Goal: Task Accomplishment & Management: Use online tool/utility

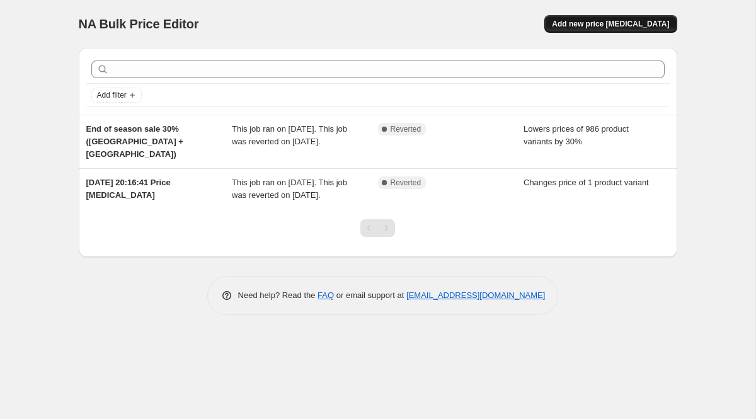
click at [626, 19] on span "Add new price change job" at bounding box center [610, 24] width 117 height 10
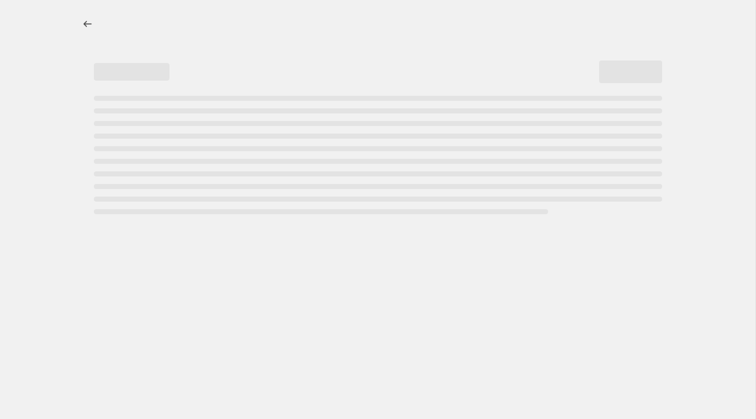
select select "percentage"
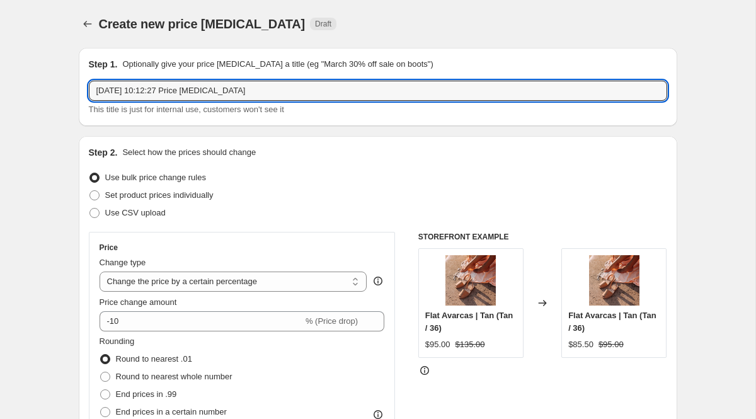
drag, startPoint x: 256, startPoint y: 91, endPoint x: 78, endPoint y: 91, distance: 179.0
type input "WEDGES RUN OUT SALE"
click at [181, 195] on span "Set product prices individually" at bounding box center [159, 194] width 108 height 9
click at [90, 191] on input "Set product prices individually" at bounding box center [89, 190] width 1 height 1
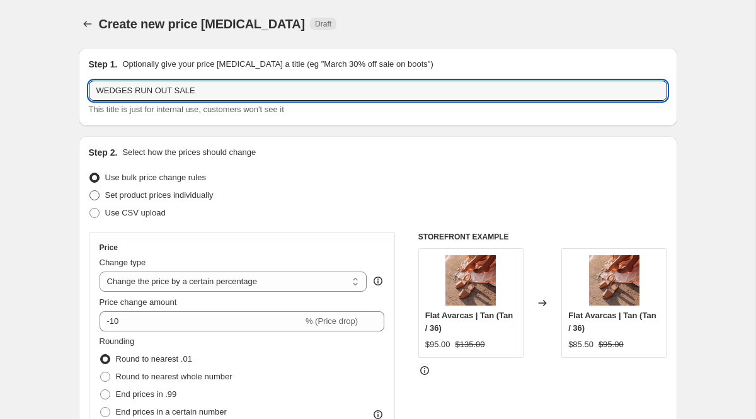
radio input "true"
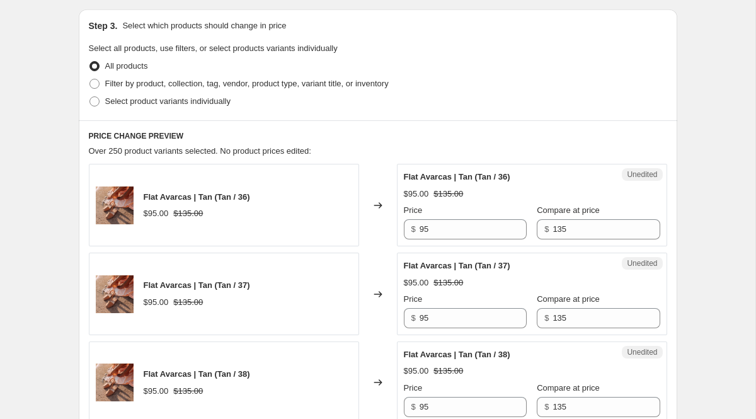
scroll to position [270, 0]
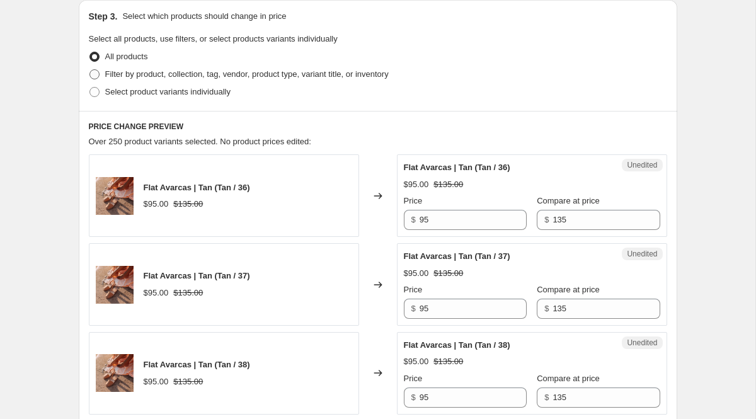
click at [95, 75] on span at bounding box center [94, 74] width 10 height 10
click at [90, 70] on input "Filter by product, collection, tag, vendor, product type, variant title, or inv…" at bounding box center [89, 69] width 1 height 1
radio input "true"
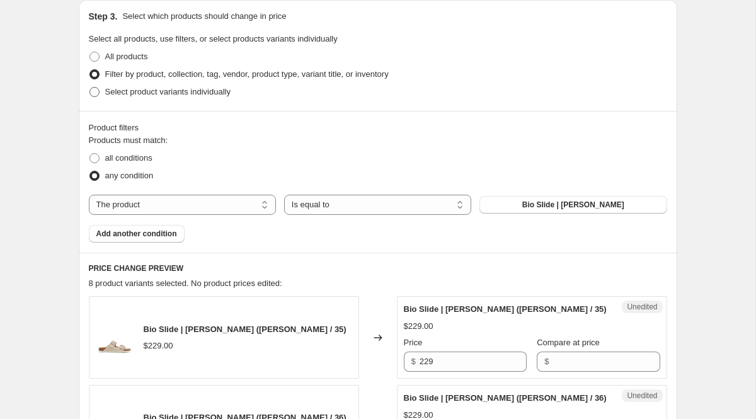
click at [159, 94] on span "Select product variants individually" at bounding box center [167, 91] width 125 height 9
click at [90, 88] on input "Select product variants individually" at bounding box center [89, 87] width 1 height 1
radio input "true"
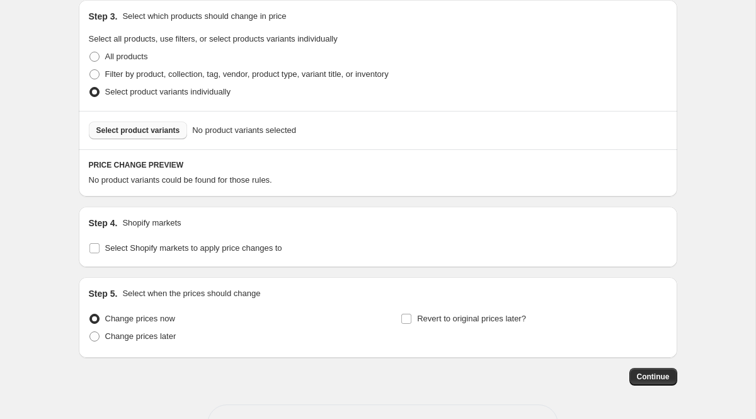
click at [157, 133] on span "Select product variants" at bounding box center [138, 130] width 84 height 10
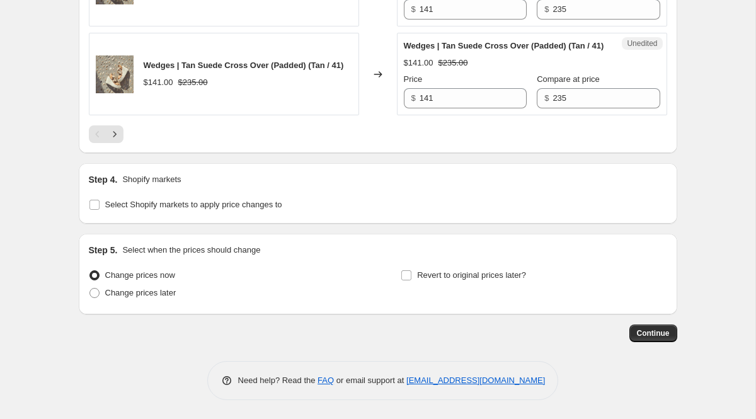
scroll to position [2292, 0]
click at [96, 204] on input "Select Shopify markets to apply price changes to" at bounding box center [94, 205] width 10 height 10
checkbox input "true"
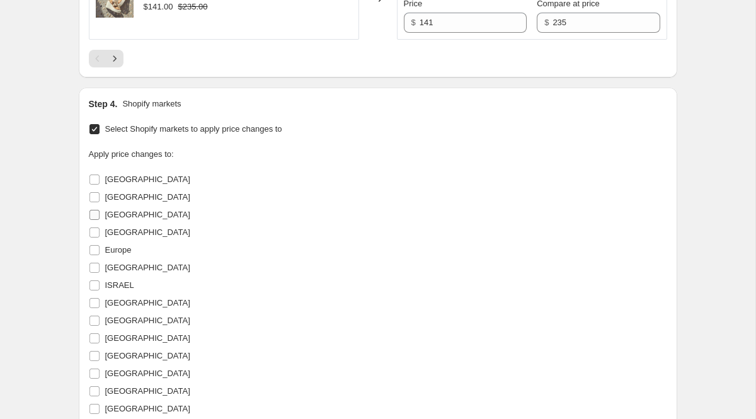
click at [95, 220] on input "[GEOGRAPHIC_DATA]" at bounding box center [94, 215] width 10 height 10
checkbox input "true"
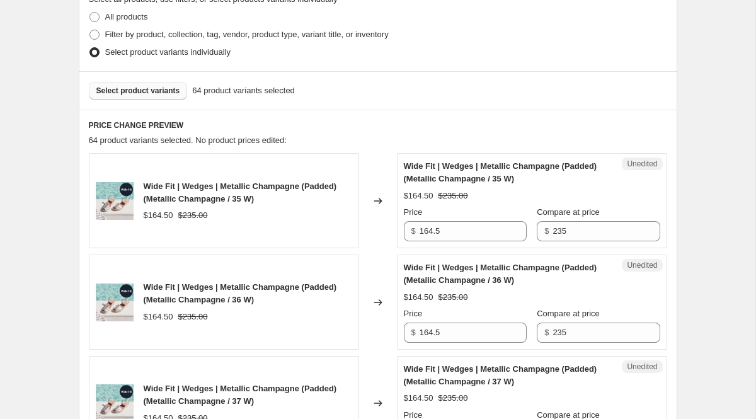
scroll to position [359, 0]
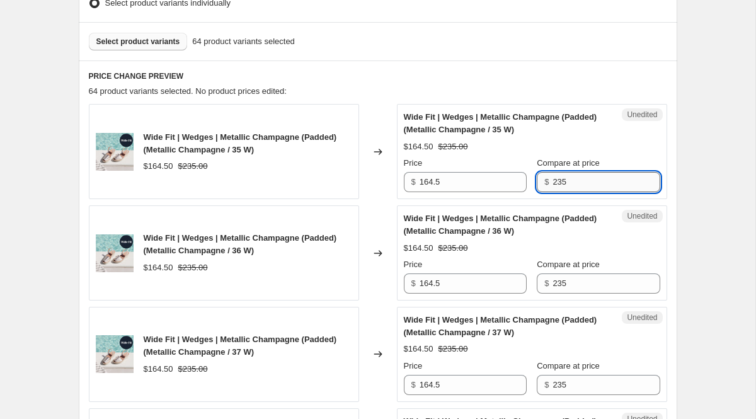
click at [577, 180] on input "235" at bounding box center [606, 182] width 107 height 20
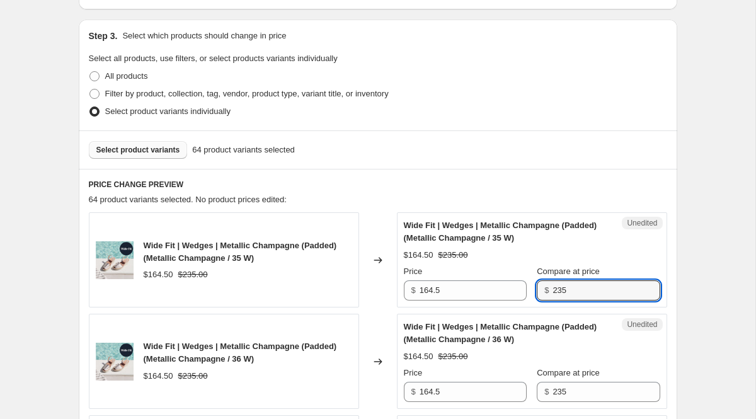
scroll to position [259, 0]
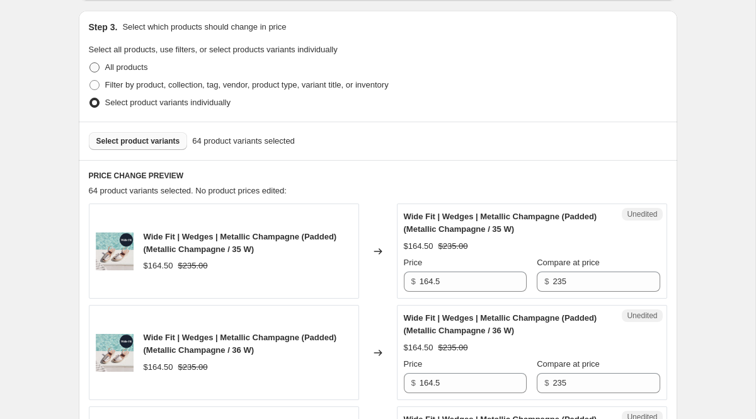
click at [95, 67] on span at bounding box center [94, 67] width 10 height 10
click at [90, 63] on input "All products" at bounding box center [89, 62] width 1 height 1
radio input "true"
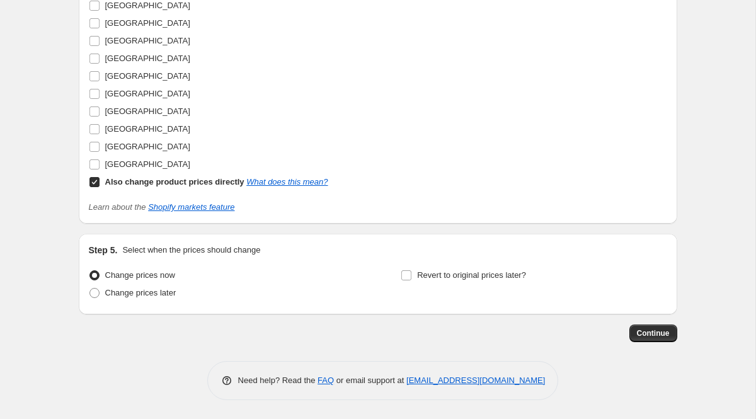
scroll to position [2651, 0]
click at [95, 187] on input "Also change product prices directly What does this mean?" at bounding box center [94, 182] width 10 height 10
checkbox input "false"
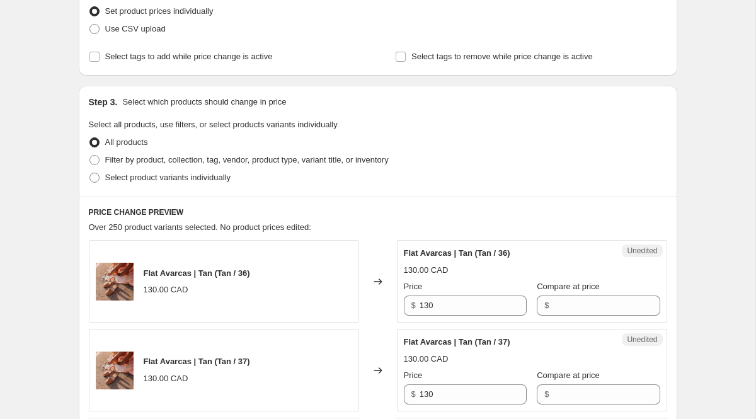
scroll to position [190, 0]
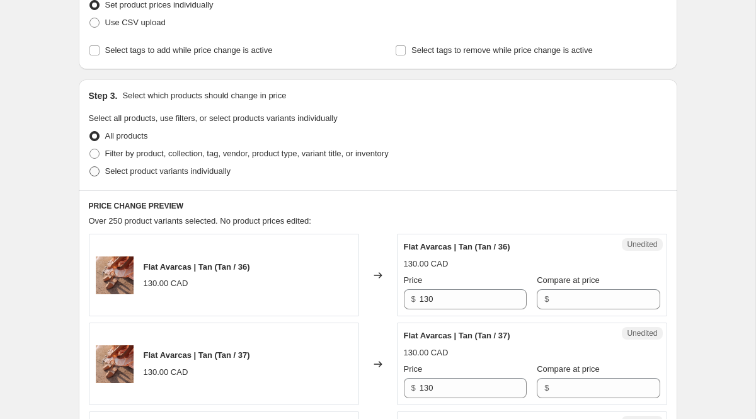
click at [135, 174] on span "Select product variants individually" at bounding box center [167, 170] width 125 height 9
click at [90, 167] on input "Select product variants individually" at bounding box center [89, 166] width 1 height 1
radio input "true"
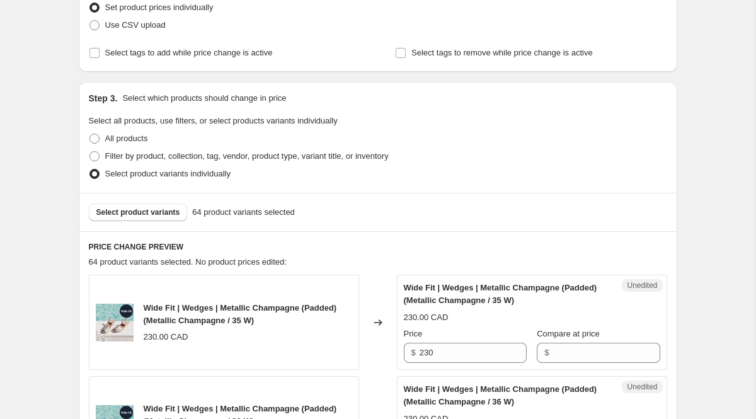
scroll to position [162, 0]
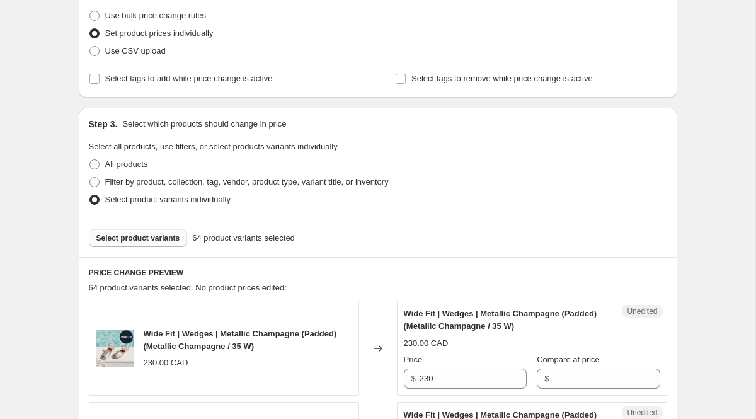
click at [159, 237] on span "Select product variants" at bounding box center [138, 238] width 84 height 10
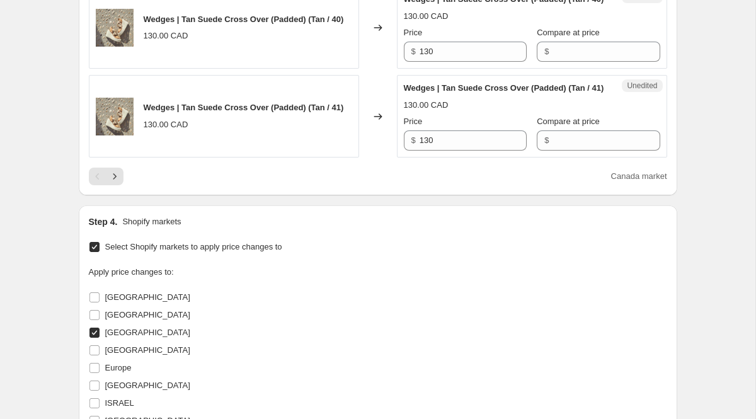
scroll to position [2169, 0]
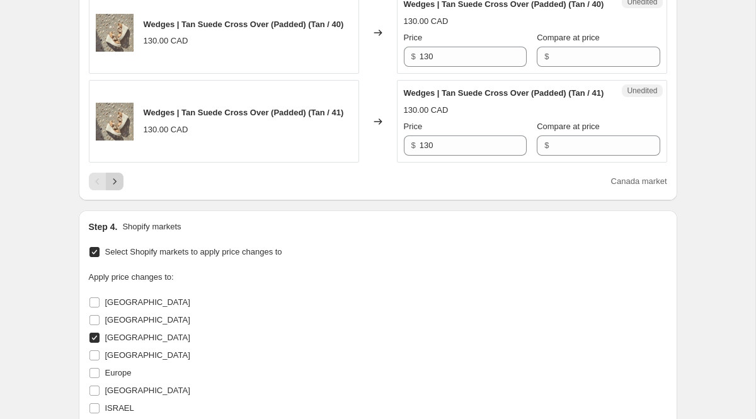
click at [120, 190] on button "Next" at bounding box center [115, 182] width 18 height 18
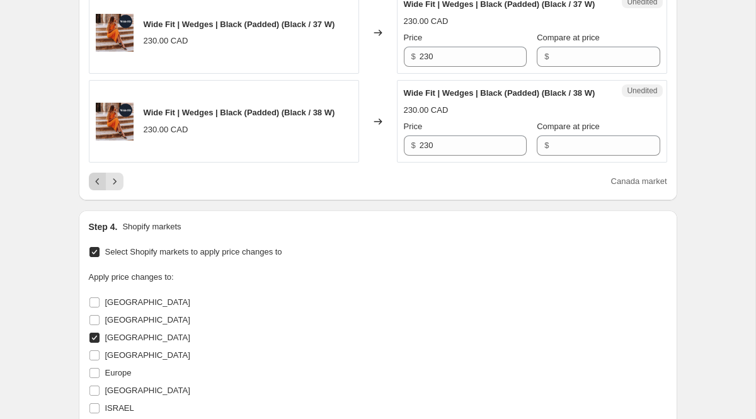
click at [93, 188] on icon "Previous" at bounding box center [97, 181] width 13 height 13
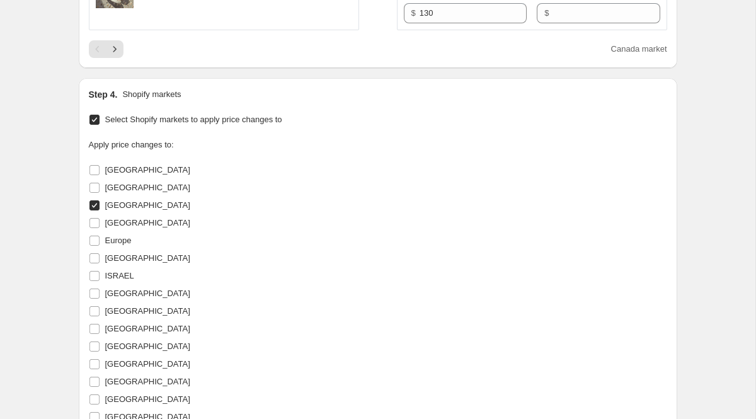
scroll to position [2254, 0]
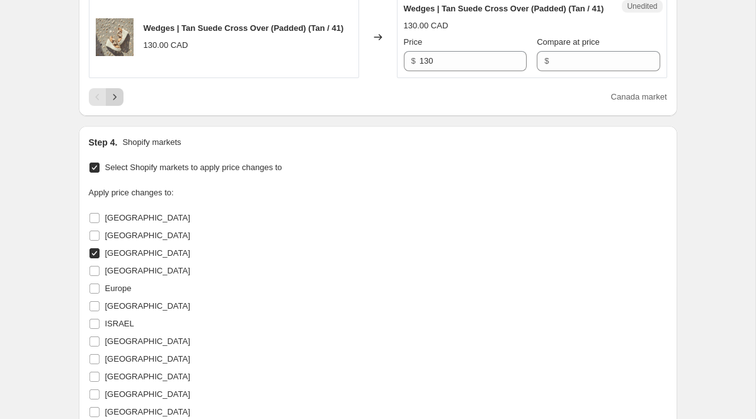
click at [109, 103] on icon "Next" at bounding box center [114, 97] width 13 height 13
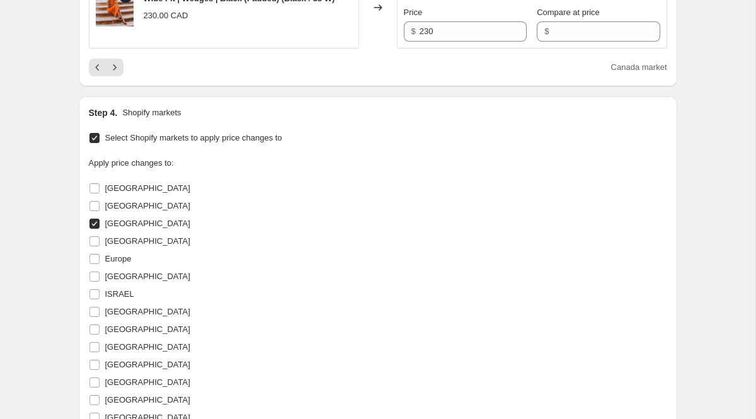
scroll to position [2319, 0]
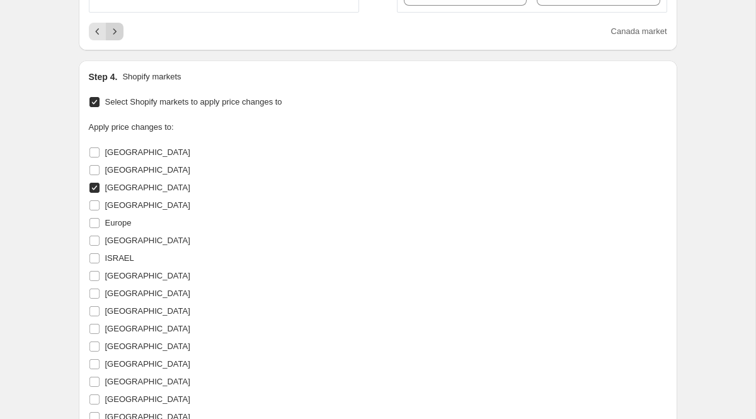
click at [116, 38] on icon "Next" at bounding box center [114, 31] width 13 height 13
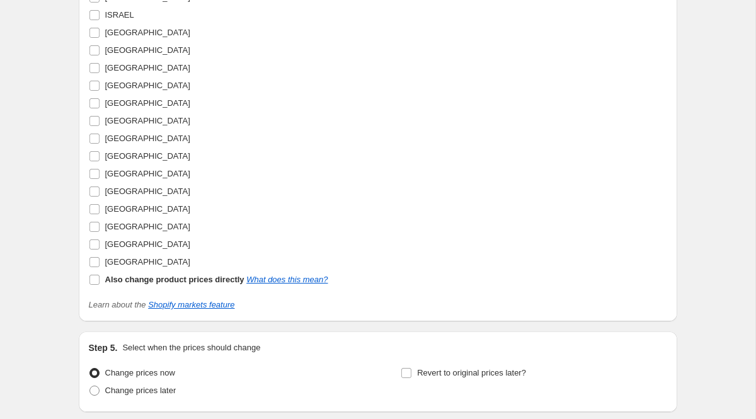
scroll to position [2378, 0]
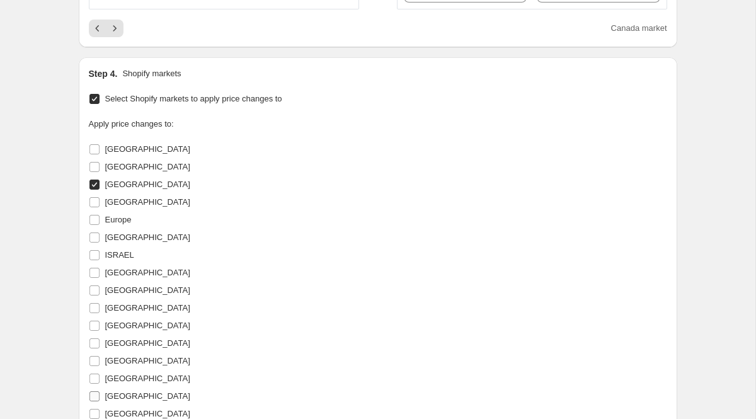
scroll to position [2281, 0]
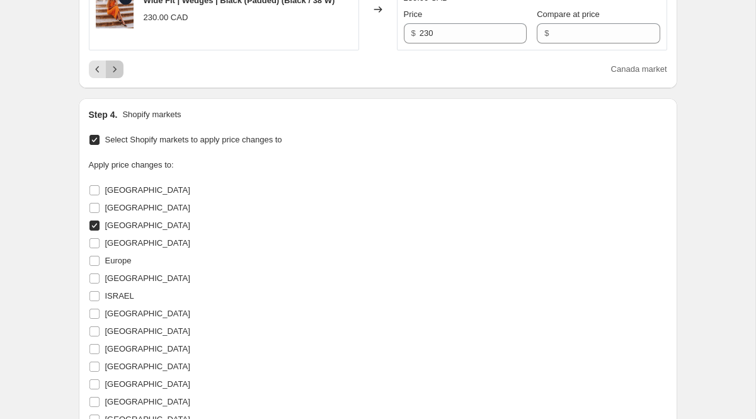
click at [115, 76] on icon "Next" at bounding box center [114, 69] width 13 height 13
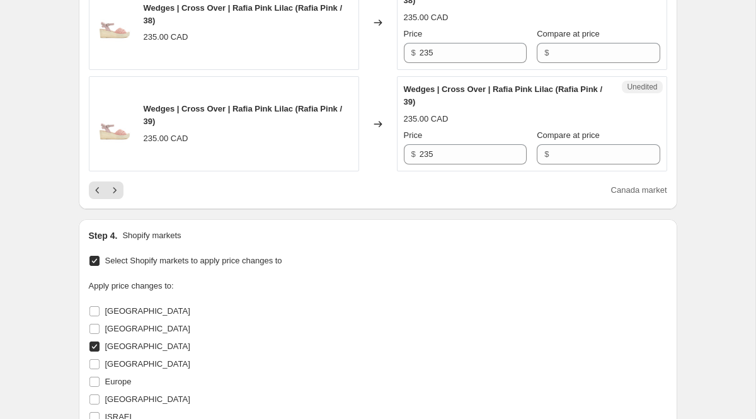
scroll to position [2310, 0]
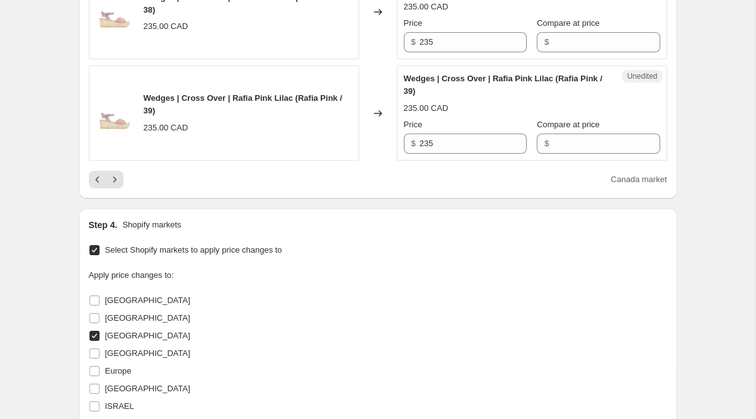
click at [115, 186] on icon "Next" at bounding box center [114, 179] width 13 height 13
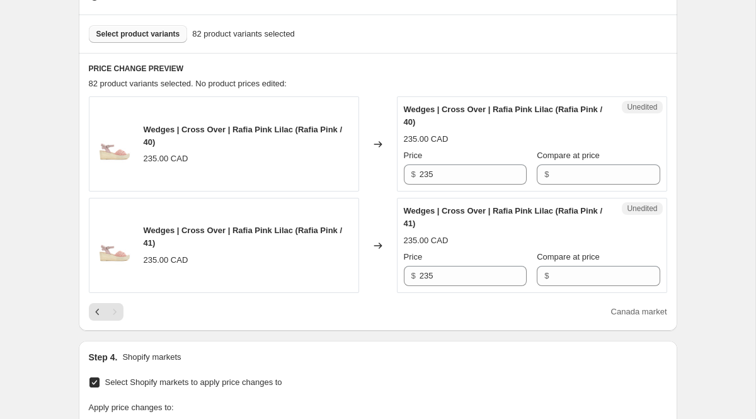
scroll to position [519, 0]
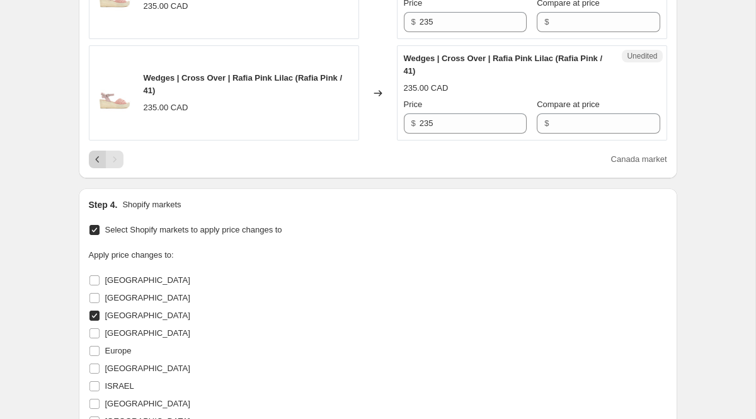
click at [94, 156] on icon "Previous" at bounding box center [97, 159] width 13 height 13
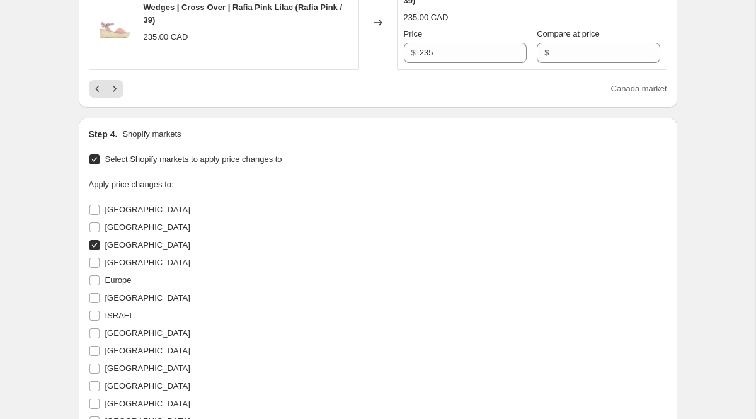
scroll to position [2396, 0]
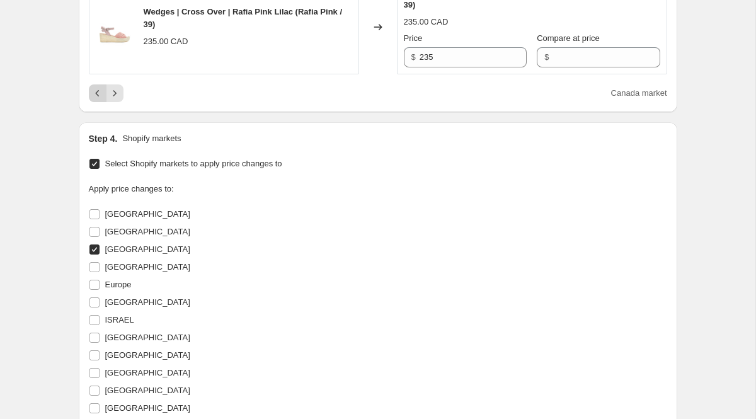
click at [98, 100] on icon "Previous" at bounding box center [97, 93] width 13 height 13
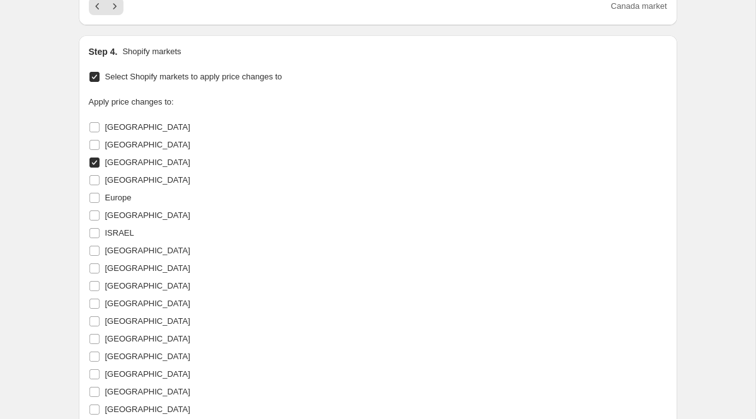
scroll to position [2281, 0]
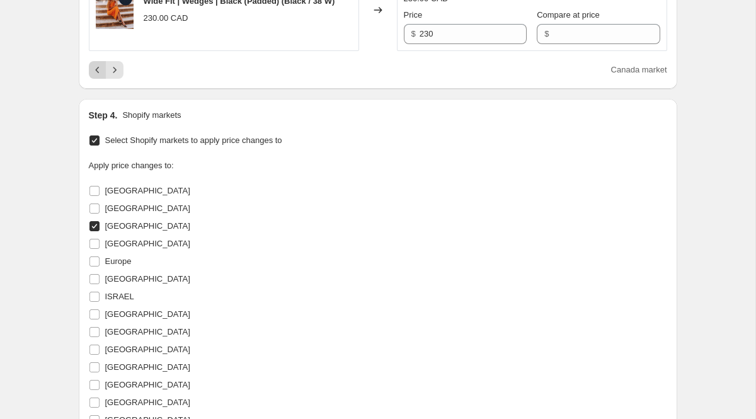
click at [99, 76] on icon "Previous" at bounding box center [97, 70] width 13 height 13
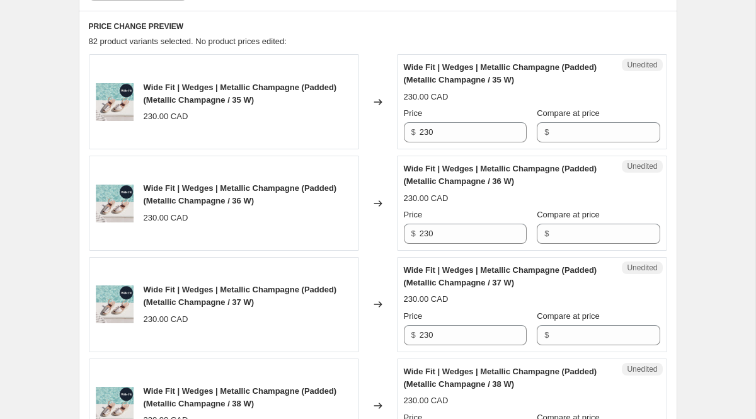
scroll to position [406, 0]
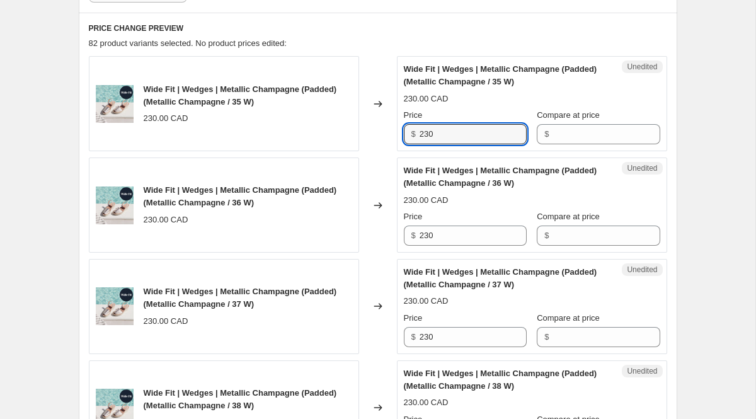
drag, startPoint x: 444, startPoint y: 136, endPoint x: 404, endPoint y: 132, distance: 40.6
click at [404, 132] on div "$ 230" at bounding box center [465, 134] width 123 height 20
click at [588, 135] on input "Compare at price" at bounding box center [606, 134] width 107 height 20
paste input "230"
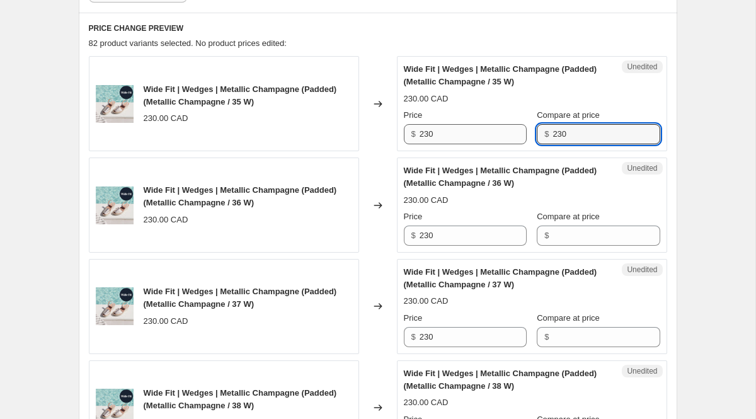
type input "230"
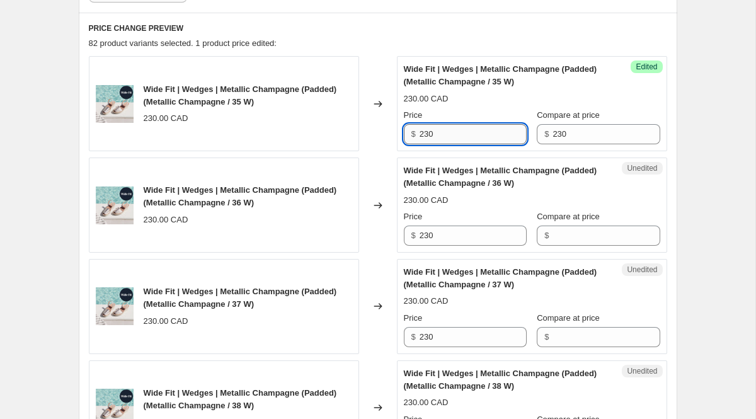
drag, startPoint x: 453, startPoint y: 130, endPoint x: 421, endPoint y: 129, distance: 32.1
click at [421, 129] on input "230" at bounding box center [473, 134] width 107 height 20
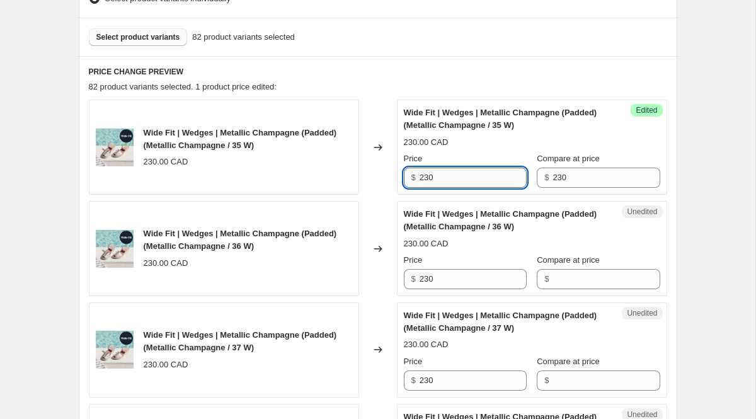
scroll to position [367, 0]
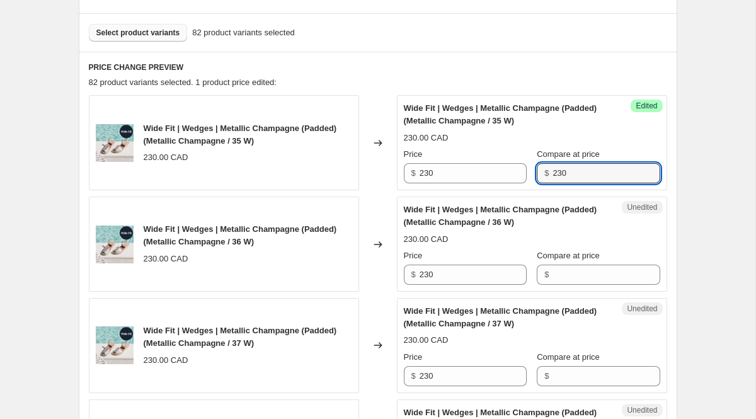
drag, startPoint x: 579, startPoint y: 176, endPoint x: 543, endPoint y: 175, distance: 35.9
click at [548, 176] on div "$ 230" at bounding box center [598, 173] width 123 height 20
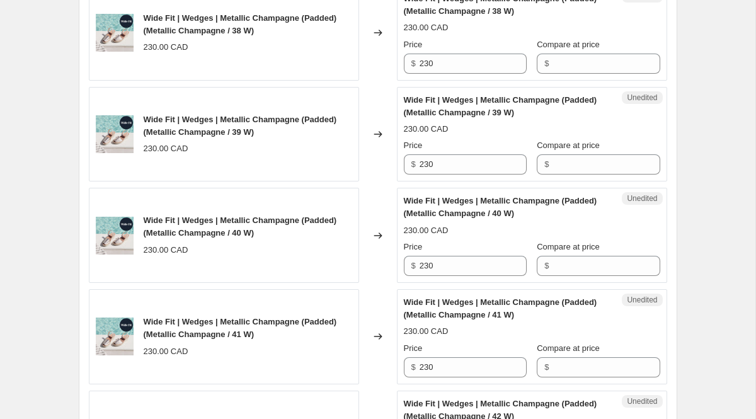
scroll to position [783, 0]
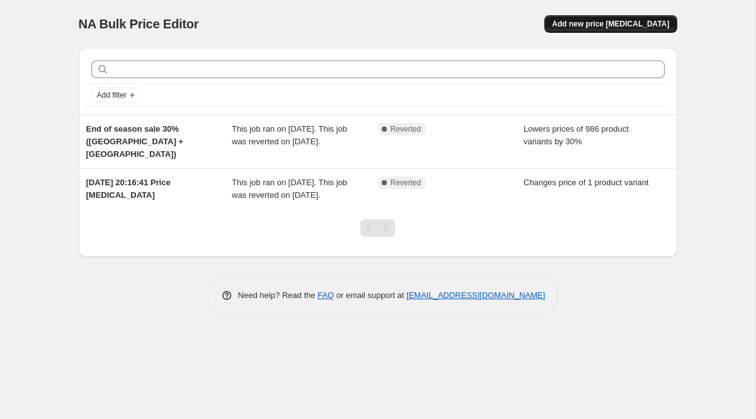
click at [592, 23] on span "Add new price [MEDICAL_DATA]" at bounding box center [610, 24] width 117 height 10
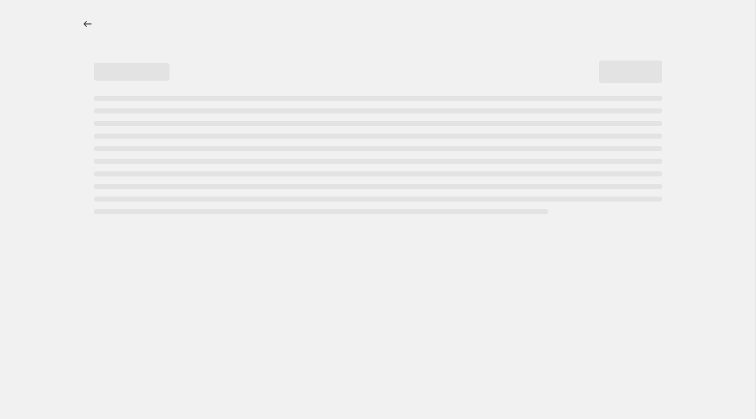
select select "percentage"
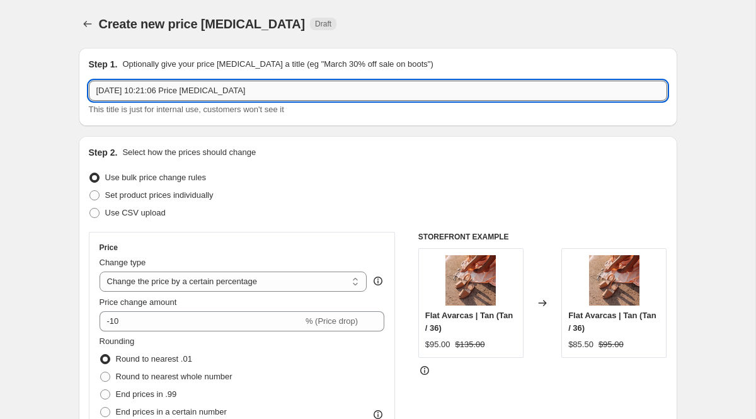
click at [270, 91] on input "[DATE] 10:21:06 Price [MEDICAL_DATA]" at bounding box center [378, 91] width 579 height 20
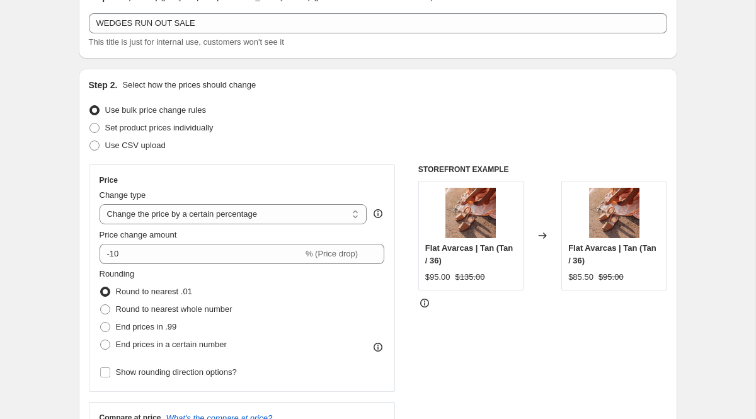
scroll to position [55, 0]
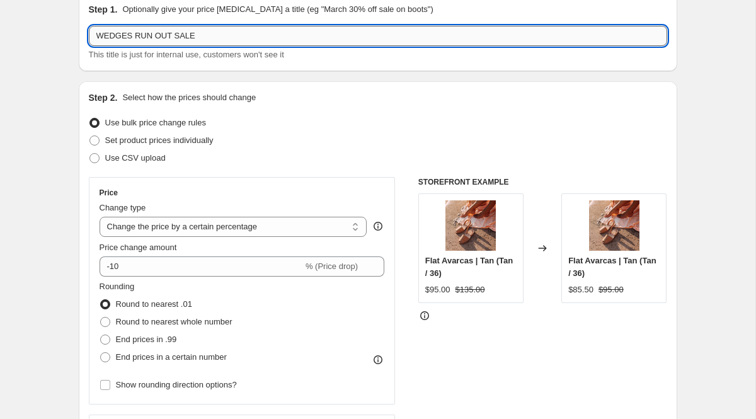
click at [224, 32] on input "WEDGES RUN OUT SALE" at bounding box center [378, 36] width 579 height 20
type input "WEDGES RUN OUT SALE - [GEOGRAPHIC_DATA]"
click at [141, 144] on span "Set product prices individually" at bounding box center [159, 139] width 108 height 9
click at [90, 136] on input "Set product prices individually" at bounding box center [89, 135] width 1 height 1
radio input "true"
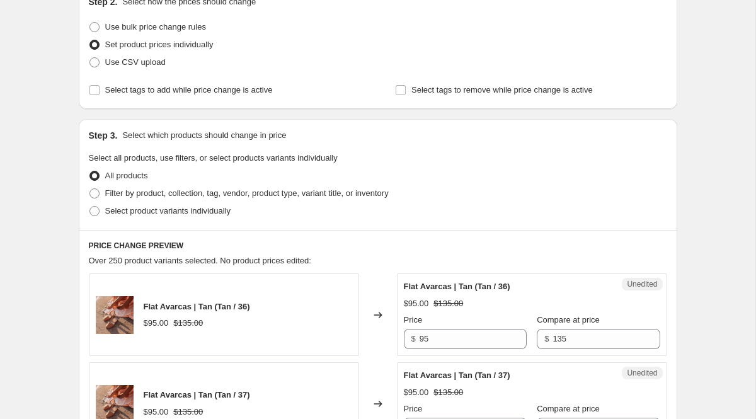
scroll to position [161, 0]
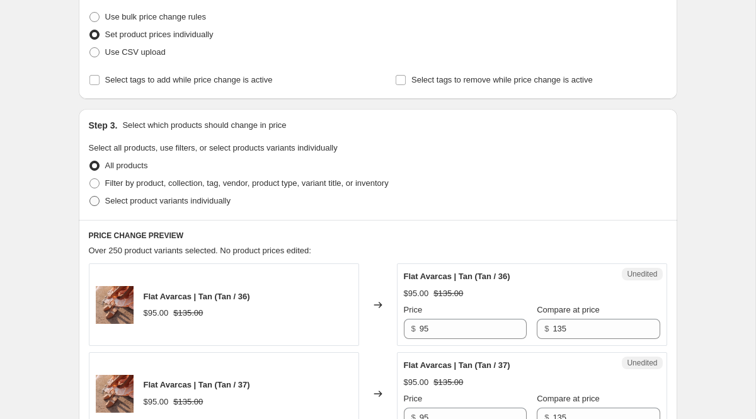
click at [125, 202] on span "Select product variants individually" at bounding box center [167, 200] width 125 height 9
click at [90, 197] on input "Select product variants individually" at bounding box center [89, 196] width 1 height 1
radio input "true"
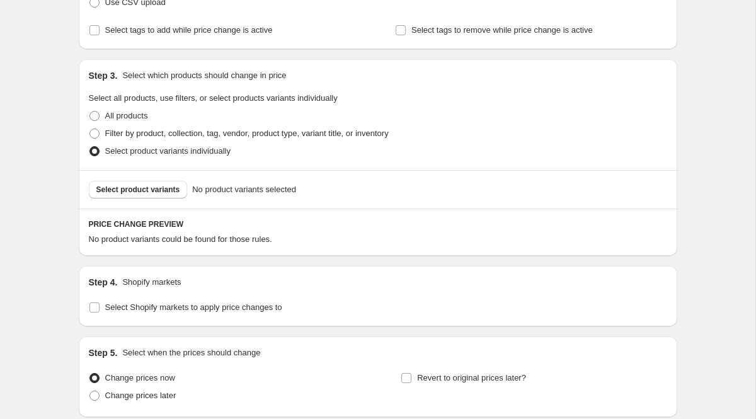
scroll to position [252, 0]
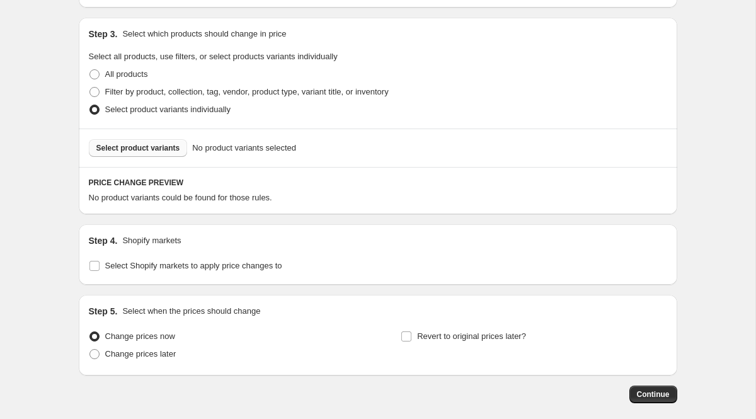
click at [140, 149] on span "Select product variants" at bounding box center [138, 148] width 84 height 10
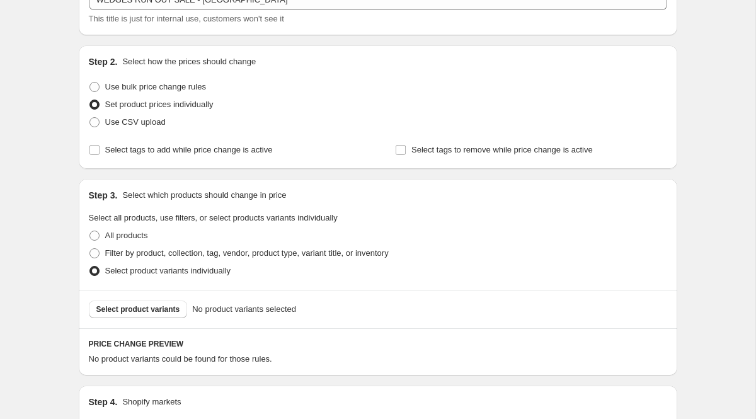
scroll to position [95, 0]
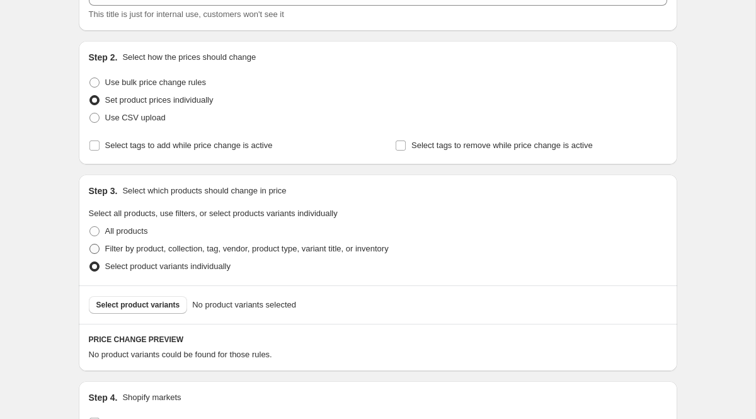
click at [129, 250] on span "Filter by product, collection, tag, vendor, product type, variant title, or inv…" at bounding box center [247, 248] width 284 height 9
click at [90, 245] on input "Filter by product, collection, tag, vendor, product type, variant title, or inv…" at bounding box center [89, 244] width 1 height 1
radio input "true"
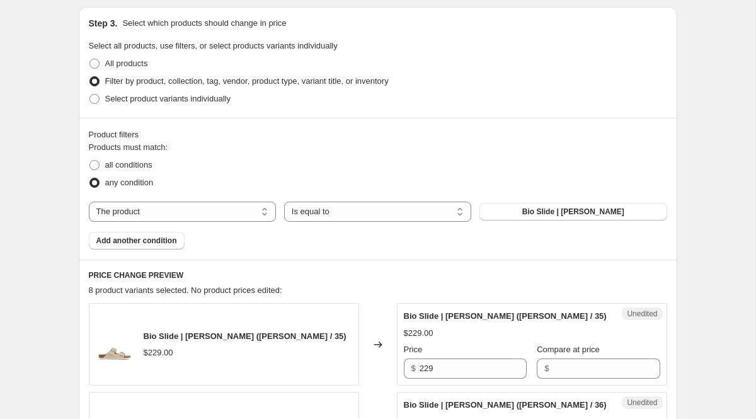
scroll to position [264, 0]
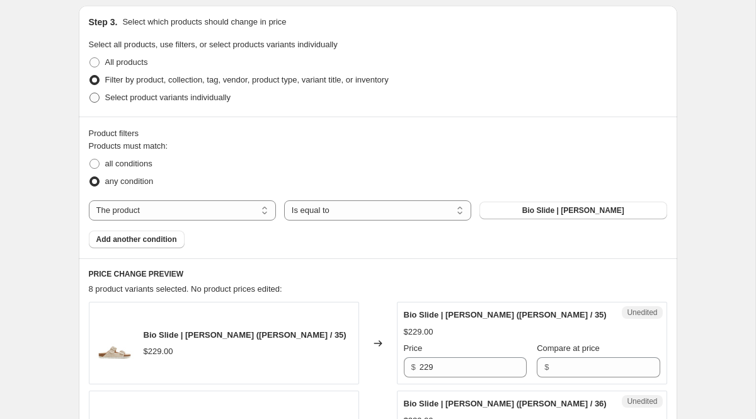
click at [98, 98] on span at bounding box center [94, 98] width 10 height 10
click at [90, 93] on input "Select product variants individually" at bounding box center [89, 93] width 1 height 1
radio input "true"
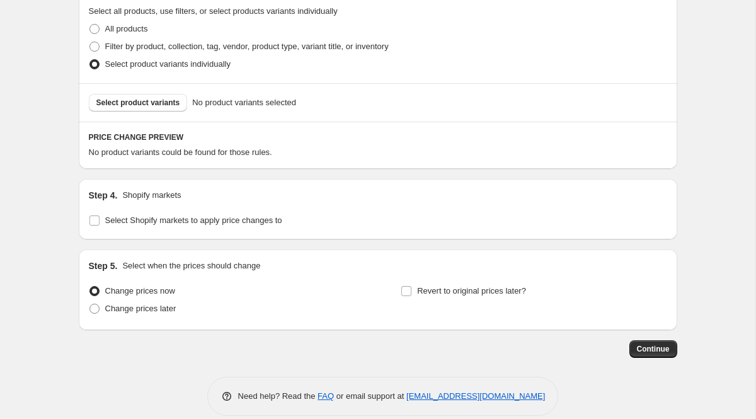
scroll to position [313, 0]
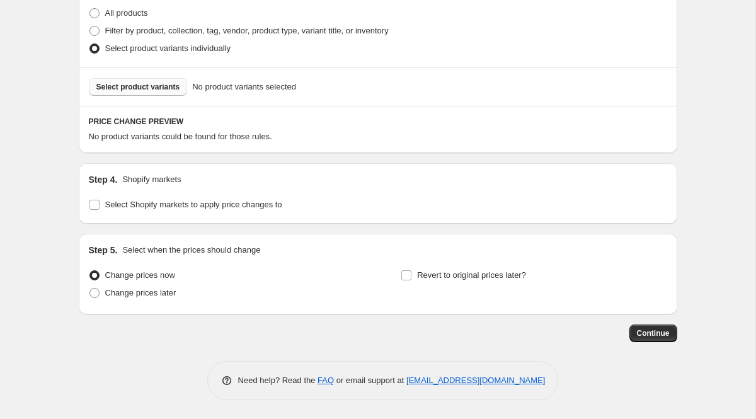
click at [154, 90] on span "Select product variants" at bounding box center [138, 87] width 84 height 10
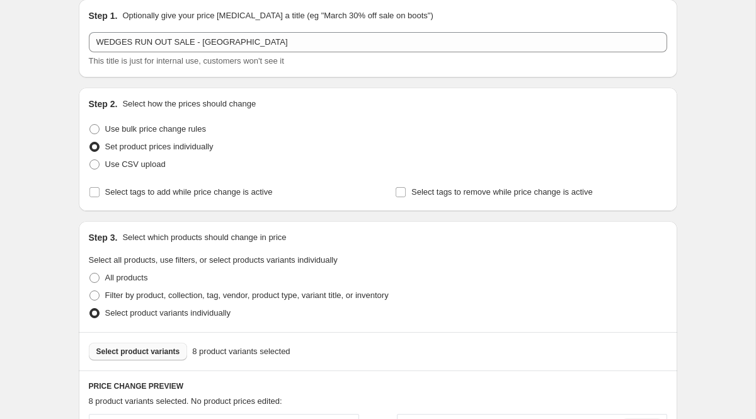
scroll to position [180, 0]
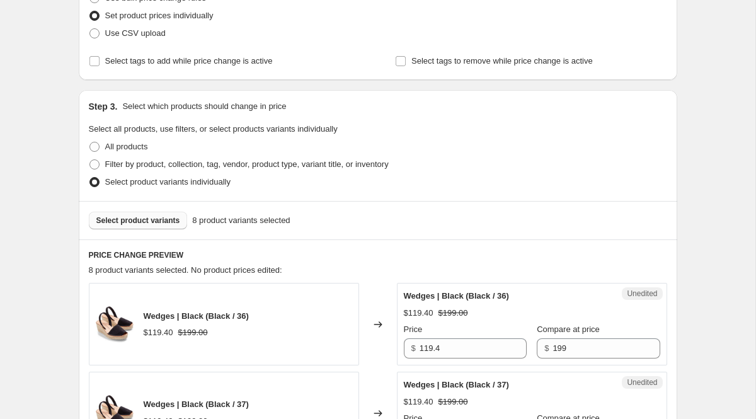
click at [162, 217] on span "Select product variants" at bounding box center [138, 221] width 84 height 10
click at [105, 154] on label "All products" at bounding box center [118, 147] width 59 height 18
click at [90, 142] on input "All products" at bounding box center [89, 142] width 1 height 1
radio input "true"
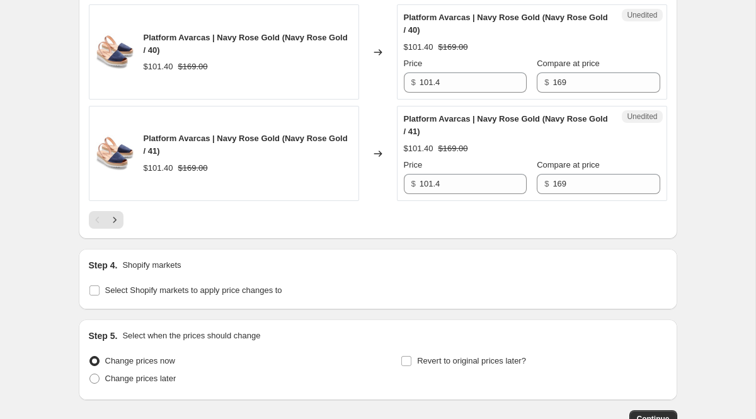
scroll to position [2241, 0]
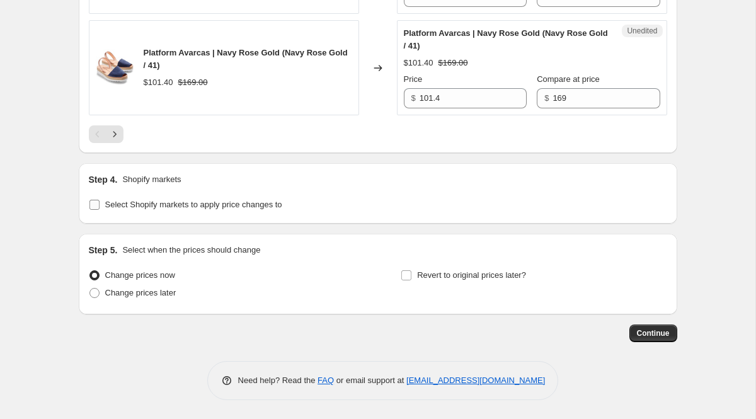
click at [95, 205] on input "Select Shopify markets to apply price changes to" at bounding box center [94, 205] width 10 height 10
checkbox input "true"
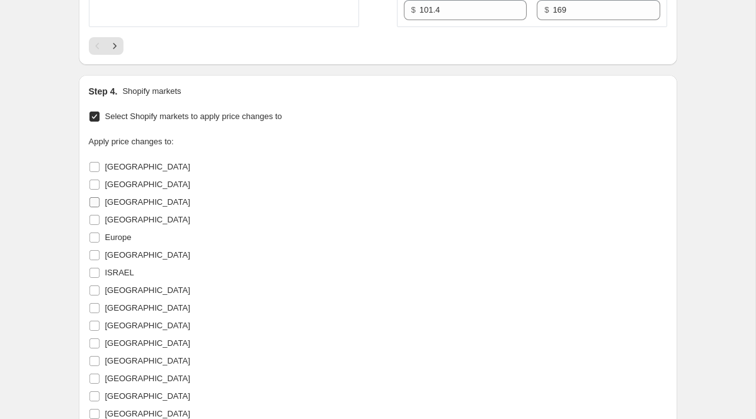
click at [120, 207] on span "[GEOGRAPHIC_DATA]" at bounding box center [147, 201] width 85 height 9
click at [100, 207] on input "[GEOGRAPHIC_DATA]" at bounding box center [94, 202] width 10 height 10
checkbox input "true"
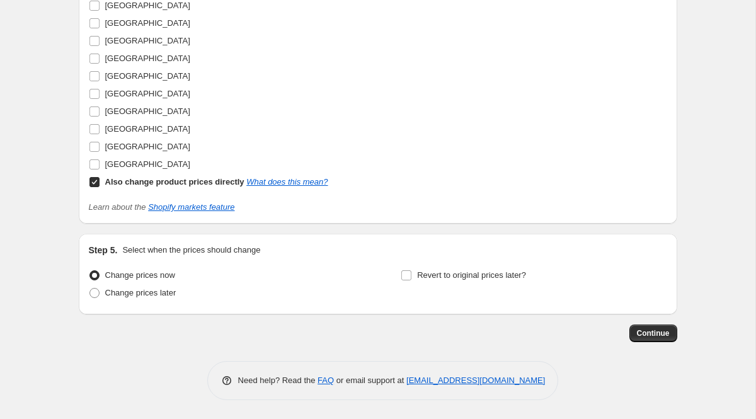
click at [95, 187] on input "Also change product prices directly What does this mean?" at bounding box center [94, 182] width 10 height 10
checkbox input "false"
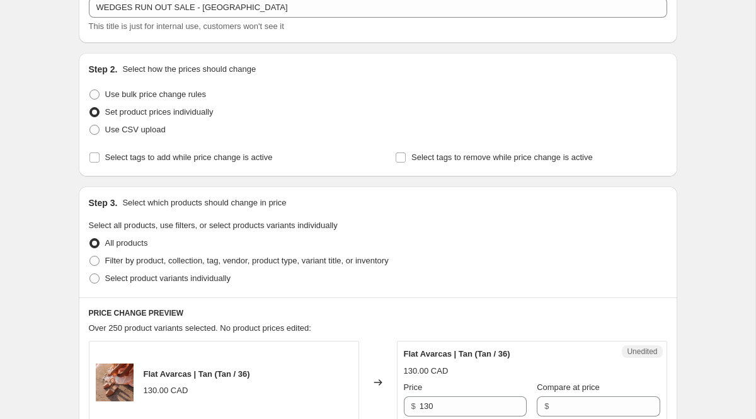
scroll to position [109, 0]
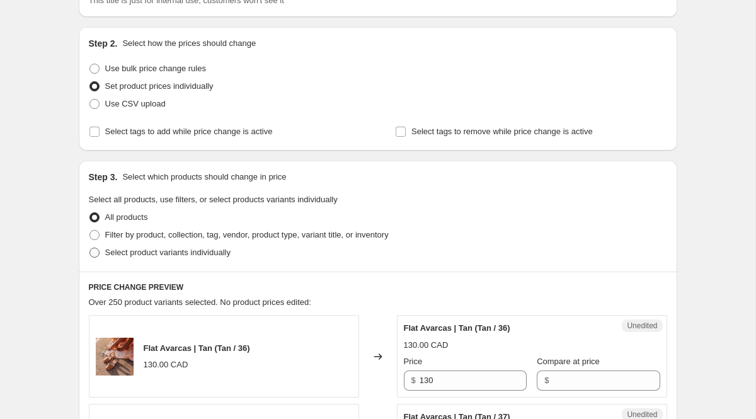
click at [146, 250] on span "Select product variants individually" at bounding box center [167, 252] width 125 height 9
click at [90, 248] on input "Select product variants individually" at bounding box center [89, 248] width 1 height 1
radio input "true"
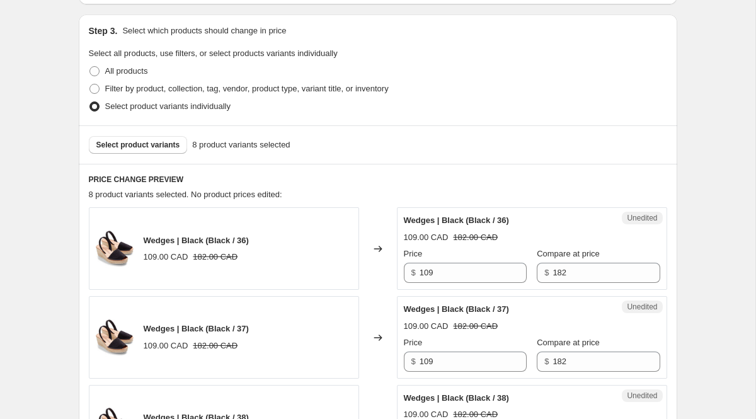
scroll to position [268, 0]
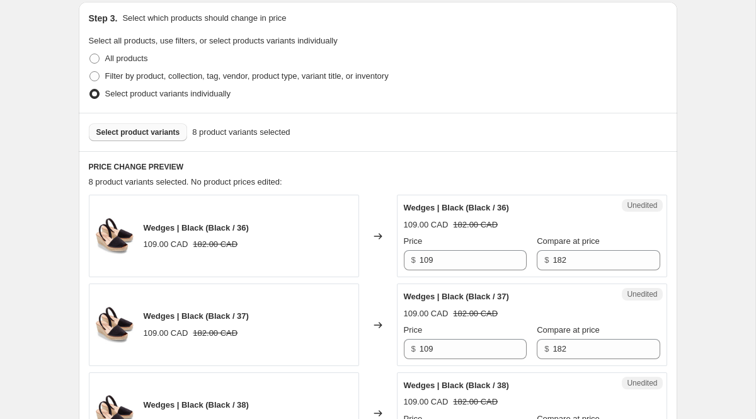
click at [146, 135] on span "Select product variants" at bounding box center [138, 132] width 84 height 10
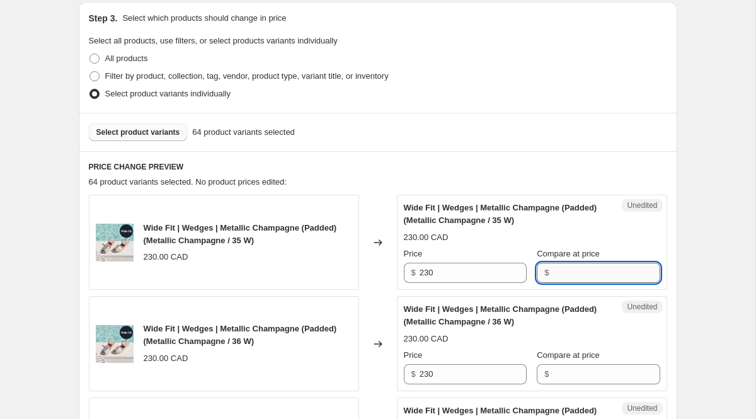
click at [602, 275] on input "Compare at price" at bounding box center [606, 273] width 107 height 20
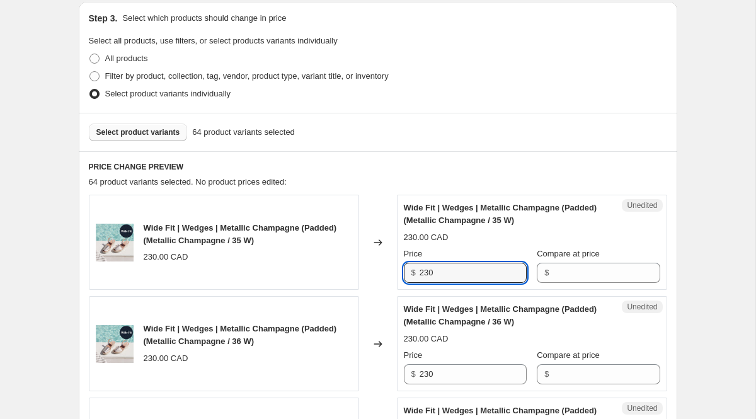
drag, startPoint x: 509, startPoint y: 280, endPoint x: 410, endPoint y: 271, distance: 100.0
click at [410, 271] on div "$ 230" at bounding box center [465, 273] width 123 height 20
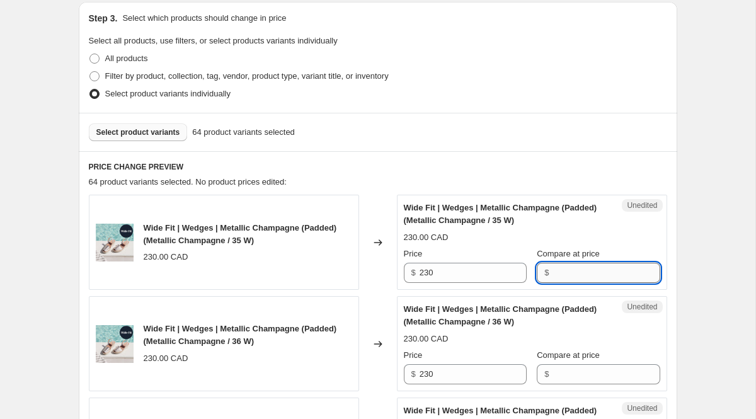
click at [587, 281] on input "Compare at price" at bounding box center [606, 273] width 107 height 20
paste input "230"
type input "230"
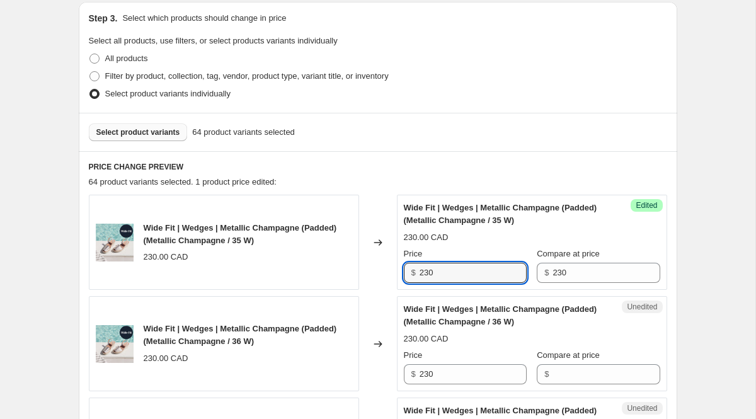
drag, startPoint x: 449, startPoint y: 273, endPoint x: 407, endPoint y: 273, distance: 42.2
click at [407, 273] on div "$ 230" at bounding box center [465, 273] width 123 height 20
type input "161"
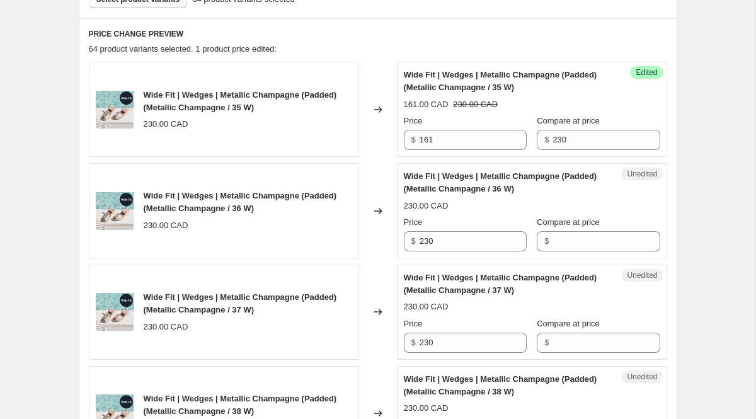
scroll to position [405, 0]
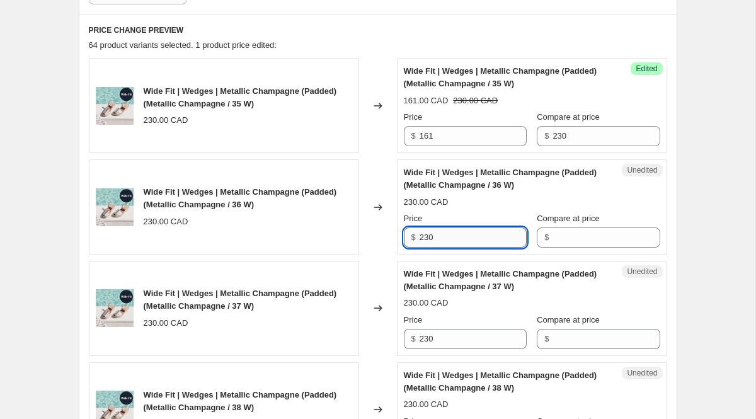
click at [457, 240] on input "230" at bounding box center [473, 237] width 107 height 20
drag, startPoint x: 456, startPoint y: 240, endPoint x: 379, endPoint y: 233, distance: 77.3
click at [388, 234] on div "Wide Fit | Wedges | Metallic Champagne (Padded) (Metallic Champagne / 36 W) 230…" at bounding box center [378, 206] width 579 height 95
click at [566, 243] on input "Compare at price" at bounding box center [606, 237] width 107 height 20
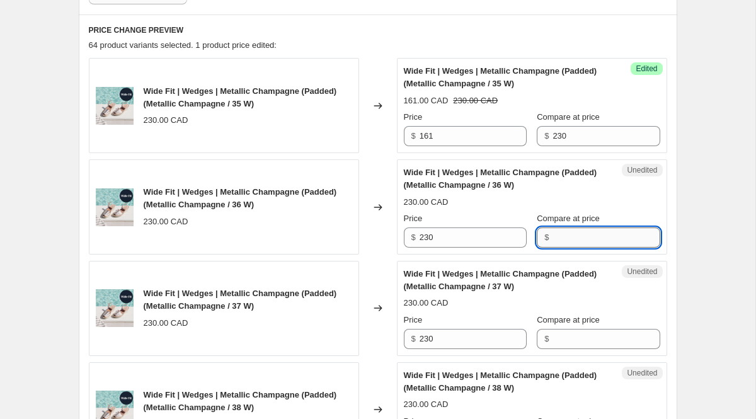
paste input "230"
type input "230"
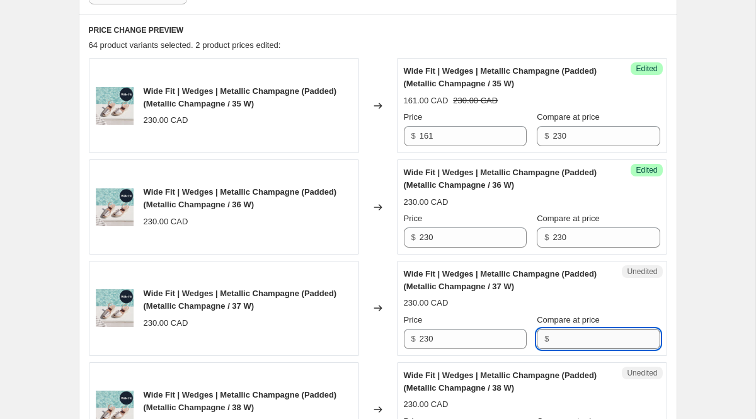
click at [609, 340] on input "Compare at price" at bounding box center [606, 339] width 107 height 20
paste input "230"
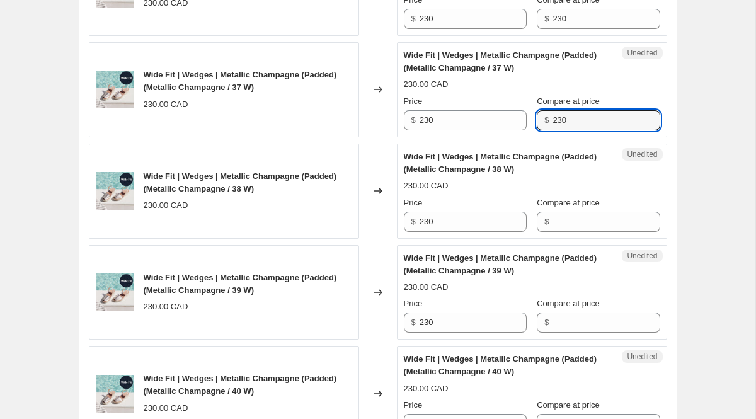
scroll to position [627, 0]
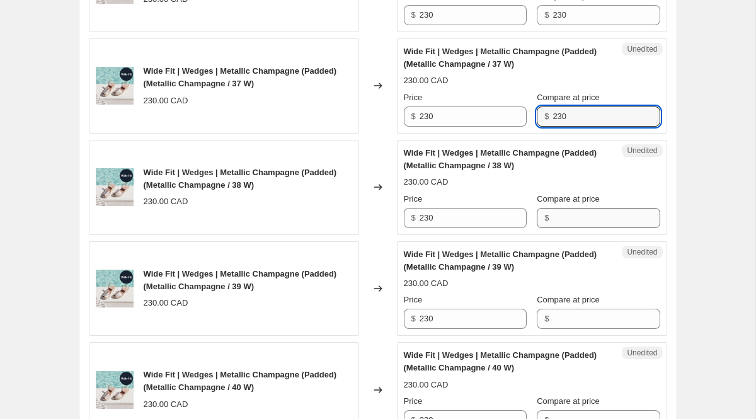
type input "230"
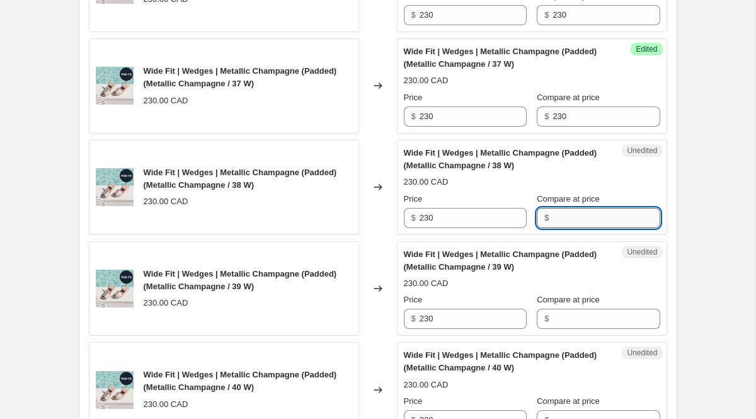
click at [590, 219] on input "Compare at price" at bounding box center [606, 218] width 107 height 20
paste input "230"
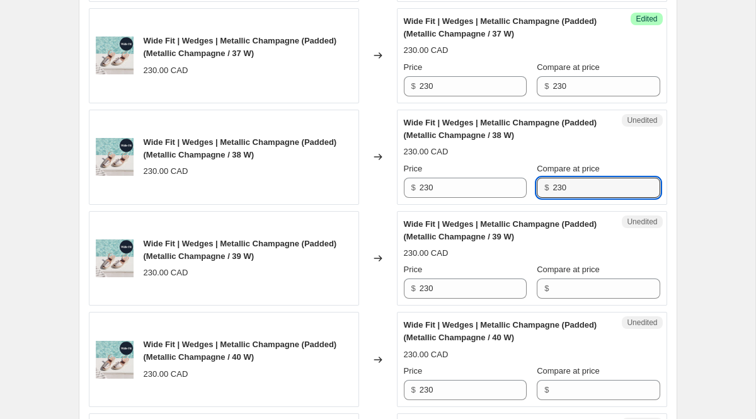
scroll to position [673, 0]
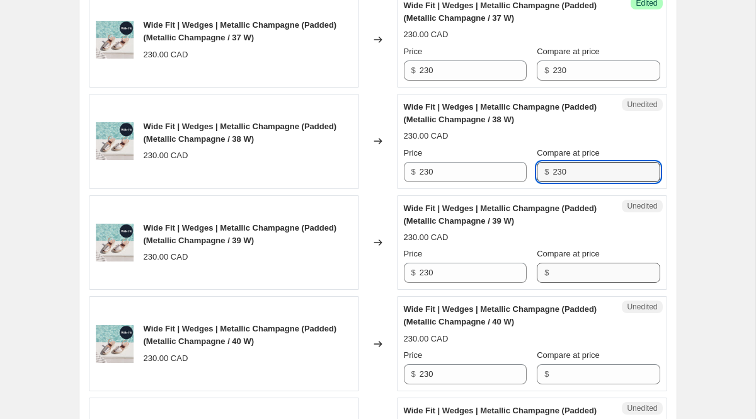
type input "230"
click at [607, 268] on input "Compare at price" at bounding box center [606, 273] width 107 height 20
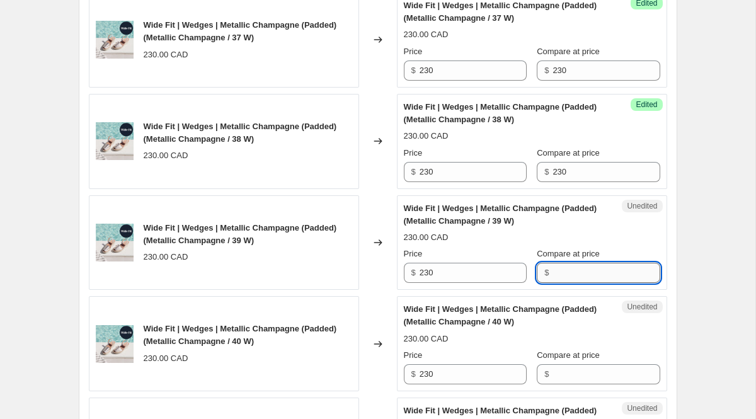
paste input "230"
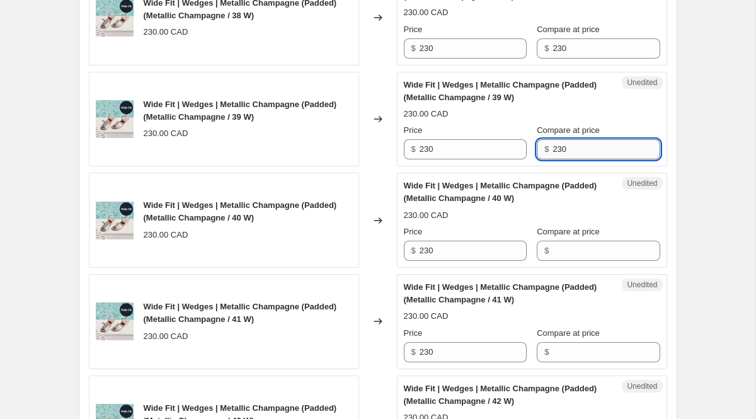
scroll to position [827, 0]
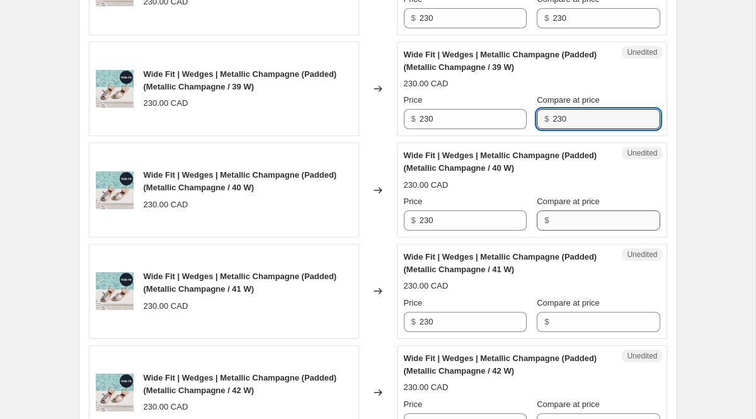
type input "230"
click at [582, 222] on input "Compare at price" at bounding box center [606, 220] width 107 height 20
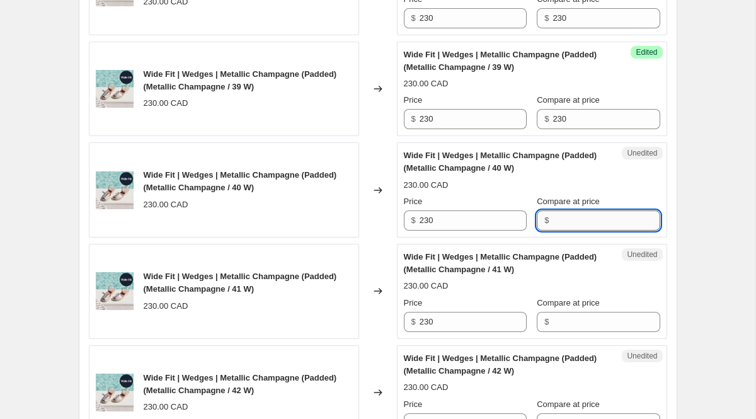
paste input "230"
type input "230"
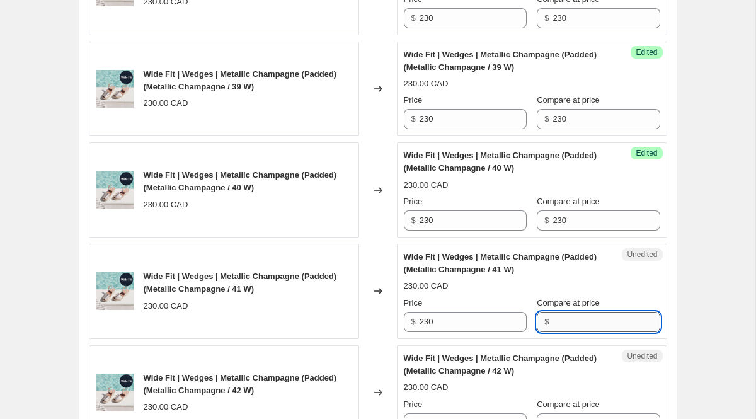
click at [603, 320] on input "Compare at price" at bounding box center [606, 322] width 107 height 20
paste input "230"
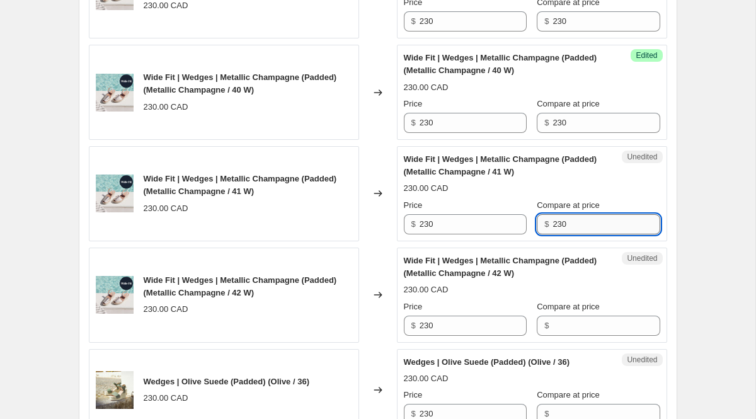
scroll to position [973, 0]
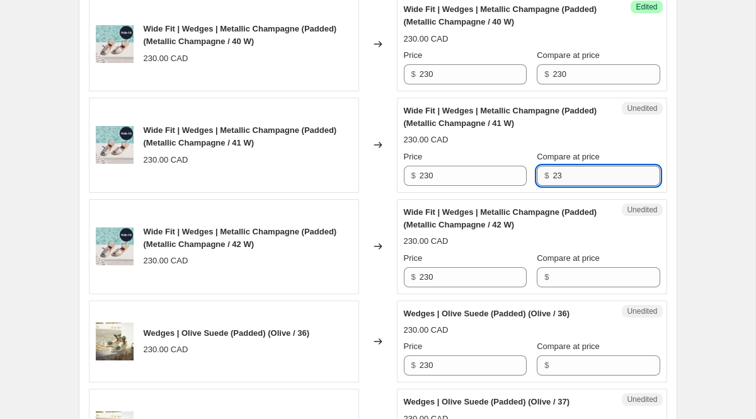
type input "2"
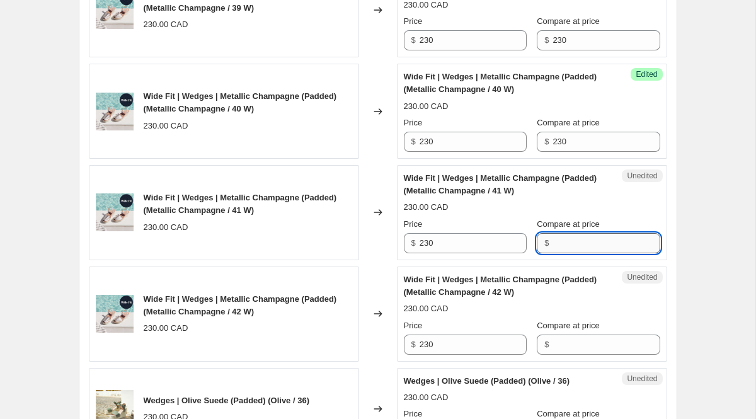
scroll to position [909, 0]
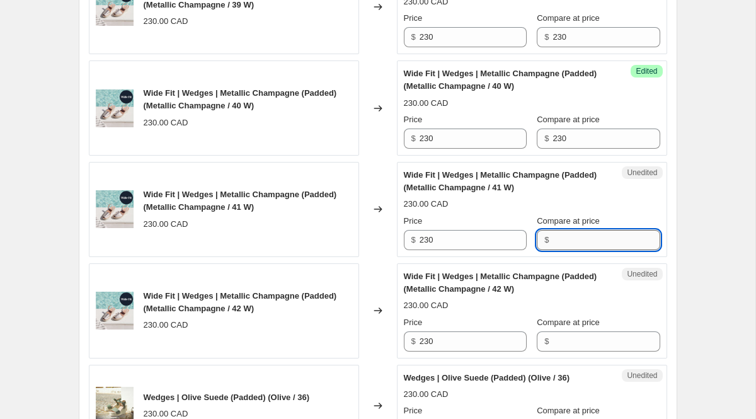
paste input "230"
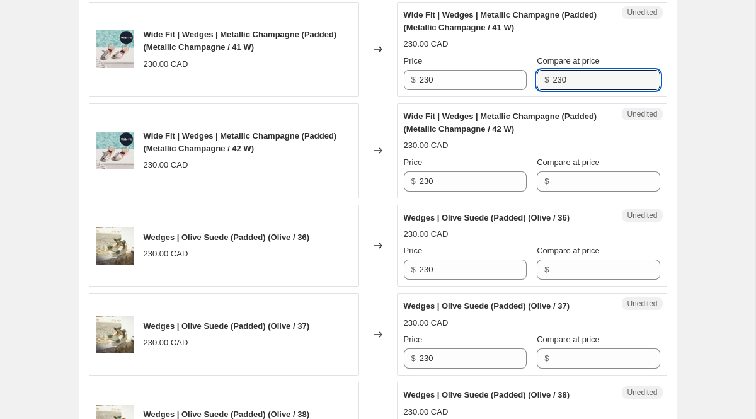
scroll to position [1071, 0]
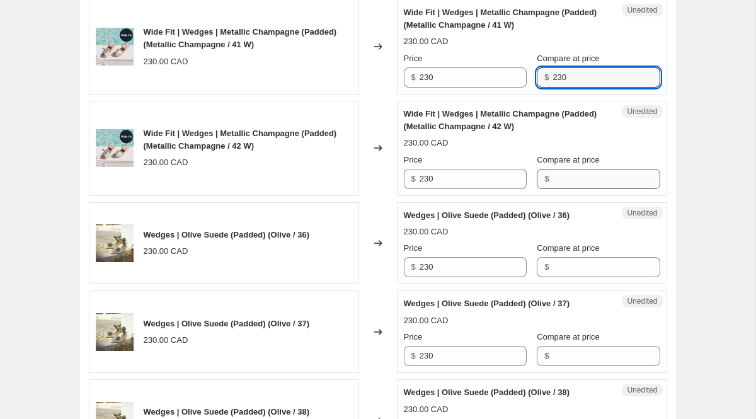
type input "230"
click at [573, 179] on input "Compare at price" at bounding box center [606, 179] width 107 height 20
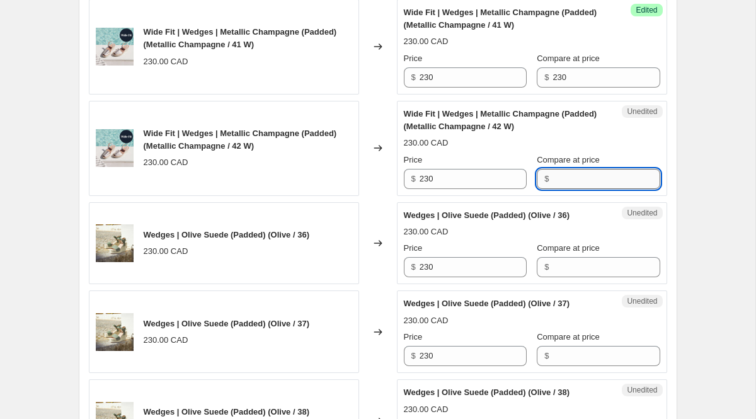
paste input "230"
type input "230"
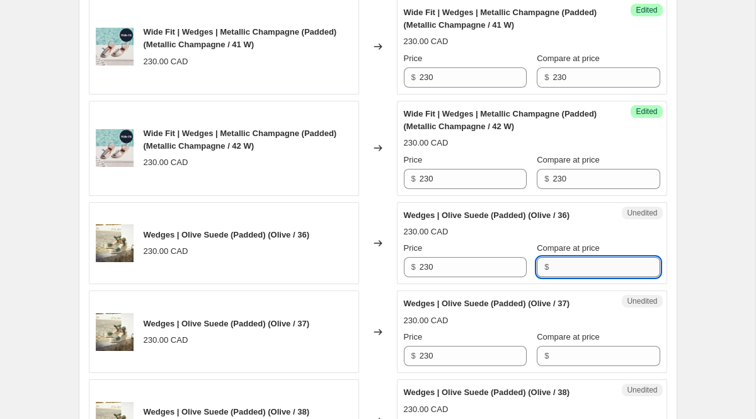
click at [567, 269] on input "Compare at price" at bounding box center [606, 267] width 107 height 20
paste input "230"
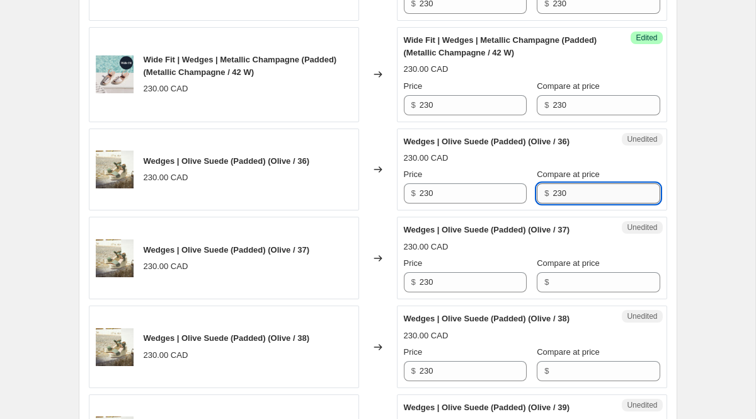
scroll to position [1151, 0]
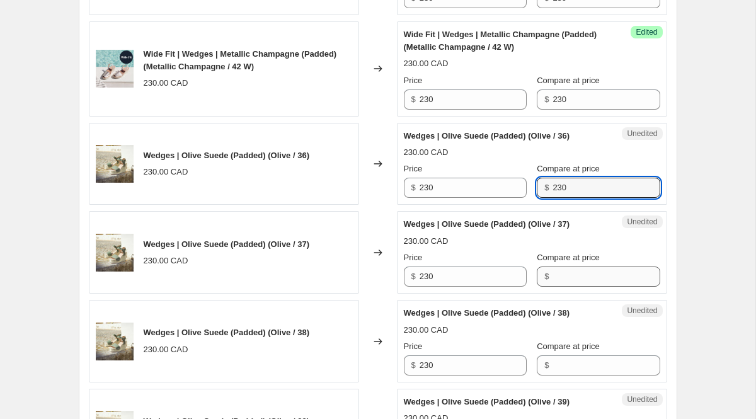
type input "230"
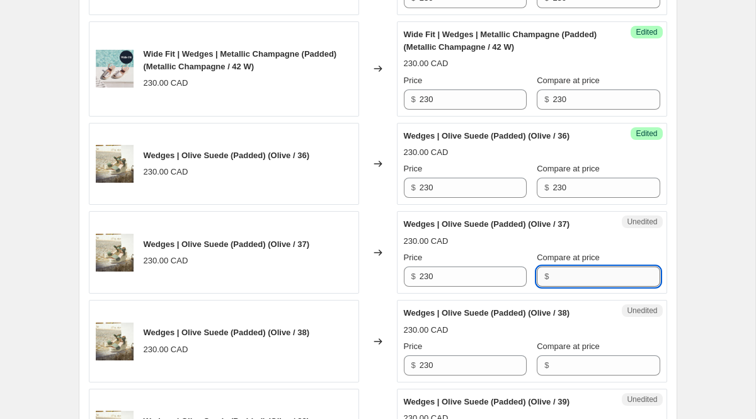
click at [560, 275] on input "Compare at price" at bounding box center [606, 277] width 107 height 20
paste input "230"
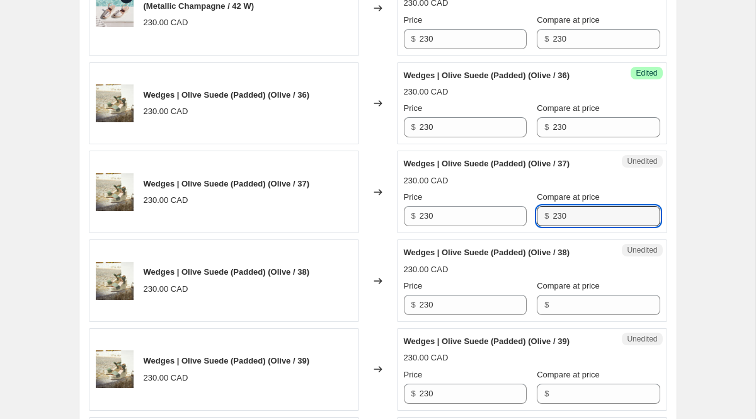
scroll to position [1217, 0]
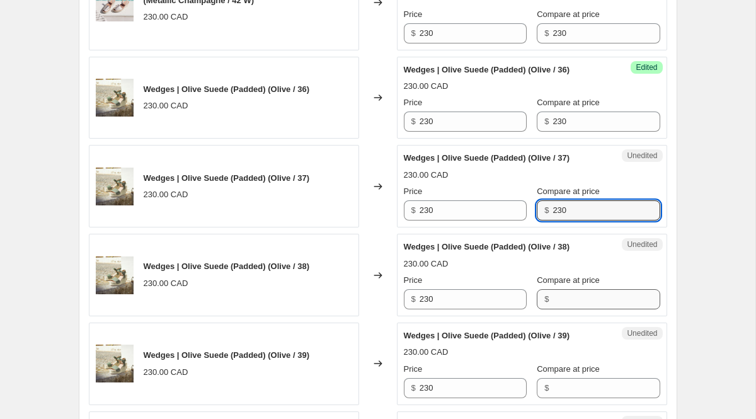
type input "230"
click at [553, 297] on input "Compare at price" at bounding box center [606, 299] width 107 height 20
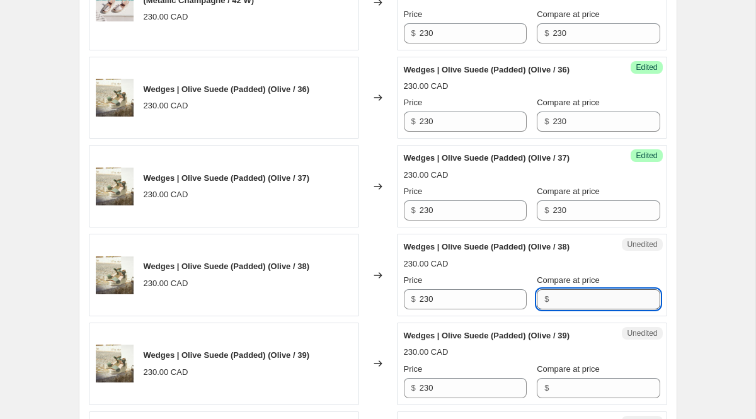
paste input "230"
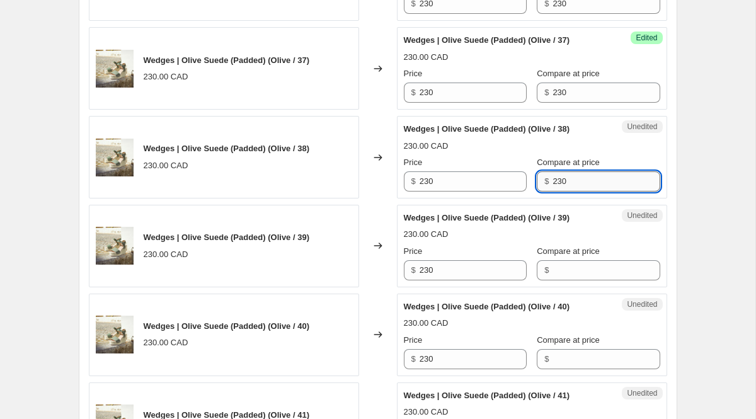
scroll to position [1399, 0]
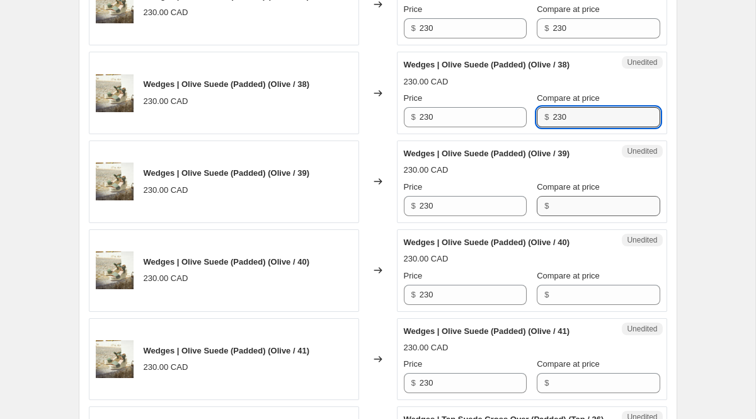
type input "230"
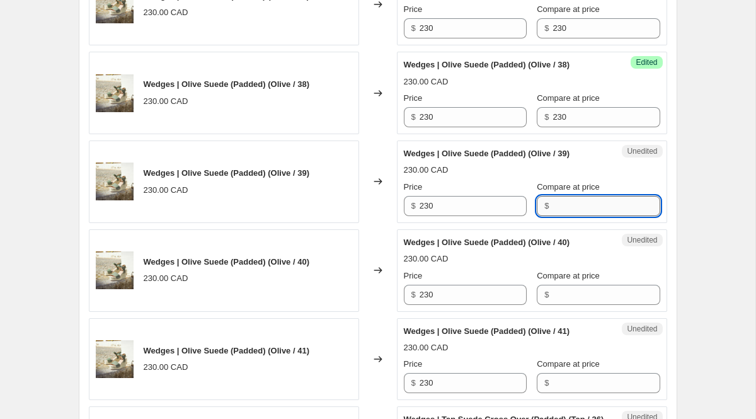
click at [569, 204] on input "Compare at price" at bounding box center [606, 206] width 107 height 20
paste input "230"
type input "230"
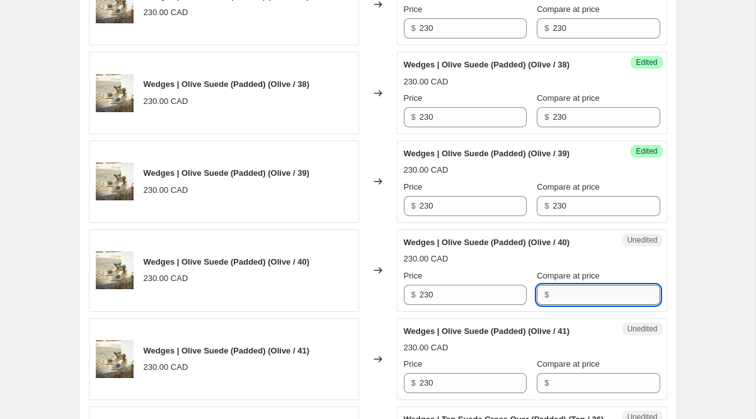
click at [583, 299] on input "Compare at price" at bounding box center [606, 295] width 107 height 20
paste input "230"
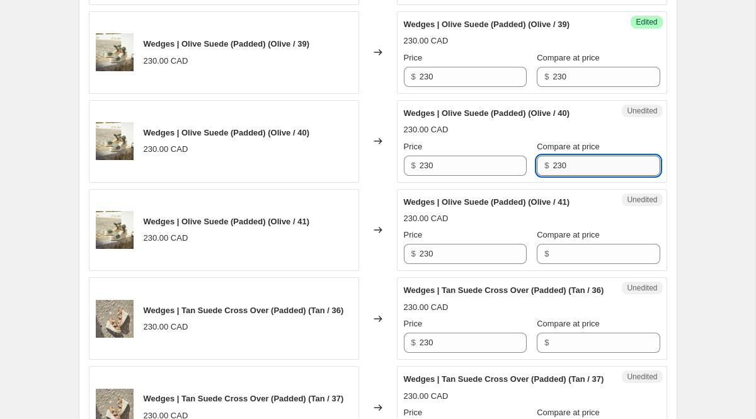
scroll to position [1640, 0]
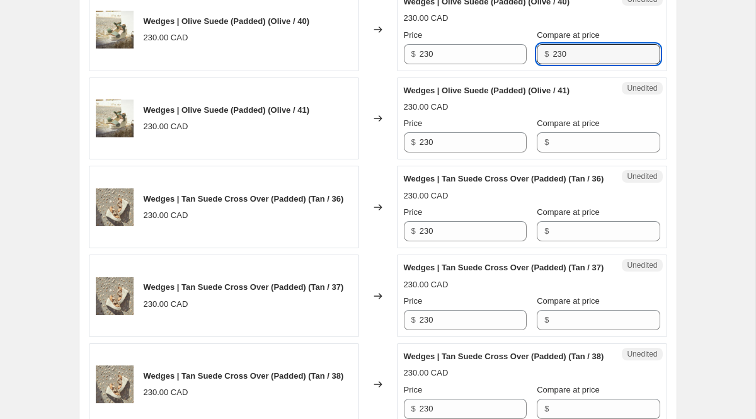
type input "230"
click at [573, 157] on div "Unedited Wedges | Olive Suede (Padded) (Olive / 41) 230.00 CAD Price $ 230 Comp…" at bounding box center [532, 119] width 270 height 83
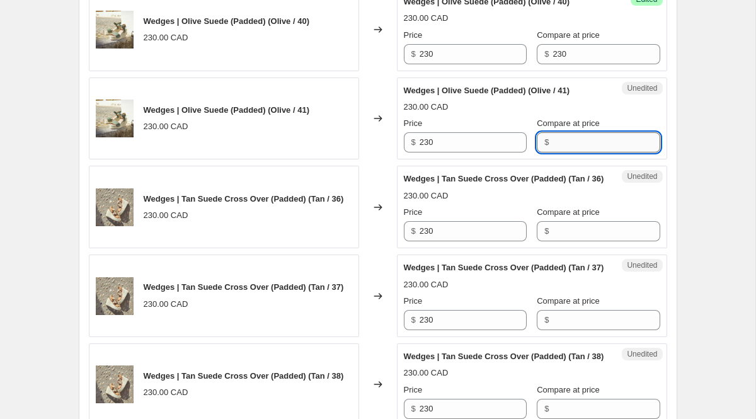
click at [573, 146] on input "Compare at price" at bounding box center [606, 142] width 107 height 20
paste input "230"
type input "230"
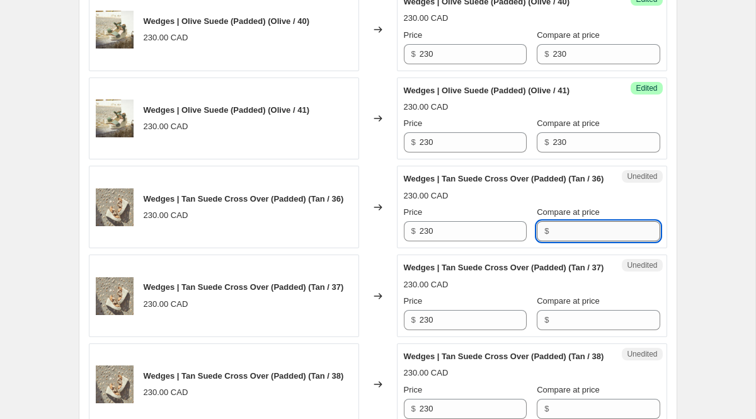
click at [596, 241] on input "Compare at price" at bounding box center [606, 231] width 107 height 20
paste input "230"
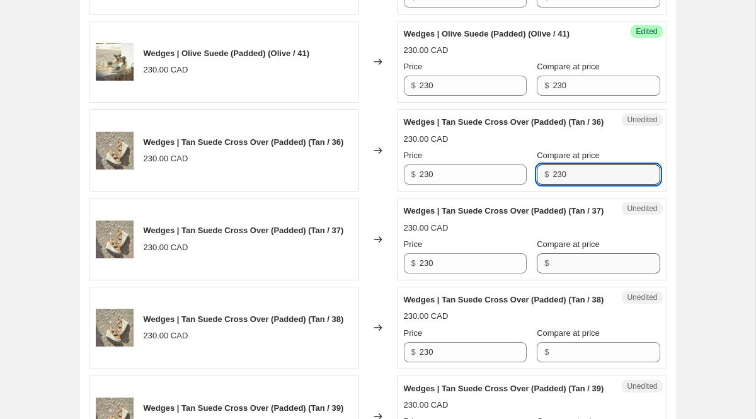
scroll to position [1726, 0]
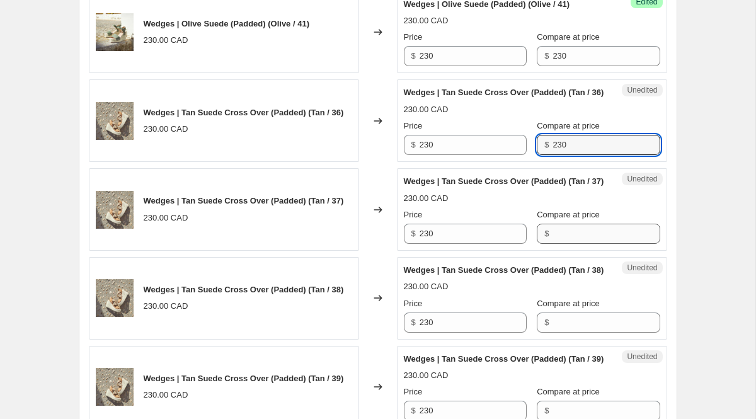
type input "230"
click at [575, 244] on input "Compare at price" at bounding box center [606, 234] width 107 height 20
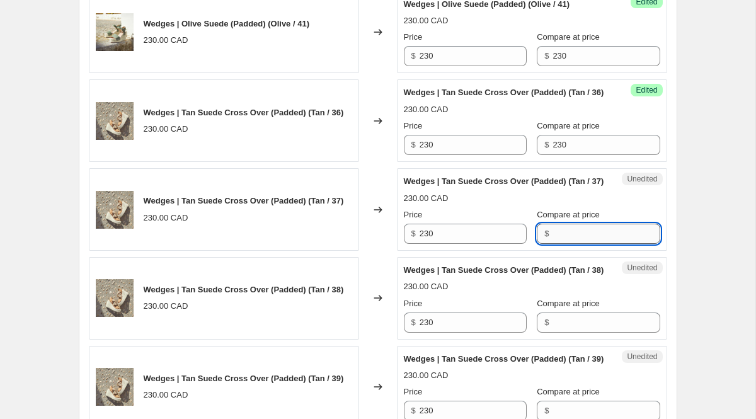
paste input "230"
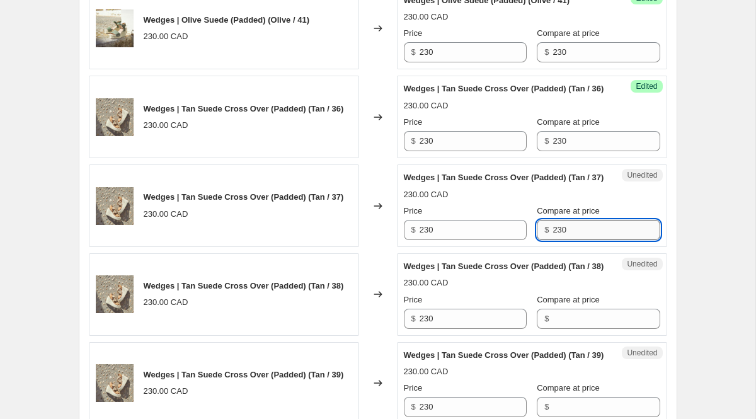
scroll to position [1787, 0]
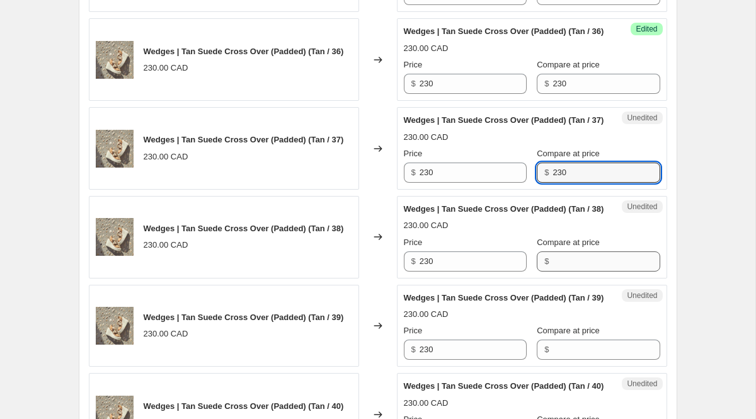
type input "230"
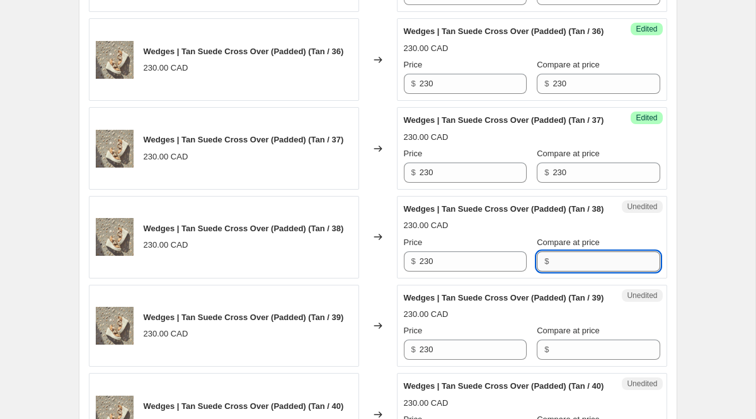
click at [568, 272] on input "Compare at price" at bounding box center [606, 261] width 107 height 20
paste input "230"
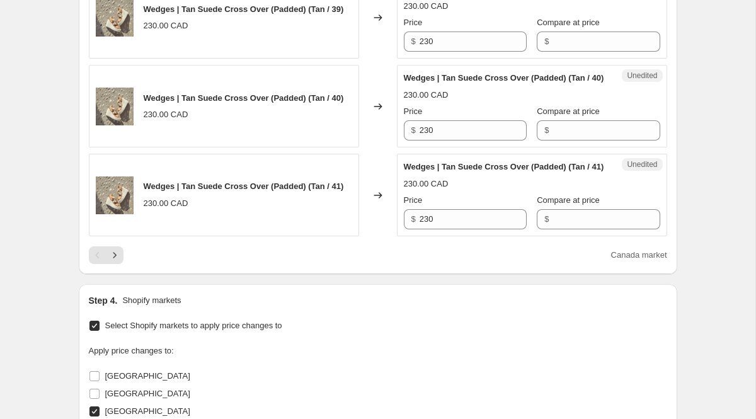
scroll to position [2049, 0]
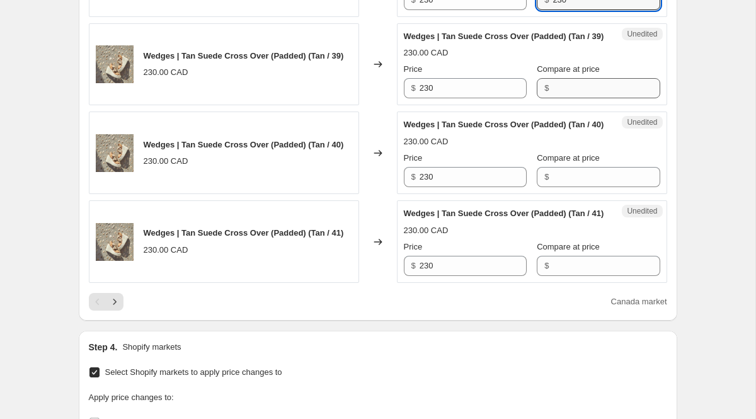
type input "230"
click at [556, 98] on input "Compare at price" at bounding box center [606, 88] width 107 height 20
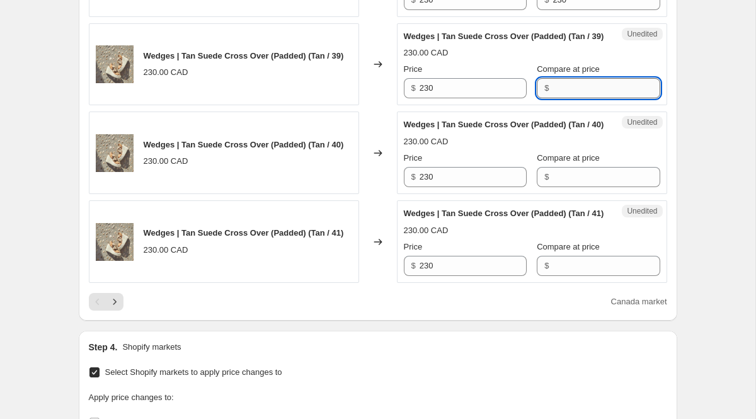
paste input "230"
type input "230"
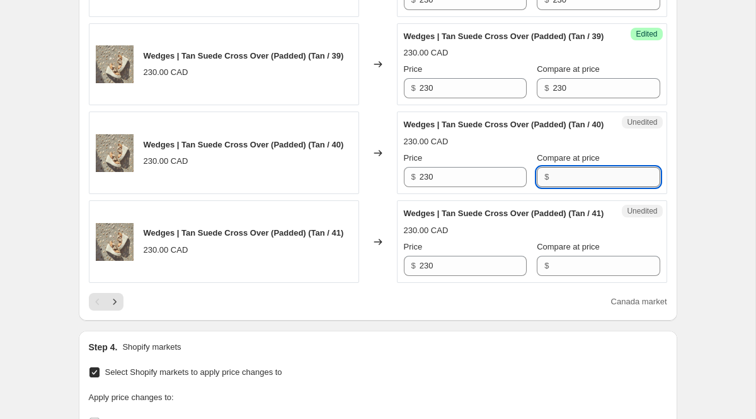
click at [568, 187] on input "Compare at price" at bounding box center [606, 177] width 107 height 20
paste input "230"
type input "230"
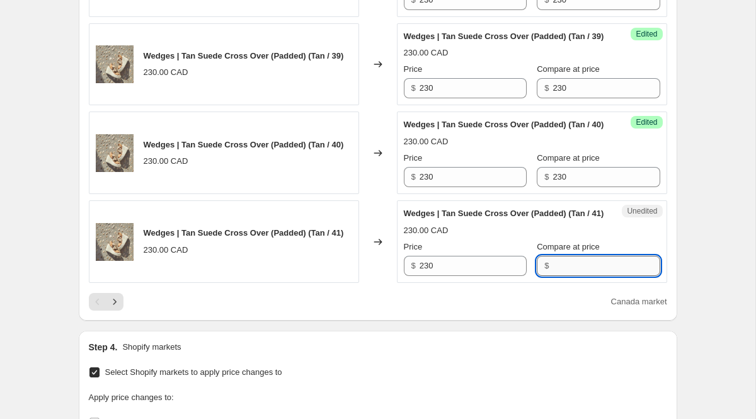
click at [582, 276] on input "Compare at price" at bounding box center [606, 266] width 107 height 20
paste input "230"
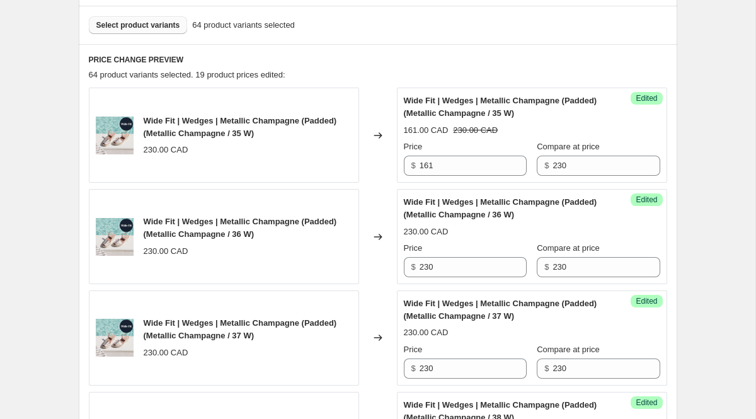
scroll to position [449, 0]
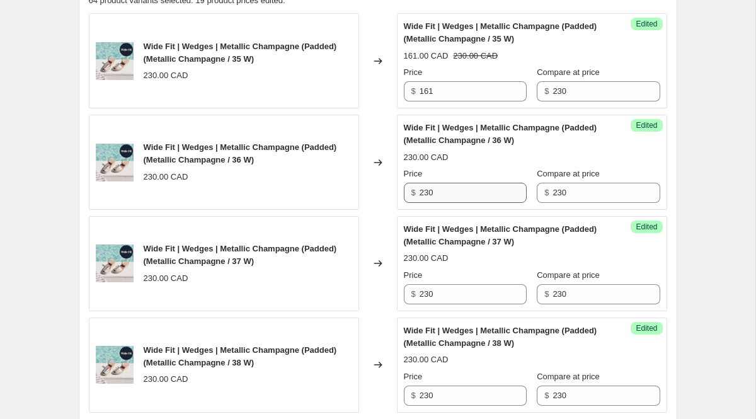
type input "230"
click at [461, 196] on input "230" at bounding box center [473, 193] width 107 height 20
drag, startPoint x: 435, startPoint y: 192, endPoint x: 308, endPoint y: 192, distance: 127.3
click at [347, 192] on div "Wide Fit | Wedges | Metallic Champagne (Padded) (Metallic Champagne / 36 W) 230…" at bounding box center [378, 162] width 579 height 95
type input "161"
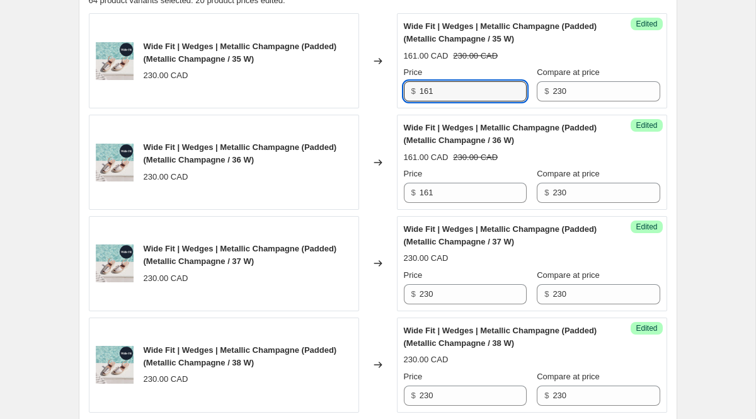
drag, startPoint x: 437, startPoint y: 94, endPoint x: 367, endPoint y: 91, distance: 70.6
click at [383, 93] on div "Wide Fit | Wedges | Metallic Champagne (Padded) (Metallic Champagne / 35 W) 230…" at bounding box center [378, 60] width 579 height 95
click at [438, 301] on input "230" at bounding box center [473, 294] width 107 height 20
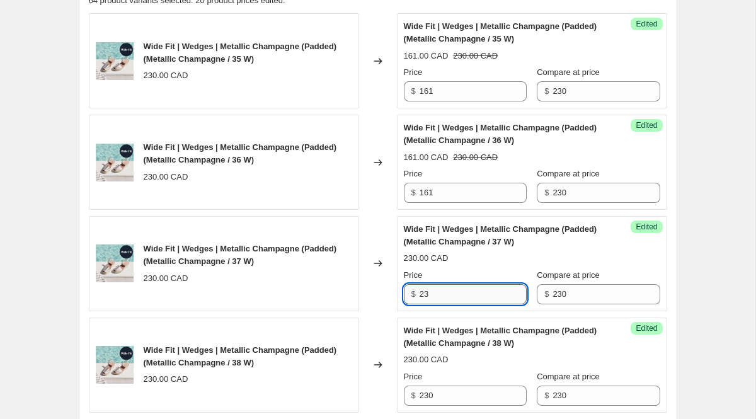
type input "2"
paste input "161"
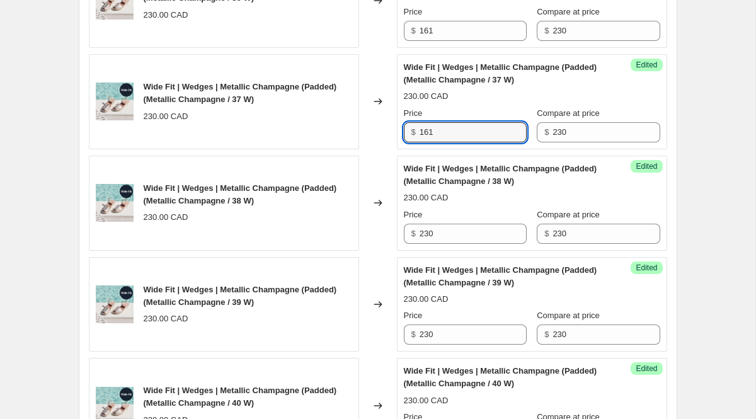
scroll to position [716, 0]
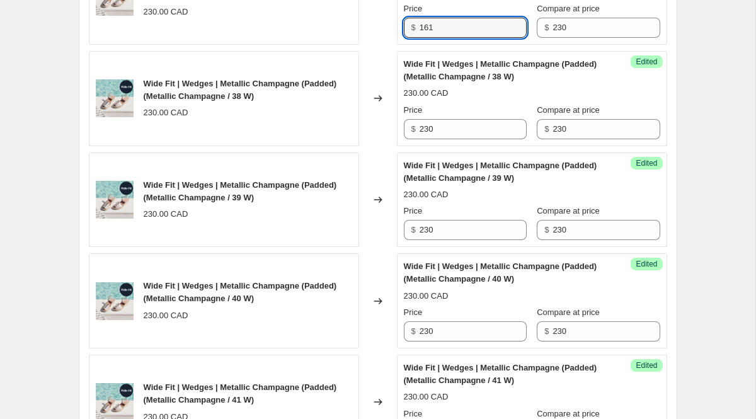
type input "161"
drag, startPoint x: 419, startPoint y: 129, endPoint x: 472, endPoint y: 129, distance: 52.9
click at [458, 129] on div "$ 230" at bounding box center [465, 129] width 123 height 20
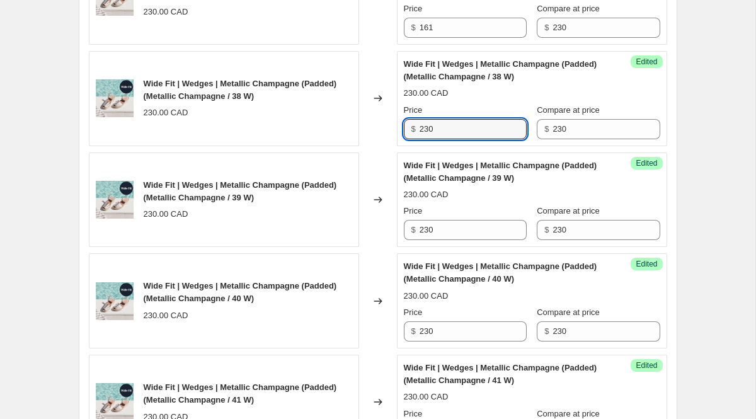
drag, startPoint x: 454, startPoint y: 124, endPoint x: 268, endPoint y: 124, distance: 186.5
click at [299, 124] on div "Wide Fit | Wedges | Metallic Champagne (Padded) (Metallic Champagne / 38 W) 230…" at bounding box center [378, 98] width 579 height 95
paste input "161"
type input "161"
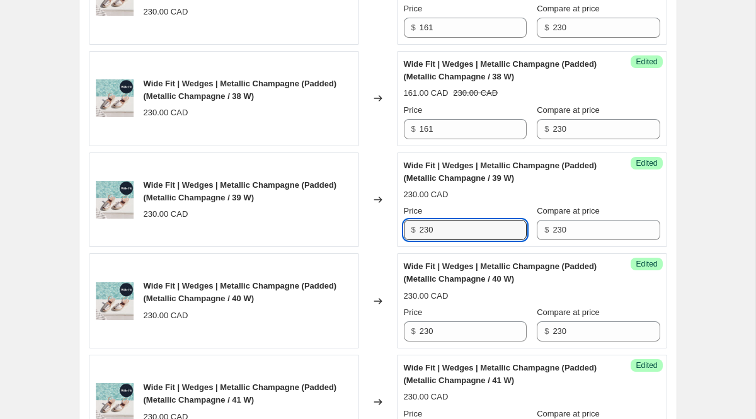
drag, startPoint x: 442, startPoint y: 230, endPoint x: 175, endPoint y: 230, distance: 267.8
click at [175, 230] on div "Wide Fit | Wedges | Metallic Champagne (Padded) (Metallic Champagne / 39 W) 230…" at bounding box center [378, 200] width 579 height 95
paste input "161"
type input "161"
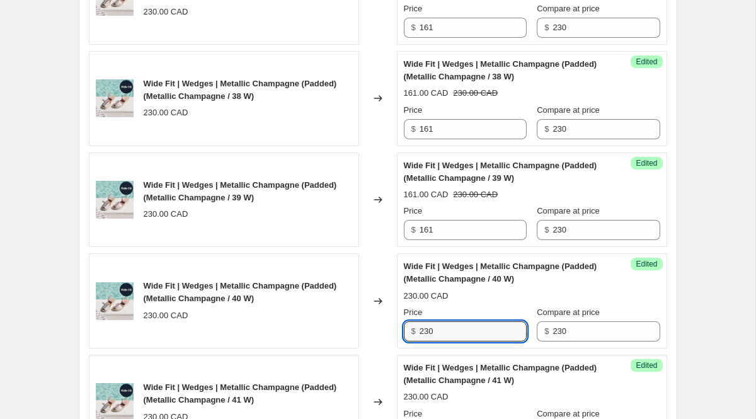
drag, startPoint x: 463, startPoint y: 335, endPoint x: 320, endPoint y: 332, distance: 142.4
click at [320, 332] on div "Wide Fit | Wedges | Metallic Champagne (Padded) (Metallic Champagne / 40 W) 230…" at bounding box center [378, 300] width 579 height 95
paste input "161"
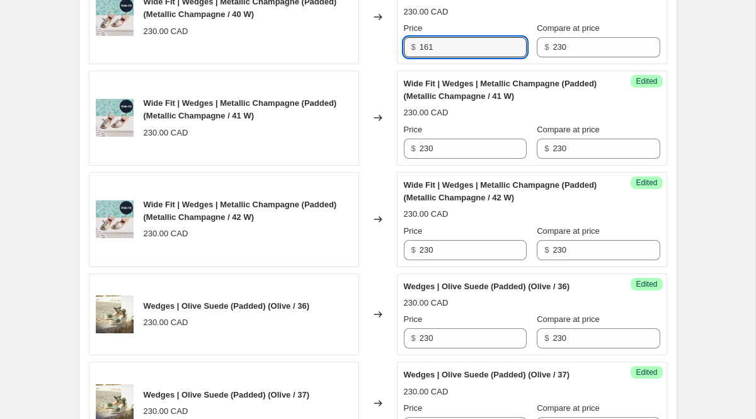
scroll to position [1011, 0]
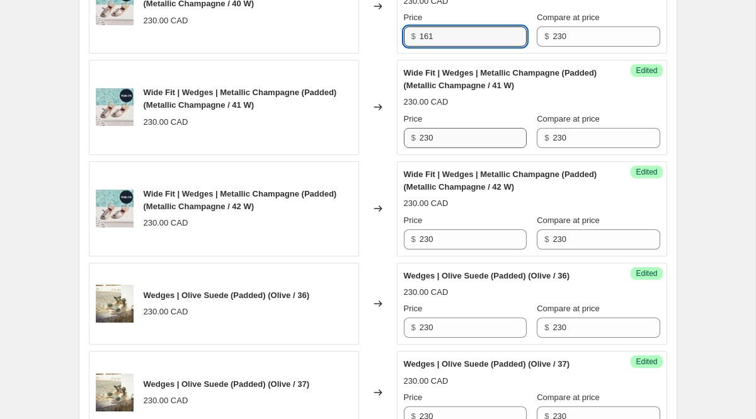
type input "161"
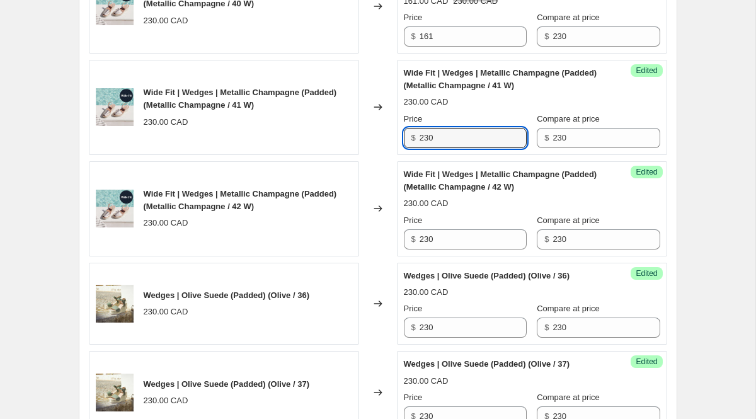
drag, startPoint x: 449, startPoint y: 139, endPoint x: 243, endPoint y: 145, distance: 206.8
click at [280, 141] on div "Wide Fit | Wedges | Metallic Champagne (Padded) (Metallic Champagne / 41 W) 230…" at bounding box center [378, 107] width 579 height 95
paste input "161"
type input "161"
drag, startPoint x: 448, startPoint y: 243, endPoint x: 238, endPoint y: 239, distance: 210.5
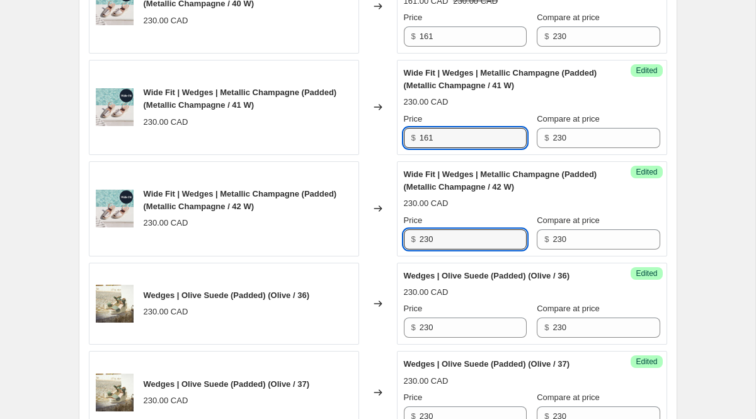
click at [240, 240] on div "Wide Fit | Wedges | Metallic Champagne (Padded) (Metallic Champagne / 42 W) 230…" at bounding box center [378, 208] width 579 height 95
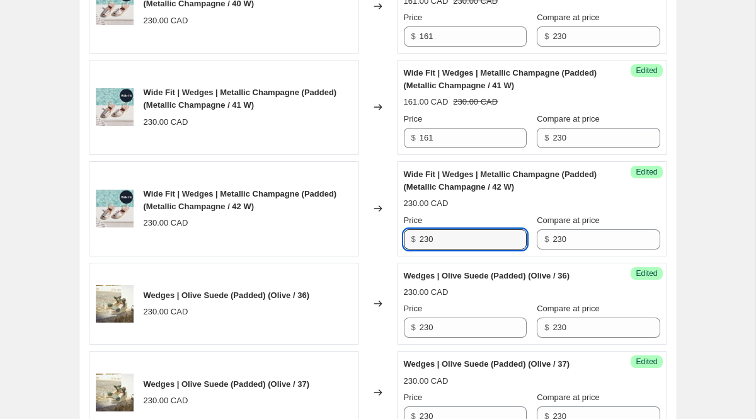
paste input "text"
type input "2"
paste input "230"
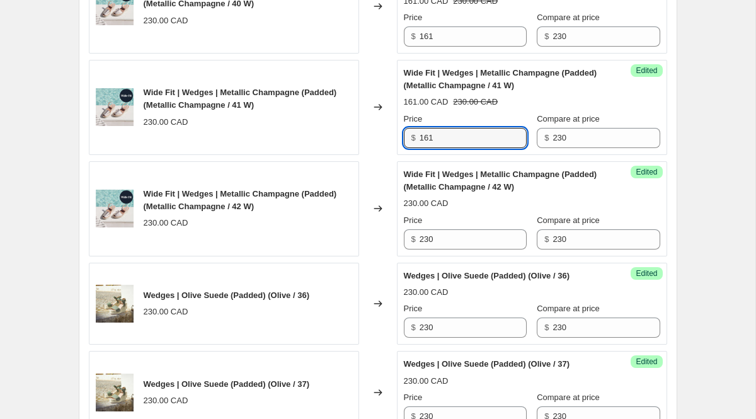
drag, startPoint x: 451, startPoint y: 144, endPoint x: 391, endPoint y: 144, distance: 60.5
click at [391, 144] on div "Wide Fit | Wedges | Metallic Champagne (Padded) (Metallic Champagne / 41 W) 230…" at bounding box center [378, 107] width 579 height 95
drag, startPoint x: 442, startPoint y: 135, endPoint x: 358, endPoint y: 134, distance: 84.5
click at [358, 134] on div "Wide Fit | Wedges | Metallic Champagne (Padded) (Metallic Champagne / 41 W) 230…" at bounding box center [378, 107] width 579 height 95
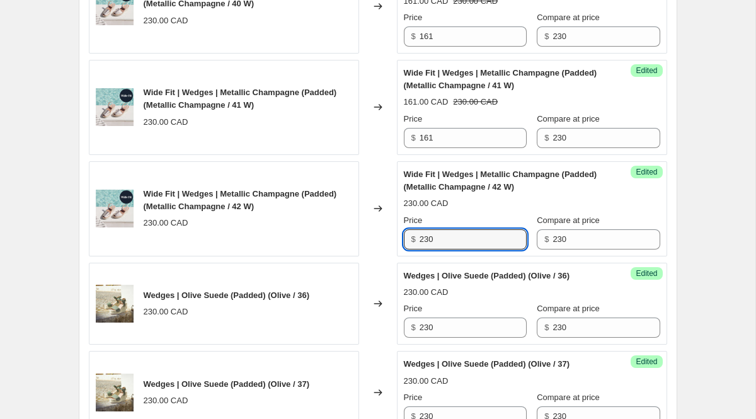
drag, startPoint x: 448, startPoint y: 241, endPoint x: 344, endPoint y: 241, distance: 104.0
click at [345, 241] on div "Wide Fit | Wedges | Metallic Champagne (Padded) (Metallic Champagne / 42 W) 230…" at bounding box center [378, 208] width 579 height 95
paste input "161"
type input "161"
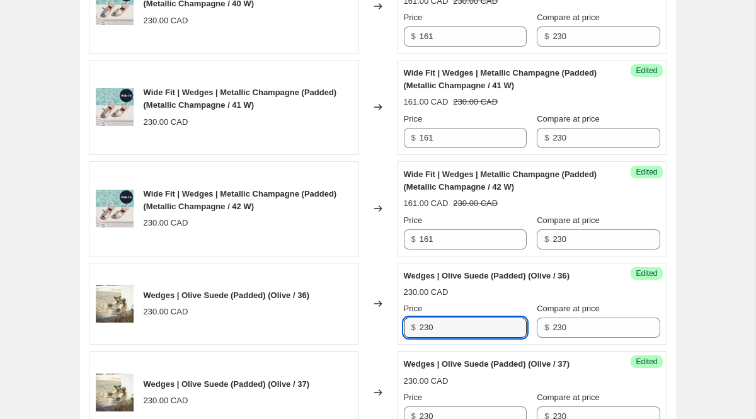
drag, startPoint x: 452, startPoint y: 330, endPoint x: 282, endPoint y: 329, distance: 170.8
click at [292, 330] on div "Wedges | Olive Suede (Padded) (Olive / 36) 230.00 CAD Changed to Success Edited…" at bounding box center [378, 304] width 579 height 83
paste input "161"
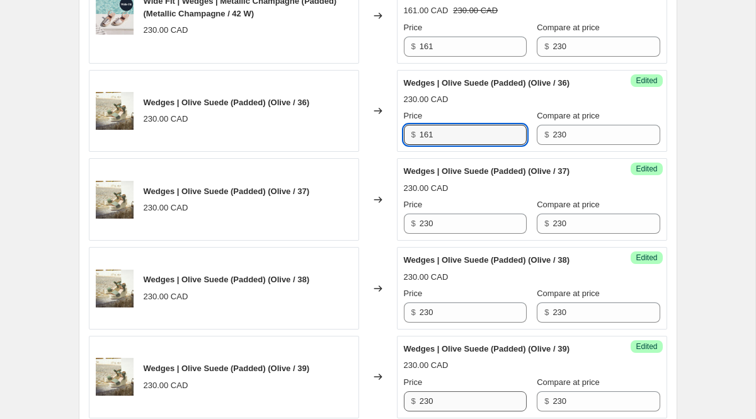
scroll to position [1243, 0]
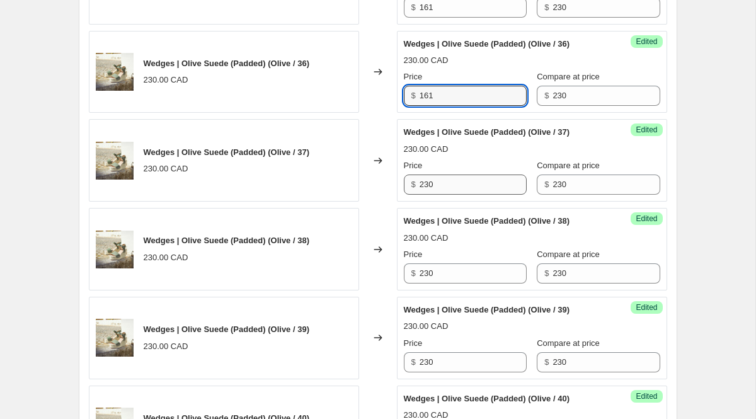
type input "161"
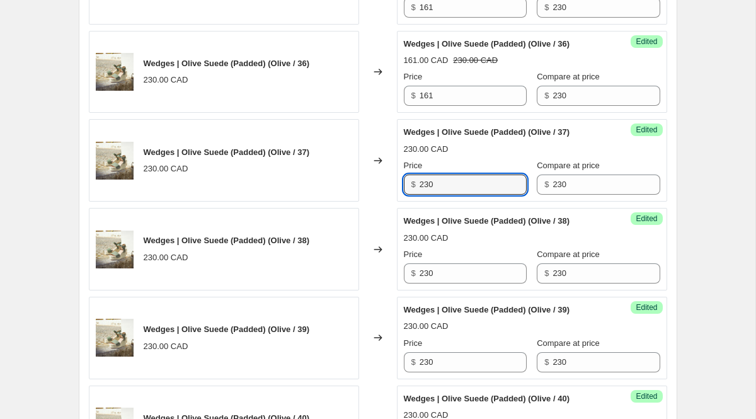
drag, startPoint x: 450, startPoint y: 185, endPoint x: 293, endPoint y: 185, distance: 156.9
click at [311, 185] on div "Wedges | Olive Suede (Padded) (Olive / 37) 230.00 CAD Changed to Success Edited…" at bounding box center [378, 160] width 579 height 83
paste input "161"
type input "161"
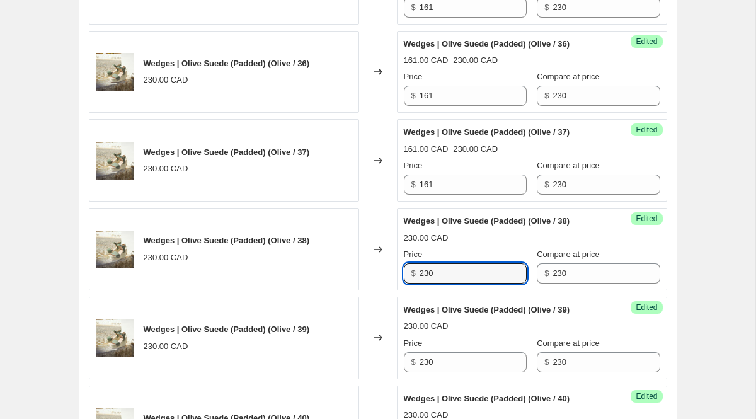
drag, startPoint x: 447, startPoint y: 279, endPoint x: 316, endPoint y: 248, distance: 135.1
click at [316, 248] on div "Wedges | Olive Suede (Padded) (Olive / 38) 230.00 CAD Changed to Success Edited…" at bounding box center [378, 249] width 579 height 83
paste input "161"
type input "161"
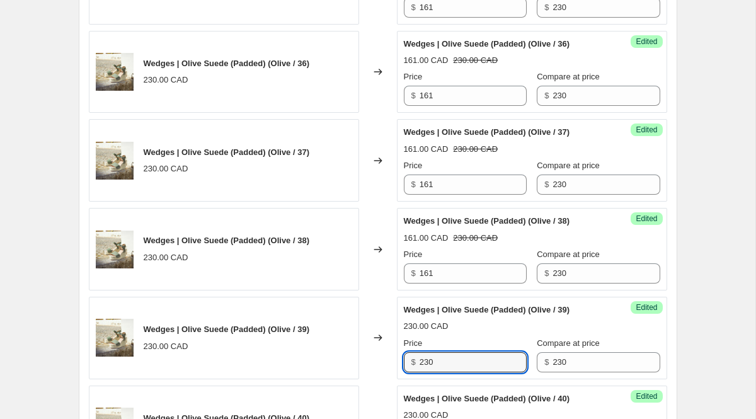
drag, startPoint x: 440, startPoint y: 359, endPoint x: 290, endPoint y: 327, distance: 153.3
click at [321, 342] on div "Wedges | Olive Suede (Padded) (Olive / 39) 230.00 CAD Changed to Success Edited…" at bounding box center [378, 338] width 579 height 83
paste input "161"
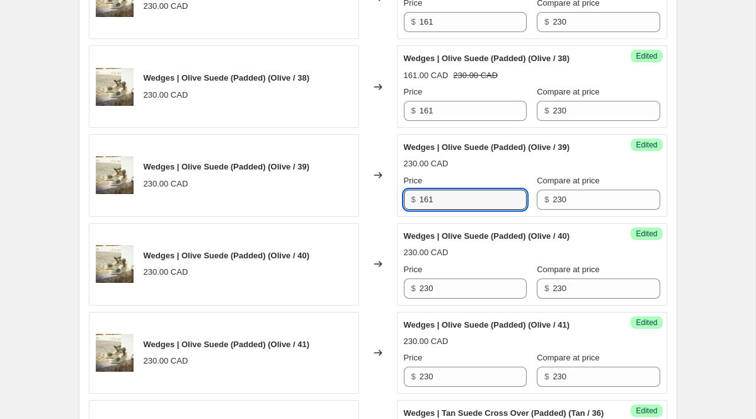
scroll to position [1439, 0]
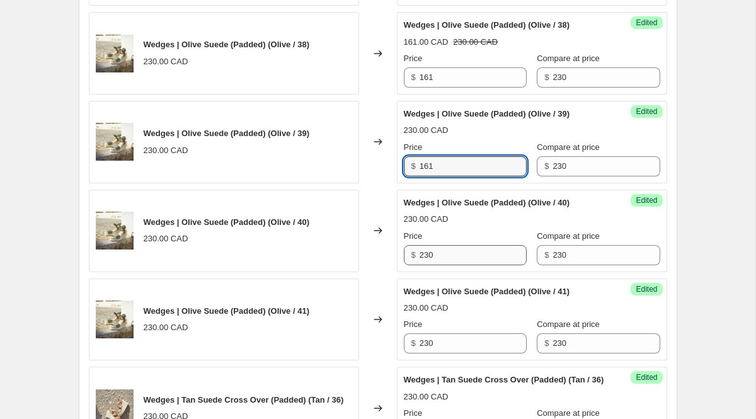
type input "161"
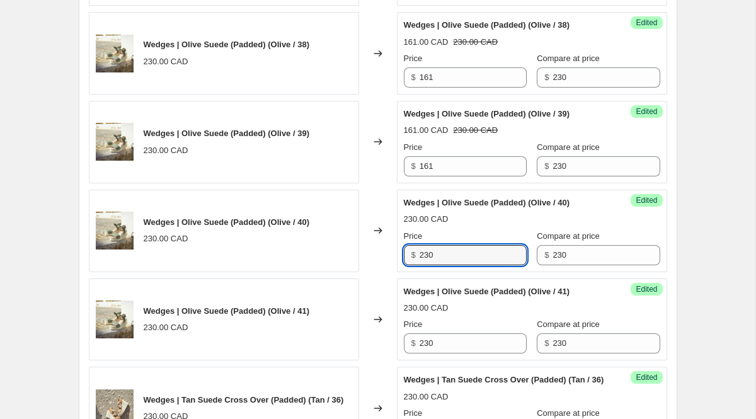
drag, startPoint x: 444, startPoint y: 256, endPoint x: 238, endPoint y: 256, distance: 206.7
click at [246, 256] on div "Wedges | Olive Suede (Padded) (Olive / 40) 230.00 CAD Changed to Success Edited…" at bounding box center [378, 231] width 579 height 83
paste input "161"
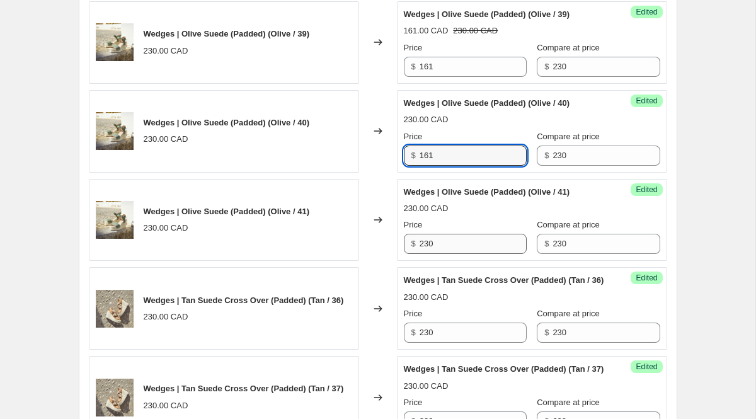
scroll to position [1575, 0]
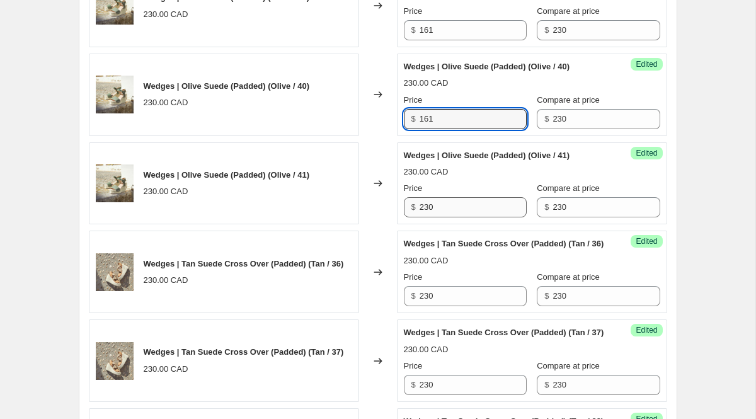
type input "161"
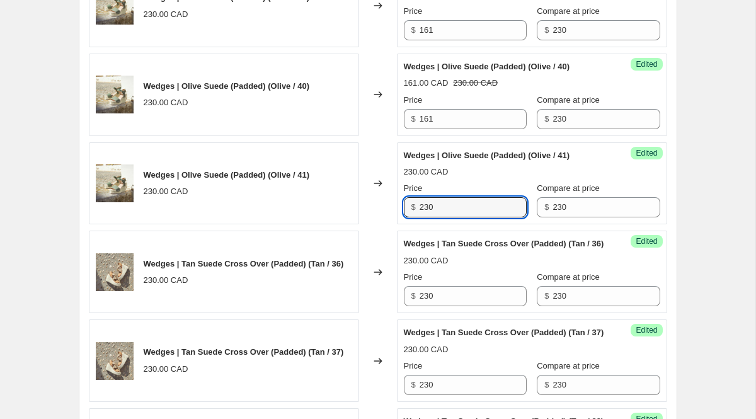
drag, startPoint x: 446, startPoint y: 206, endPoint x: 273, endPoint y: 187, distance: 173.7
click at [309, 191] on div "Wedges | Olive Suede (Padded) (Olive / 41) 230.00 CAD Changed to Success Edited…" at bounding box center [378, 183] width 579 height 83
paste input "161"
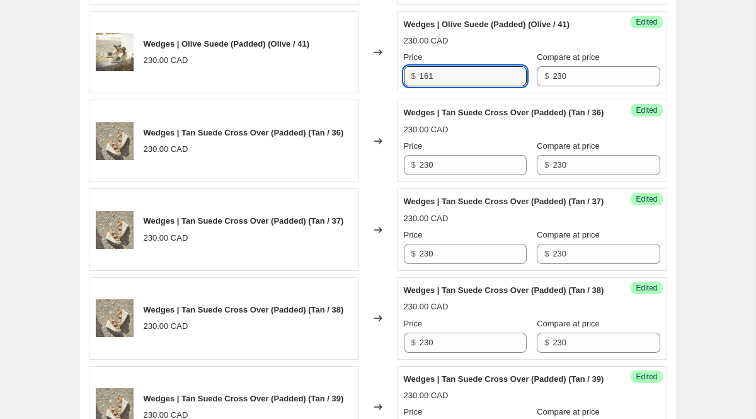
scroll to position [1730, 0]
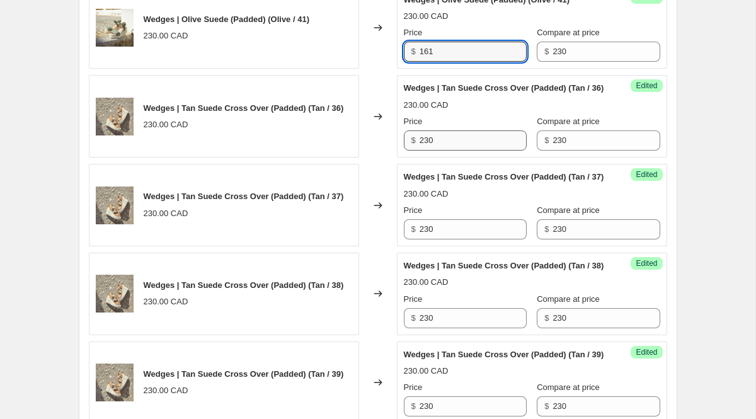
type input "161"
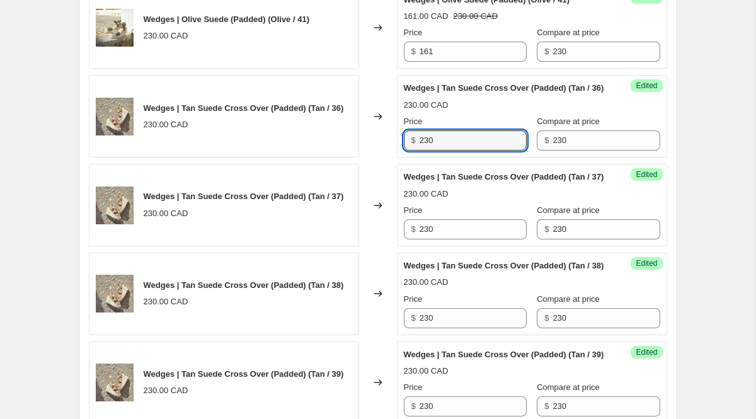
drag, startPoint x: 474, startPoint y: 152, endPoint x: 280, endPoint y: 146, distance: 194.2
click at [289, 147] on div "Wedges | Tan Suede Cross Over (Padded) (Tan / 36) 230.00 CAD Changed to Success…" at bounding box center [378, 116] width 579 height 83
paste input "161"
type input "161"
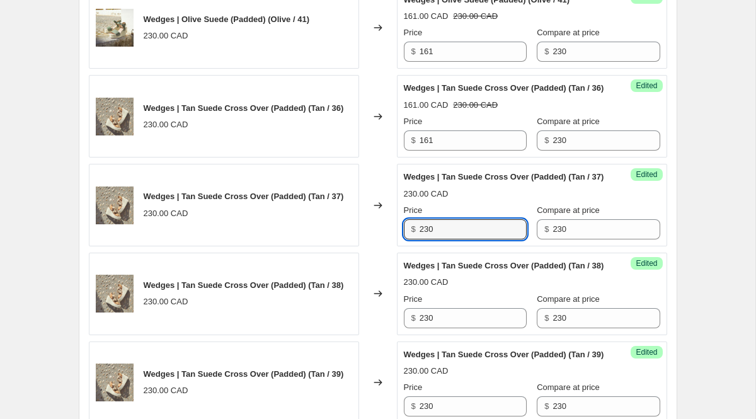
drag, startPoint x: 454, startPoint y: 257, endPoint x: 347, endPoint y: 250, distance: 106.8
click at [347, 246] on div "Wedges | Tan Suede Cross Over (Padded) (Tan / 37) 230.00 CAD Changed to Success…" at bounding box center [378, 205] width 579 height 83
paste input "161"
type input "161"
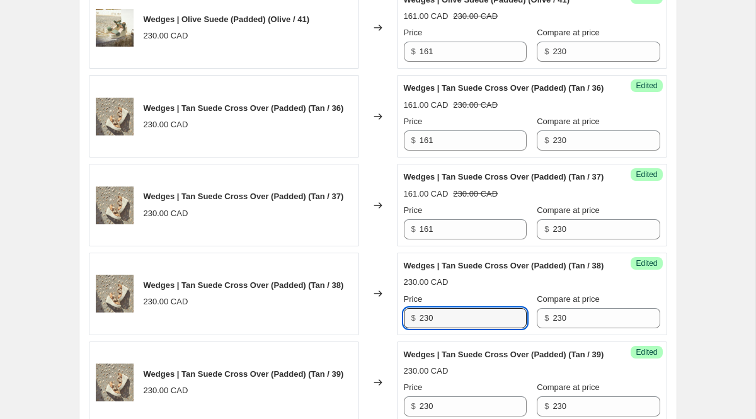
drag, startPoint x: 444, startPoint y: 363, endPoint x: 335, endPoint y: 332, distance: 112.7
click at [359, 335] on div "Wedges | Tan Suede Cross Over (Padded) (Tan / 38) 230.00 CAD Changed to Success…" at bounding box center [378, 294] width 579 height 83
paste input "161"
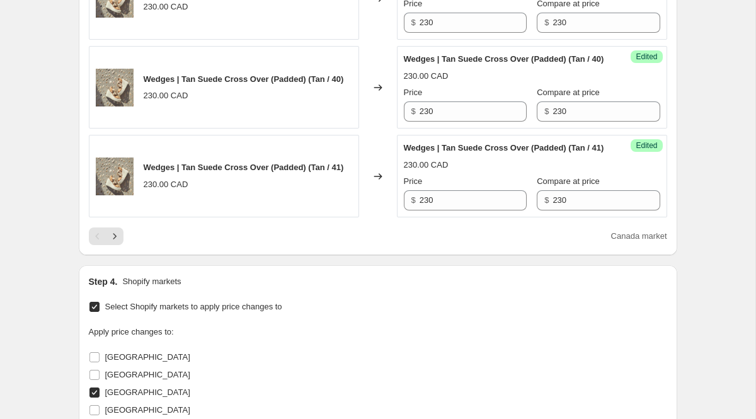
scroll to position [2112, 0]
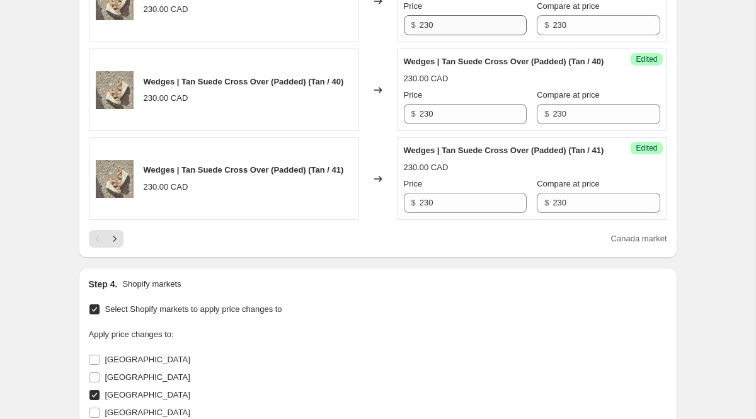
type input "161"
drag, startPoint x: 454, startPoint y: 76, endPoint x: 320, endPoint y: 76, distance: 133.6
click at [320, 43] on div "Wedges | Tan Suede Cross Over (Padded) (Tan / 39) 230.00 CAD Changed to Success…" at bounding box center [378, 1] width 579 height 83
paste input "161"
type input "161"
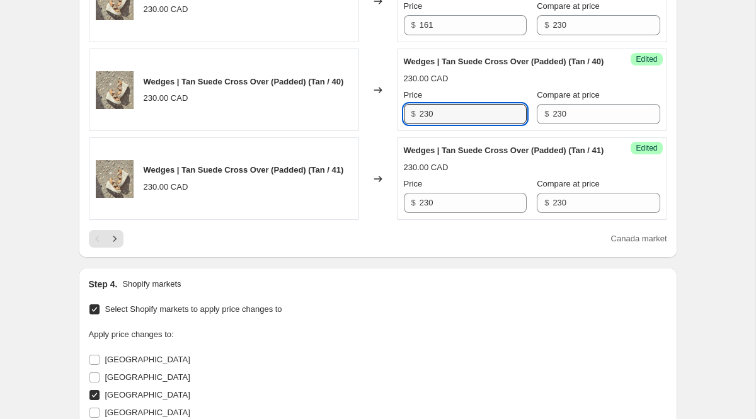
drag, startPoint x: 454, startPoint y: 180, endPoint x: 209, endPoint y: 170, distance: 245.4
click at [236, 131] on div "Wedges | Tan Suede Cross Over (Padded) (Tan / 40) 230.00 CAD Changed to Success…" at bounding box center [378, 90] width 579 height 83
paste input "161"
type input "161"
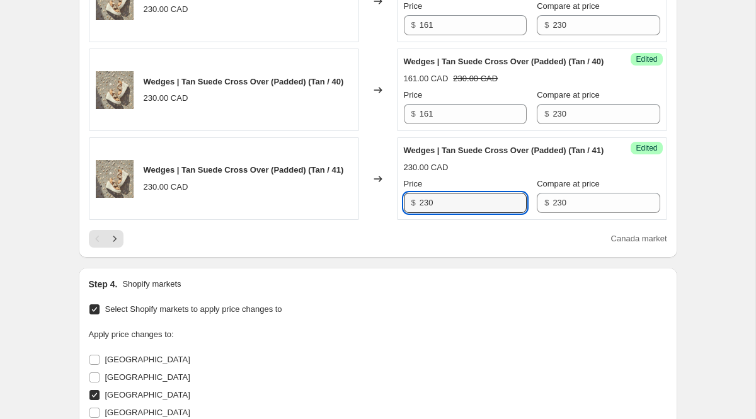
drag, startPoint x: 442, startPoint y: 282, endPoint x: 334, endPoint y: 278, distance: 108.5
click at [354, 220] on div "Wedges | Tan Suede Cross Over (Padded) (Tan / 41) 230.00 CAD Changed to Success…" at bounding box center [378, 178] width 579 height 83
paste input "161"
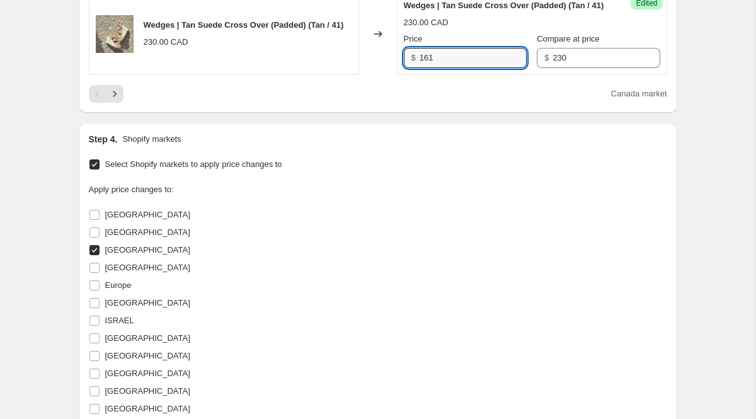
scroll to position [2256, 0]
type input "161"
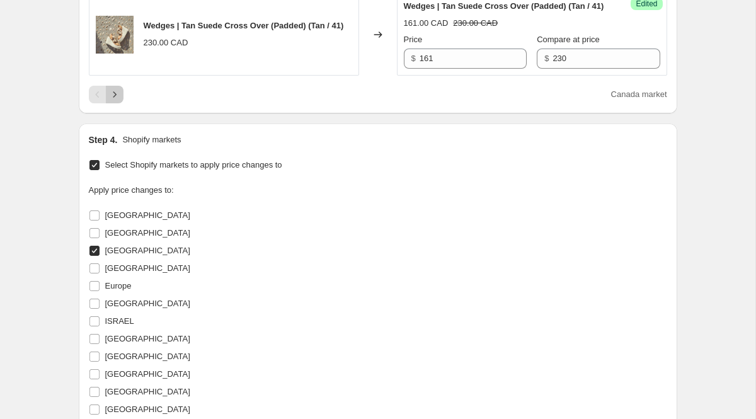
click at [113, 101] on icon "Next" at bounding box center [114, 94] width 13 height 13
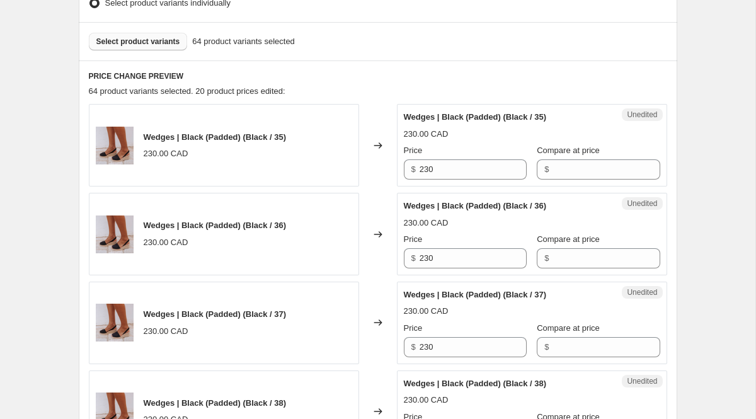
scroll to position [360, 0]
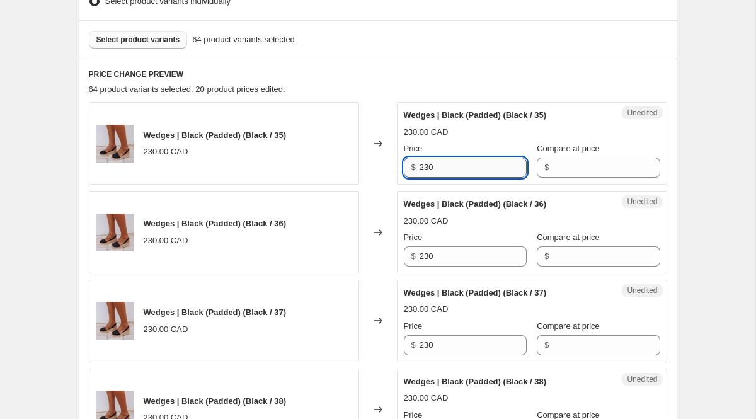
click at [446, 169] on input "230" at bounding box center [473, 168] width 107 height 20
drag, startPoint x: 446, startPoint y: 169, endPoint x: 394, endPoint y: 167, distance: 51.1
click at [394, 167] on div "Wedges | Black (Padded) (Black / 35) 230.00 CAD Changed to Unedited Wedges | Bl…" at bounding box center [378, 143] width 579 height 83
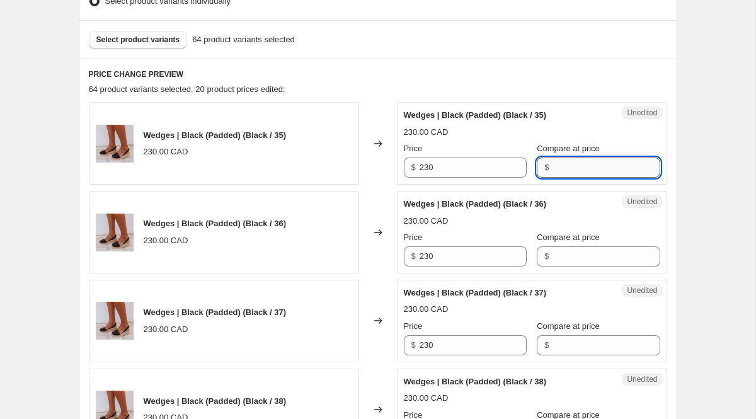
click at [575, 168] on input "Compare at price" at bounding box center [606, 168] width 107 height 20
paste input "230"
type input "230"
click at [602, 260] on input "Compare at price" at bounding box center [606, 256] width 107 height 20
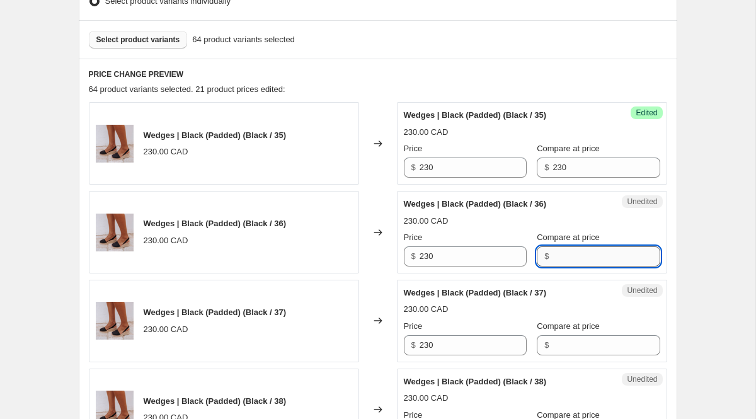
paste input "230"
type input "230"
click at [604, 351] on input "Compare at price" at bounding box center [606, 345] width 107 height 20
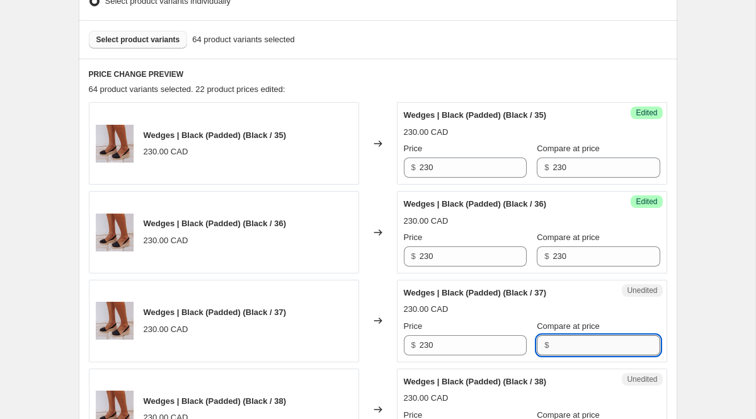
paste input "230"
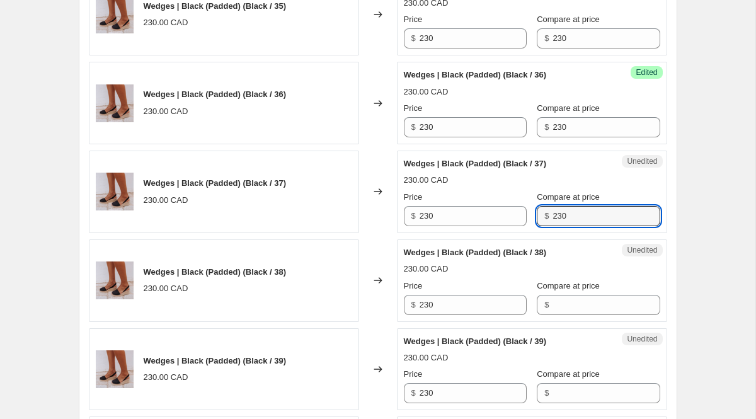
scroll to position [502, 0]
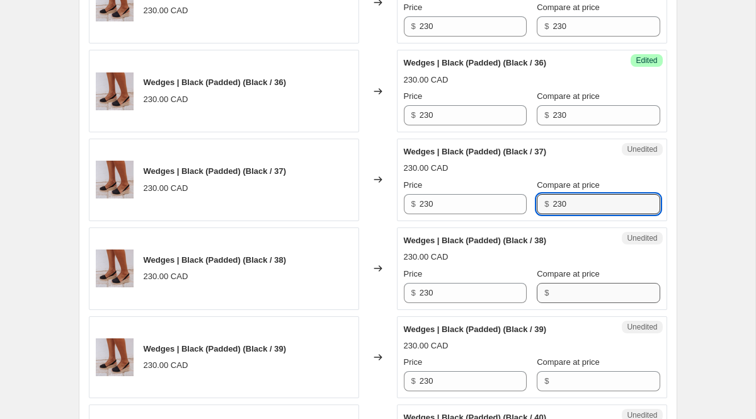
type input "230"
click at [580, 289] on input "Compare at price" at bounding box center [606, 293] width 107 height 20
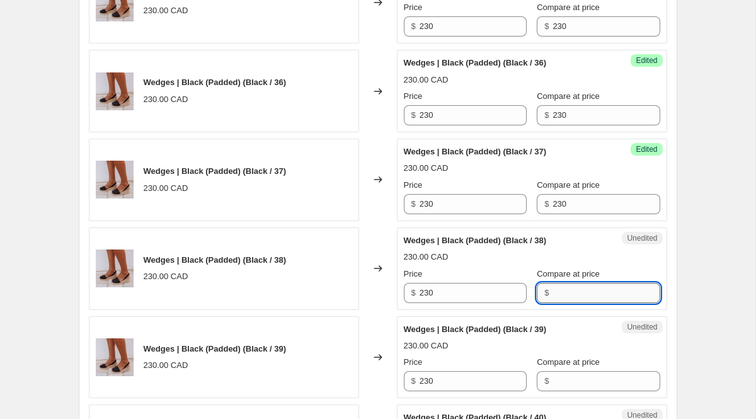
paste input "230"
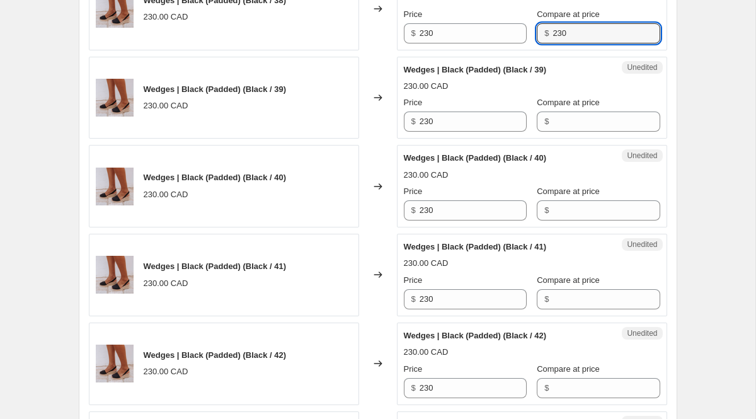
scroll to position [826, 0]
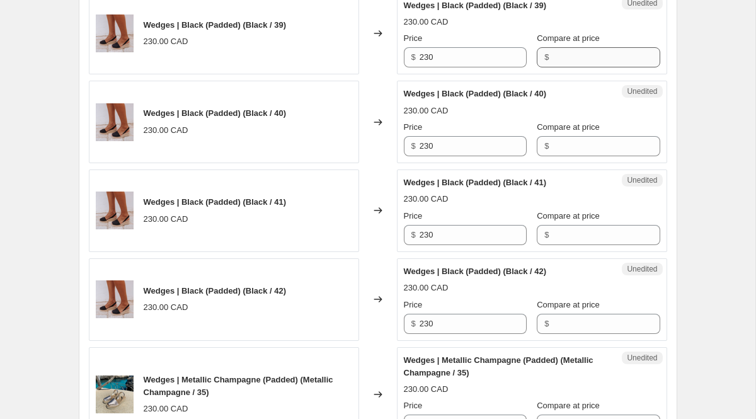
type input "230"
click at [553, 66] on input "Compare at price" at bounding box center [606, 57] width 107 height 20
paste input "230"
type input "230"
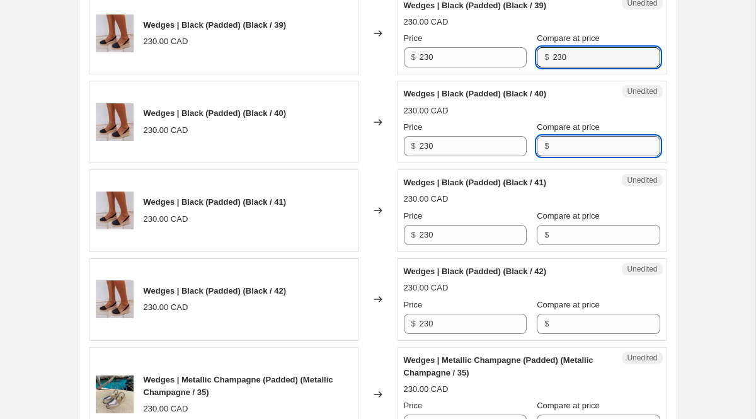
click at [571, 151] on input "Compare at price" at bounding box center [606, 146] width 107 height 20
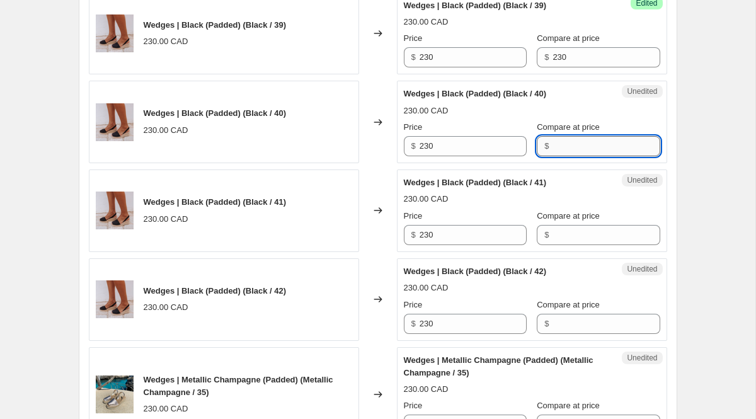
paste input "230"
type input "230"
click at [600, 247] on div "Unedited Wedges | Black (Padded) (Black / 41) 230.00 CAD Price $ 230 Compare at…" at bounding box center [532, 211] width 270 height 83
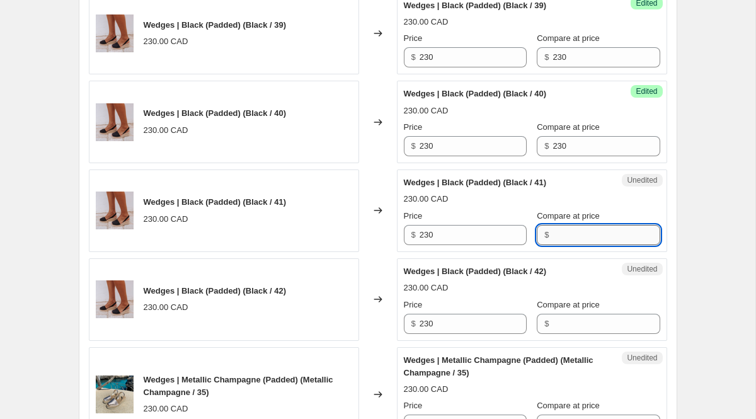
click at [597, 238] on input "Compare at price" at bounding box center [606, 235] width 107 height 20
paste input "230"
type input "230"
click at [618, 333] on input "Compare at price" at bounding box center [606, 324] width 107 height 20
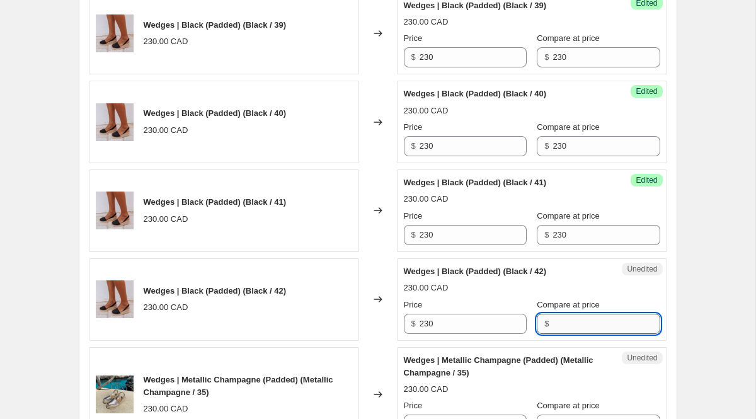
paste input "230"
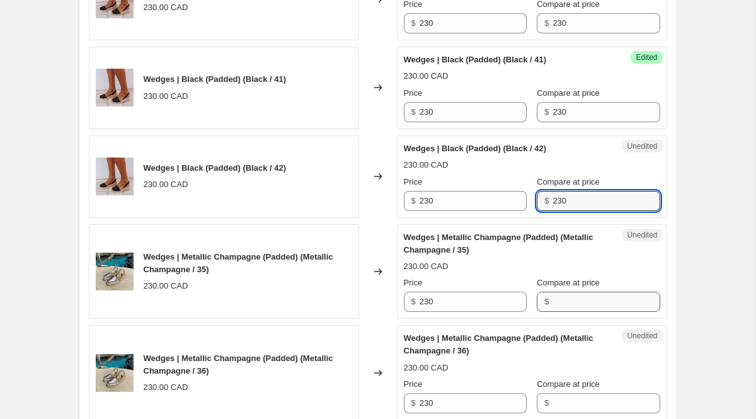
scroll to position [982, 0]
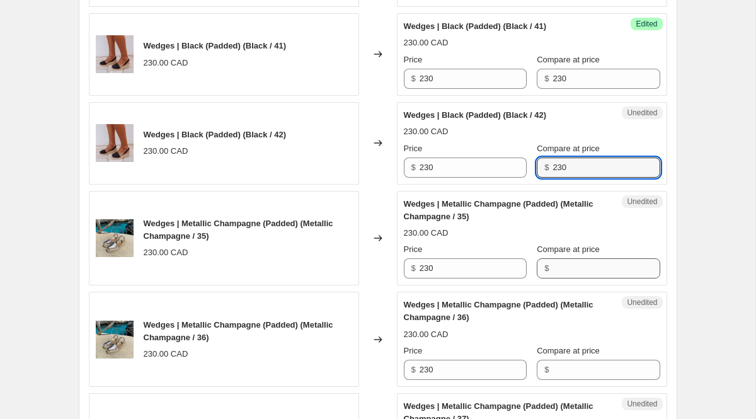
type input "230"
click at [568, 270] on input "Compare at price" at bounding box center [606, 268] width 107 height 20
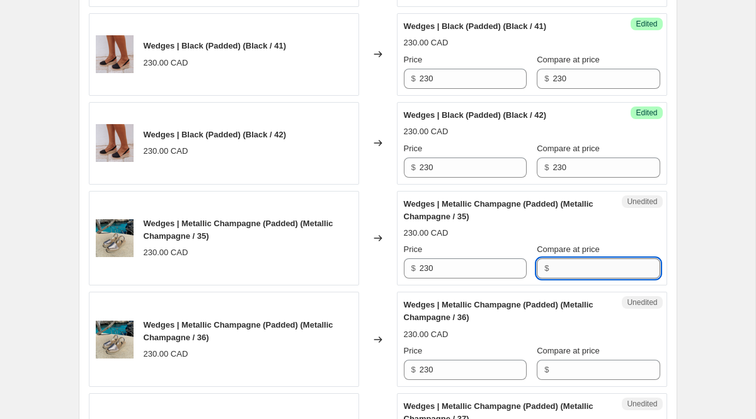
paste input "230"
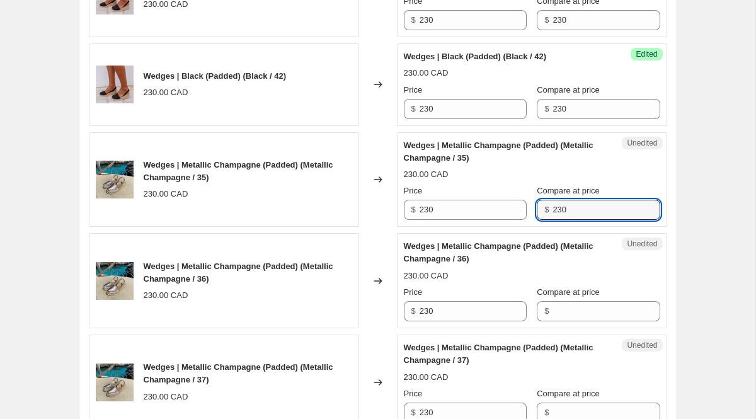
scroll to position [1050, 0]
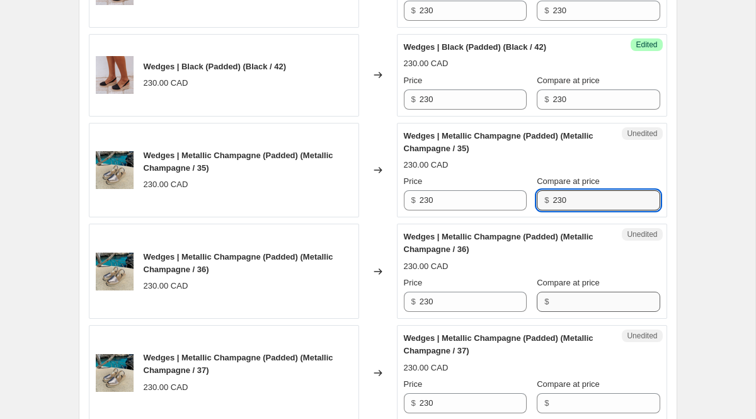
type input "230"
click at [568, 300] on input "Compare at price" at bounding box center [606, 302] width 107 height 20
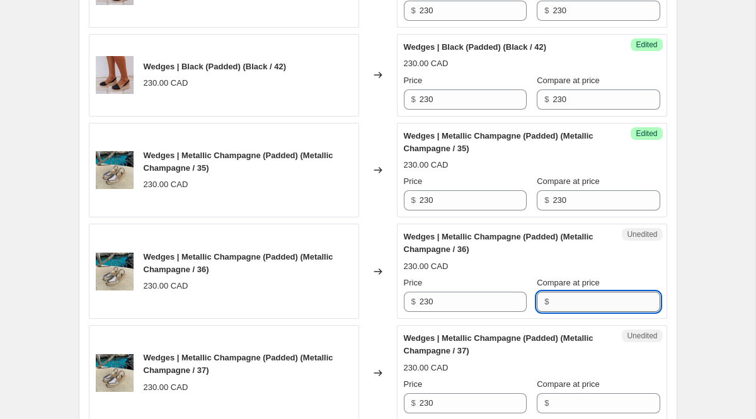
paste input "230"
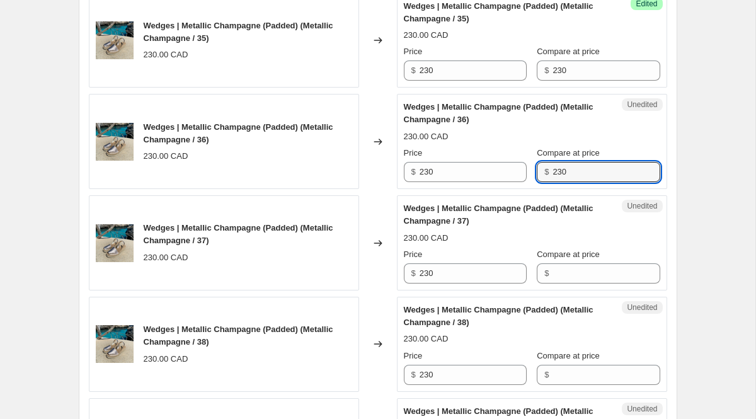
scroll to position [1201, 0]
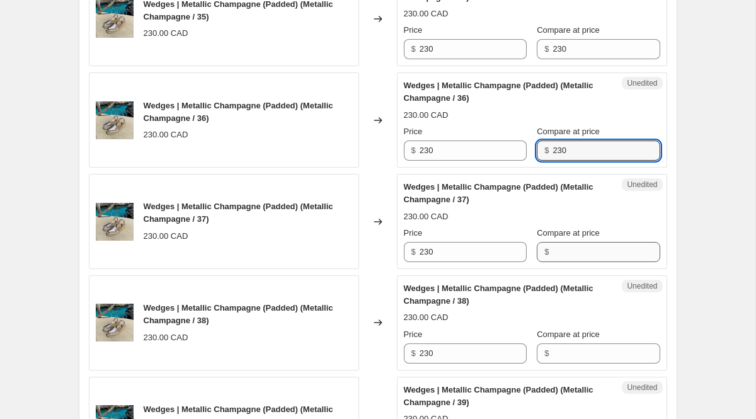
type input "230"
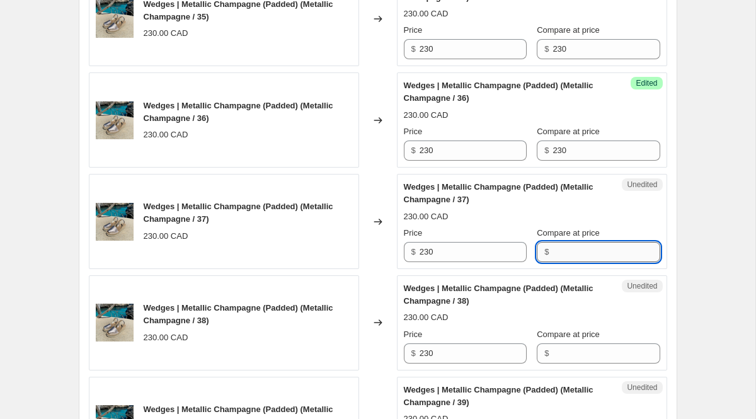
click at [566, 257] on input "Compare at price" at bounding box center [606, 252] width 107 height 20
paste input "230"
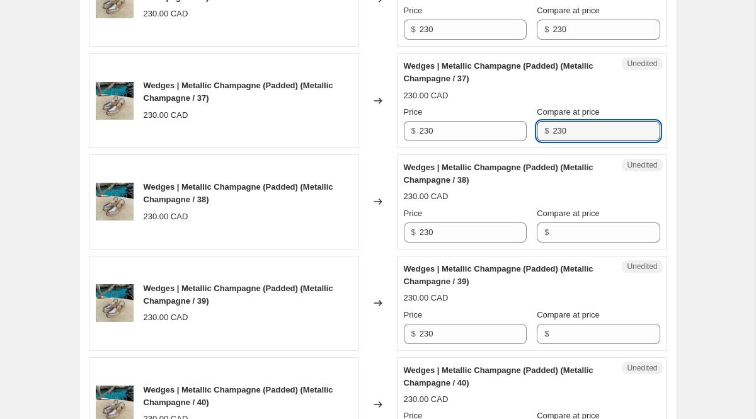
scroll to position [1329, 0]
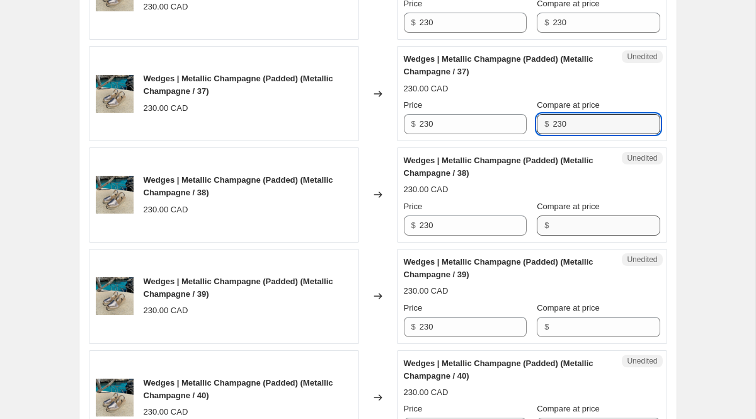
type input "230"
click at [558, 235] on input "Compare at price" at bounding box center [606, 226] width 107 height 20
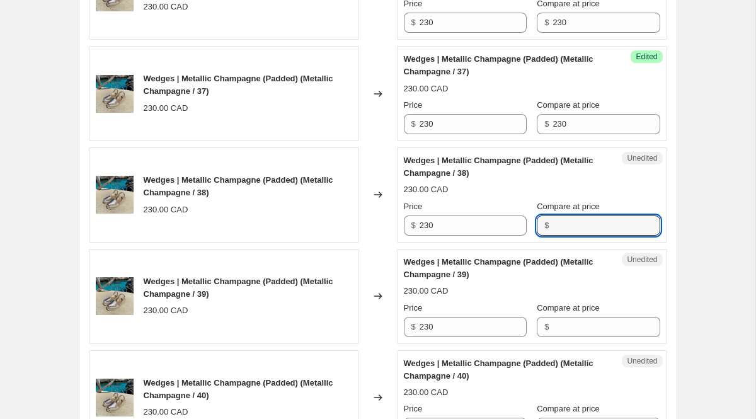
paste input "230"
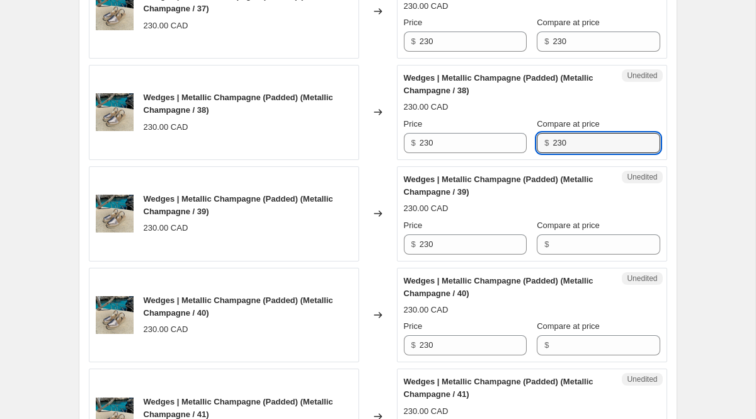
scroll to position [1438, 0]
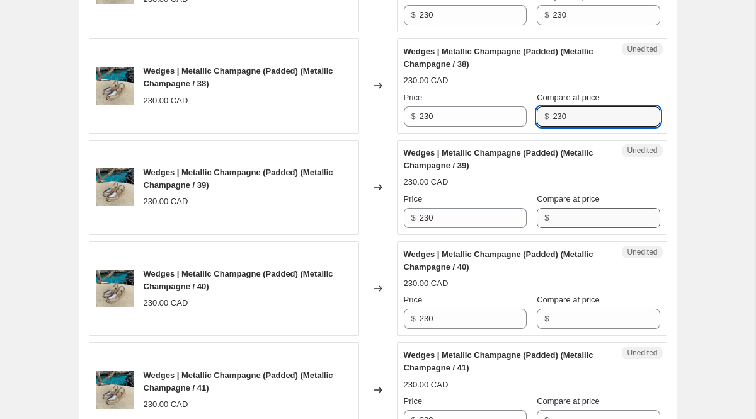
type input "230"
click at [566, 220] on input "Compare at price" at bounding box center [606, 218] width 107 height 20
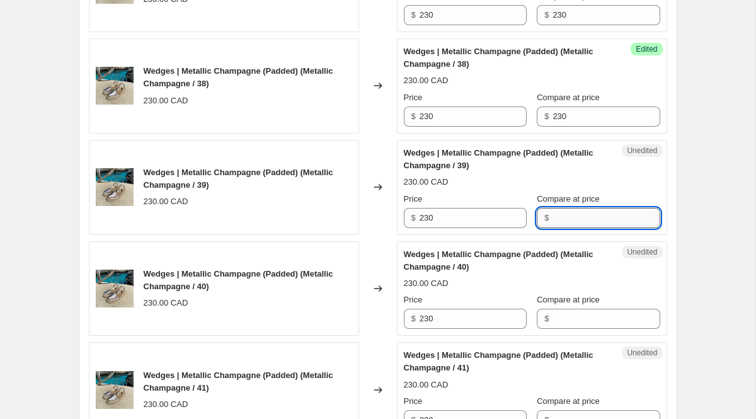
paste input "230"
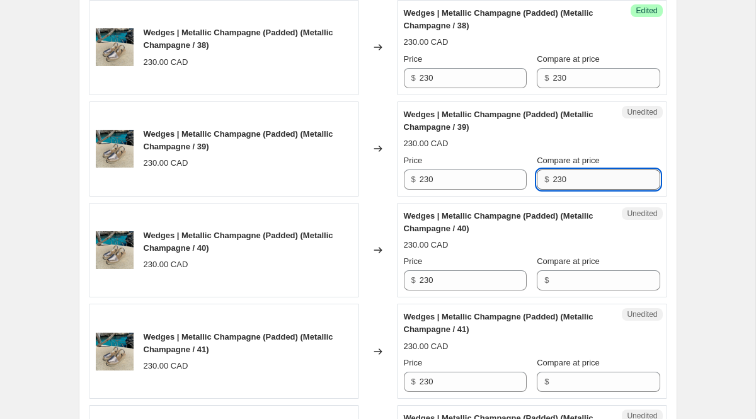
scroll to position [1527, 0]
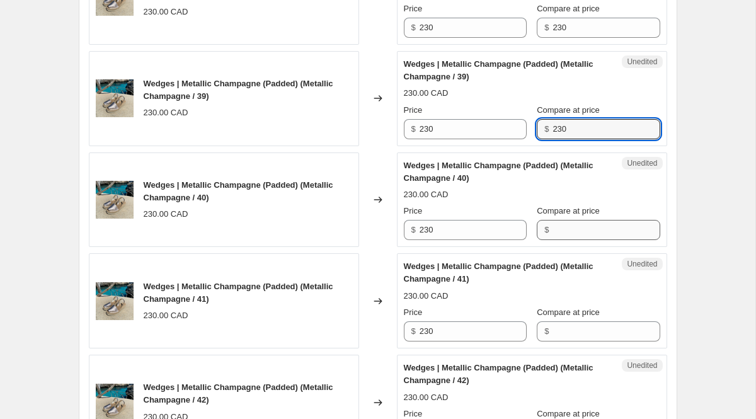
type input "230"
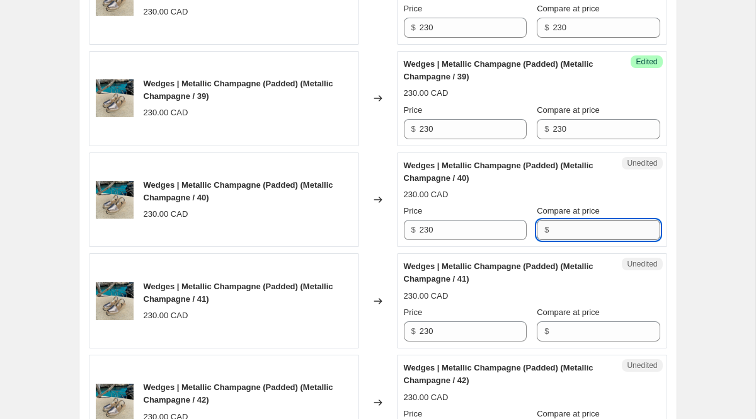
click at [566, 231] on input "Compare at price" at bounding box center [606, 230] width 107 height 20
paste input "230"
type input "230"
click at [571, 330] on input "Compare at price" at bounding box center [606, 331] width 107 height 20
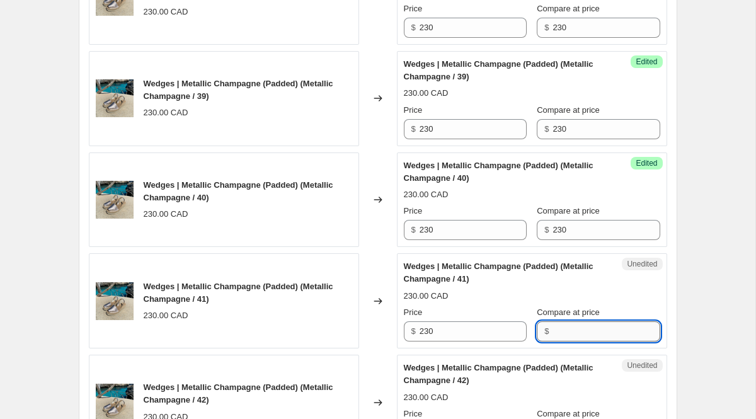
paste input "230"
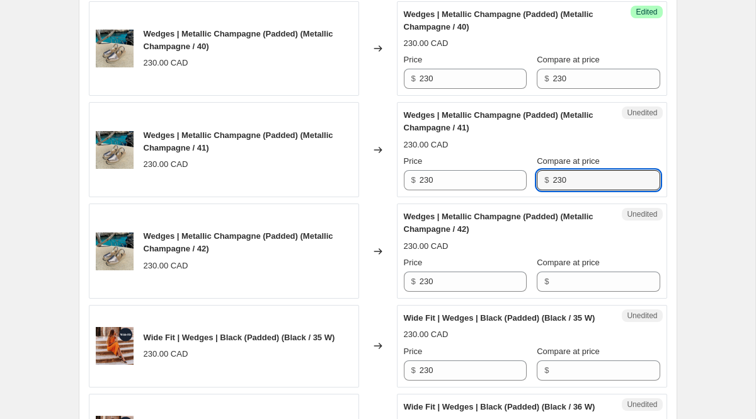
scroll to position [1712, 0]
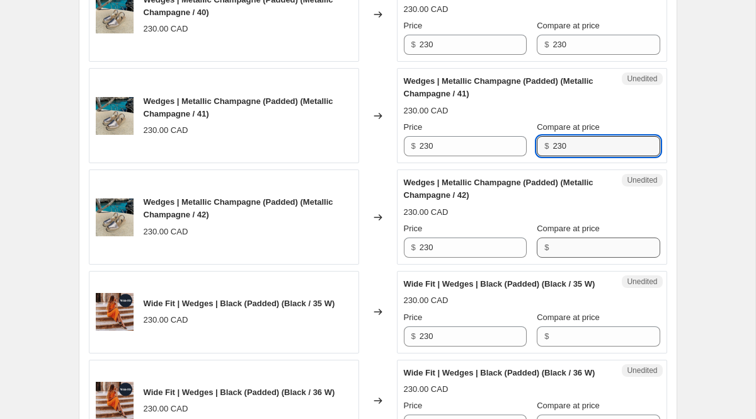
type input "230"
click at [561, 247] on input "Compare at price" at bounding box center [606, 248] width 107 height 20
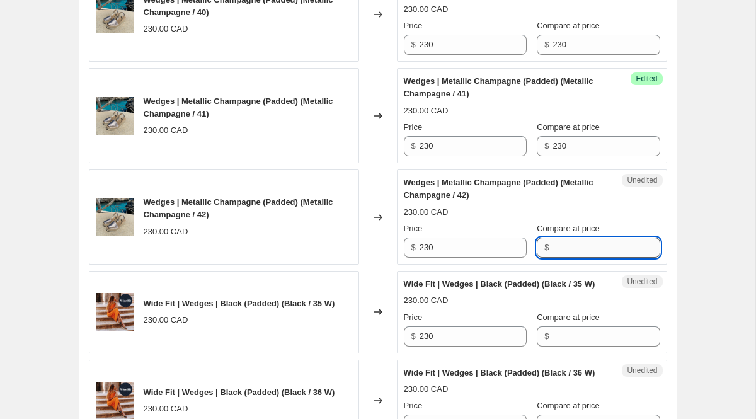
paste input "230"
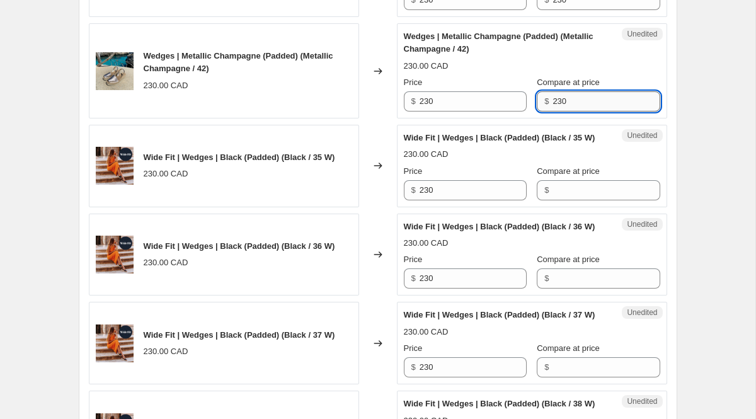
scroll to position [1957, 0]
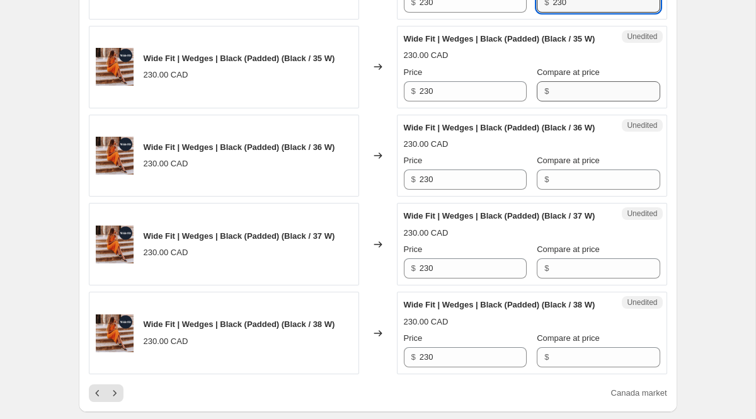
type input "230"
click at [563, 101] on input "Compare at price" at bounding box center [606, 91] width 107 height 20
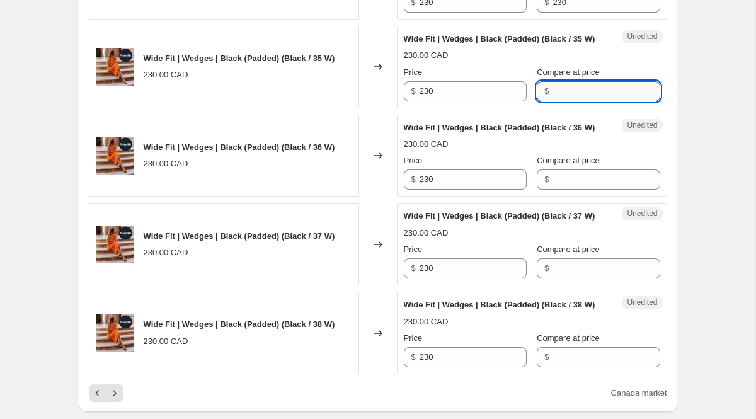
paste input "230"
type input "230"
click at [603, 190] on input "Compare at price" at bounding box center [606, 180] width 107 height 20
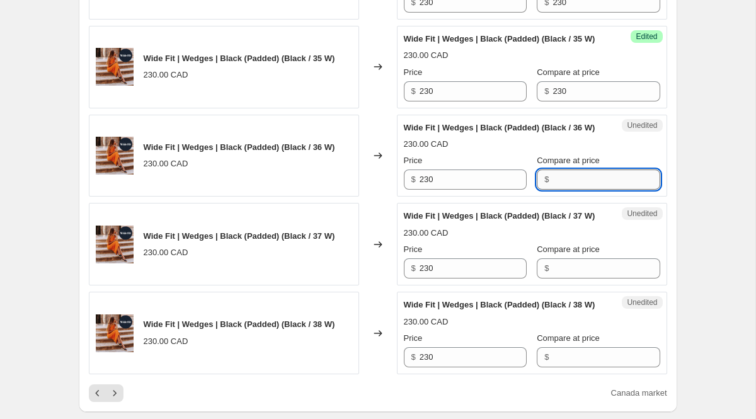
paste input "230"
type input "230"
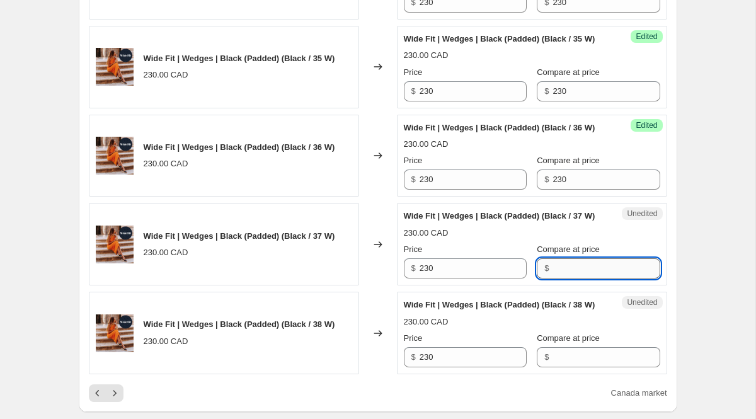
click at [594, 279] on input "Compare at price" at bounding box center [606, 268] width 107 height 20
paste input "230"
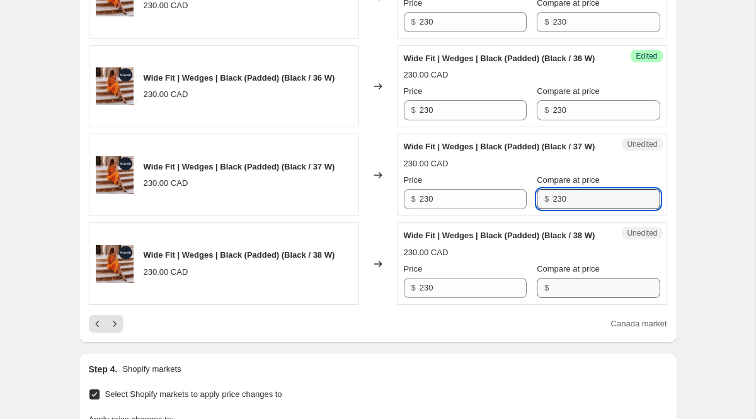
scroll to position [2027, 0]
type input "230"
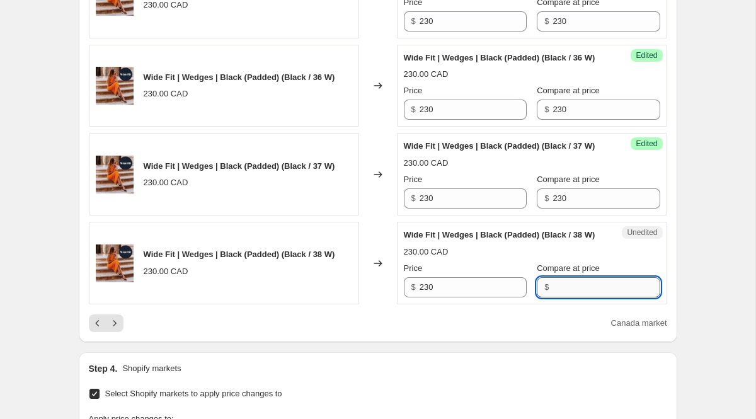
click at [572, 297] on input "Compare at price" at bounding box center [606, 287] width 107 height 20
paste input "230"
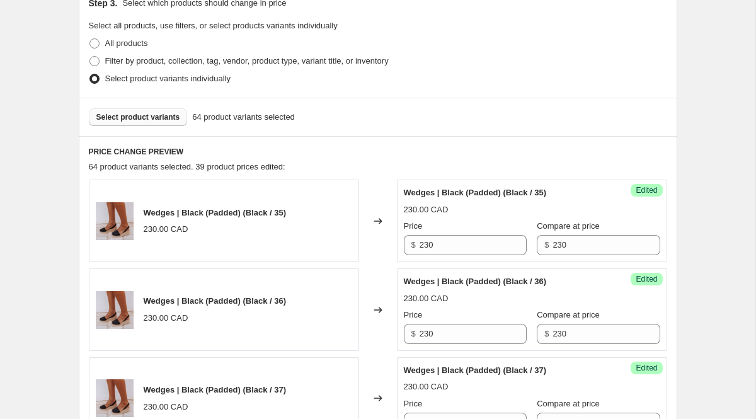
scroll to position [341, 0]
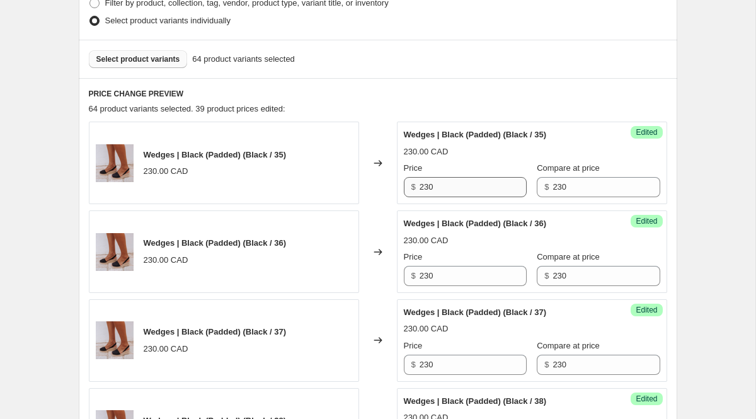
type input "230"
click at [459, 188] on input "230" at bounding box center [473, 187] width 107 height 20
type input "2"
drag, startPoint x: 453, startPoint y: 185, endPoint x: 406, endPoint y: 183, distance: 47.3
click at [406, 183] on div "$ 161" at bounding box center [465, 187] width 123 height 20
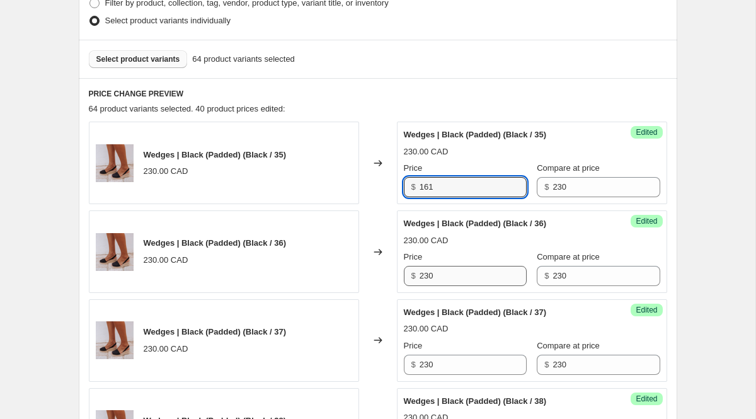
type input "161"
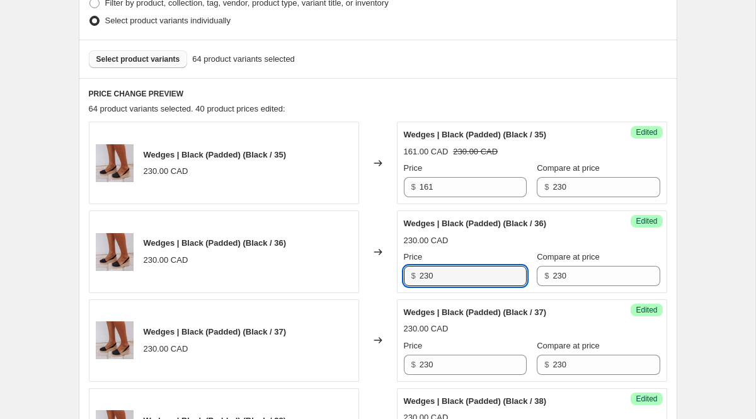
drag, startPoint x: 447, startPoint y: 272, endPoint x: 388, endPoint y: 270, distance: 59.9
click at [388, 270] on div "Wedges | Black (Padded) (Black / 36) 230.00 CAD Changed to Success Edited Wedge…" at bounding box center [378, 251] width 579 height 83
paste input "161"
type input "161"
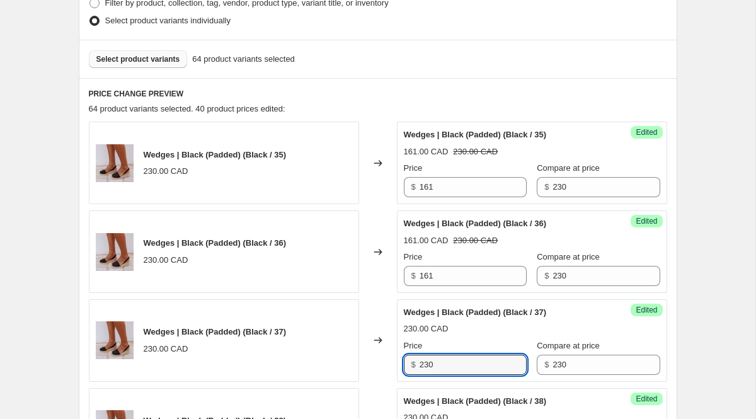
drag, startPoint x: 423, startPoint y: 366, endPoint x: 351, endPoint y: 365, distance: 71.8
click at [351, 365] on div "Wedges | Black (Padded) (Black / 37) 230.00 CAD Changed to Success Edited Wedge…" at bounding box center [378, 340] width 579 height 83
paste input "161"
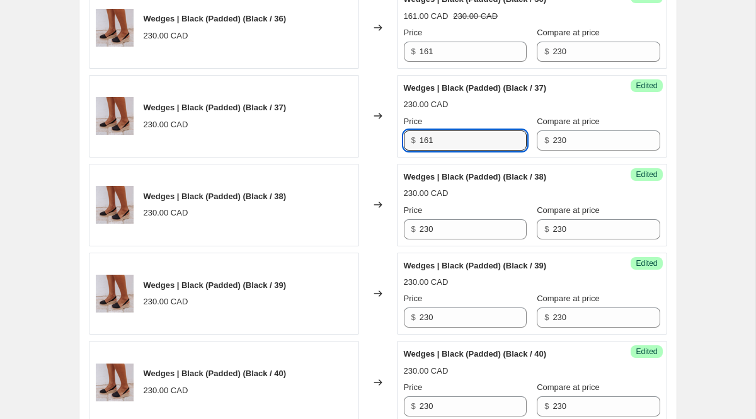
scroll to position [576, 0]
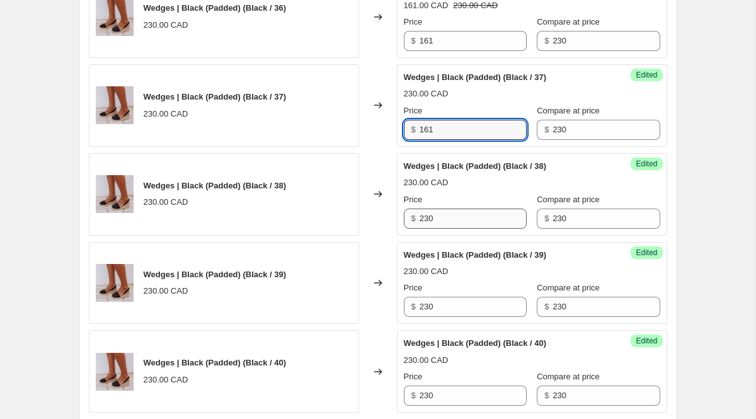
type input "161"
drag, startPoint x: 447, startPoint y: 219, endPoint x: 345, endPoint y: 219, distance: 101.5
click at [345, 219] on div "Wedges | Black (Padded) (Black / 38) 230.00 CAD Changed to Success Edited Wedge…" at bounding box center [378, 194] width 579 height 83
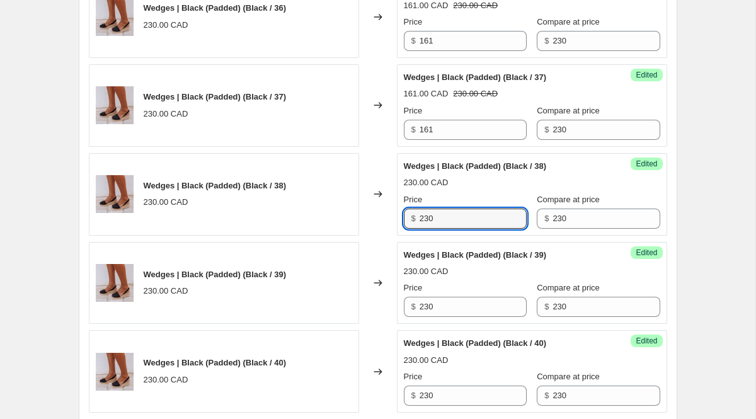
paste input "161"
type input "161"
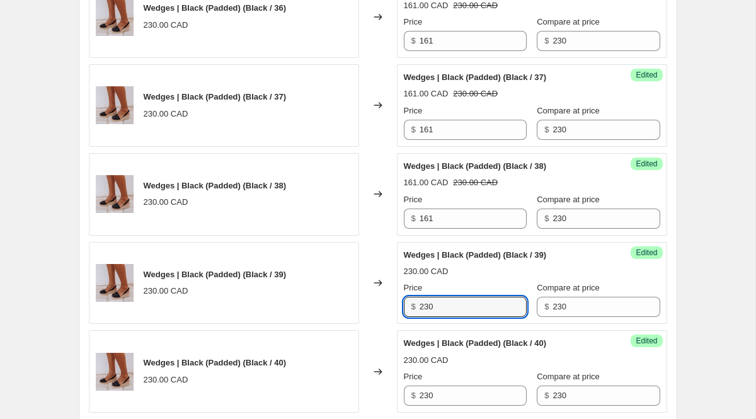
drag, startPoint x: 436, startPoint y: 306, endPoint x: 312, endPoint y: 306, distance: 124.1
click at [330, 306] on div "Wedges | Black (Padded) (Black / 39) 230.00 CAD Changed to Success Edited Wedge…" at bounding box center [378, 283] width 579 height 83
paste input "161"
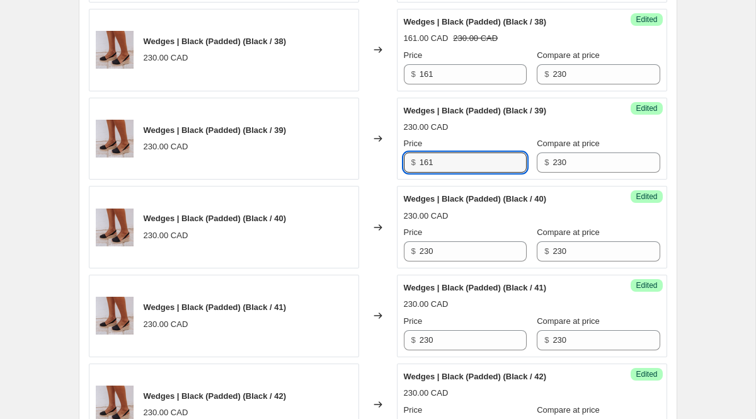
scroll to position [746, 0]
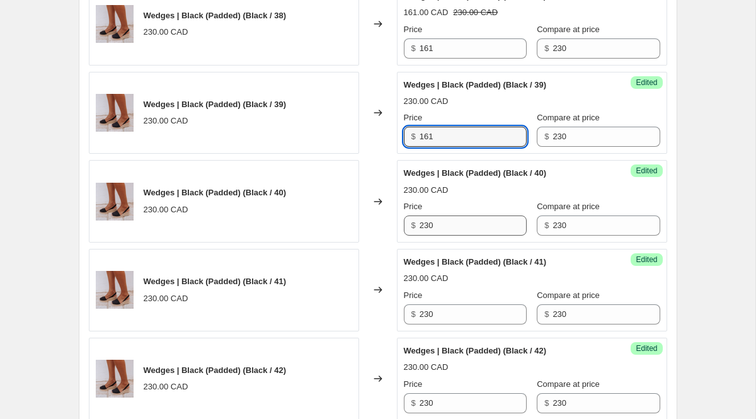
type input "161"
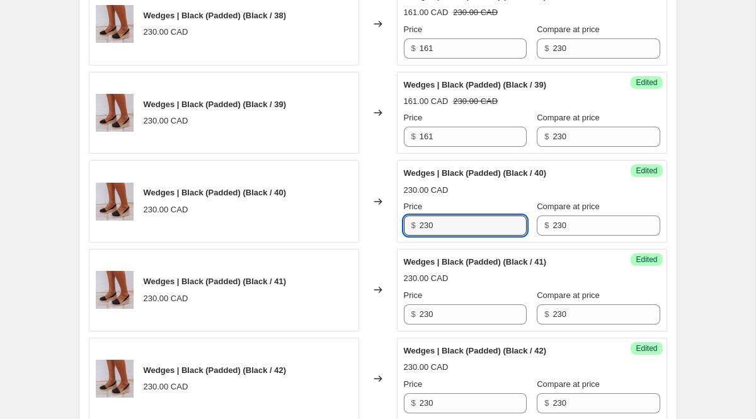
drag, startPoint x: 434, startPoint y: 224, endPoint x: 337, endPoint y: 222, distance: 97.7
click at [347, 222] on div "Wedges | Black (Padded) (Black / 40) 230.00 CAD Changed to Success Edited Wedge…" at bounding box center [378, 201] width 579 height 83
paste input "161"
type input "161"
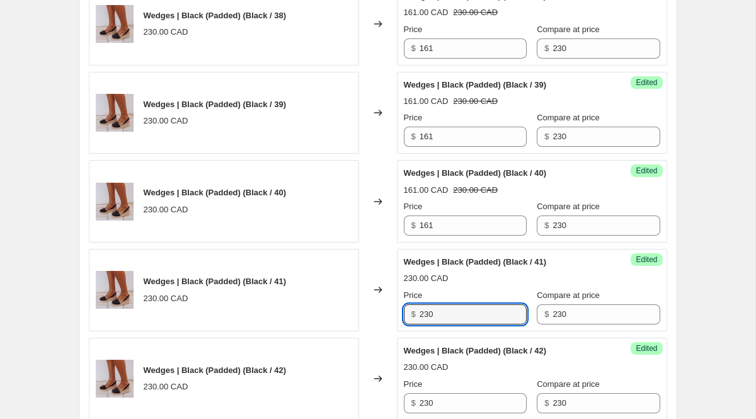
drag, startPoint x: 443, startPoint y: 316, endPoint x: 368, endPoint y: 316, distance: 75.0
click at [377, 316] on div "Wedges | Black (Padded) (Black / 41) 230.00 CAD Changed to Success Edited Wedge…" at bounding box center [378, 290] width 579 height 83
paste input "161"
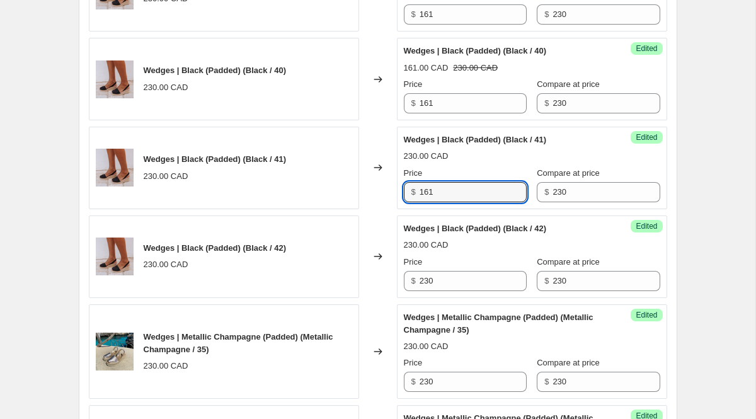
scroll to position [911, 0]
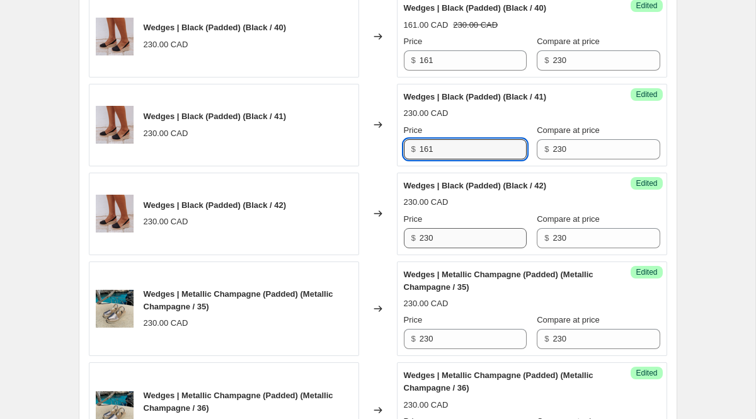
type input "161"
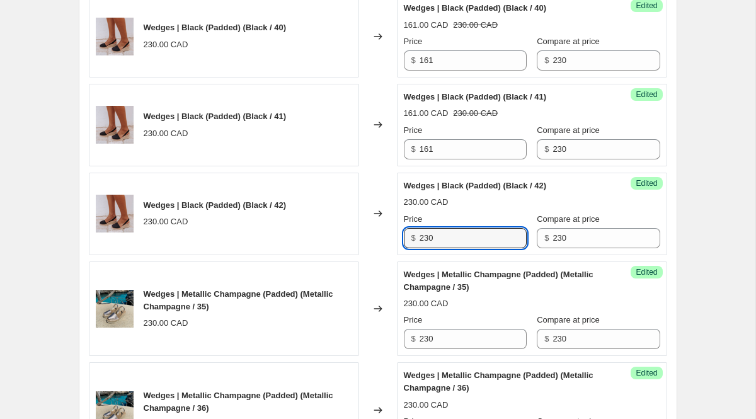
drag, startPoint x: 442, startPoint y: 236, endPoint x: 403, endPoint y: 236, distance: 39.1
click at [410, 236] on div "$ 230" at bounding box center [465, 238] width 123 height 20
paste input "161"
type input "161"
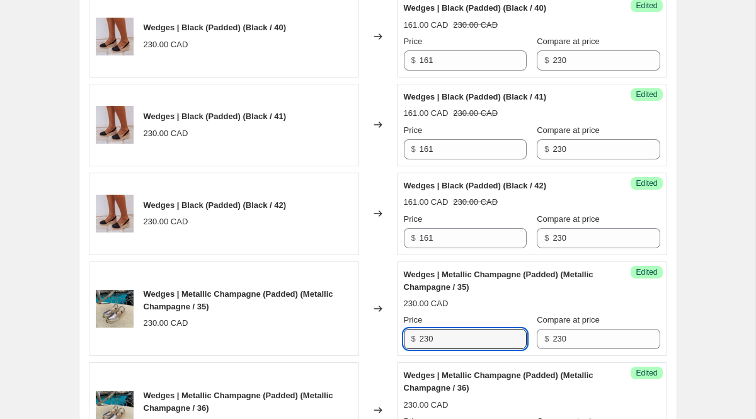
drag, startPoint x: 445, startPoint y: 340, endPoint x: 328, endPoint y: 340, distance: 116.6
click at [369, 340] on div "Wedges | Metallic Champagne (Padded) (Metallic Champagne / 35) 230.00 CAD Chang…" at bounding box center [378, 309] width 579 height 95
paste input "161"
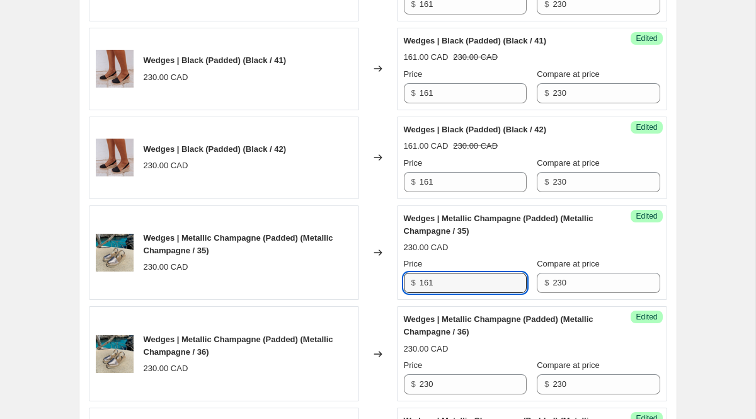
scroll to position [1111, 0]
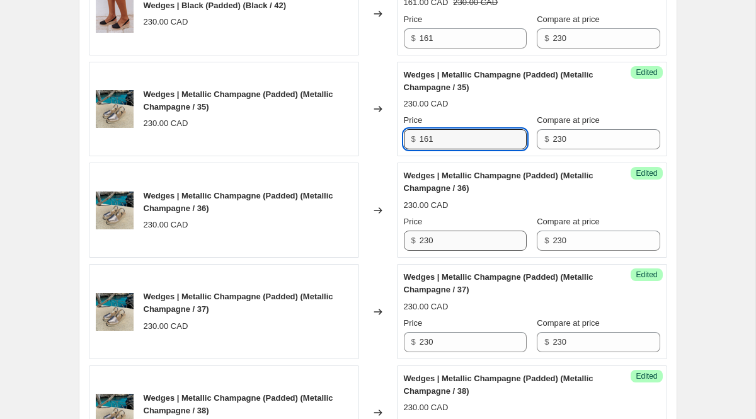
type input "161"
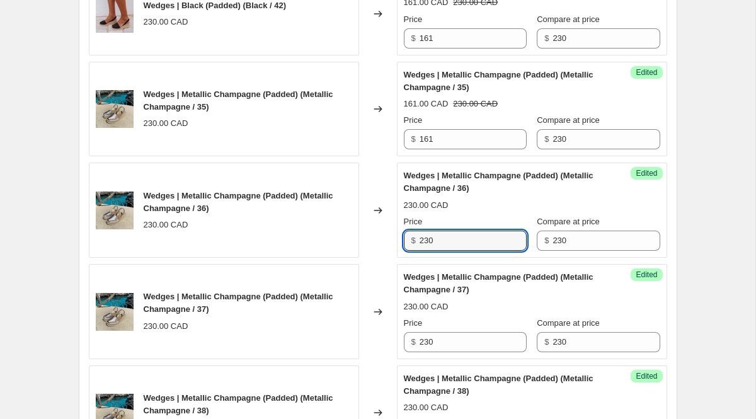
drag, startPoint x: 441, startPoint y: 236, endPoint x: 320, endPoint y: 236, distance: 121.0
click at [335, 236] on div "Wedges | Metallic Champagne (Padded) (Metallic Champagne / 36) 230.00 CAD Chang…" at bounding box center [378, 210] width 579 height 95
paste input "161"
type input "161"
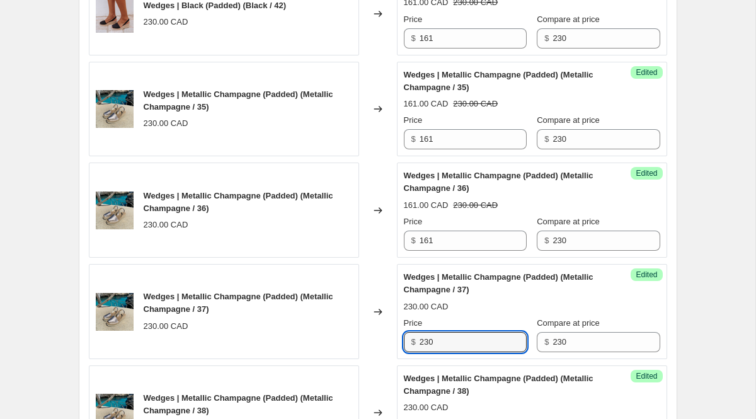
drag, startPoint x: 440, startPoint y: 342, endPoint x: 362, endPoint y: 333, distance: 78.6
click at [364, 335] on div "Wedges | Metallic Champagne (Padded) (Metallic Champagne / 37) 230.00 CAD Chang…" at bounding box center [378, 311] width 579 height 95
paste input "161"
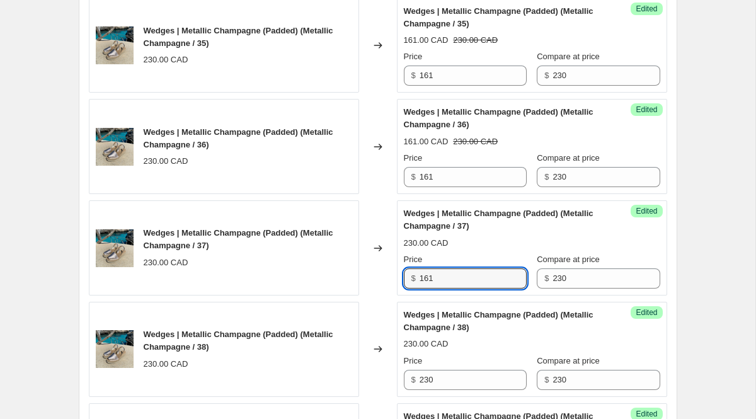
scroll to position [1199, 0]
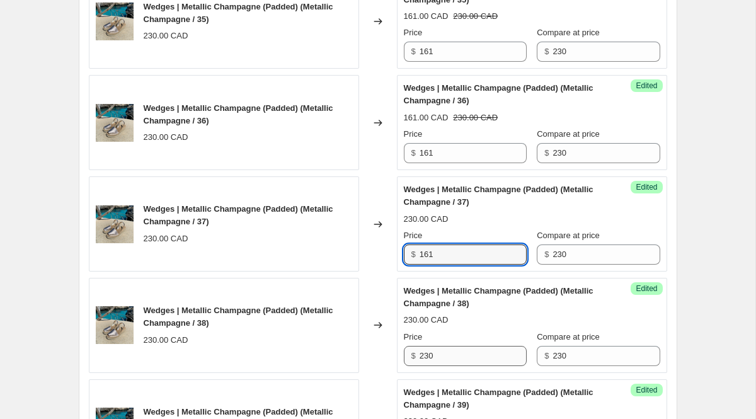
type input "161"
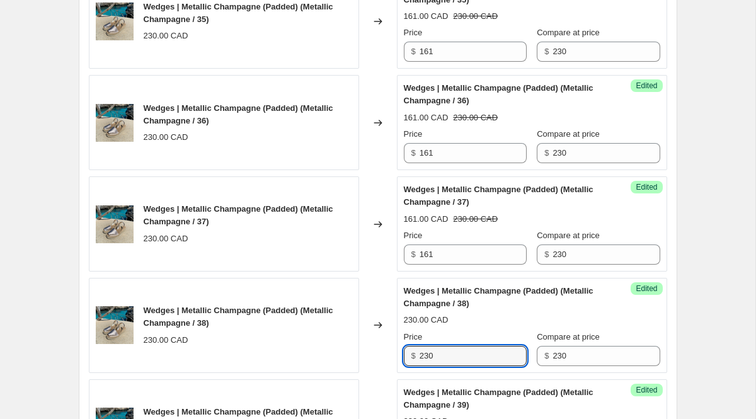
drag, startPoint x: 442, startPoint y: 354, endPoint x: 313, endPoint y: 352, distance: 129.2
click at [333, 352] on div "Wedges | Metallic Champagne (Padded) (Metallic Champagne / 38) 230.00 CAD Chang…" at bounding box center [378, 325] width 579 height 95
paste input "161"
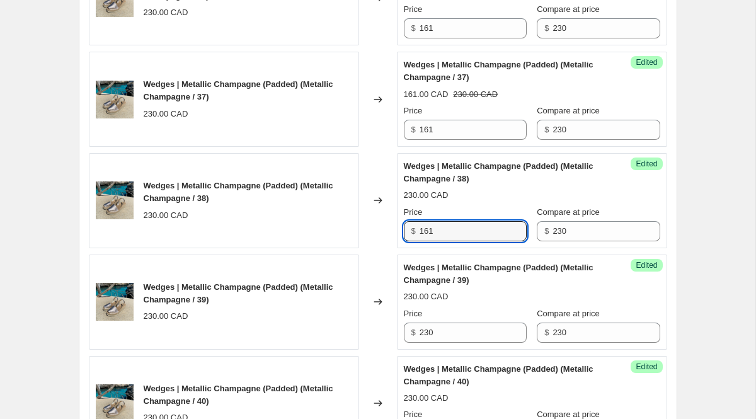
scroll to position [1339, 0]
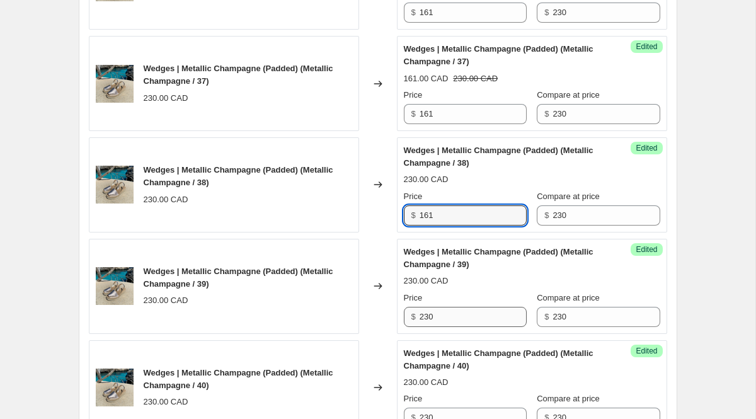
type input "161"
drag, startPoint x: 443, startPoint y: 314, endPoint x: 338, endPoint y: 310, distance: 104.7
click at [364, 314] on div "Wedges | Metallic Champagne (Padded) (Metallic Champagne / 39) 230.00 CAD Chang…" at bounding box center [378, 286] width 579 height 95
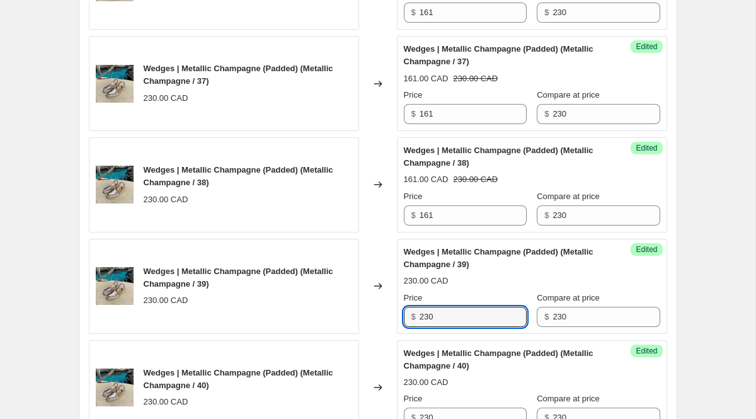
paste input "161"
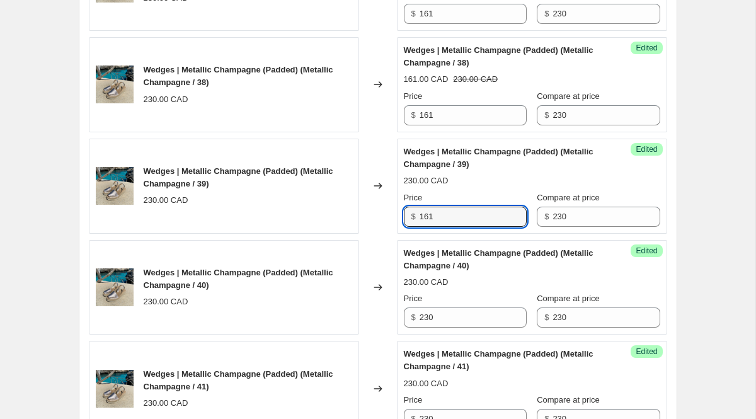
scroll to position [1469, 0]
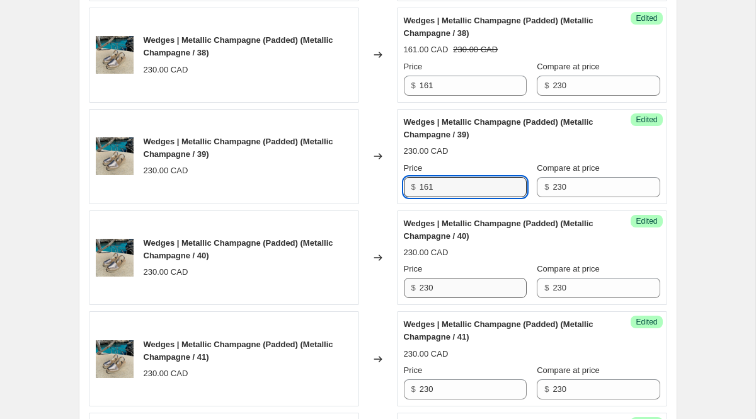
type input "161"
drag, startPoint x: 439, startPoint y: 289, endPoint x: 362, endPoint y: 289, distance: 76.3
click at [380, 289] on div "Wedges | Metallic Champagne (Padded) (Metallic Champagne / 40) 230.00 CAD Chang…" at bounding box center [378, 257] width 579 height 95
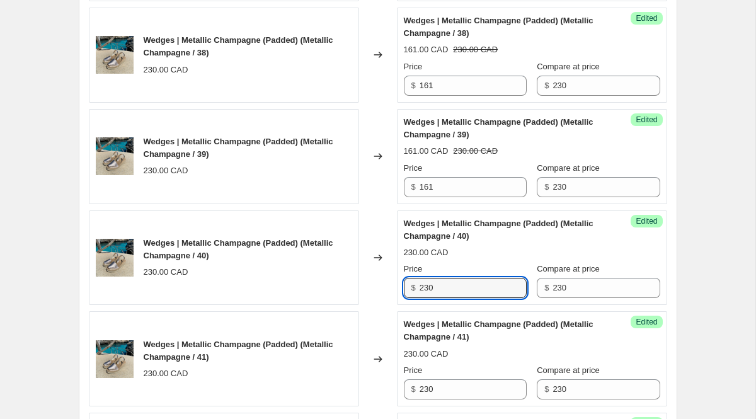
paste input "161"
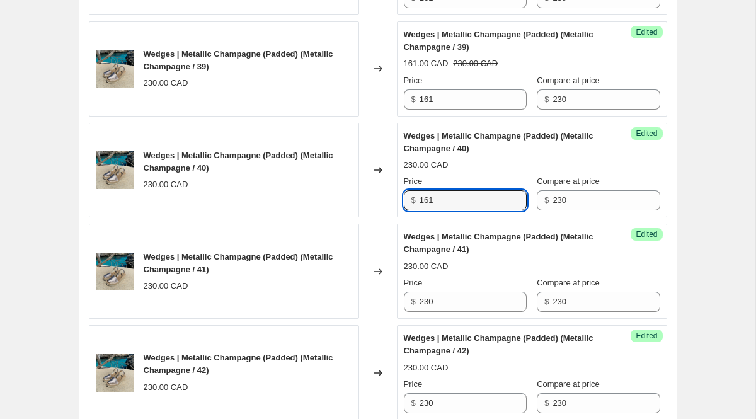
scroll to position [1584, 0]
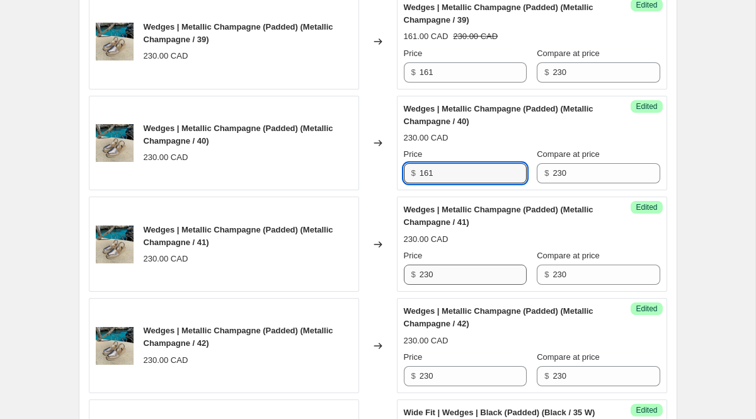
type input "161"
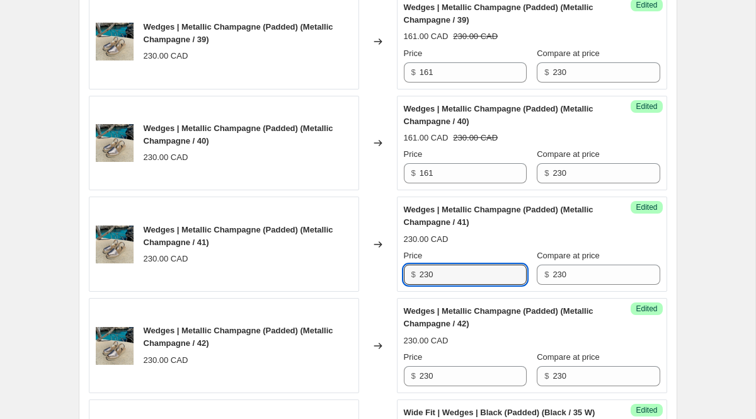
drag, startPoint x: 432, startPoint y: 280, endPoint x: 369, endPoint y: 259, distance: 66.6
click at [386, 261] on div "Wedges | Metallic Champagne (Padded) (Metallic Champagne / 41) 230.00 CAD Chang…" at bounding box center [378, 244] width 579 height 95
drag, startPoint x: 447, startPoint y: 273, endPoint x: 333, endPoint y: 273, distance: 113.4
click at [352, 273] on div "Wedges | Metallic Champagne (Padded) (Metallic Champagne / 41) 230.00 CAD Chang…" at bounding box center [378, 244] width 579 height 95
paste input "161"
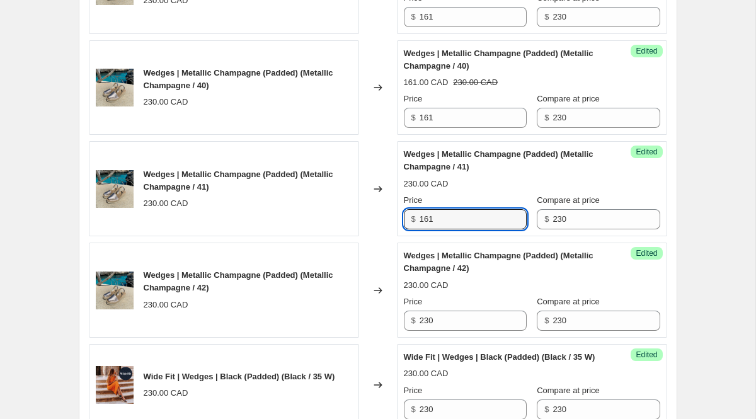
scroll to position [1661, 0]
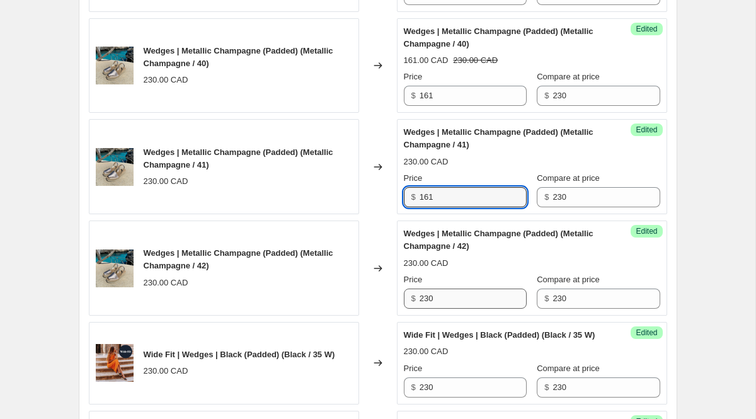
type input "161"
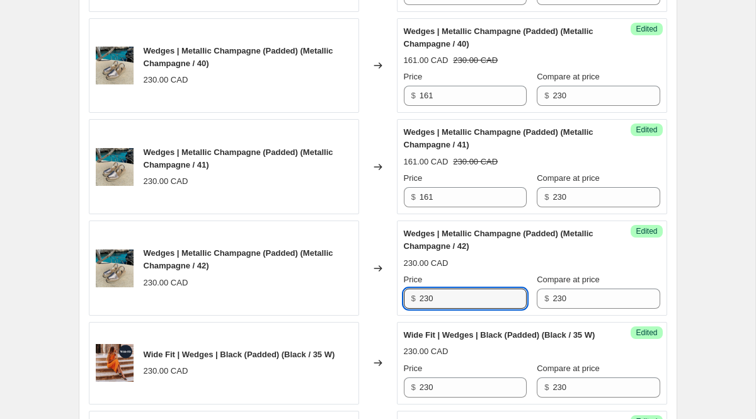
drag, startPoint x: 444, startPoint y: 302, endPoint x: 317, endPoint y: 303, distance: 127.3
click at [320, 302] on div "Wedges | Metallic Champagne (Padded) (Metallic Champagne / 42) 230.00 CAD Chang…" at bounding box center [378, 268] width 579 height 95
paste input "161"
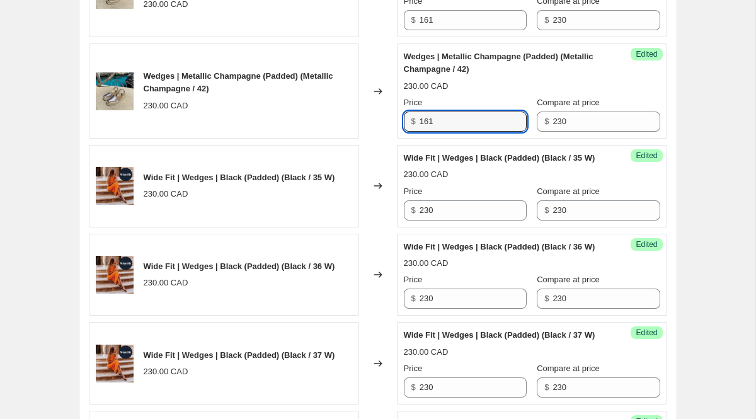
scroll to position [1874, 0]
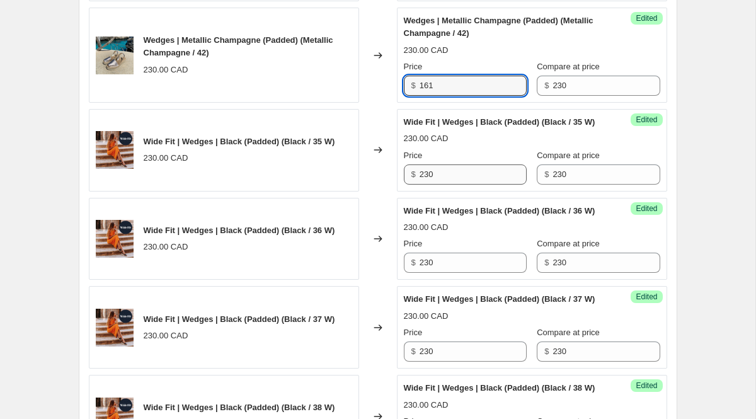
type input "161"
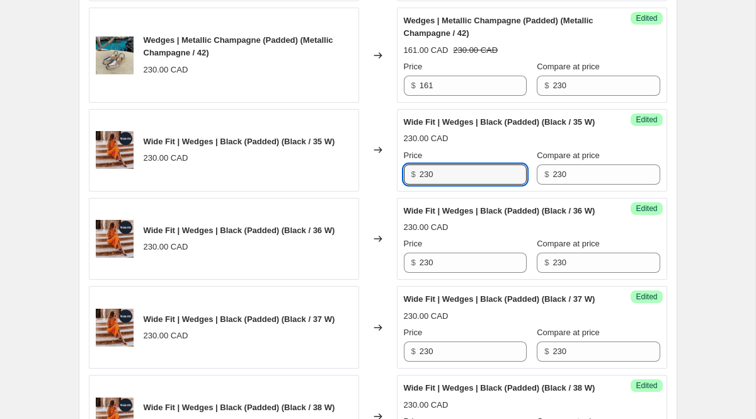
drag, startPoint x: 439, startPoint y: 185, endPoint x: 250, endPoint y: 190, distance: 188.5
click at [279, 188] on div "Wide Fit | Wedges | Black (Padded) (Black / 35 W) 230.00 CAD Changed to Success…" at bounding box center [378, 150] width 579 height 83
paste input "161"
type input "161"
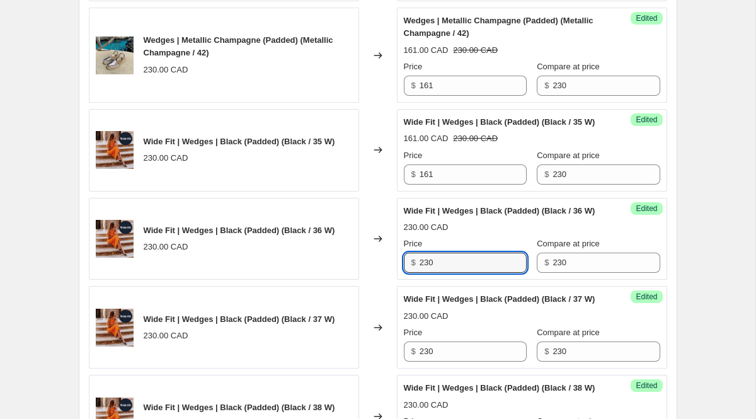
drag, startPoint x: 449, startPoint y: 289, endPoint x: 314, endPoint y: 289, distance: 134.9
click at [331, 280] on div "Wide Fit | Wedges | Black (Padded) (Black / 36 W) 230.00 CAD Changed to Success…" at bounding box center [378, 239] width 579 height 83
paste input "161"
type input "161"
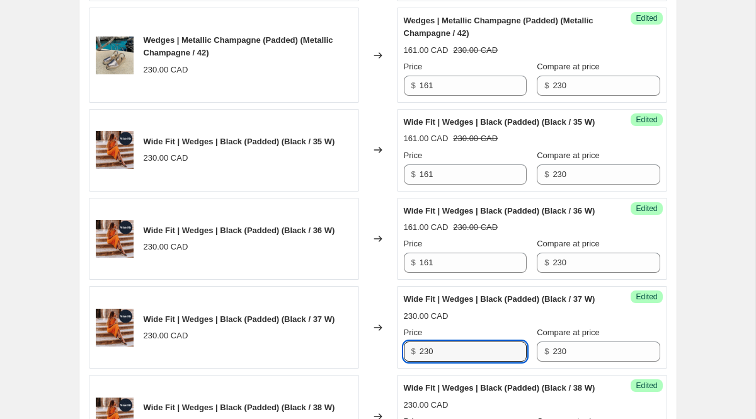
drag, startPoint x: 451, startPoint y: 389, endPoint x: 355, endPoint y: 381, distance: 95.5
click at [367, 369] on div "Wide Fit | Wedges | Black (Padded) (Black / 37 W) 230.00 CAD Changed to Success…" at bounding box center [378, 327] width 579 height 83
paste input "161"
type input "161"
click at [444, 185] on input "161" at bounding box center [473, 174] width 107 height 20
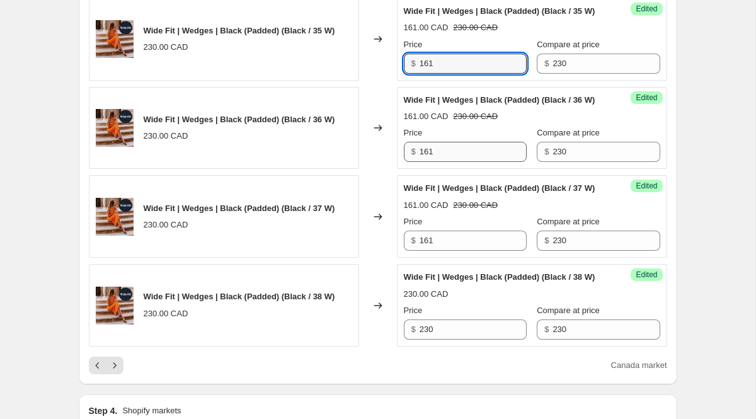
scroll to position [2000, 0]
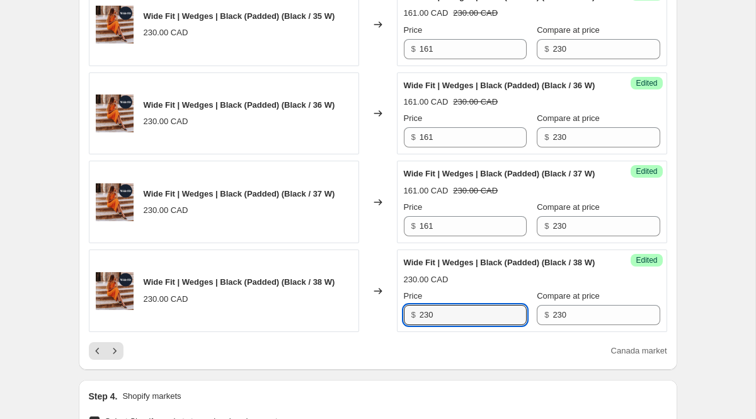
drag, startPoint x: 440, startPoint y: 369, endPoint x: 384, endPoint y: 366, distance: 56.1
click at [384, 332] on div "Wide Fit | Wedges | Black (Padded) (Black / 38 W) 230.00 CAD Changed to Success…" at bounding box center [378, 291] width 579 height 83
paste input "161"
type input "161"
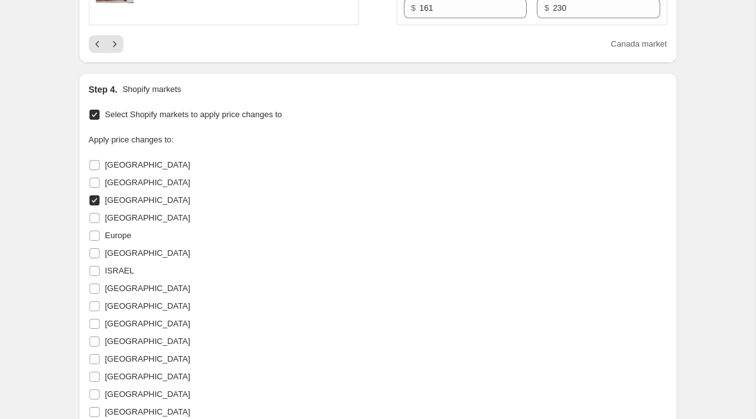
scroll to position [2323, 0]
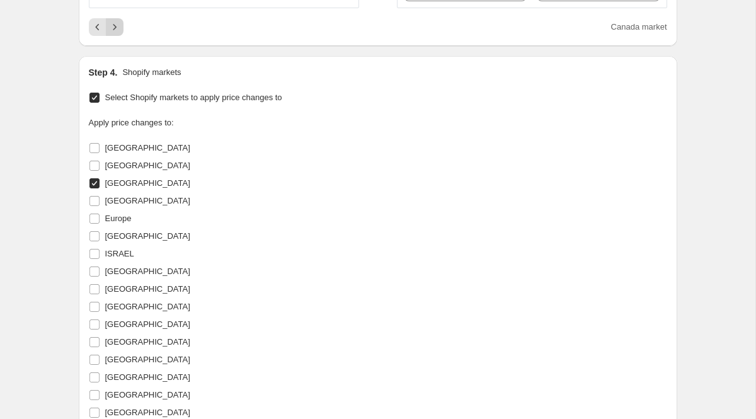
click at [113, 33] on icon "Next" at bounding box center [114, 27] width 13 height 13
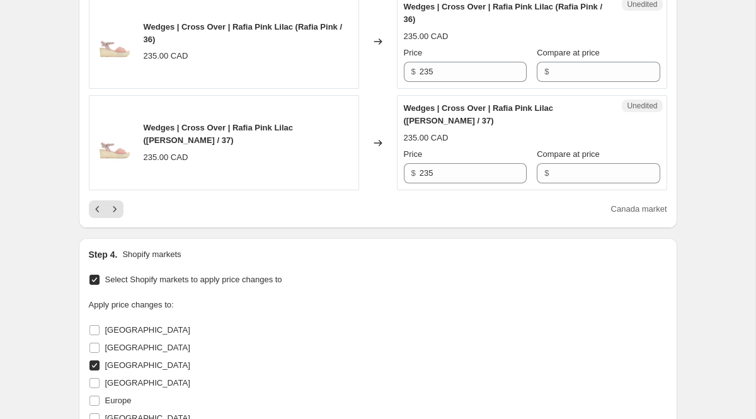
scroll to position [2121, 0]
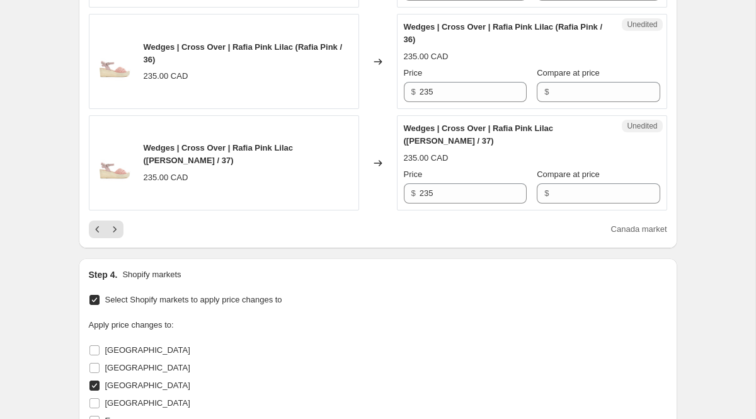
drag, startPoint x: 448, startPoint y: 40, endPoint x: 374, endPoint y: 40, distance: 73.7
paste input "235"
type input "235"
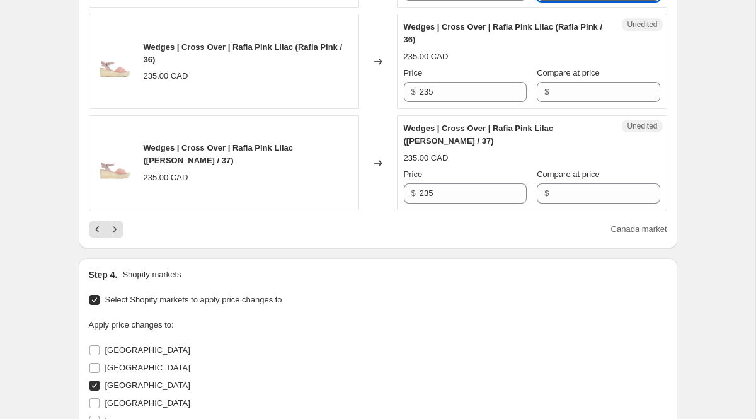
paste input "235"
type input "235"
click at [604, 102] on input "Compare at price" at bounding box center [606, 92] width 107 height 20
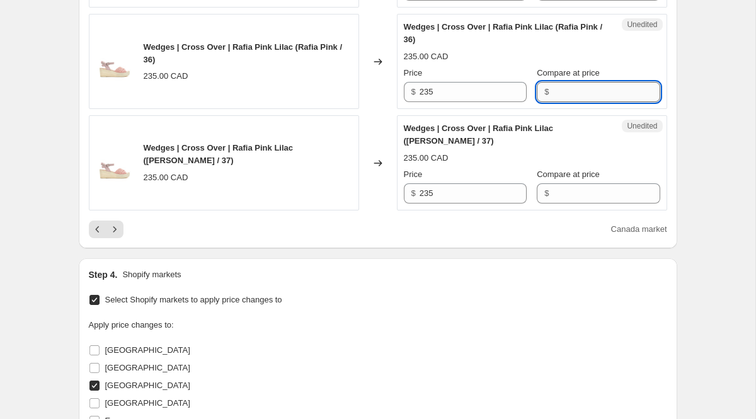
paste input "235"
type input "235"
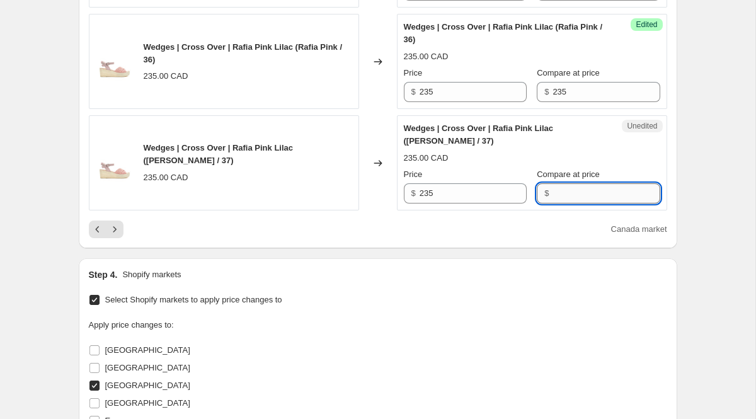
click at [588, 204] on input "Compare at price" at bounding box center [606, 193] width 107 height 20
paste input "235"
type input "235"
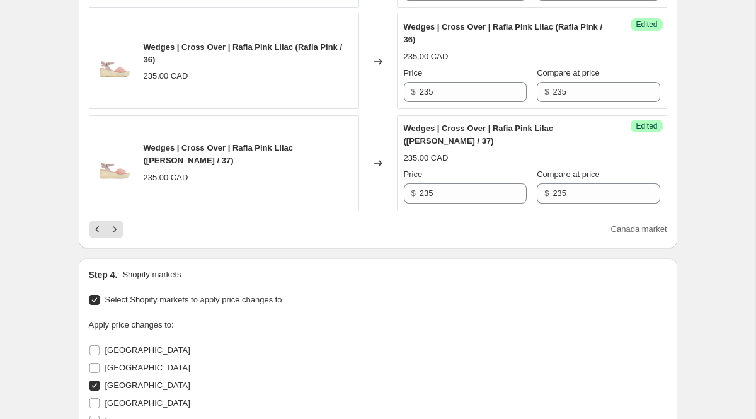
drag, startPoint x: 452, startPoint y: 37, endPoint x: 296, endPoint y: 36, distance: 156.3
type input "141"
drag, startPoint x: 439, startPoint y: 146, endPoint x: 360, endPoint y: 146, distance: 78.8
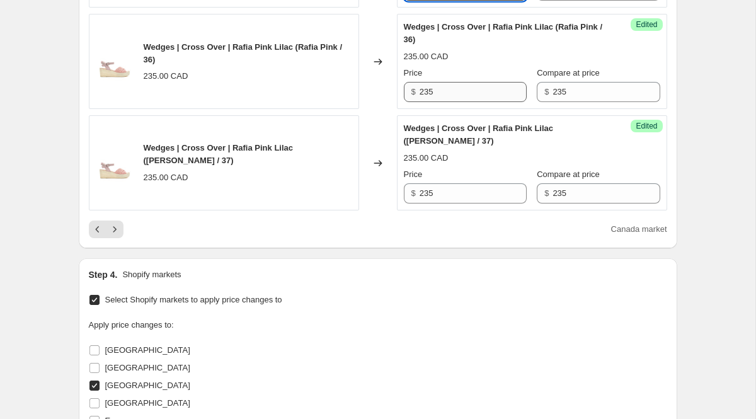
type input "141"
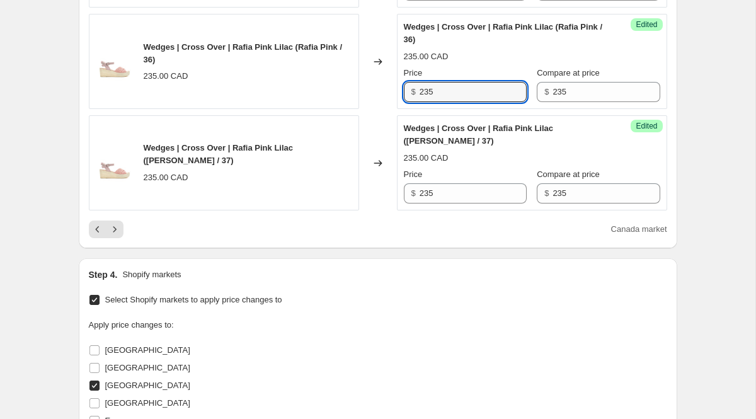
drag, startPoint x: 463, startPoint y: 243, endPoint x: 206, endPoint y: 243, distance: 256.5
click at [249, 109] on div "Wedges | Cross Over | Rafia Pink Lilac ([PERSON_NAME] / 36) 235.00 CAD Changed …" at bounding box center [378, 61] width 579 height 95
type input "141"
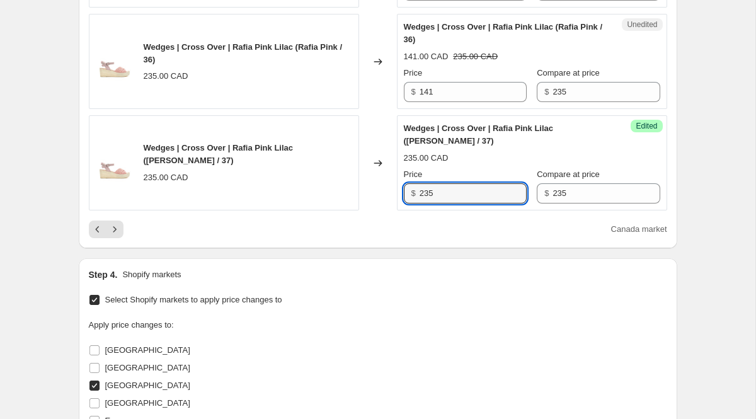
drag, startPoint x: 439, startPoint y: 346, endPoint x: 284, endPoint y: 345, distance: 155.7
click at [288, 210] on div "Wedges | Cross Over | Rafia Pink Lilac ([PERSON_NAME] / 37) 235.00 CAD Changed …" at bounding box center [378, 162] width 579 height 95
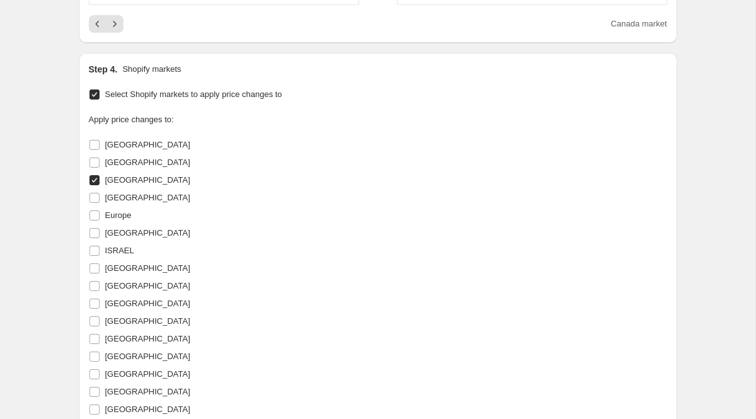
scroll to position [2320, 0]
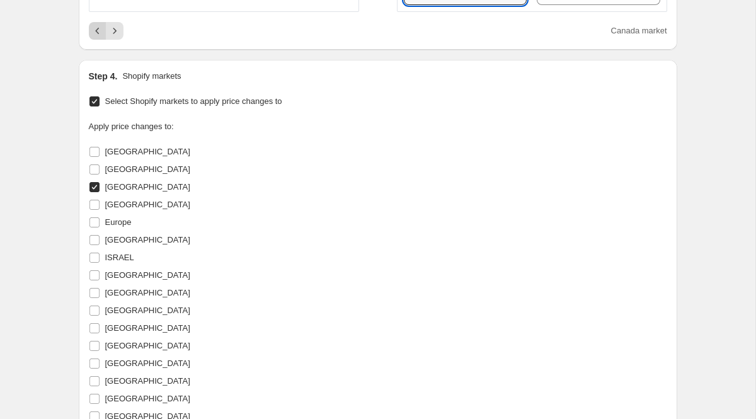
type input "141"
click at [98, 34] on icon "Previous" at bounding box center [97, 31] width 4 height 6
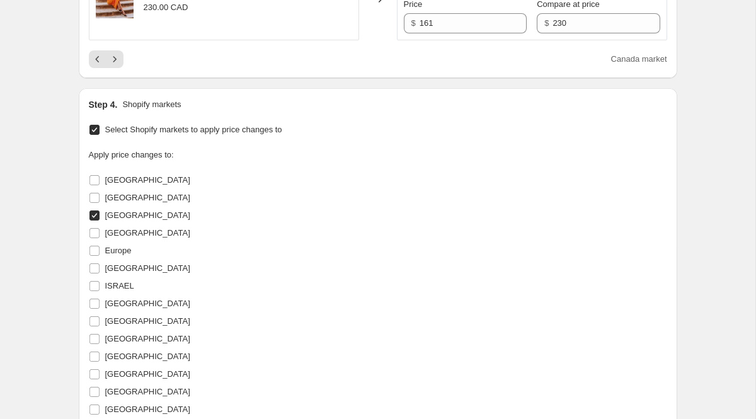
scroll to position [2264, 0]
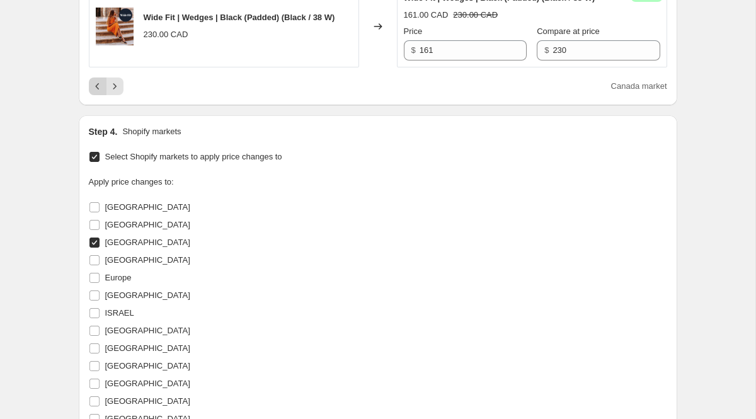
click at [105, 95] on button "Previous" at bounding box center [98, 87] width 18 height 18
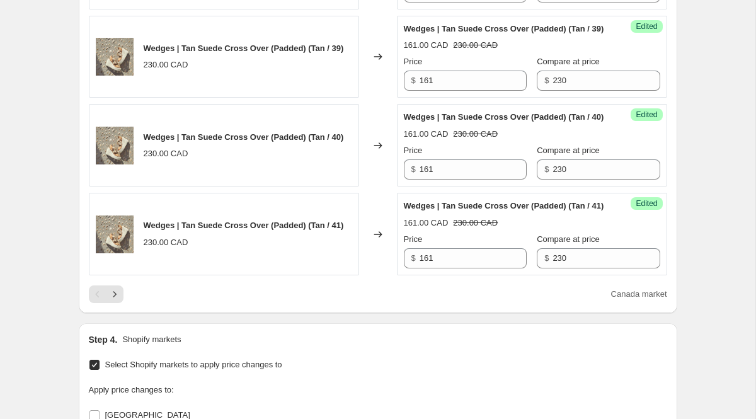
scroll to position [2053, 0]
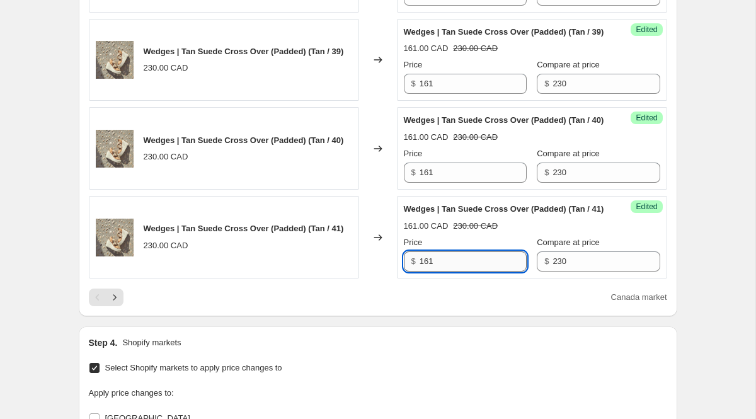
click at [441, 272] on input "161" at bounding box center [473, 261] width 107 height 20
click at [118, 304] on icon "Next" at bounding box center [114, 297] width 13 height 13
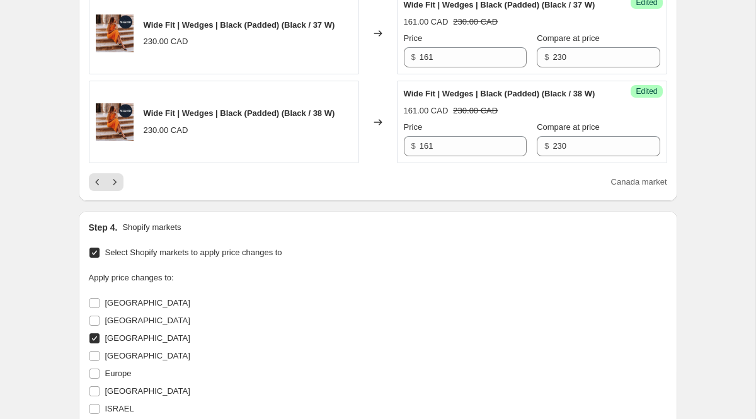
scroll to position [2155, 0]
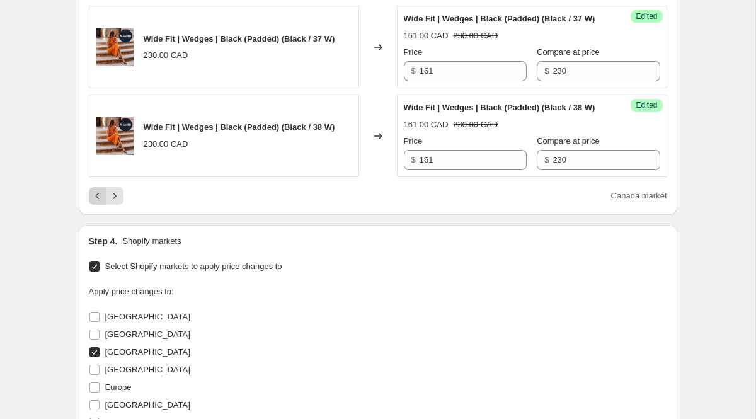
click at [91, 202] on icon "Previous" at bounding box center [97, 196] width 13 height 13
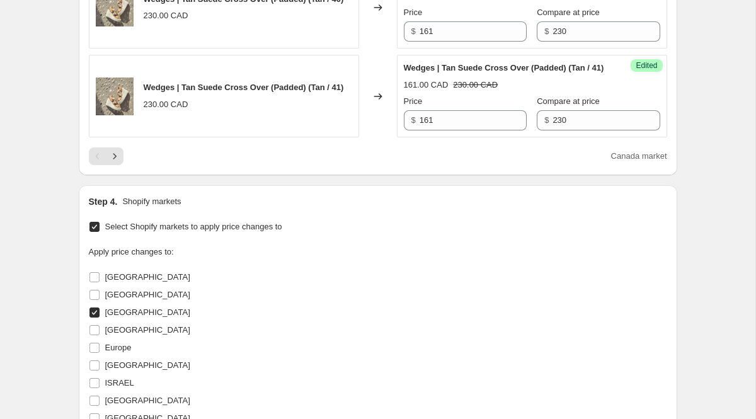
scroll to position [2251, 0]
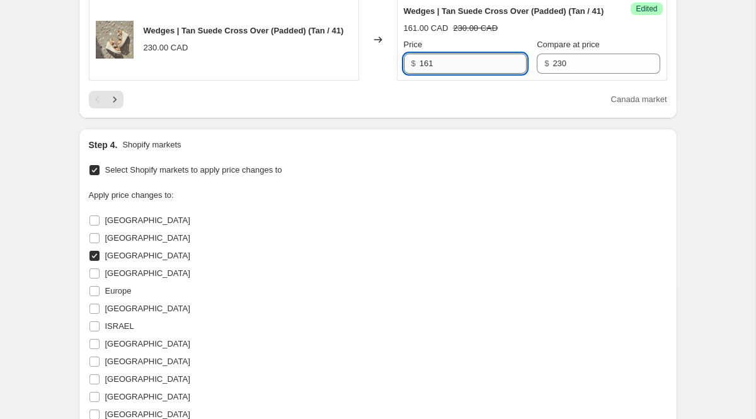
click at [442, 74] on input "161" at bounding box center [473, 64] width 107 height 20
drag, startPoint x: 435, startPoint y: 144, endPoint x: 400, endPoint y: 141, distance: 36.1
click at [400, 81] on div "Success Edited Wedges | [PERSON_NAME] Cross Over (Padded) (Tan / 41) 161.00 CAD…" at bounding box center [532, 39] width 270 height 83
type input "141"
drag, startPoint x: 437, startPoint y: 41, endPoint x: 392, endPoint y: 41, distance: 45.4
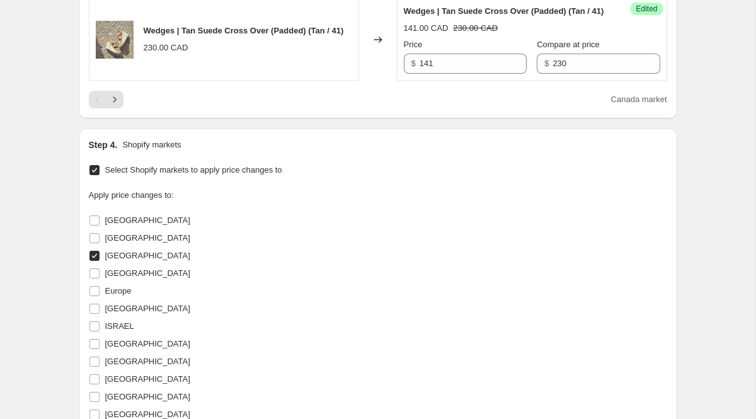
type input "v"
paste input "141"
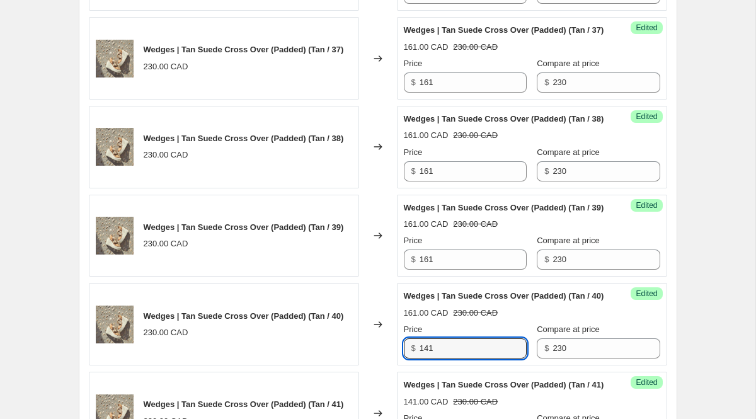
scroll to position [1866, 0]
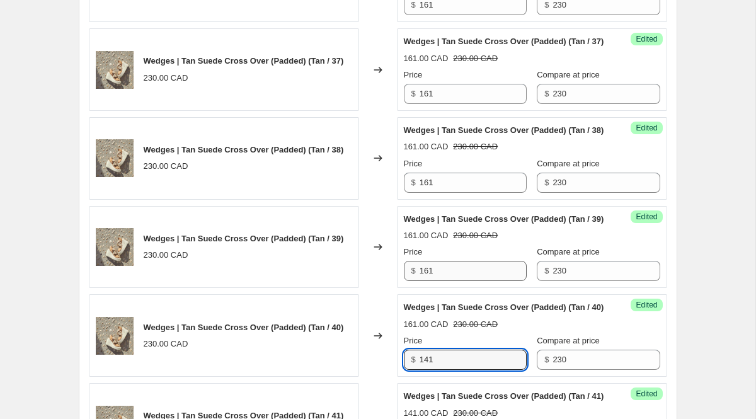
type input "141"
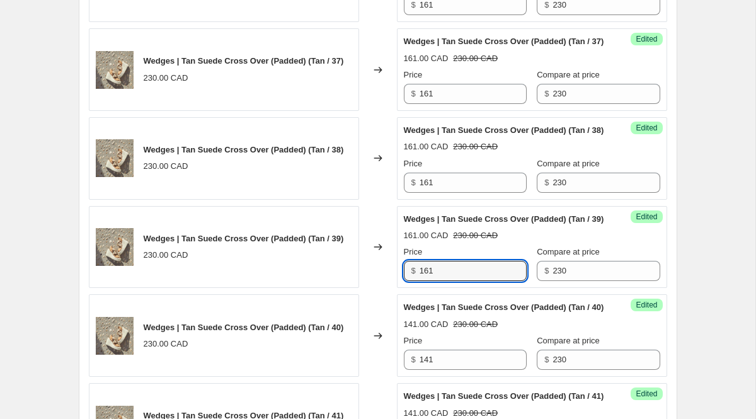
drag, startPoint x: 440, startPoint y: 325, endPoint x: 366, endPoint y: 323, distance: 74.4
click at [366, 289] on div "Wedges | Tan Suede Cross Over (Padded) (Tan / 39) 230.00 CAD Changed to Success…" at bounding box center [378, 247] width 579 height 83
paste input "4"
type input "141"
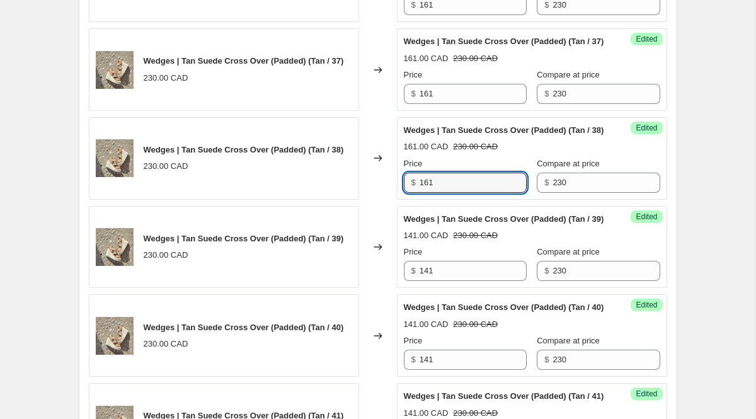
drag, startPoint x: 449, startPoint y: 222, endPoint x: 355, endPoint y: 222, distance: 93.9
click at [355, 200] on div "Wedges | Tan Suede Cross Over (Padded) (Tan / 38) 230.00 CAD Changed to Success…" at bounding box center [378, 158] width 579 height 83
paste input "4"
type input "141"
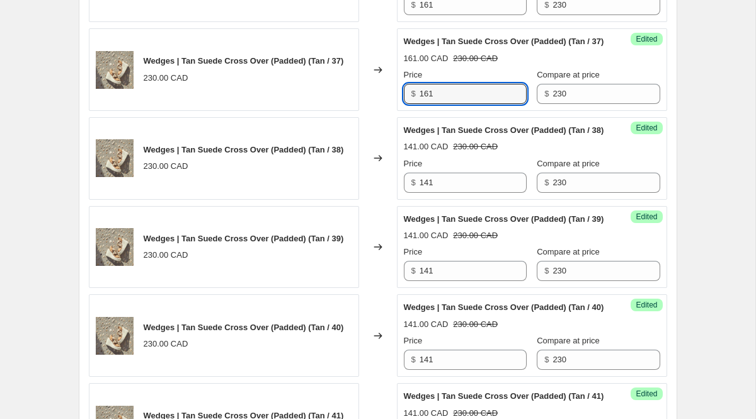
drag, startPoint x: 440, startPoint y: 122, endPoint x: 287, endPoint y: 122, distance: 153.8
click at [287, 111] on div "Wedges | Tan Suede Cross Over (Padded) (Tan / 37) 230.00 CAD Changed to Success…" at bounding box center [378, 69] width 579 height 83
paste input "4"
type input "141"
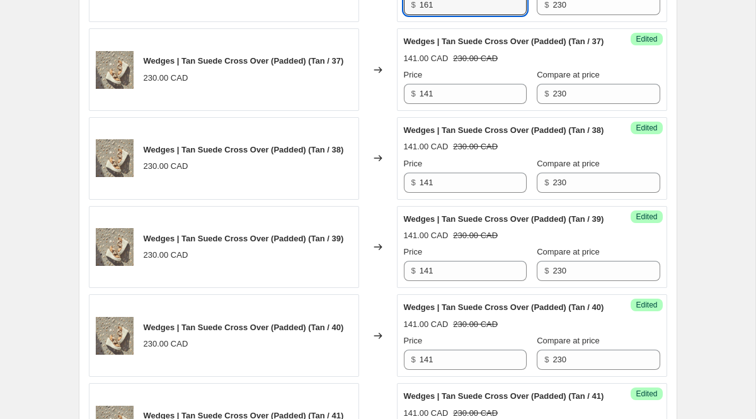
drag, startPoint x: 439, startPoint y: 17, endPoint x: 302, endPoint y: 14, distance: 136.1
paste input "4"
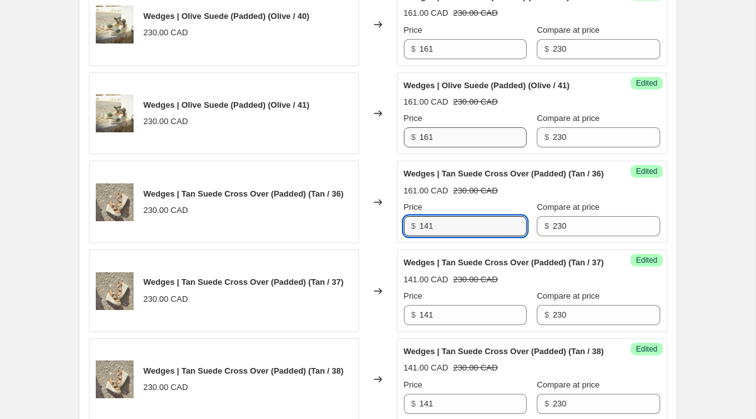
scroll to position [1633, 0]
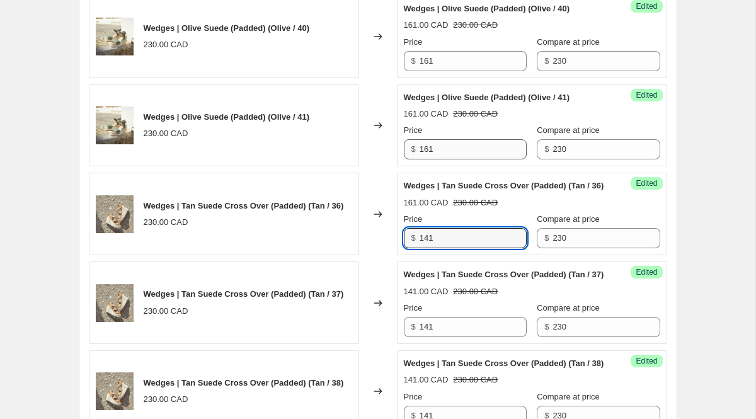
type input "141"
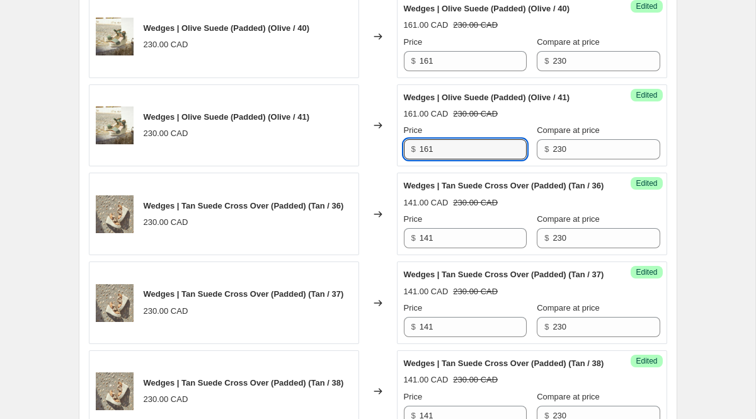
drag, startPoint x: 444, startPoint y: 151, endPoint x: 384, endPoint y: 151, distance: 60.5
click at [384, 151] on div "Wedges | Olive Suede (Padded) (Olive / 41) 230.00 CAD Changed to Success Edited…" at bounding box center [378, 125] width 579 height 83
paste input "4"
type input "141"
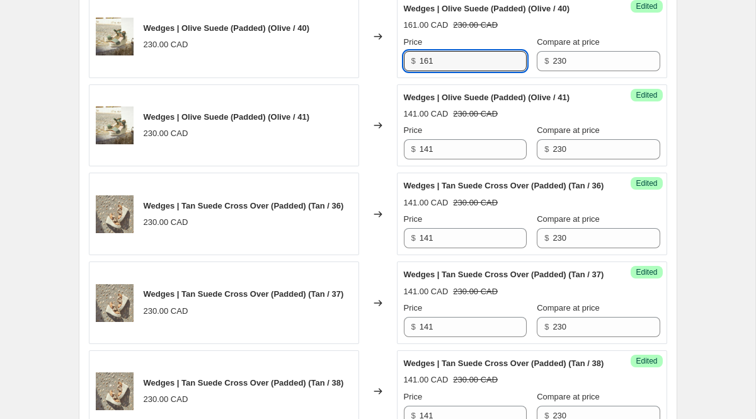
drag, startPoint x: 435, startPoint y: 59, endPoint x: 379, endPoint y: 59, distance: 55.5
click at [379, 59] on div "Wedges | Olive Suede (Padded) (Olive / 40) 230.00 CAD Changed to Success Edited…" at bounding box center [378, 37] width 579 height 83
paste input "4"
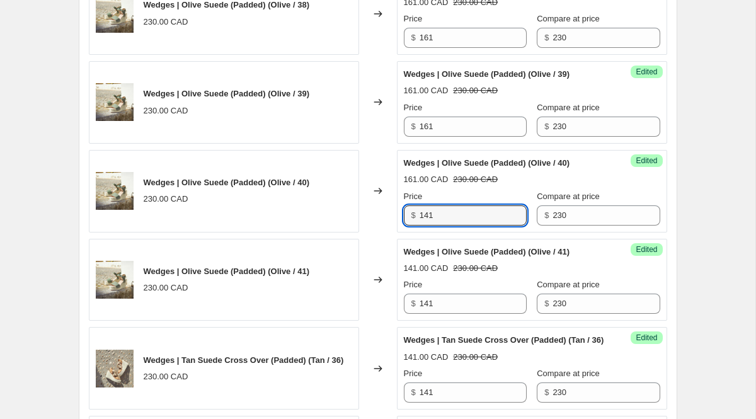
scroll to position [1476, 0]
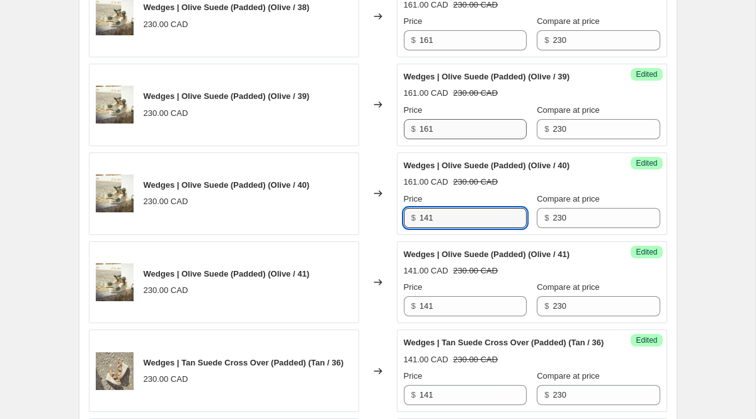
type input "141"
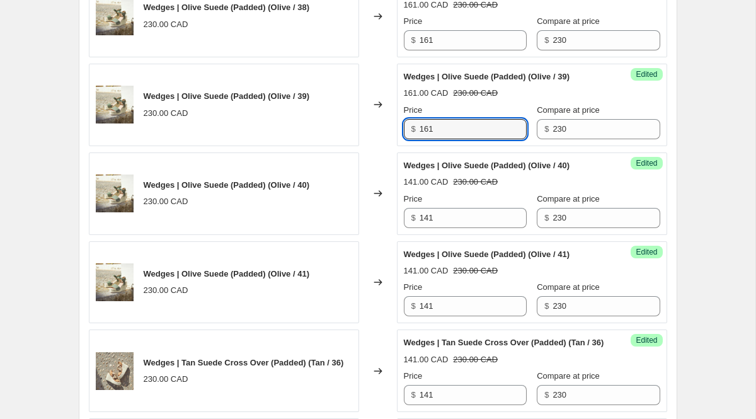
drag, startPoint x: 466, startPoint y: 127, endPoint x: 272, endPoint y: 127, distance: 194.7
click at [285, 127] on div "Wedges | Olive Suede (Padded) (Olive / 39) 230.00 CAD Changed to Success Edited…" at bounding box center [378, 105] width 579 height 83
paste input "4"
type input "141"
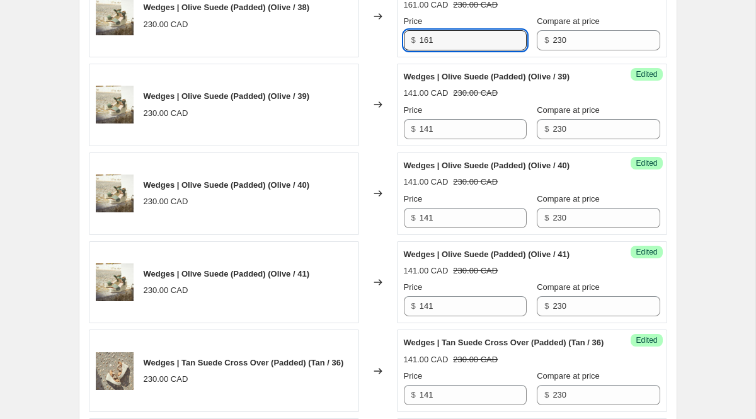
drag, startPoint x: 458, startPoint y: 45, endPoint x: 406, endPoint y: 43, distance: 51.1
click at [406, 43] on div "$ 161" at bounding box center [465, 40] width 123 height 20
paste input "4"
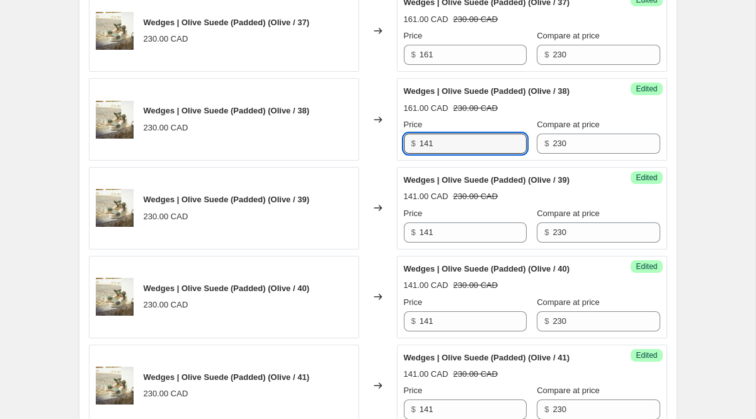
scroll to position [1358, 0]
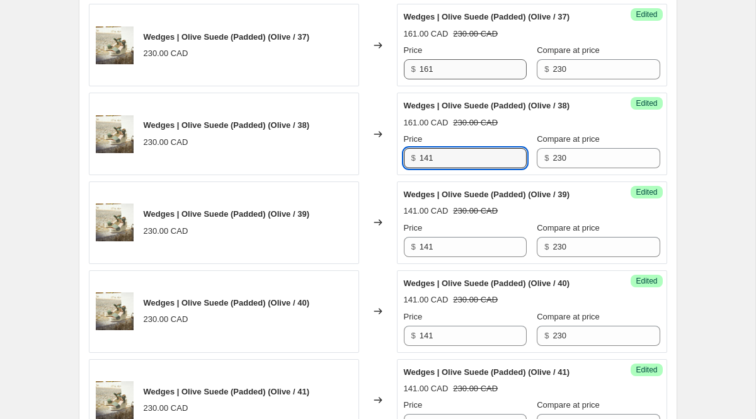
type input "141"
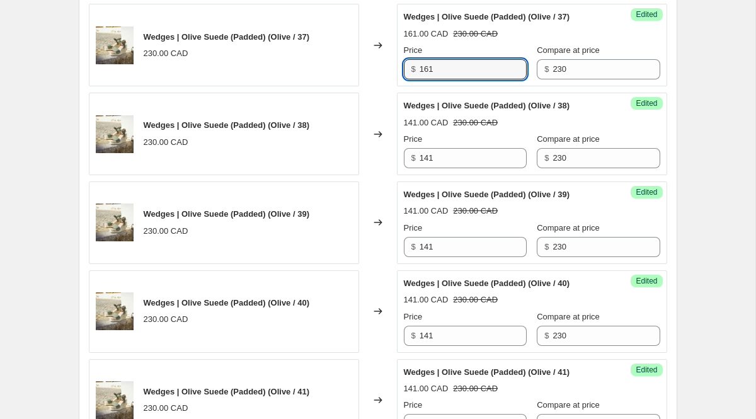
drag, startPoint x: 456, startPoint y: 65, endPoint x: 355, endPoint y: 57, distance: 100.5
click at [366, 64] on div "Wedges | Olive Suede (Padded) (Olive / 37) 230.00 CAD Changed to Success Edited…" at bounding box center [378, 45] width 579 height 83
paste input "4"
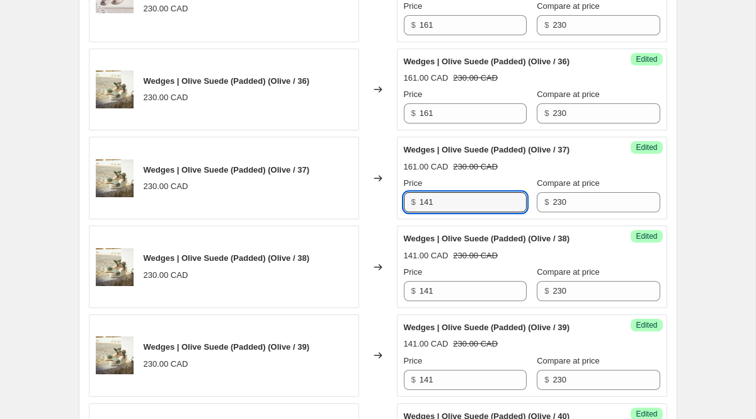
scroll to position [1221, 0]
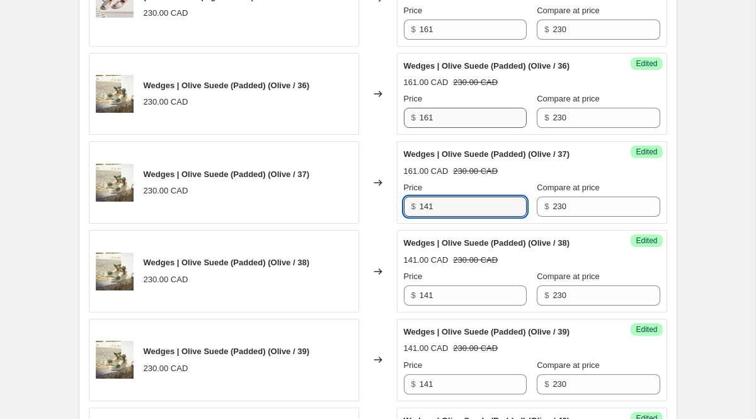
type input "141"
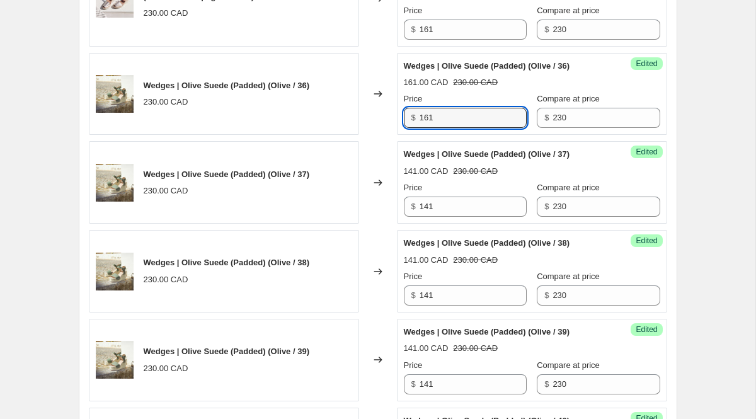
drag, startPoint x: 442, startPoint y: 119, endPoint x: 369, endPoint y: 119, distance: 73.1
click at [372, 119] on div "Wedges | Olive Suede (Padded) (Olive / 36) 230.00 CAD Changed to Success Edited…" at bounding box center [378, 94] width 579 height 83
paste input "4"
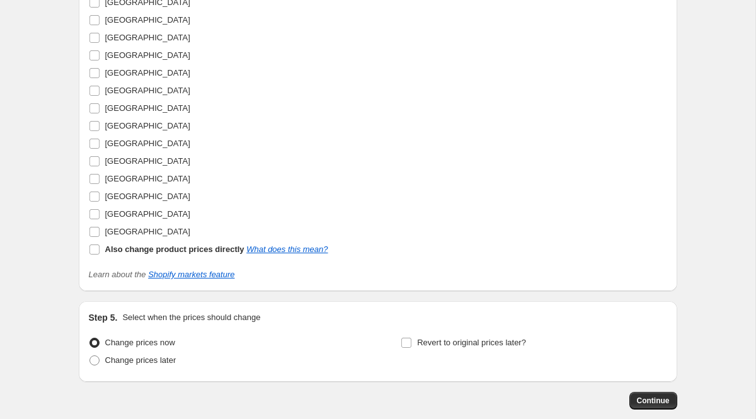
scroll to position [2736, 0]
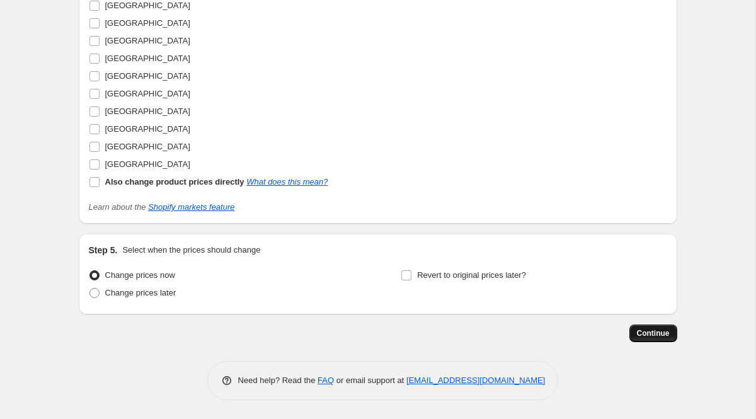
type input "141"
click at [650, 332] on span "Continue" at bounding box center [653, 333] width 33 height 10
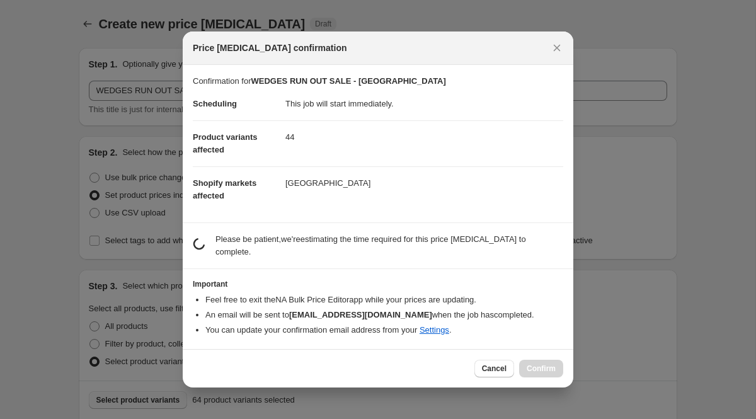
scroll to position [0, 0]
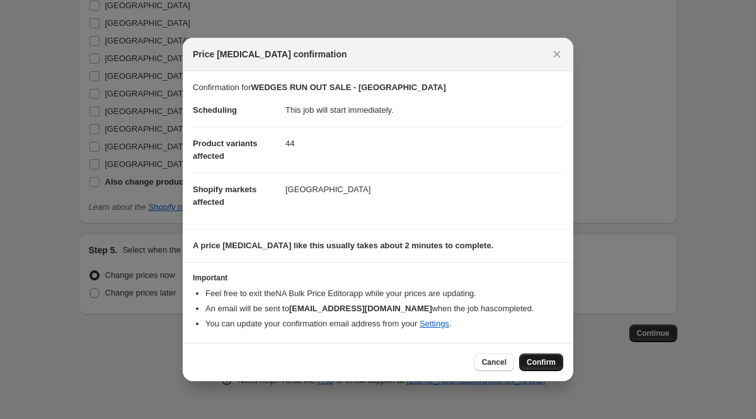
click at [533, 361] on span "Confirm" at bounding box center [541, 362] width 29 height 10
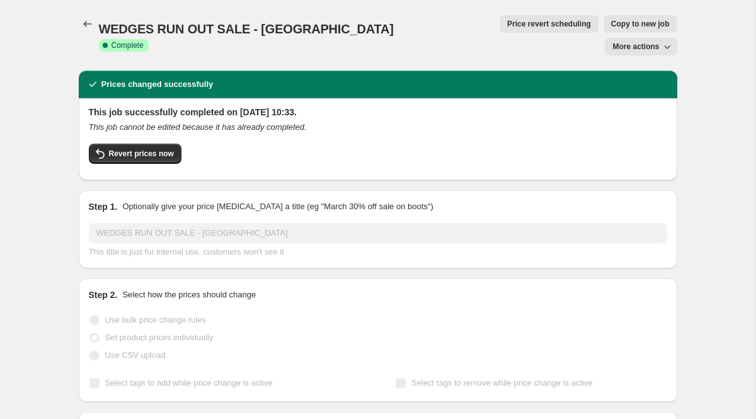
click at [611, 25] on span "Copy to new job" at bounding box center [640, 24] width 59 height 10
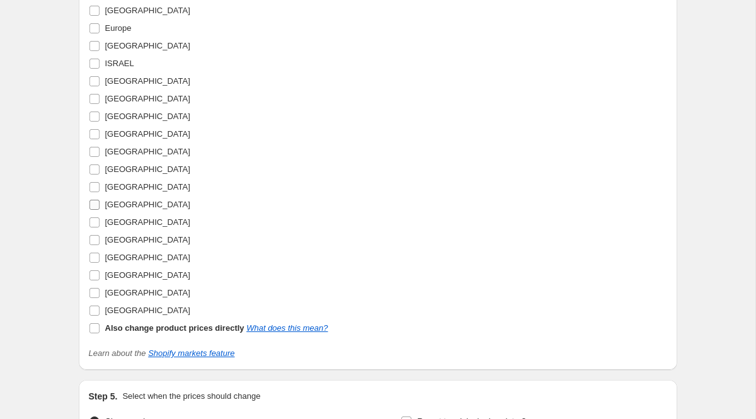
scroll to position [2519, 0]
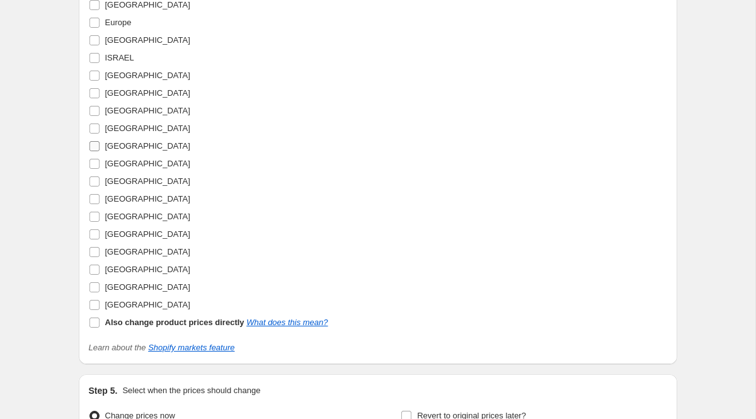
click at [95, 151] on input "[GEOGRAPHIC_DATA]" at bounding box center [94, 146] width 10 height 10
checkbox input "true"
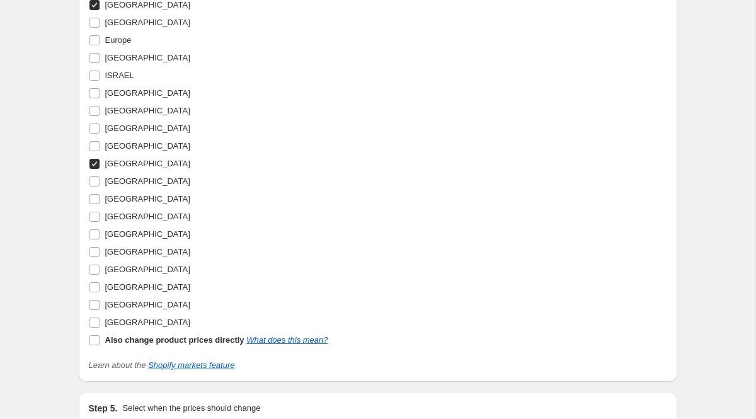
scroll to position [2537, 0]
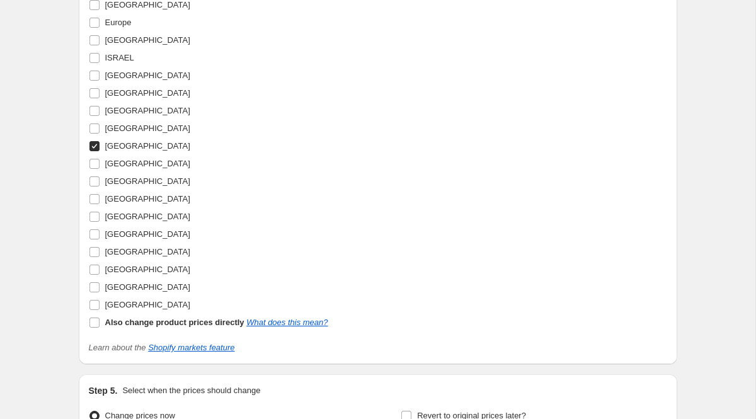
checkbox input "false"
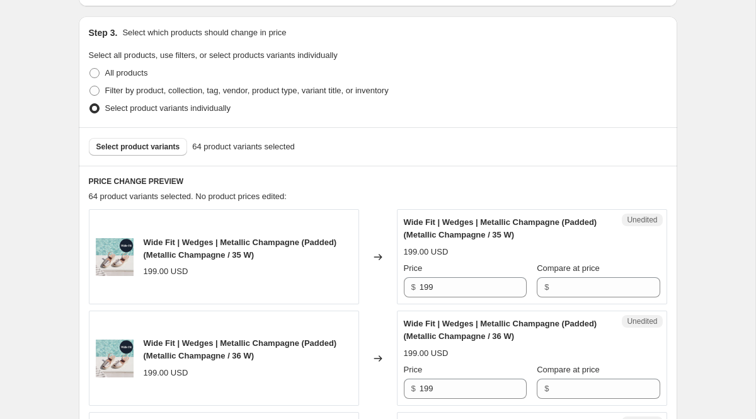
scroll to position [231, 0]
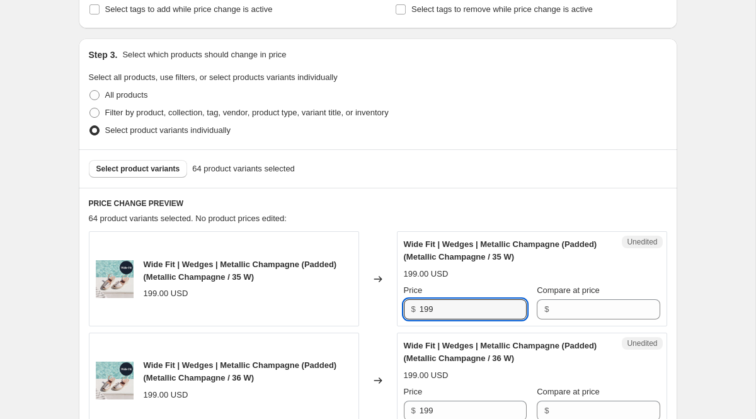
drag, startPoint x: 450, startPoint y: 308, endPoint x: 392, endPoint y: 302, distance: 58.2
click at [392, 302] on div "Wide Fit | Wedges | Metallic Champagne (Padded) (Metallic Champagne / 35 W) 199…" at bounding box center [378, 278] width 579 height 95
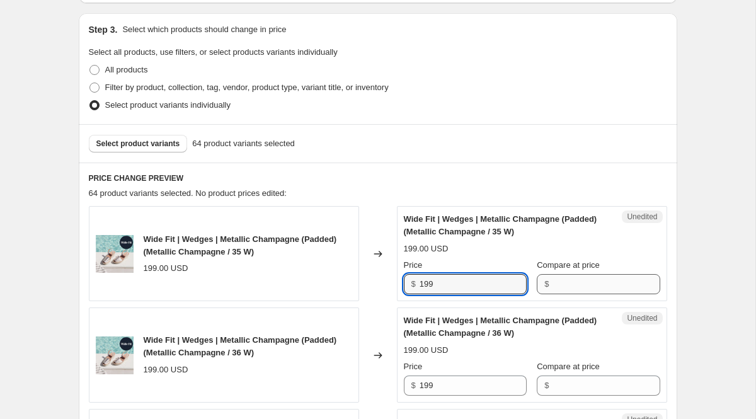
scroll to position [263, 0]
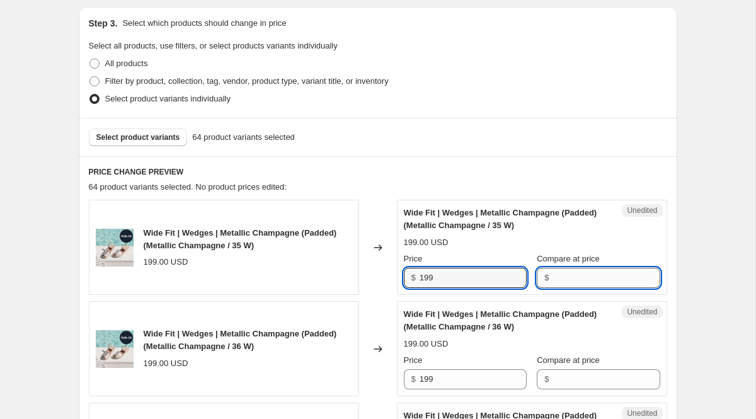
click at [599, 279] on input "Compare at price" at bounding box center [606, 278] width 107 height 20
paste input "199"
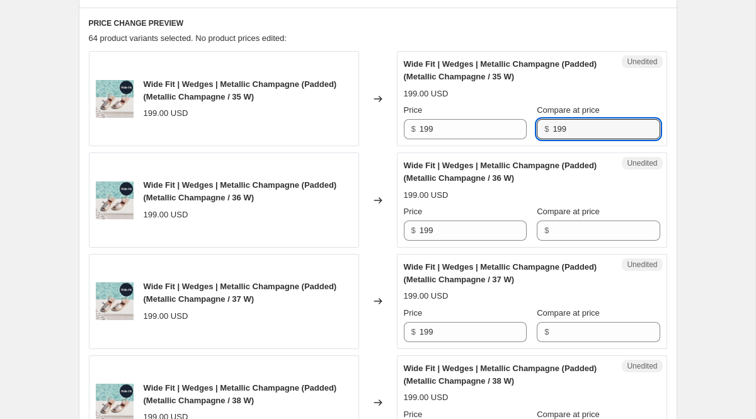
scroll to position [450, 0]
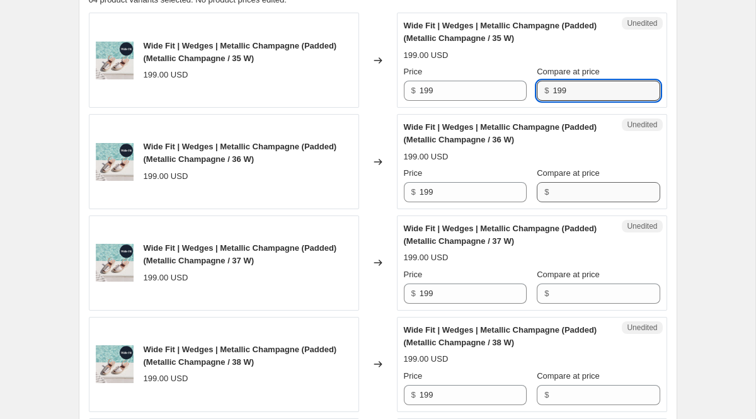
type input "199"
click at [580, 194] on input "Compare at price" at bounding box center [606, 192] width 107 height 20
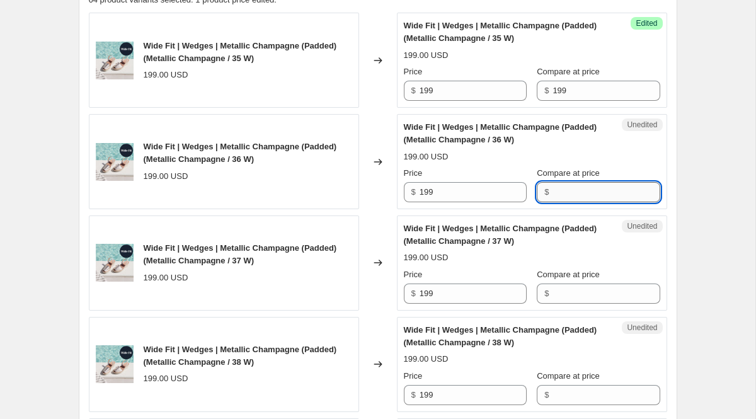
paste input "199"
type input "199"
click at [625, 292] on input "Compare at price" at bounding box center [606, 294] width 107 height 20
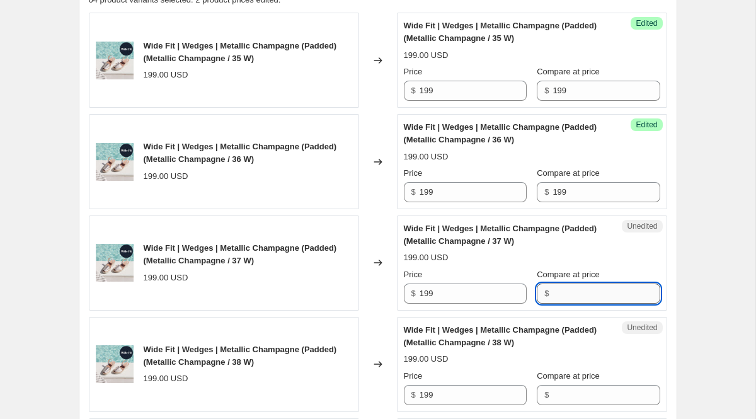
paste input "199"
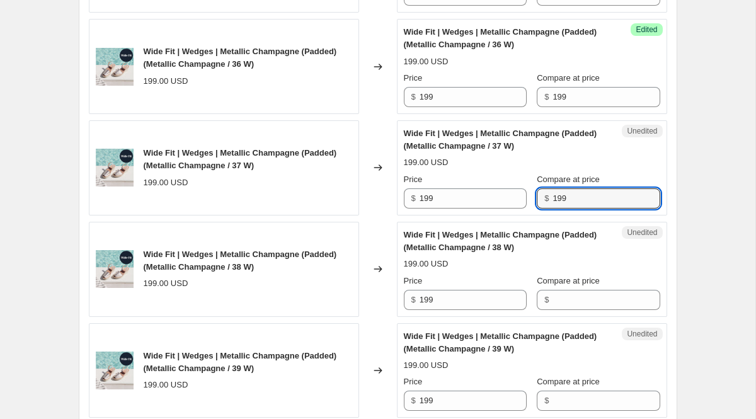
scroll to position [567, 0]
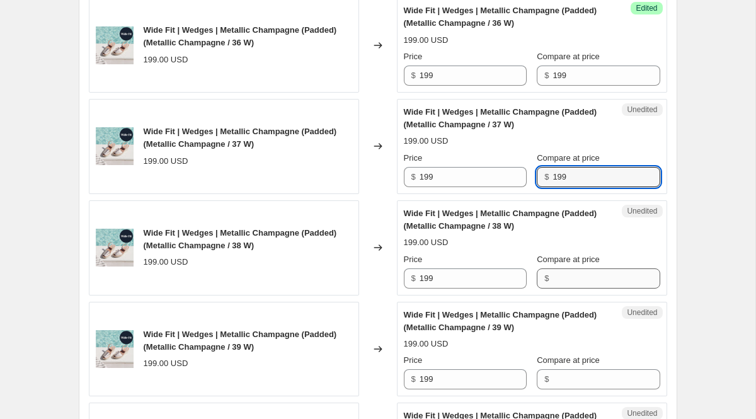
type input "199"
click at [590, 279] on input "Compare at price" at bounding box center [606, 278] width 107 height 20
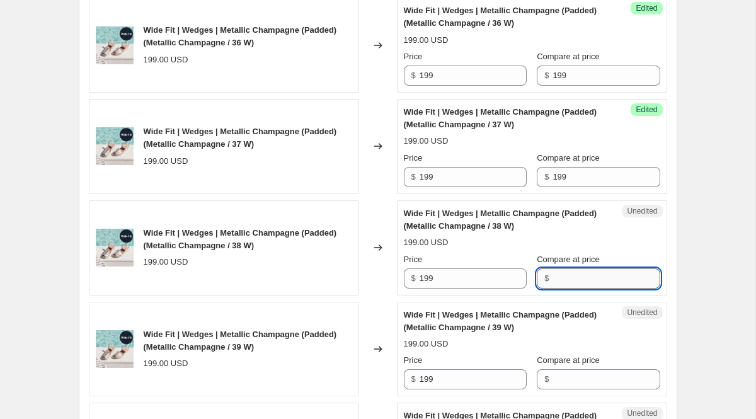
paste input "199"
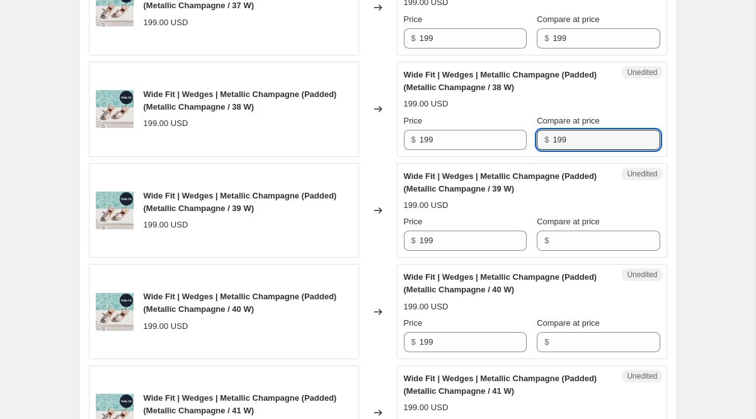
scroll to position [711, 0]
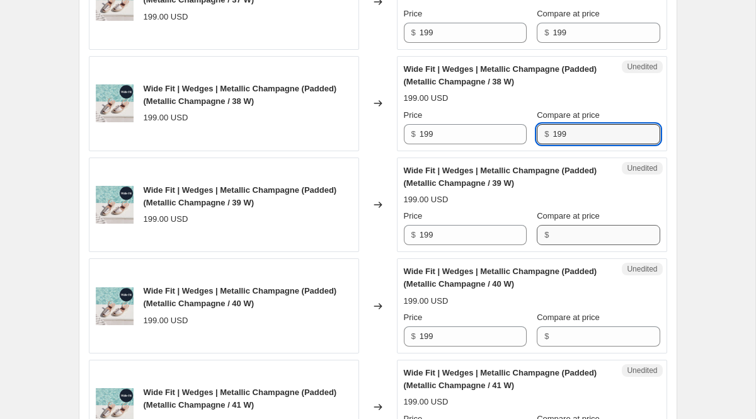
type input "199"
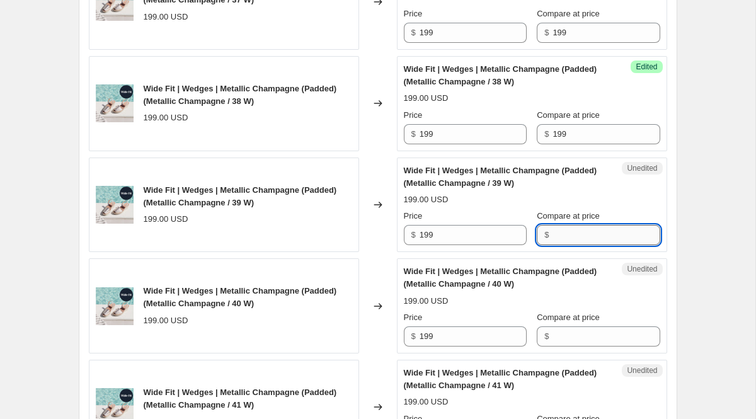
click at [587, 240] on input "Compare at price" at bounding box center [606, 235] width 107 height 20
paste input "199"
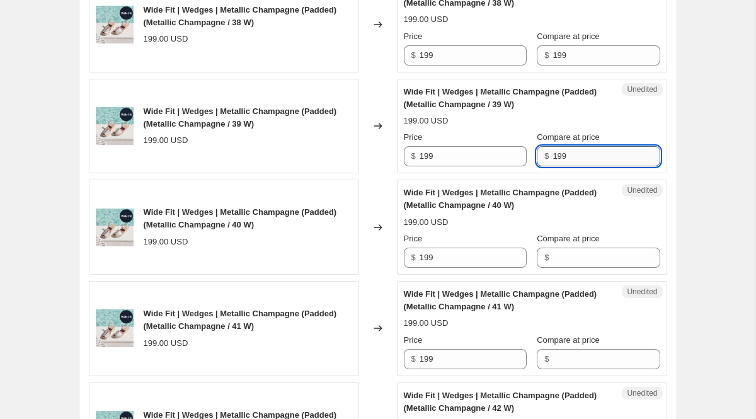
scroll to position [795, 0]
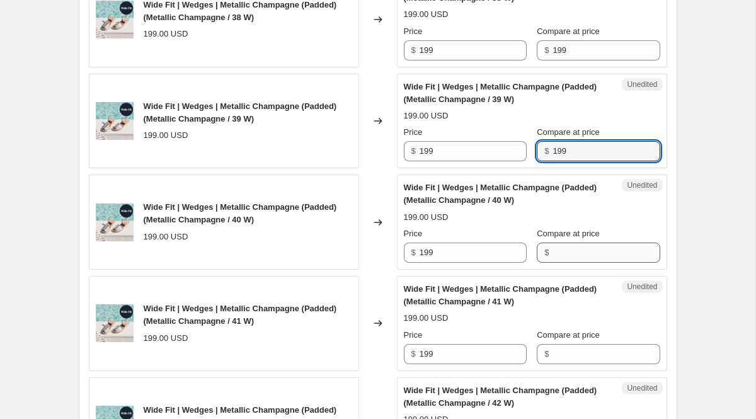
type input "199"
click at [580, 253] on input "Compare at price" at bounding box center [606, 253] width 107 height 20
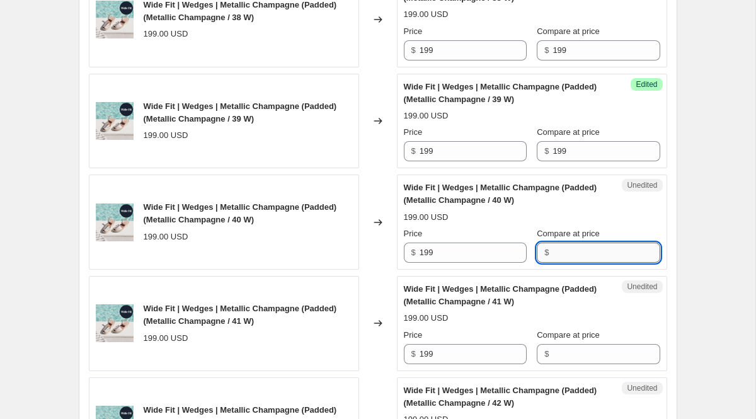
paste
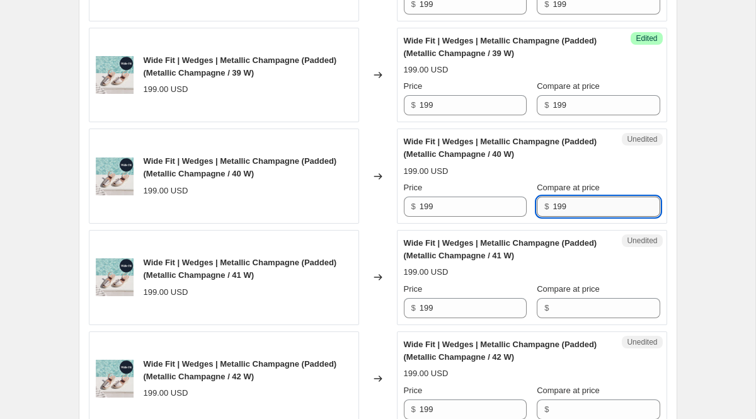
scroll to position [868, 0]
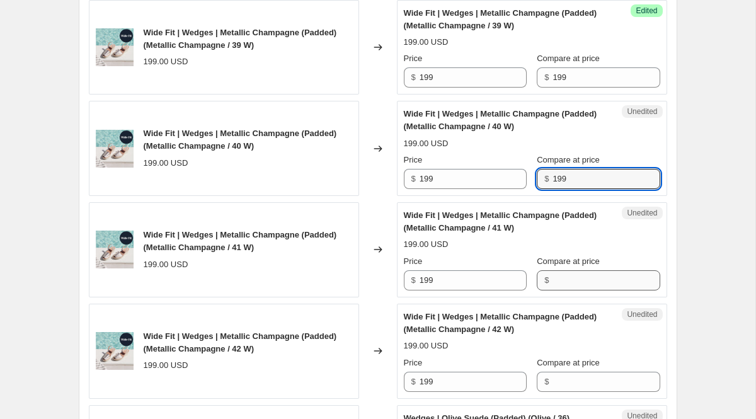
type input "199"
click at [565, 289] on input "Compare at price" at bounding box center [606, 280] width 107 height 20
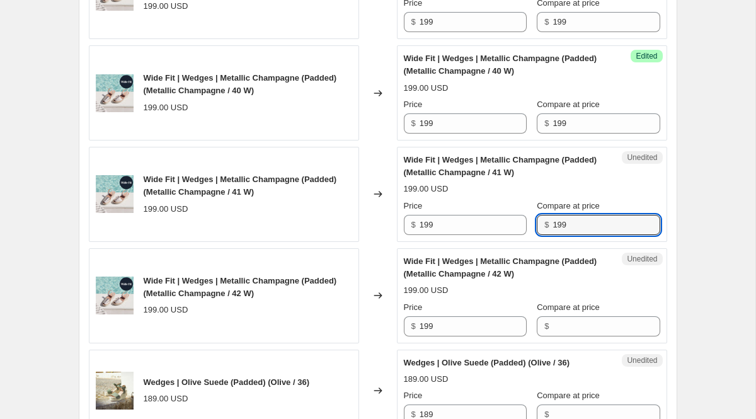
scroll to position [946, 0]
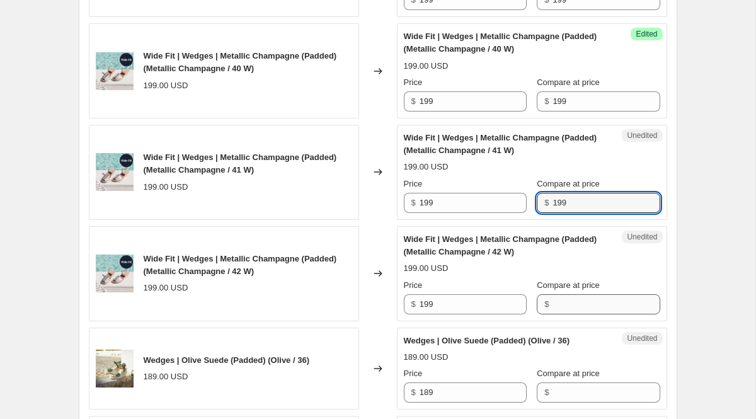
type input "199"
click at [568, 311] on input "Compare at price" at bounding box center [606, 304] width 107 height 20
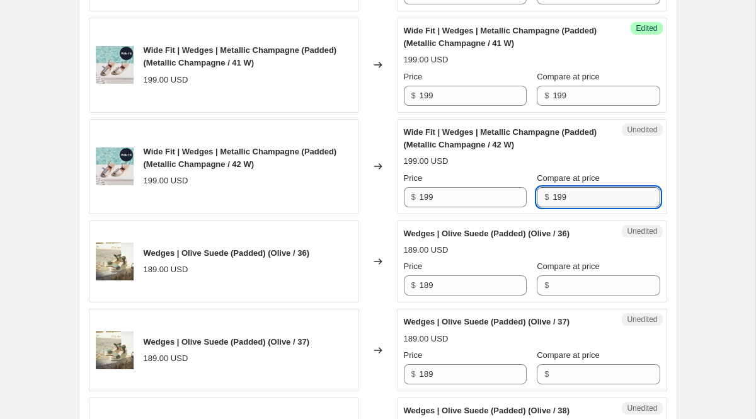
scroll to position [1076, 0]
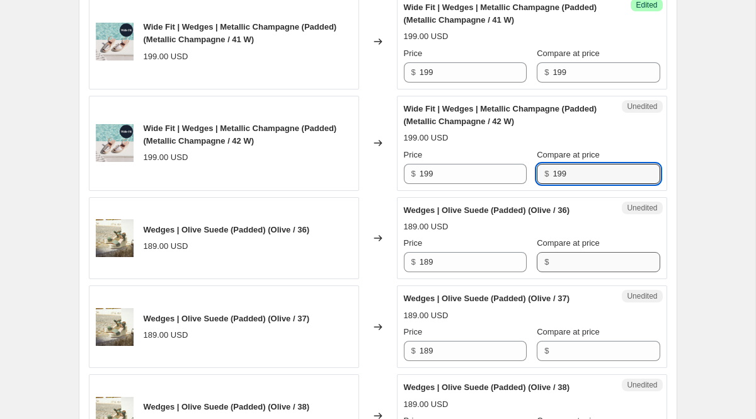
type input "199"
click at [565, 268] on input "Compare at price" at bounding box center [606, 262] width 107 height 20
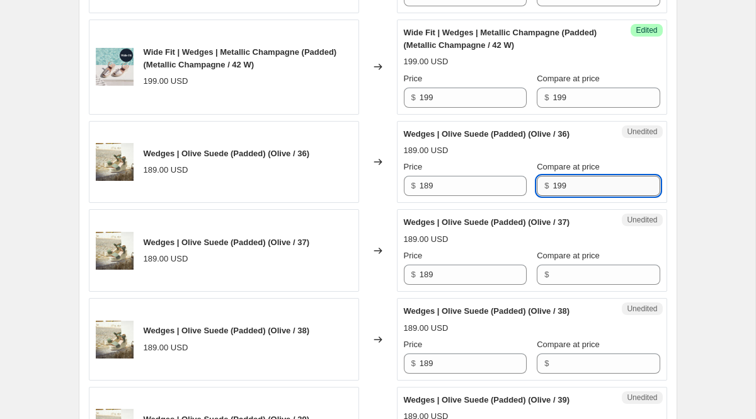
scroll to position [1182, 0]
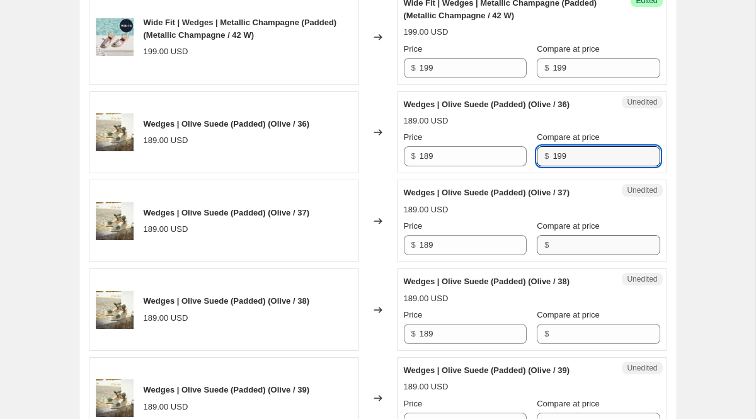
type input "199"
click at [562, 252] on input "Compare at price" at bounding box center [606, 245] width 107 height 20
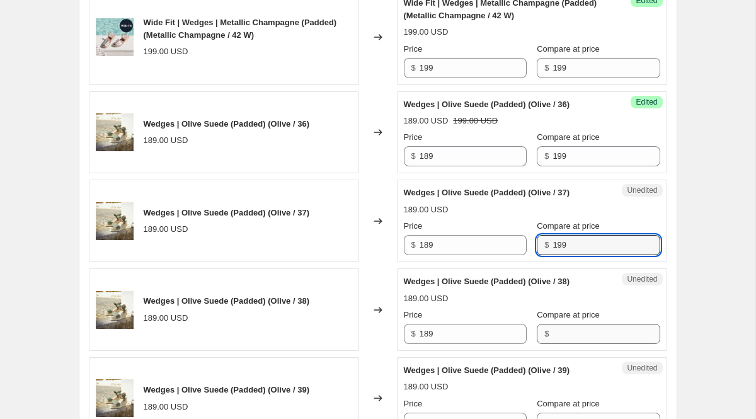
type input "199"
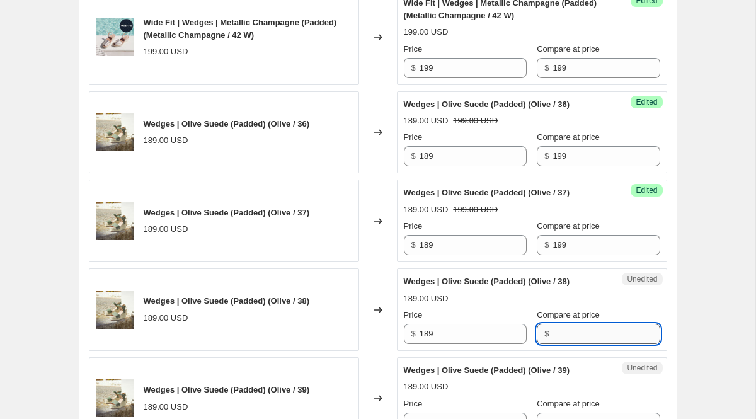
click at [606, 327] on input "Compare at price" at bounding box center [606, 334] width 107 height 20
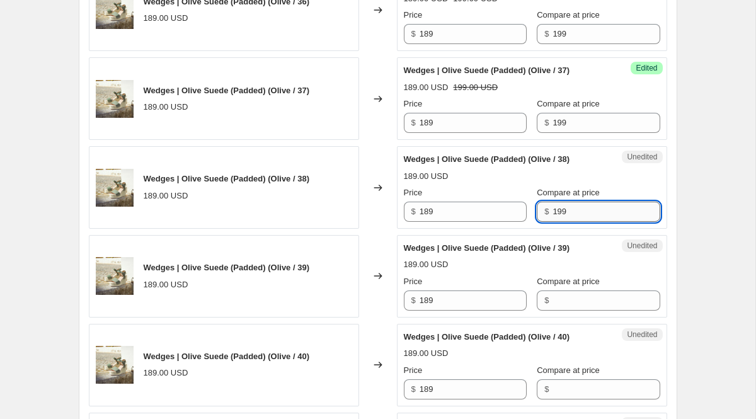
scroll to position [1348, 0]
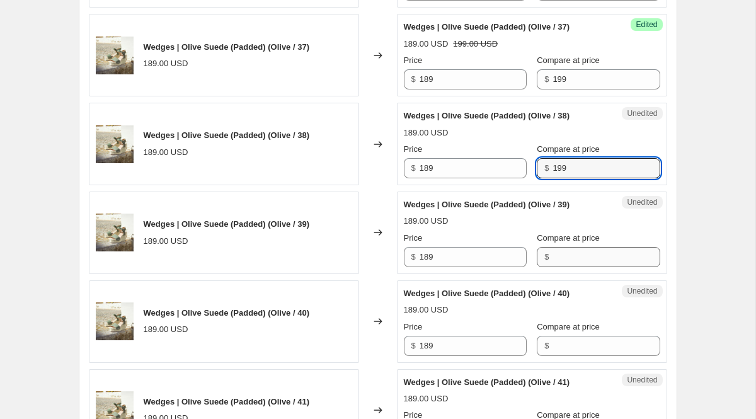
type input "199"
click at [578, 253] on input "Compare at price" at bounding box center [606, 257] width 107 height 20
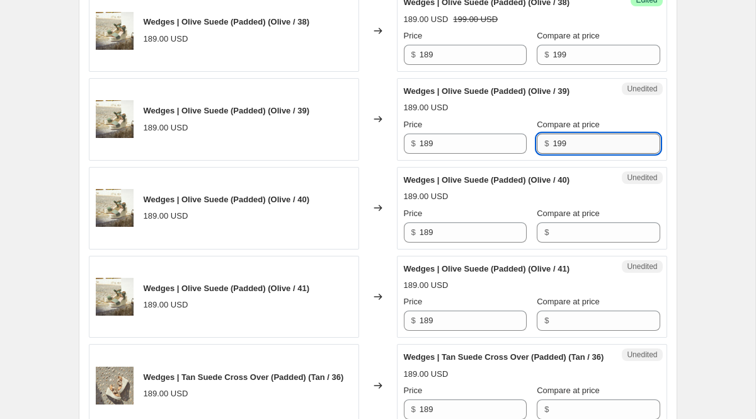
scroll to position [1476, 0]
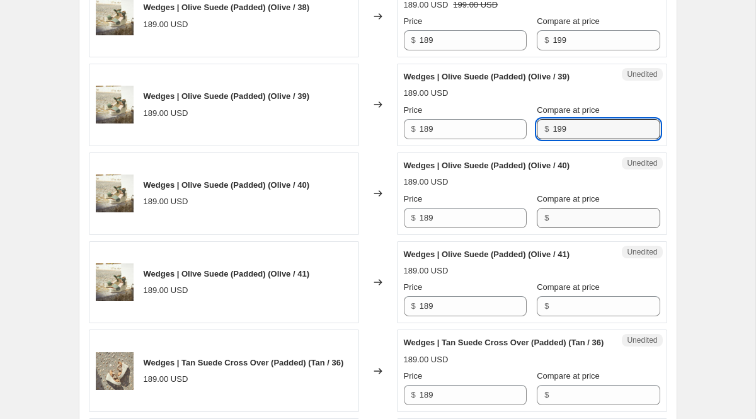
type input "199"
click at [562, 224] on input "Compare at price" at bounding box center [606, 218] width 107 height 20
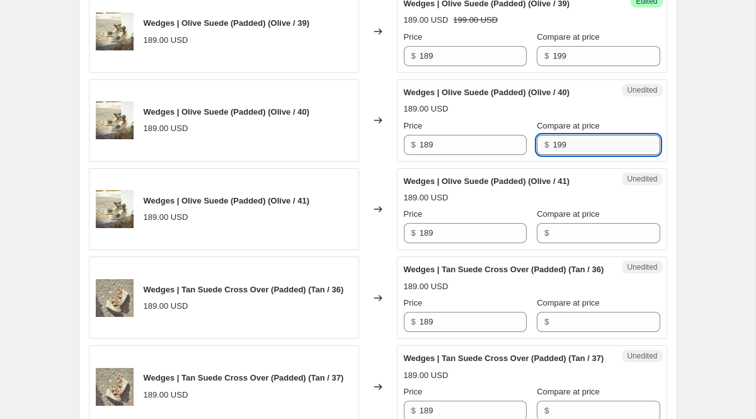
scroll to position [1580, 0]
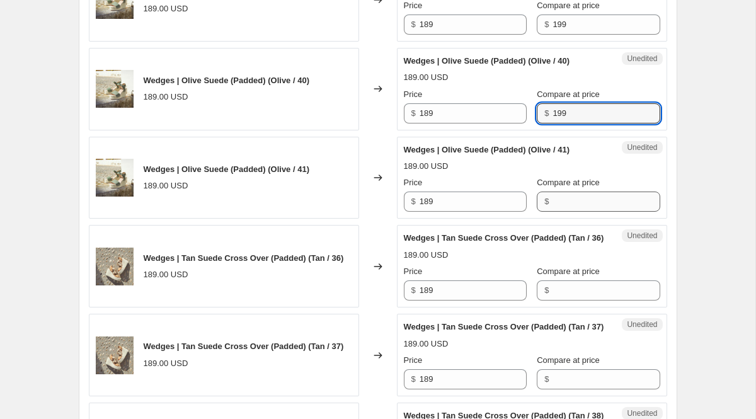
type input "199"
click at [566, 202] on input "Compare at price" at bounding box center [606, 202] width 107 height 20
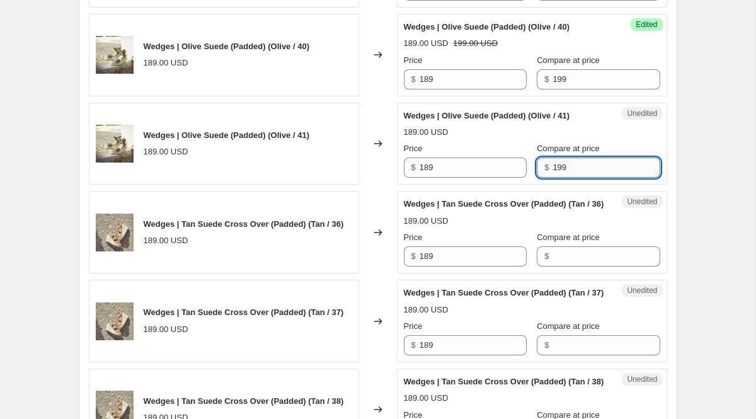
scroll to position [1667, 0]
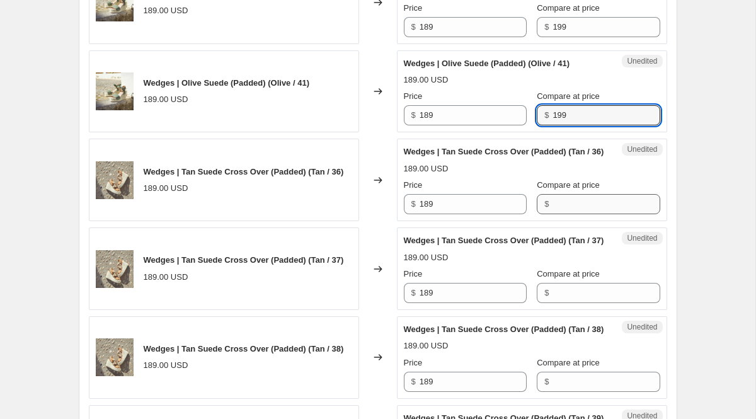
type input "199"
click at [563, 212] on input "Compare at price" at bounding box center [606, 204] width 107 height 20
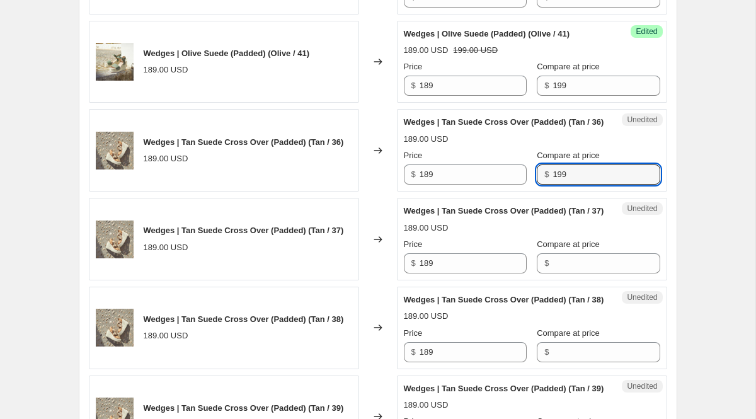
scroll to position [1739, 0]
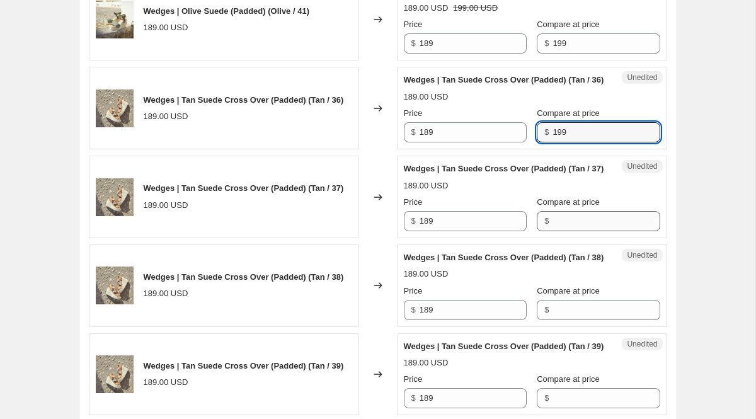
type input "199"
click at [576, 231] on input "Compare at price" at bounding box center [606, 221] width 107 height 20
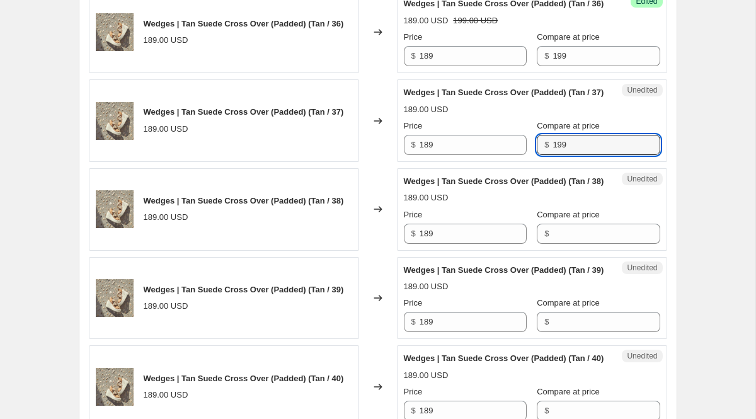
scroll to position [1838, 0]
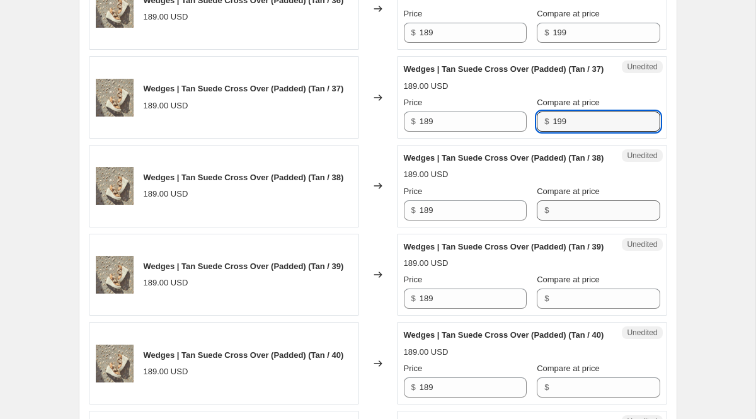
type input "199"
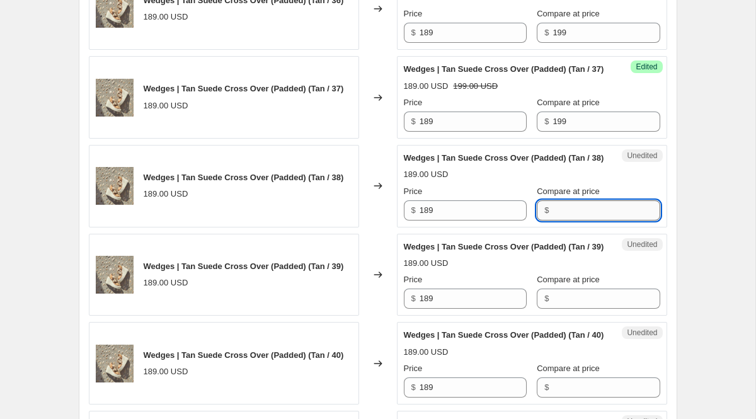
click at [572, 221] on input "Compare at price" at bounding box center [606, 210] width 107 height 20
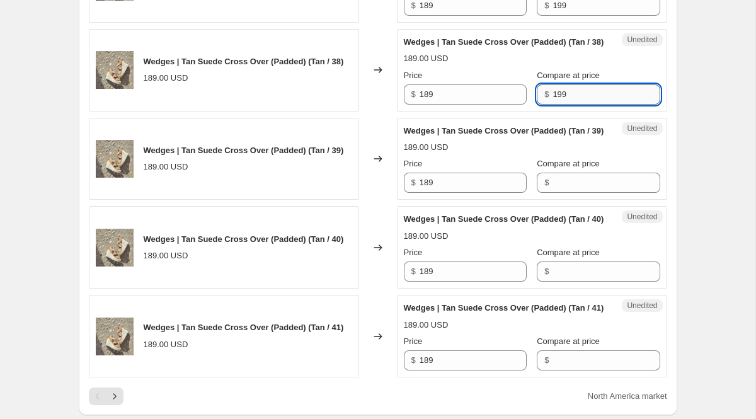
scroll to position [1993, 0]
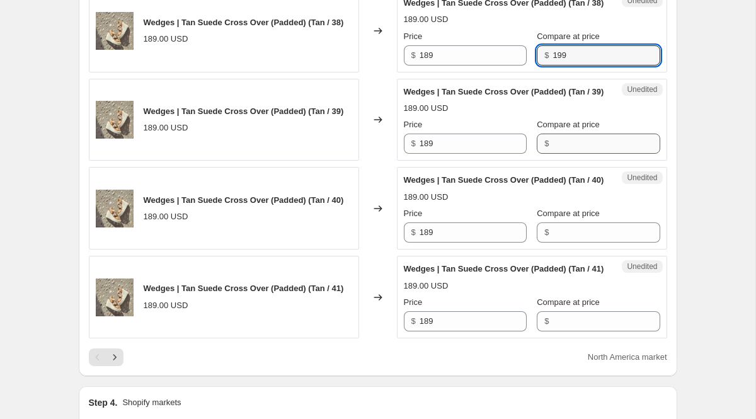
type input "199"
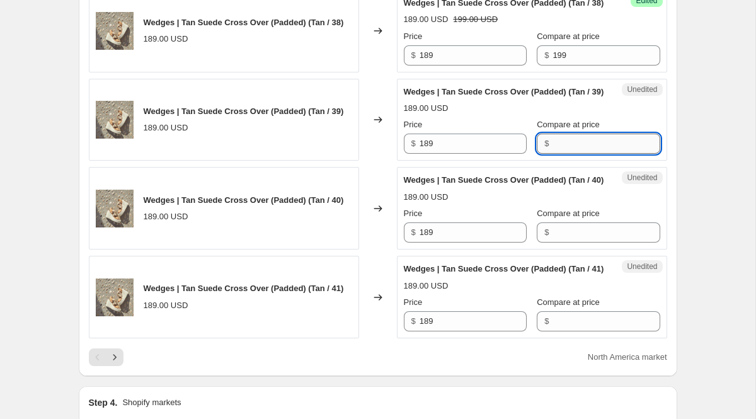
click at [576, 154] on input "Compare at price" at bounding box center [606, 144] width 107 height 20
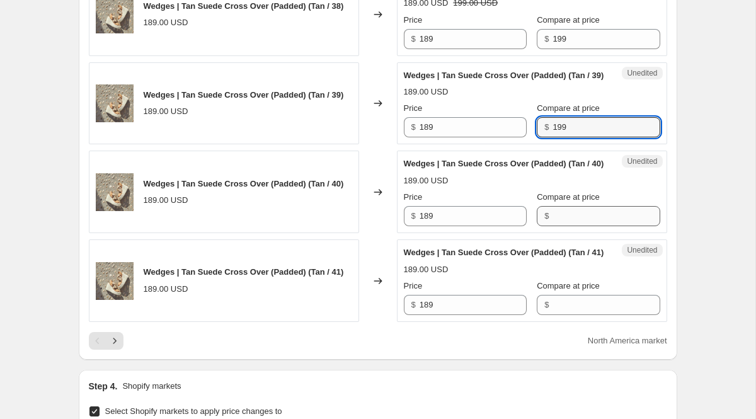
type input "199"
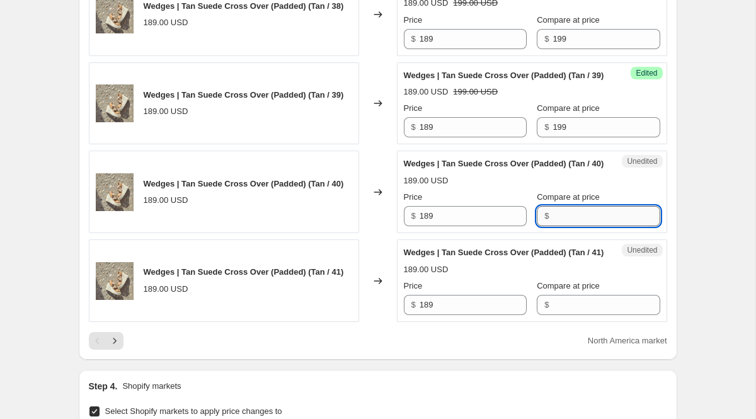
click at [565, 226] on input "Compare at price" at bounding box center [606, 216] width 107 height 20
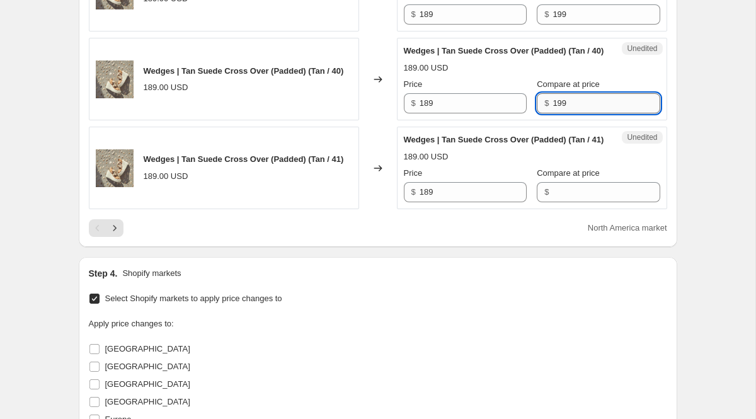
scroll to position [2134, 0]
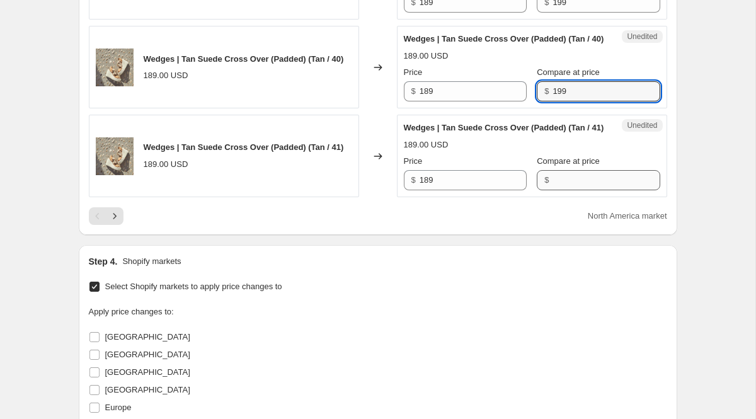
type input "199"
click at [567, 190] on input "Compare at price" at bounding box center [606, 180] width 107 height 20
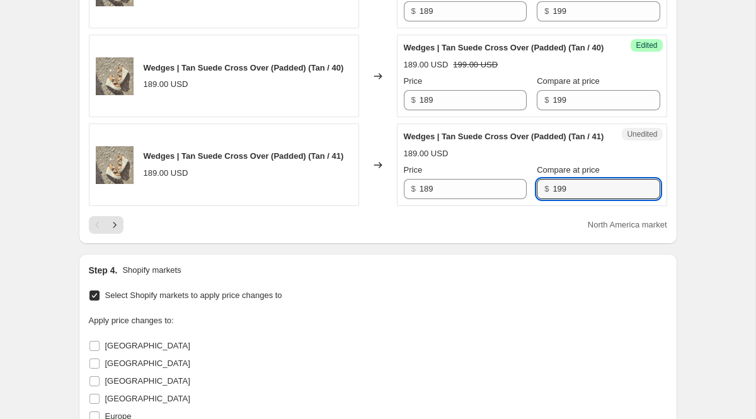
scroll to position [2127, 0]
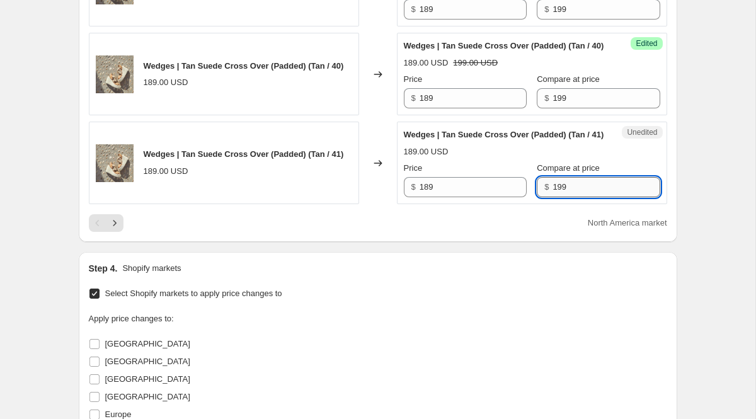
click at [553, 197] on input "199" at bounding box center [606, 187] width 107 height 20
type input "189"
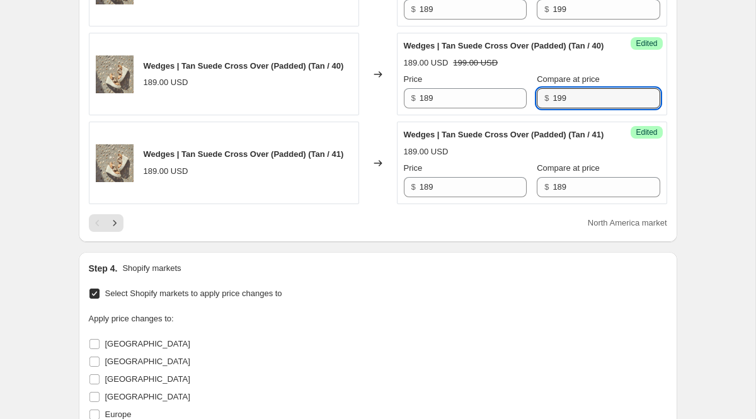
drag, startPoint x: 558, startPoint y: 157, endPoint x: 531, endPoint y: 157, distance: 26.5
click at [537, 108] on div "$ 199" at bounding box center [598, 98] width 123 height 20
drag, startPoint x: 583, startPoint y: 161, endPoint x: 529, endPoint y: 161, distance: 53.6
click at [537, 108] on div "$ 189" at bounding box center [598, 98] width 123 height 20
type input "189"
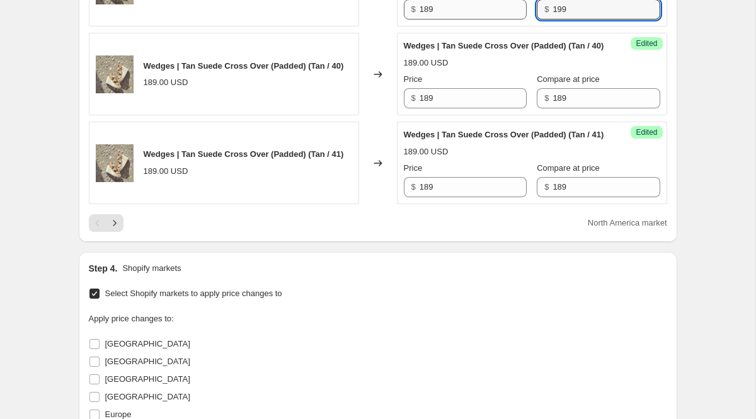
drag, startPoint x: 572, startPoint y: 65, endPoint x: 488, endPoint y: 65, distance: 83.8
click at [495, 20] on div "Price $ 189 Compare at price $ 199" at bounding box center [532, 1] width 256 height 35
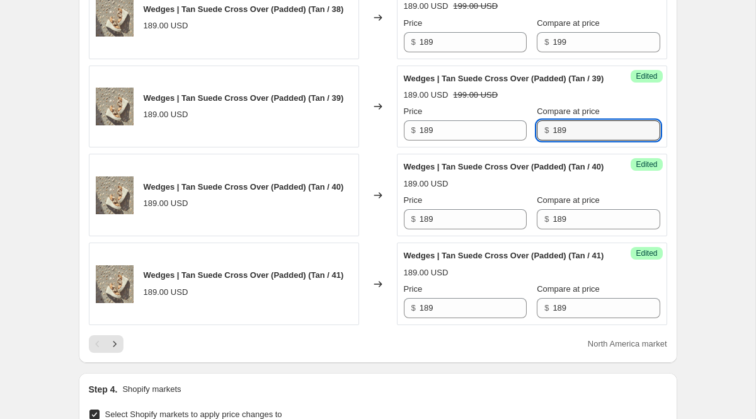
scroll to position [1998, 0]
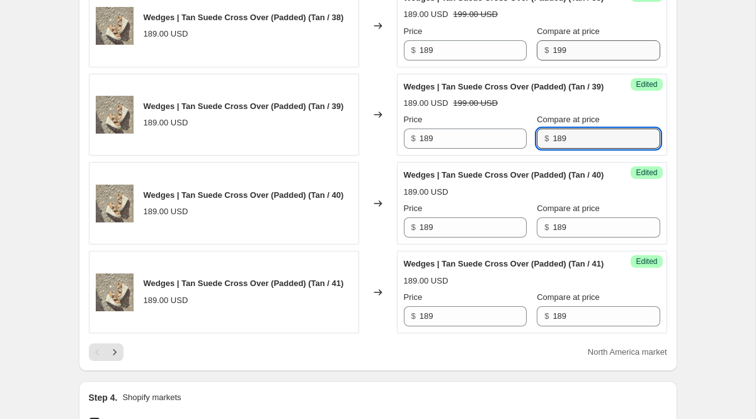
type input "189"
drag, startPoint x: 567, startPoint y: 88, endPoint x: 464, endPoint y: 88, distance: 102.1
click at [464, 60] on div "Price $ 189 Compare at price $ 199" at bounding box center [532, 42] width 256 height 35
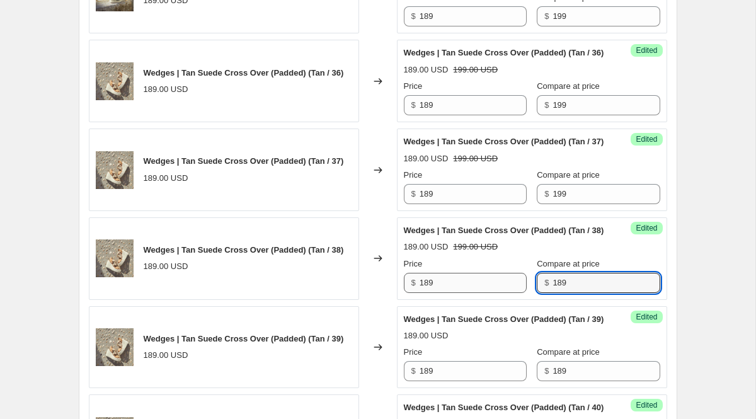
scroll to position [1736, 0]
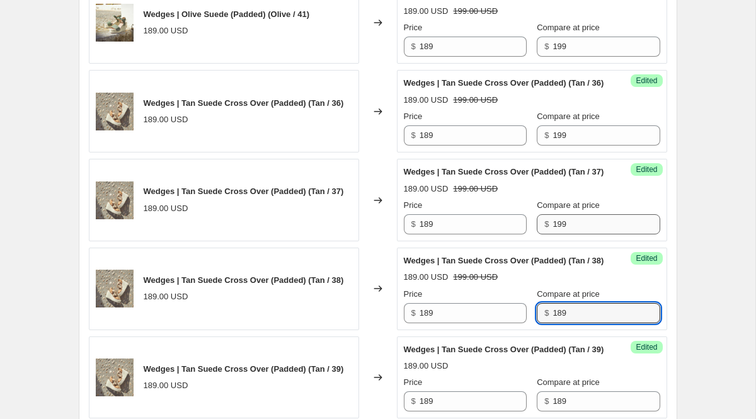
type input "189"
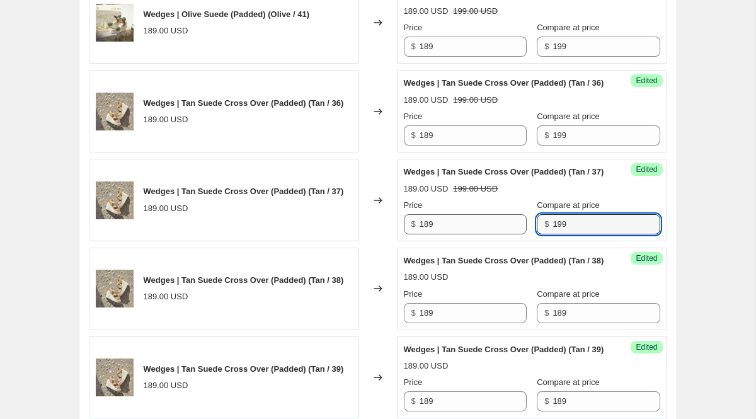
drag, startPoint x: 565, startPoint y: 250, endPoint x: 492, endPoint y: 250, distance: 73.1
click at [492, 234] on div "Price $ 189 Compare at price $ 199" at bounding box center [532, 216] width 256 height 35
type input "189"
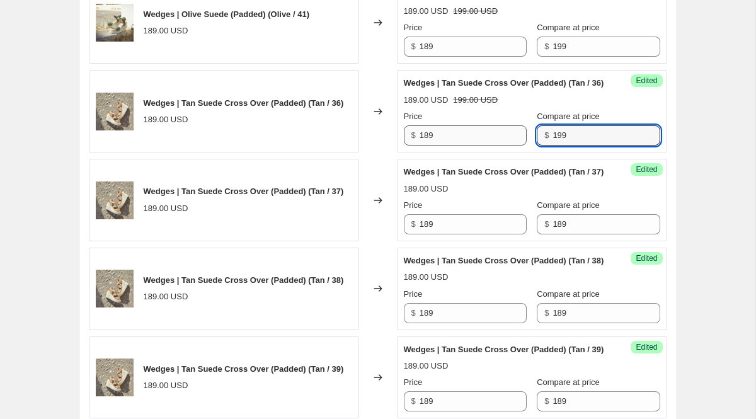
drag, startPoint x: 564, startPoint y: 150, endPoint x: 454, endPoint y: 150, distance: 110.3
click at [454, 146] on div "Price $ 189 Compare at price $ 199" at bounding box center [532, 127] width 256 height 35
type input "189"
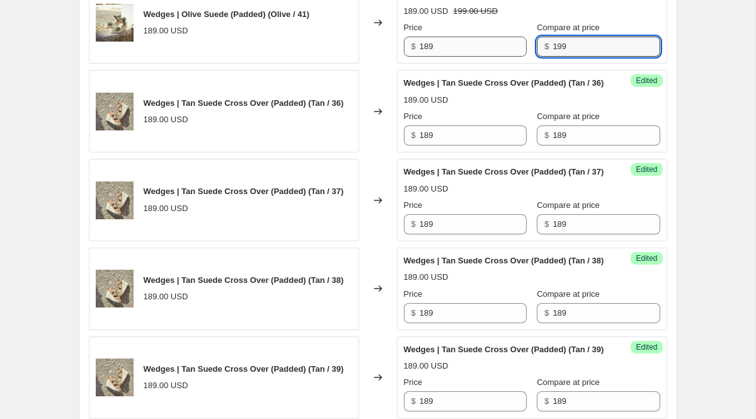
drag, startPoint x: 561, startPoint y: 46, endPoint x: 511, endPoint y: 46, distance: 50.4
click at [511, 46] on div "Price $ 189 Compare at price $ 199" at bounding box center [532, 38] width 256 height 35
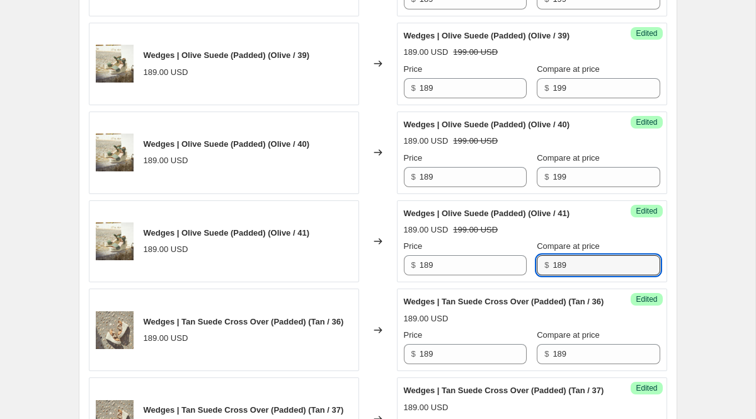
scroll to position [1490, 0]
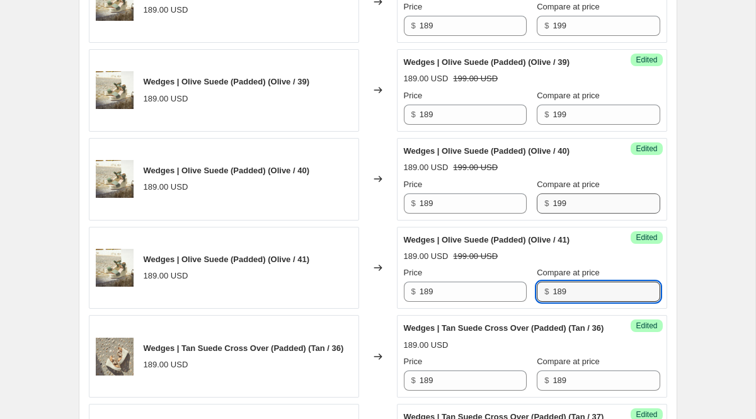
type input "189"
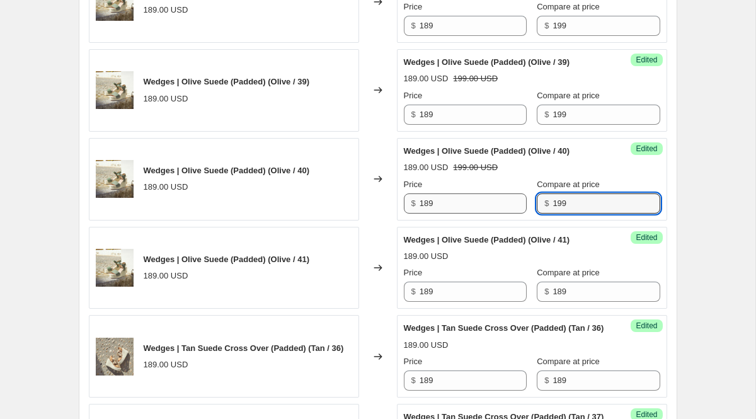
drag, startPoint x: 561, startPoint y: 202, endPoint x: 482, endPoint y: 194, distance: 79.8
click at [498, 198] on div "Price $ 189 Compare at price $ 199" at bounding box center [532, 195] width 256 height 35
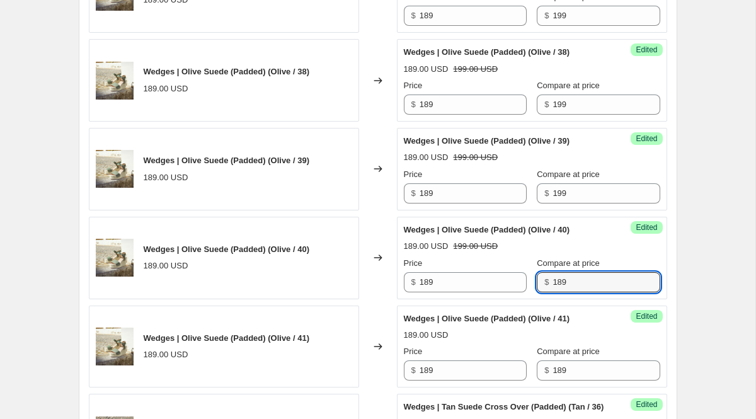
scroll to position [1388, 0]
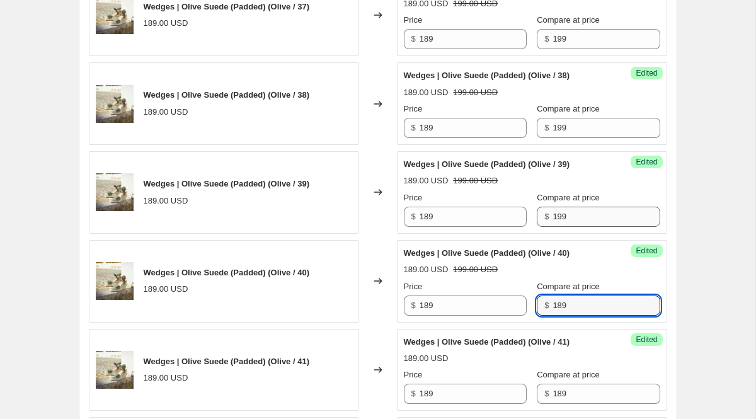
type input "189"
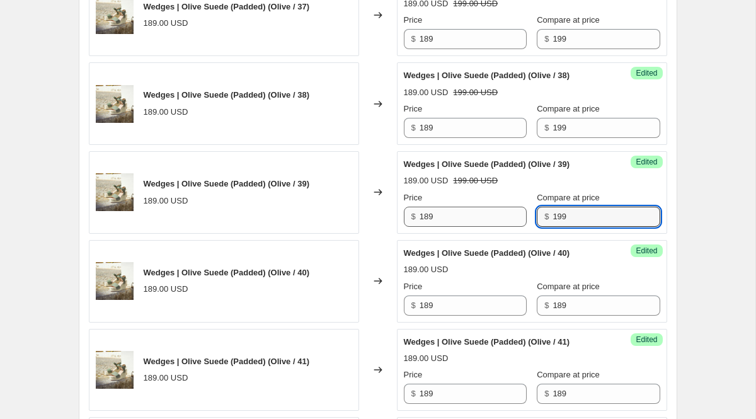
drag, startPoint x: 574, startPoint y: 221, endPoint x: 471, endPoint y: 217, distance: 103.4
click at [471, 217] on div "Price $ 189 Compare at price $ 199" at bounding box center [532, 209] width 256 height 35
type input "189"
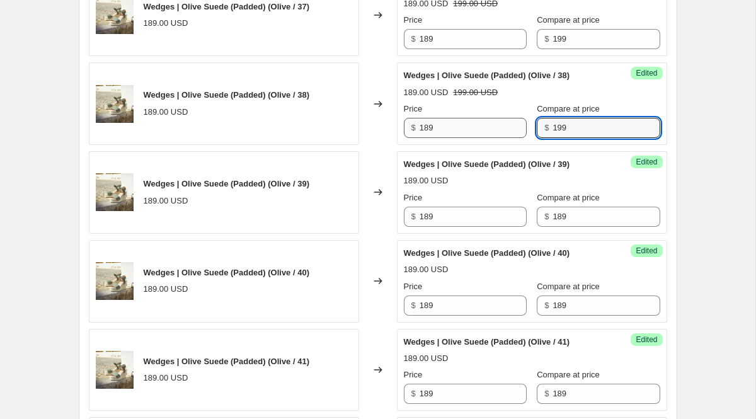
drag, startPoint x: 575, startPoint y: 127, endPoint x: 498, endPoint y: 127, distance: 76.9
click at [498, 127] on div "Price $ 189 Compare at price $ 199" at bounding box center [532, 120] width 256 height 35
type input "189"
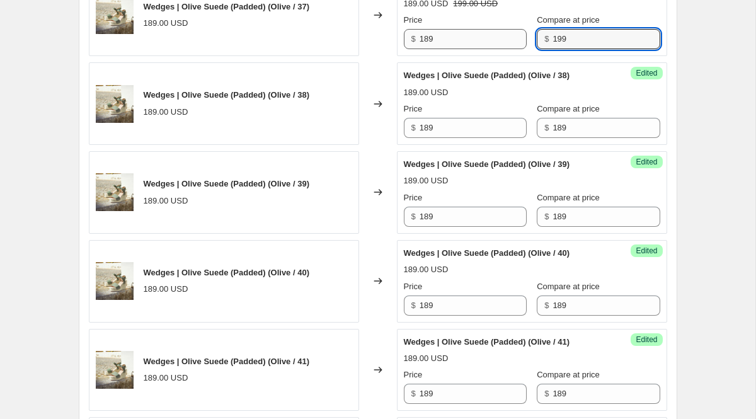
drag, startPoint x: 560, startPoint y: 42, endPoint x: 485, endPoint y: 42, distance: 74.4
click at [485, 42] on div "Price $ 189 Compare at price $ 199" at bounding box center [532, 31] width 256 height 35
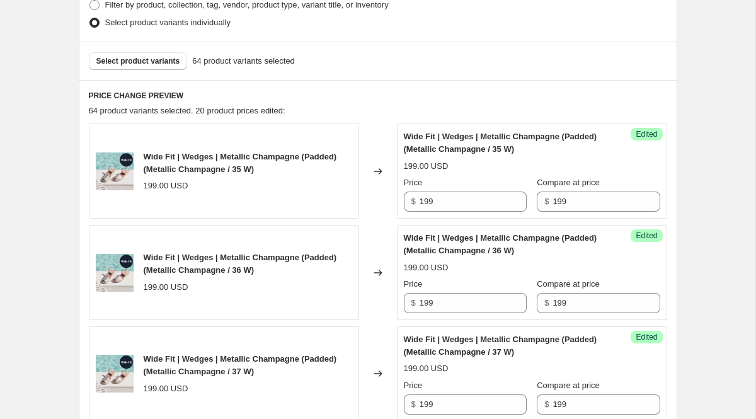
scroll to position [323, 0]
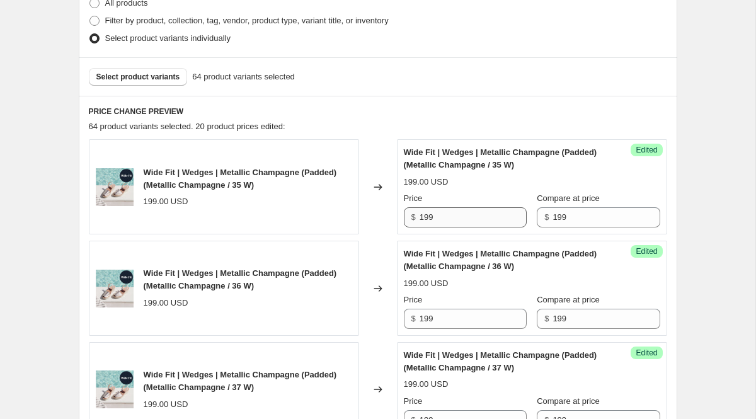
type input "189"
drag, startPoint x: 452, startPoint y: 223, endPoint x: 388, endPoint y: 219, distance: 63.8
click at [394, 222] on div "Wide Fit | Wedges | Metallic Champagne (Padded) (Metallic Champagne / 35 W) 199…" at bounding box center [378, 186] width 579 height 95
type input "139.3"
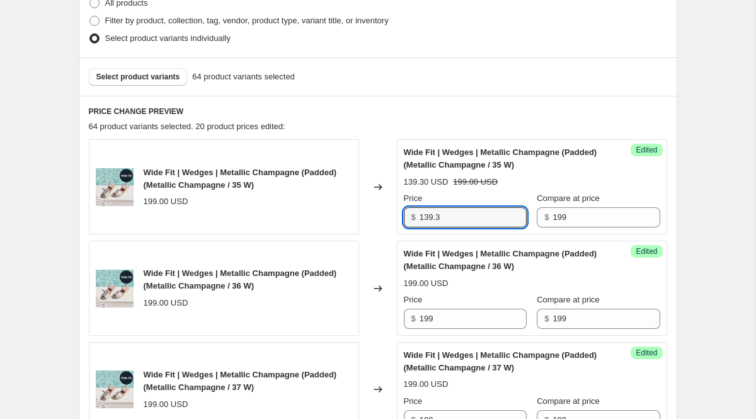
drag, startPoint x: 455, startPoint y: 220, endPoint x: 350, endPoint y: 219, distance: 104.6
click at [350, 219] on div "Wide Fit | Wedges | Metallic Champagne (Padded) (Metallic Champagne / 35 W) 199…" at bounding box center [378, 186] width 579 height 95
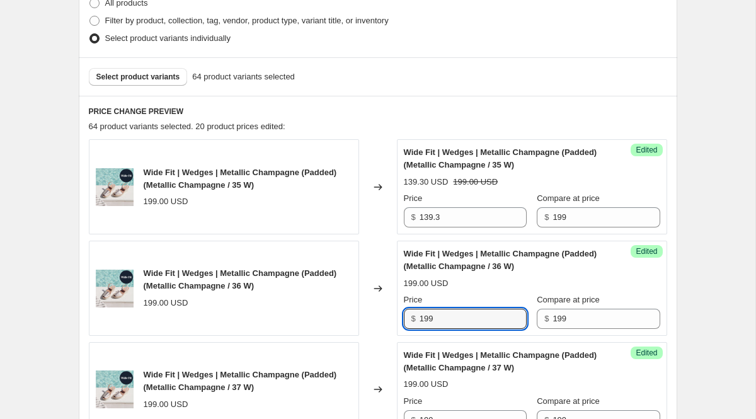
drag, startPoint x: 448, startPoint y: 320, endPoint x: 401, endPoint y: 318, distance: 47.3
click at [401, 318] on div "Success Edited Wide Fit | Wedges | Metallic Champagne (Padded) (Metallic Champa…" at bounding box center [532, 288] width 270 height 95
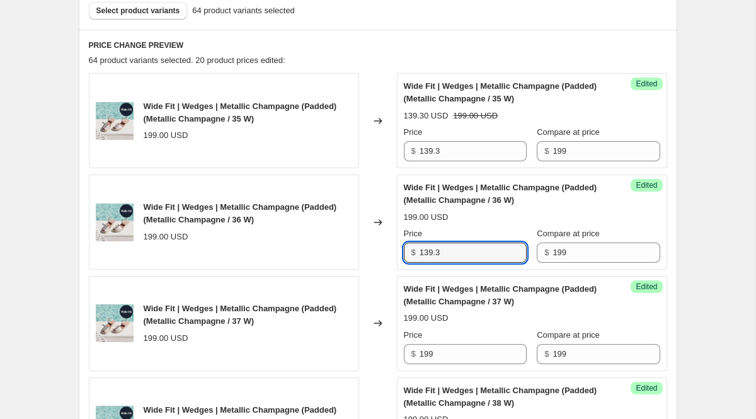
scroll to position [393, 0]
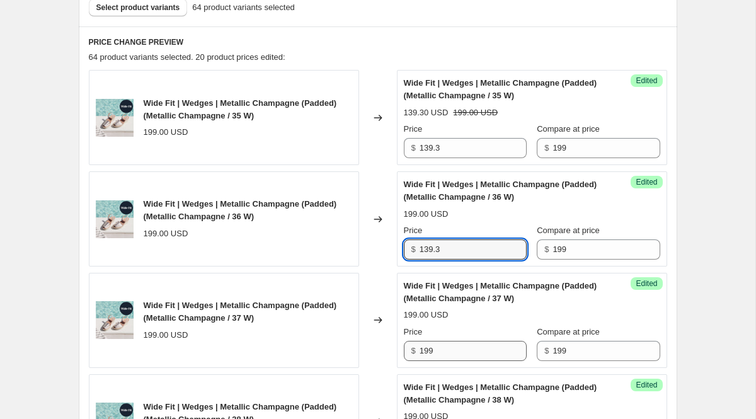
type input "139.3"
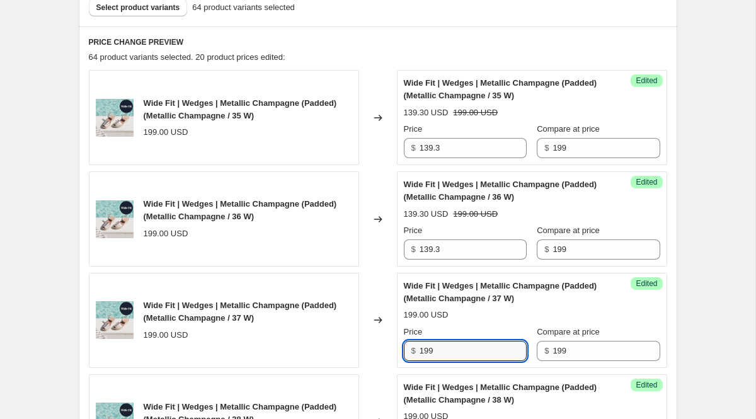
drag, startPoint x: 439, startPoint y: 357, endPoint x: 393, endPoint y: 348, distance: 46.7
click at [398, 350] on div "Success Edited Wide Fit | Wedges | Metallic Champagne (Padded) (Metallic Champa…" at bounding box center [532, 320] width 270 height 95
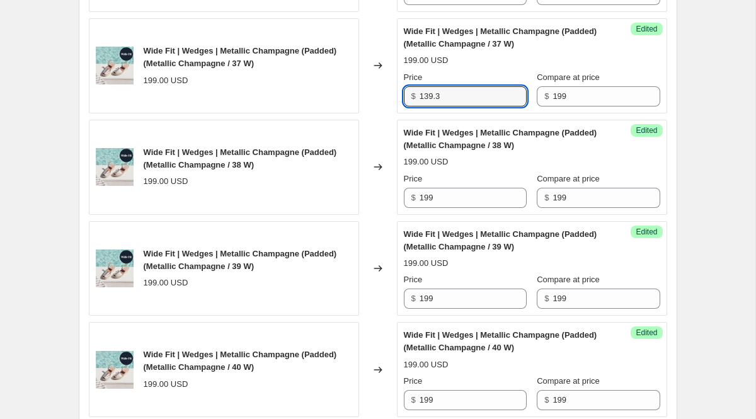
scroll to position [676, 0]
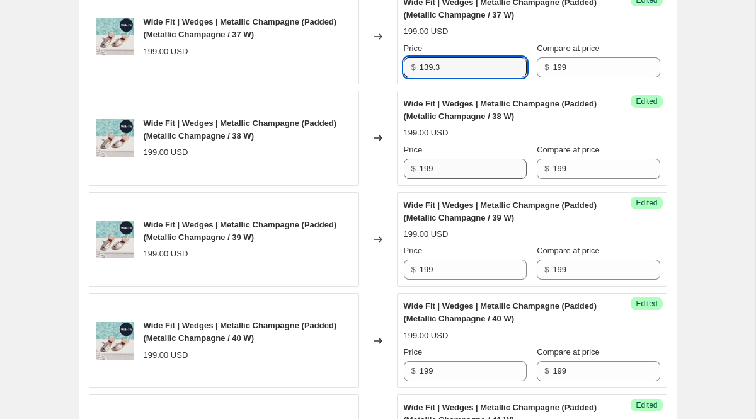
type input "139.3"
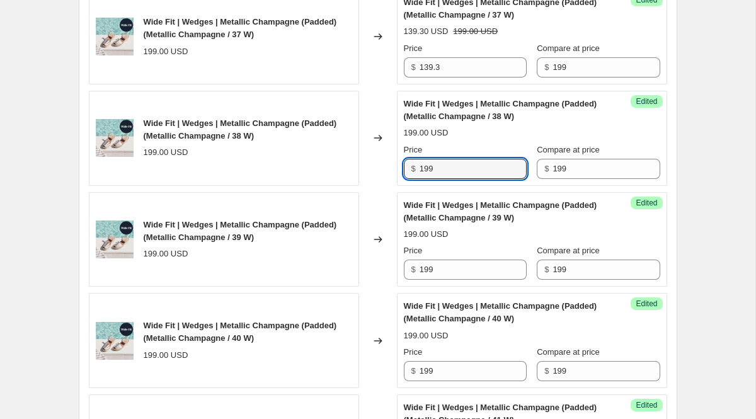
drag, startPoint x: 459, startPoint y: 173, endPoint x: 350, endPoint y: 173, distance: 109.7
click at [351, 173] on div "Wide Fit | Wedges | Metallic Champagne (Padded) (Metallic Champagne / 38 W) 199…" at bounding box center [378, 138] width 579 height 95
type input "139.3"
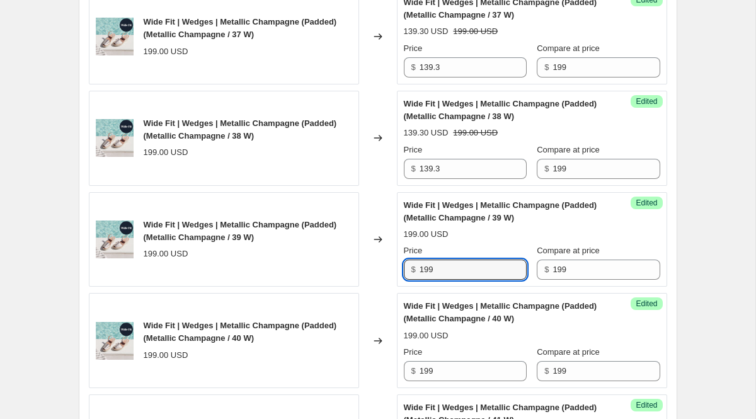
drag, startPoint x: 436, startPoint y: 272, endPoint x: 403, endPoint y: 268, distance: 33.1
click at [404, 268] on div "$ 199" at bounding box center [465, 270] width 123 height 20
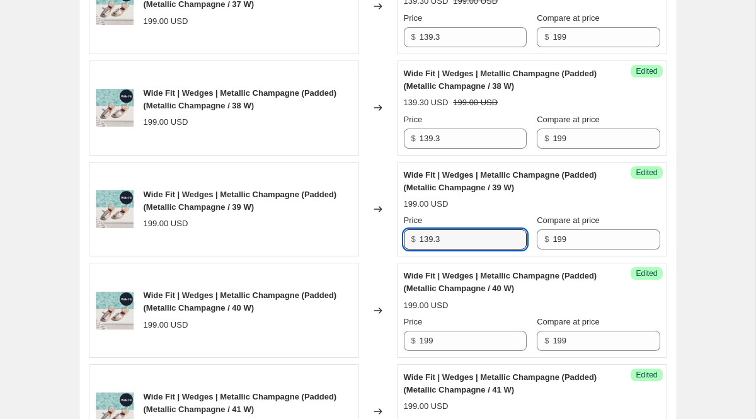
scroll to position [721, 0]
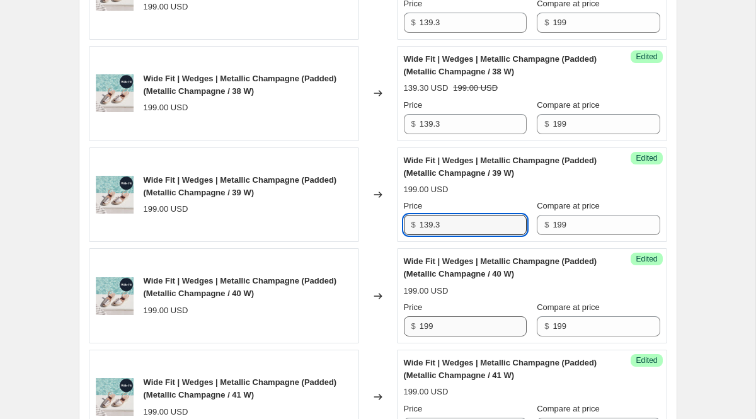
type input "139.3"
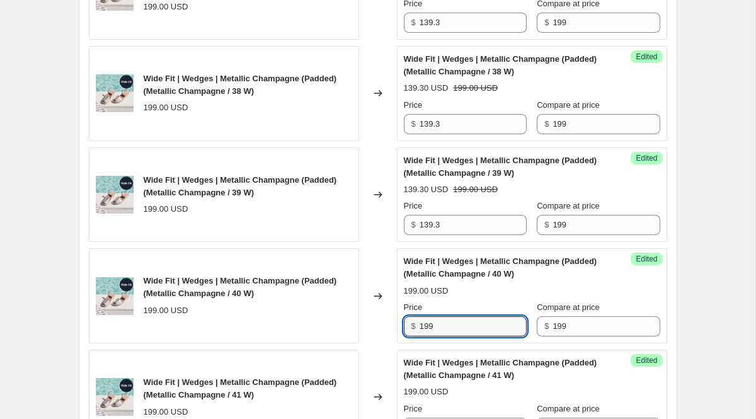
drag, startPoint x: 440, startPoint y: 330, endPoint x: 345, endPoint y: 330, distance: 95.2
click at [345, 330] on div "Wide Fit | Wedges | Metallic Champagne (Padded) (Metallic Champagne / 40 W) 199…" at bounding box center [378, 295] width 579 height 95
type input "139.3"
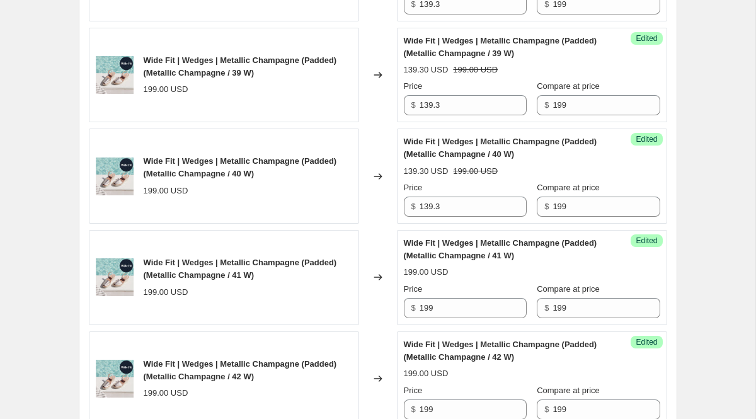
scroll to position [841, 0]
drag, startPoint x: 445, startPoint y: 304, endPoint x: 372, endPoint y: 304, distance: 72.5
click at [373, 304] on div "Wide Fit | Wedges | Metallic Champagne (Padded) (Metallic Champagne / 41 W) 199…" at bounding box center [378, 276] width 579 height 95
type input "139.3"
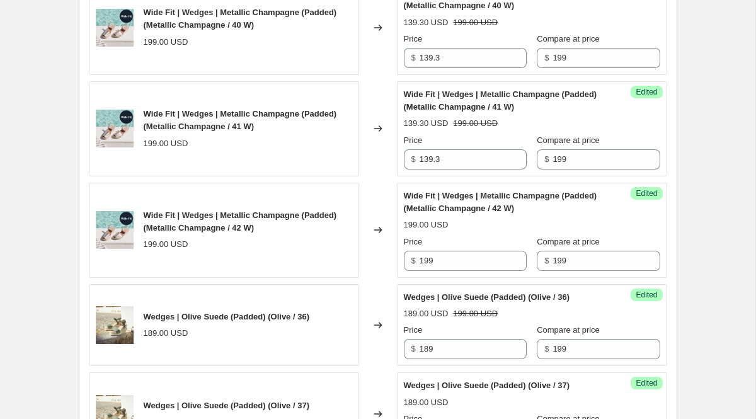
scroll to position [1027, 0]
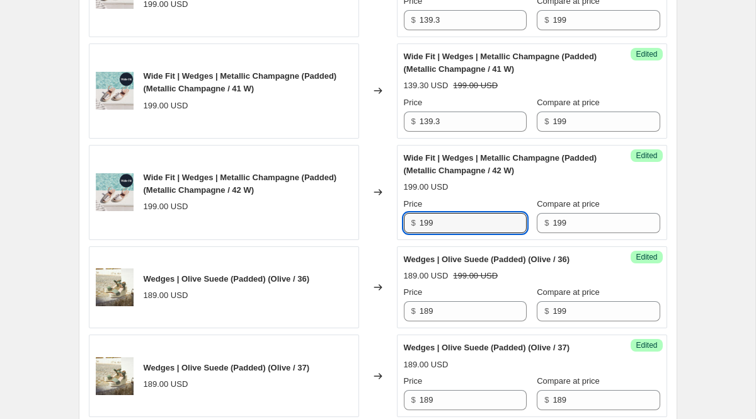
drag, startPoint x: 451, startPoint y: 225, endPoint x: 381, endPoint y: 224, distance: 70.6
click at [381, 224] on div "Wide Fit | Wedges | Metallic Champagne (Padded) (Metallic Champagne / 42 W) 199…" at bounding box center [378, 192] width 579 height 95
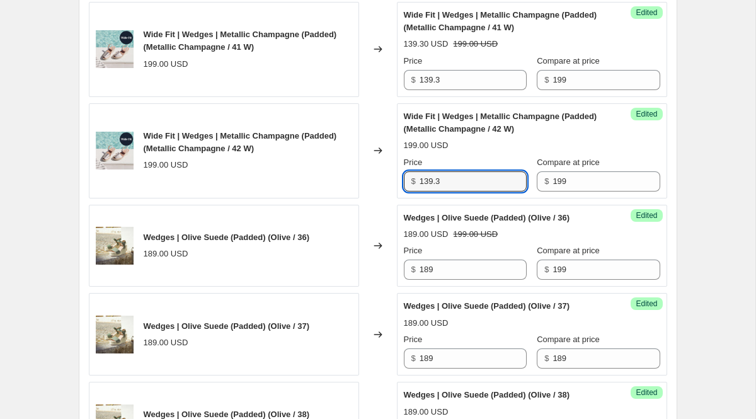
scroll to position [1095, 0]
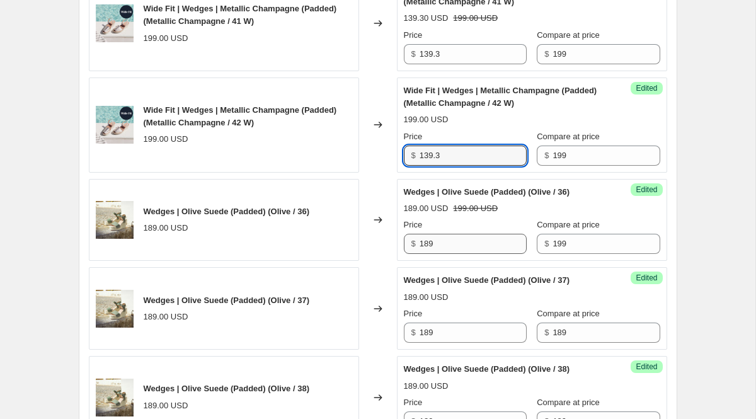
type input "139.3"
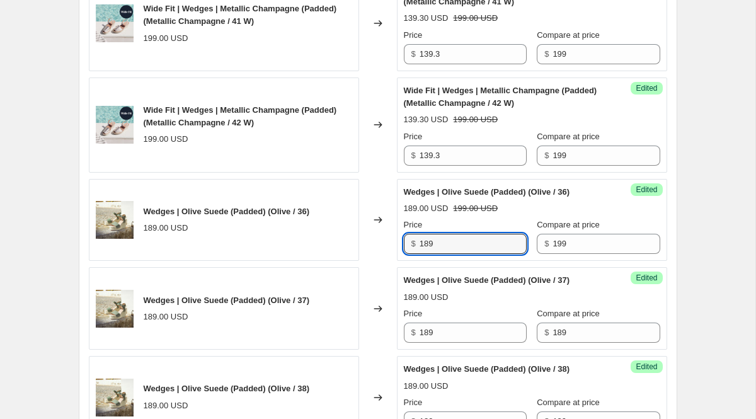
drag, startPoint x: 451, startPoint y: 247, endPoint x: 362, endPoint y: 233, distance: 89.9
click at [370, 237] on div "Wedges | Olive Suede (Padded) (Olive / 36) 189.00 USD Changed to Success Edited…" at bounding box center [378, 220] width 579 height 83
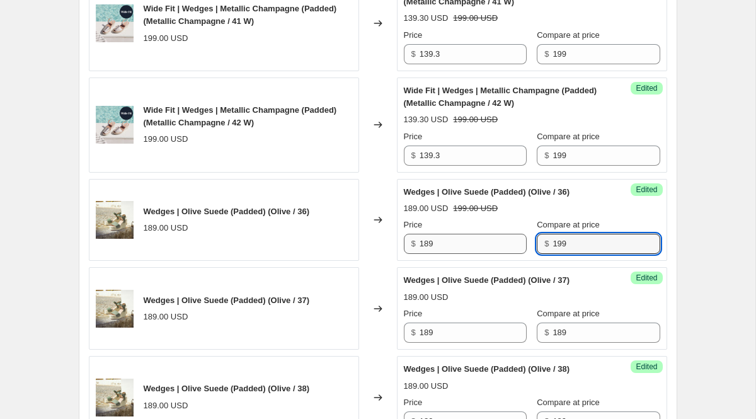
drag, startPoint x: 558, startPoint y: 245, endPoint x: 509, endPoint y: 236, distance: 49.3
click at [516, 243] on div "Price $ 189 Compare at price $ 199" at bounding box center [532, 236] width 256 height 35
type input "189"
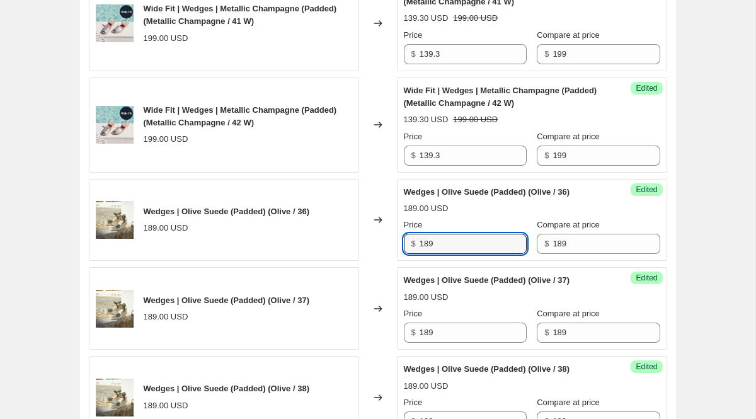
drag, startPoint x: 450, startPoint y: 248, endPoint x: 364, endPoint y: 247, distance: 85.7
click at [365, 247] on div "Wedges | Olive Suede (Padded) (Olive / 36) 189.00 USD Changed to Success Edited…" at bounding box center [378, 220] width 579 height 83
type input "113.4"
drag, startPoint x: 448, startPoint y: 247, endPoint x: 362, endPoint y: 247, distance: 86.3
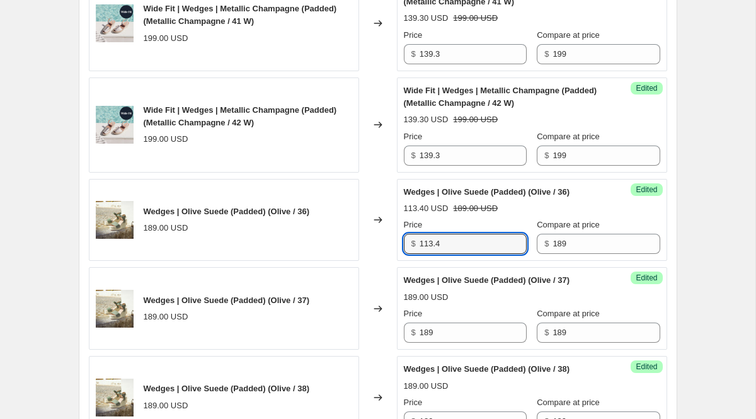
click at [362, 247] on div "Wedges | Olive Suede (Padded) (Olive / 36) 189.00 USD Changed to Success Edited…" at bounding box center [378, 220] width 579 height 83
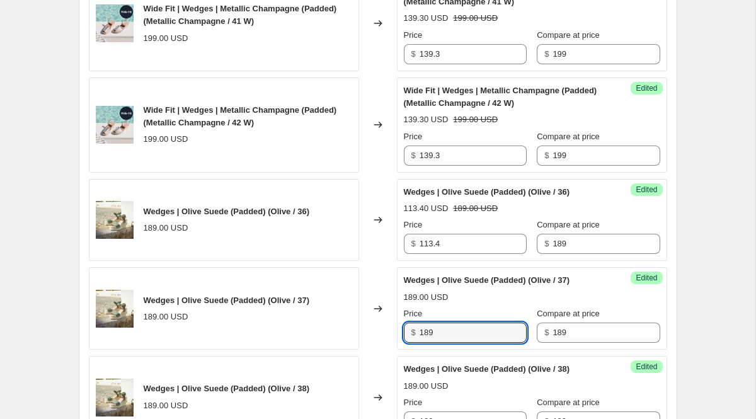
drag, startPoint x: 440, startPoint y: 335, endPoint x: 302, endPoint y: 318, distance: 139.1
click at [302, 318] on div "Wedges | Olive Suede (Padded) (Olive / 37) 189.00 USD Changed to Success Edited…" at bounding box center [378, 308] width 579 height 83
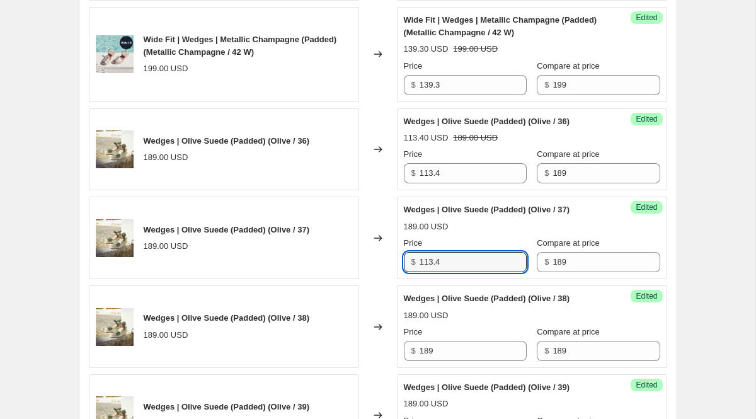
scroll to position [1181, 0]
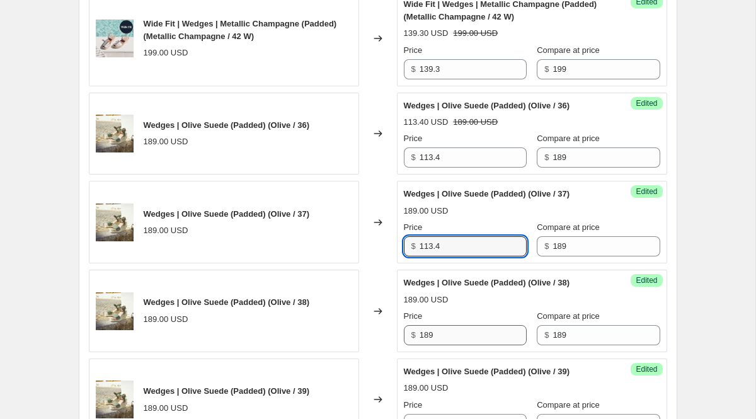
type input "113.4"
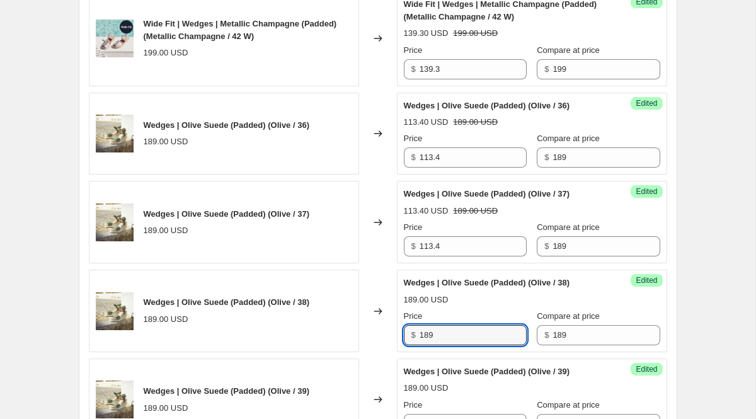
drag, startPoint x: 439, startPoint y: 333, endPoint x: 357, endPoint y: 320, distance: 82.5
click at [372, 326] on div "Wedges | Olive Suede (Padded) (Olive / 38) 189.00 USD Changed to Success Edited…" at bounding box center [378, 311] width 579 height 83
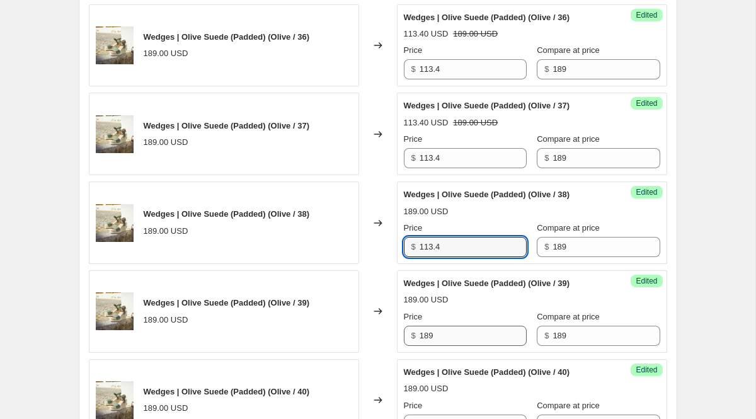
scroll to position [1291, 0]
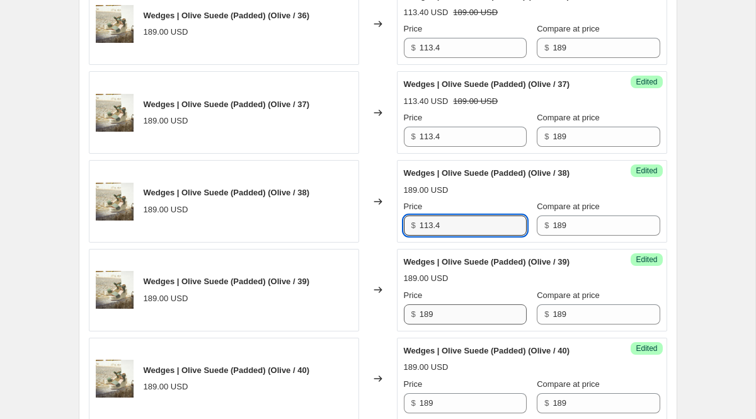
type input "113.4"
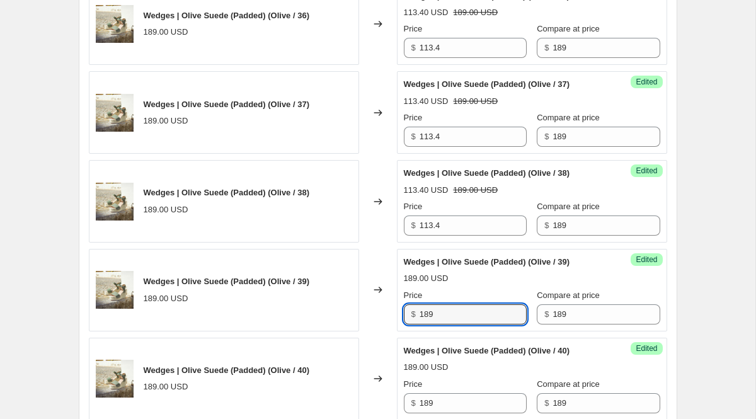
drag, startPoint x: 464, startPoint y: 320, endPoint x: 383, endPoint y: 320, distance: 80.7
click at [383, 320] on div "Wedges | Olive Suede (Padded) (Olive / 39) 189.00 USD Changed to Success Edited…" at bounding box center [378, 290] width 579 height 83
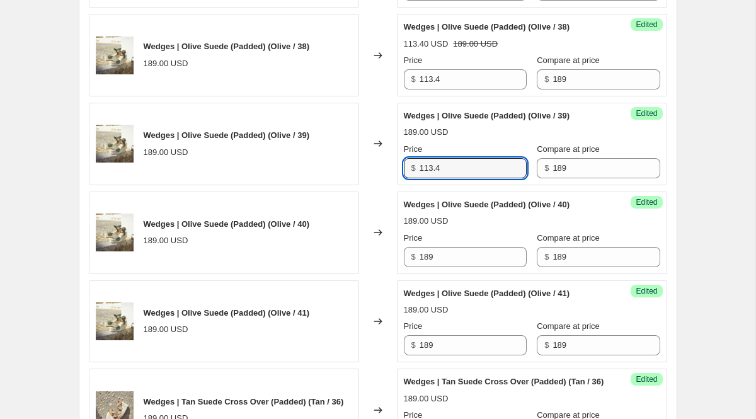
scroll to position [1492, 0]
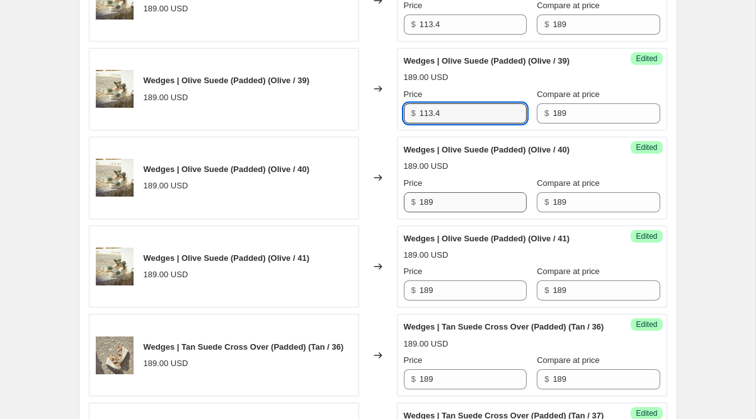
type input "113.4"
drag, startPoint x: 446, startPoint y: 199, endPoint x: 399, endPoint y: 200, distance: 47.3
click at [406, 200] on div "$ 189" at bounding box center [465, 202] width 123 height 20
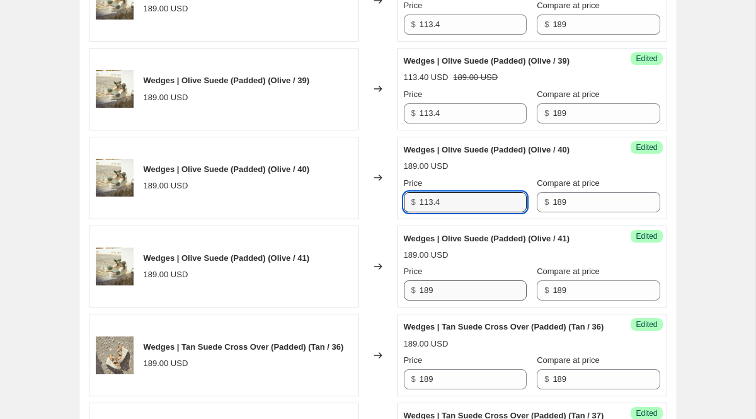
type input "113.4"
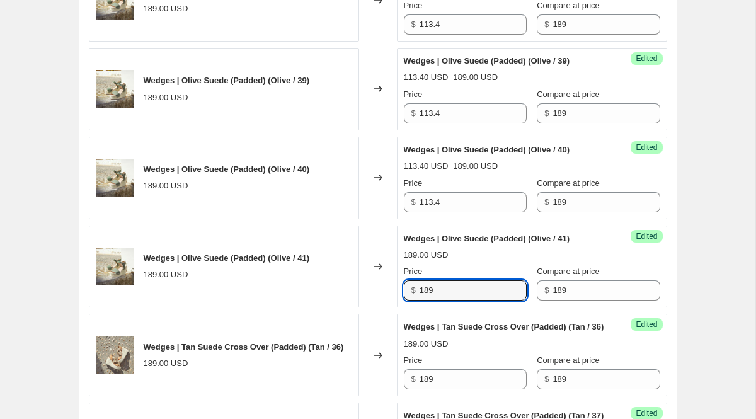
drag, startPoint x: 439, startPoint y: 292, endPoint x: 358, endPoint y: 287, distance: 81.4
click at [359, 287] on div "Wedges | Olive Suede (Padded) (Olive / 41) 189.00 USD Changed to Success Edited…" at bounding box center [378, 267] width 579 height 83
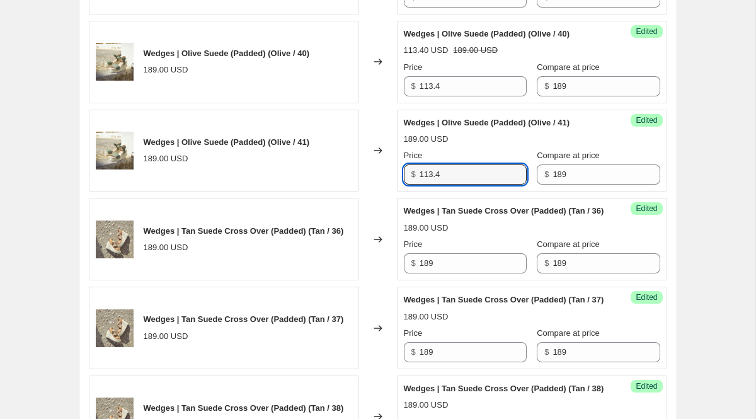
scroll to position [1618, 0]
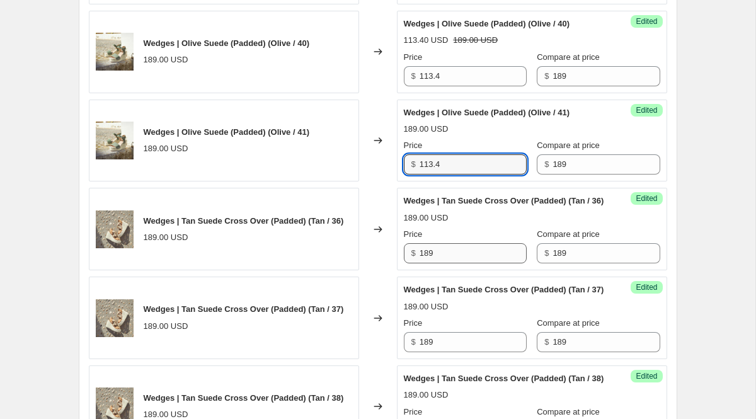
type input "113.4"
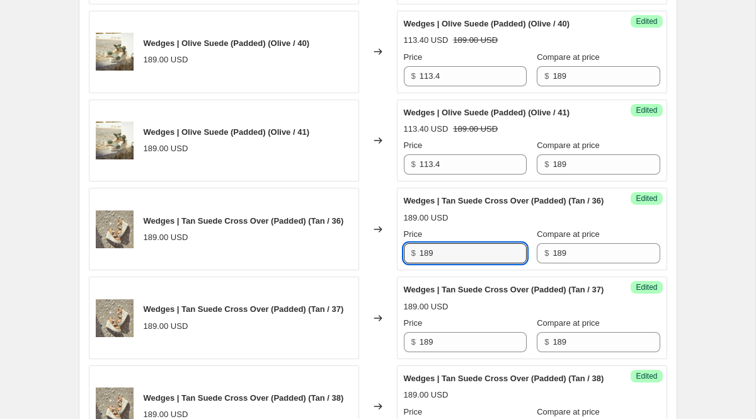
drag, startPoint x: 444, startPoint y: 267, endPoint x: 364, endPoint y: 267, distance: 80.7
click at [378, 267] on div "Wedges | Tan Suede Cross Over (Padded) (Tan / 36) 189.00 USD Changed to Success…" at bounding box center [378, 229] width 579 height 83
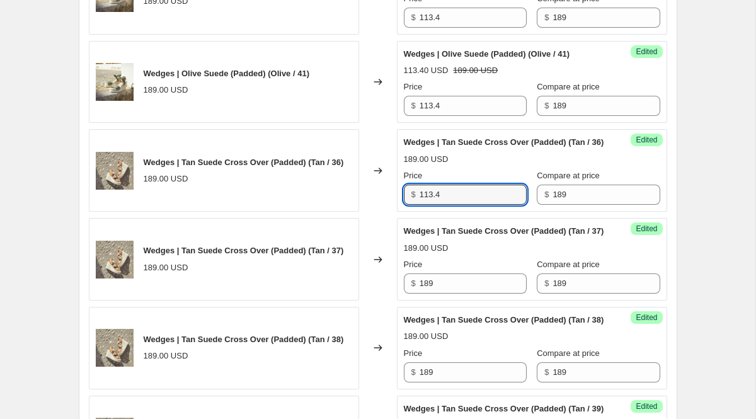
scroll to position [1687, 0]
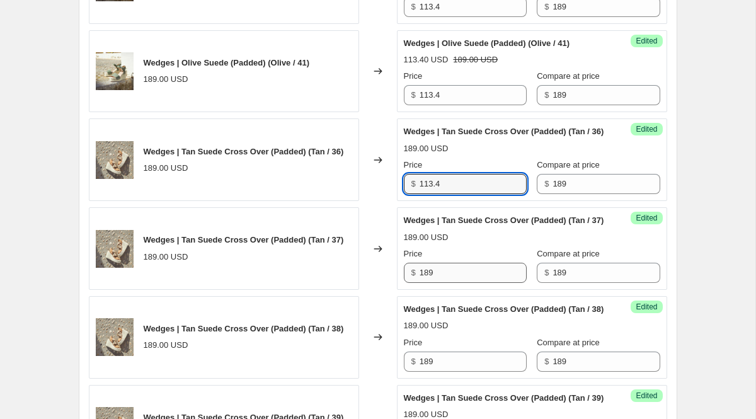
type input "113.4"
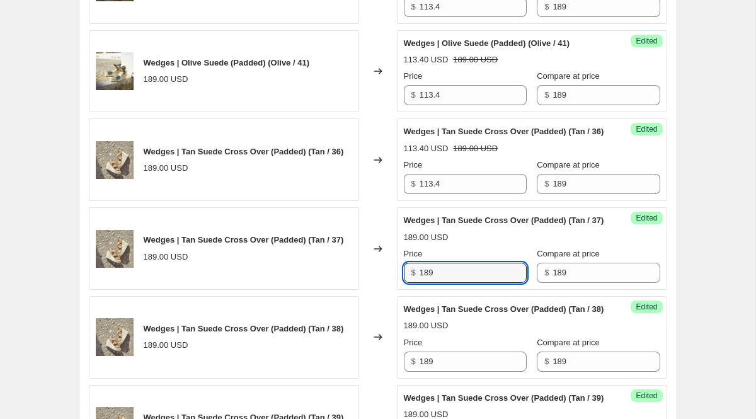
drag, startPoint x: 446, startPoint y: 300, endPoint x: 372, endPoint y: 300, distance: 73.1
click at [388, 290] on div "Wedges | Tan Suede Cross Over (Padded) (Tan / 37) 189.00 USD Changed to Success…" at bounding box center [378, 248] width 579 height 83
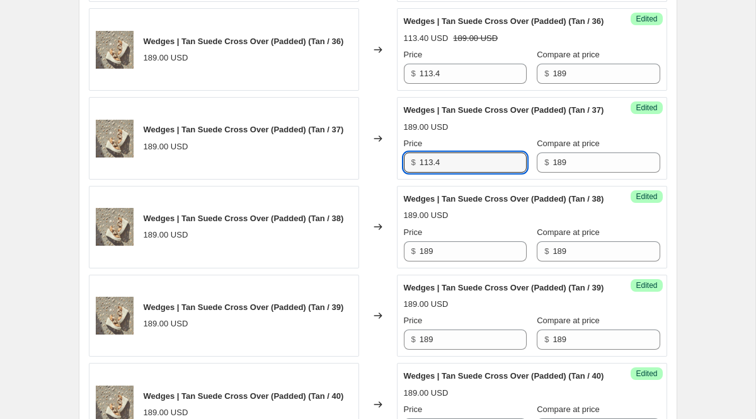
scroll to position [1812, 0]
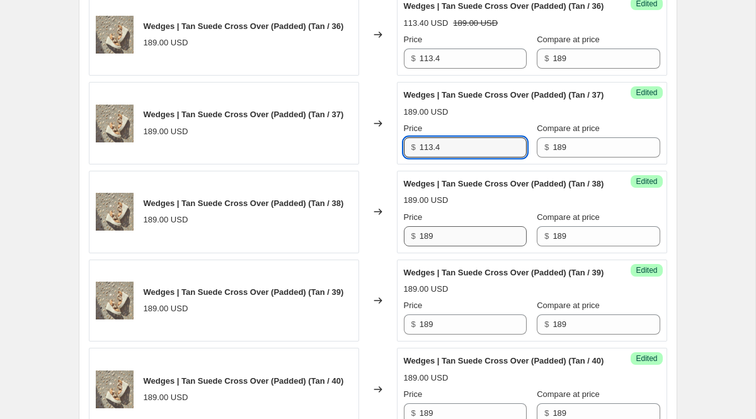
type input "113.4"
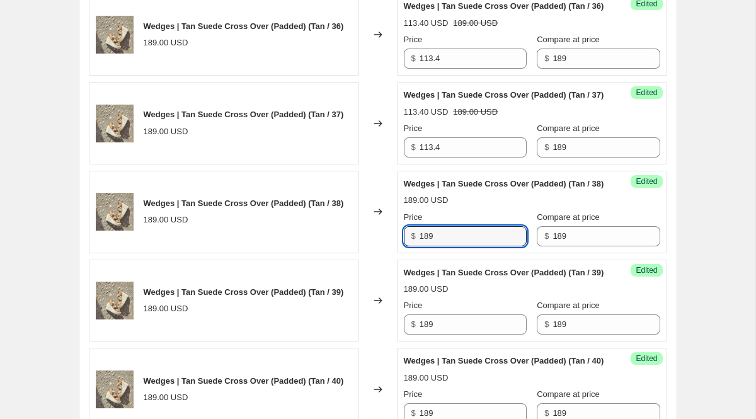
drag, startPoint x: 443, startPoint y: 273, endPoint x: 360, endPoint y: 273, distance: 82.6
click at [360, 253] on div "Wedges | Tan Suede Cross Over (Padded) (Tan / 38) 189.00 USD Changed to Success…" at bounding box center [378, 212] width 579 height 83
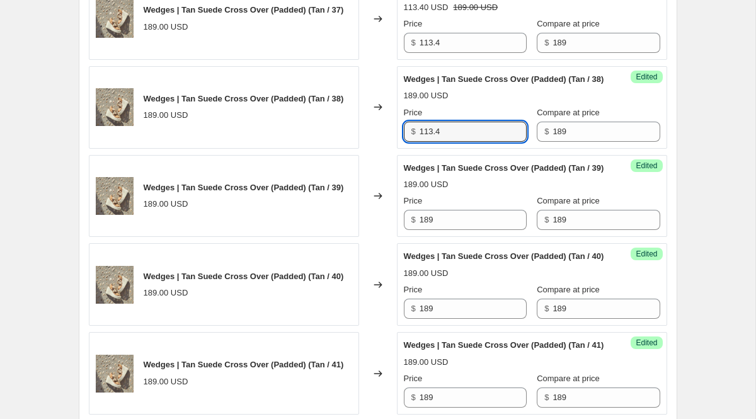
scroll to position [1969, 0]
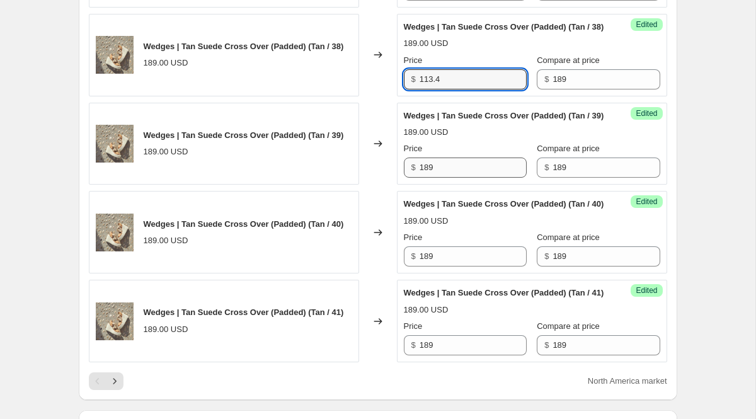
type input "113.4"
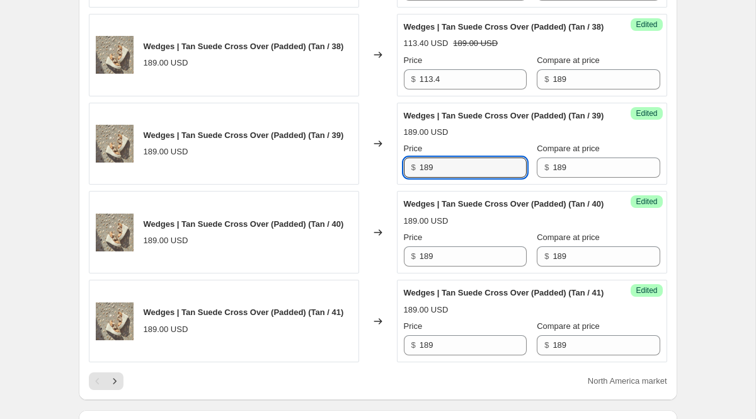
drag, startPoint x: 443, startPoint y: 216, endPoint x: 374, endPoint y: 216, distance: 68.7
click at [374, 185] on div "Wedges | Tan Suede Cross Over (Padded) (Tan / 39) 189.00 USD Changed to Success…" at bounding box center [378, 144] width 579 height 83
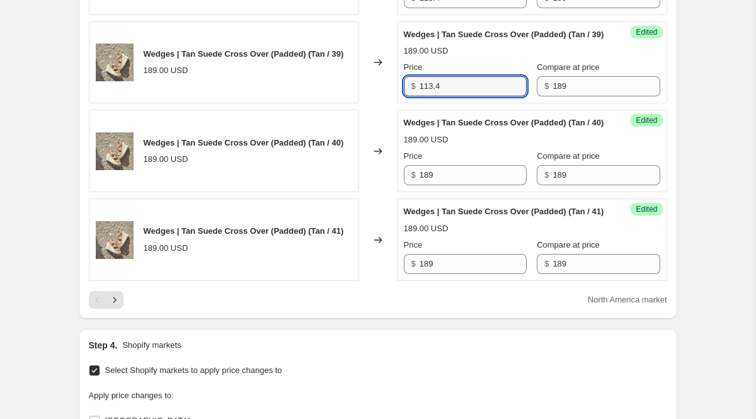
scroll to position [2102, 0]
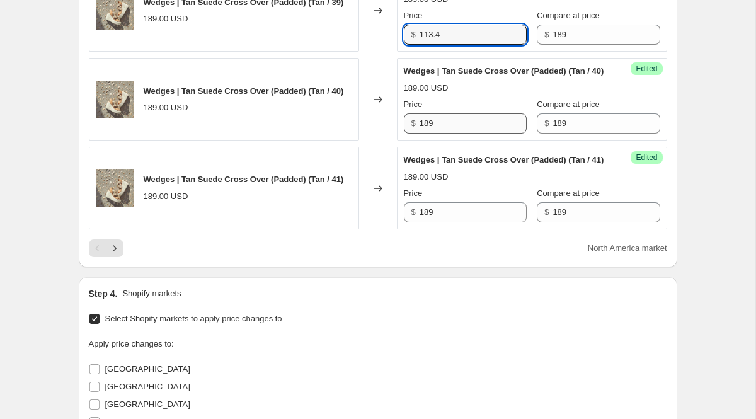
type input "113.4"
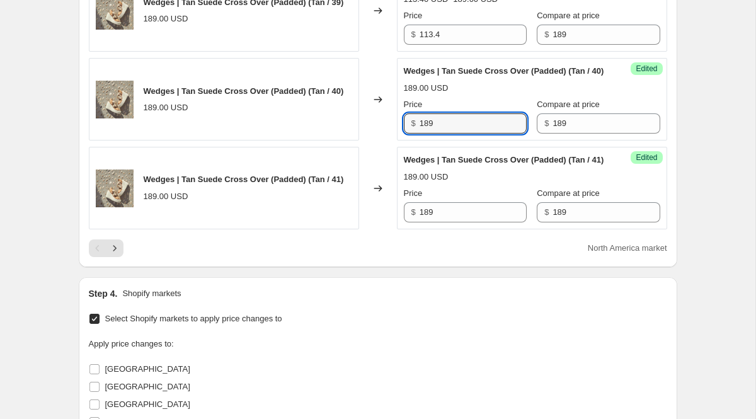
drag, startPoint x: 444, startPoint y: 181, endPoint x: 363, endPoint y: 181, distance: 80.7
click at [370, 141] on div "Wedges | [PERSON_NAME] Cross Over (Padded) (Tan / 40) 189.00 USD Changed to Suc…" at bounding box center [378, 99] width 579 height 83
type input "113.4"
drag, startPoint x: 442, startPoint y: 289, endPoint x: 349, endPoint y: 289, distance: 92.6
click at [350, 229] on div "Wedges | Tan Suede Cross Over (Padded) (Tan / 41) 189.00 USD Changed to Success…" at bounding box center [378, 188] width 579 height 83
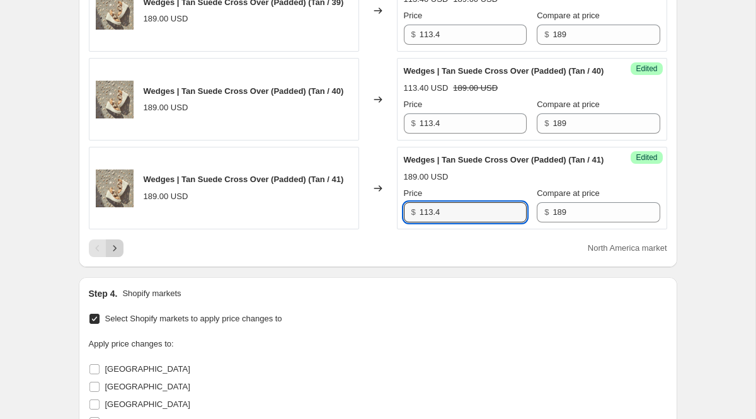
type input "113.4"
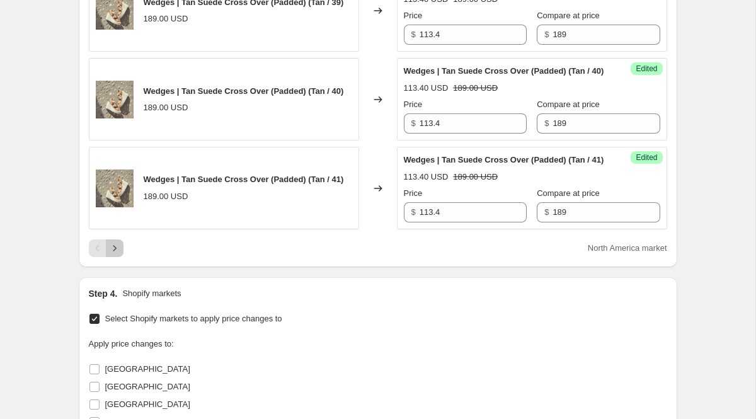
click at [111, 255] on icon "Next" at bounding box center [114, 248] width 13 height 13
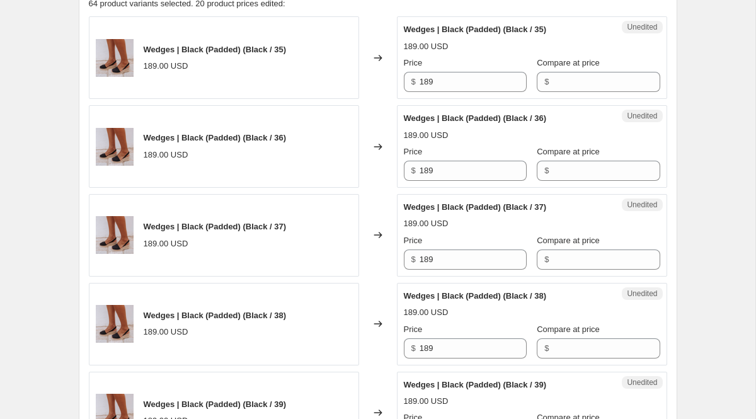
scroll to position [431, 0]
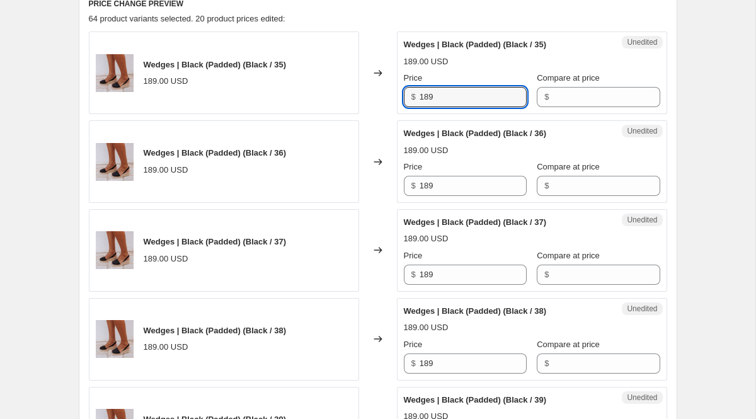
drag, startPoint x: 450, startPoint y: 104, endPoint x: 418, endPoint y: 101, distance: 31.6
click at [419, 101] on div "$ 189" at bounding box center [465, 97] width 123 height 20
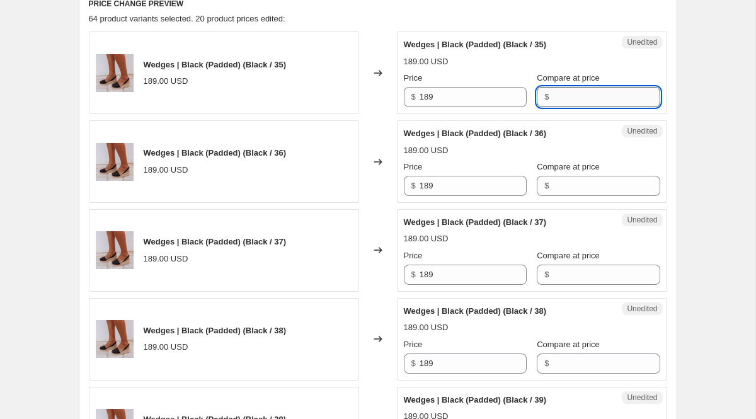
click at [608, 96] on input "Compare at price" at bounding box center [606, 97] width 107 height 20
type input "189"
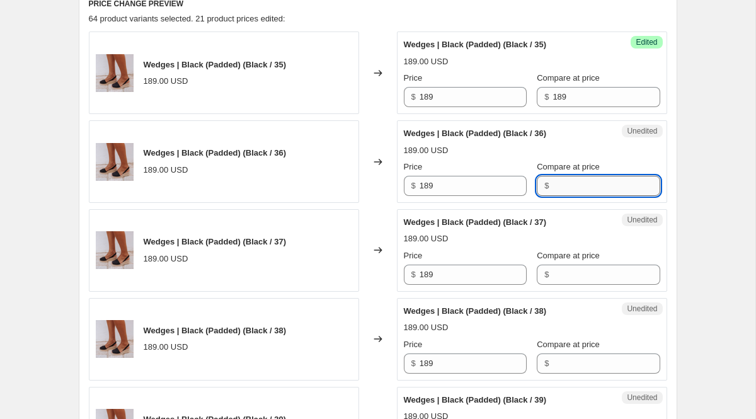
click at [620, 189] on input "Compare at price" at bounding box center [606, 186] width 107 height 20
type input "189"
click at [611, 272] on input "Compare at price" at bounding box center [606, 275] width 107 height 20
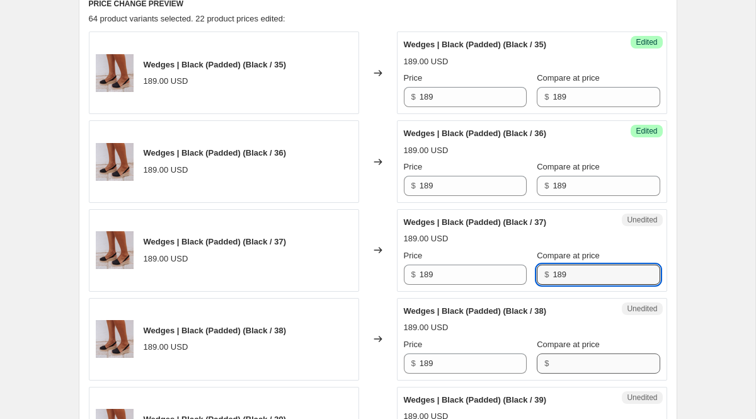
type input "189"
click at [590, 358] on input "Compare at price" at bounding box center [606, 364] width 107 height 20
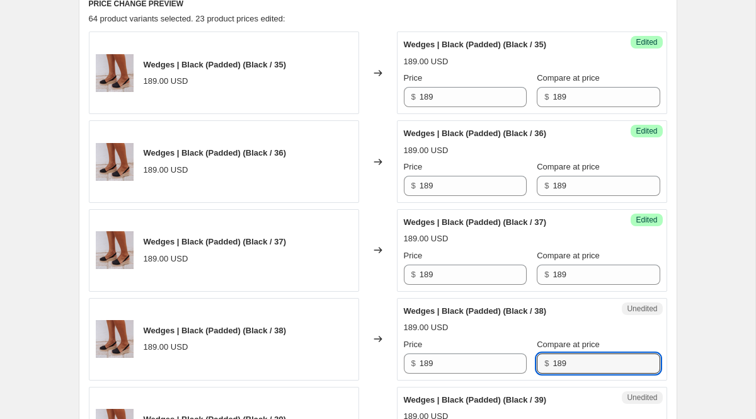
type input "189"
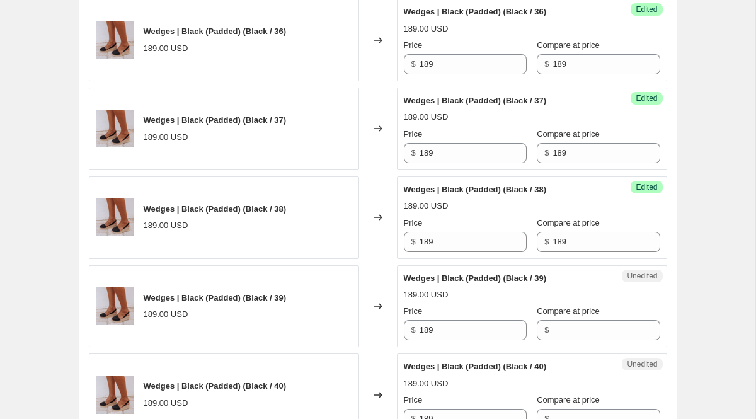
scroll to position [555, 0]
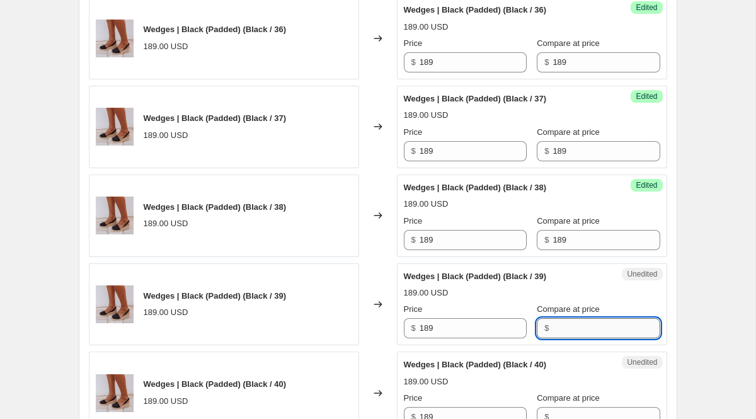
click at [607, 326] on input "Compare at price" at bounding box center [606, 328] width 107 height 20
type input "189"
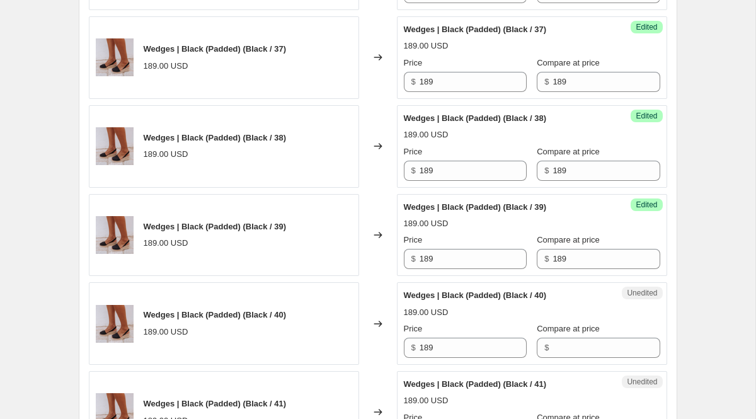
scroll to position [644, 0]
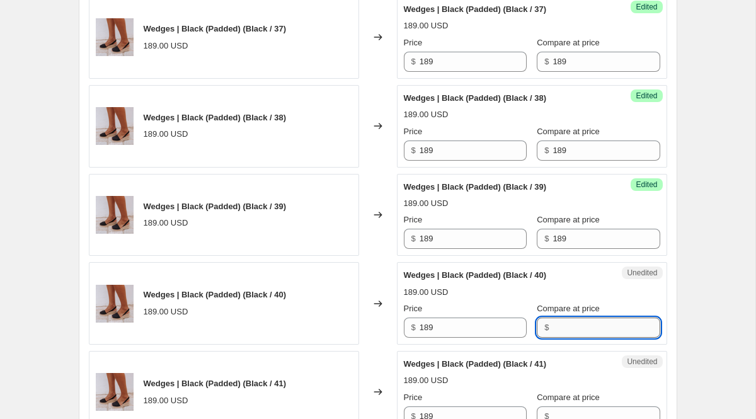
click at [585, 321] on input "Compare at price" at bounding box center [606, 328] width 107 height 20
type input "189"
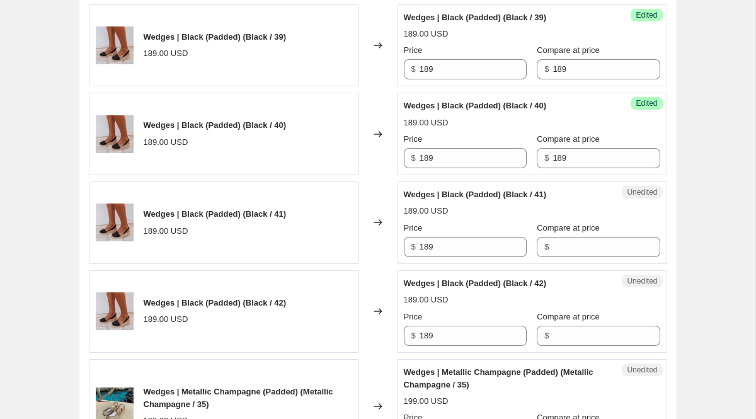
scroll to position [825, 0]
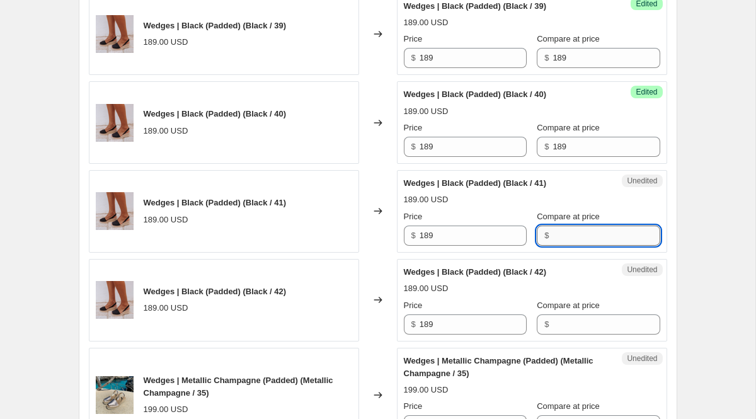
click at [553, 239] on input "Compare at price" at bounding box center [606, 236] width 107 height 20
type input "189"
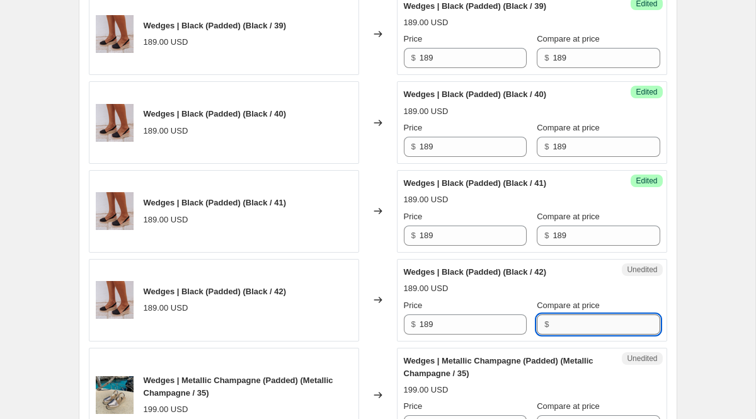
click at [553, 323] on input "Compare at price" at bounding box center [606, 324] width 107 height 20
type input "189"
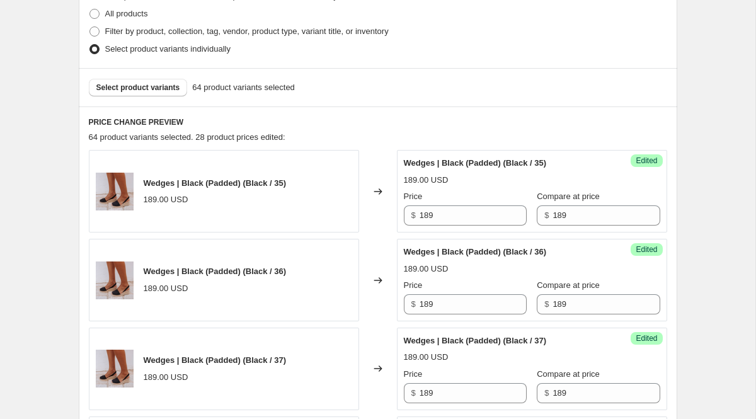
scroll to position [317, 0]
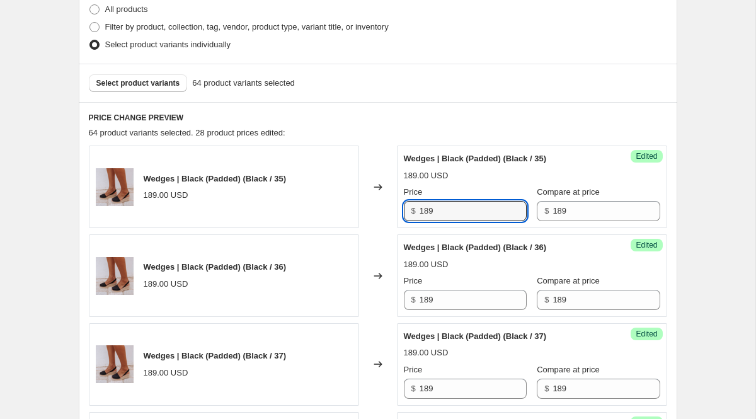
drag, startPoint x: 451, startPoint y: 212, endPoint x: 352, endPoint y: 220, distance: 99.2
click at [352, 220] on div "Wedges | Black (Padded) (Black / 35) 189.00 USD Changed to Success Edited Wedge…" at bounding box center [378, 187] width 579 height 83
drag, startPoint x: 451, startPoint y: 213, endPoint x: 362, endPoint y: 207, distance: 89.7
click at [365, 210] on div "Wedges | Black (Padded) (Black / 35) 189.00 USD Changed to Success Edited Wedge…" at bounding box center [378, 187] width 579 height 83
type input "132.3"
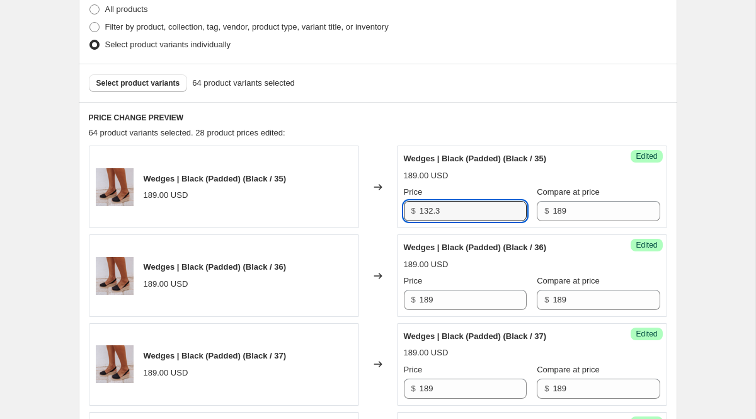
drag, startPoint x: 444, startPoint y: 211, endPoint x: 379, endPoint y: 211, distance: 64.9
click at [380, 211] on div "Wedges | Black (Padded) (Black / 35) 189.00 USD Changed to Success Edited Wedge…" at bounding box center [378, 187] width 579 height 83
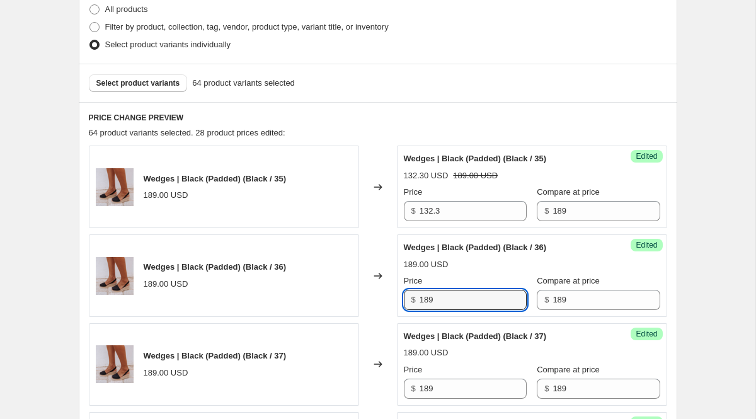
drag, startPoint x: 445, startPoint y: 299, endPoint x: 360, endPoint y: 281, distance: 86.9
click at [380, 285] on div "Wedges | Black (Padded) (Black / 36) 189.00 USD Changed to Success Edited Wedge…" at bounding box center [378, 275] width 579 height 83
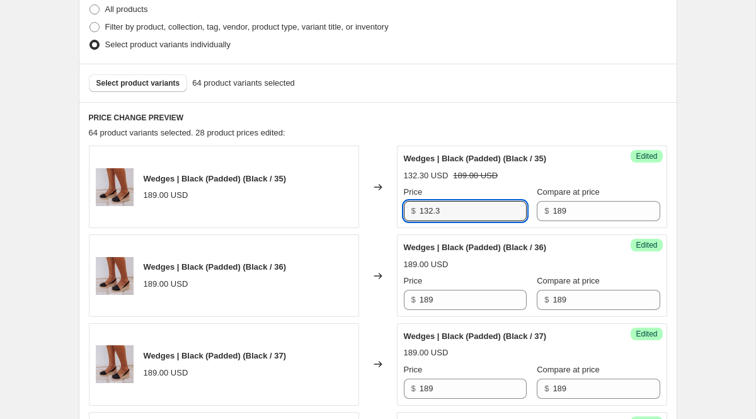
drag, startPoint x: 448, startPoint y: 209, endPoint x: 376, endPoint y: 204, distance: 72.6
click at [381, 209] on div "Wedges | Black (Padded) (Black / 35) 189.00 USD Changed to Success Edited Wedge…" at bounding box center [378, 187] width 579 height 83
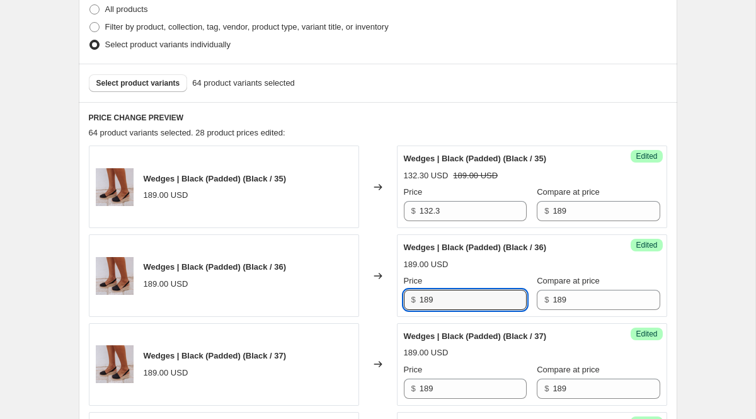
drag, startPoint x: 450, startPoint y: 298, endPoint x: 277, endPoint y: 277, distance: 174.0
click at [289, 290] on div "Wedges | Black (Padded) (Black / 36) 189.00 USD Changed to Success Edited Wedge…" at bounding box center [378, 275] width 579 height 83
type input "132.3"
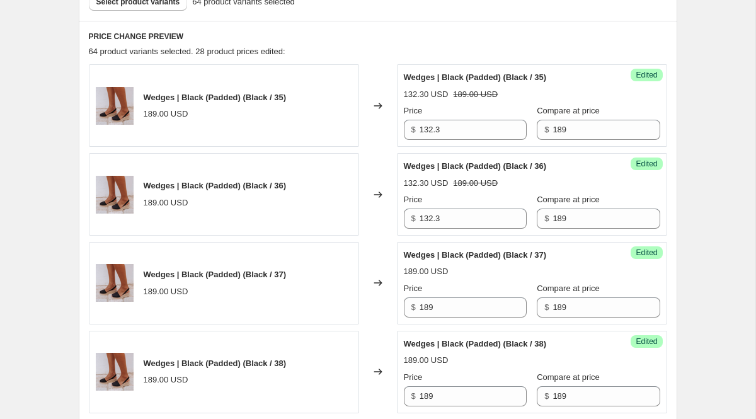
scroll to position [445, 0]
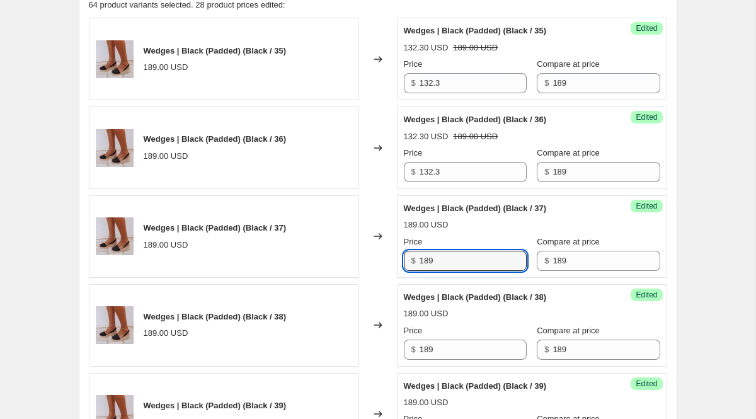
drag, startPoint x: 444, startPoint y: 265, endPoint x: 308, endPoint y: 260, distance: 135.6
click at [308, 260] on div "Wedges | Black (Padded) (Black / 37) 189.00 USD Changed to Success Edited Wedge…" at bounding box center [378, 236] width 579 height 83
type input "132.3"
drag, startPoint x: 438, startPoint y: 352, endPoint x: 343, endPoint y: 352, distance: 94.5
click at [355, 352] on div "Wedges | Black (Padded) (Black / 38) 189.00 USD Changed to Success Edited Wedge…" at bounding box center [378, 325] width 579 height 83
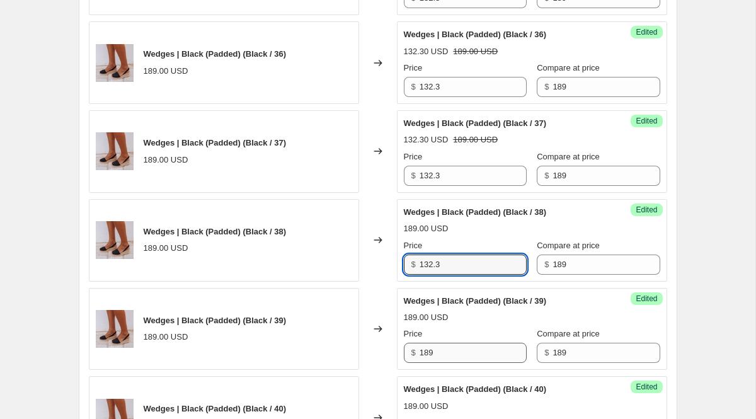
scroll to position [545, 0]
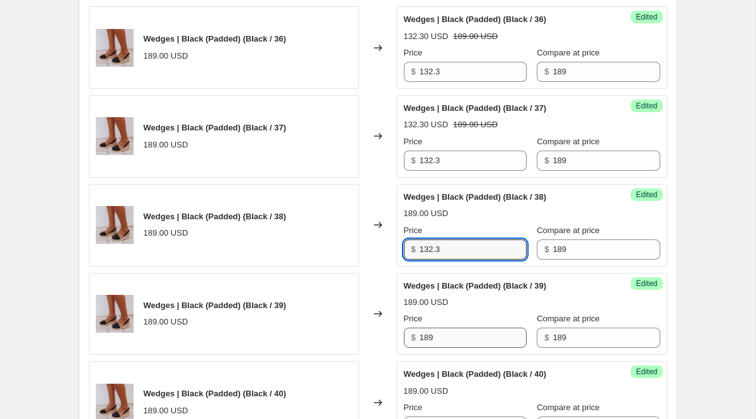
type input "132.3"
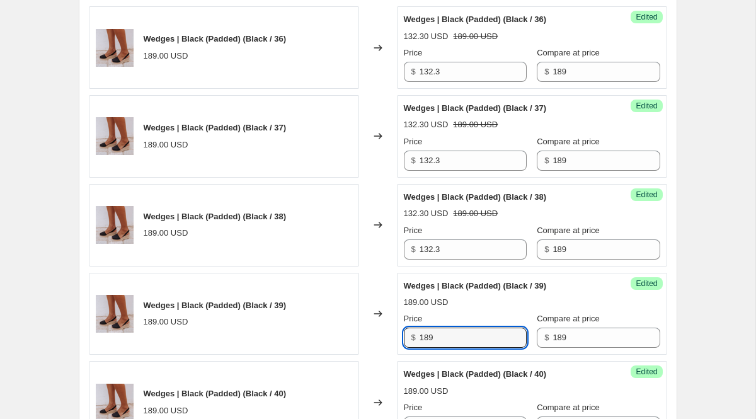
drag, startPoint x: 440, startPoint y: 342, endPoint x: 337, endPoint y: 340, distance: 103.4
click at [354, 340] on div "Wedges | Black (Padded) (Black / 39) 189.00 USD Changed to Success Edited Wedge…" at bounding box center [378, 314] width 579 height 83
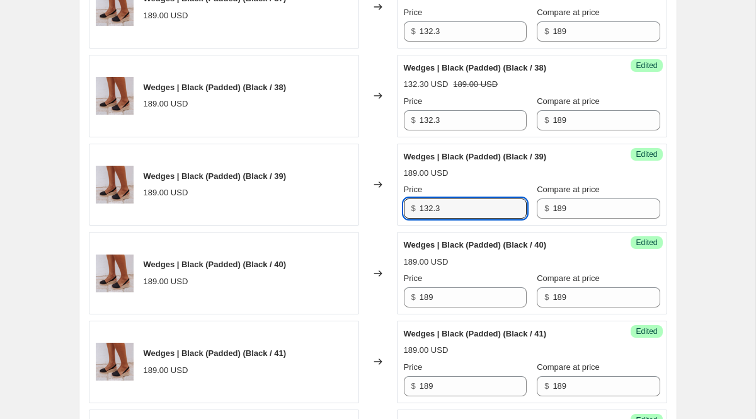
scroll to position [705, 0]
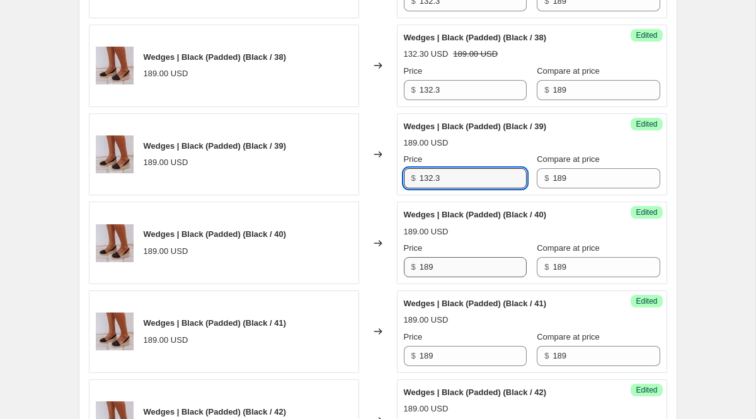
type input "132.3"
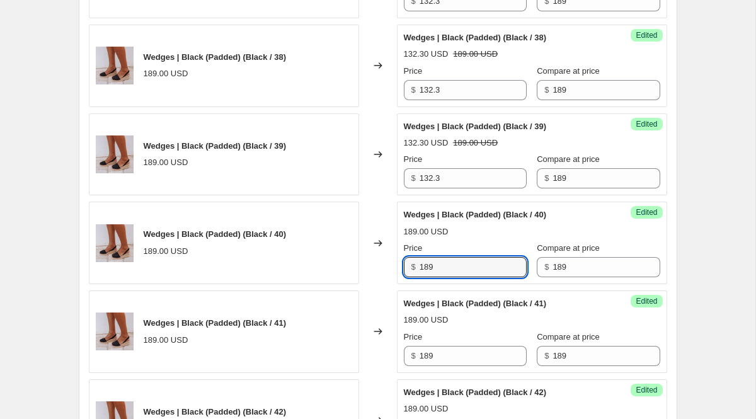
drag, startPoint x: 440, startPoint y: 271, endPoint x: 384, endPoint y: 270, distance: 56.1
click at [384, 270] on div "Wedges | Black (Padded) (Black / 40) 189.00 USD Changed to Success Edited Wedge…" at bounding box center [378, 243] width 579 height 83
type input "132.3"
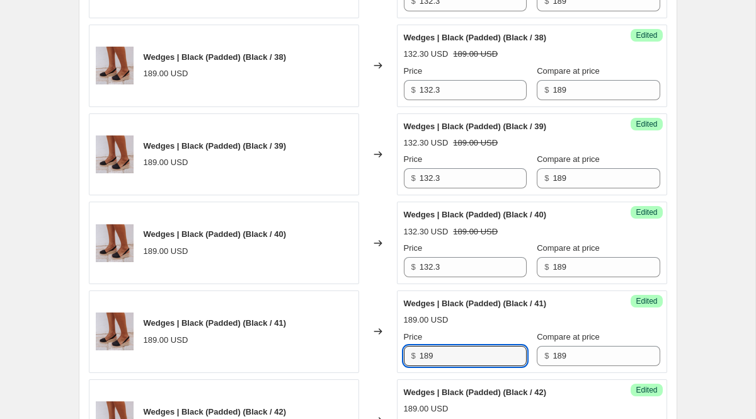
drag, startPoint x: 450, startPoint y: 355, endPoint x: 379, endPoint y: 339, distance: 72.3
click at [379, 339] on div "Wedges | Black (Padded) (Black / 41) 189.00 USD Changed to Success Edited Wedge…" at bounding box center [378, 332] width 579 height 83
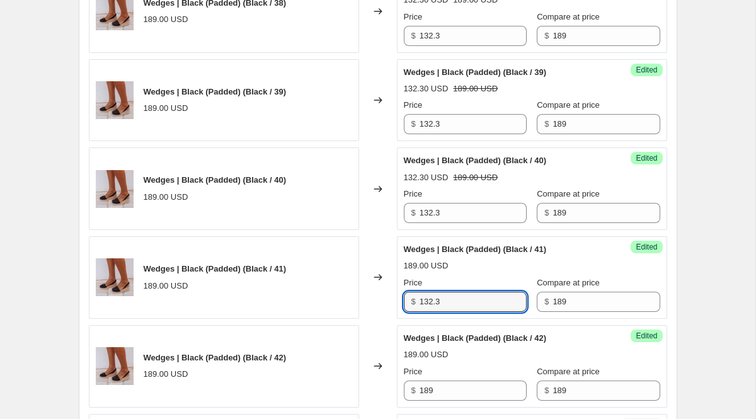
scroll to position [809, 0]
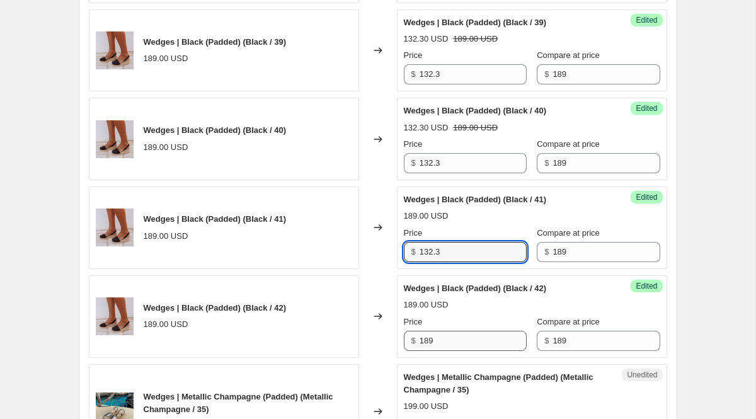
type input "132.3"
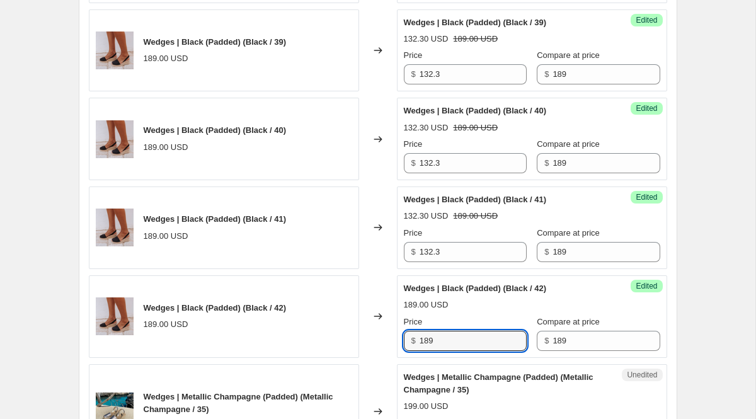
drag, startPoint x: 446, startPoint y: 343, endPoint x: 381, endPoint y: 337, distance: 65.2
click at [381, 338] on div "Wedges | Black (Padded) (Black / 42) 189.00 USD Changed to Success Edited Wedge…" at bounding box center [378, 316] width 579 height 83
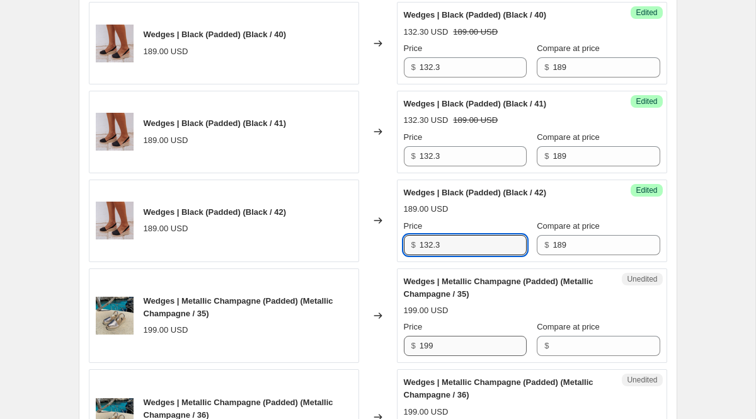
scroll to position [923, 0]
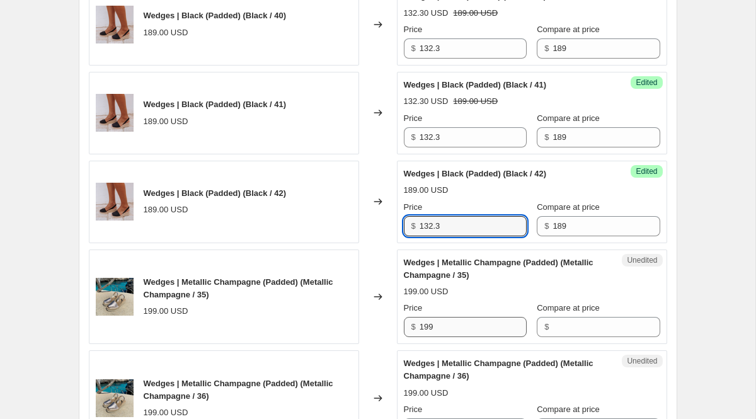
type input "132.3"
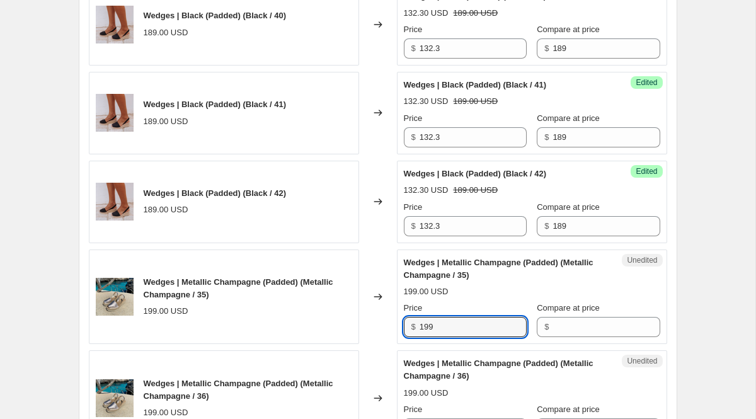
drag, startPoint x: 452, startPoint y: 330, endPoint x: 377, endPoint y: 325, distance: 75.1
click at [379, 327] on div "Wedges | Metallic Champagne (Padded) (Metallic Champagne / 35) 199.00 USD Chang…" at bounding box center [378, 297] width 579 height 95
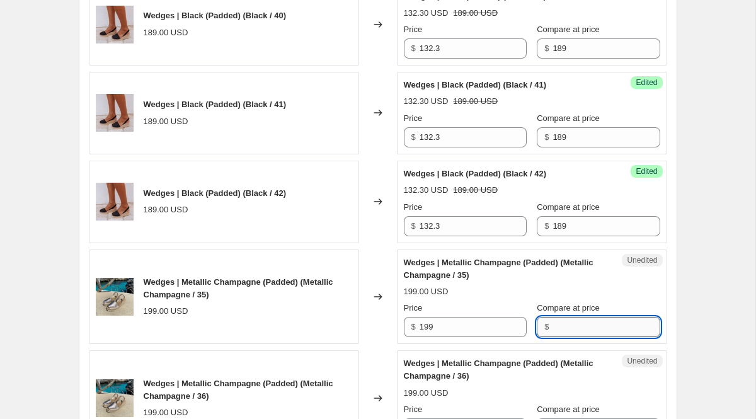
click at [588, 326] on input "Compare at price" at bounding box center [606, 327] width 107 height 20
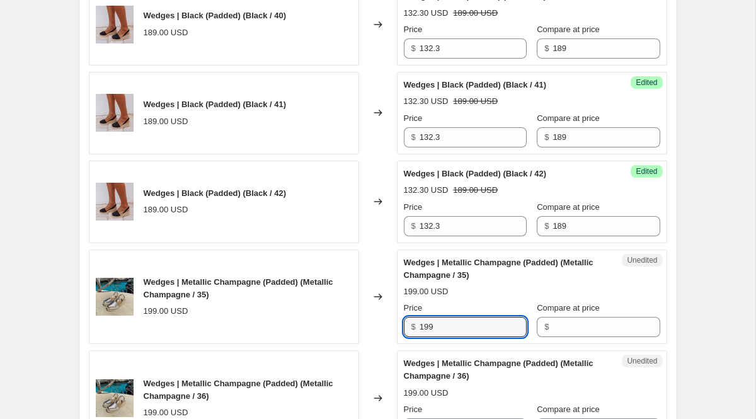
drag, startPoint x: 452, startPoint y: 331, endPoint x: 329, endPoint y: 330, distance: 122.9
click at [329, 330] on div "Wedges | Metallic Champagne (Padded) (Metallic Champagne / 35) 199.00 USD Chang…" at bounding box center [378, 297] width 579 height 95
click at [566, 326] on input "Compare at price" at bounding box center [606, 327] width 107 height 20
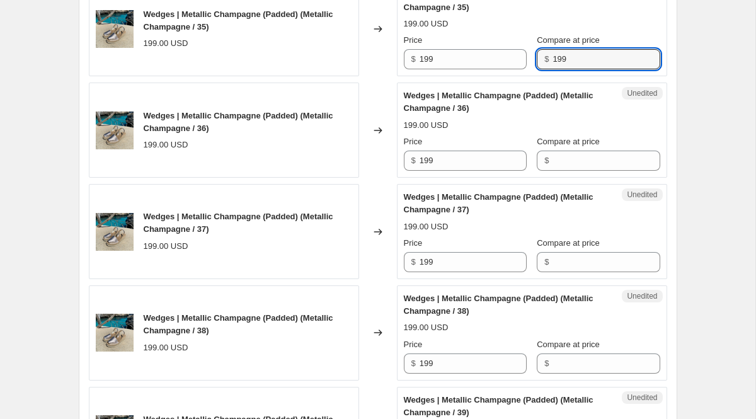
scroll to position [1206, 0]
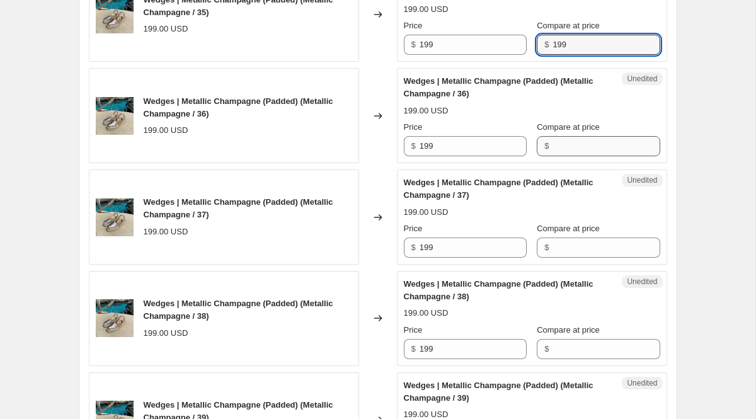
type input "199"
click at [574, 147] on input "Compare at price" at bounding box center [606, 146] width 107 height 20
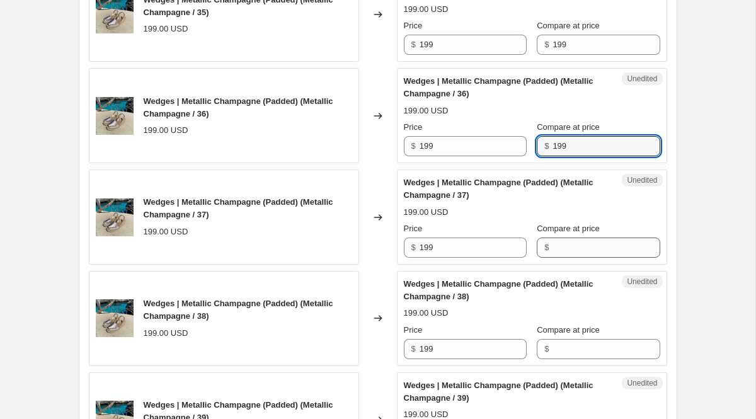
type input "199"
click at [597, 252] on input "Compare at price" at bounding box center [606, 248] width 107 height 20
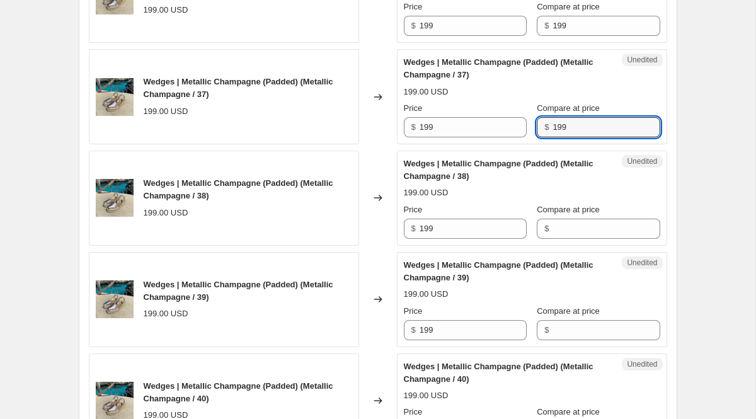
scroll to position [1347, 0]
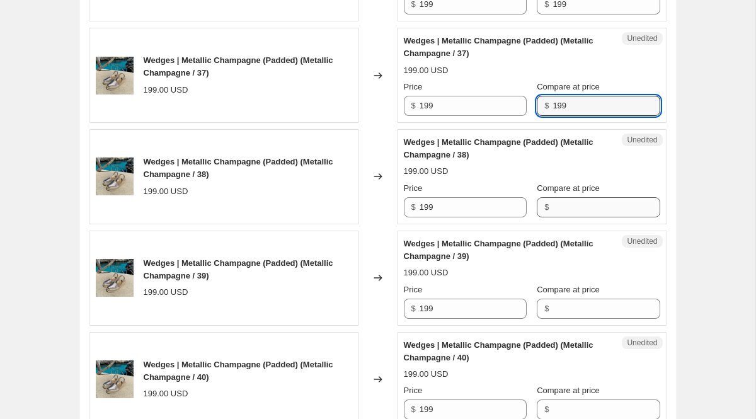
type input "199"
click at [585, 214] on input "Compare at price" at bounding box center [606, 207] width 107 height 20
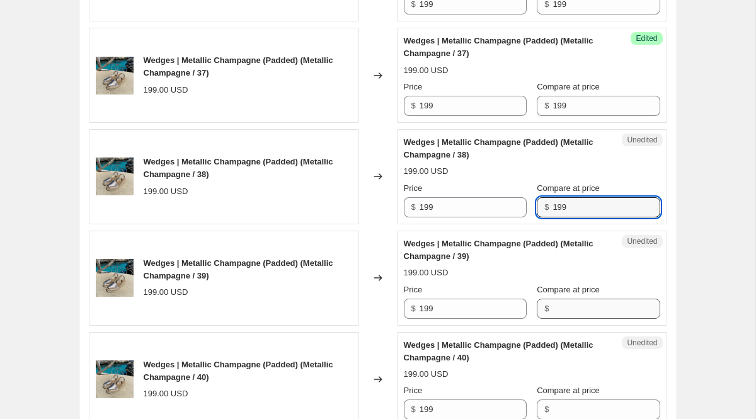
type input "199"
click at [571, 311] on input "Compare at price" at bounding box center [606, 309] width 107 height 20
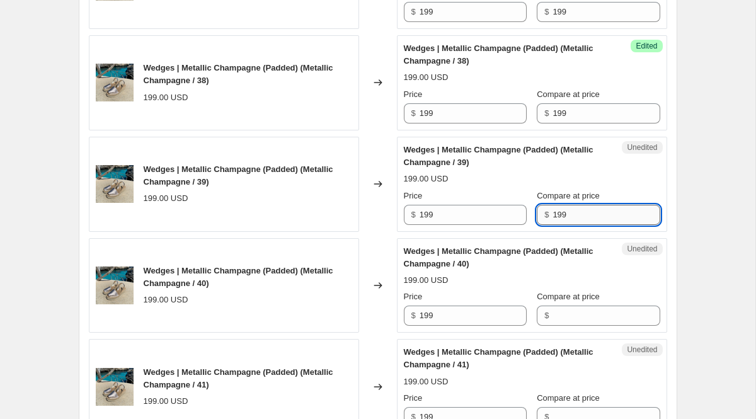
scroll to position [1485, 0]
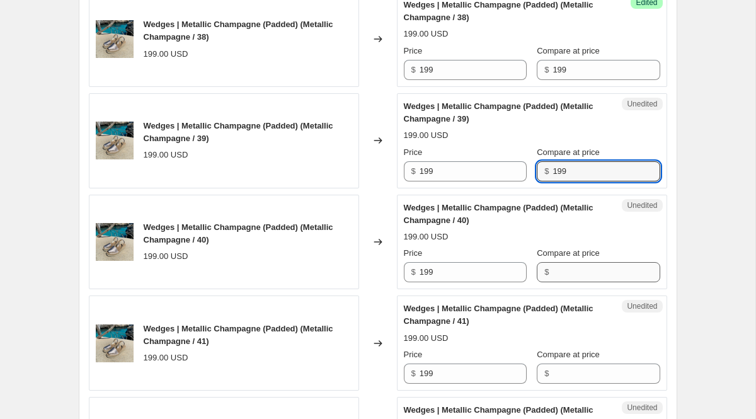
type input "199"
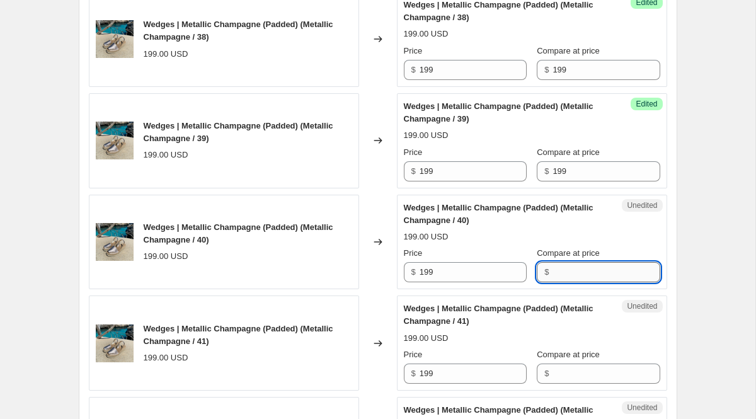
click at [572, 271] on input "Compare at price" at bounding box center [606, 272] width 107 height 20
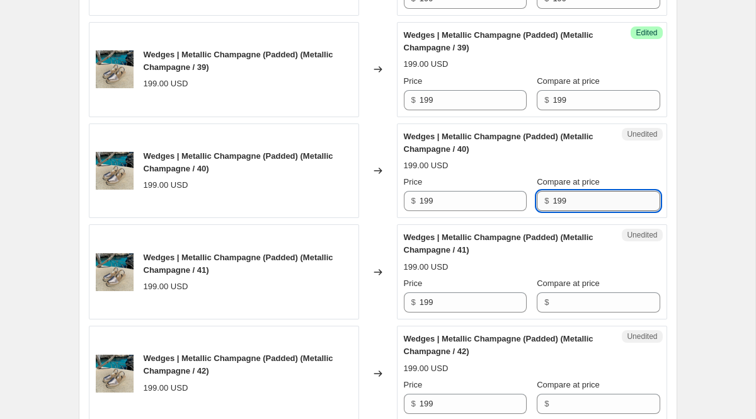
scroll to position [1648, 0]
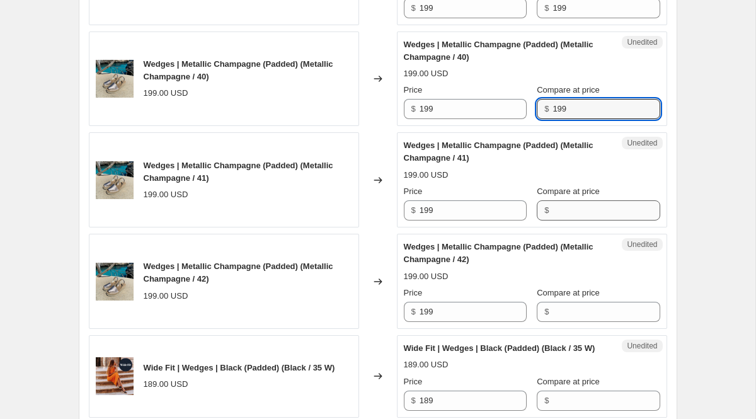
type input "199"
click at [573, 212] on input "Compare at price" at bounding box center [606, 210] width 107 height 20
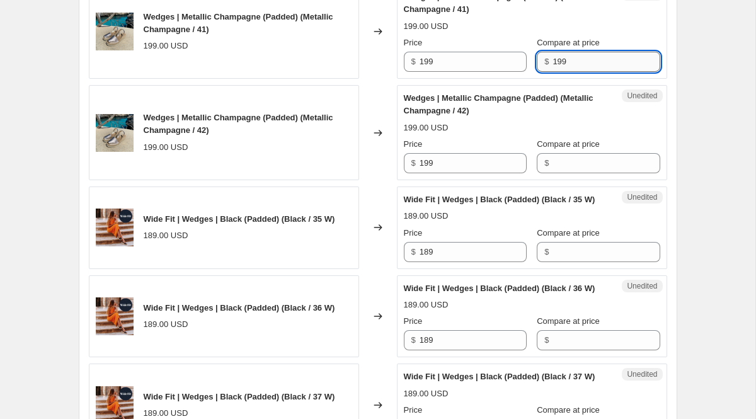
scroll to position [1815, 0]
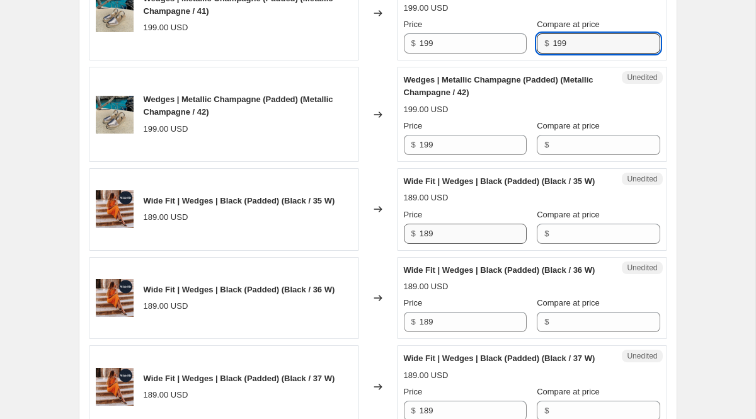
type input "199"
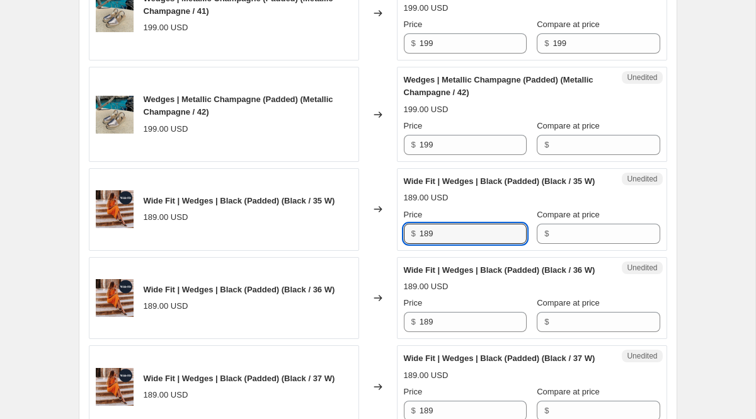
drag, startPoint x: 442, startPoint y: 245, endPoint x: 396, endPoint y: 245, distance: 46.0
click at [397, 245] on div "Unedited Wide Fit | Wedges | Black (Padded) (Black / 35 W) 189.00 USD Price $ 1…" at bounding box center [532, 209] width 270 height 83
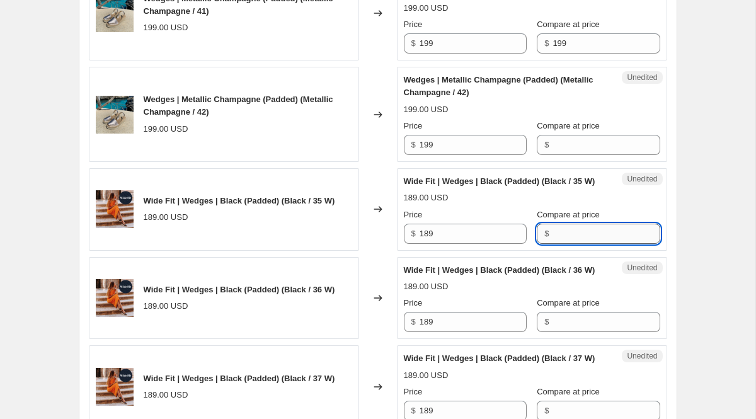
click at [575, 244] on input "Compare at price" at bounding box center [606, 234] width 107 height 20
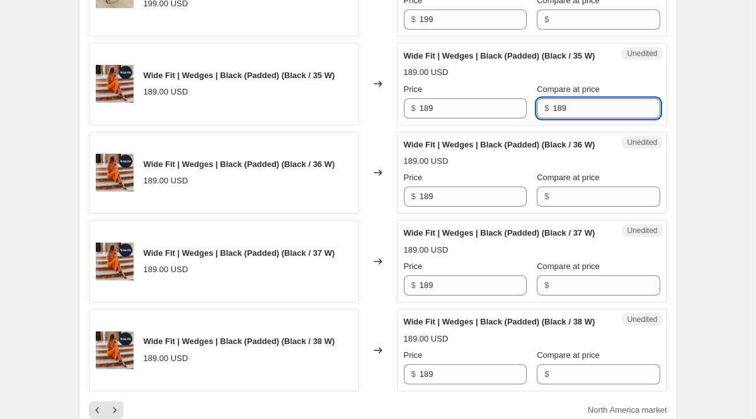
scroll to position [1952, 0]
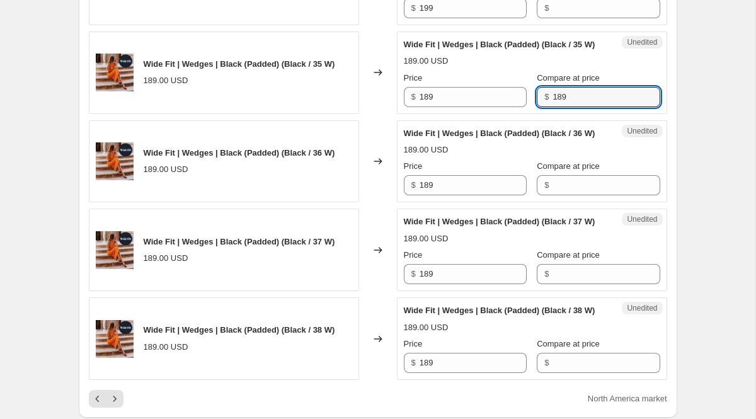
type input "189"
click at [573, 203] on div "Unedited Wide Fit | Wedges | Black (Padded) (Black / 36 W) 189.00 USD Price $ 1…" at bounding box center [532, 161] width 270 height 83
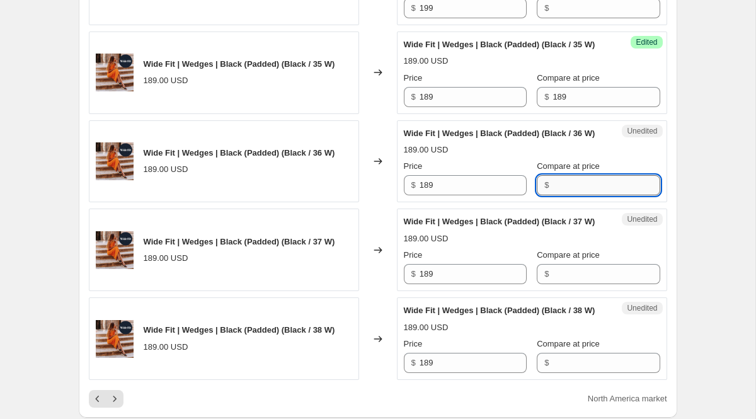
click at [573, 195] on input "Compare at price" at bounding box center [606, 185] width 107 height 20
type input "189"
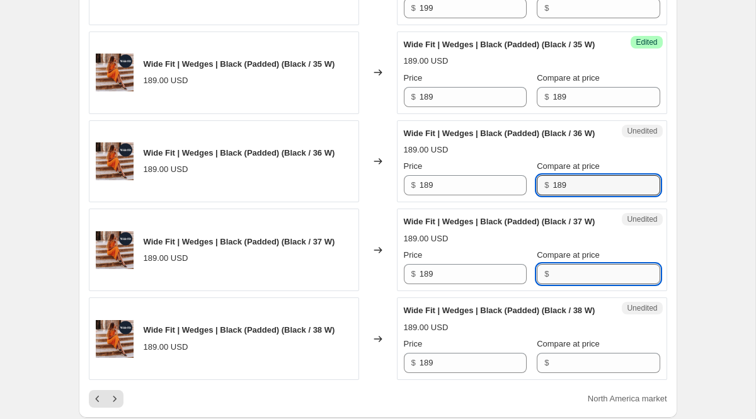
click at [576, 284] on input "Compare at price" at bounding box center [606, 274] width 107 height 20
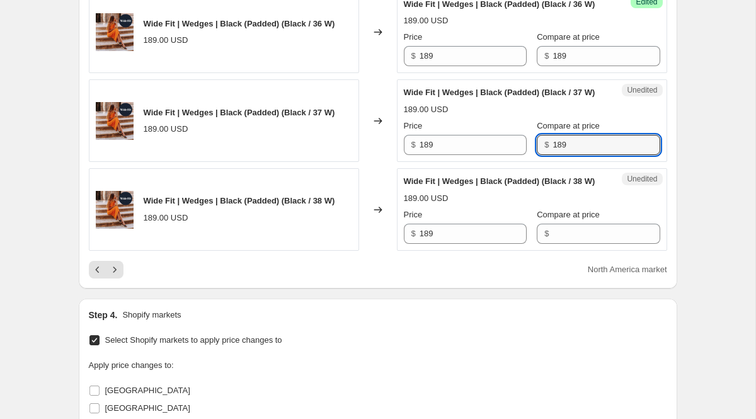
scroll to position [2092, 0]
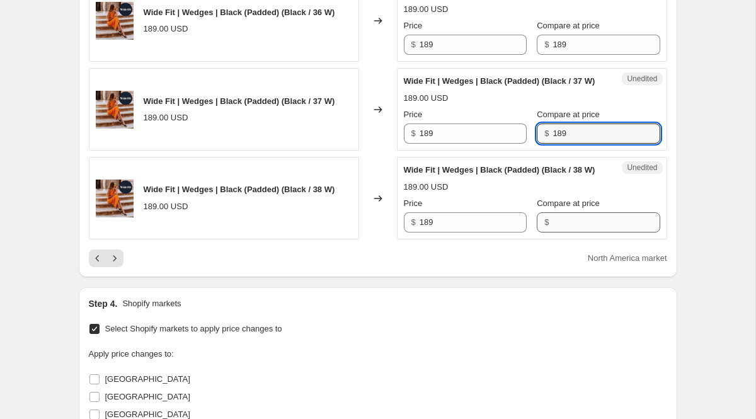
type input "189"
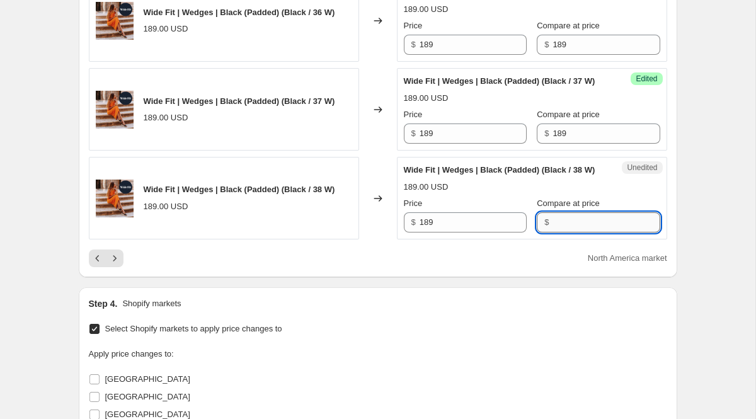
click at [561, 233] on input "Compare at price" at bounding box center [606, 222] width 107 height 20
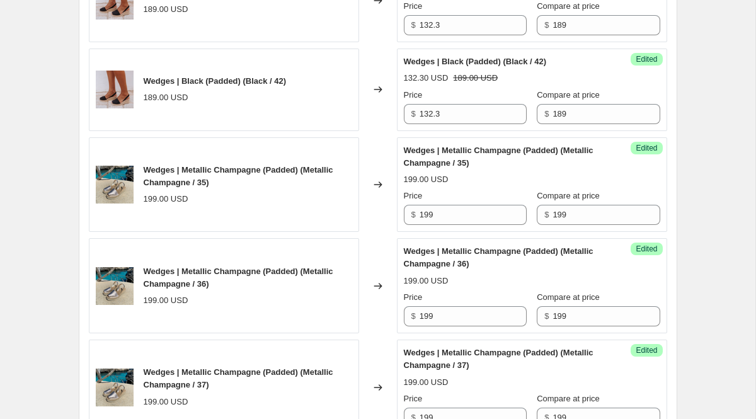
scroll to position [1036, 0]
type input "189"
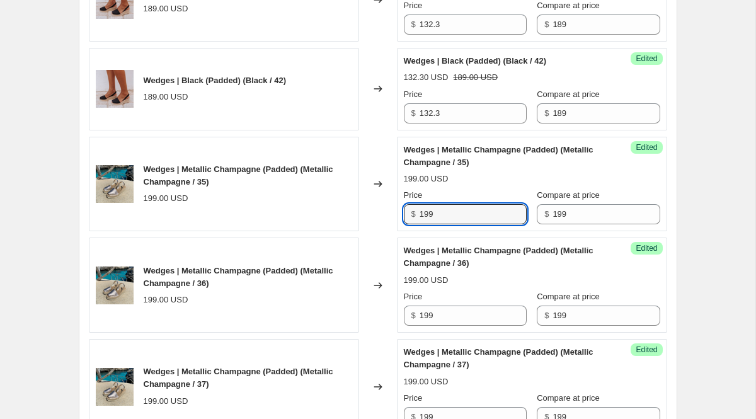
drag, startPoint x: 448, startPoint y: 219, endPoint x: 334, endPoint y: 219, distance: 114.1
click at [334, 219] on div "Wedges | Metallic Champagne (Padded) (Metallic Champagne / 35) 199.00 USD Chang…" at bounding box center [378, 184] width 579 height 95
type input "139.3"
click at [570, 216] on input "199" at bounding box center [606, 214] width 107 height 20
drag, startPoint x: 446, startPoint y: 213, endPoint x: 378, endPoint y: 212, distance: 67.4
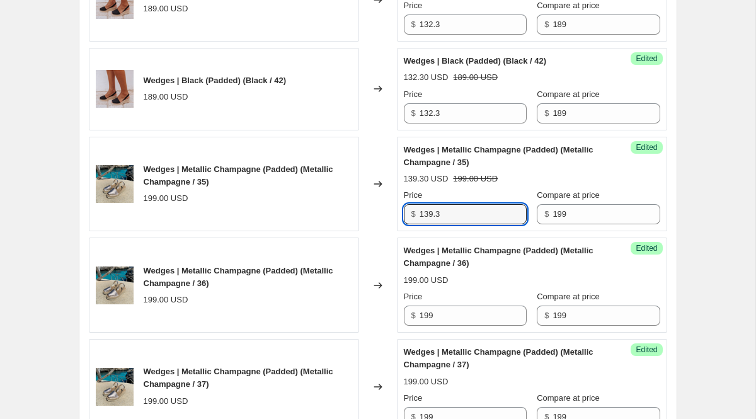
click at [379, 212] on div "Wedges | Metallic Champagne (Padded) (Metallic Champagne / 35) 199.00 USD Chang…" at bounding box center [378, 184] width 579 height 95
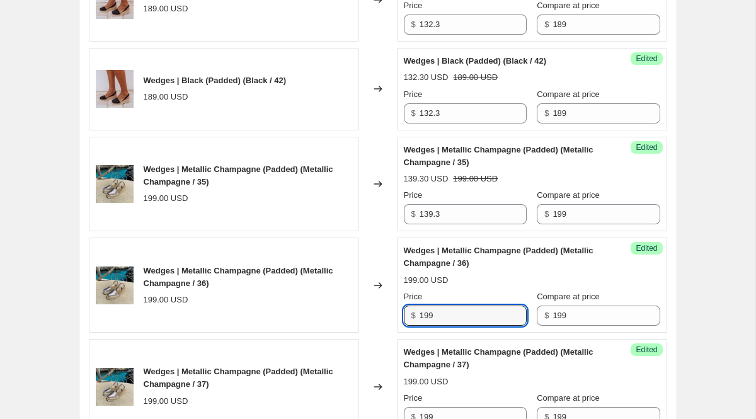
drag, startPoint x: 447, startPoint y: 315, endPoint x: 343, endPoint y: 284, distance: 108.5
click at [343, 284] on div "Wedges | Metallic Champagne (Padded) (Metallic Champagne / 36) 199.00 USD Chang…" at bounding box center [378, 285] width 579 height 95
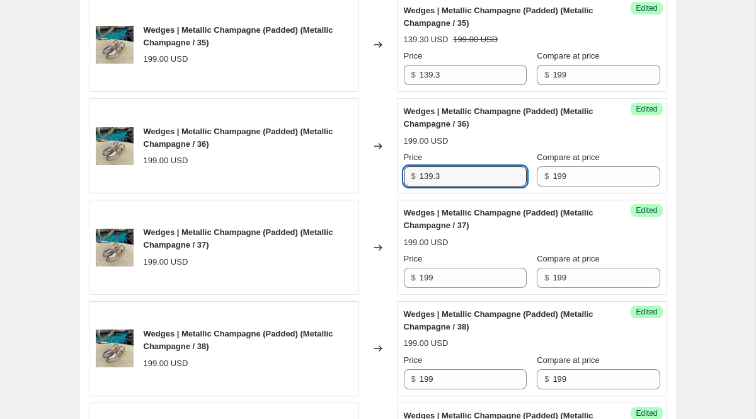
scroll to position [1238, 0]
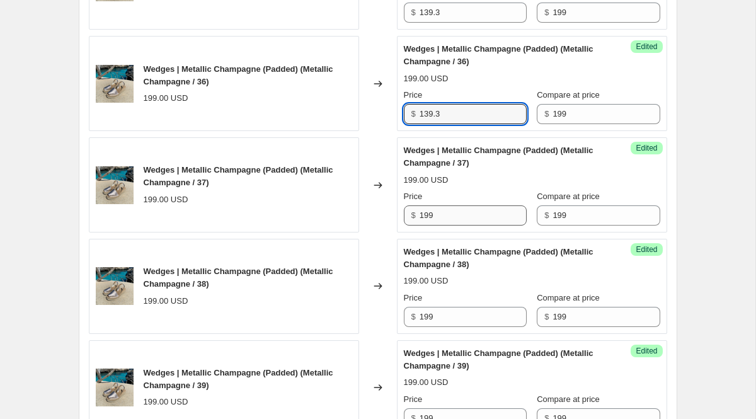
type input "139.3"
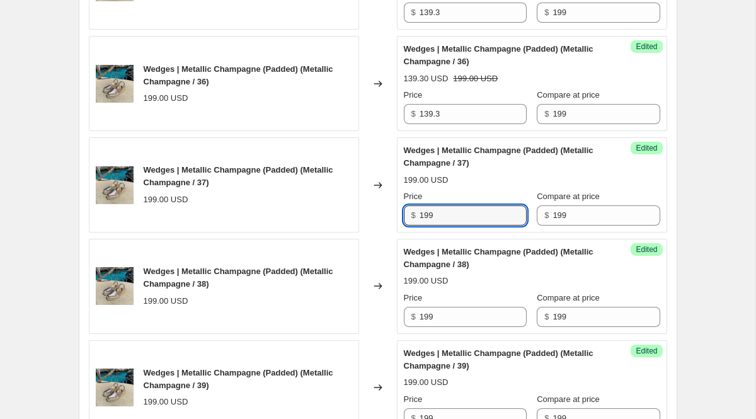
drag, startPoint x: 473, startPoint y: 219, endPoint x: 393, endPoint y: 219, distance: 80.7
click at [393, 219] on div "Wedges | Metallic Champagne (Padded) (Metallic Champagne / 37) 199.00 USD Chang…" at bounding box center [378, 184] width 579 height 95
type input "139.3"
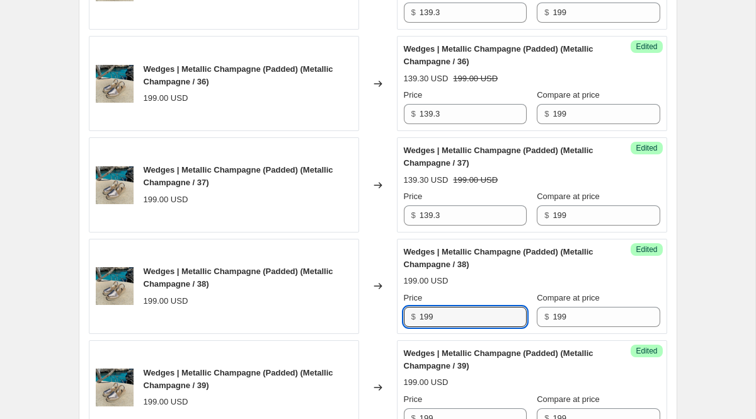
drag, startPoint x: 442, startPoint y: 315, endPoint x: 341, endPoint y: 292, distance: 104.1
click at [343, 300] on div "Wedges | Metallic Champagne (Padded) (Metallic Champagne / 38) 199.00 USD Chang…" at bounding box center [378, 286] width 579 height 95
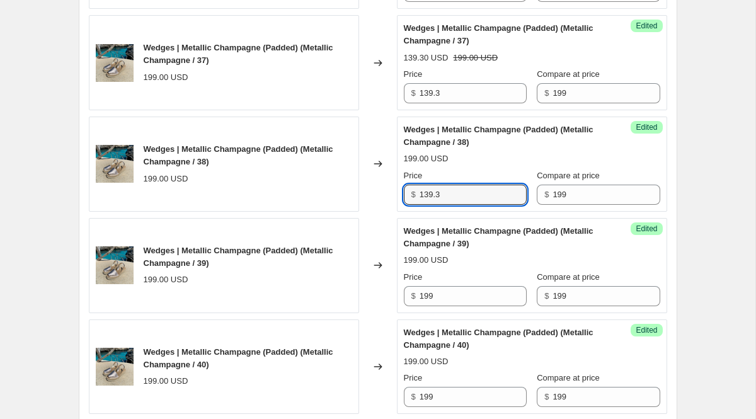
scroll to position [1402, 0]
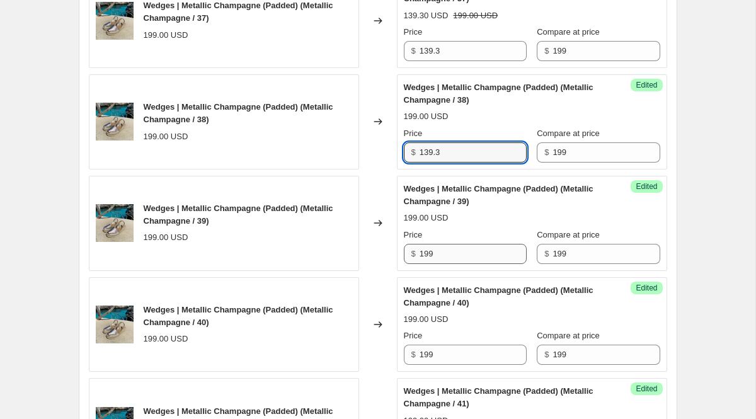
type input "139.3"
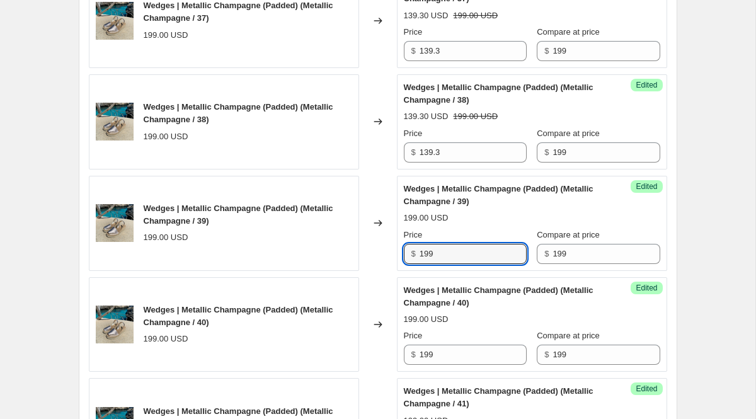
drag, startPoint x: 442, startPoint y: 257, endPoint x: 314, endPoint y: 246, distance: 127.8
click at [315, 246] on div "Wedges | Metallic Champagne (Padded) (Metallic Champagne / 39) 199.00 USD Chang…" at bounding box center [378, 223] width 579 height 95
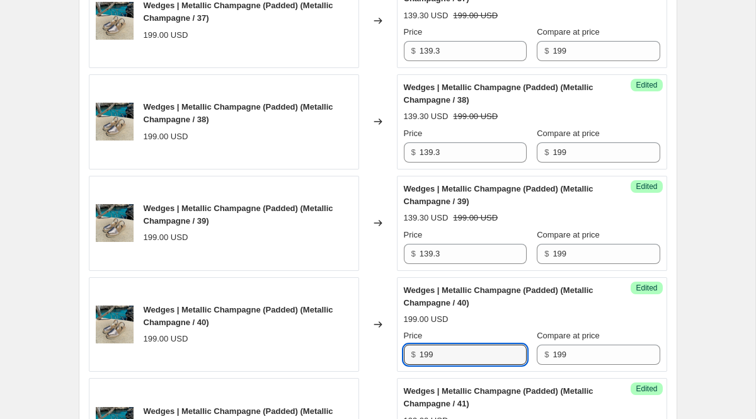
drag, startPoint x: 454, startPoint y: 356, endPoint x: 267, endPoint y: 348, distance: 186.7
click at [267, 348] on div "Wedges | Metallic Champagne (Padded) (Metallic Champagne / 40) 199.00 USD Chang…" at bounding box center [378, 324] width 579 height 95
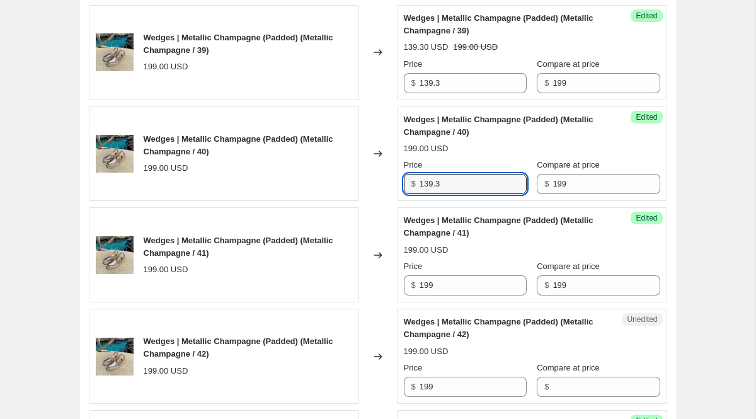
scroll to position [1637, 0]
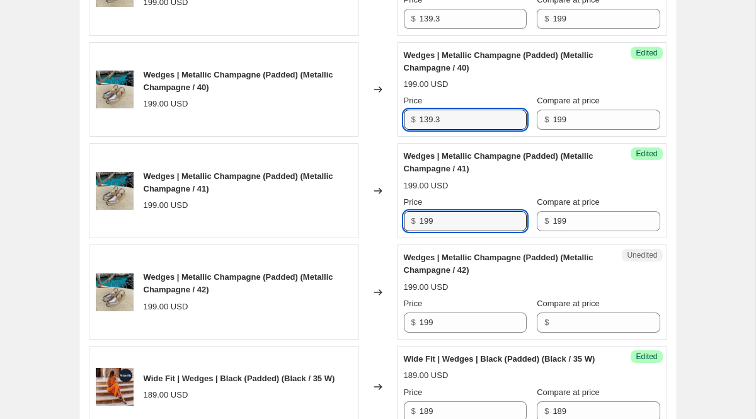
drag, startPoint x: 438, startPoint y: 224, endPoint x: 366, endPoint y: 207, distance: 74.4
click at [379, 212] on div "Wedges | Metallic Champagne (Padded) (Metallic Champagne / 41) 199.00 USD Chang…" at bounding box center [378, 190] width 579 height 95
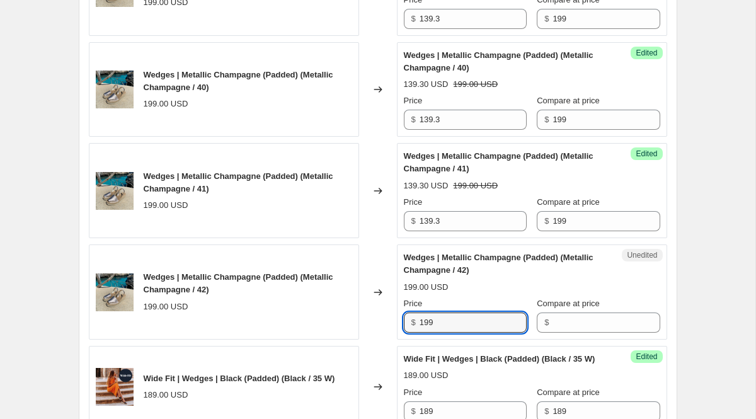
drag, startPoint x: 447, startPoint y: 327, endPoint x: 343, endPoint y: 321, distance: 103.5
click at [344, 321] on div "Wedges | Metallic Champagne (Padded) (Metallic Champagne / 42) 199.00 USD Chang…" at bounding box center [378, 292] width 579 height 95
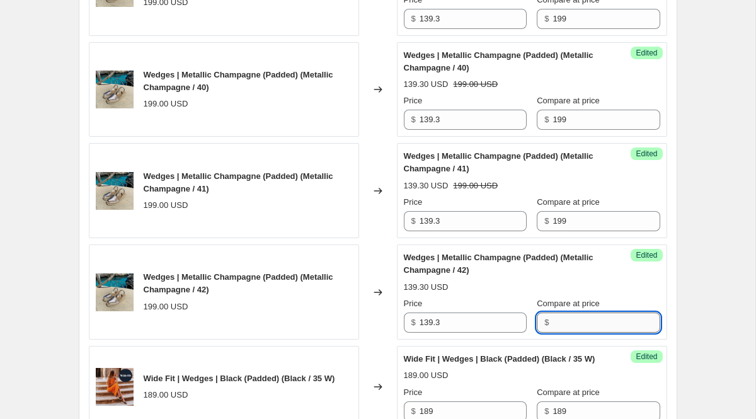
click at [596, 323] on input "Compare at price" at bounding box center [606, 323] width 107 height 20
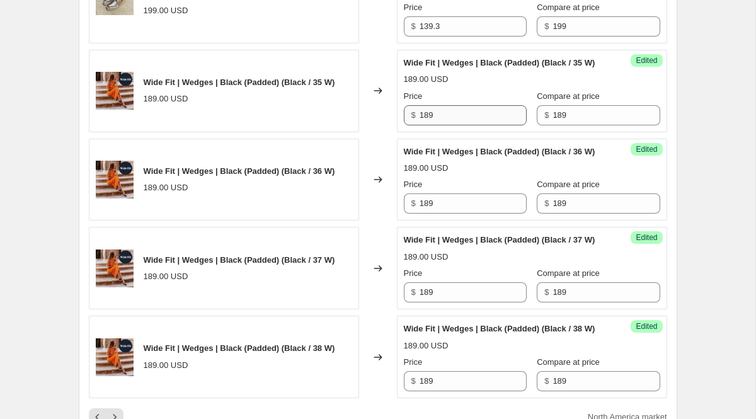
scroll to position [1930, 0]
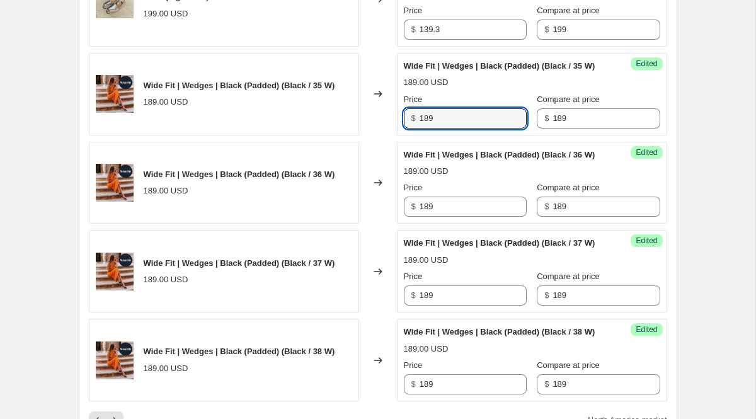
drag, startPoint x: 442, startPoint y: 130, endPoint x: 360, endPoint y: 130, distance: 81.9
click at [360, 130] on div "Wide Fit | Wedges | Black (Padded) (Black / 35 W) 189.00 USD Changed to Success…" at bounding box center [378, 94] width 579 height 83
drag, startPoint x: 458, startPoint y: 127, endPoint x: 376, endPoint y: 127, distance: 82.6
click at [376, 127] on div "Wide Fit | Wedges | Black (Padded) (Black / 35 W) 189.00 USD Changed to Success…" at bounding box center [378, 94] width 579 height 83
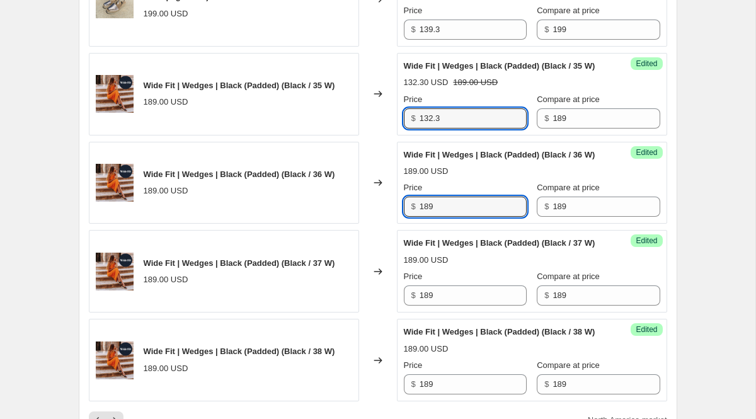
drag, startPoint x: 449, startPoint y: 230, endPoint x: 348, endPoint y: 228, distance: 100.2
click at [350, 224] on div "Wide Fit | Wedges | Black (Padded) (Black / 36 W) 189.00 USD Changed to Success…" at bounding box center [378, 183] width 579 height 83
drag, startPoint x: 451, startPoint y: 126, endPoint x: 381, endPoint y: 126, distance: 69.9
click at [381, 126] on div "Wide Fit | Wedges | Black (Padded) (Black / 35 W) 189.00 USD Changed to Success…" at bounding box center [378, 94] width 579 height 83
drag, startPoint x: 458, startPoint y: 233, endPoint x: 331, endPoint y: 221, distance: 127.2
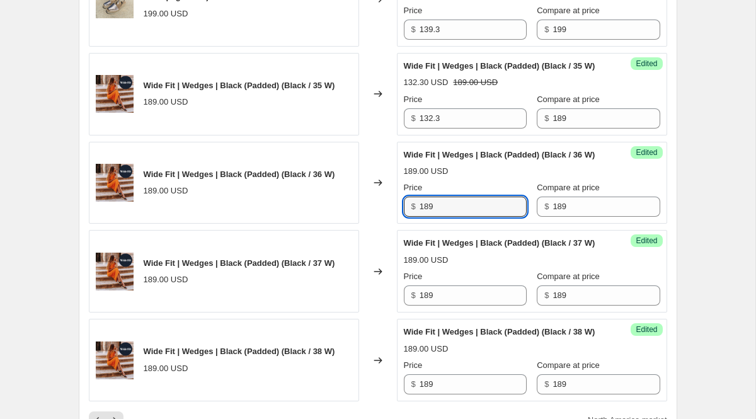
click at [331, 221] on div "Wide Fit | Wedges | Black (Padded) (Black / 36 W) 189.00 USD Changed to Success…" at bounding box center [378, 183] width 579 height 83
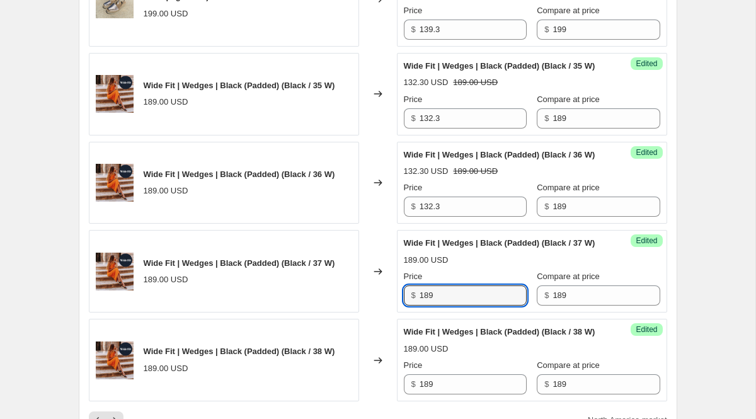
drag, startPoint x: 451, startPoint y: 335, endPoint x: 297, endPoint y: 292, distance: 159.8
click at [297, 292] on div "Wide Fit | Wedges | Black (Padded) (Black / 37 W) 189.00 USD Changed to Success…" at bounding box center [378, 271] width 579 height 83
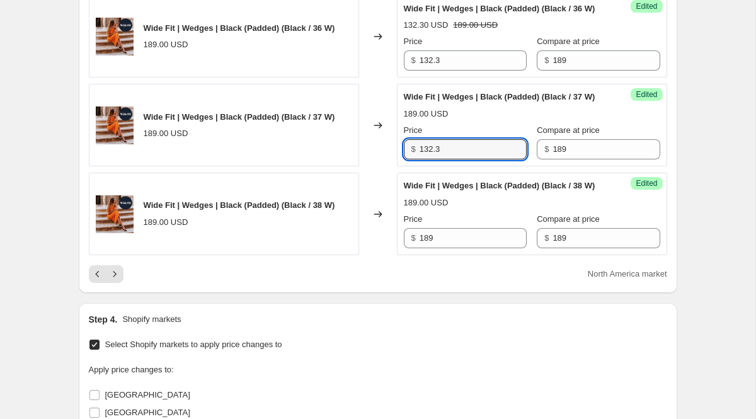
scroll to position [2122, 0]
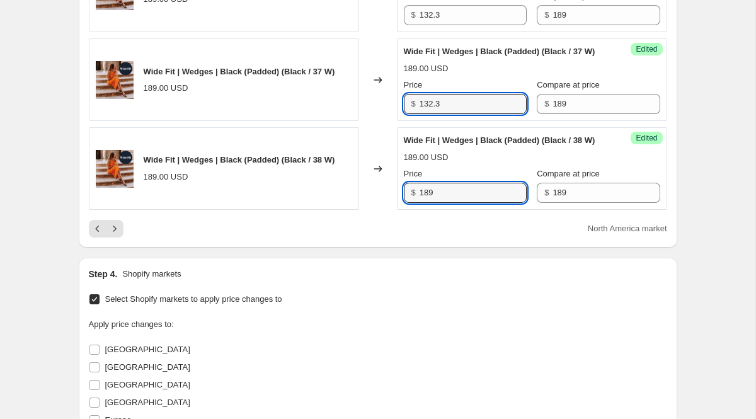
drag, startPoint x: 440, startPoint y: 244, endPoint x: 355, endPoint y: 241, distance: 85.1
click at [362, 210] on div "Wide Fit | Wedges | Black (Padded) (Black / 38 W) 189.00 USD Changed to Success…" at bounding box center [378, 168] width 579 height 83
click at [115, 235] on icon "Next" at bounding box center [114, 228] width 13 height 13
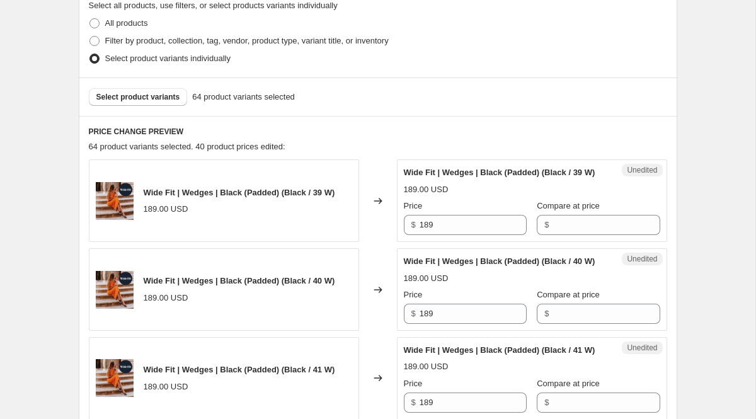
scroll to position [302, 0]
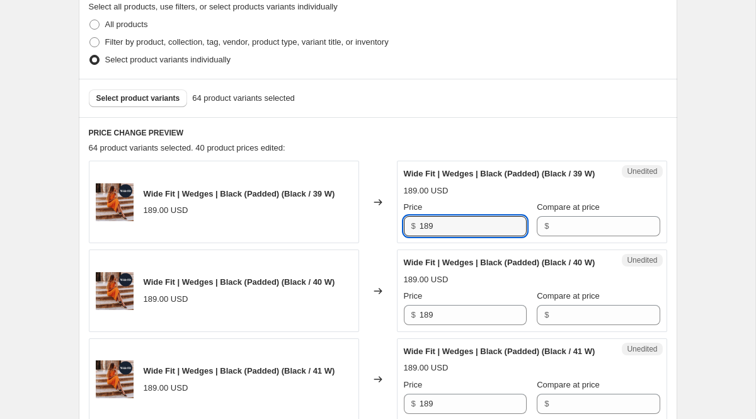
drag, startPoint x: 458, startPoint y: 242, endPoint x: 411, endPoint y: 241, distance: 46.6
click at [411, 236] on div "$ 189" at bounding box center [465, 226] width 123 height 20
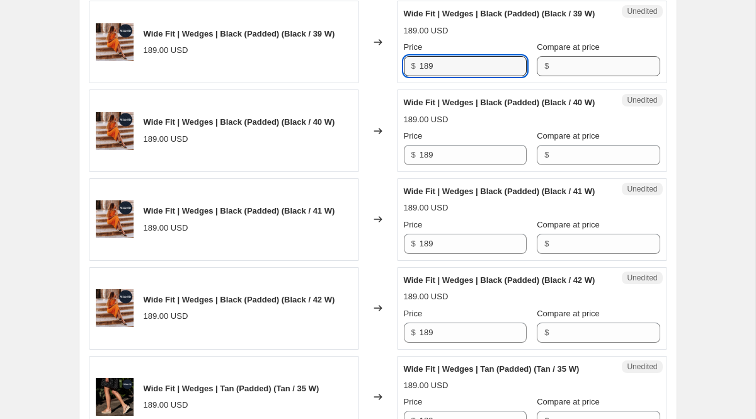
scroll to position [517, 0]
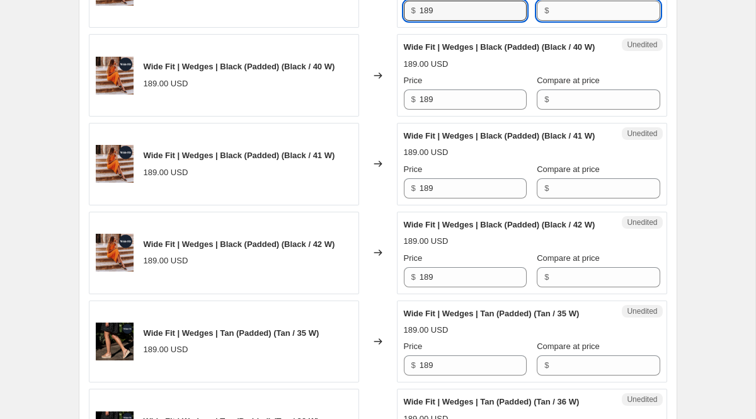
click at [596, 15] on input "Compare at price" at bounding box center [606, 11] width 107 height 20
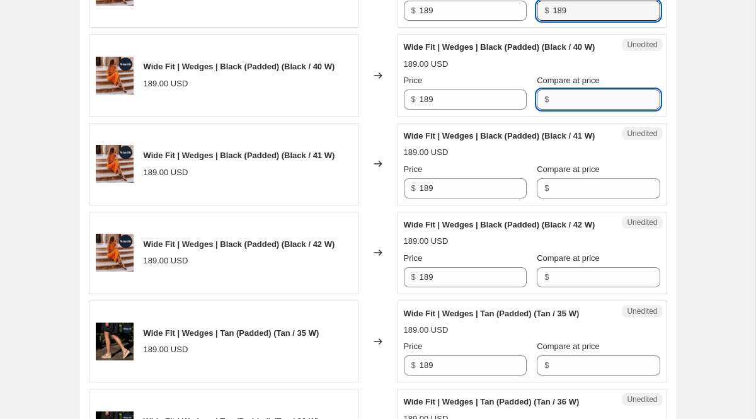
click at [616, 110] on input "Compare at price" at bounding box center [606, 99] width 107 height 20
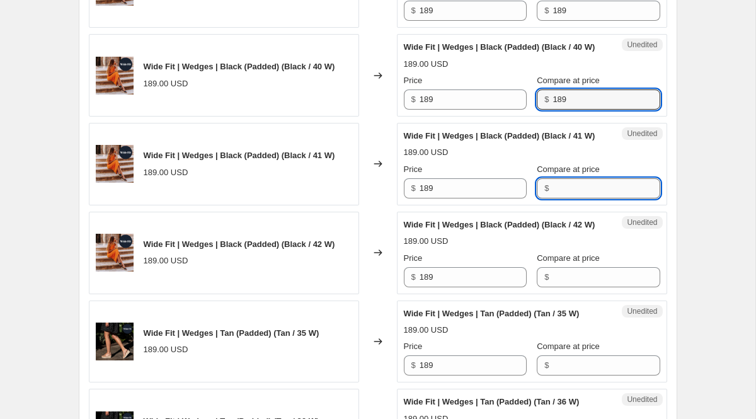
click at [607, 199] on input "Compare at price" at bounding box center [606, 188] width 107 height 20
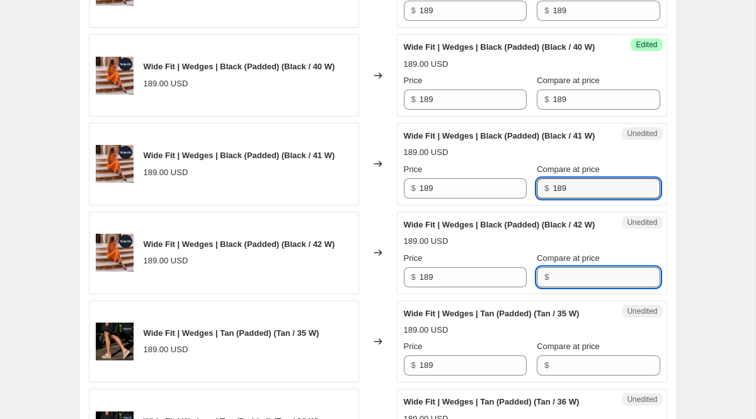
click at [608, 287] on input "Compare at price" at bounding box center [606, 277] width 107 height 20
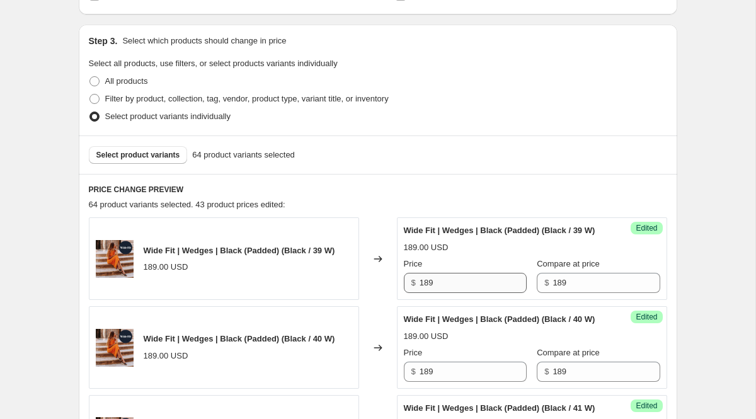
scroll to position [294, 0]
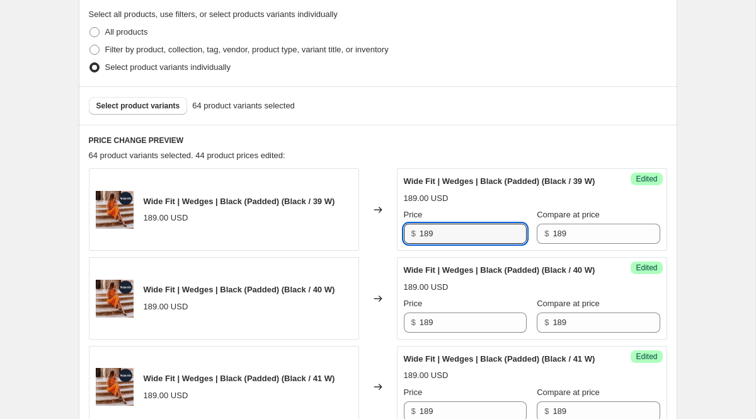
drag, startPoint x: 457, startPoint y: 245, endPoint x: 350, endPoint y: 245, distance: 107.1
click at [350, 245] on div "Wide Fit | Wedges | Black (Padded) (Black / 39 W) 189.00 USD Changed to Success…" at bounding box center [378, 209] width 579 height 83
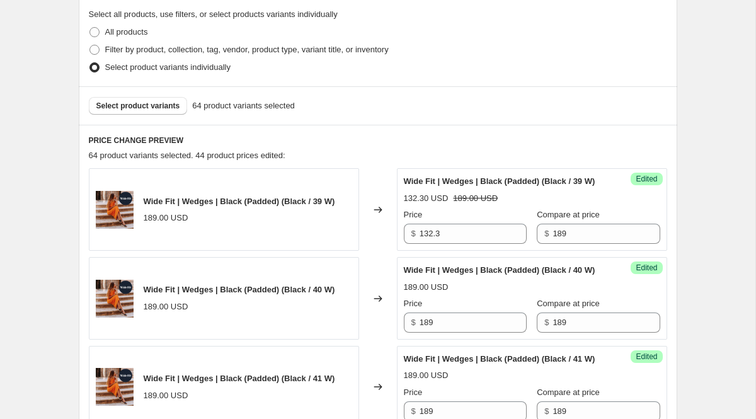
click at [546, 110] on div "Select product variants 64 product variants selected" at bounding box center [378, 106] width 579 height 18
drag, startPoint x: 456, startPoint y: 245, endPoint x: 390, endPoint y: 245, distance: 66.2
click at [391, 245] on div "Wide Fit | Wedges | Black (Padded) (Black / 39 W) 189.00 USD Changed to Success…" at bounding box center [378, 209] width 579 height 83
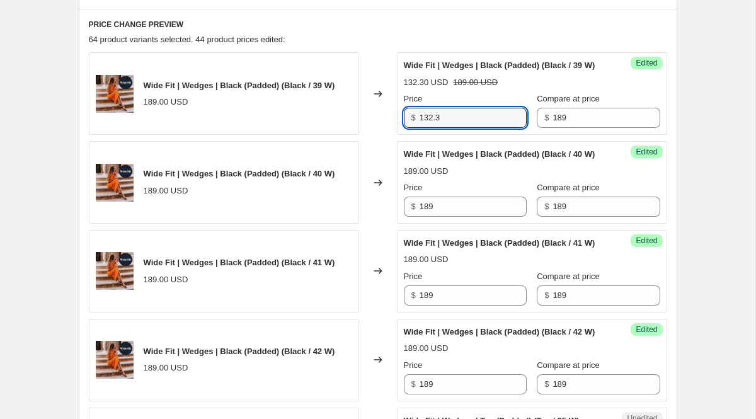
scroll to position [468, 0]
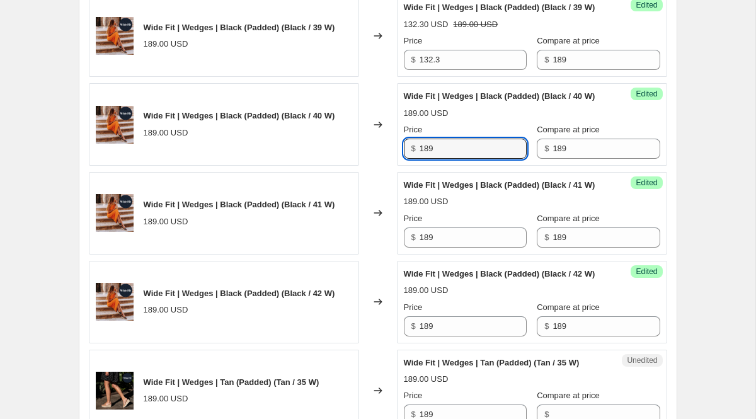
drag, startPoint x: 442, startPoint y: 181, endPoint x: 393, endPoint y: 179, distance: 48.6
click at [395, 166] on div "Wide Fit | Wedges | Black (Padded) (Black / 40 W) 189.00 USD Changed to Success…" at bounding box center [378, 124] width 579 height 83
drag, startPoint x: 469, startPoint y: 180, endPoint x: 364, endPoint y: 170, distance: 105.0
click at [364, 166] on div "Wide Fit | Wedges | Black (Padded) (Black / 40 W) 189.00 USD Changed to Success…" at bounding box center [378, 124] width 579 height 83
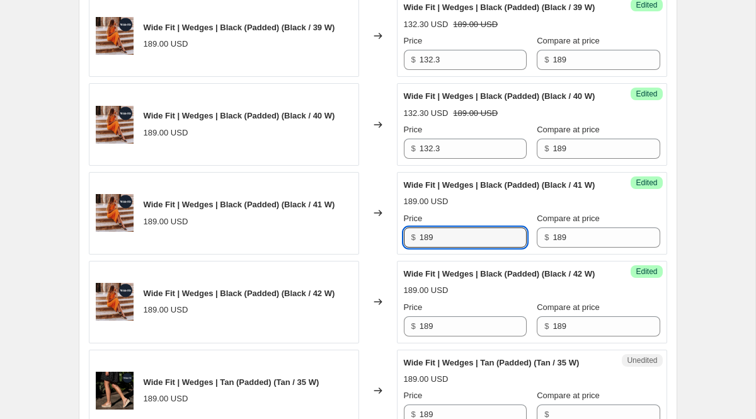
drag, startPoint x: 440, startPoint y: 276, endPoint x: 203, endPoint y: 262, distance: 238.0
click at [233, 255] on div "Wide Fit | Wedges | Black (Padded) (Black / 41 W) 189.00 USD Changed to Success…" at bounding box center [378, 213] width 579 height 83
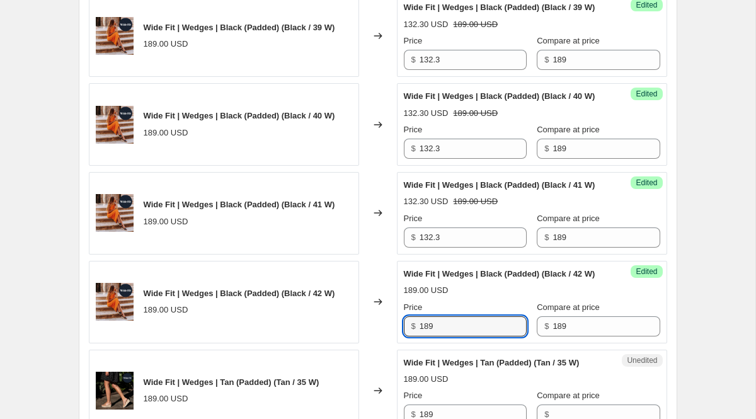
drag, startPoint x: 443, startPoint y: 376, endPoint x: 331, endPoint y: 362, distance: 112.4
click at [331, 343] on div "Wide Fit | Wedges | Black (Padded) (Black / 42 W) 189.00 USD Changed to Success…" at bounding box center [378, 302] width 579 height 83
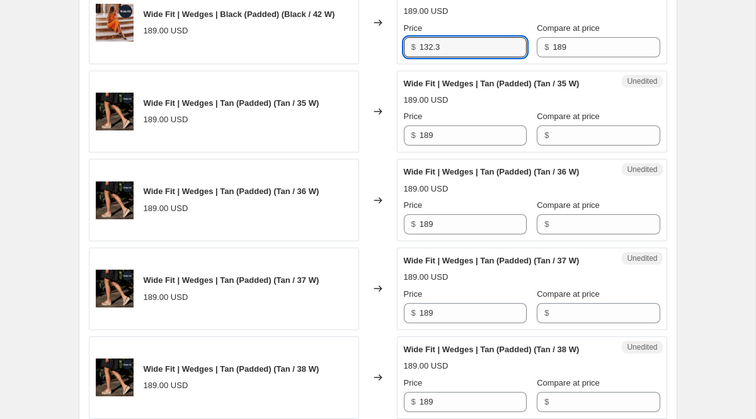
scroll to position [751, 0]
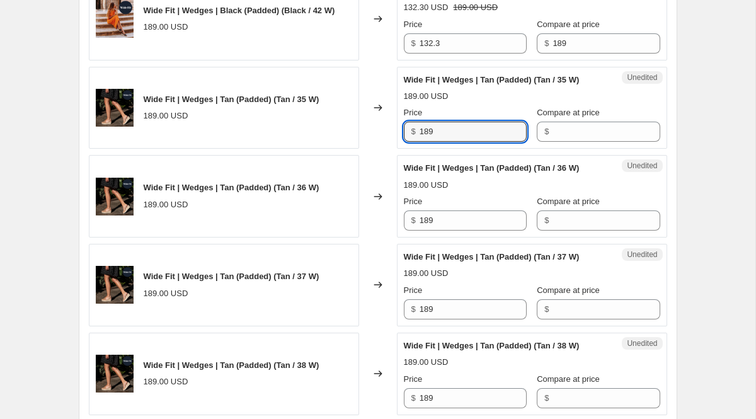
drag, startPoint x: 451, startPoint y: 200, endPoint x: 376, endPoint y: 199, distance: 75.6
click at [376, 149] on div "Wide Fit | Wedges | Tan (Padded) (Tan / 35 W) 189.00 USD Changed to Unedited Wi…" at bounding box center [378, 108] width 579 height 83
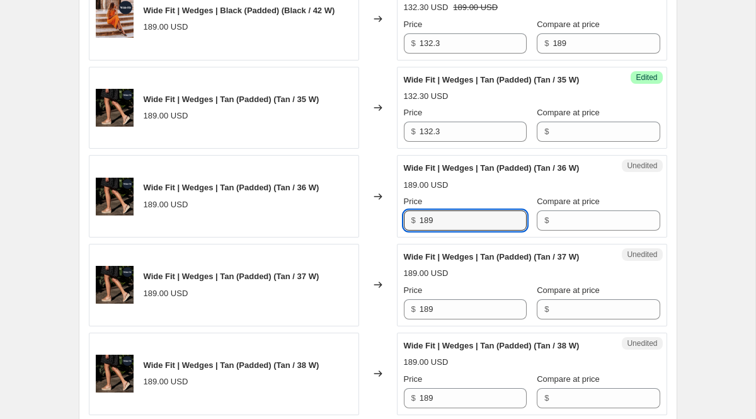
drag, startPoint x: 443, startPoint y: 301, endPoint x: 332, endPoint y: 292, distance: 111.3
click at [332, 238] on div "Wide Fit | Wedges | Tan (Padded) (Tan / 36 W) 189.00 USD Changed to Unedited Wi…" at bounding box center [378, 196] width 579 height 83
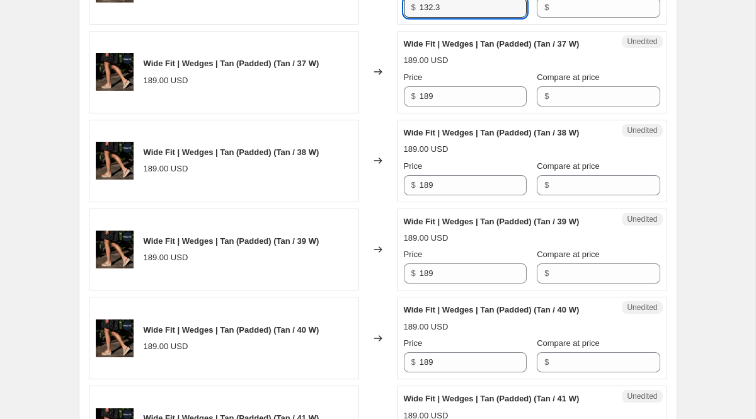
scroll to position [987, 0]
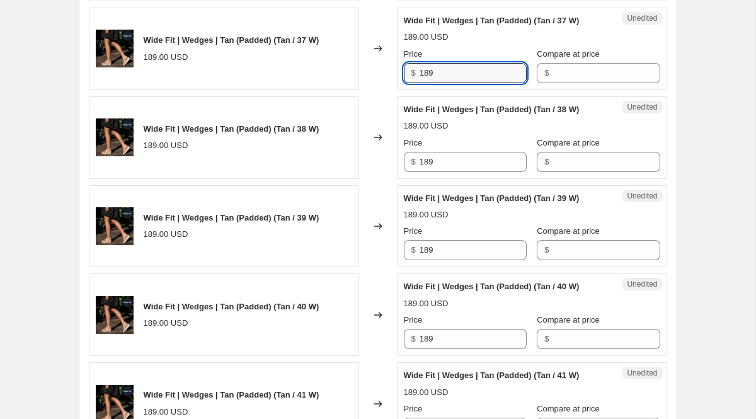
drag, startPoint x: 457, startPoint y: 163, endPoint x: 280, endPoint y: 163, distance: 176.5
click at [280, 90] on div "Wide Fit | Wedges | Tan (Padded) (Tan / 37 W) 189.00 USD Changed to Unedited Wi…" at bounding box center [378, 49] width 579 height 83
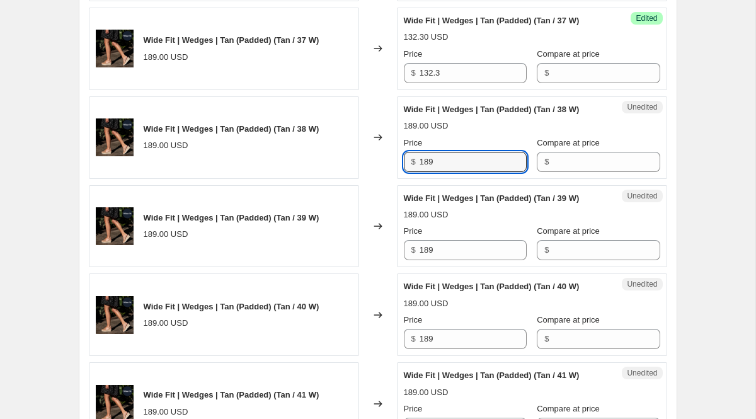
drag, startPoint x: 433, startPoint y: 268, endPoint x: 316, endPoint y: 244, distance: 119.6
click at [316, 179] on div "Wide Fit | Wedges | Tan (Padded) (Tan / 38 W) 189.00 USD Changed to Unedited Wi…" at bounding box center [378, 137] width 579 height 83
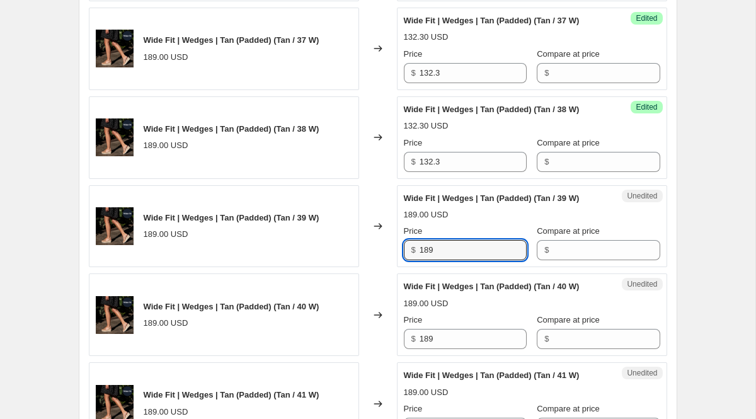
drag, startPoint x: 453, startPoint y: 364, endPoint x: 376, endPoint y: 364, distance: 76.9
click at [376, 268] on div "Wide Fit | Wedges | Tan (Padded) (Tan / 39 W) 189.00 USD Changed to Unedited Wi…" at bounding box center [378, 226] width 579 height 83
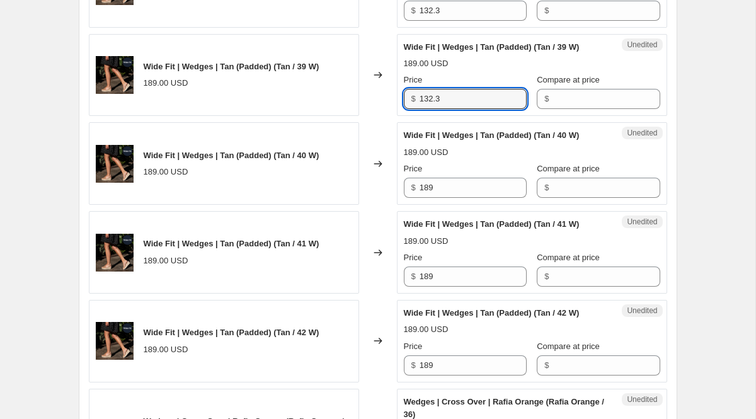
scroll to position [1177, 0]
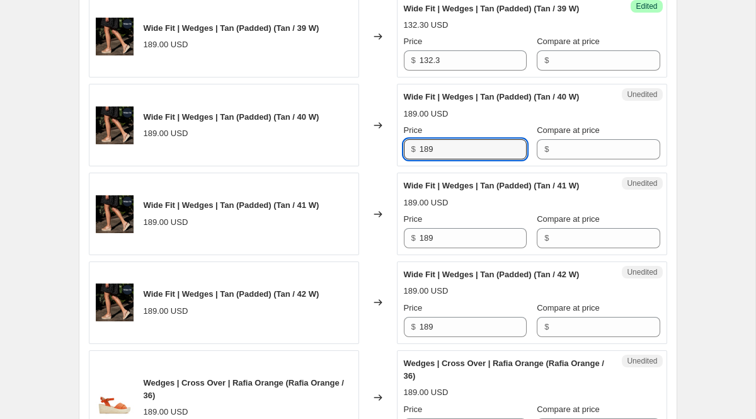
drag, startPoint x: 437, startPoint y: 279, endPoint x: 394, endPoint y: 277, distance: 43.5
click at [398, 166] on div "Unedited Wide Fit | Wedges | Tan (Padded) (Tan / 40 W) 189.00 USD Price $ 189 C…" at bounding box center [532, 125] width 270 height 83
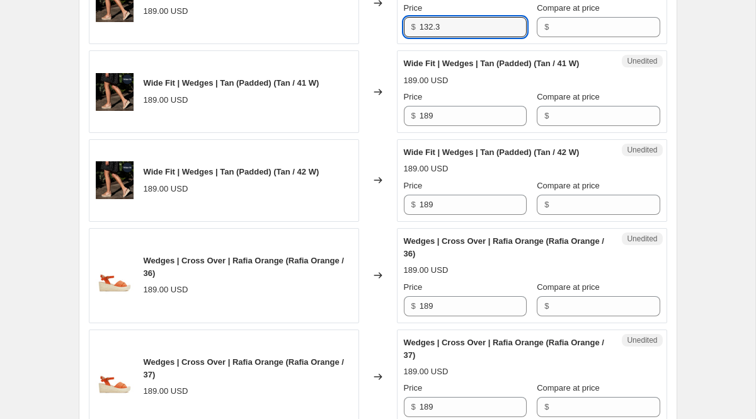
scroll to position [1311, 0]
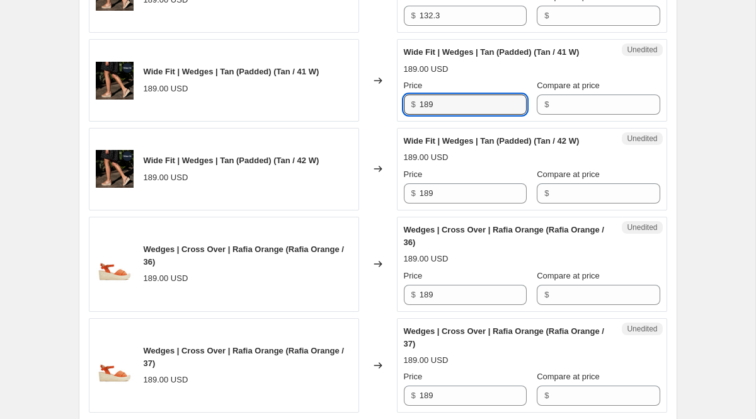
drag, startPoint x: 454, startPoint y: 246, endPoint x: 360, endPoint y: 246, distance: 93.9
click at [360, 122] on div "Wide Fit | Wedges | Tan (Padded) (Tan / 41 W) 189.00 USD Changed to Unedited Wi…" at bounding box center [378, 80] width 579 height 83
drag, startPoint x: 441, startPoint y: 343, endPoint x: 332, endPoint y: 325, distance: 110.4
click at [347, 210] on div "Wide Fit | Wedges | Tan (Padded) (Tan / 42 W) 189.00 USD Changed to Unedited Wi…" at bounding box center [378, 169] width 579 height 83
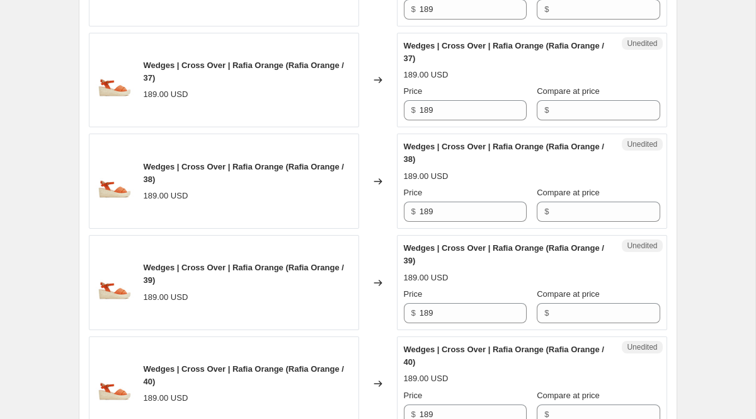
scroll to position [1574, 0]
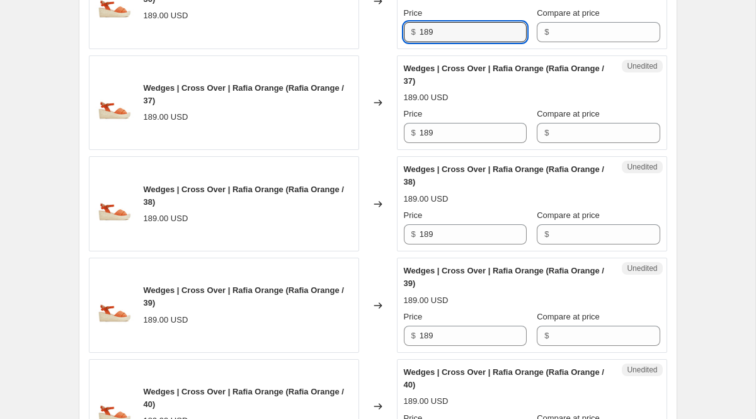
drag, startPoint x: 421, startPoint y: 183, endPoint x: 393, endPoint y: 183, distance: 28.4
click at [393, 49] on div "Wedges | Cross Over | Rafia Orange (Rafia Orange / 36) 189.00 USD Changed to Un…" at bounding box center [378, 1] width 579 height 95
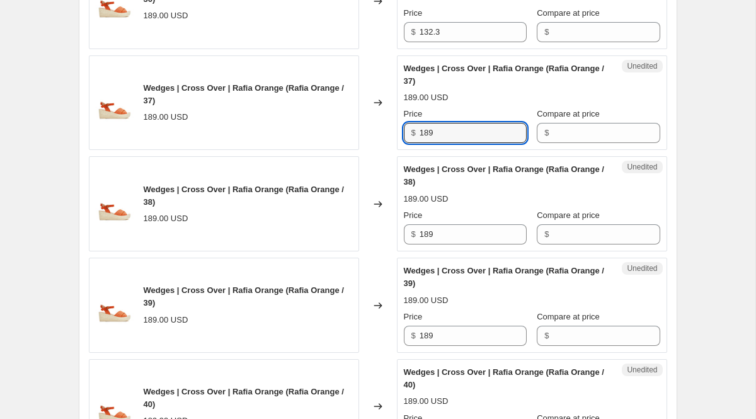
drag, startPoint x: 446, startPoint y: 282, endPoint x: 356, endPoint y: 276, distance: 90.3
click at [375, 151] on div "Wedges | Cross Over | Rafia Orange (Rafia Orange / 37) 189.00 USD Changed to Un…" at bounding box center [378, 102] width 579 height 95
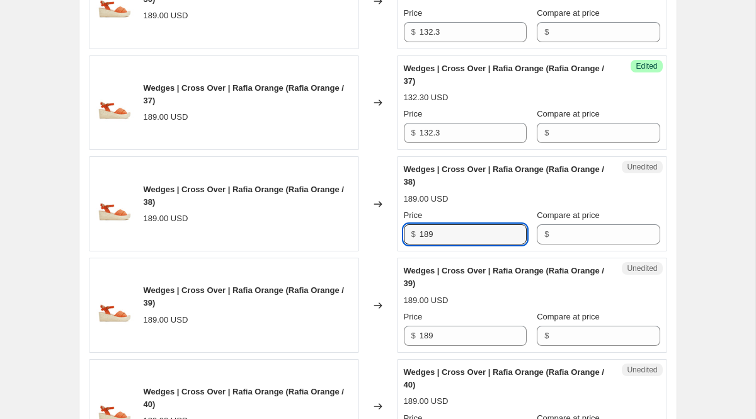
drag, startPoint x: 439, startPoint y: 383, endPoint x: 325, endPoint y: 367, distance: 114.5
click at [350, 251] on div "Wedges | Cross Over | Rafia Orange (Rafia Orange / 38) 189.00 USD Changed to Un…" at bounding box center [378, 203] width 579 height 95
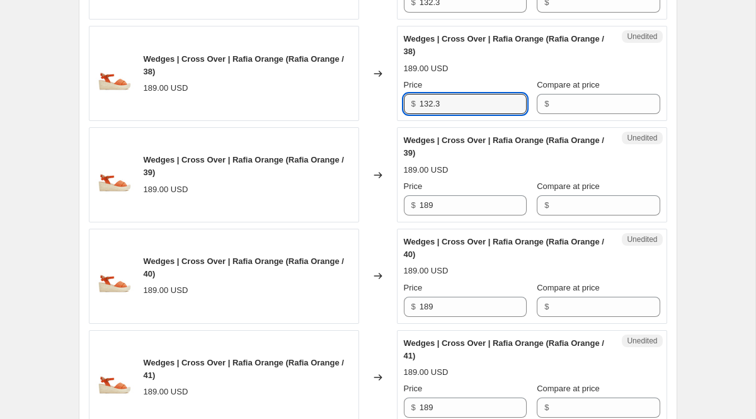
scroll to position [1753, 0]
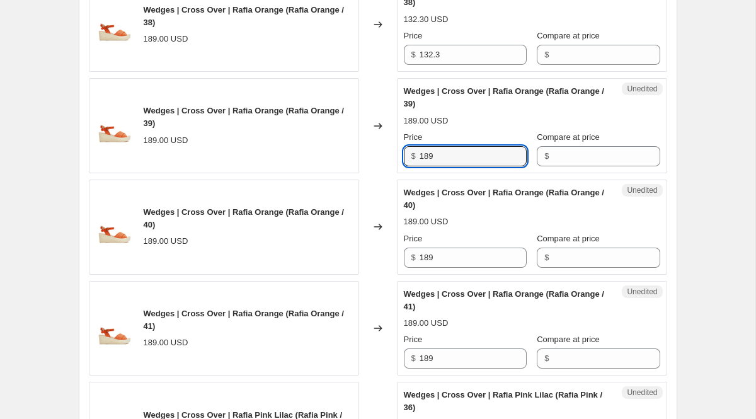
drag, startPoint x: 454, startPoint y: 313, endPoint x: 269, endPoint y: 299, distance: 185.8
click at [285, 173] on div "Wedges | Cross Over | Rafia Orange (Rafia Orange / 39) 189.00 USD Changed to Un…" at bounding box center [378, 125] width 579 height 95
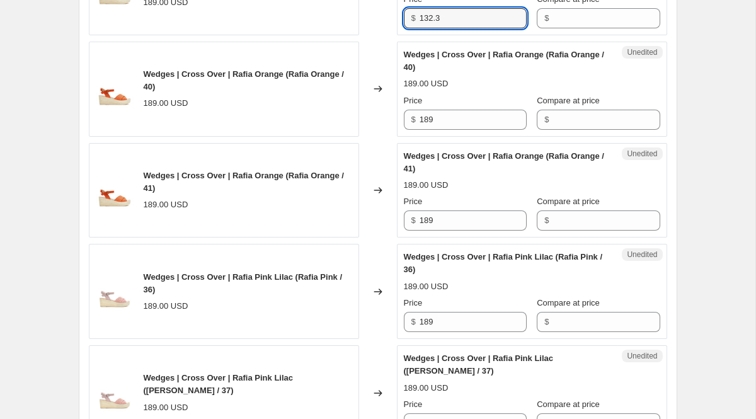
scroll to position [1933, 0]
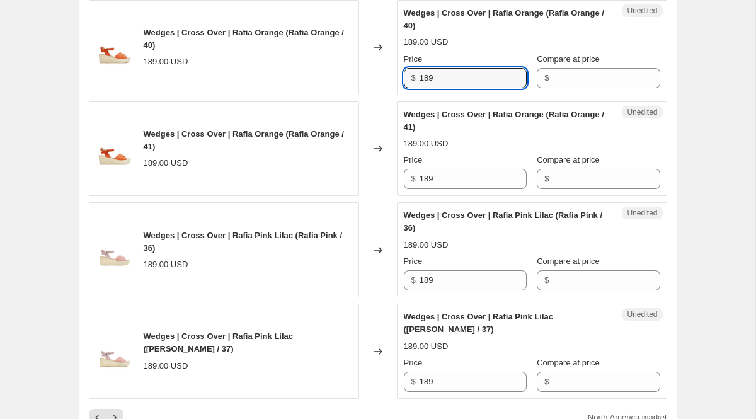
drag, startPoint x: 449, startPoint y: 229, endPoint x: 342, endPoint y: 226, distance: 107.2
click at [343, 95] on div "Wedges | Cross Over | Rafia Orange (Rafia Orange / 40) 189.00 USD Changed to Un…" at bounding box center [378, 47] width 579 height 95
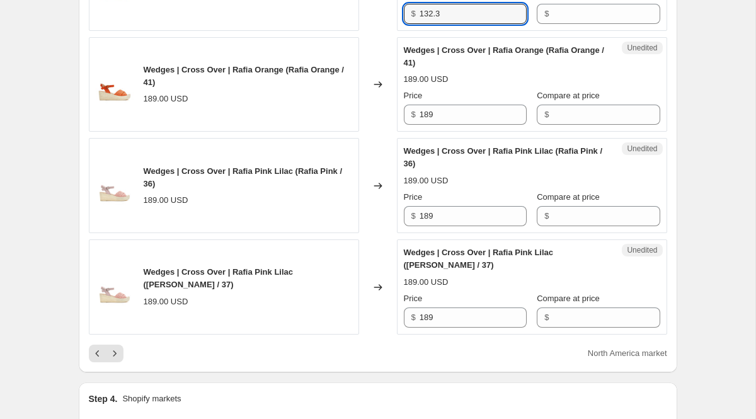
scroll to position [2100, 0]
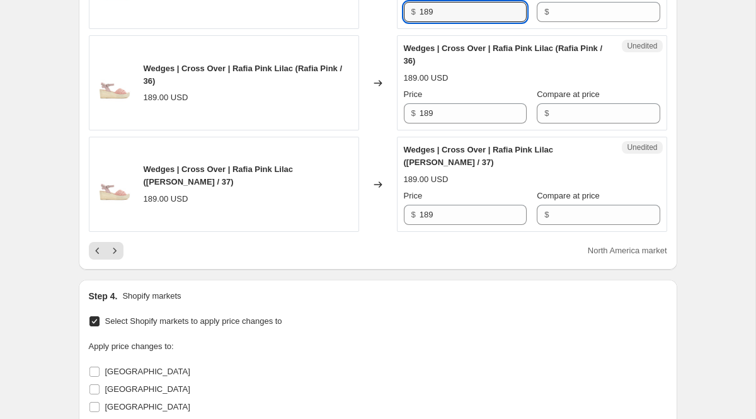
drag, startPoint x: 446, startPoint y: 164, endPoint x: 329, endPoint y: 161, distance: 117.3
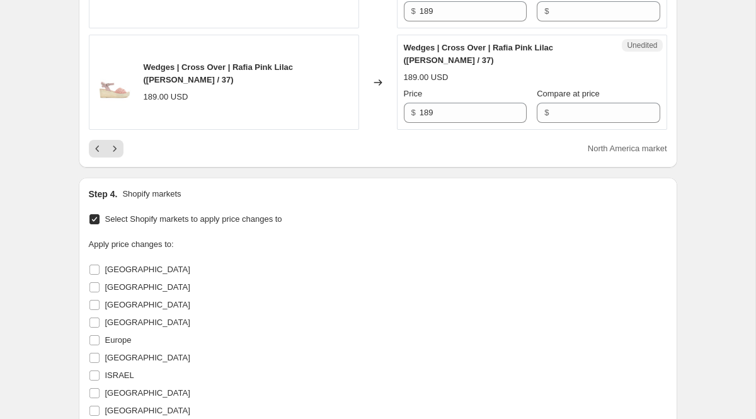
scroll to position [2238, 0]
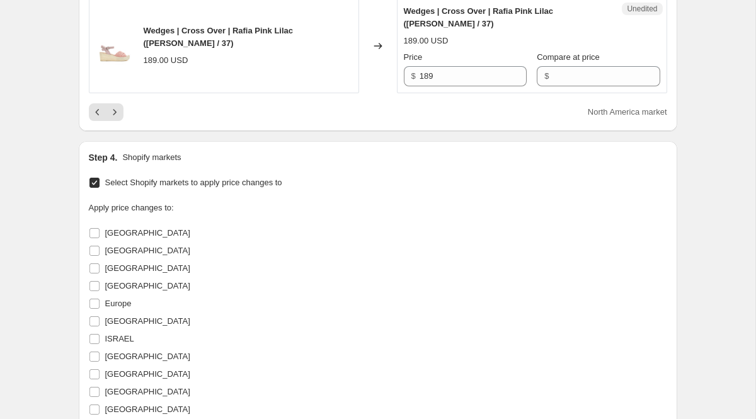
drag, startPoint x: 454, startPoint y: 129, endPoint x: 357, endPoint y: 128, distance: 97.0
drag, startPoint x: 442, startPoint y: 233, endPoint x: 335, endPoint y: 221, distance: 107.2
click at [335, 93] on div "Wedges | Cross Over | Rafia Pink Lilac (Rafia Pink / 37) 189.00 USD Changed to …" at bounding box center [378, 45] width 579 height 95
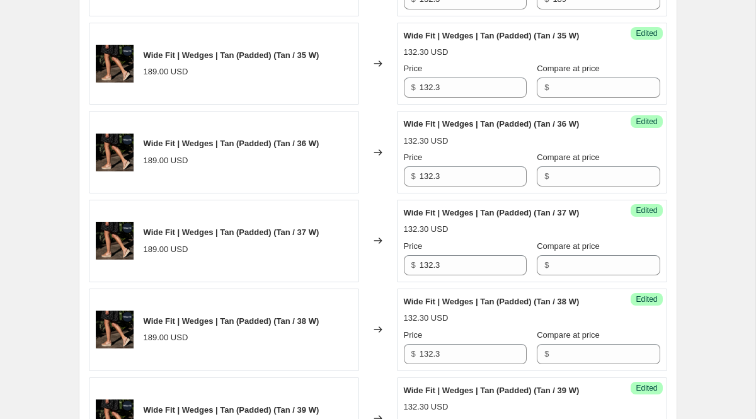
scroll to position [609, 0]
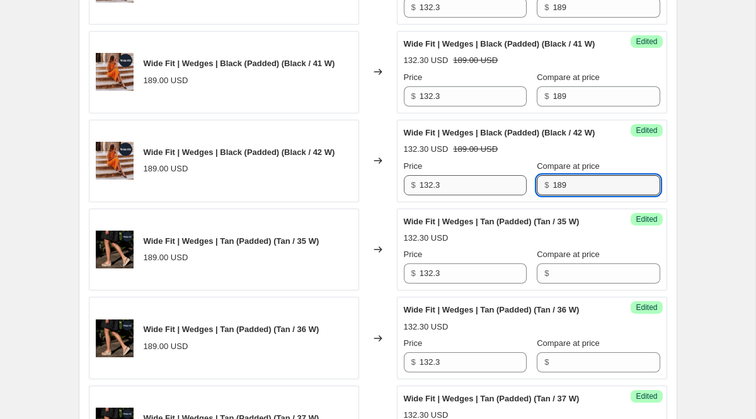
drag, startPoint x: 552, startPoint y: 236, endPoint x: 501, endPoint y: 236, distance: 51.0
click at [501, 195] on div "Price $ 132.3 Compare at price $ 189" at bounding box center [532, 177] width 256 height 35
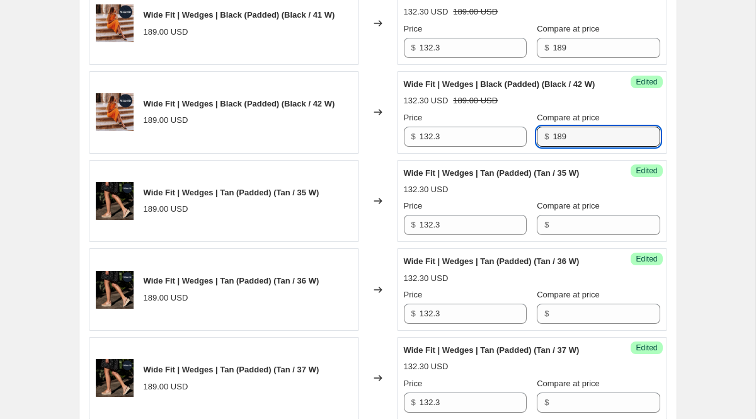
scroll to position [662, 0]
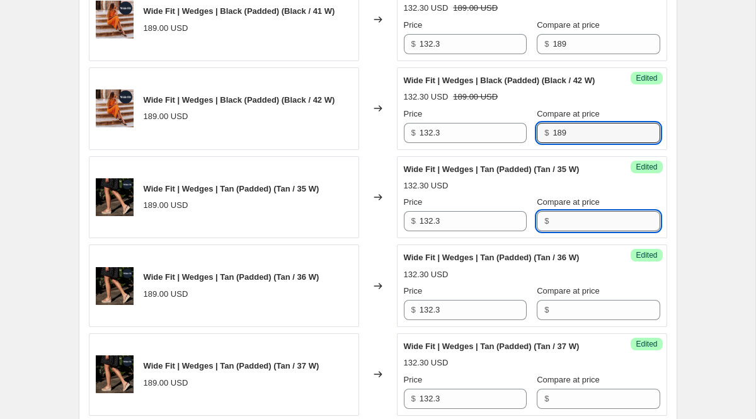
click at [555, 231] on input "Compare at price" at bounding box center [606, 221] width 107 height 20
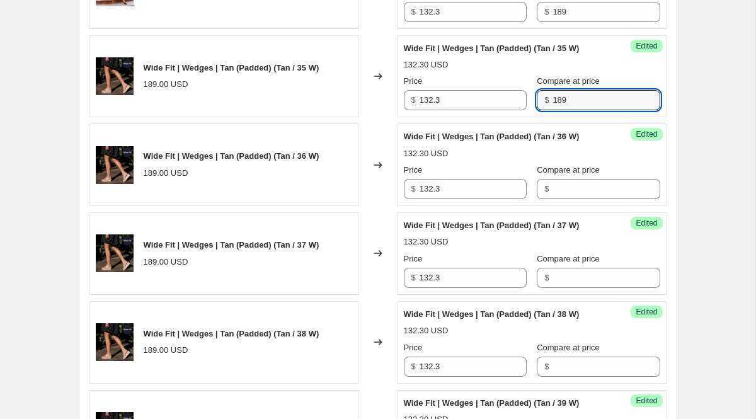
scroll to position [805, 0]
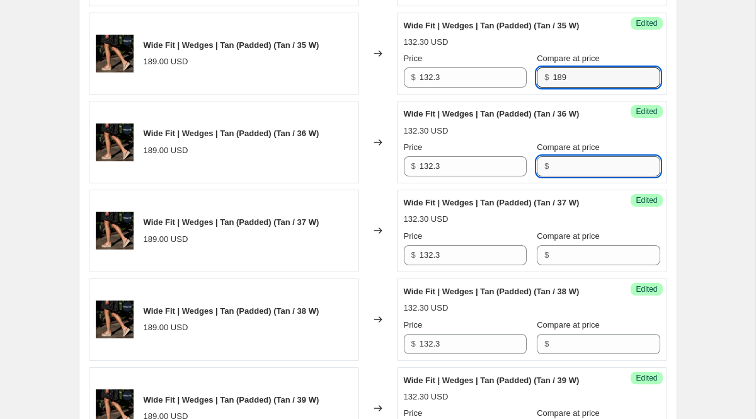
click at [555, 176] on input "Compare at price" at bounding box center [606, 166] width 107 height 20
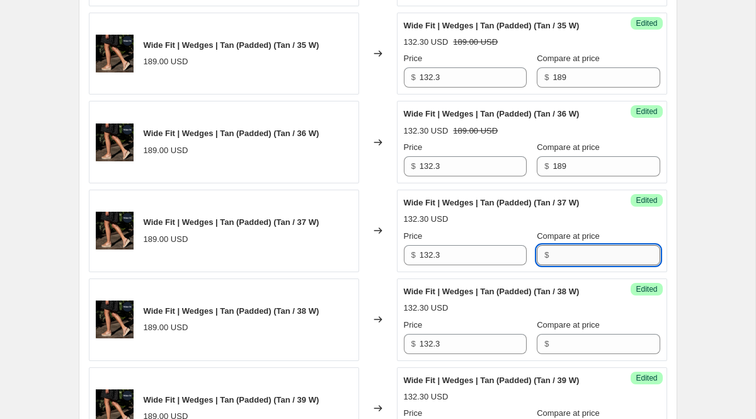
click at [577, 265] on input "Compare at price" at bounding box center [606, 255] width 107 height 20
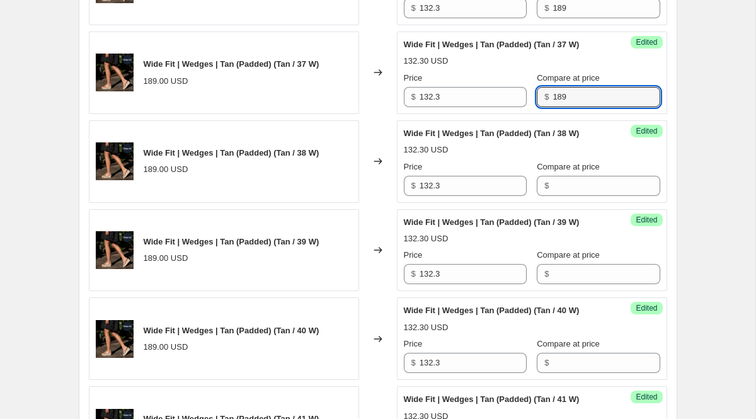
scroll to position [974, 0]
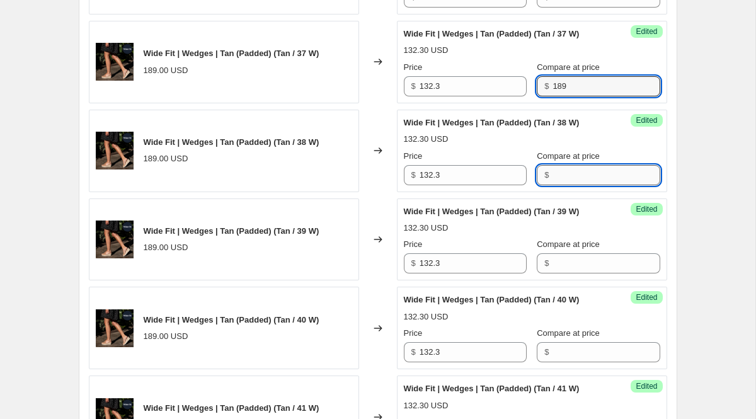
click at [575, 185] on input "Compare at price" at bounding box center [606, 175] width 107 height 20
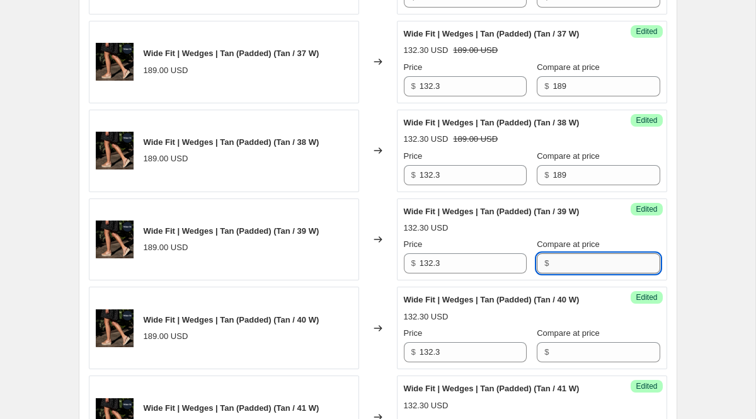
click at [562, 273] on input "Compare at price" at bounding box center [606, 263] width 107 height 20
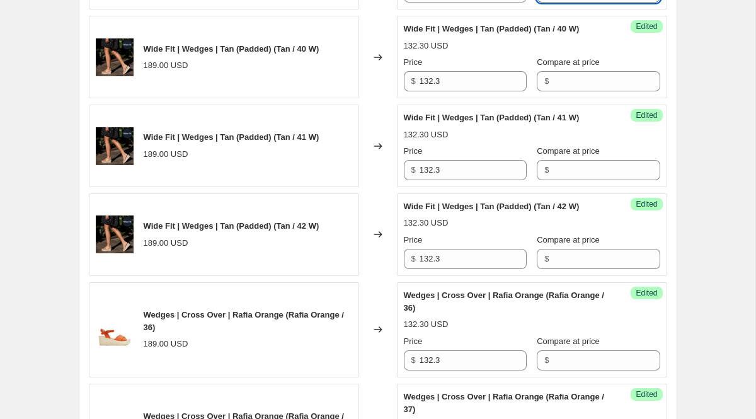
scroll to position [1248, 0]
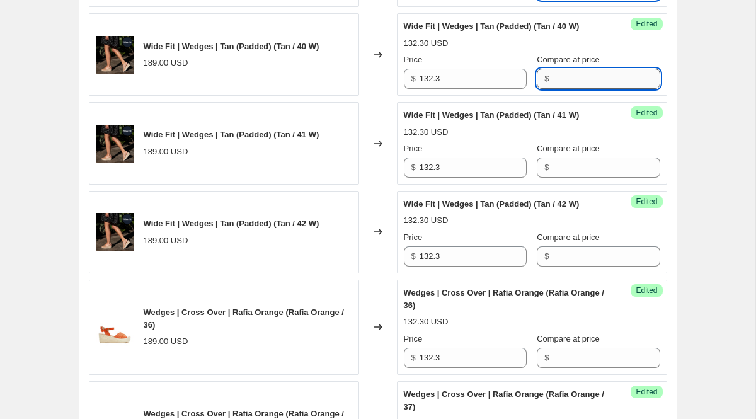
click at [564, 89] on input "Compare at price" at bounding box center [606, 79] width 107 height 20
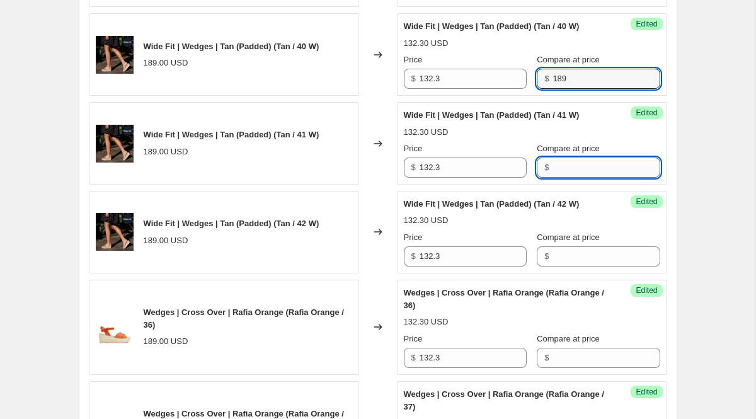
click at [553, 178] on input "Compare at price" at bounding box center [606, 168] width 107 height 20
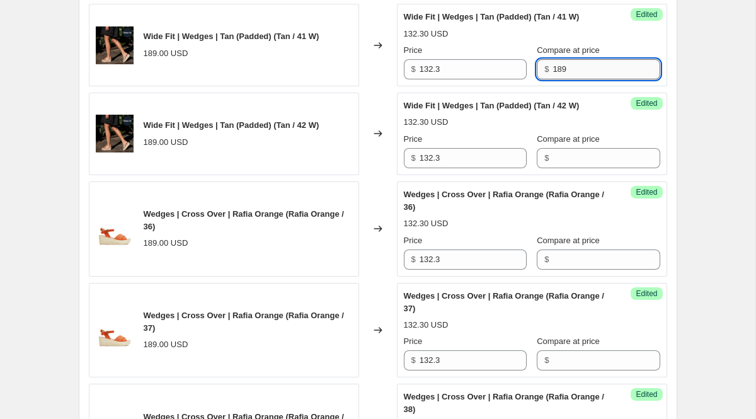
scroll to position [1347, 0]
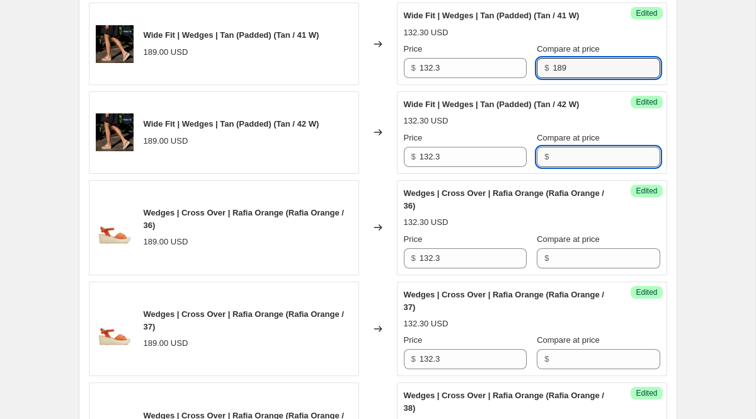
click at [558, 167] on input "Compare at price" at bounding box center [606, 157] width 107 height 20
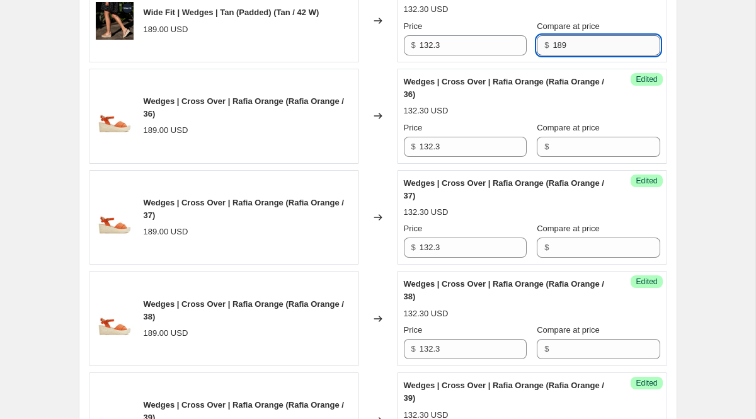
scroll to position [1473, 0]
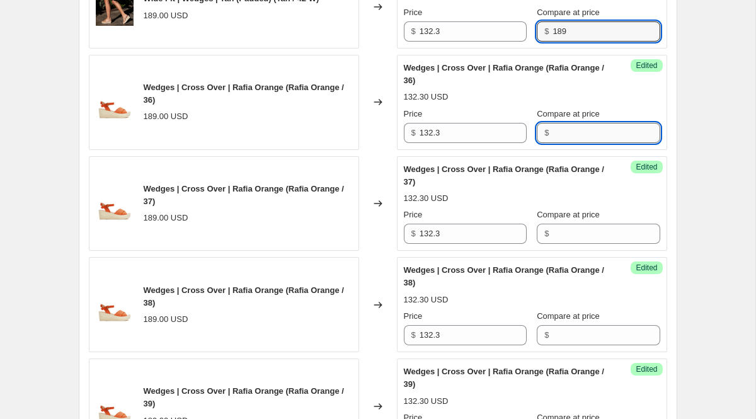
click at [558, 143] on input "Compare at price" at bounding box center [606, 133] width 107 height 20
click at [708, 263] on div "Create new price [MEDICAL_DATA]. This page is ready Create new price [MEDICAL_D…" at bounding box center [378, 66] width 756 height 3079
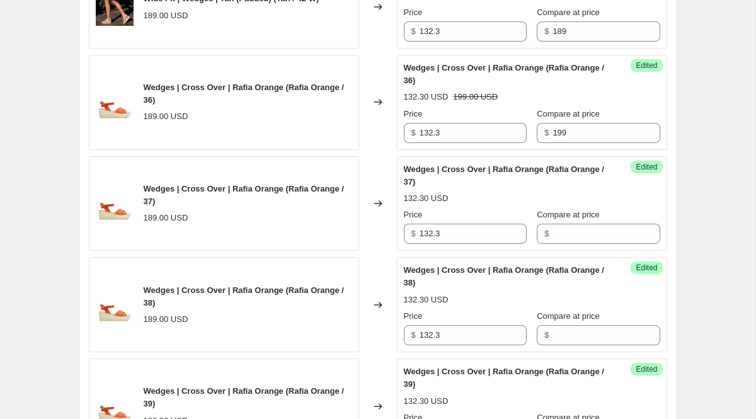
click at [537, 143] on div "$ 199" at bounding box center [598, 133] width 123 height 20
drag, startPoint x: 565, startPoint y: 285, endPoint x: 515, endPoint y: 282, distance: 50.5
click at [515, 143] on div "Price $ 132.3 Compare at price $ 199" at bounding box center [532, 125] width 256 height 35
click at [566, 244] on input "Compare at price" at bounding box center [606, 234] width 107 height 20
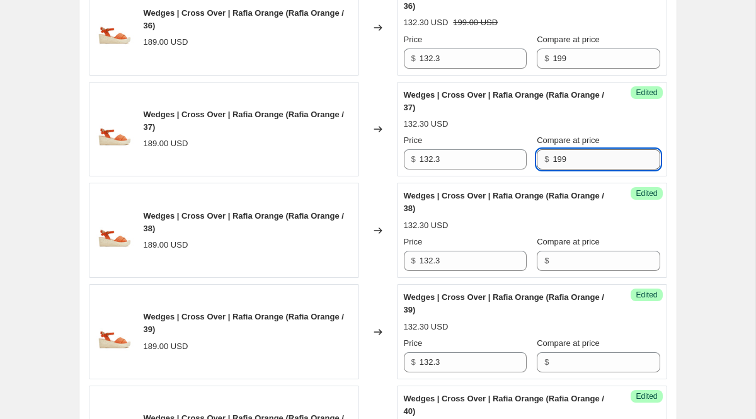
scroll to position [1636, 0]
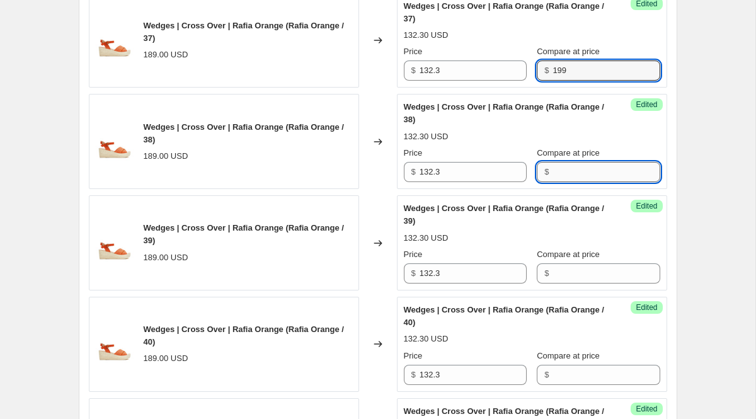
click at [556, 182] on input "Compare at price" at bounding box center [606, 172] width 107 height 20
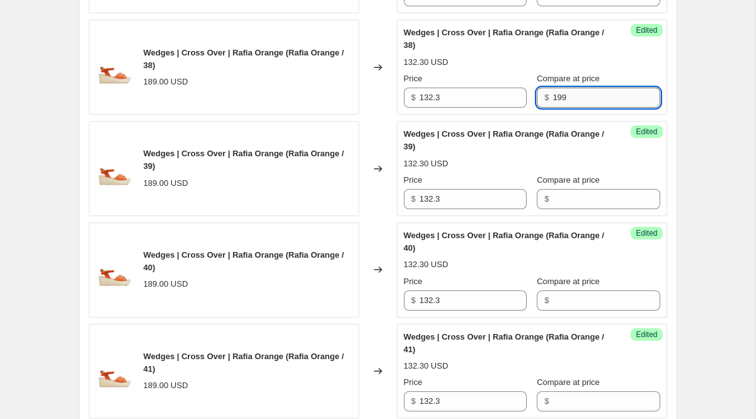
scroll to position [1724, 0]
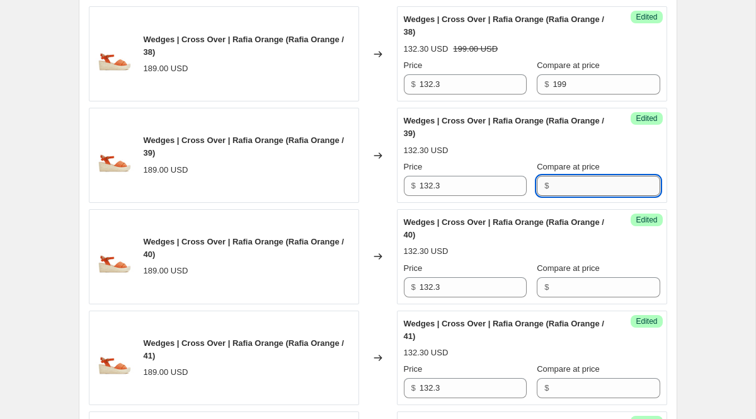
click at [560, 196] on input "Compare at price" at bounding box center [606, 186] width 107 height 20
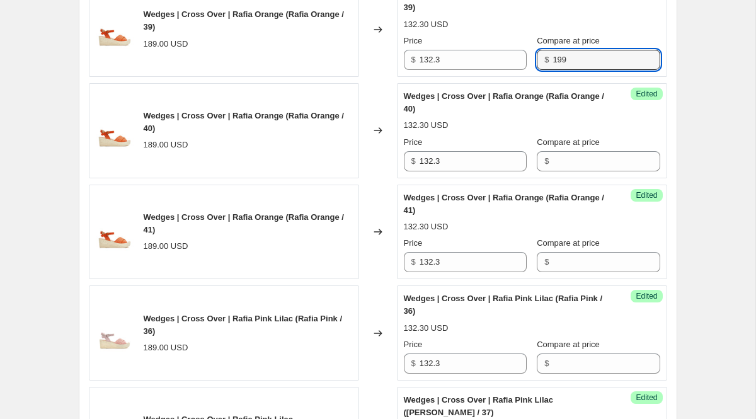
scroll to position [1899, 0]
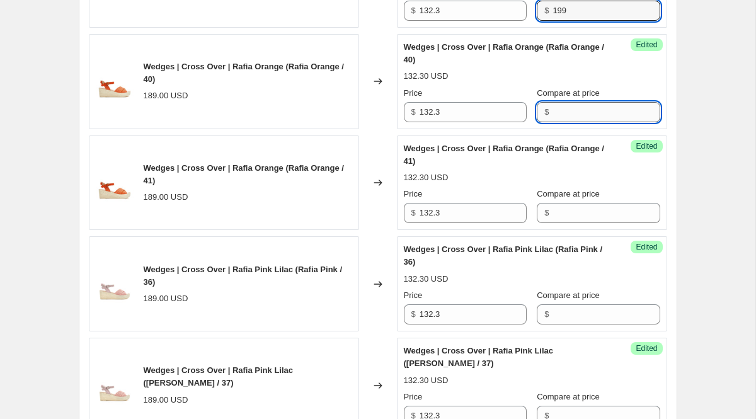
click at [559, 122] on input "Compare at price" at bounding box center [606, 112] width 107 height 20
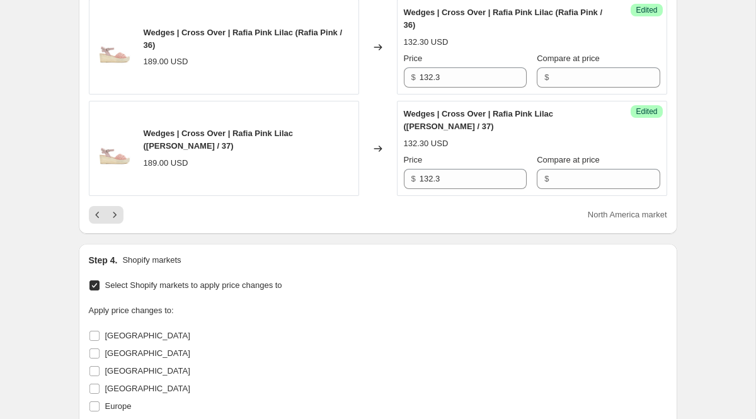
scroll to position [2152, 0]
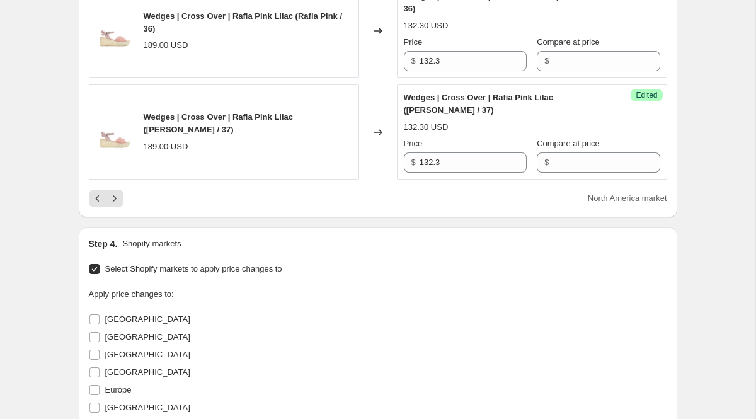
click at [556, 71] on input "Compare at price" at bounding box center [606, 61] width 107 height 20
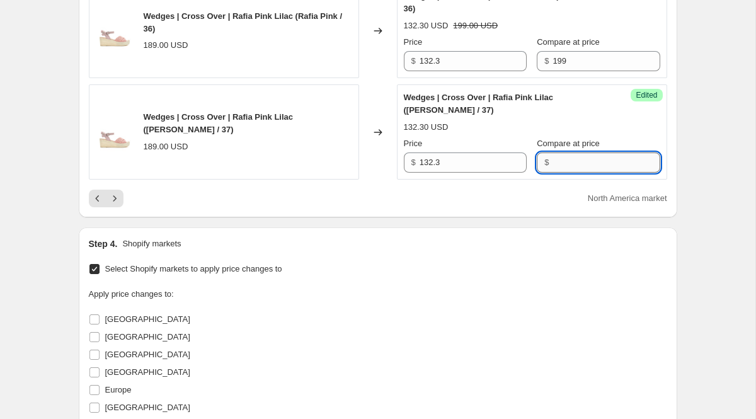
click at [555, 173] on input "Compare at price" at bounding box center [606, 163] width 107 height 20
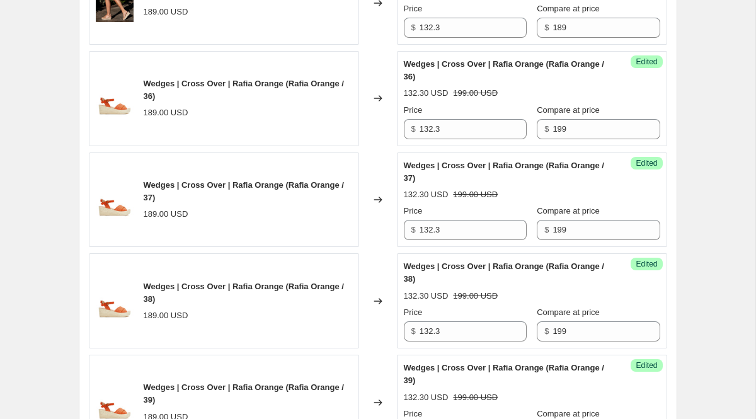
scroll to position [1475, 0]
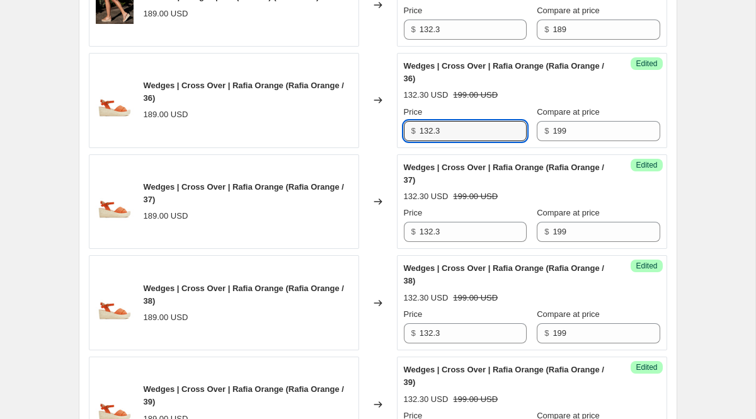
drag, startPoint x: 446, startPoint y: 287, endPoint x: 369, endPoint y: 281, distance: 77.1
click at [374, 148] on div "Wedges | Cross Over | Rafia Orange (Rafia Orange / 36) 189.00 USD Changed to Su…" at bounding box center [378, 100] width 579 height 95
click at [705, 245] on div "Create new price [MEDICAL_DATA]. This page is ready Create new price [MEDICAL_D…" at bounding box center [378, 64] width 756 height 3079
drag, startPoint x: 440, startPoint y: 281, endPoint x: 391, endPoint y: 273, distance: 49.7
click at [397, 148] on div "Success Edited Wedges | Cross Over | Rafia Orange (Rafia Orange / 36) 119.40 US…" at bounding box center [532, 100] width 270 height 95
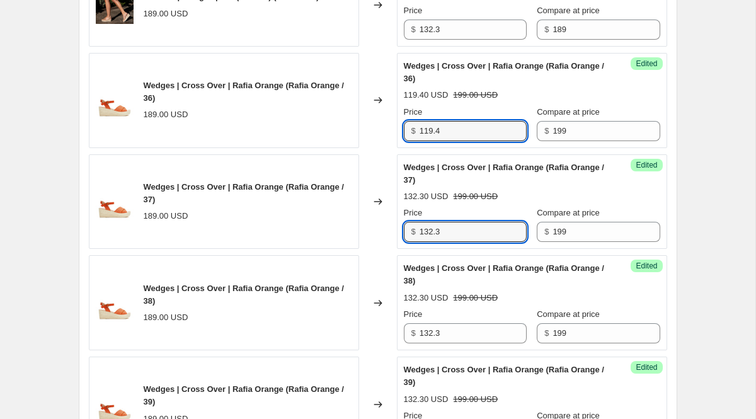
drag, startPoint x: 469, startPoint y: 384, endPoint x: 299, endPoint y: 381, distance: 170.2
click at [299, 250] on div "Wedges | Cross Over | Rafia Orange (Rafia Orange / 37) 189.00 USD Changed to Su…" at bounding box center [378, 201] width 579 height 95
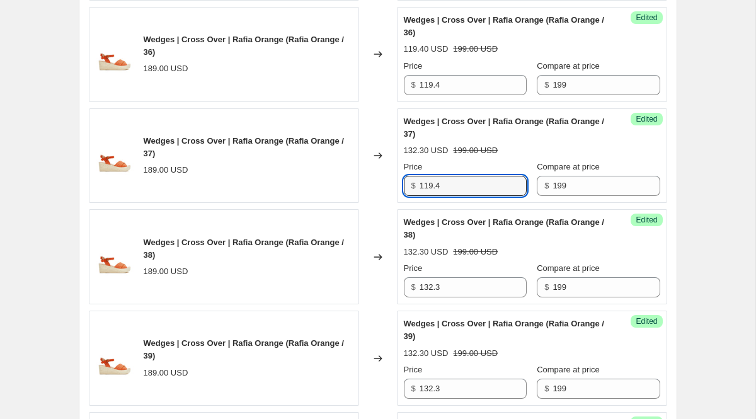
scroll to position [1730, 0]
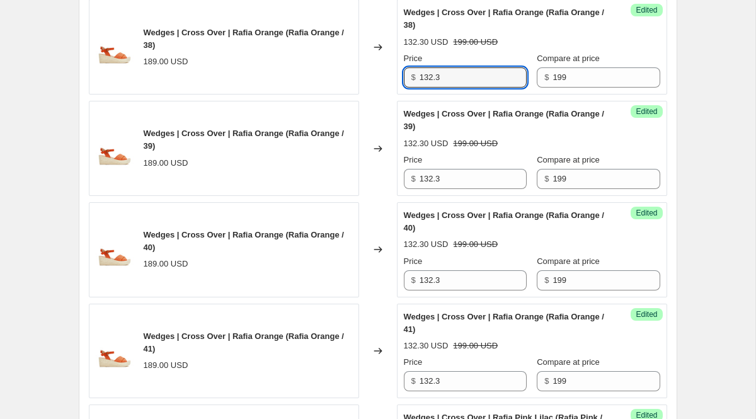
drag, startPoint x: 449, startPoint y: 231, endPoint x: 377, endPoint y: 231, distance: 71.8
click at [384, 95] on div "Wedges | Cross Over | Rafia Orange (Rafia Orange / 38) 189.00 USD Changed to Su…" at bounding box center [378, 46] width 579 height 95
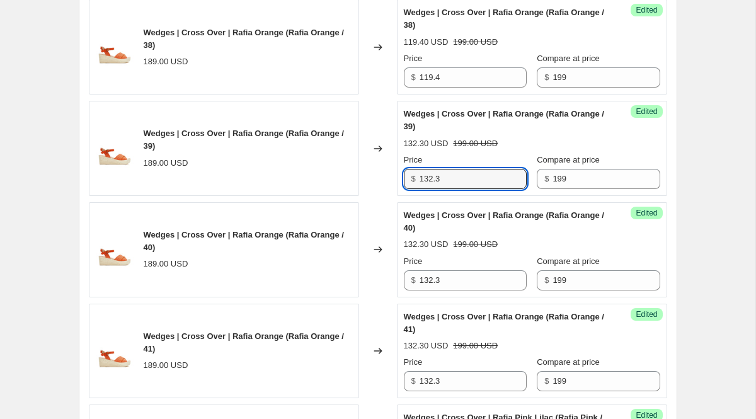
drag, startPoint x: 447, startPoint y: 329, endPoint x: 356, endPoint y: 326, distance: 91.4
click at [356, 196] on div "Wedges | Cross Over | Rafia Orange (Rafia Orange / 39) 189.00 USD Changed to Su…" at bounding box center [378, 148] width 579 height 95
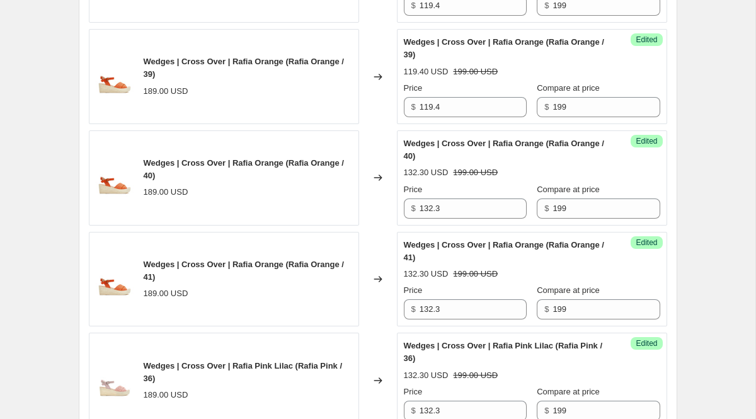
scroll to position [1834, 0]
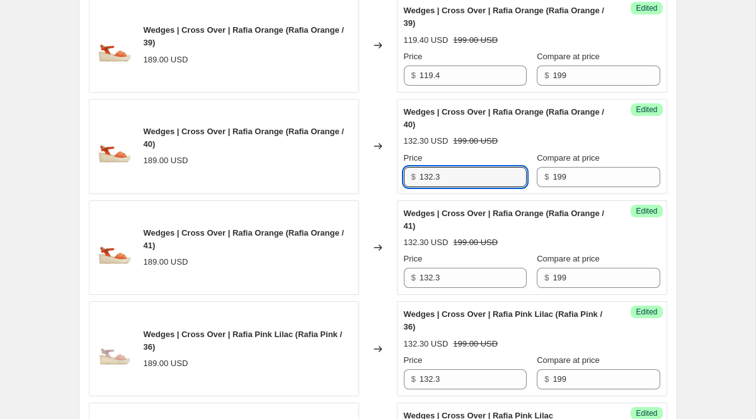
drag, startPoint x: 455, startPoint y: 330, endPoint x: 330, endPoint y: 326, distance: 124.8
click at [330, 194] on div "Wedges | Cross Over | Rafia Orange (Rafia Orange / 40) 189.00 USD Changed to Su…" at bounding box center [378, 146] width 579 height 95
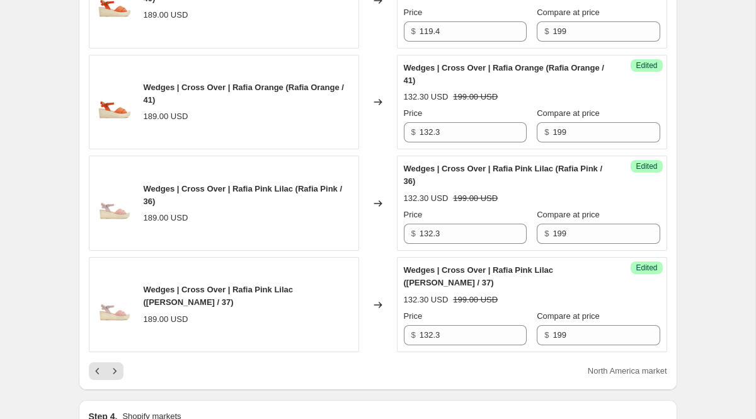
scroll to position [2029, 0]
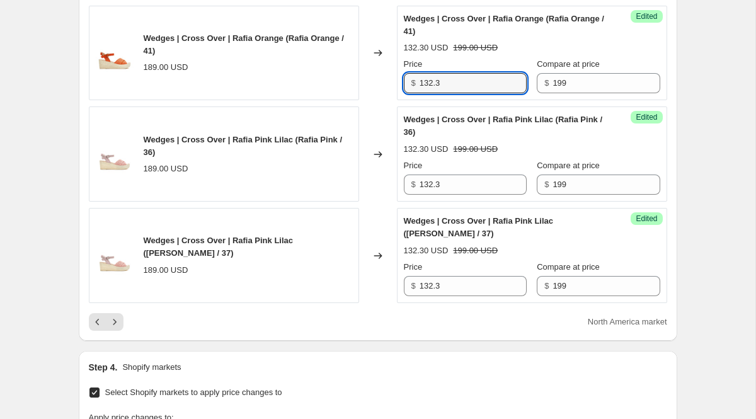
drag, startPoint x: 449, startPoint y: 238, endPoint x: 360, endPoint y: 231, distance: 89.1
click at [372, 101] on div "Wedges | Cross Over | Rafia Orange (Rafia Orange / 41) 189.00 USD Changed to Su…" at bounding box center [378, 53] width 579 height 95
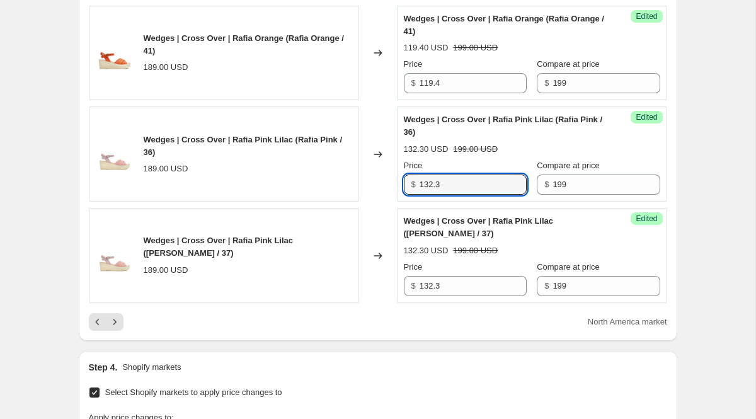
drag, startPoint x: 450, startPoint y: 337, endPoint x: 373, endPoint y: 331, distance: 77.1
click at [373, 202] on div "Wedges | Cross Over | Rafia Pink Lilac ([PERSON_NAME] / 36) 189.00 USD Changed …" at bounding box center [378, 154] width 579 height 95
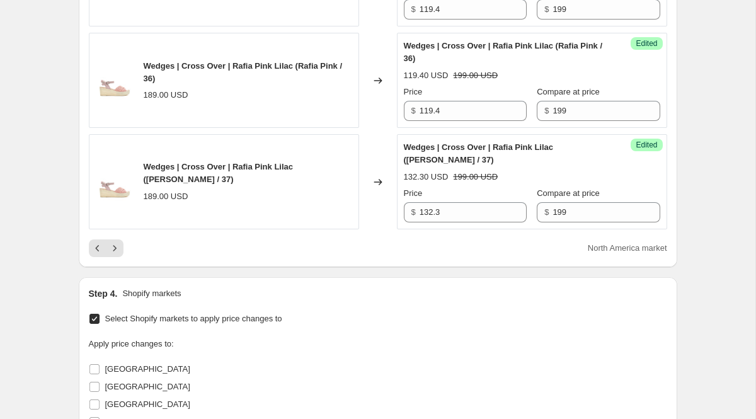
scroll to position [2163, 0]
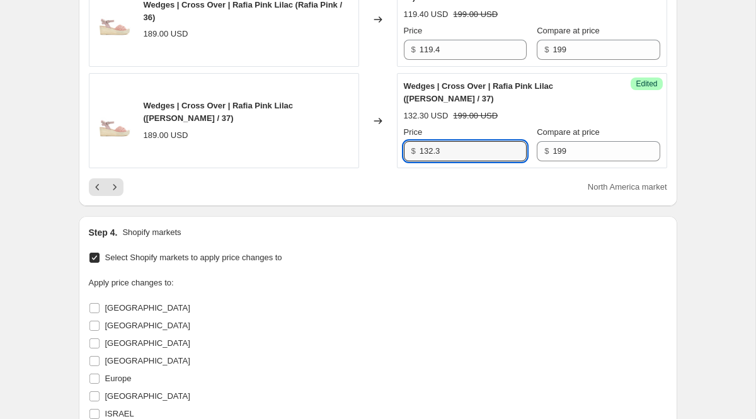
drag, startPoint x: 460, startPoint y: 302, endPoint x: 362, endPoint y: 302, distance: 98.3
click at [362, 168] on div "Wedges | Cross Over | Rafia Pink Lilac ([PERSON_NAME] / 37) 189.00 USD Changed …" at bounding box center [378, 120] width 579 height 95
click at [120, 193] on icon "Next" at bounding box center [114, 187] width 13 height 13
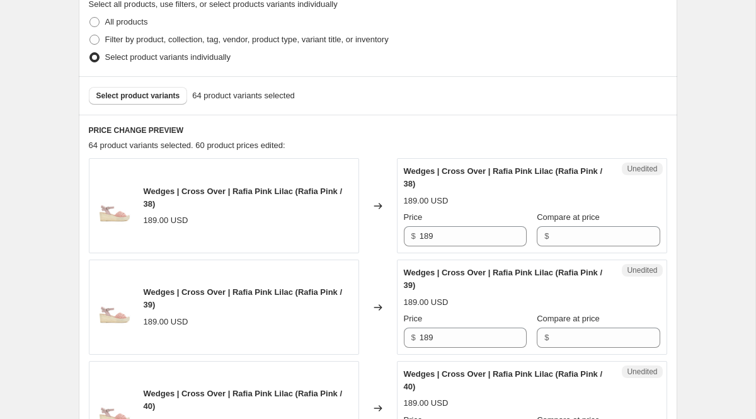
scroll to position [306, 0]
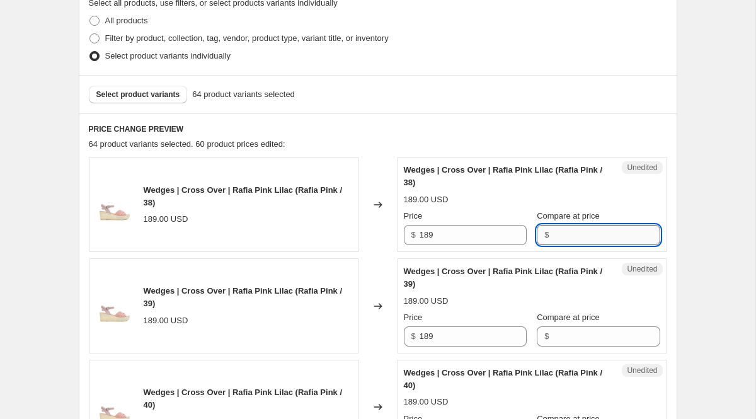
click at [553, 234] on input "Compare at price" at bounding box center [606, 235] width 107 height 20
drag, startPoint x: 557, startPoint y: 233, endPoint x: 502, endPoint y: 220, distance: 57.0
click at [512, 227] on div "Price $ 189 Compare at price $ 199" at bounding box center [532, 227] width 256 height 35
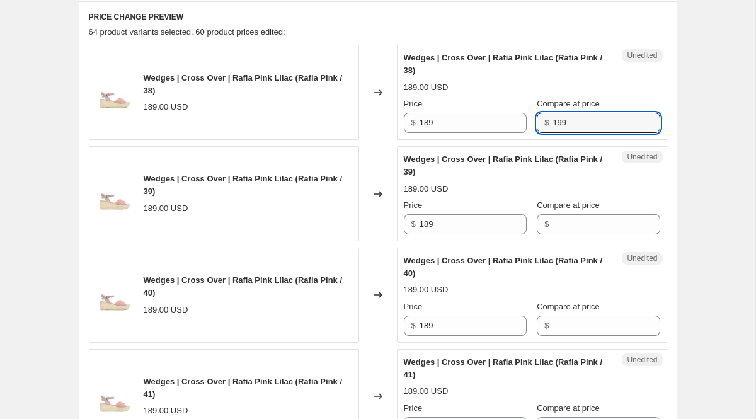
scroll to position [425, 0]
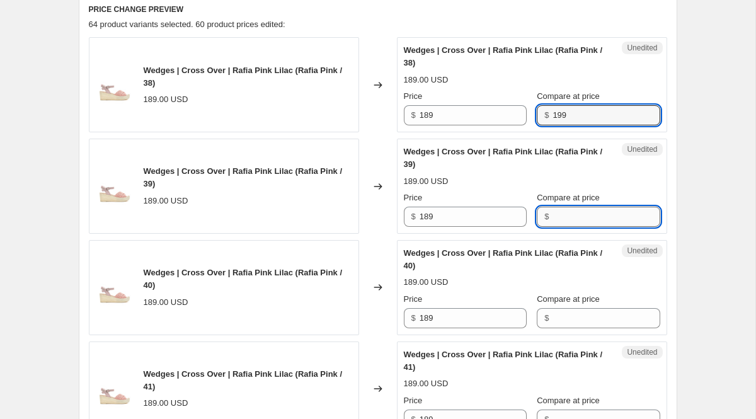
click at [602, 221] on input "Compare at price" at bounding box center [606, 217] width 107 height 20
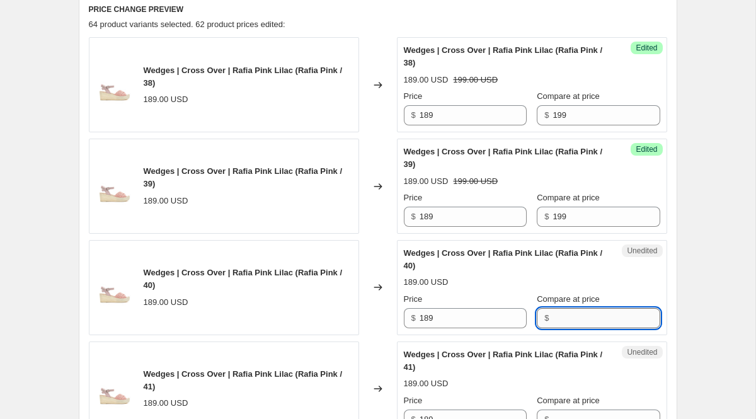
click at [593, 319] on input "Compare at price" at bounding box center [606, 318] width 107 height 20
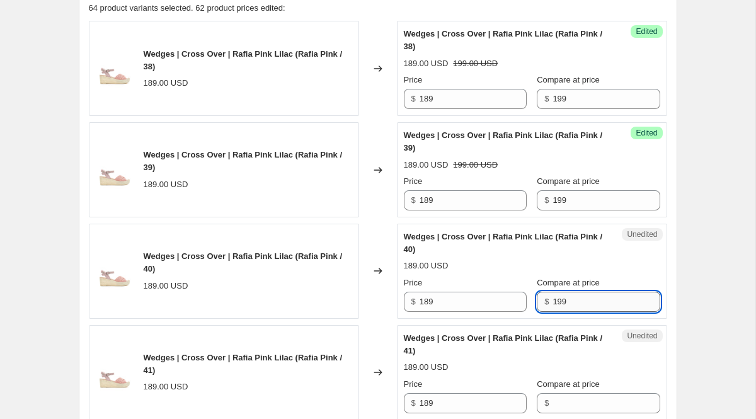
scroll to position [477, 0]
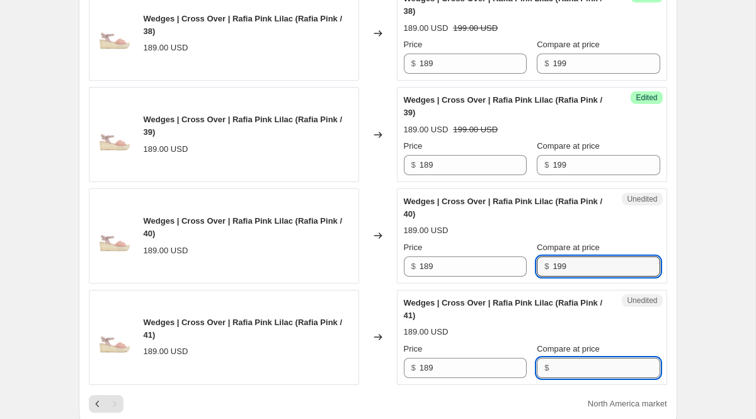
click at [557, 360] on input "Compare at price" at bounding box center [606, 368] width 107 height 20
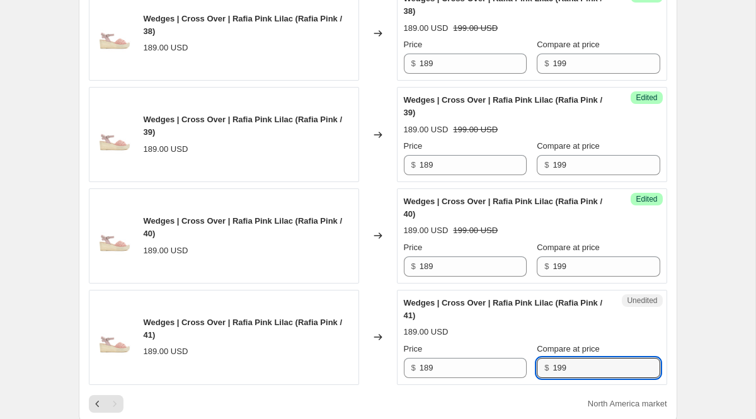
scroll to position [490, 0]
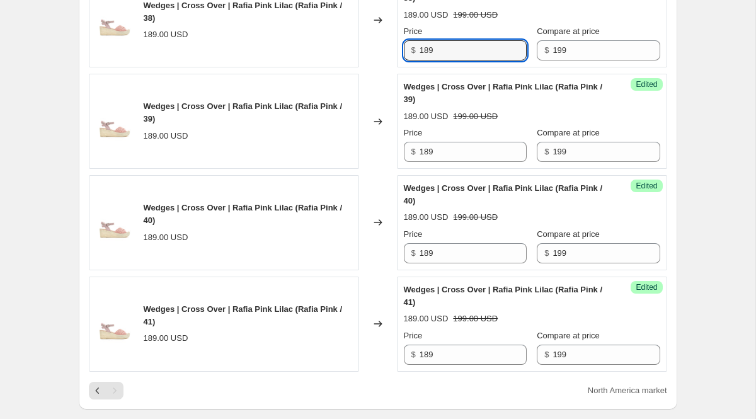
drag, startPoint x: 438, startPoint y: 55, endPoint x: 355, endPoint y: 42, distance: 83.6
click at [363, 42] on div "Wedges | Cross Over | Rafia Pink Lilac ([PERSON_NAME] / 38) 189.00 USD Changed …" at bounding box center [378, 19] width 579 height 95
click at [688, 133] on div "Create new price [MEDICAL_DATA]. This page is ready Create new price [MEDICAL_D…" at bounding box center [378, 314] width 629 height 1609
drag, startPoint x: 443, startPoint y: 52, endPoint x: 396, endPoint y: 52, distance: 46.6
click at [398, 52] on div "Success Edited Wedges | Cross Over | Rafia Pink Lilac ([PERSON_NAME] / 38) 119.…" at bounding box center [532, 19] width 270 height 95
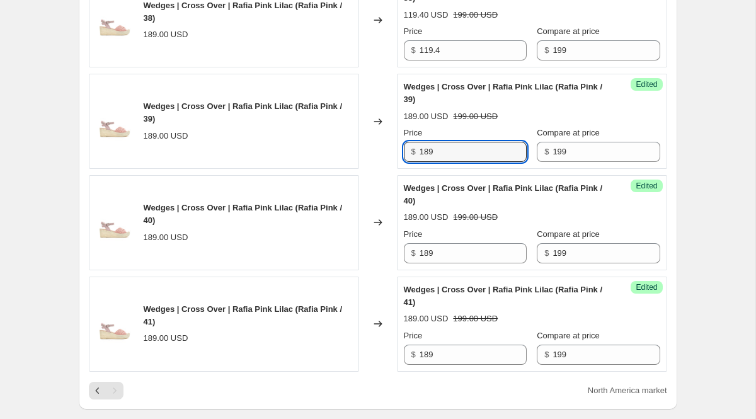
drag, startPoint x: 447, startPoint y: 147, endPoint x: 383, endPoint y: 138, distance: 65.0
click at [384, 141] on div "Wedges | Cross Over | Rafia Pink Lilac ([PERSON_NAME] / 39) 189.00 USD Changed …" at bounding box center [378, 121] width 579 height 95
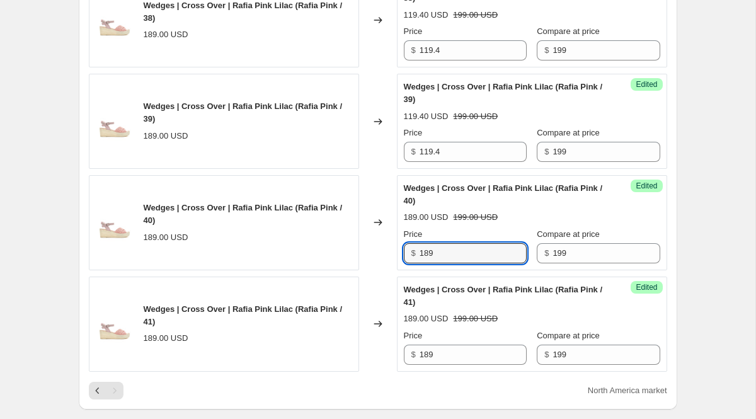
drag, startPoint x: 443, startPoint y: 255, endPoint x: 389, endPoint y: 251, distance: 54.3
click at [389, 251] on div "Wedges | Cross Over | Rafia Pink Lilac ([PERSON_NAME] / 40) 189.00 USD Changed …" at bounding box center [378, 222] width 579 height 95
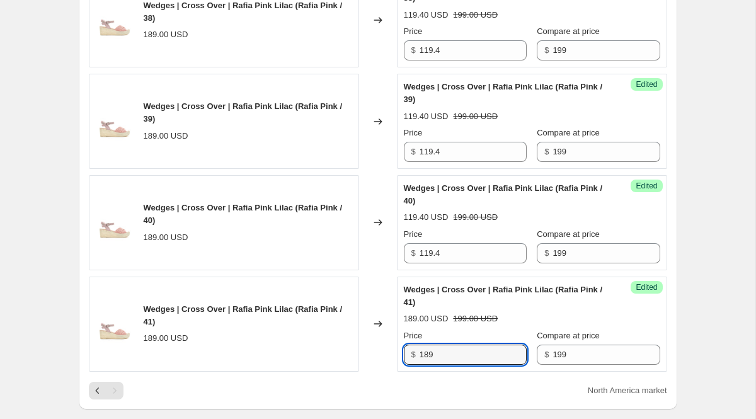
drag, startPoint x: 455, startPoint y: 357, endPoint x: 356, endPoint y: 340, distance: 100.4
click at [356, 340] on div "Wedges | Cross Over | Rafia Pink Lilac ([PERSON_NAME] / 41) 189.00 USD Changed …" at bounding box center [378, 324] width 579 height 95
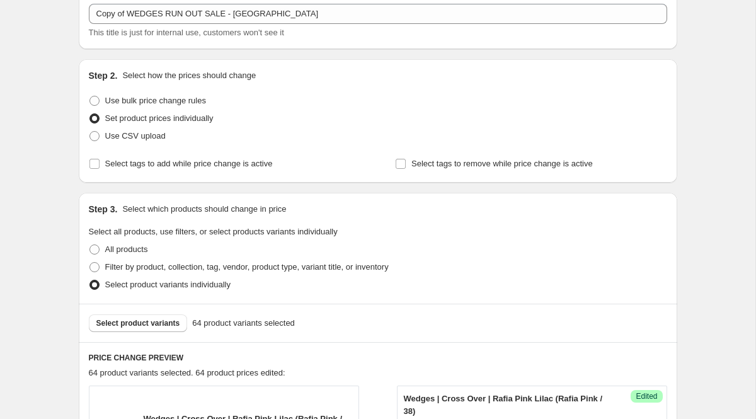
scroll to position [0, 0]
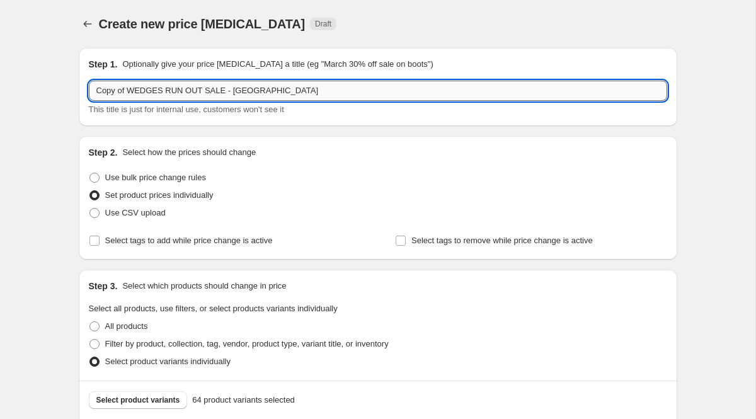
click at [274, 93] on input "Copy of WEDGES RUN OUT SALE - [GEOGRAPHIC_DATA]" at bounding box center [378, 91] width 579 height 20
click at [163, 91] on input "Copy of WEDGES RUN OUT SALE - [GEOGRAPHIC_DATA]" at bounding box center [378, 91] width 579 height 20
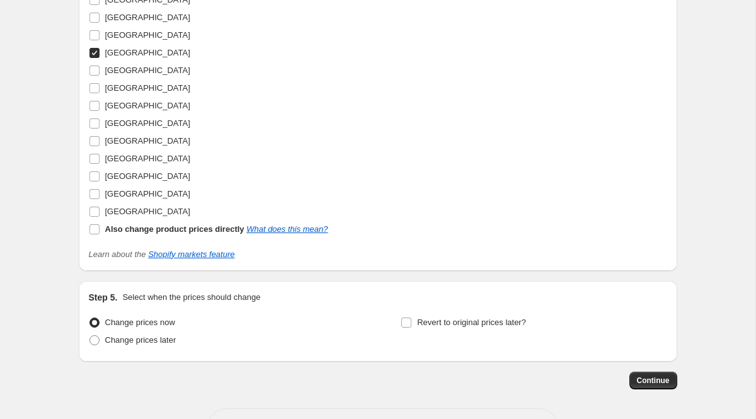
scroll to position [1190, 0]
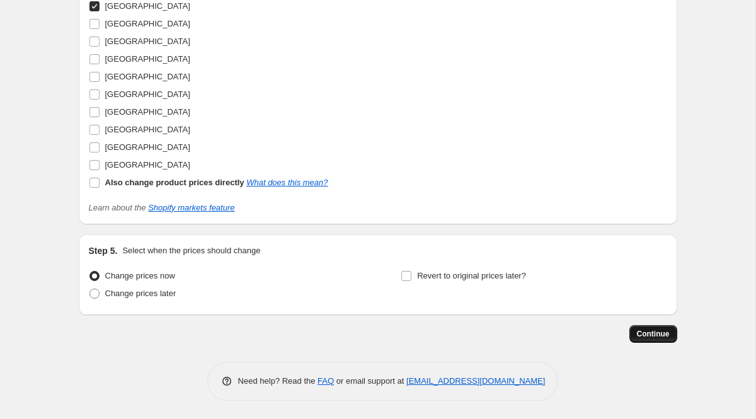
click at [664, 337] on span "Continue" at bounding box center [653, 334] width 33 height 10
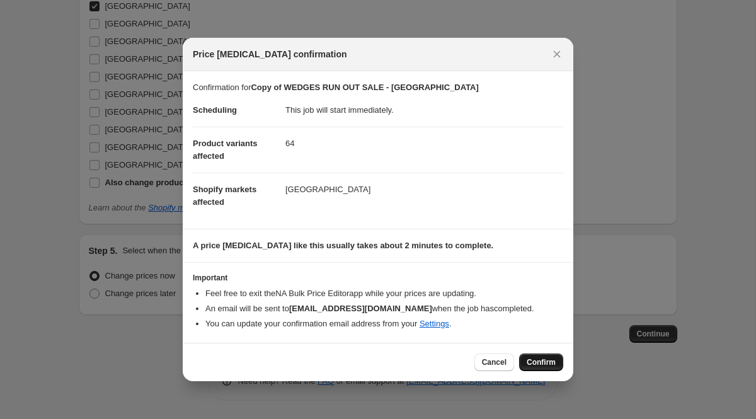
click at [548, 364] on span "Confirm" at bounding box center [541, 362] width 29 height 10
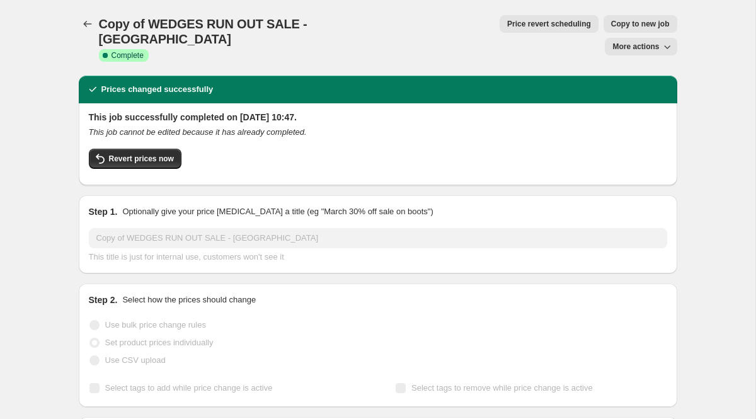
click at [611, 28] on span "Copy to new job" at bounding box center [640, 24] width 59 height 10
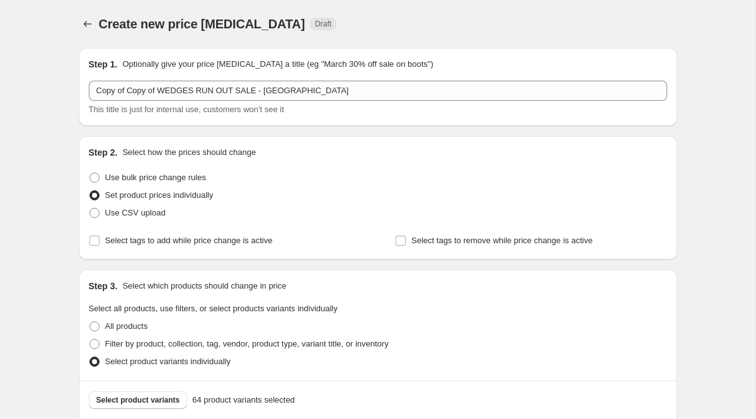
click at [298, 79] on div "Step 1. Optionally give your price [MEDICAL_DATA] a title (eg "March 30% off sa…" at bounding box center [378, 87] width 579 height 58
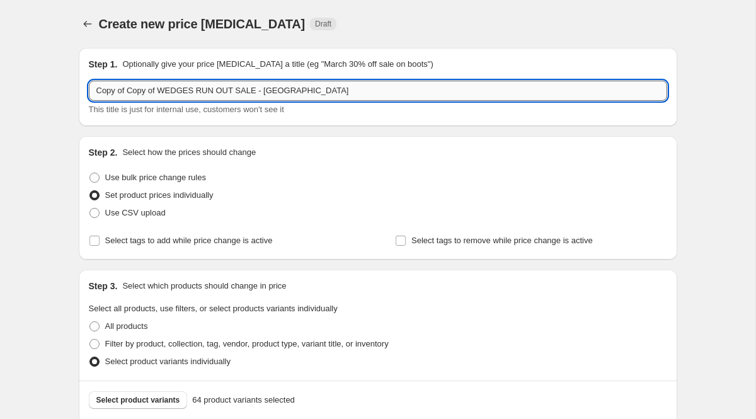
click at [298, 88] on input "Copy of Copy of WEDGES RUN OUT SALE - [GEOGRAPHIC_DATA]" at bounding box center [378, 91] width 579 height 20
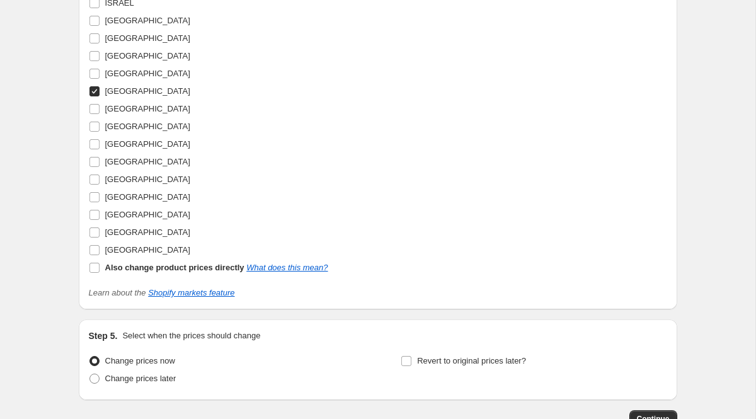
scroll to position [2586, 0]
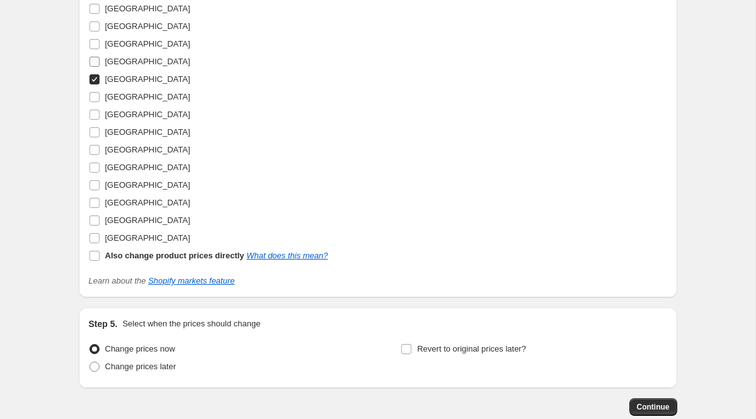
click at [95, 67] on input "[GEOGRAPHIC_DATA]" at bounding box center [94, 62] width 10 height 10
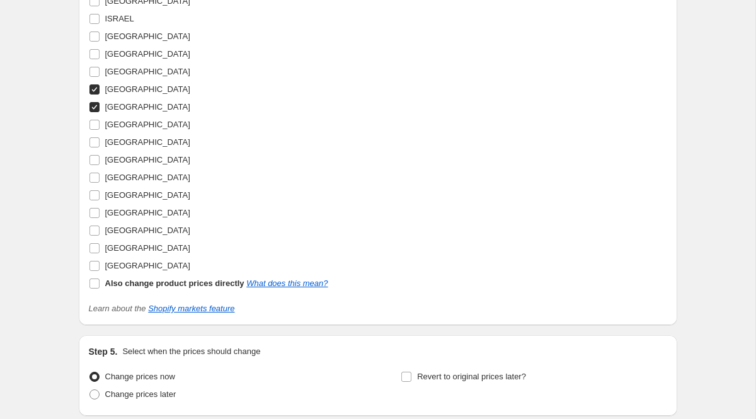
scroll to position [2544, 0]
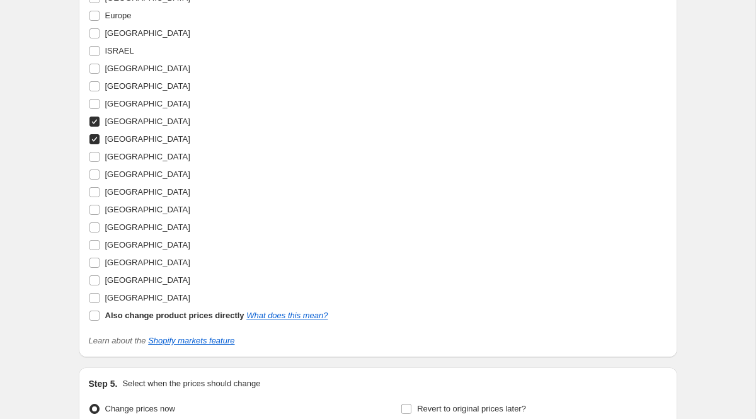
click at [95, 144] on input "[GEOGRAPHIC_DATA]" at bounding box center [94, 139] width 10 height 10
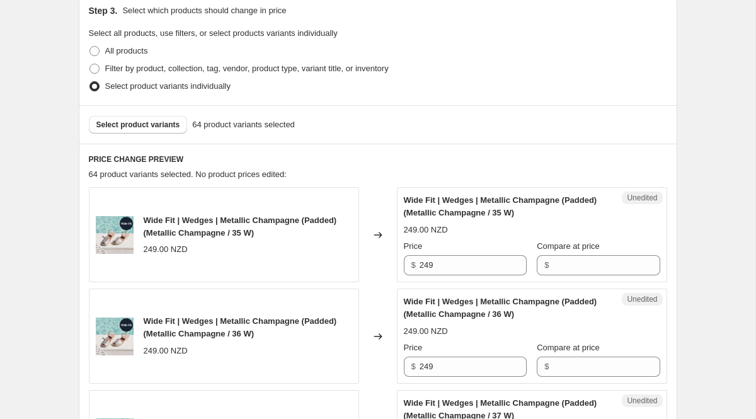
scroll to position [289, 0]
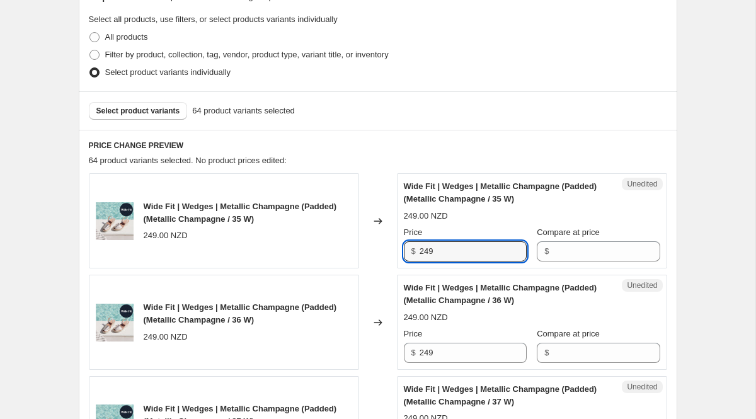
drag, startPoint x: 444, startPoint y: 249, endPoint x: 370, endPoint y: 233, distance: 76.1
click at [374, 237] on div "Wide Fit | Wedges | Metallic Champagne (Padded) (Metallic Champagne / 35 W) 249…" at bounding box center [378, 220] width 579 height 95
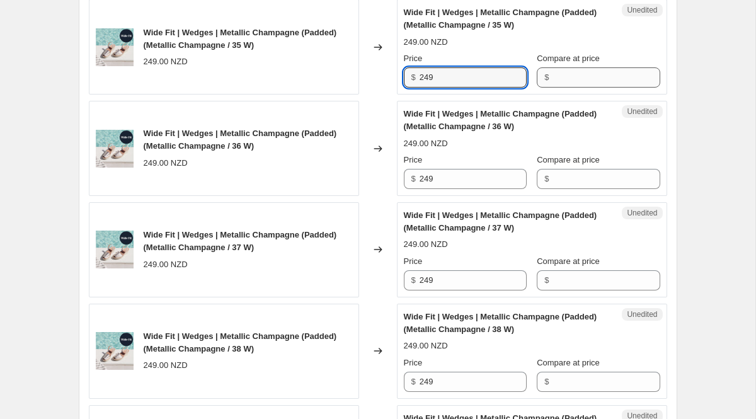
scroll to position [455, 0]
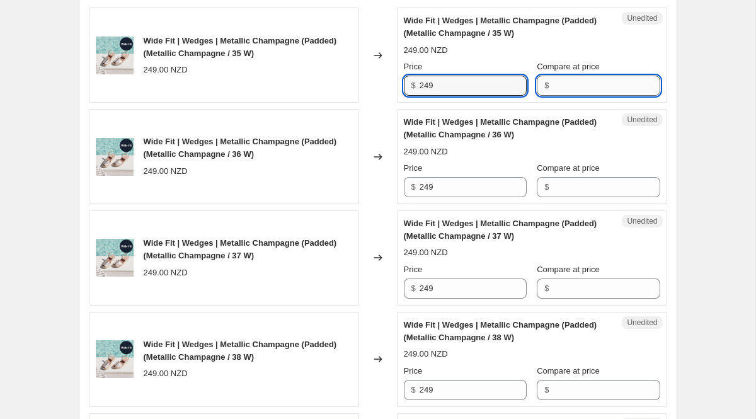
click at [604, 86] on input "Compare at price" at bounding box center [606, 86] width 107 height 20
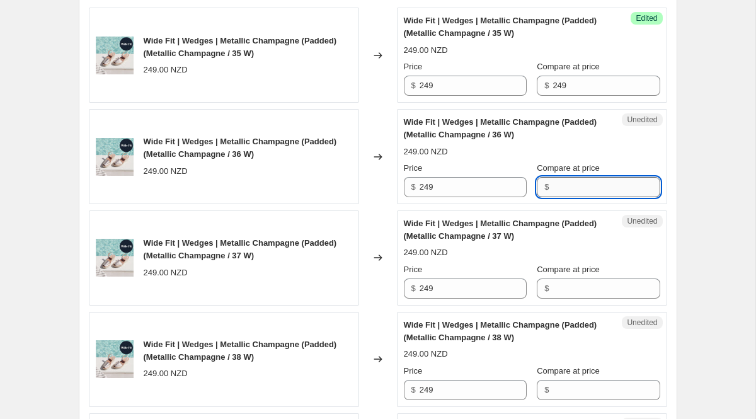
click at [618, 189] on input "Compare at price" at bounding box center [606, 187] width 107 height 20
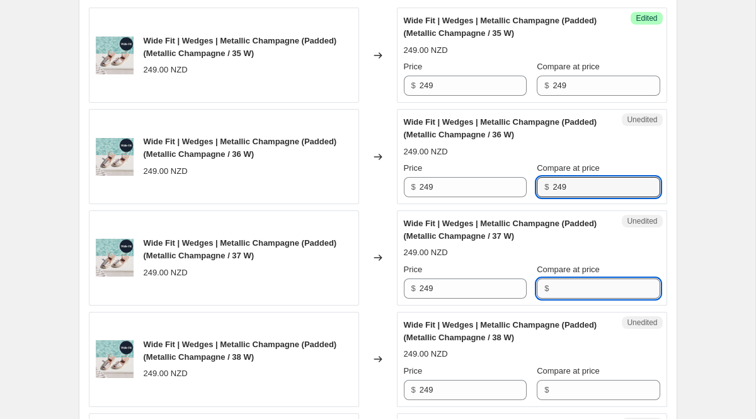
click at [623, 291] on input "Compare at price" at bounding box center [606, 289] width 107 height 20
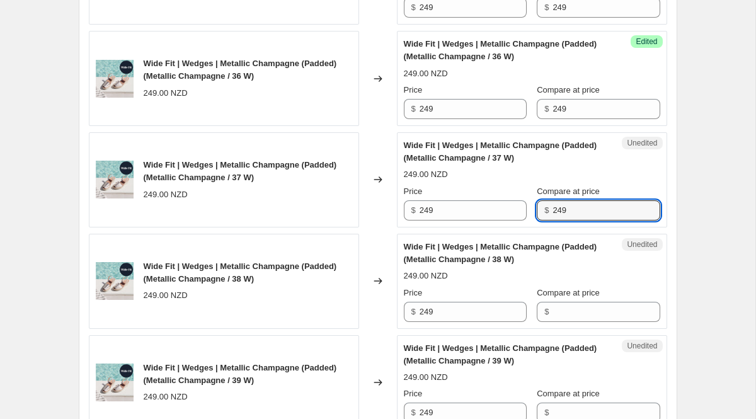
scroll to position [546, 0]
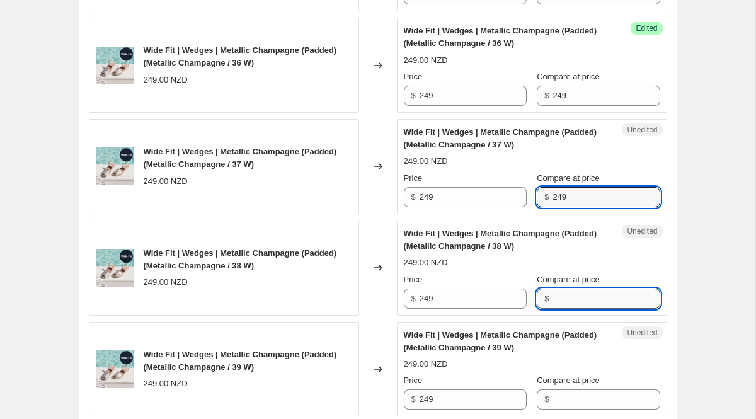
click at [577, 297] on input "Compare at price" at bounding box center [606, 299] width 107 height 20
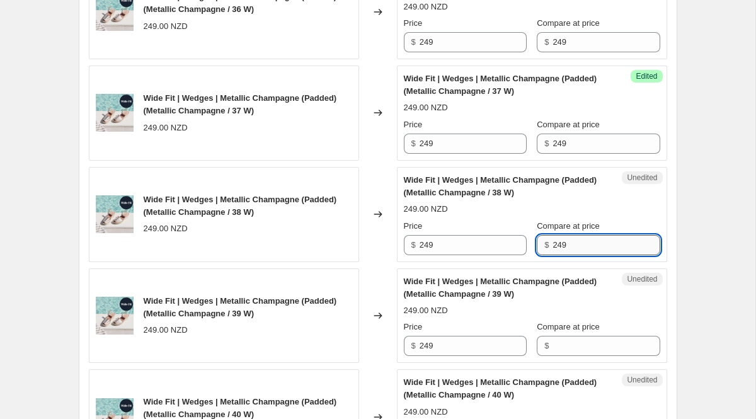
scroll to position [618, 0]
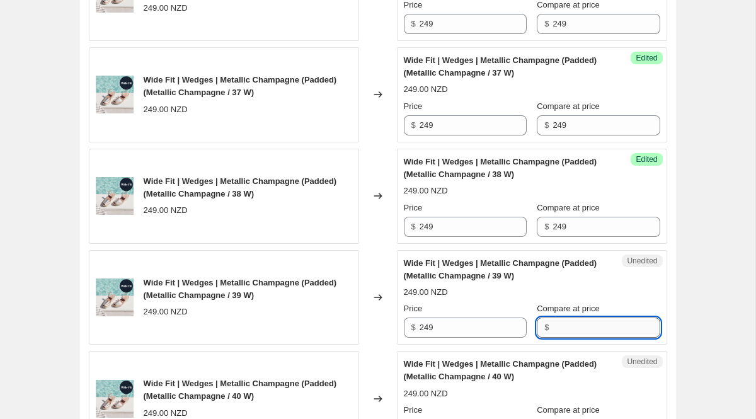
click at [566, 326] on input "Compare at price" at bounding box center [606, 328] width 107 height 20
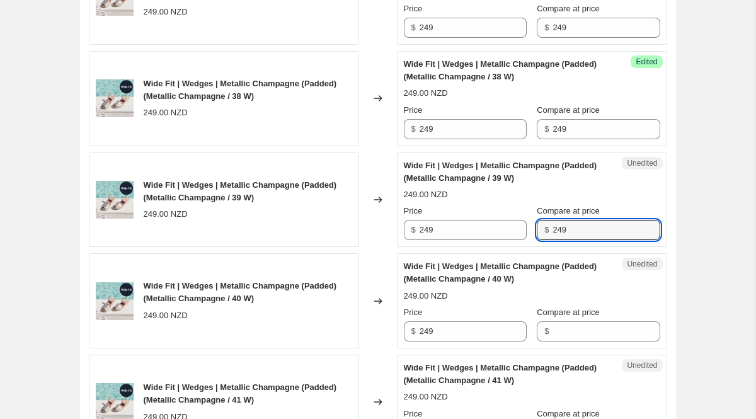
scroll to position [757, 0]
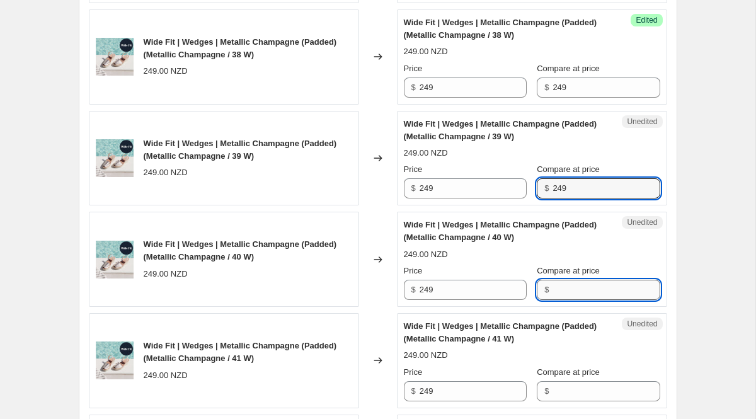
click at [579, 288] on input "Compare at price" at bounding box center [606, 290] width 107 height 20
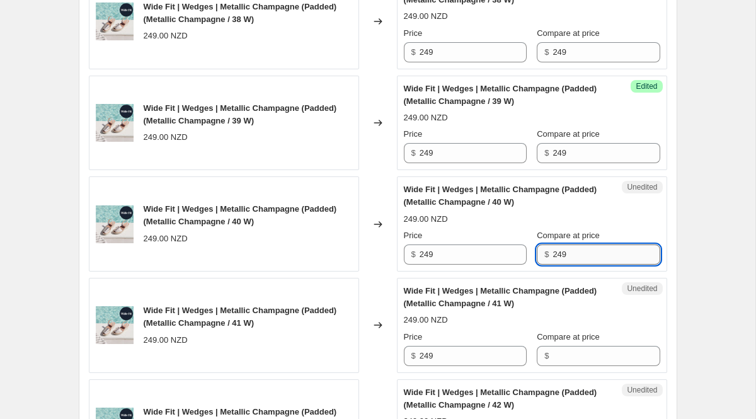
scroll to position [893, 0]
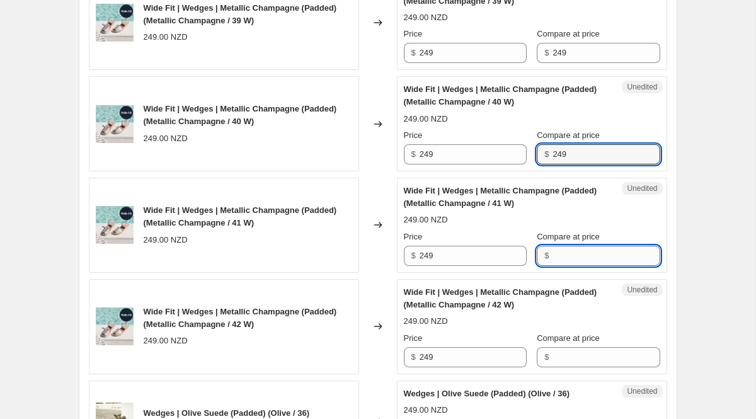
click at [577, 262] on input "Compare at price" at bounding box center [606, 256] width 107 height 20
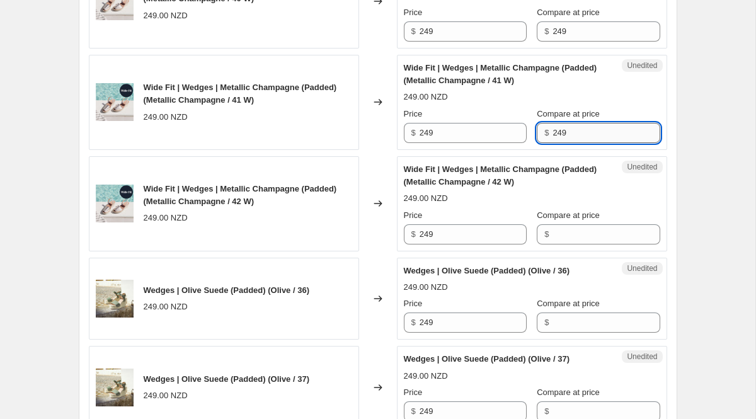
scroll to position [1026, 0]
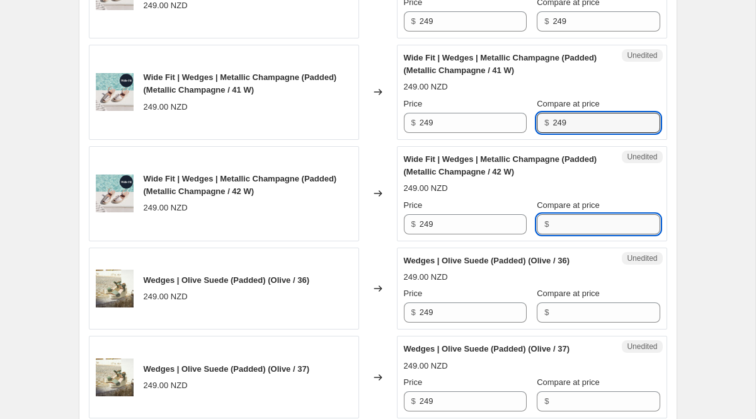
click at [581, 223] on input "Compare at price" at bounding box center [606, 224] width 107 height 20
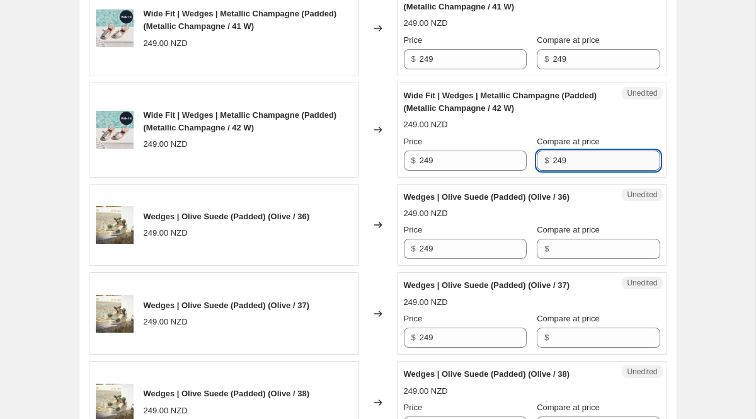
scroll to position [1105, 0]
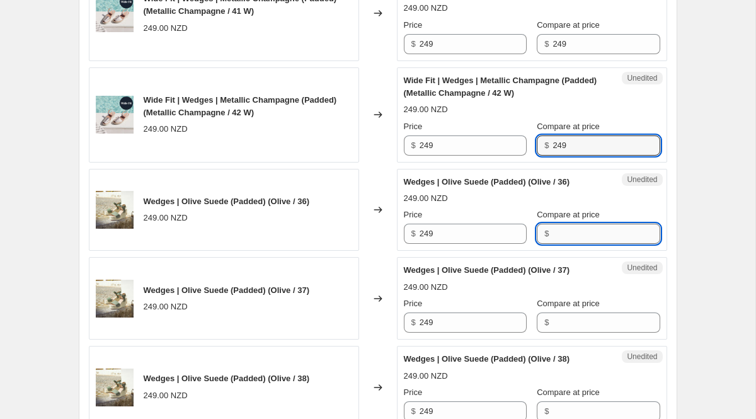
click at [561, 240] on input "Compare at price" at bounding box center [606, 234] width 107 height 20
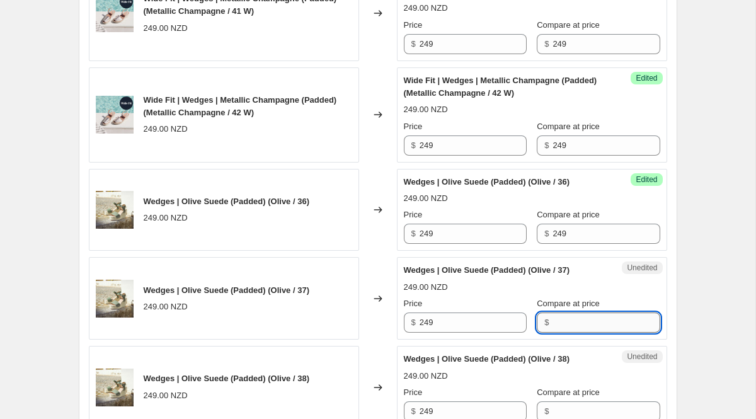
click at [577, 321] on input "Compare at price" at bounding box center [606, 323] width 107 height 20
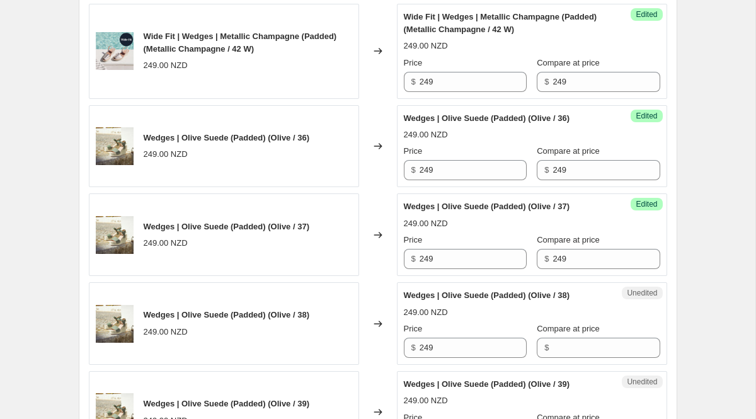
scroll to position [1178, 0]
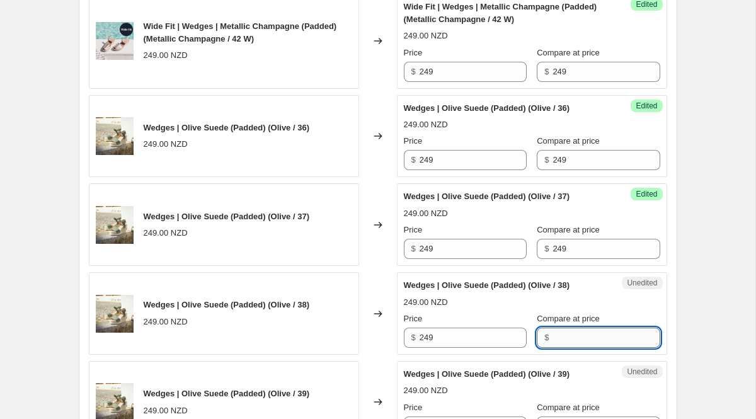
click at [572, 338] on input "Compare at price" at bounding box center [606, 338] width 107 height 20
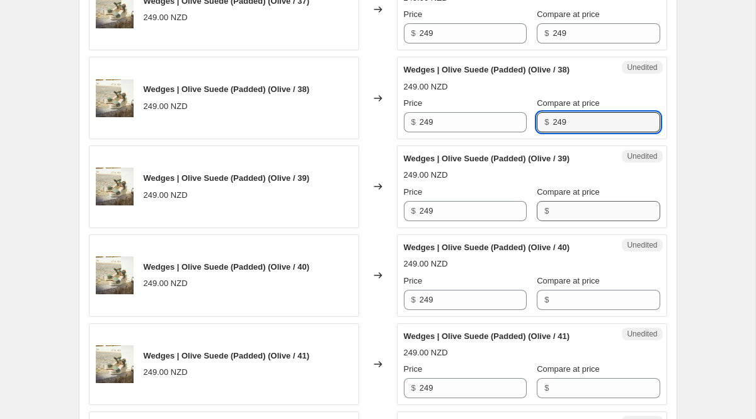
scroll to position [1483, 0]
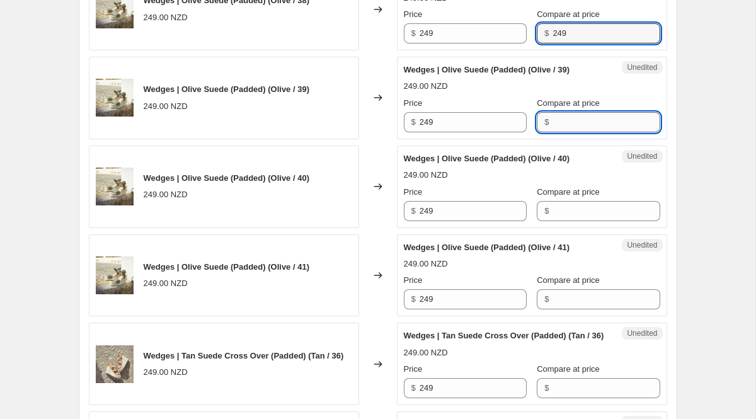
click at [569, 119] on input "Compare at price" at bounding box center [606, 122] width 107 height 20
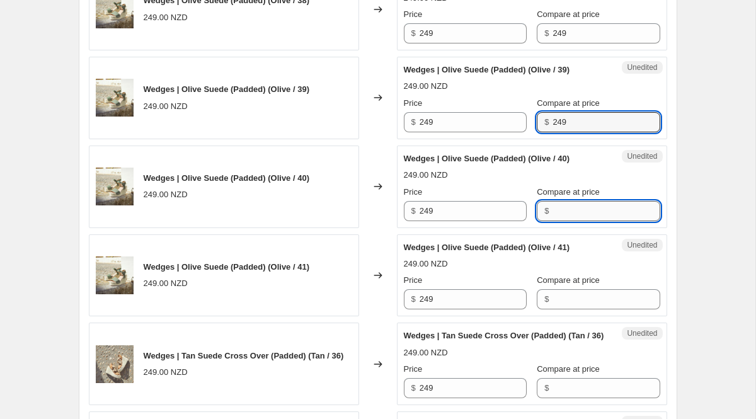
click at [584, 207] on input "Compare at price" at bounding box center [606, 211] width 107 height 20
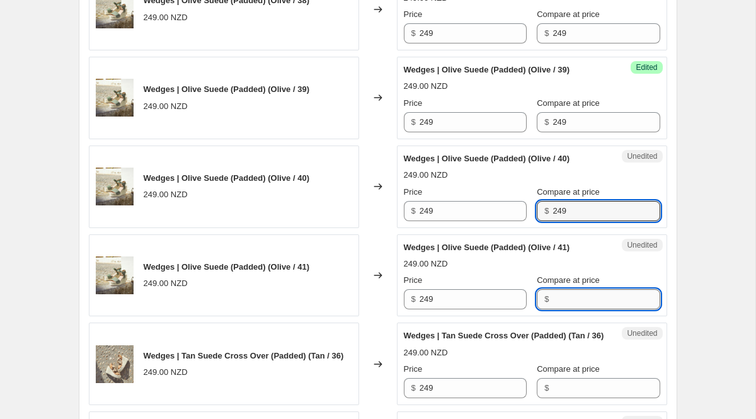
click at [594, 299] on input "Compare at price" at bounding box center [606, 299] width 107 height 20
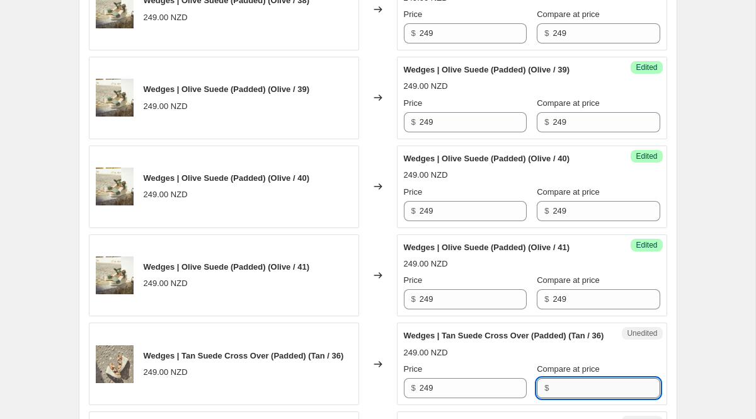
click at [584, 396] on input "Compare at price" at bounding box center [606, 388] width 107 height 20
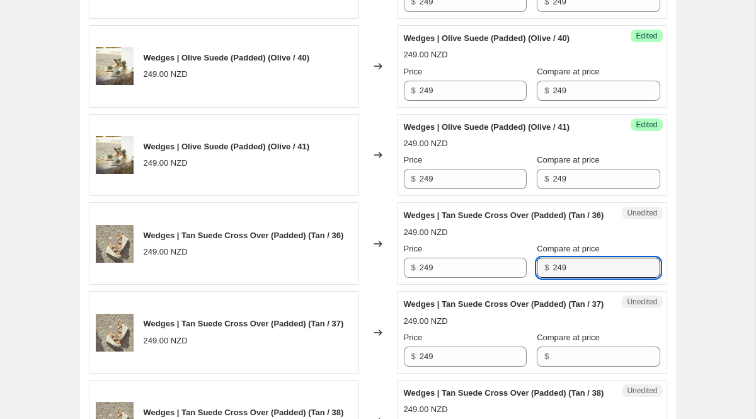
scroll to position [1618, 0]
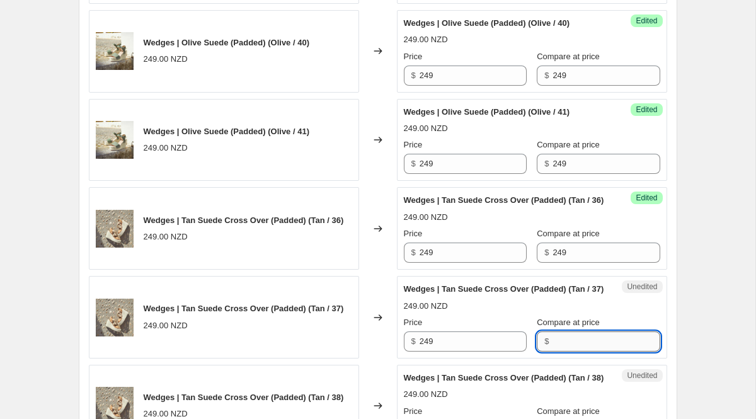
click at [559, 352] on input "Compare at price" at bounding box center [606, 341] width 107 height 20
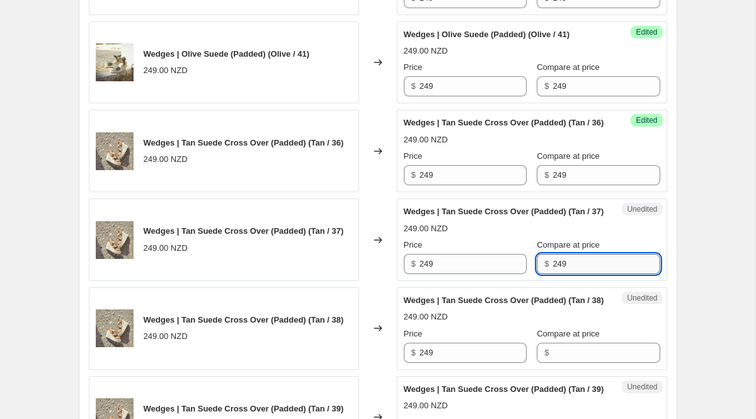
scroll to position [1846, 0]
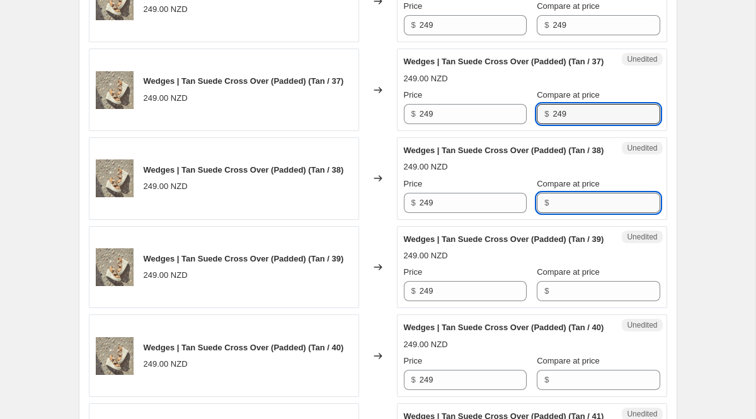
click at [563, 213] on input "Compare at price" at bounding box center [606, 203] width 107 height 20
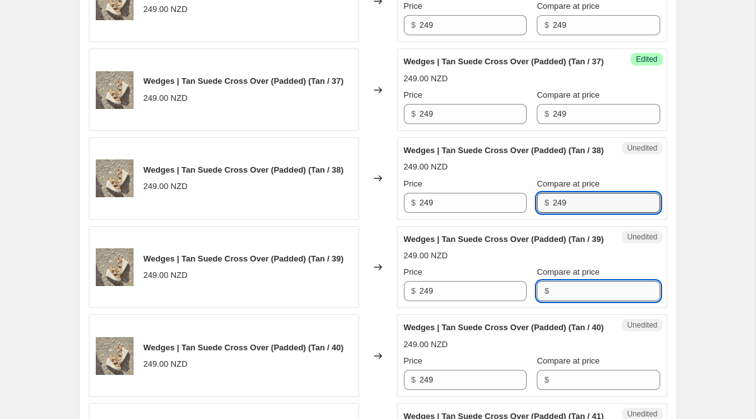
click at [572, 301] on input "Compare at price" at bounding box center [606, 291] width 107 height 20
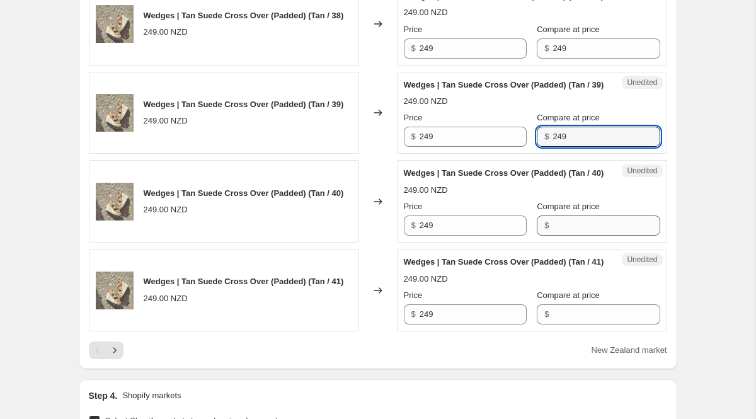
scroll to position [2011, 0]
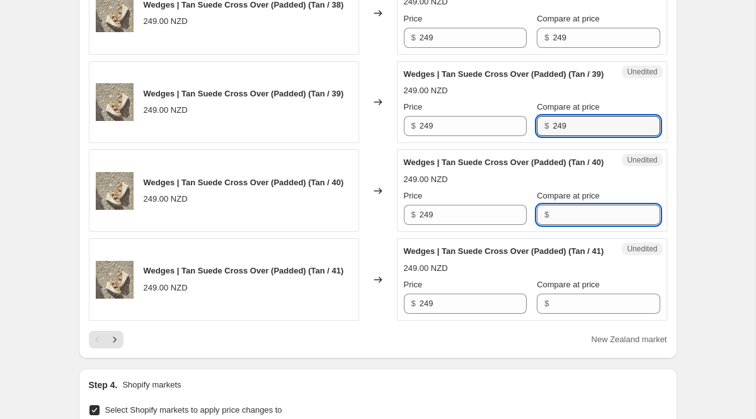
click at [553, 225] on input "Compare at price" at bounding box center [606, 215] width 107 height 20
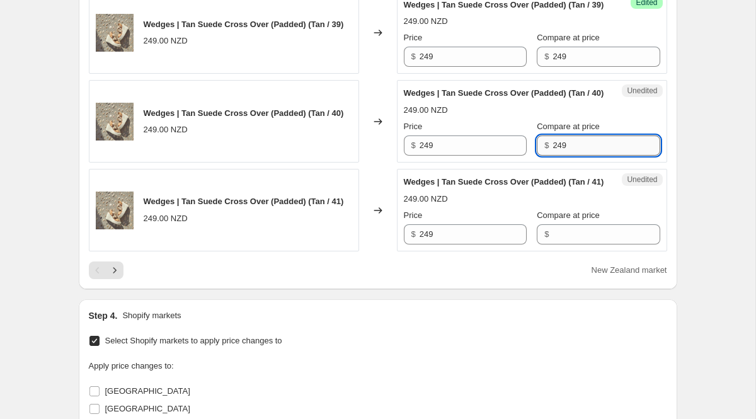
scroll to position [2087, 0]
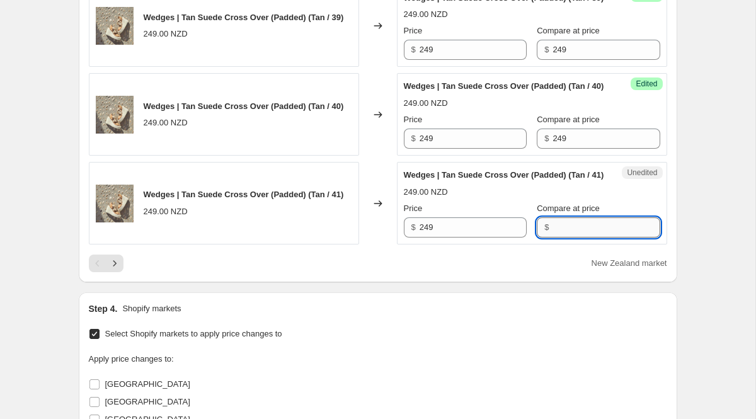
click at [560, 238] on input "Compare at price" at bounding box center [606, 227] width 107 height 20
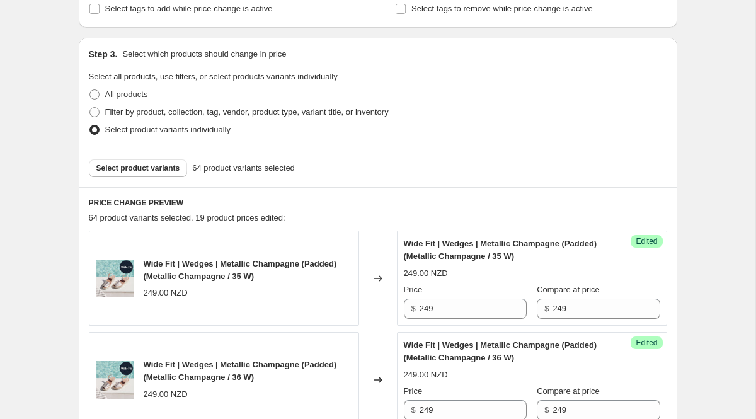
scroll to position [283, 0]
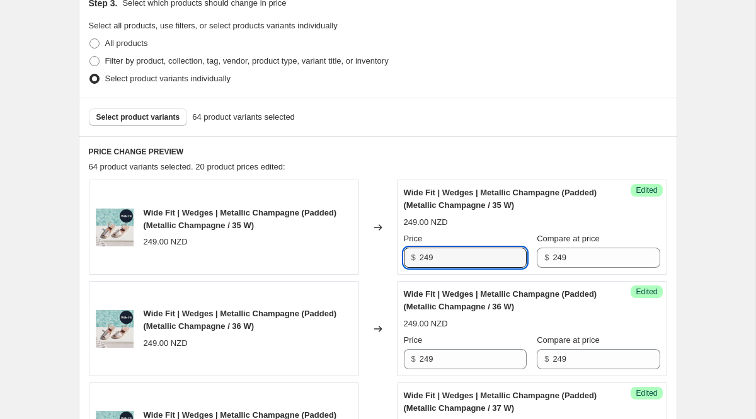
drag, startPoint x: 467, startPoint y: 262, endPoint x: 355, endPoint y: 260, distance: 111.5
click at [355, 260] on div "Wide Fit | Wedges | Metallic Champagne (Padded) (Metallic Champagne / 35 W) 249…" at bounding box center [378, 227] width 579 height 95
click at [539, 107] on div "Select product variants 64 product variants selected" at bounding box center [378, 117] width 599 height 38
drag, startPoint x: 449, startPoint y: 262, endPoint x: 355, endPoint y: 246, distance: 95.7
click at [355, 246] on div "Wide Fit | Wedges | Metallic Champagne (Padded) (Metallic Champagne / 35 W) 249…" at bounding box center [378, 227] width 579 height 95
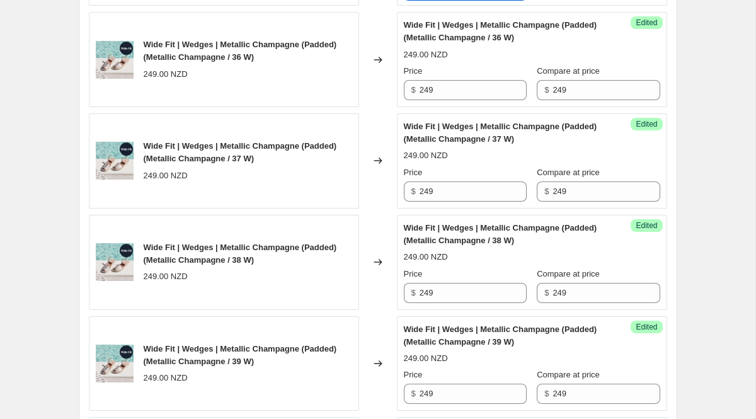
scroll to position [563, 0]
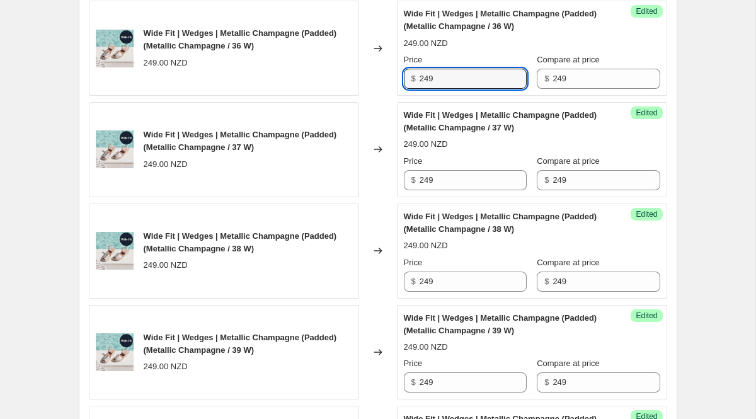
drag, startPoint x: 446, startPoint y: 79, endPoint x: 386, endPoint y: 79, distance: 59.9
click at [394, 79] on div "Wide Fit | Wedges | Metallic Champagne (Padded) (Metallic Champagne / 36 W) 249…" at bounding box center [378, 48] width 579 height 95
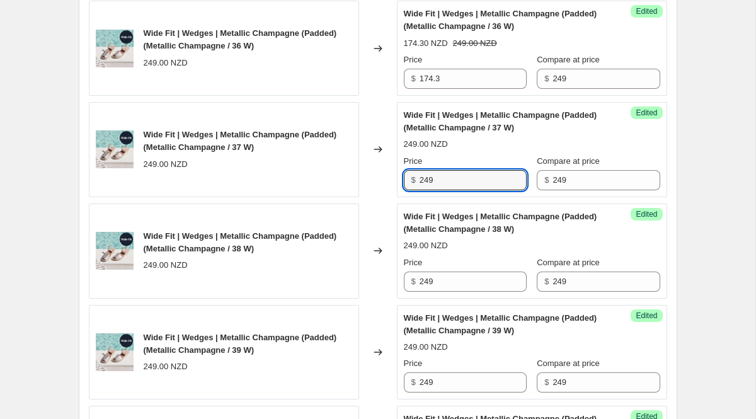
drag, startPoint x: 466, startPoint y: 184, endPoint x: 347, endPoint y: 170, distance: 120.6
click at [347, 170] on div "Wide Fit | Wedges | Metallic Champagne (Padded) (Metallic Champagne / 37 W) 249…" at bounding box center [378, 149] width 579 height 95
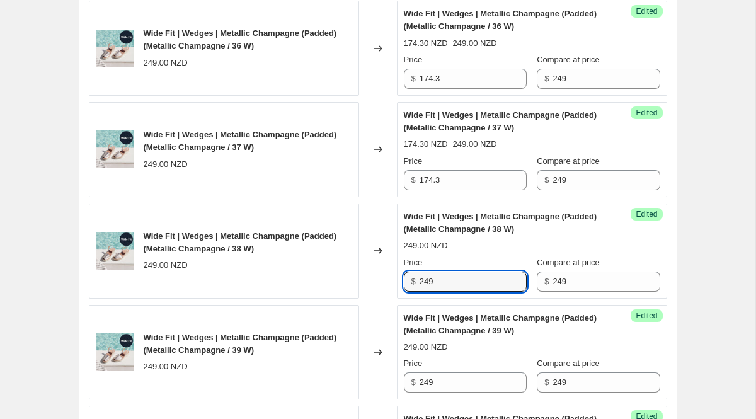
drag, startPoint x: 463, startPoint y: 284, endPoint x: 268, endPoint y: 267, distance: 195.5
click at [282, 271] on div "Wide Fit | Wedges | Metallic Champagne (Padded) (Metallic Champagne / 38 W) 249…" at bounding box center [378, 251] width 579 height 95
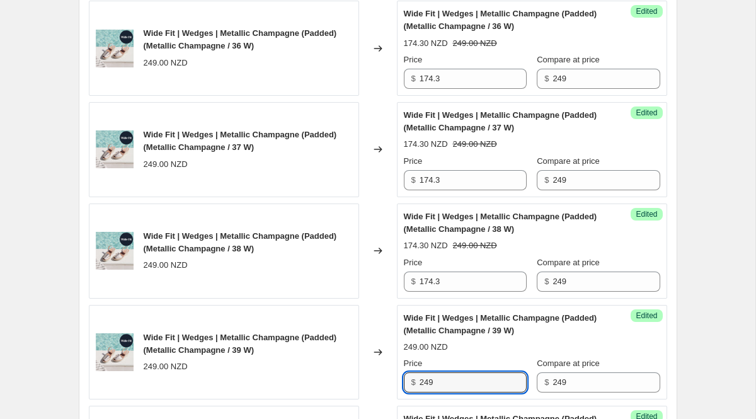
drag, startPoint x: 439, startPoint y: 385, endPoint x: 264, endPoint y: 371, distance: 175.1
click at [298, 372] on div "Wide Fit | Wedges | Metallic Champagne (Padded) (Metallic Champagne / 39 W) 249…" at bounding box center [378, 352] width 579 height 95
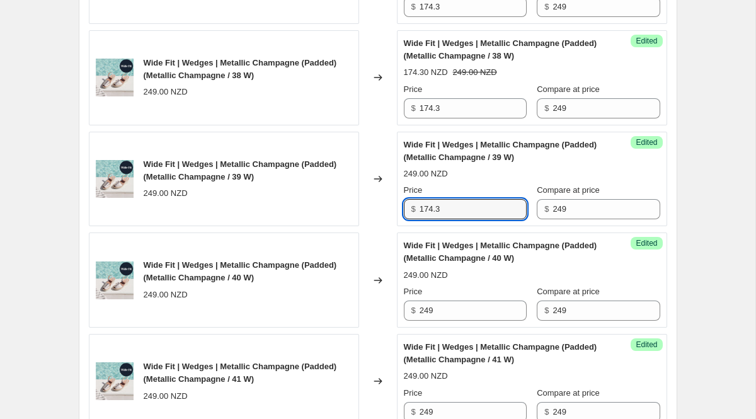
scroll to position [790, 0]
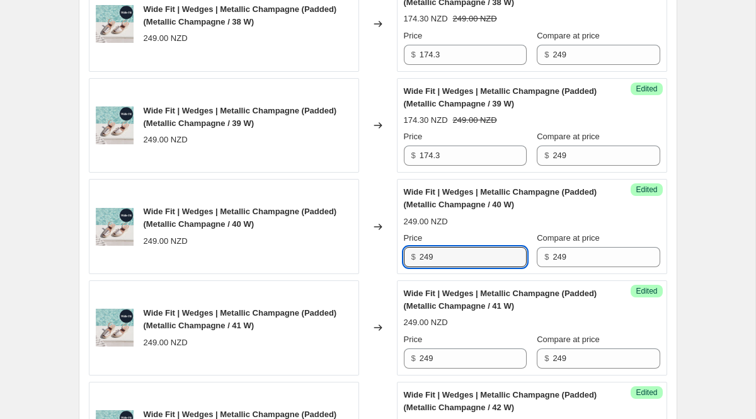
drag, startPoint x: 439, startPoint y: 258, endPoint x: 361, endPoint y: 252, distance: 78.4
click at [361, 252] on div "Wide Fit | Wedges | Metallic Champagne (Padded) (Metallic Champagne / 40 W) 249…" at bounding box center [378, 226] width 579 height 95
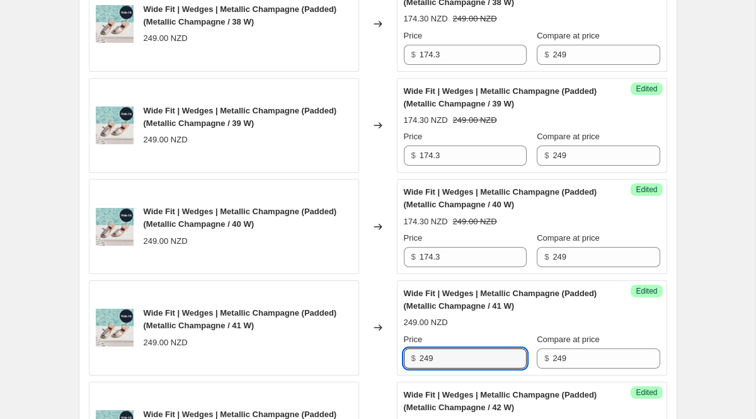
drag, startPoint x: 447, startPoint y: 362, endPoint x: 348, endPoint y: 345, distance: 100.9
click at [366, 352] on div "Wide Fit | Wedges | Metallic Champagne (Padded) (Metallic Champagne / 41 W) 249…" at bounding box center [378, 327] width 579 height 95
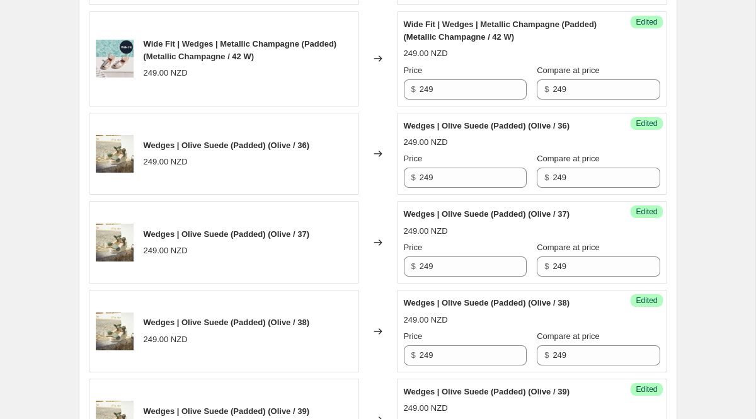
scroll to position [1172, 0]
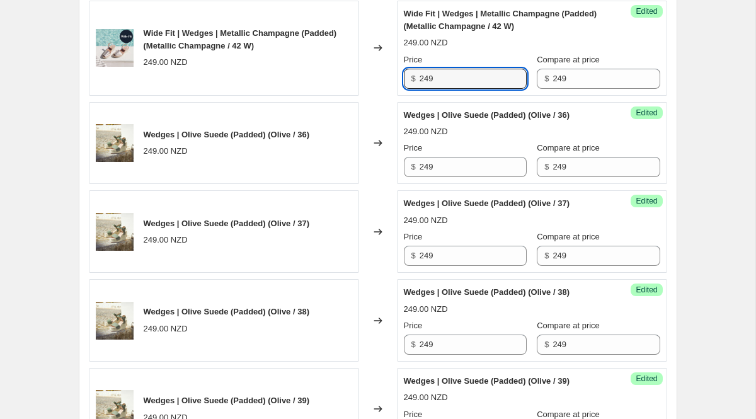
drag, startPoint x: 449, startPoint y: 86, endPoint x: 413, endPoint y: 86, distance: 35.9
click at [416, 86] on div "$ 249" at bounding box center [465, 79] width 123 height 20
drag, startPoint x: 444, startPoint y: 79, endPoint x: 371, endPoint y: 78, distance: 73.7
click at [371, 78] on div "Wide Fit | Wedges | Metallic Champagne (Padded) (Metallic Champagne / 42 W) 249…" at bounding box center [378, 48] width 579 height 95
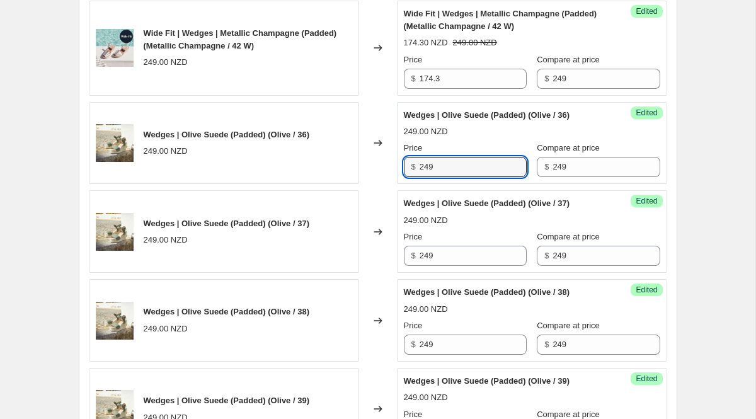
drag, startPoint x: 423, startPoint y: 168, endPoint x: 378, endPoint y: 165, distance: 44.9
click at [385, 165] on div "Wedges | Olive Suede (Padded) (Olive / 36) 249.00 NZD Changed to Success Edited…" at bounding box center [378, 143] width 579 height 83
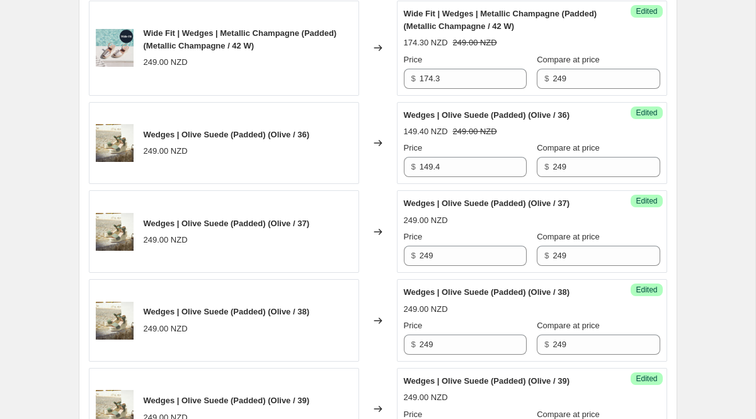
click at [702, 200] on div "Create new price [MEDICAL_DATA]. This page is ready Create new price [MEDICAL_D…" at bounding box center [378, 367] width 756 height 3079
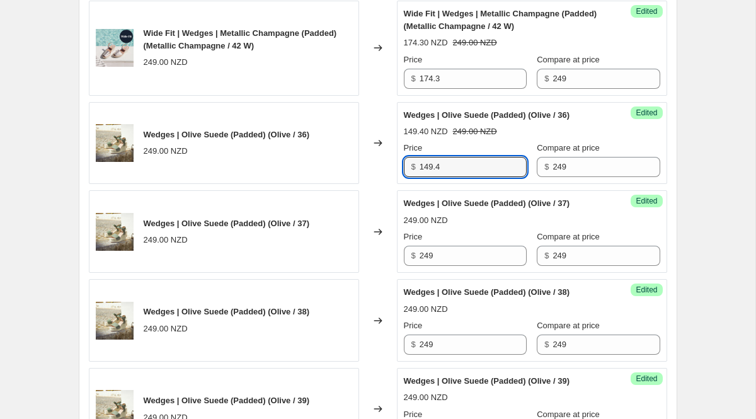
drag, startPoint x: 452, startPoint y: 173, endPoint x: 349, endPoint y: 165, distance: 103.7
click at [349, 165] on div "Wedges | Olive Suede (Padded) (Olive / 36) 249.00 NZD Changed to Success Edited…" at bounding box center [378, 143] width 579 height 83
drag, startPoint x: 451, startPoint y: 254, endPoint x: 340, endPoint y: 252, distance: 110.9
click at [340, 252] on div "Wedges | Olive Suede (Padded) (Olive / 37) 249.00 NZD Changed to Success Edited…" at bounding box center [378, 231] width 579 height 83
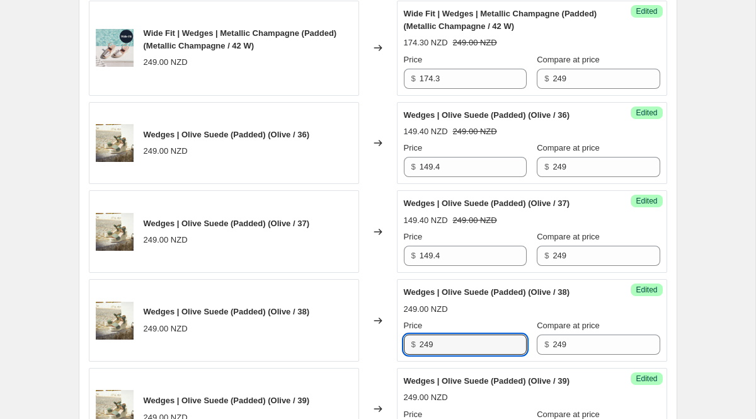
drag, startPoint x: 462, startPoint y: 347, endPoint x: 239, endPoint y: 345, distance: 222.5
click at [239, 345] on div "Wedges | Olive Suede (Padded) (Olive / 38) 249.00 NZD Changed to Success Edited…" at bounding box center [378, 320] width 579 height 83
click at [704, 313] on div "Create new price [MEDICAL_DATA]. This page is ready Create new price [MEDICAL_D…" at bounding box center [378, 367] width 756 height 3079
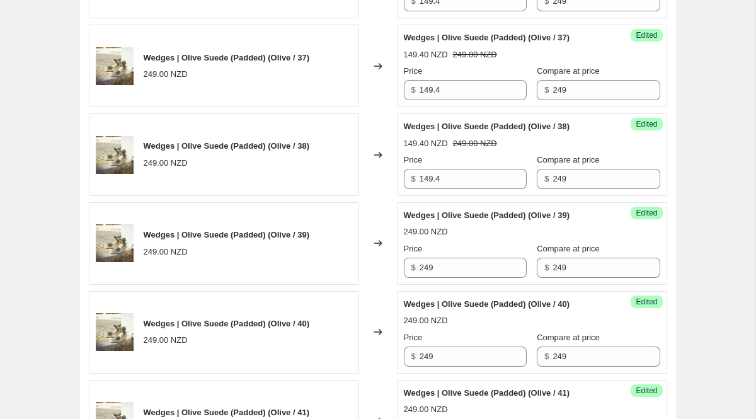
scroll to position [1344, 0]
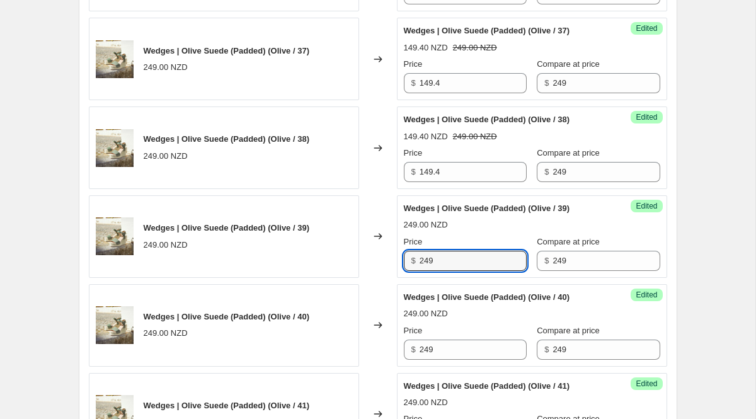
drag, startPoint x: 463, startPoint y: 266, endPoint x: 366, endPoint y: 266, distance: 97.7
click at [366, 266] on div "Wedges | Olive Suede (Padded) (Olive / 39) 249.00 NZD Changed to Success Edited…" at bounding box center [378, 236] width 579 height 83
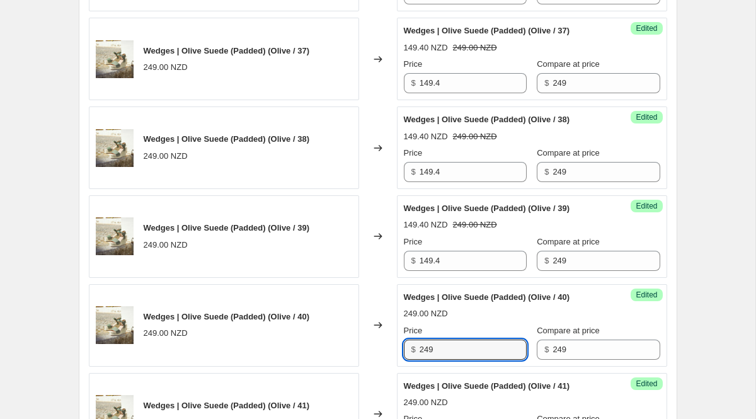
drag, startPoint x: 454, startPoint y: 350, endPoint x: 352, endPoint y: 324, distance: 104.9
click at [367, 333] on div "Wedges | Olive Suede (Padded) (Olive / 40) 249.00 NZD Changed to Success Edited…" at bounding box center [378, 325] width 579 height 83
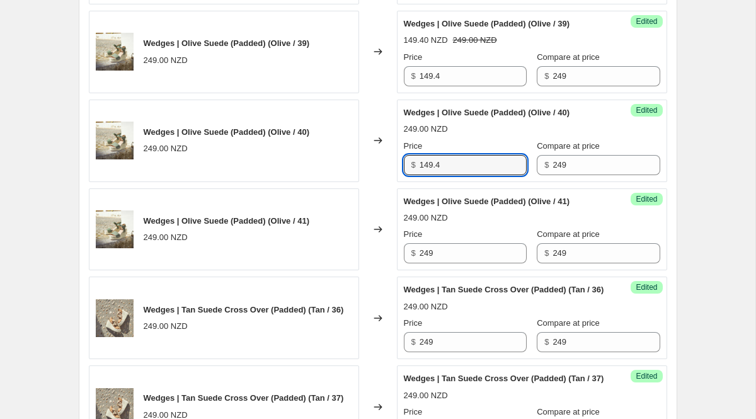
scroll to position [1626, 0]
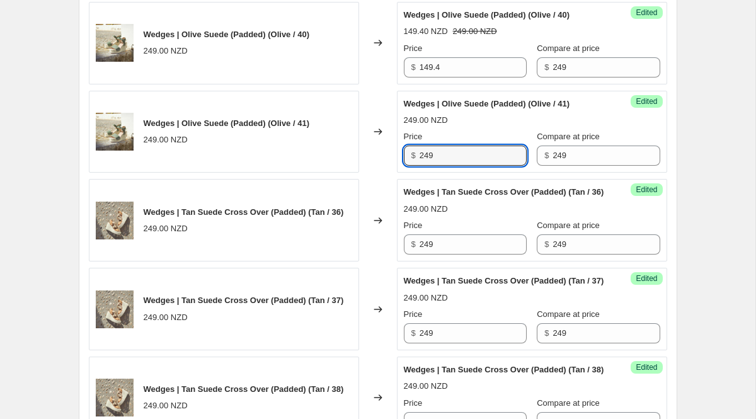
drag, startPoint x: 458, startPoint y: 159, endPoint x: 353, endPoint y: 156, distance: 104.7
click at [365, 157] on div "Wedges | Olive Suede (Padded) (Olive / 41) 249.00 NZD Changed to Success Edited…" at bounding box center [378, 132] width 579 height 83
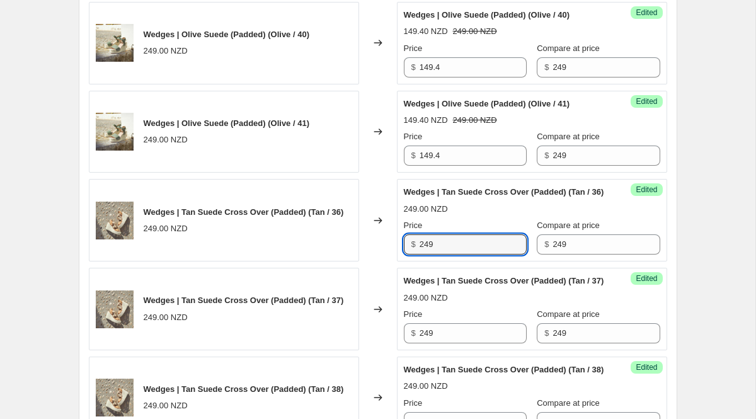
drag, startPoint x: 444, startPoint y: 260, endPoint x: 326, endPoint y: 240, distance: 118.9
click at [353, 248] on div "Wedges | Tan Suede Cross Over (Padded) (Tan / 36) 249.00 NZD Changed to Success…" at bounding box center [378, 220] width 579 height 83
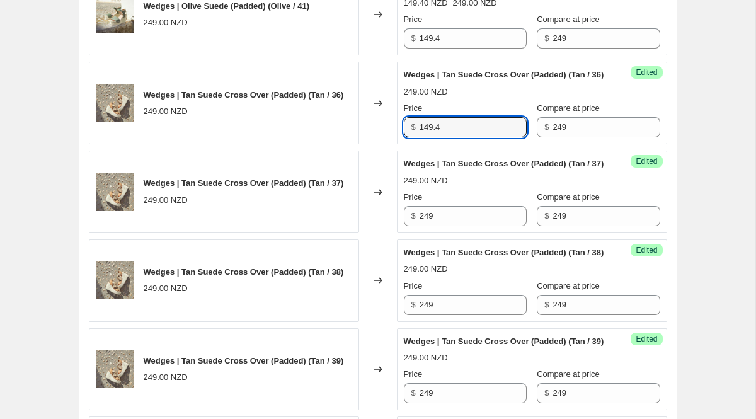
scroll to position [1777, 0]
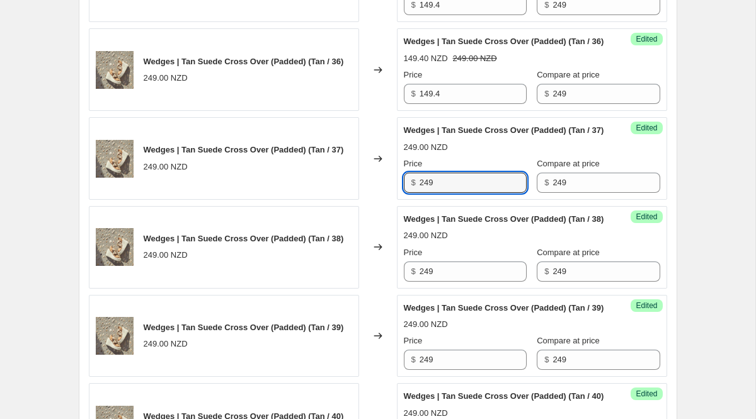
drag, startPoint x: 436, startPoint y: 207, endPoint x: 367, endPoint y: 191, distance: 70.6
click at [367, 191] on div "Wedges | Tan Suede Cross Over (Padded) (Tan / 37) 249.00 NZD Changed to Success…" at bounding box center [378, 158] width 579 height 83
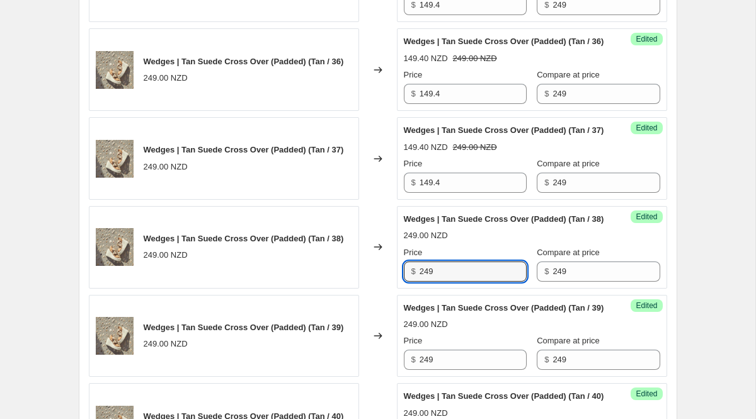
drag, startPoint x: 466, startPoint y: 311, endPoint x: 320, endPoint y: 302, distance: 145.8
click at [347, 289] on div "Wedges | Tan Suede Cross Over (Padded) (Tan / 38) 249.00 NZD Changed to Success…" at bounding box center [378, 247] width 579 height 83
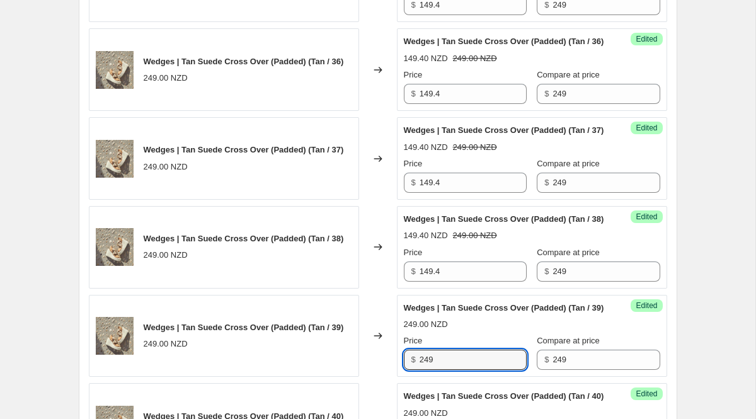
drag, startPoint x: 444, startPoint y: 409, endPoint x: 342, endPoint y: 397, distance: 103.4
click at [342, 377] on div "Wedges | Tan Suede Cross Over (Padded) (Tan / 39) 249.00 NZD Changed to Success…" at bounding box center [378, 336] width 579 height 83
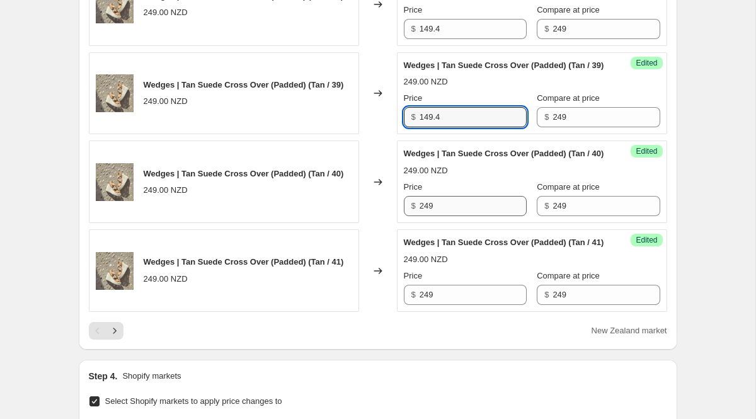
scroll to position [2030, 0]
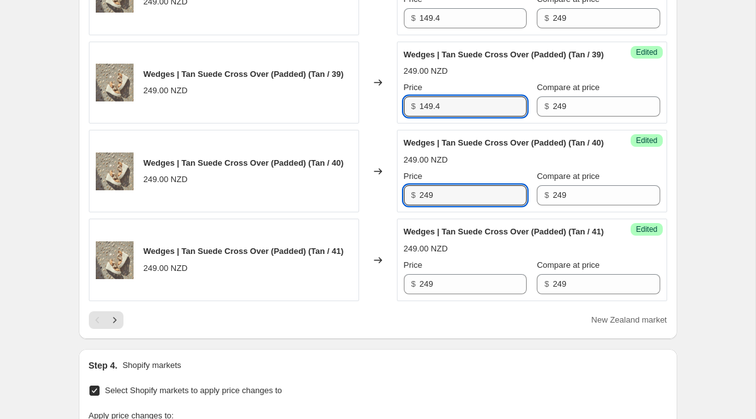
drag, startPoint x: 418, startPoint y: 256, endPoint x: 373, endPoint y: 256, distance: 44.7
click at [373, 212] on div "Wedges | Tan Suede Cross Over (Padded) (Tan / 40) 249.00 NZD Changed to Success…" at bounding box center [378, 171] width 579 height 83
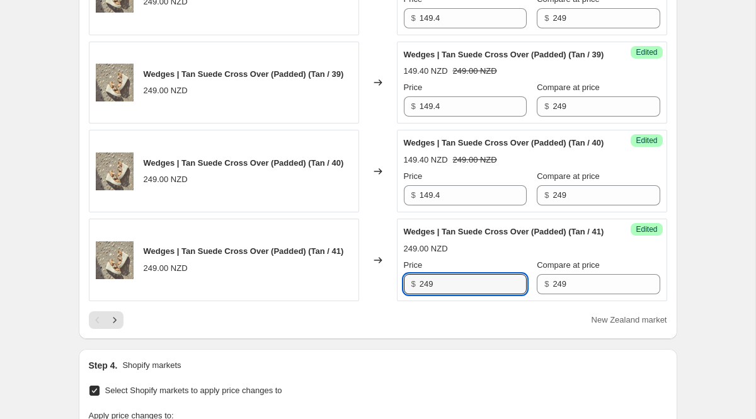
drag, startPoint x: 449, startPoint y: 355, endPoint x: 408, endPoint y: 347, distance: 41.2
click at [408, 294] on div "Price $ 249" at bounding box center [465, 276] width 123 height 35
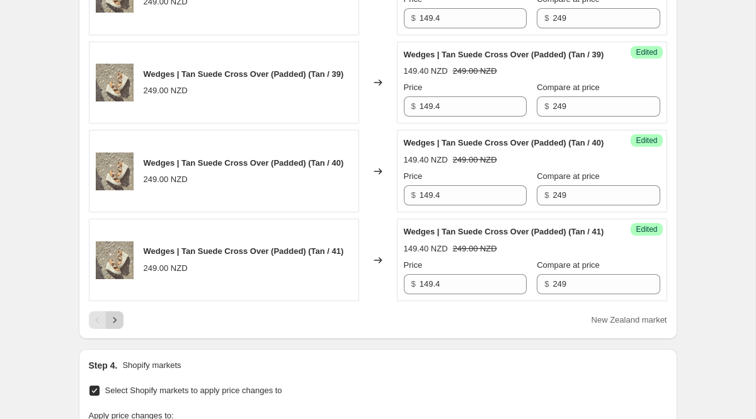
click at [116, 326] on icon "Next" at bounding box center [114, 320] width 13 height 13
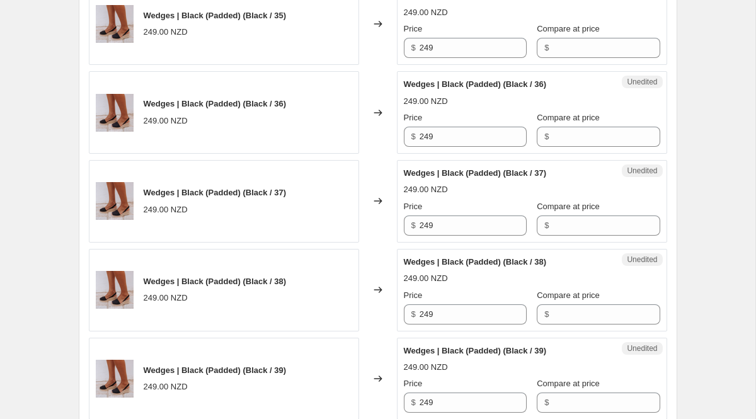
scroll to position [471, 0]
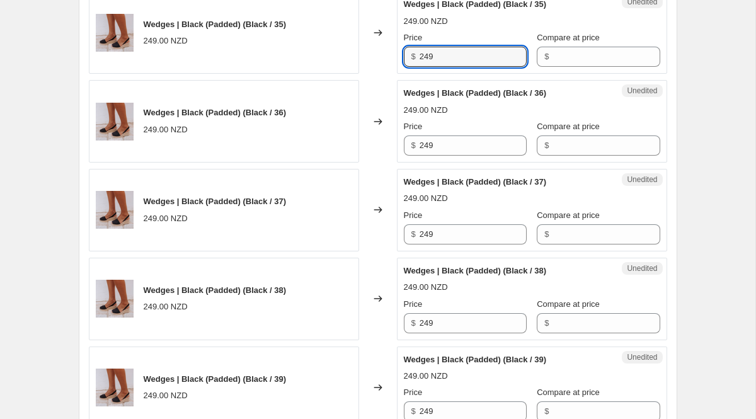
drag, startPoint x: 442, startPoint y: 58, endPoint x: 389, endPoint y: 55, distance: 53.0
click at [389, 55] on div "Wedges | Black (Padded) (Black / 35) 249.00 NZD Changed to Unedited Wedges | Bl…" at bounding box center [378, 32] width 579 height 83
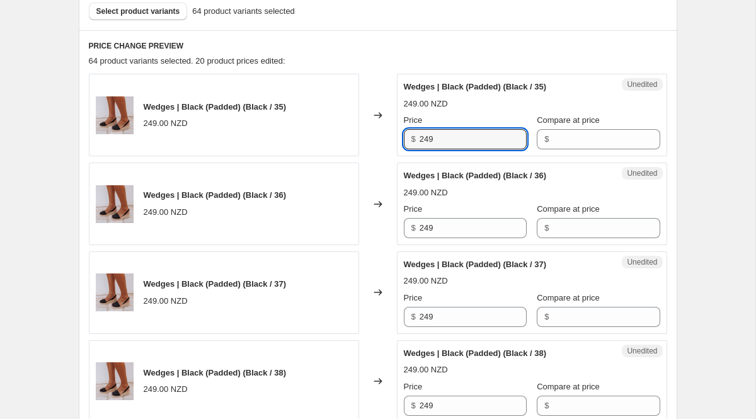
scroll to position [366, 0]
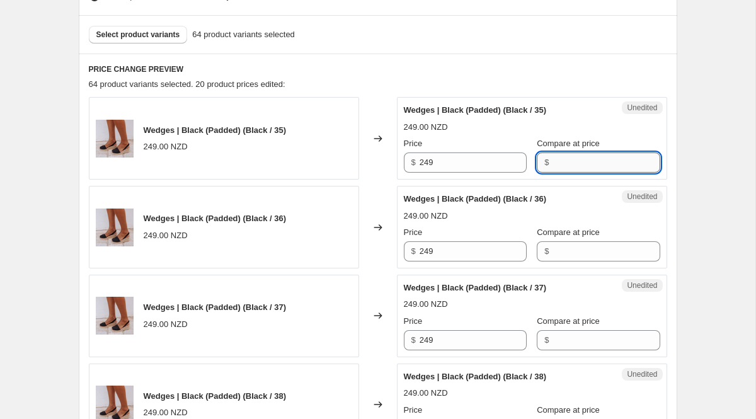
click at [565, 166] on input "Compare at price" at bounding box center [606, 163] width 107 height 20
click at [625, 246] on input "Compare at price" at bounding box center [606, 251] width 107 height 20
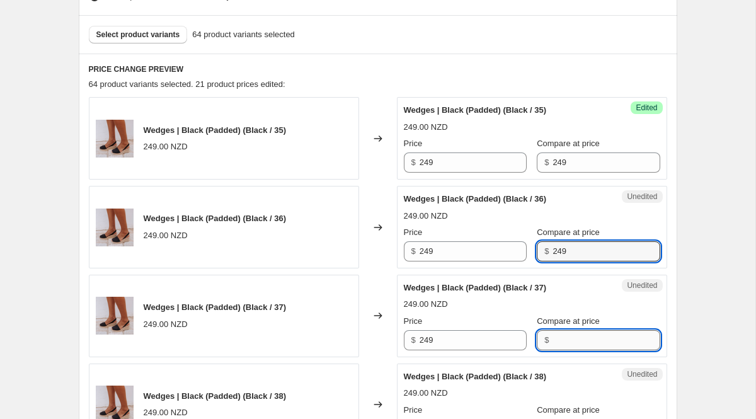
click at [606, 340] on input "Compare at price" at bounding box center [606, 340] width 107 height 20
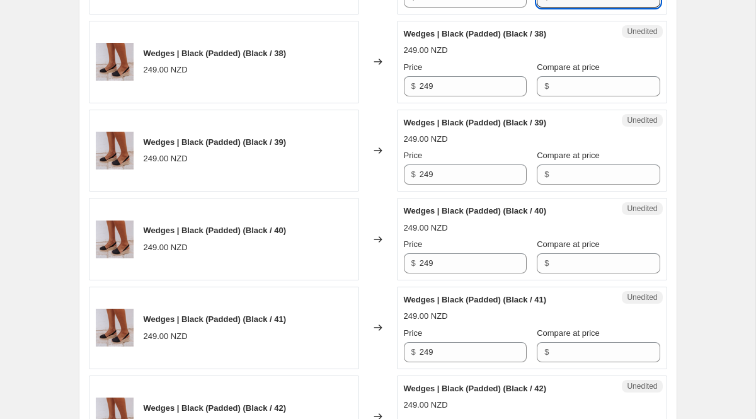
scroll to position [732, 0]
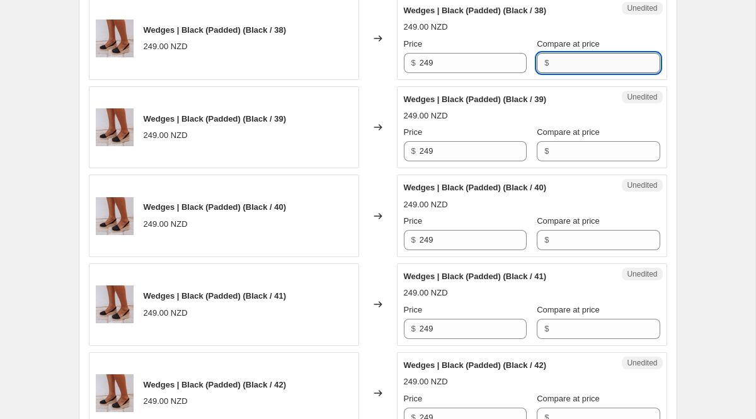
click at [561, 63] on input "Compare at price" at bounding box center [606, 63] width 107 height 20
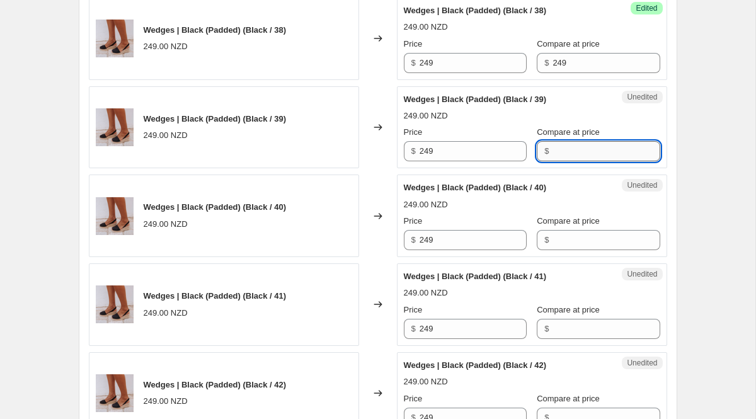
click at [587, 144] on input "Compare at price" at bounding box center [606, 151] width 107 height 20
click at [619, 251] on div "Unedited Wedges | Black (Padded) (Black / 40) 249.00 NZD Price $ 249 Compare at…" at bounding box center [532, 216] width 270 height 83
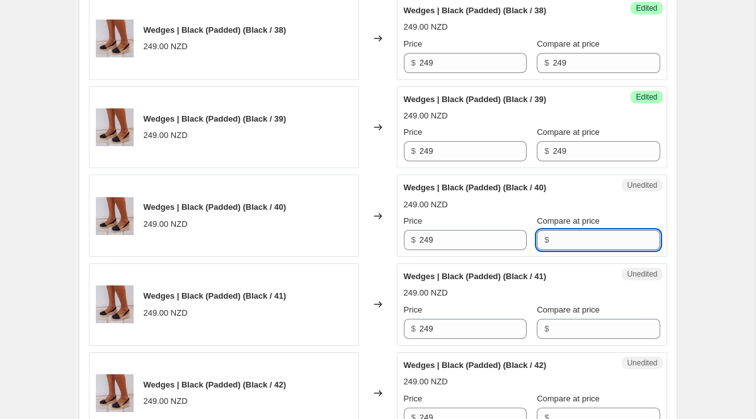
click at [614, 242] on input "Compare at price" at bounding box center [606, 240] width 107 height 20
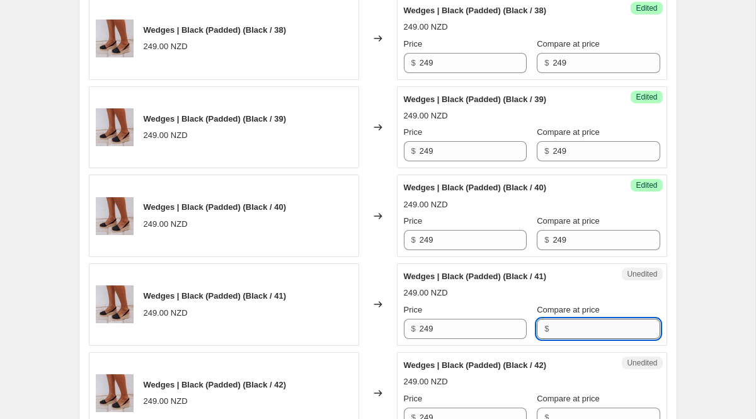
click at [592, 324] on input "Compare at price" at bounding box center [606, 329] width 107 height 20
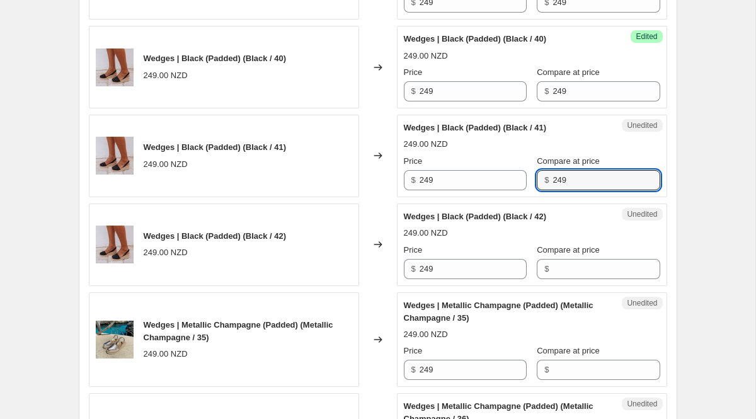
scroll to position [903, 0]
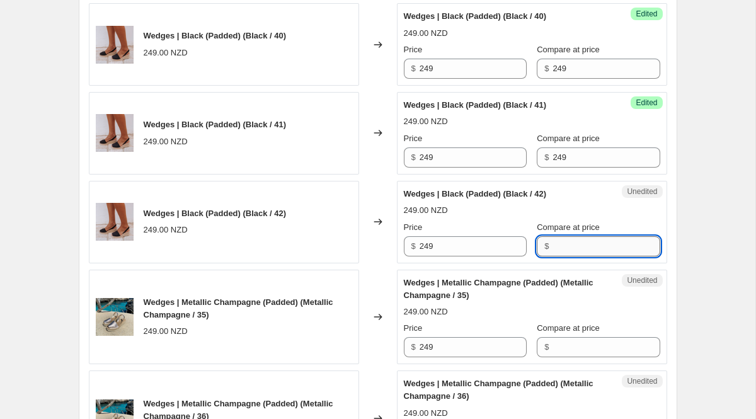
click at [558, 253] on input "Compare at price" at bounding box center [606, 246] width 107 height 20
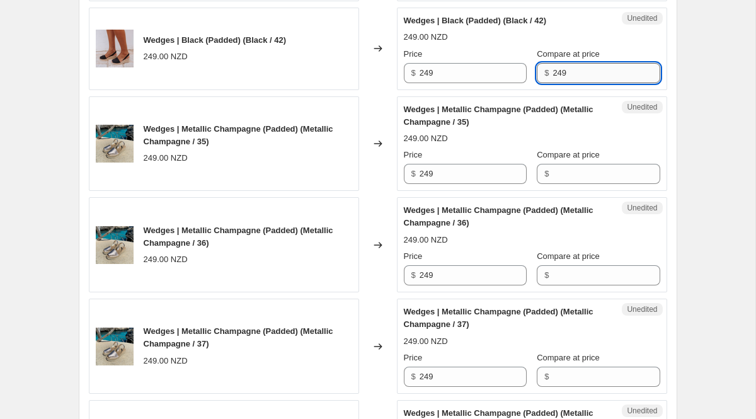
scroll to position [1168, 0]
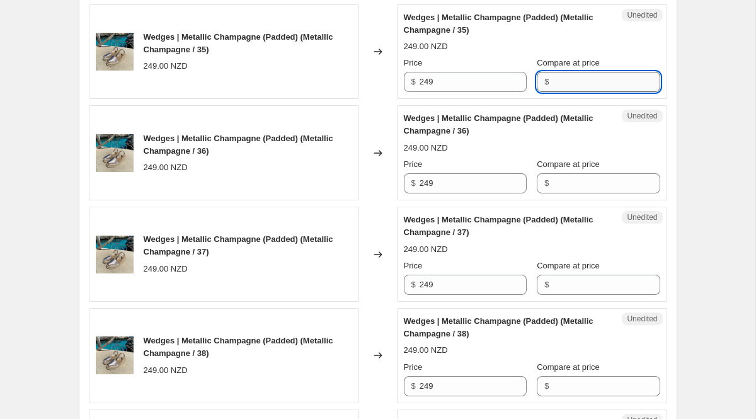
click at [573, 87] on input "Compare at price" at bounding box center [606, 82] width 107 height 20
click at [578, 181] on input "Compare at price" at bounding box center [606, 183] width 107 height 20
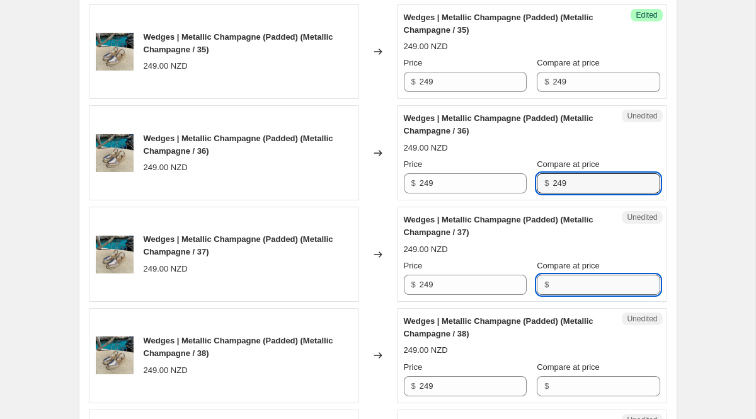
click at [600, 286] on input "Compare at price" at bounding box center [606, 285] width 107 height 20
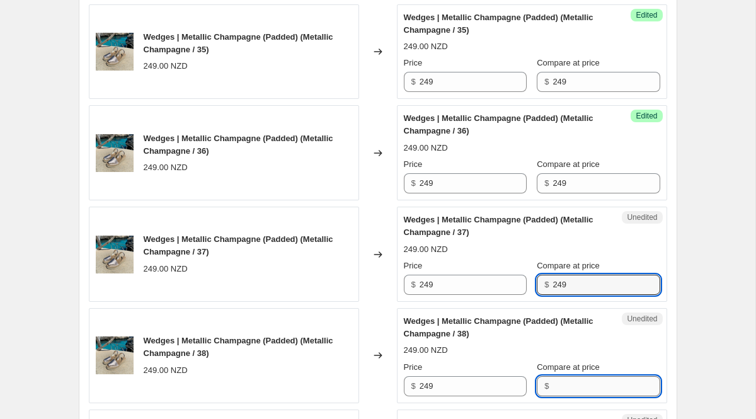
click at [588, 384] on input "Compare at price" at bounding box center [606, 386] width 107 height 20
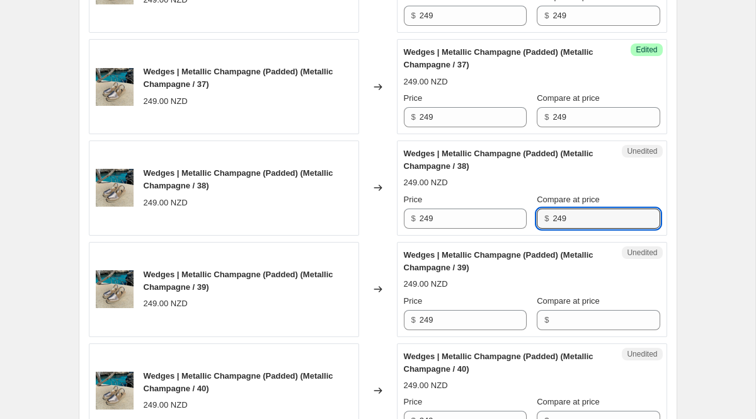
scroll to position [1442, 0]
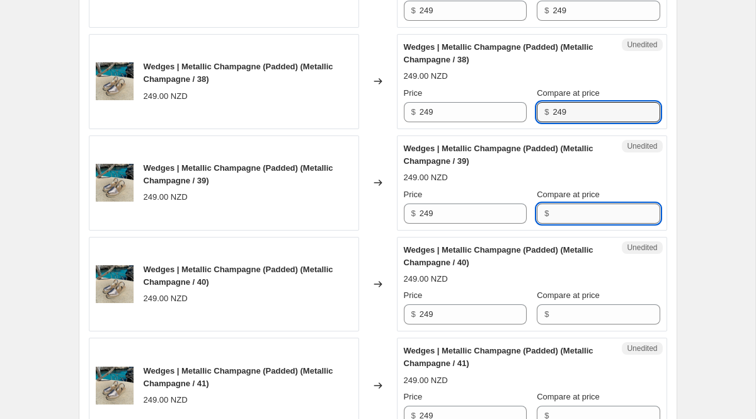
click at [567, 220] on input "Compare at price" at bounding box center [606, 214] width 107 height 20
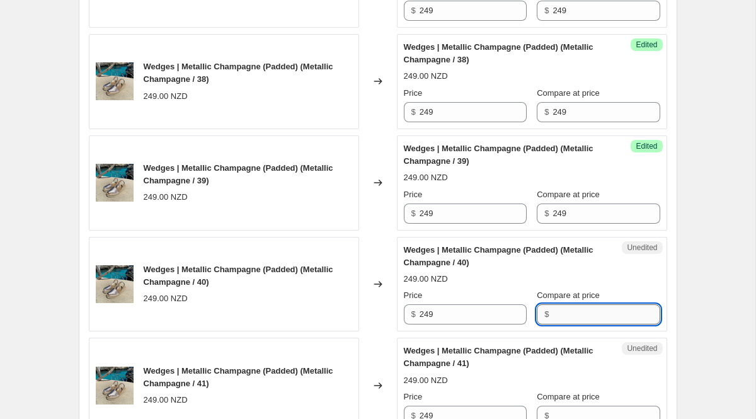
click at [592, 316] on input "Compare at price" at bounding box center [606, 314] width 107 height 20
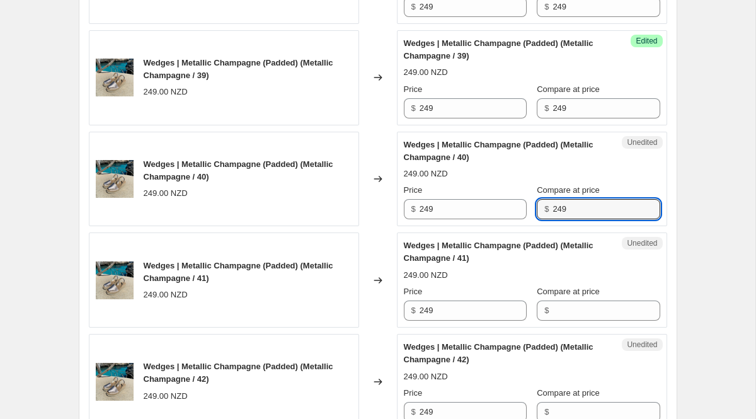
scroll to position [1577, 0]
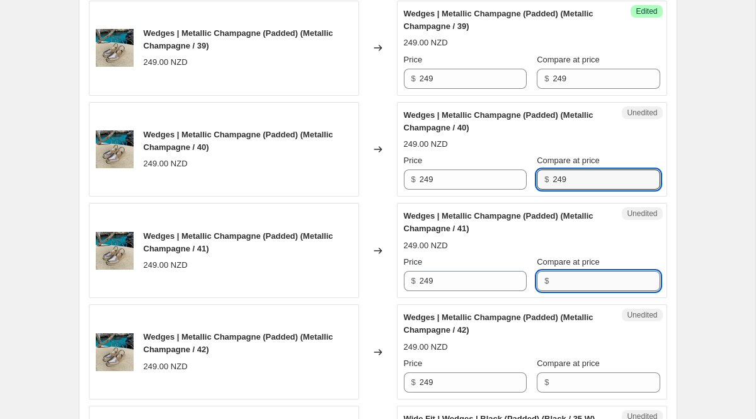
click at [576, 285] on input "Compare at price" at bounding box center [606, 281] width 107 height 20
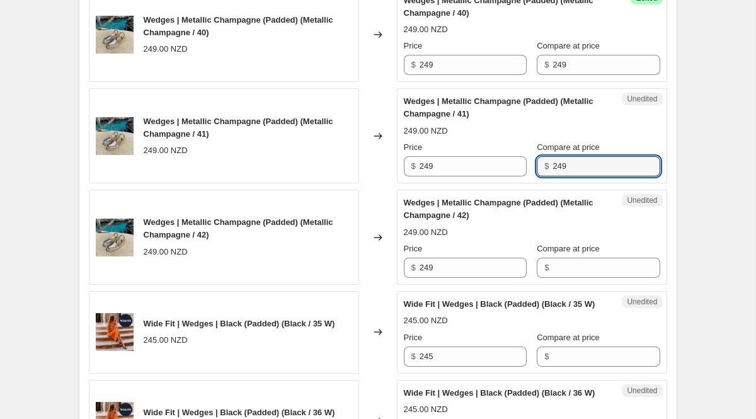
scroll to position [1701, 0]
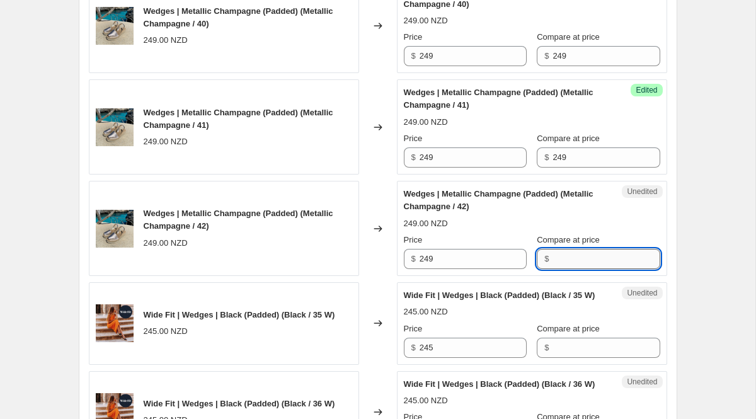
click at [566, 263] on input "Compare at price" at bounding box center [606, 259] width 107 height 20
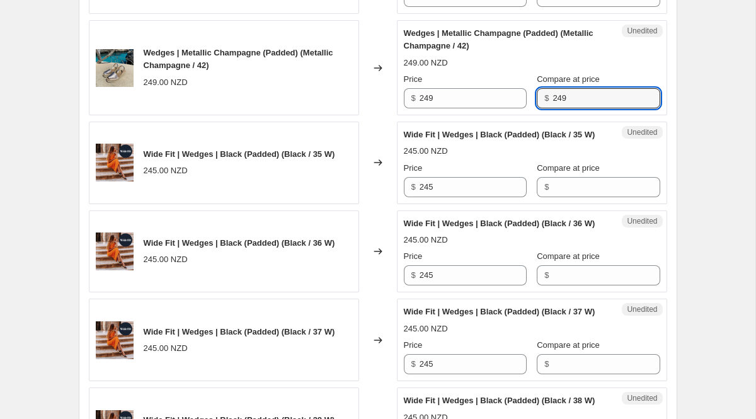
scroll to position [1926, 0]
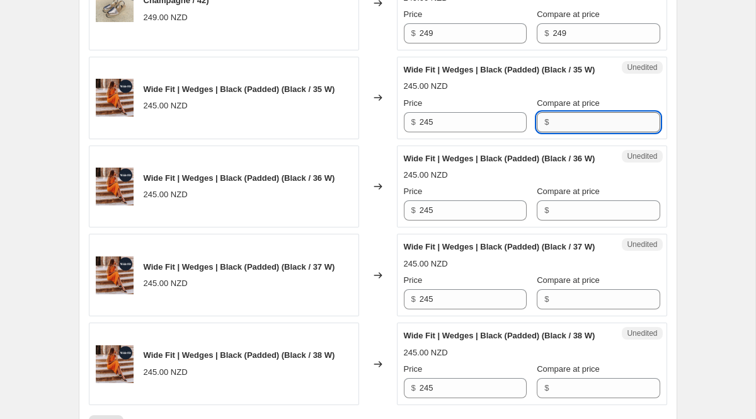
click at [561, 132] on input "Compare at price" at bounding box center [606, 122] width 107 height 20
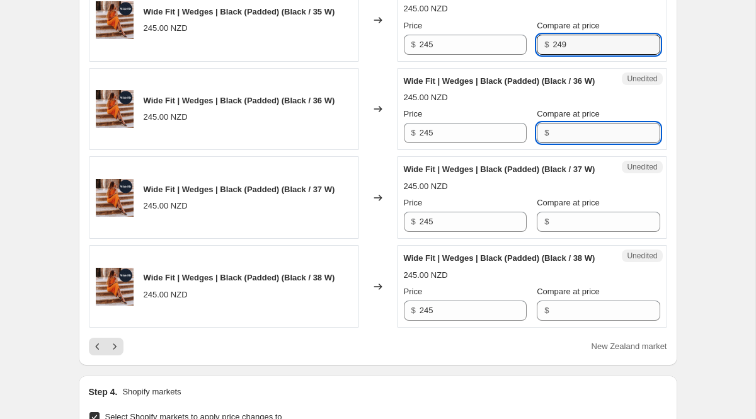
click at [561, 143] on input "Compare at price" at bounding box center [606, 133] width 107 height 20
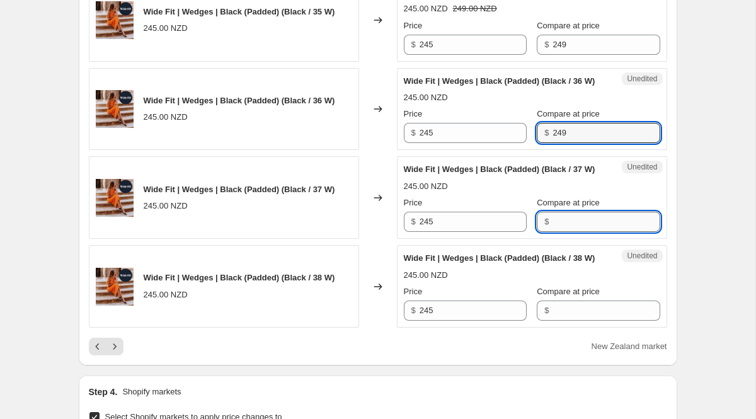
click at [557, 232] on input "Compare at price" at bounding box center [606, 222] width 107 height 20
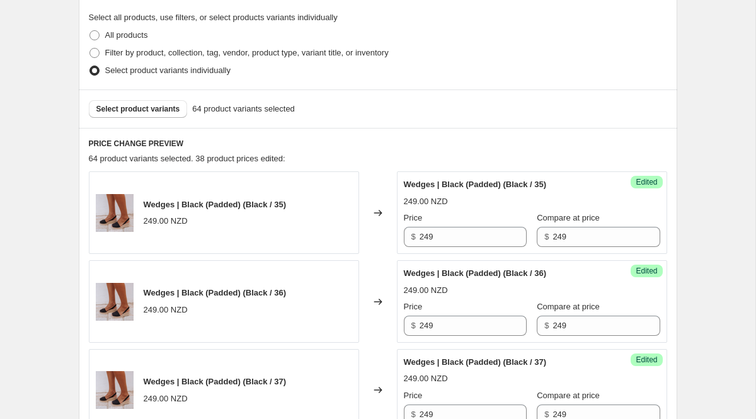
scroll to position [293, 0]
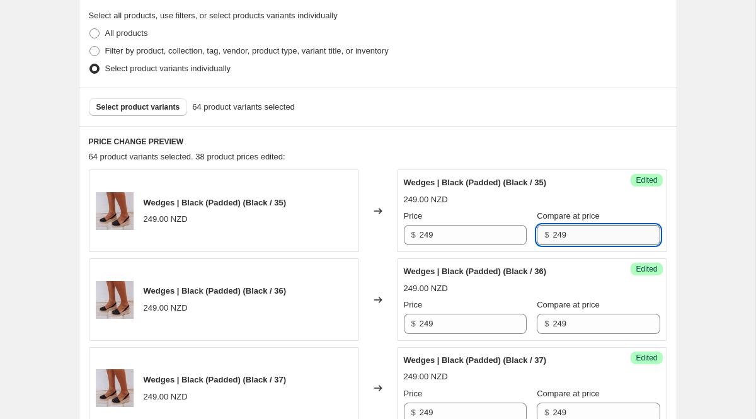
click at [556, 237] on input "249" at bounding box center [606, 235] width 107 height 20
drag, startPoint x: 589, startPoint y: 238, endPoint x: 527, endPoint y: 234, distance: 61.9
click at [537, 234] on div "$ 245" at bounding box center [598, 235] width 123 height 20
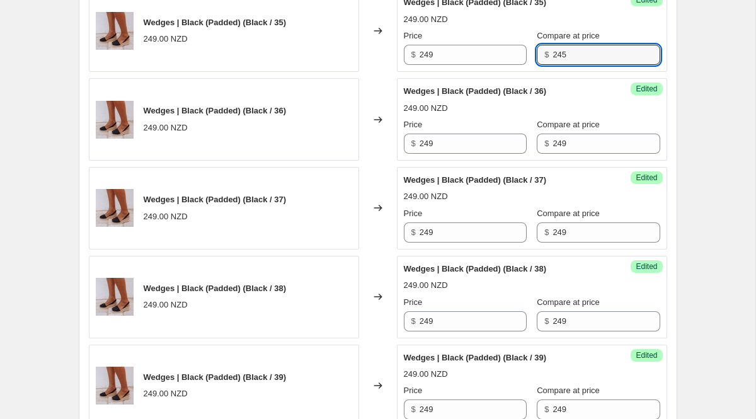
scroll to position [476, 0]
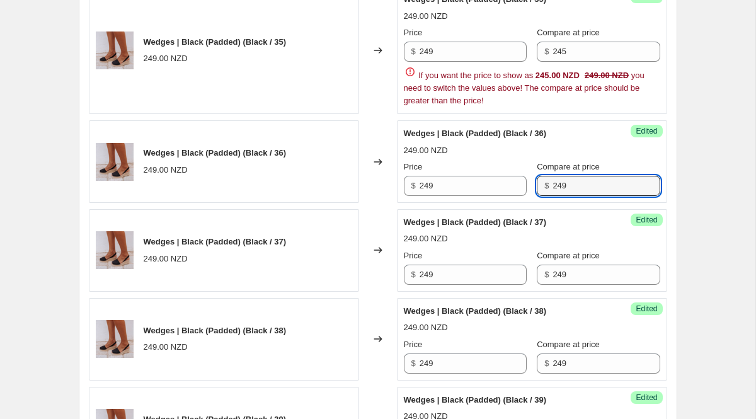
drag, startPoint x: 561, startPoint y: 144, endPoint x: 502, endPoint y: 144, distance: 59.2
click at [502, 144] on div "Wedges | Black (Padded) (Black / 36) 249.00 NZD Price $ 249 Compare at price $ …" at bounding box center [532, 161] width 256 height 69
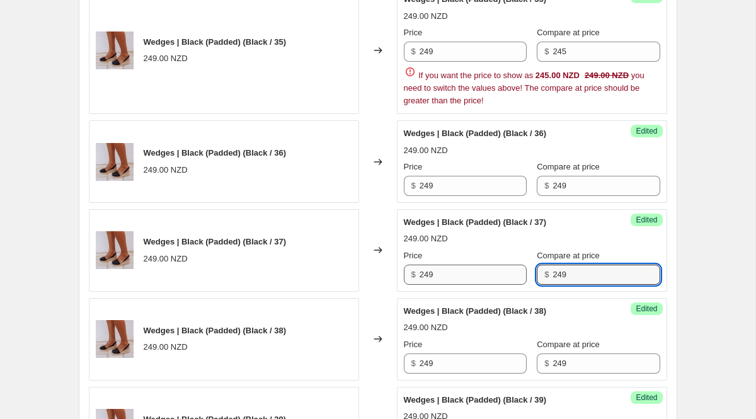
drag, startPoint x: 573, startPoint y: 279, endPoint x: 492, endPoint y: 268, distance: 81.5
click at [493, 268] on div "Price $ 249 Compare at price $ 249" at bounding box center [532, 267] width 256 height 35
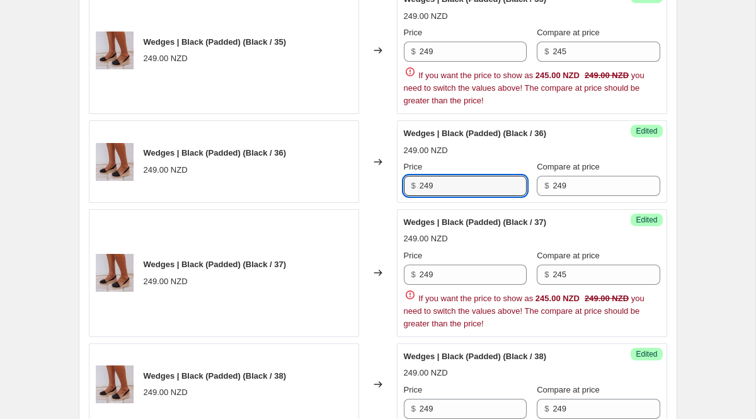
drag, startPoint x: 464, startPoint y: 180, endPoint x: 409, endPoint y: 178, distance: 55.5
click at [410, 180] on div "$ 249" at bounding box center [465, 186] width 123 height 20
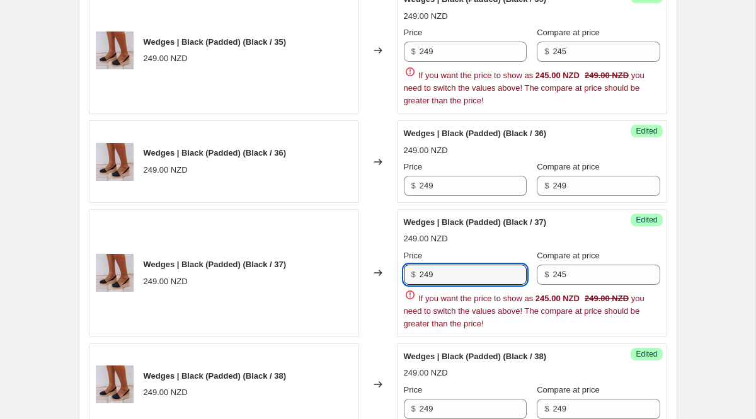
drag, startPoint x: 445, startPoint y: 273, endPoint x: 366, endPoint y: 273, distance: 78.8
click at [366, 273] on div "Wedges | Black (Padded) (Black / 37) 249.00 NZD Changed to Success Edited Wedge…" at bounding box center [378, 273] width 579 height 128
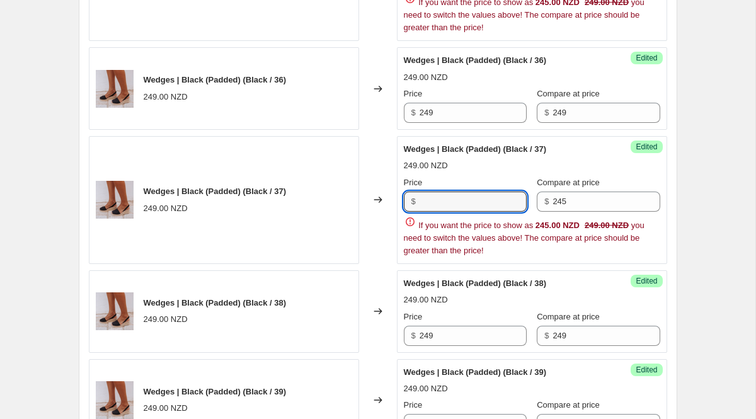
scroll to position [556, 0]
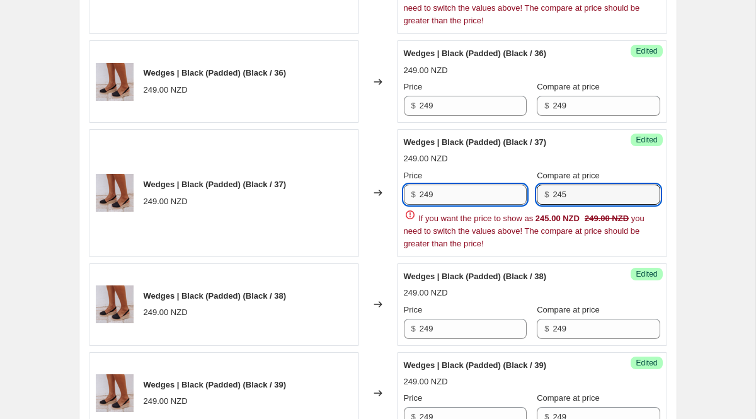
drag, startPoint x: 568, startPoint y: 199, endPoint x: 510, endPoint y: 187, distance: 59.2
click at [518, 188] on div "Price $ 249 Compare at price $ 245" at bounding box center [532, 187] width 256 height 35
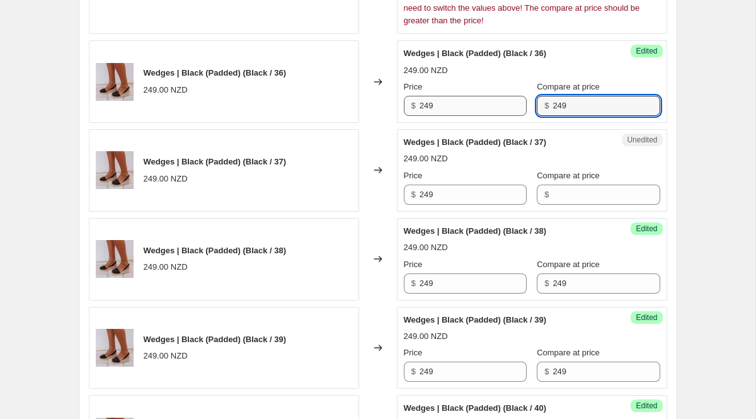
drag, startPoint x: 571, startPoint y: 105, endPoint x: 499, endPoint y: 105, distance: 71.8
click at [499, 105] on div "Price $ 249 Compare at price $ 249" at bounding box center [532, 98] width 256 height 35
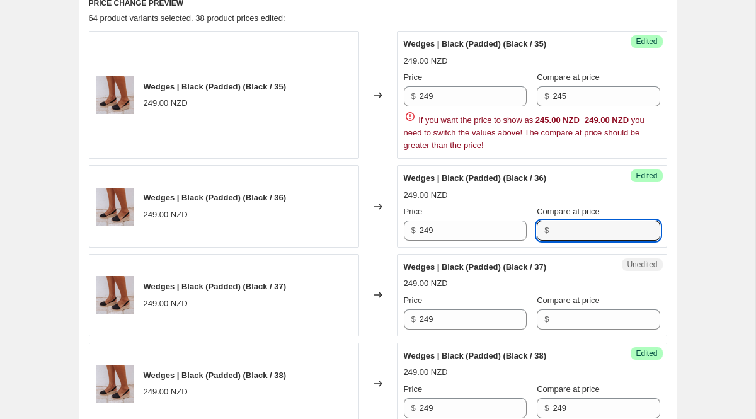
scroll to position [425, 0]
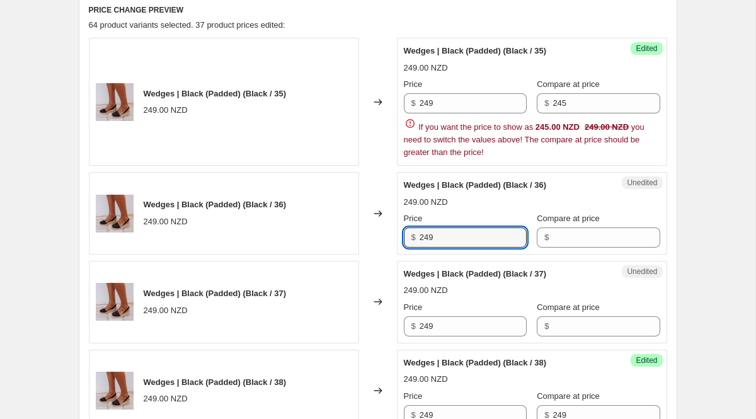
drag, startPoint x: 463, startPoint y: 243, endPoint x: 400, endPoint y: 238, distance: 63.2
click at [401, 241] on div "Unedited Wedges | Black (Padded) (Black / 36) 249.00 NZD Price $ 249 Compare at…" at bounding box center [532, 213] width 270 height 83
click at [609, 236] on input "Compare at price" at bounding box center [606, 237] width 107 height 20
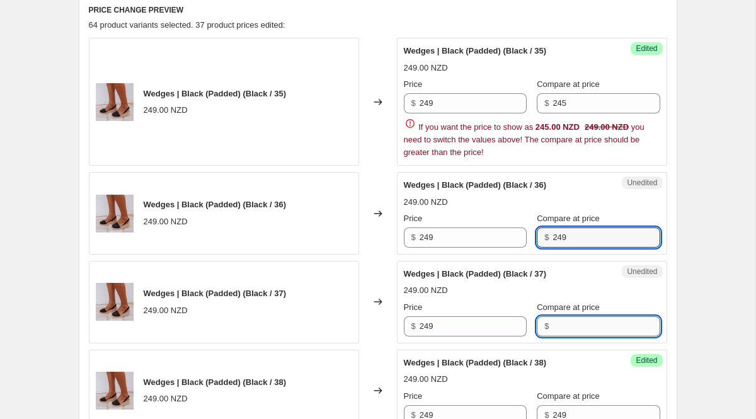
click at [614, 328] on input "Compare at price" at bounding box center [606, 326] width 107 height 20
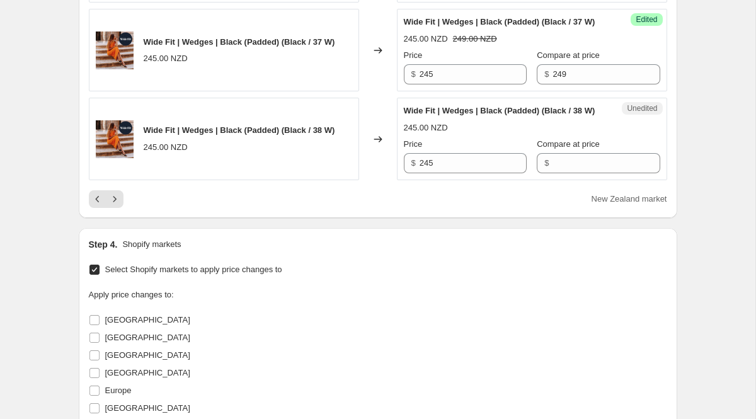
scroll to position [2211, 0]
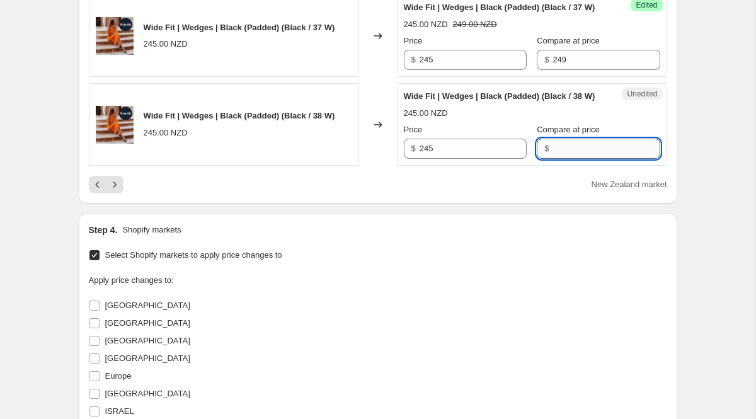
click at [580, 159] on input "Compare at price" at bounding box center [606, 149] width 107 height 20
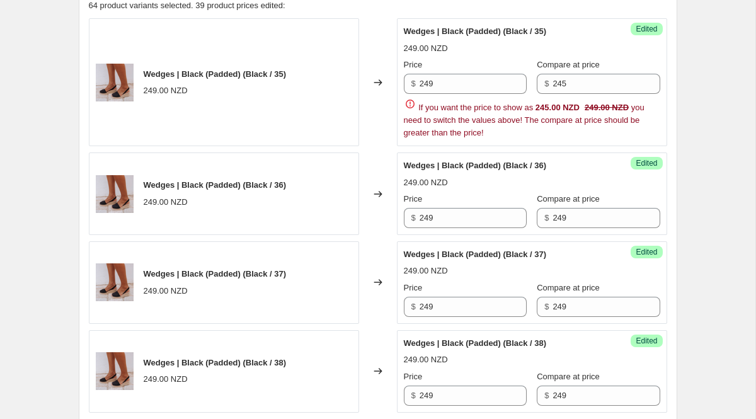
scroll to position [465, 0]
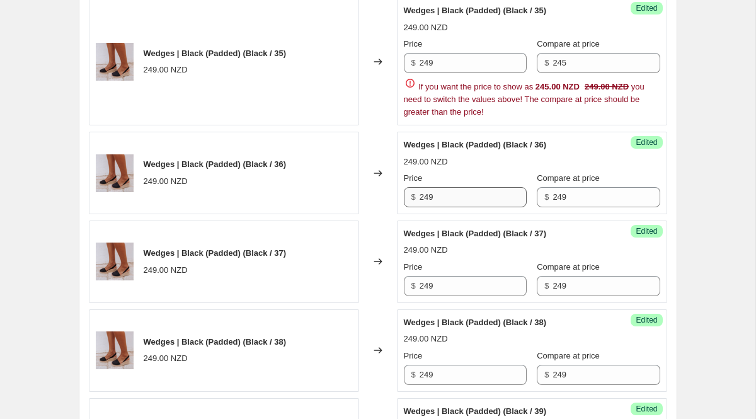
drag, startPoint x: 451, startPoint y: 207, endPoint x: 442, endPoint y: 198, distance: 12.5
click at [445, 201] on div "Success Edited Wedges | Black (Padded) (Black / 36) 249.00 NZD Price $ 249 Comp…" at bounding box center [532, 173] width 270 height 83
drag, startPoint x: 441, startPoint y: 192, endPoint x: 371, endPoint y: 192, distance: 69.9
click at [372, 192] on div "Wedges | Black (Padded) (Black / 36) 249.00 NZD Changed to Success Edited Wedge…" at bounding box center [378, 173] width 579 height 83
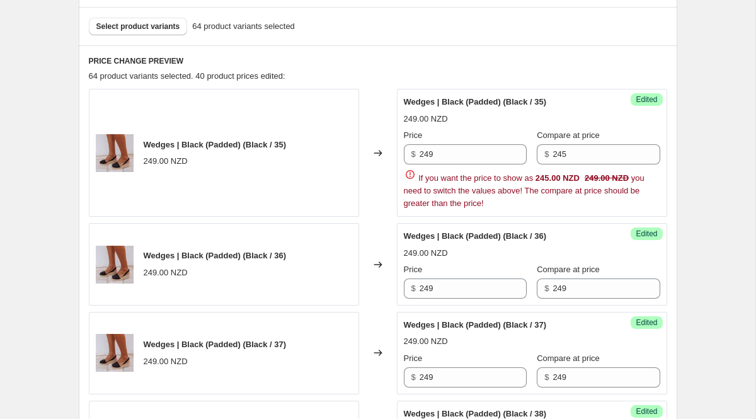
scroll to position [359, 0]
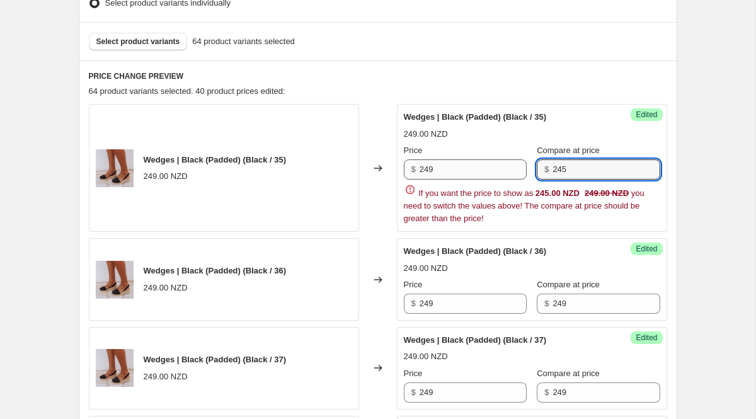
drag, startPoint x: 575, startPoint y: 168, endPoint x: 489, endPoint y: 166, distance: 85.7
click at [500, 168] on div "Price $ 249 Compare at price $ 245" at bounding box center [532, 161] width 256 height 35
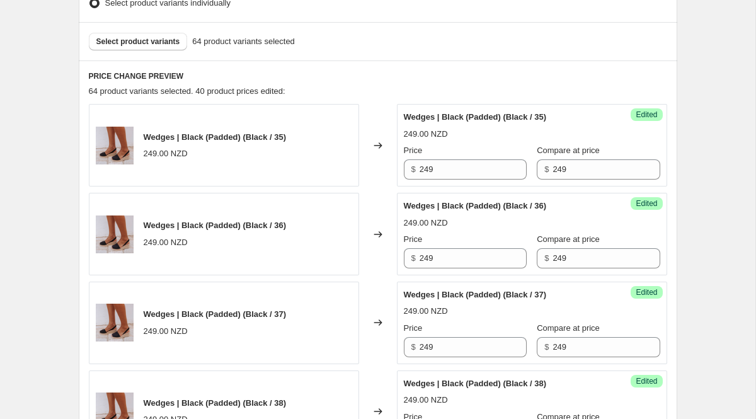
click at [458, 170] on input "249" at bounding box center [473, 169] width 107 height 20
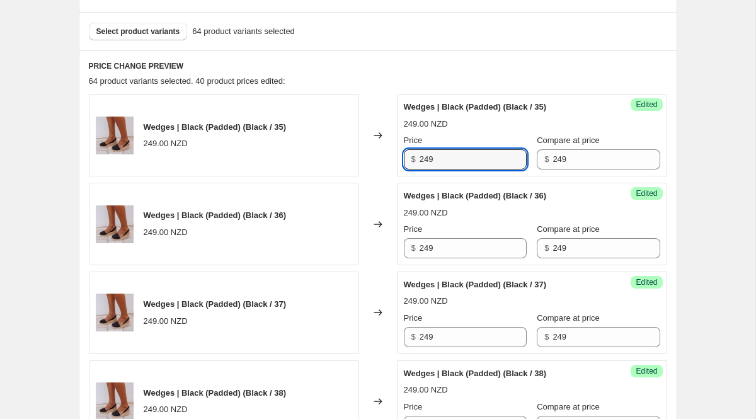
scroll to position [306, 0]
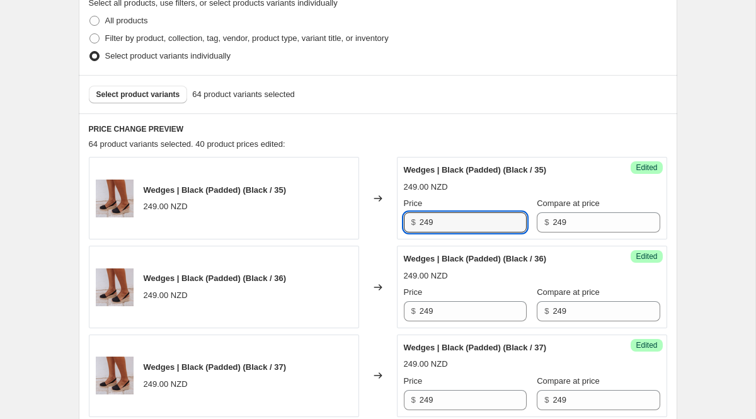
drag, startPoint x: 438, startPoint y: 232, endPoint x: 391, endPoint y: 211, distance: 51.6
click at [391, 211] on div "Wedges | Black (Padded) (Black / 35) 249.00 NZD Changed to Success Edited Wedge…" at bounding box center [378, 198] width 579 height 83
drag, startPoint x: 452, startPoint y: 220, endPoint x: 369, endPoint y: 218, distance: 82.6
click at [369, 218] on div "Wedges | Black (Padded) (Black / 35) 249.00 NZD Changed to Success Edited Wedge…" at bounding box center [378, 198] width 579 height 83
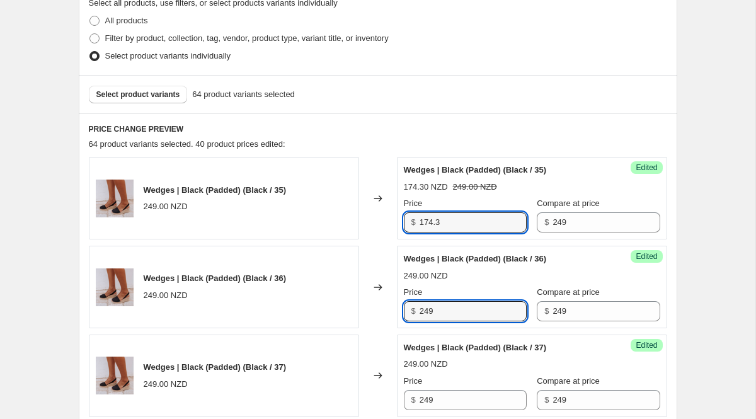
drag, startPoint x: 449, startPoint y: 306, endPoint x: 302, endPoint y: 294, distance: 147.9
click at [332, 304] on div "Wedges | Black (Padded) (Black / 36) 249.00 NZD Changed to Success Edited Wedge…" at bounding box center [378, 287] width 579 height 83
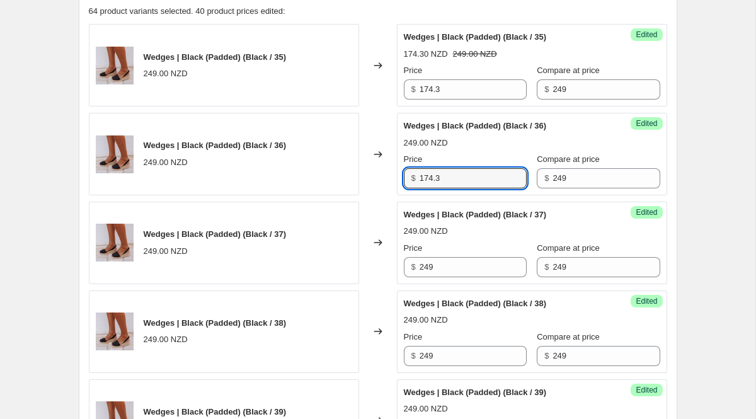
scroll to position [498, 0]
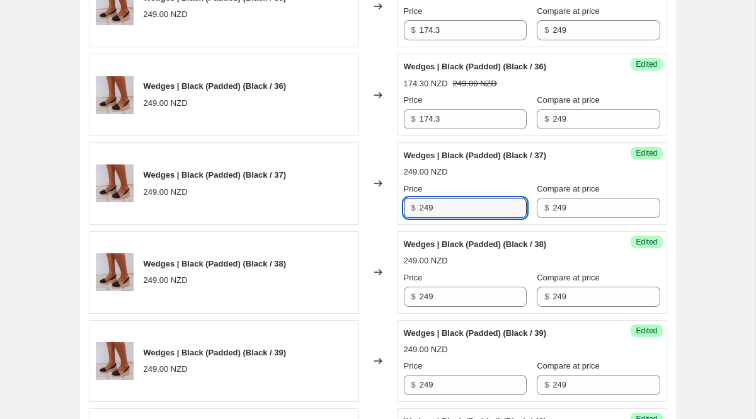
drag, startPoint x: 461, startPoint y: 209, endPoint x: 364, endPoint y: 209, distance: 97.7
click at [364, 209] on div "Wedges | Black (Padded) (Black / 37) 249.00 NZD Changed to Success Edited Wedge…" at bounding box center [378, 183] width 579 height 83
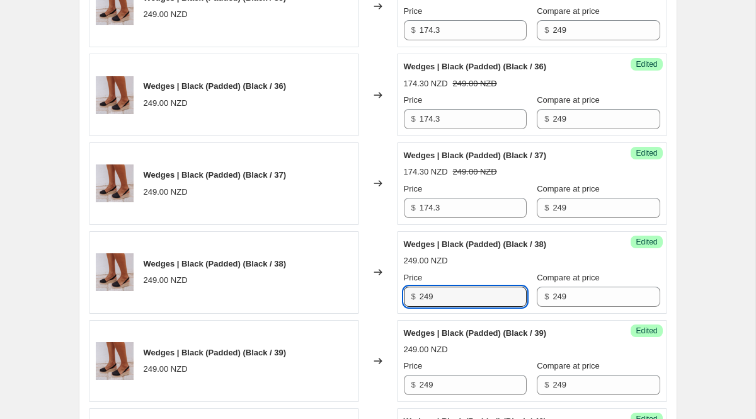
drag, startPoint x: 446, startPoint y: 294, endPoint x: 342, endPoint y: 275, distance: 106.4
click at [354, 282] on div "Wedges | Black (Padded) (Black / 38) 249.00 NZD Changed to Success Edited Wedge…" at bounding box center [378, 272] width 579 height 83
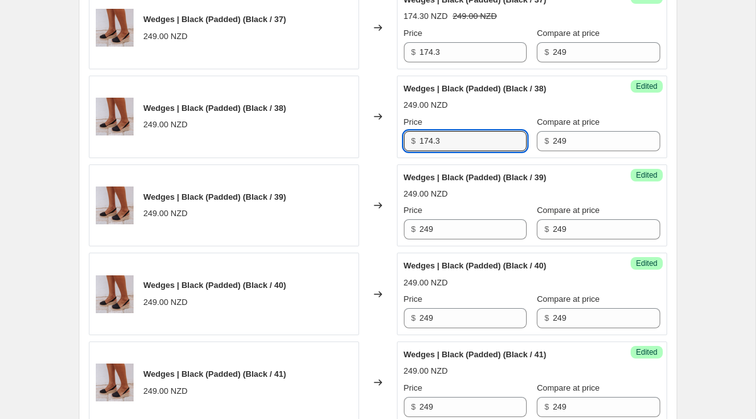
scroll to position [743, 0]
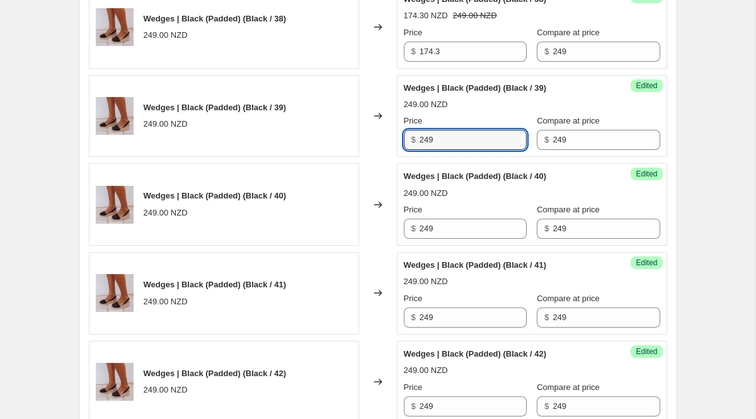
drag, startPoint x: 433, startPoint y: 139, endPoint x: 328, endPoint y: 126, distance: 106.0
click at [346, 135] on div "Wedges | Black (Padded) (Black / 39) 249.00 NZD Changed to Success Edited Wedge…" at bounding box center [378, 116] width 579 height 83
drag, startPoint x: 448, startPoint y: 232, endPoint x: 289, endPoint y: 216, distance: 160.3
click at [320, 227] on div "Wedges | Black (Padded) (Black / 40) 249.00 NZD Changed to Success Edited Wedge…" at bounding box center [378, 204] width 579 height 83
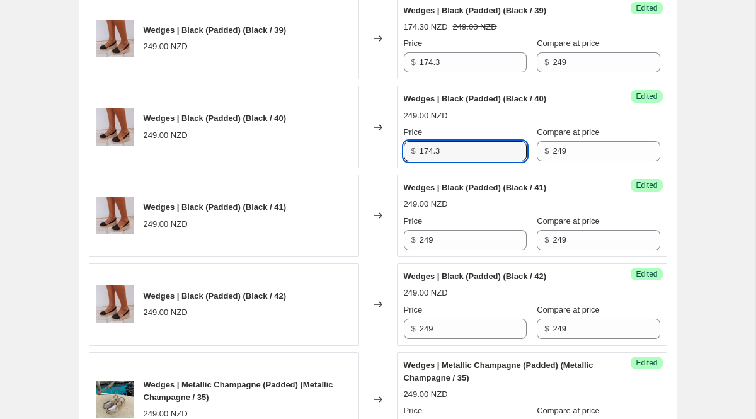
scroll to position [856, 0]
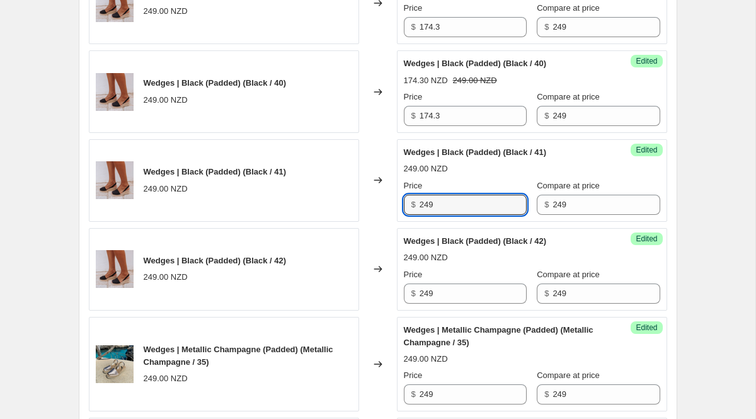
drag, startPoint x: 411, startPoint y: 203, endPoint x: 346, endPoint y: 203, distance: 64.9
click at [356, 203] on div "Wedges | Black (Padded) (Black / 41) 249.00 NZD Changed to Success Edited Wedge…" at bounding box center [378, 180] width 579 height 83
drag, startPoint x: 440, startPoint y: 294, endPoint x: 384, endPoint y: 289, distance: 56.3
click at [408, 294] on div "$ 249" at bounding box center [465, 294] width 123 height 20
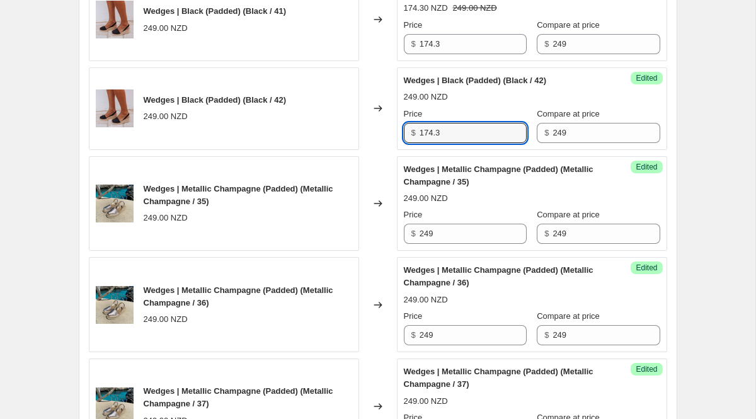
scroll to position [1066, 0]
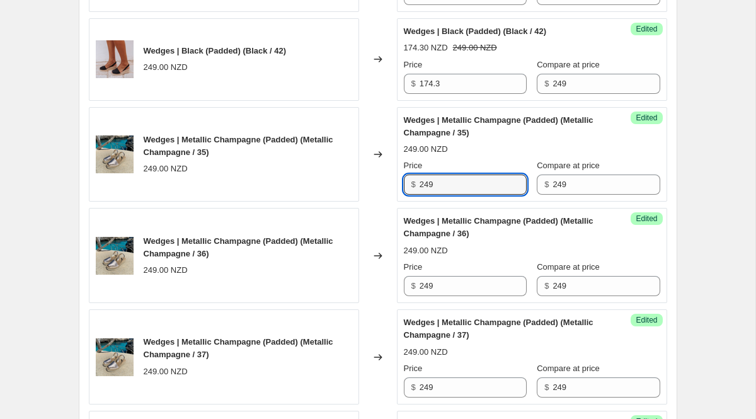
drag, startPoint x: 464, startPoint y: 185, endPoint x: 389, endPoint y: 185, distance: 75.6
click at [389, 185] on div "Wedges | Metallic Champagne (Padded) (Metallic Champagne / 35) 249.00 NZD Chang…" at bounding box center [378, 154] width 579 height 95
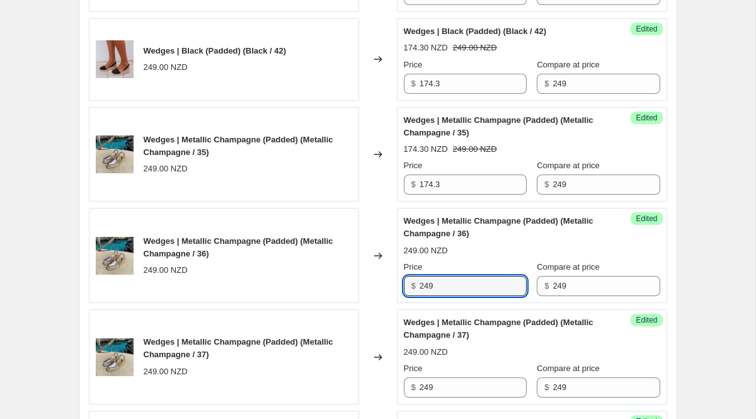
drag, startPoint x: 458, startPoint y: 290, endPoint x: 323, endPoint y: 290, distance: 135.5
click at [324, 290] on div "Wedges | Metallic Champagne (Padded) (Metallic Champagne / 36) 249.00 NZD Chang…" at bounding box center [378, 255] width 579 height 95
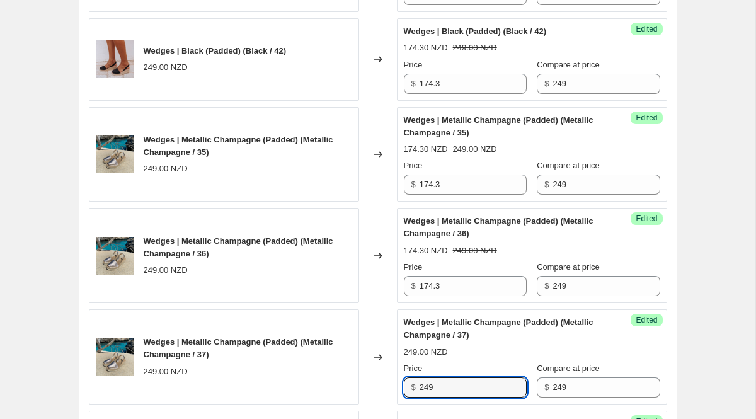
drag, startPoint x: 457, startPoint y: 389, endPoint x: 366, endPoint y: 387, distance: 90.8
click at [367, 388] on div "Wedges | Metallic Champagne (Padded) (Metallic Champagne / 37) 249.00 NZD Chang…" at bounding box center [378, 356] width 579 height 95
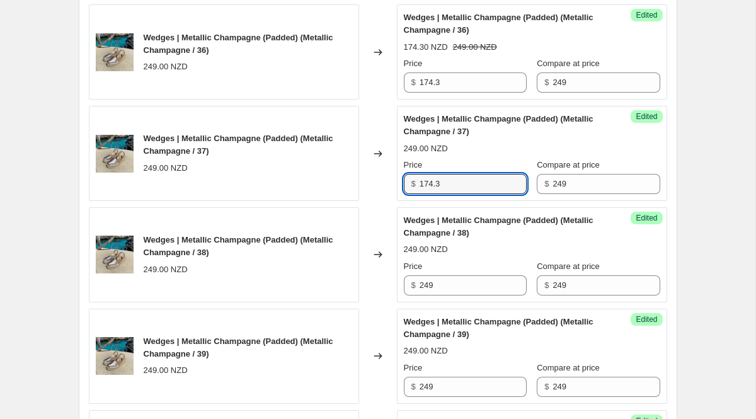
scroll to position [1266, 0]
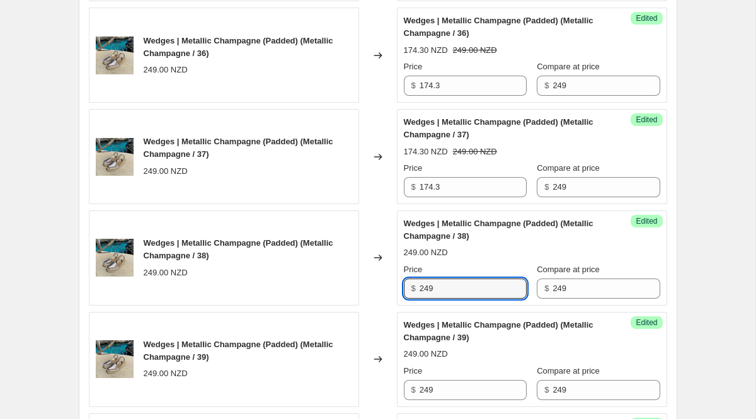
drag, startPoint x: 456, startPoint y: 289, endPoint x: 296, endPoint y: 289, distance: 159.4
click at [296, 289] on div "Wedges | Metallic Champagne (Padded) (Metallic Champagne / 38) 249.00 NZD Chang…" at bounding box center [378, 257] width 579 height 95
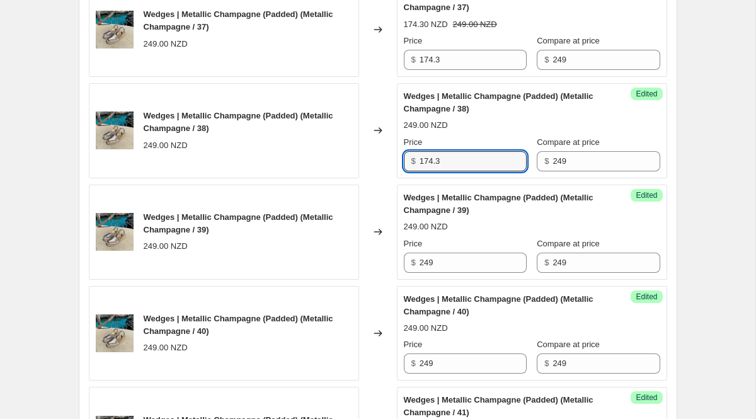
scroll to position [1470, 0]
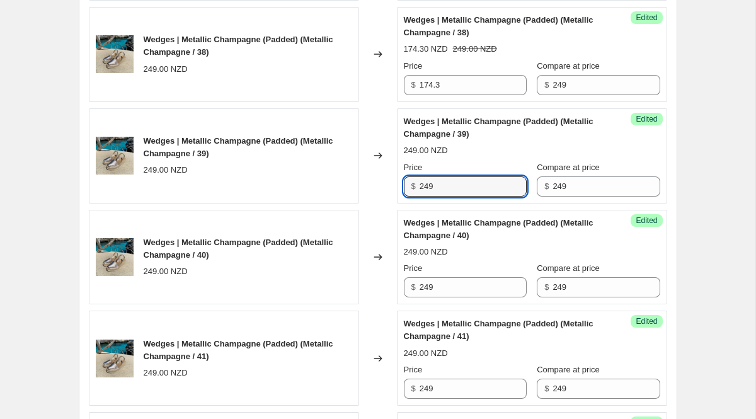
drag, startPoint x: 444, startPoint y: 183, endPoint x: 373, endPoint y: 181, distance: 71.3
click at [374, 181] on div "Wedges | Metallic Champagne (Padded) (Metallic Champagne / 39) 249.00 NZD Chang…" at bounding box center [378, 155] width 579 height 95
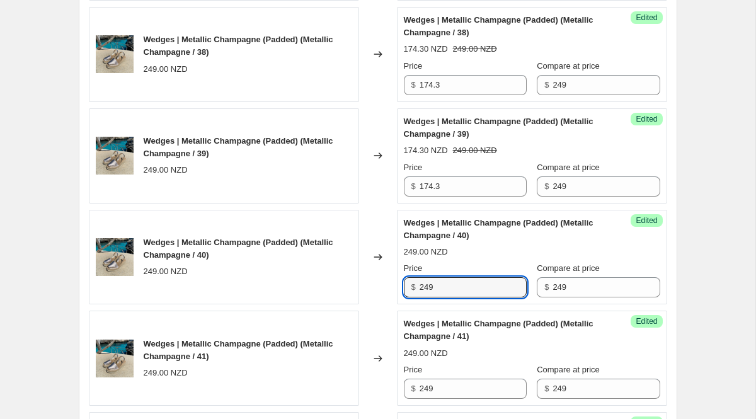
drag, startPoint x: 457, startPoint y: 284, endPoint x: 368, endPoint y: 283, distance: 88.9
click at [369, 283] on div "Wedges | Metallic Champagne (Padded) (Metallic Champagne / 40) 249.00 NZD Chang…" at bounding box center [378, 257] width 579 height 95
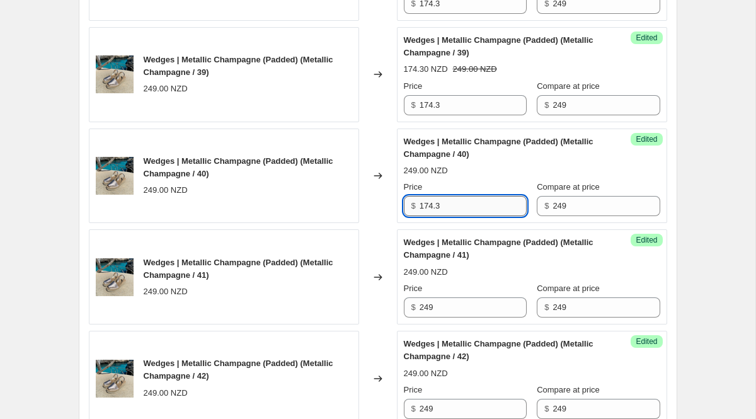
scroll to position [1570, 0]
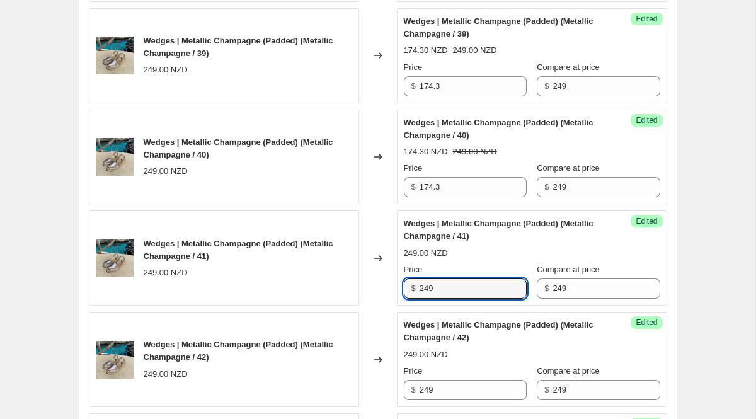
drag, startPoint x: 439, startPoint y: 292, endPoint x: 345, endPoint y: 286, distance: 94.1
click at [366, 289] on div "Wedges | Metallic Champagne (Padded) (Metallic Champagne / 41) 249.00 NZD Chang…" at bounding box center [378, 257] width 579 height 95
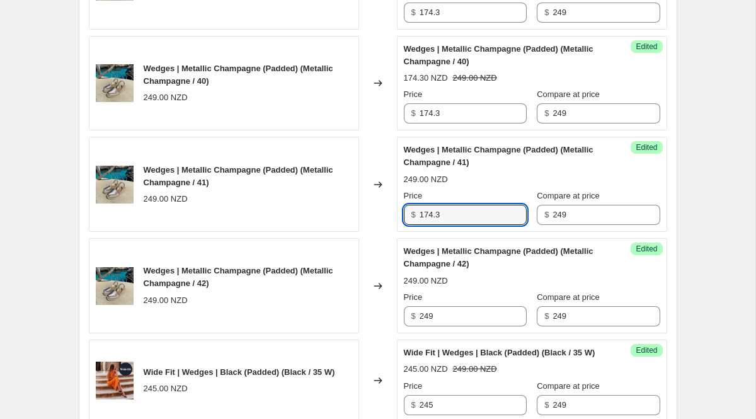
scroll to position [1693, 0]
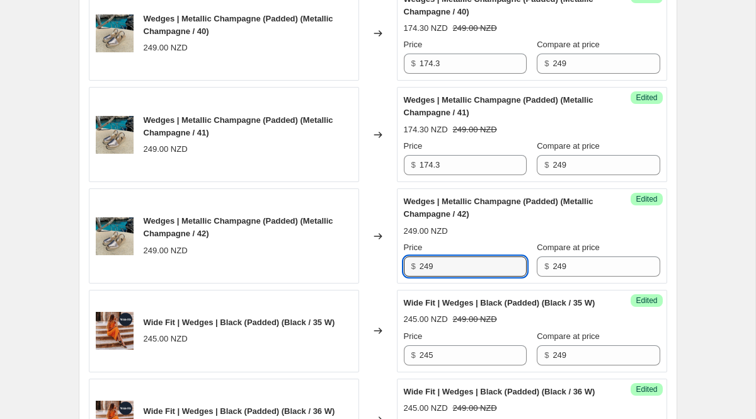
drag, startPoint x: 439, startPoint y: 271, endPoint x: 376, endPoint y: 262, distance: 64.3
click at [376, 262] on div "Wedges | Metallic Champagne (Padded) (Metallic Champagne / 42) 249.00 NZD Chang…" at bounding box center [378, 235] width 579 height 95
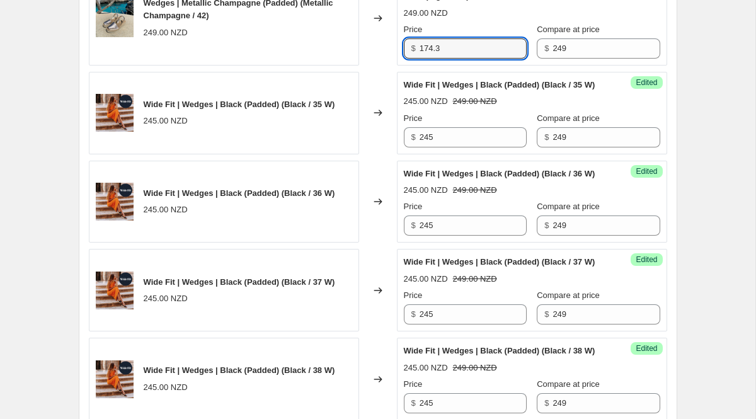
scroll to position [1916, 0]
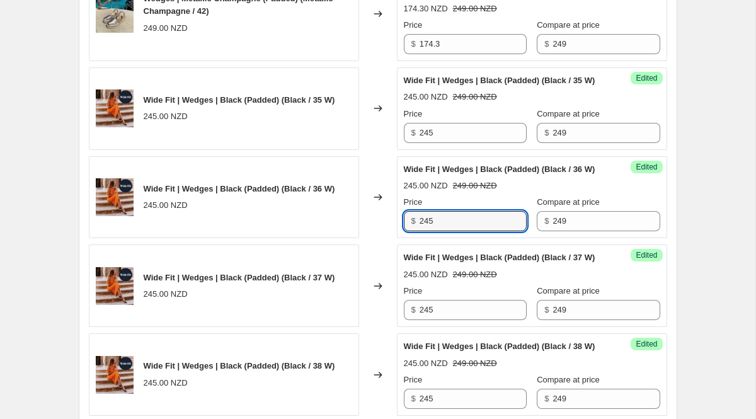
drag, startPoint x: 443, startPoint y: 248, endPoint x: 381, endPoint y: 248, distance: 61.8
click at [391, 239] on div "Wide Fit | Wedges | Black (Padded) (Black / 36 W) 245.00 NZD Changed to Success…" at bounding box center [378, 197] width 579 height 83
drag, startPoint x: 451, startPoint y: 246, endPoint x: 325, endPoint y: 246, distance: 126.0
click at [325, 239] on div "Wide Fit | Wedges | Black (Padded) (Black / 36 W) 245.00 NZD Changed to Success…" at bounding box center [378, 197] width 579 height 83
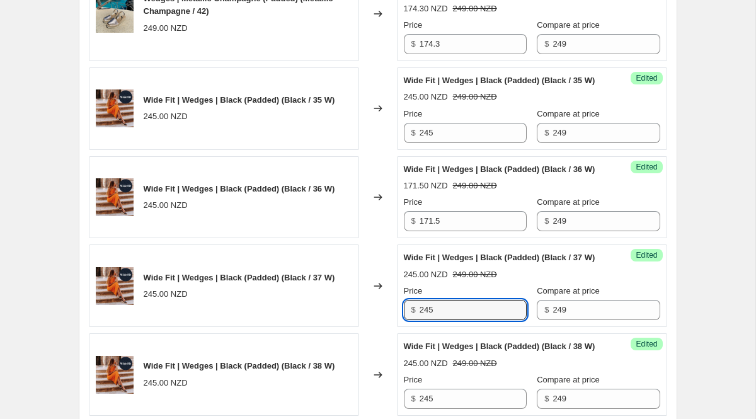
drag, startPoint x: 447, startPoint y: 348, endPoint x: 316, endPoint y: 337, distance: 132.2
click at [316, 327] on div "Wide Fit | Wedges | Black (Padded) (Black / 37 W) 245.00 NZD Changed to Success…" at bounding box center [378, 286] width 579 height 83
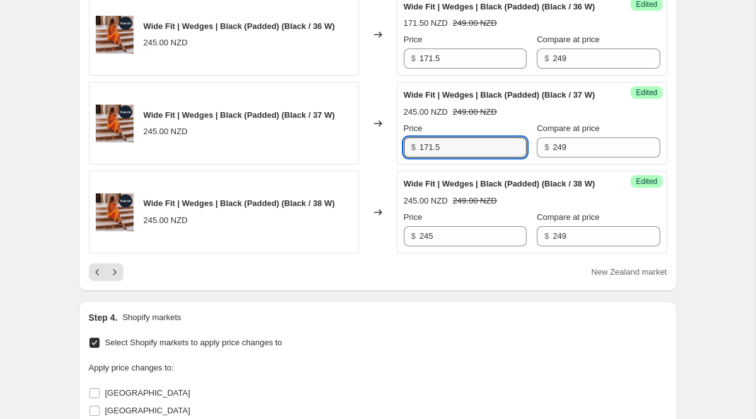
scroll to position [2110, 0]
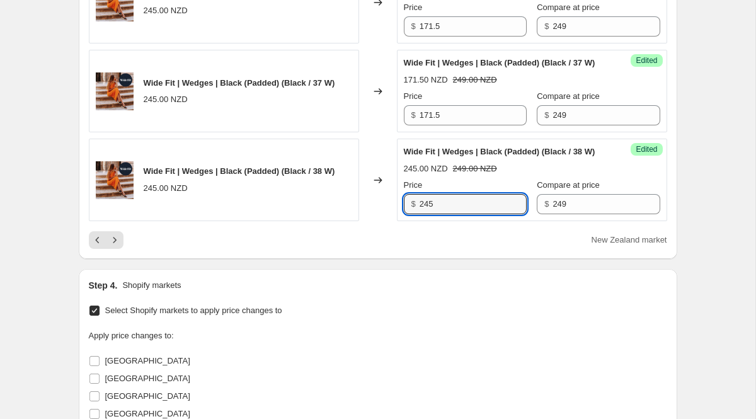
drag, startPoint x: 443, startPoint y: 256, endPoint x: 367, endPoint y: 246, distance: 76.8
click at [379, 221] on div "Wide Fit | Wedges | Black (Padded) (Black / 38 W) 245.00 NZD Changed to Success…" at bounding box center [378, 180] width 579 height 83
click at [115, 246] on icon "Next" at bounding box center [114, 240] width 13 height 13
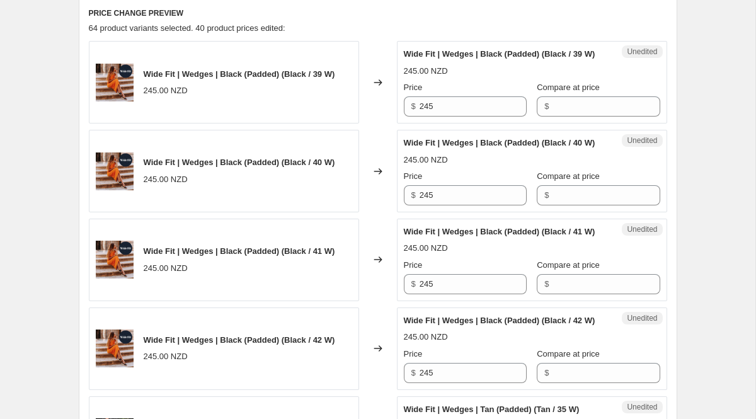
scroll to position [425, 0]
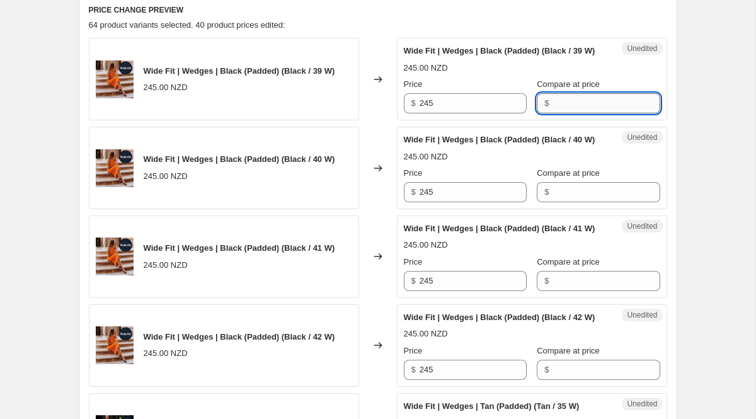
click at [553, 113] on input "Compare at price" at bounding box center [606, 103] width 107 height 20
drag, startPoint x: 588, startPoint y: 107, endPoint x: 550, endPoint y: 105, distance: 38.5
click at [553, 105] on input "245" at bounding box center [606, 103] width 107 height 20
drag, startPoint x: 557, startPoint y: 114, endPoint x: 507, endPoint y: 113, distance: 49.8
click at [507, 113] on div "Price $ 245 Compare at price $ 245" at bounding box center [532, 95] width 256 height 35
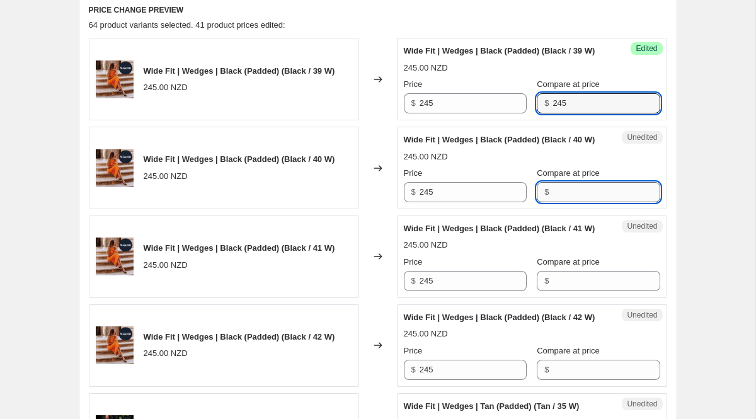
click at [593, 202] on input "Compare at price" at bounding box center [606, 192] width 107 height 20
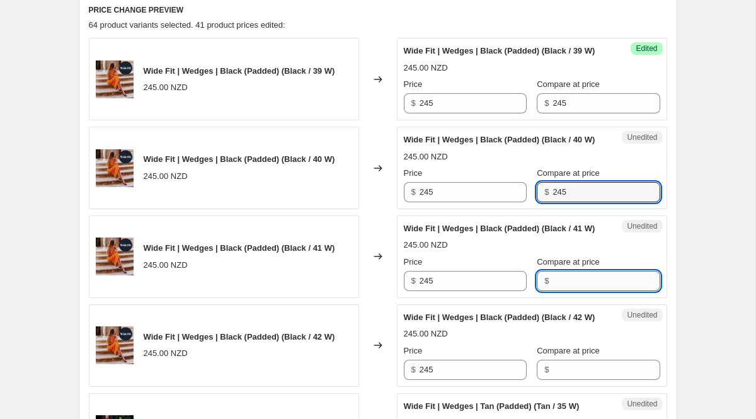
click at [608, 291] on input "Compare at price" at bounding box center [606, 281] width 107 height 20
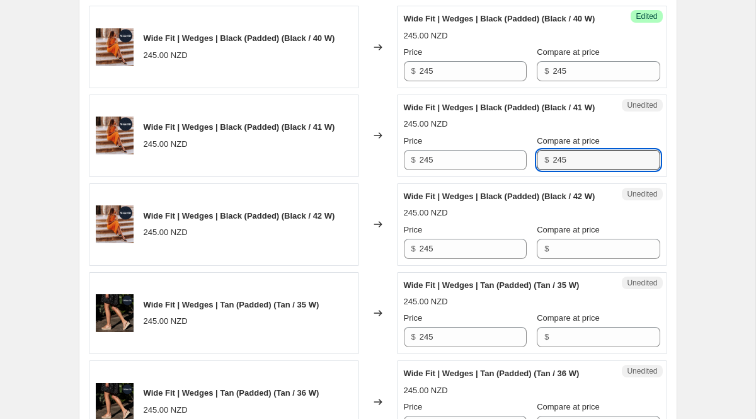
scroll to position [605, 0]
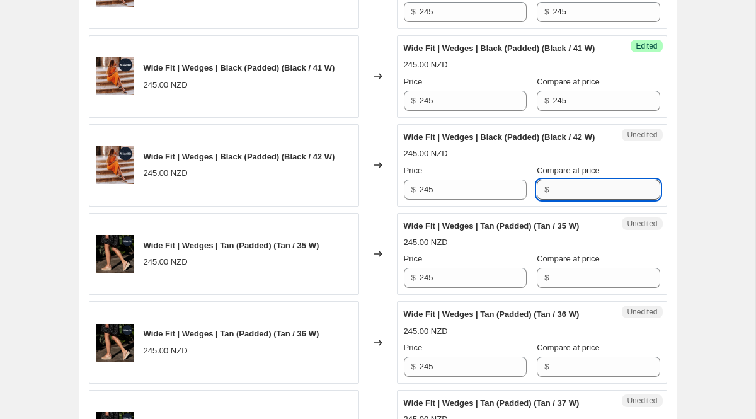
click at [565, 200] on input "Compare at price" at bounding box center [606, 190] width 107 height 20
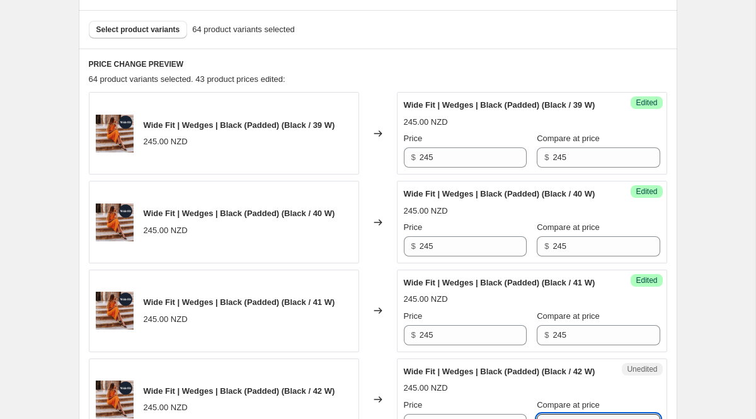
scroll to position [310, 0]
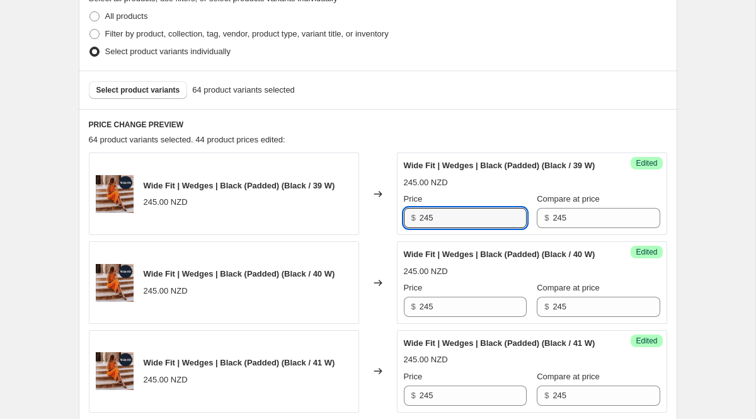
drag, startPoint x: 439, startPoint y: 233, endPoint x: 373, endPoint y: 233, distance: 65.5
click at [386, 233] on div "Wide Fit | Wedges | Black (Padded) (Black / 39 W) 245.00 NZD Changed to Success…" at bounding box center [378, 194] width 579 height 83
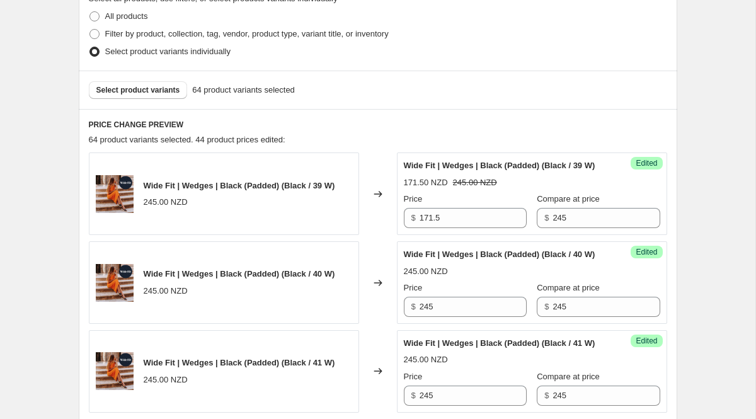
drag, startPoint x: 444, startPoint y: 233, endPoint x: 363, endPoint y: 229, distance: 80.8
click at [364, 229] on div "Wide Fit | Wedges | Black (Padded) (Black / 39 W) 245.00 NZD Changed to Success…" at bounding box center [378, 194] width 579 height 83
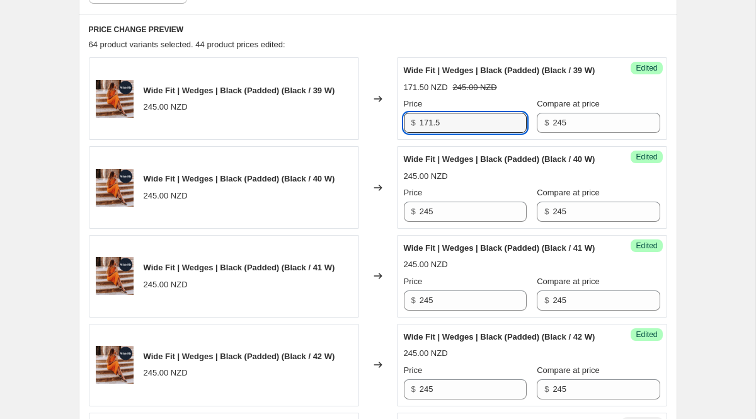
scroll to position [485, 0]
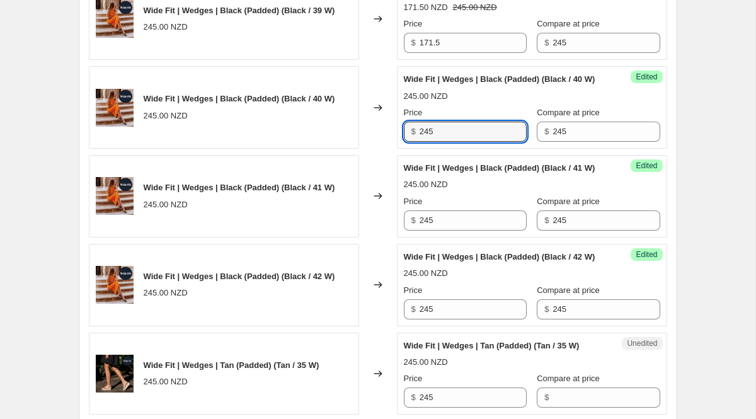
drag, startPoint x: 442, startPoint y: 156, endPoint x: 371, endPoint y: 156, distance: 71.2
click at [371, 149] on div "Wide Fit | Wedges | Black (Padded) (Black / 40 W) 245.00 NZD Changed to Success…" at bounding box center [378, 107] width 579 height 83
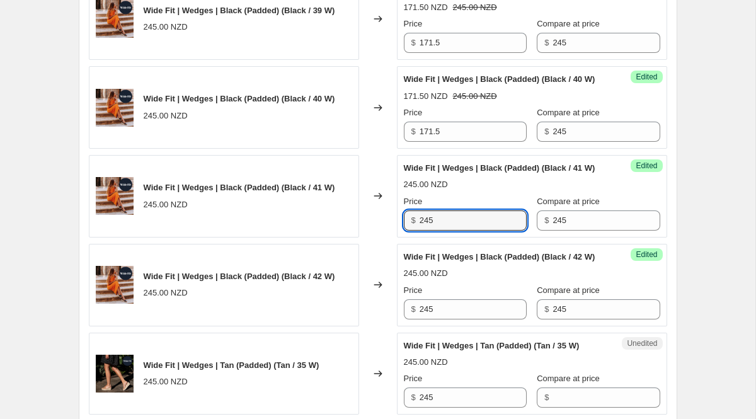
drag, startPoint x: 466, startPoint y: 258, endPoint x: 313, endPoint y: 251, distance: 153.3
click at [319, 238] on div "Wide Fit | Wedges | Black (Padded) (Black / 41 W) 245.00 NZD Changed to Success…" at bounding box center [378, 196] width 579 height 83
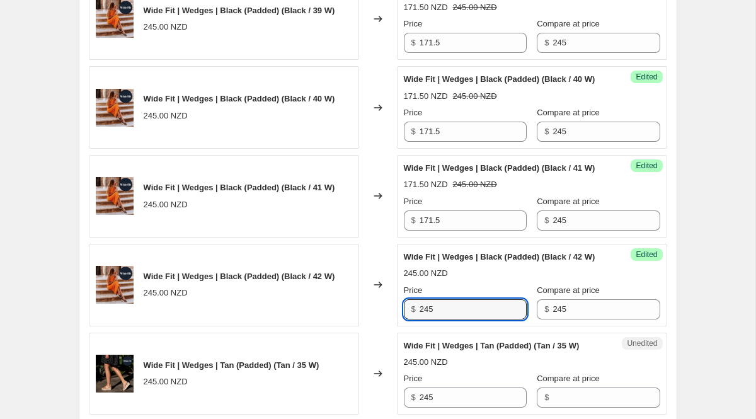
drag, startPoint x: 439, startPoint y: 359, endPoint x: 297, endPoint y: 336, distance: 143.7
click at [320, 326] on div "Wide Fit | Wedges | Black (Padded) (Black / 42 W) 245.00 NZD Changed to Success…" at bounding box center [378, 285] width 579 height 83
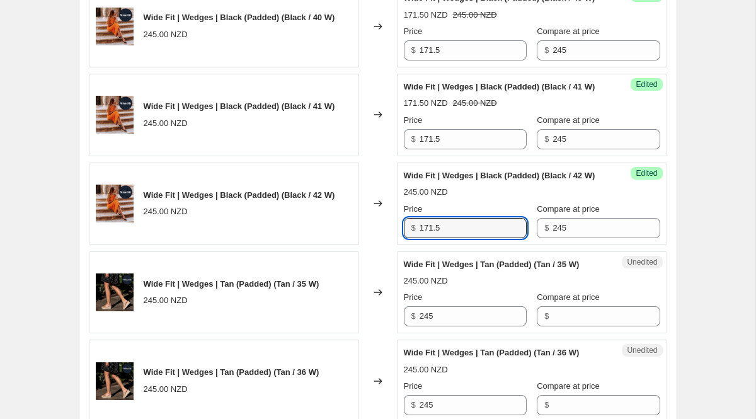
scroll to position [607, 0]
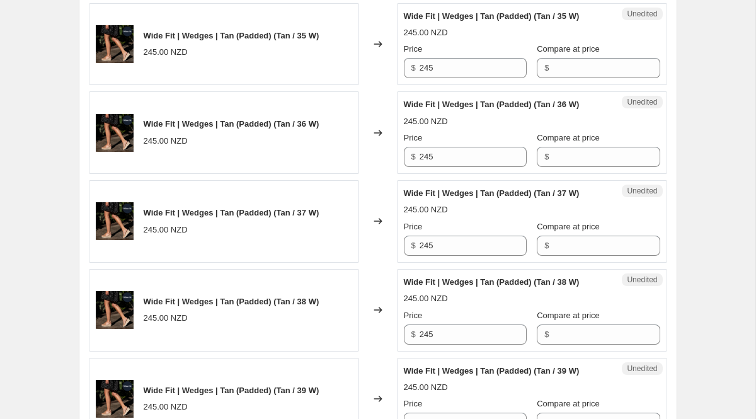
scroll to position [816, 0]
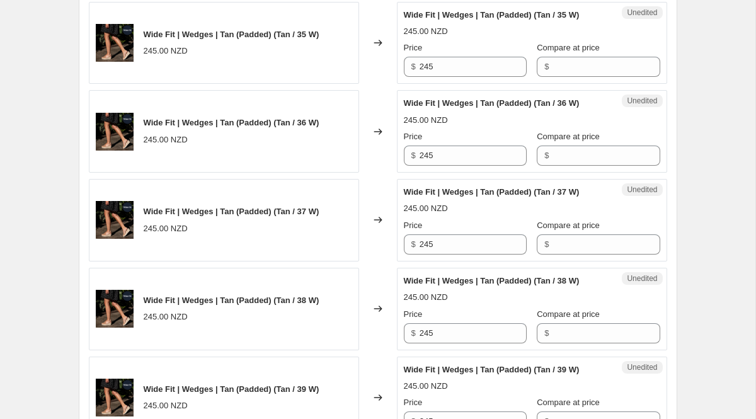
drag, startPoint x: 583, startPoint y: 28, endPoint x: 521, endPoint y: 28, distance: 62.4
click at [565, 77] on input "Compare at price" at bounding box center [606, 67] width 107 height 20
click at [592, 173] on div "Unedited Wide Fit | Wedges | Tan (Padded) (Tan / 36 W) 245.00 NZD Price $ 245 C…" at bounding box center [532, 131] width 270 height 83
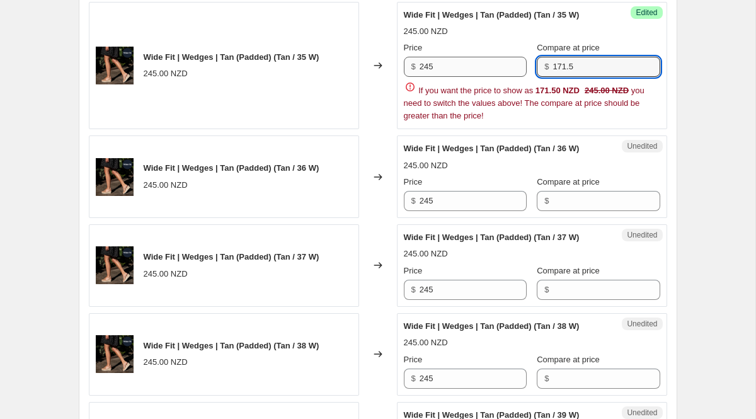
drag, startPoint x: 577, startPoint y: 119, endPoint x: 504, endPoint y: 118, distance: 73.7
click at [518, 77] on div "Price $ 245 Compare at price $ 171.5" at bounding box center [532, 59] width 256 height 35
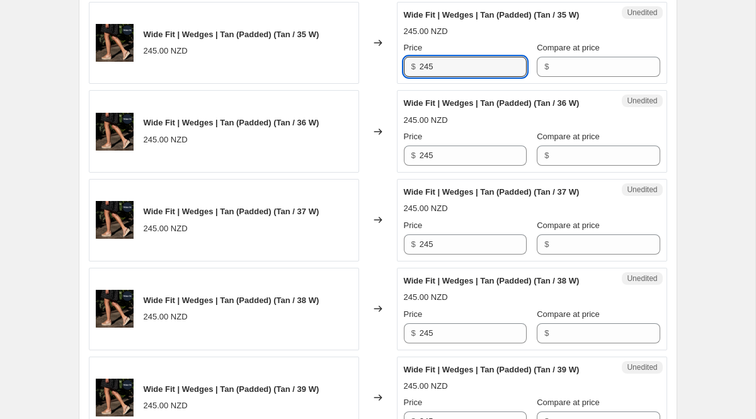
drag, startPoint x: 475, startPoint y: 122, endPoint x: 403, endPoint y: 118, distance: 72.5
click at [403, 84] on div "Unedited Wide Fit | Wedges | Tan (Padded) (Tan / 35 W) 245.00 NZD Price $ 245 C…" at bounding box center [532, 43] width 270 height 83
drag, startPoint x: 475, startPoint y: 135, endPoint x: 406, endPoint y: 135, distance: 68.7
click at [406, 77] on div "$ 245" at bounding box center [465, 67] width 123 height 20
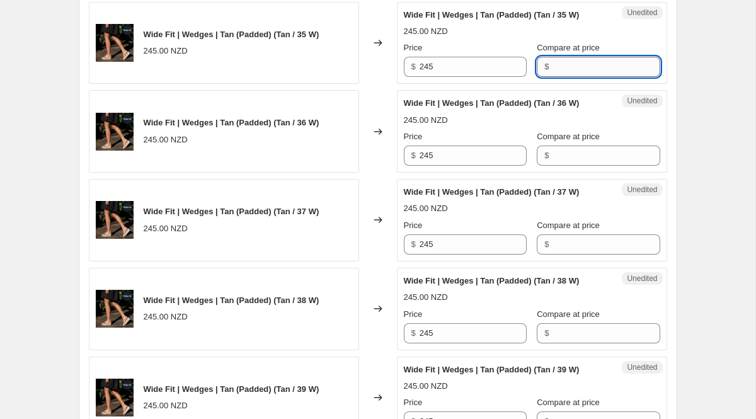
click at [629, 77] on input "Compare at price" at bounding box center [606, 67] width 107 height 20
click at [571, 166] on input "Compare at price" at bounding box center [606, 156] width 107 height 20
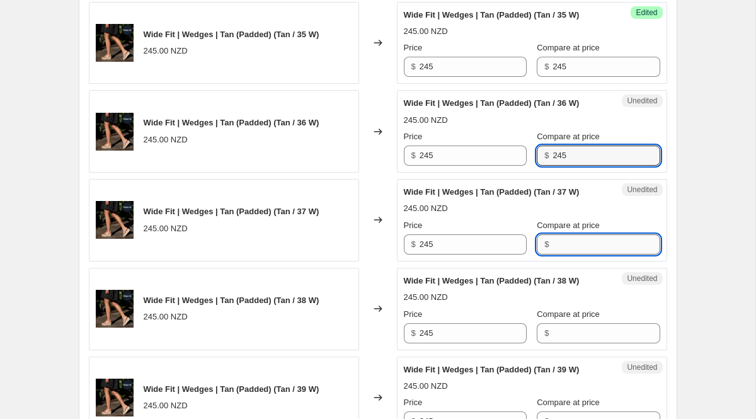
click at [609, 255] on input "Compare at price" at bounding box center [606, 244] width 107 height 20
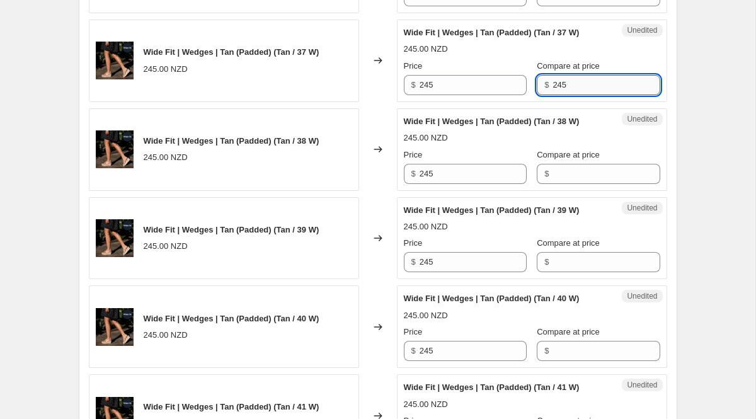
scroll to position [1021, 0]
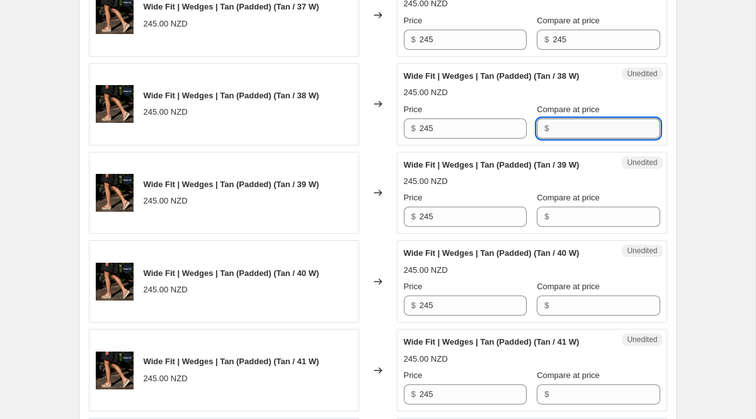
click at [572, 139] on input "Compare at price" at bounding box center [606, 128] width 107 height 20
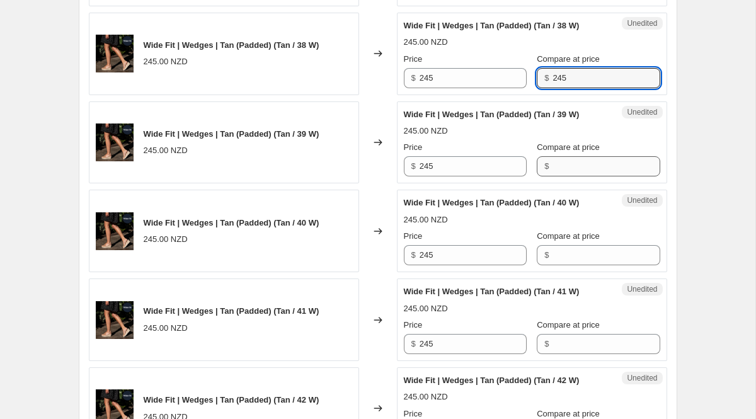
scroll to position [1086, 0]
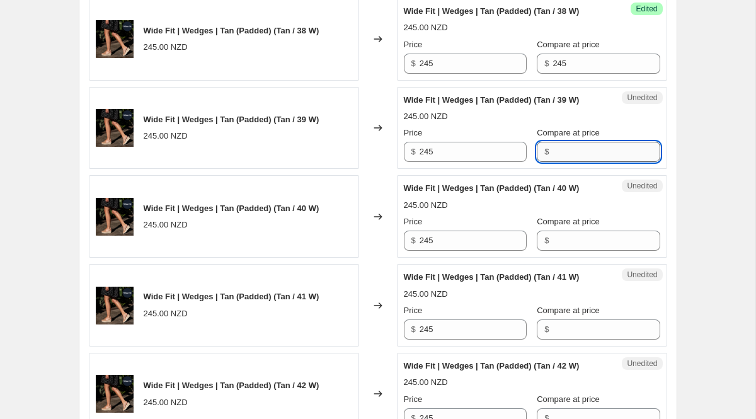
click at [571, 162] on input "Compare at price" at bounding box center [606, 152] width 107 height 20
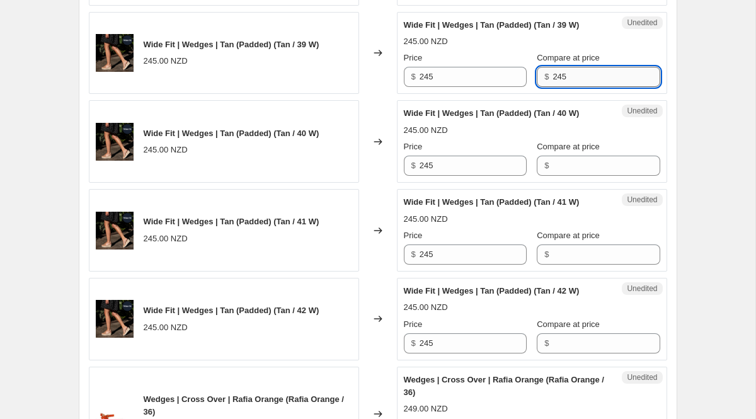
scroll to position [1181, 0]
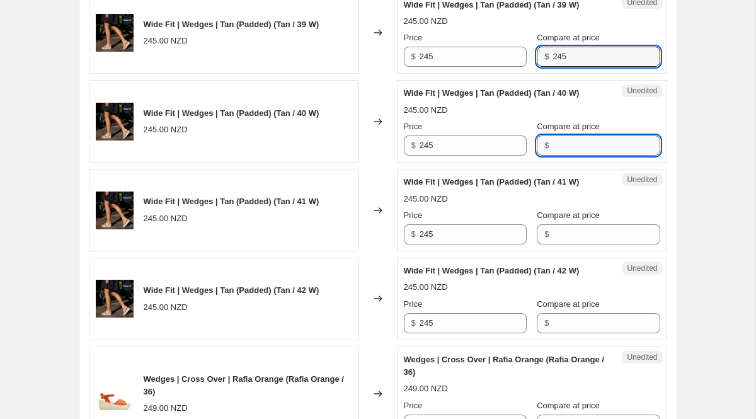
click at [569, 156] on input "Compare at price" at bounding box center [606, 145] width 107 height 20
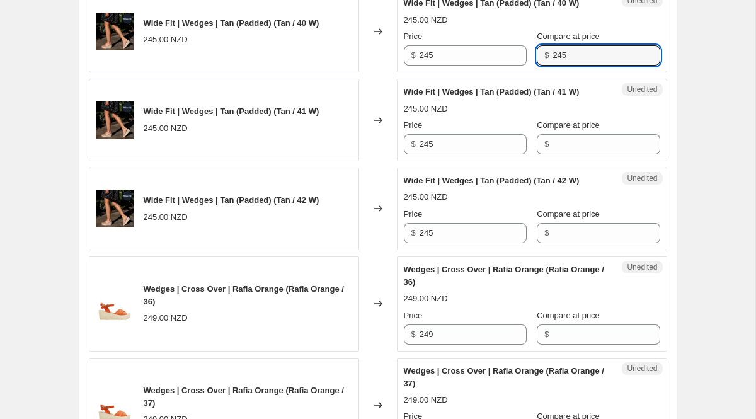
scroll to position [1313, 0]
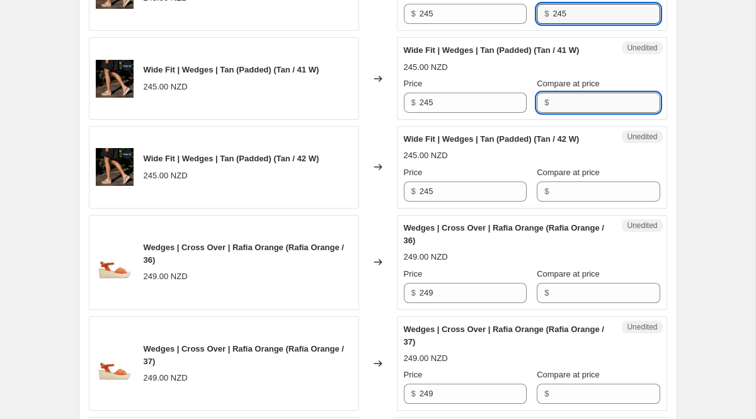
click at [570, 113] on input "Compare at price" at bounding box center [606, 103] width 107 height 20
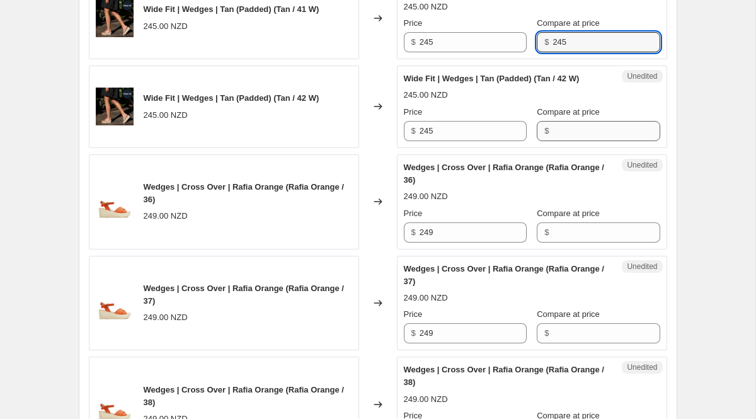
scroll to position [1375, 0]
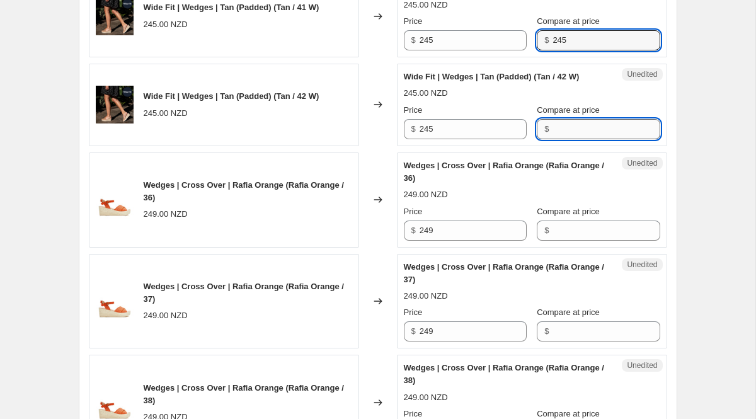
click at [577, 139] on input "Compare at price" at bounding box center [606, 129] width 107 height 20
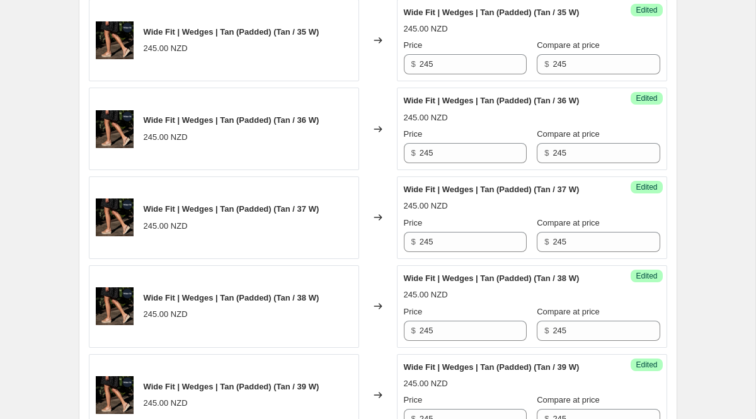
scroll to position [839, 0]
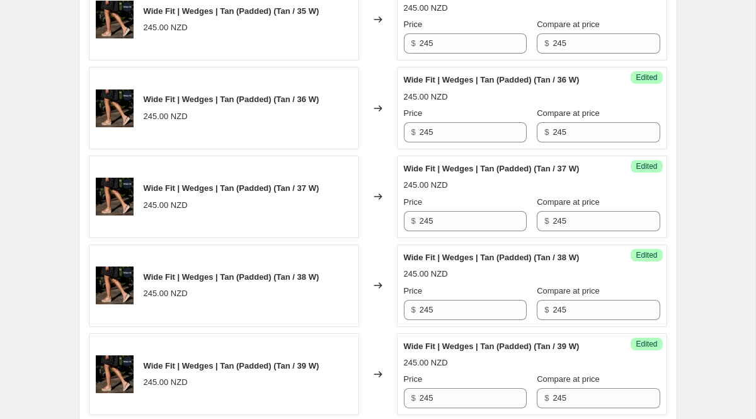
drag, startPoint x: 441, startPoint y: 6, endPoint x: 418, endPoint y: 6, distance: 22.7
drag, startPoint x: 378, startPoint y: 109, endPoint x: 321, endPoint y: 107, distance: 56.7
click at [348, 61] on div "Wide Fit | Wedges | Tan (Padded) (Tan / 35 W) 245.00 NZD Changed to Success Edi…" at bounding box center [378, 20] width 579 height 83
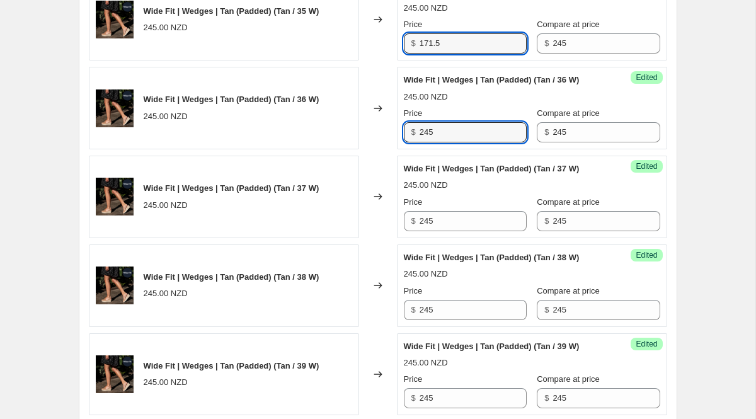
drag, startPoint x: 439, startPoint y: 209, endPoint x: 304, endPoint y: 196, distance: 136.1
click at [321, 149] on div "Wide Fit | Wedges | Tan (Padded) (Tan / 36 W) 245.00 NZD Changed to Success Edi…" at bounding box center [378, 108] width 579 height 83
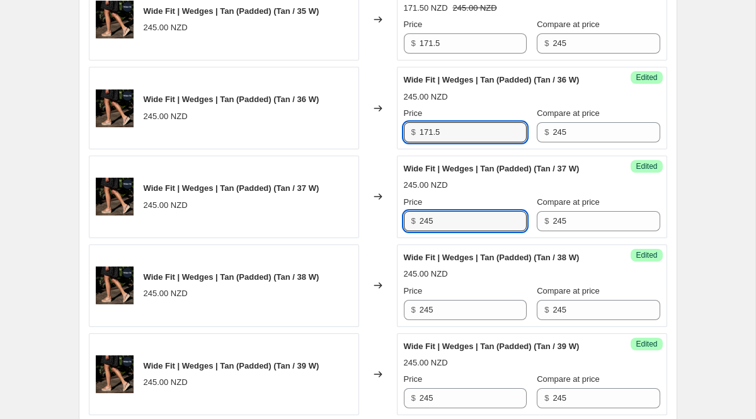
drag, startPoint x: 417, startPoint y: 313, endPoint x: 314, endPoint y: 313, distance: 103.3
click at [314, 238] on div "Wide Fit | Wedges | Tan (Padded) (Tan / 37 W) 245.00 NZD Changed to Success Edi…" at bounding box center [378, 197] width 579 height 83
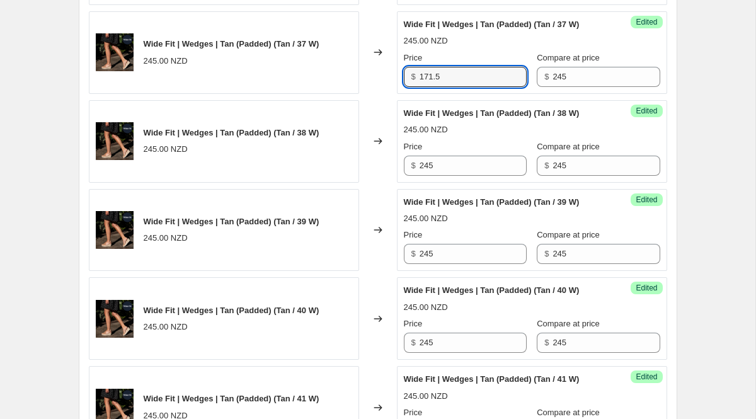
scroll to position [1029, 0]
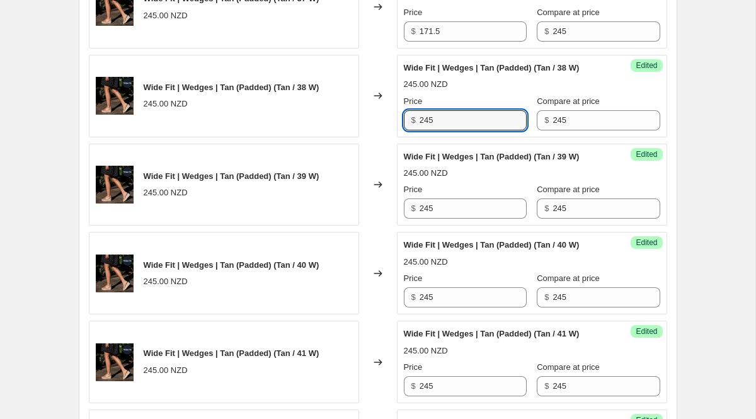
drag, startPoint x: 437, startPoint y: 220, endPoint x: 352, endPoint y: 219, distance: 85.7
click at [370, 137] on div "Wide Fit | Wedges | Tan (Padded) (Tan / 38 W) 245.00 NZD Changed to Success Edi…" at bounding box center [378, 96] width 579 height 83
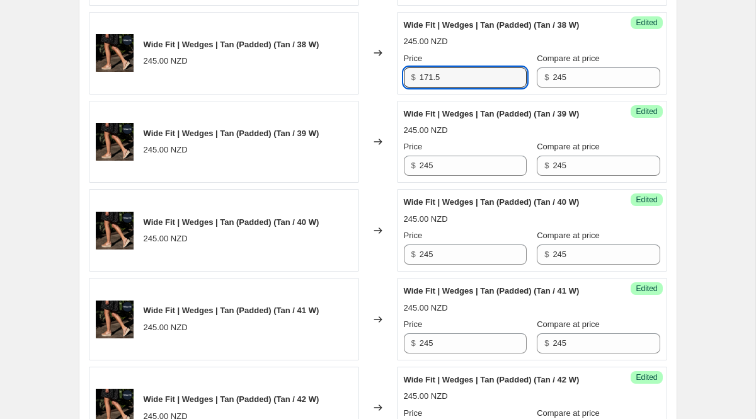
scroll to position [1165, 0]
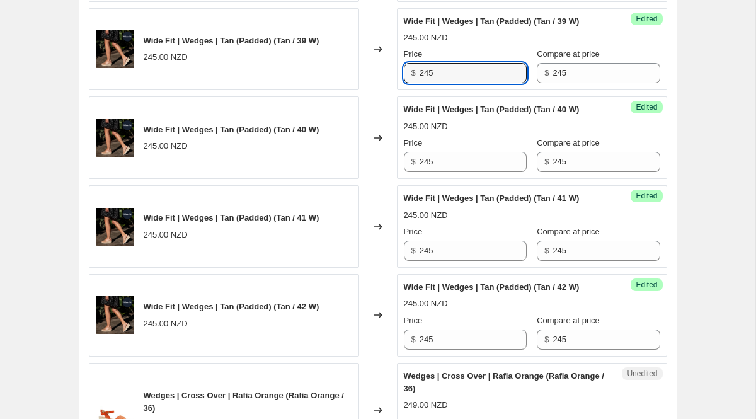
drag, startPoint x: 447, startPoint y: 181, endPoint x: 372, endPoint y: 181, distance: 74.4
click at [389, 91] on div "Wide Fit | Wedges | Tan (Padded) (Tan / 39 W) 245.00 NZD Changed to Success Edi…" at bounding box center [378, 49] width 579 height 83
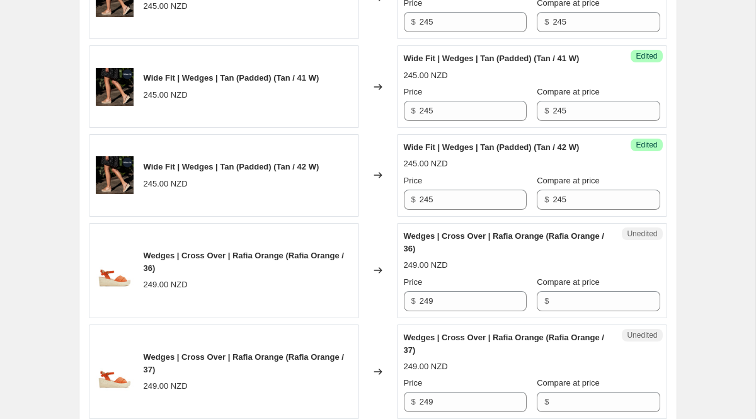
scroll to position [1321, 0]
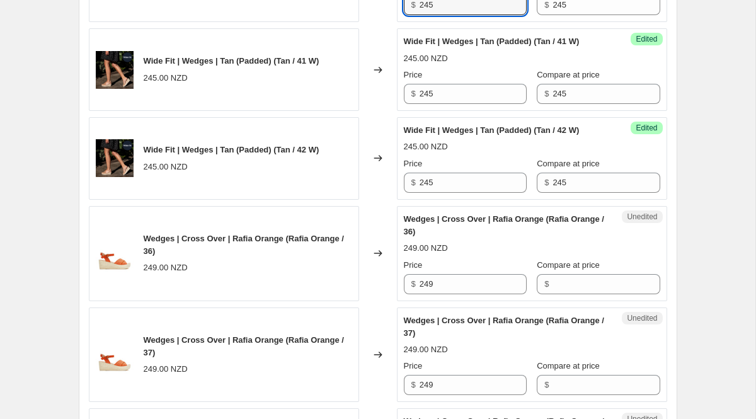
drag, startPoint x: 437, startPoint y: 132, endPoint x: 403, endPoint y: 132, distance: 34.0
click at [412, 15] on div "$ 245" at bounding box center [465, 5] width 123 height 20
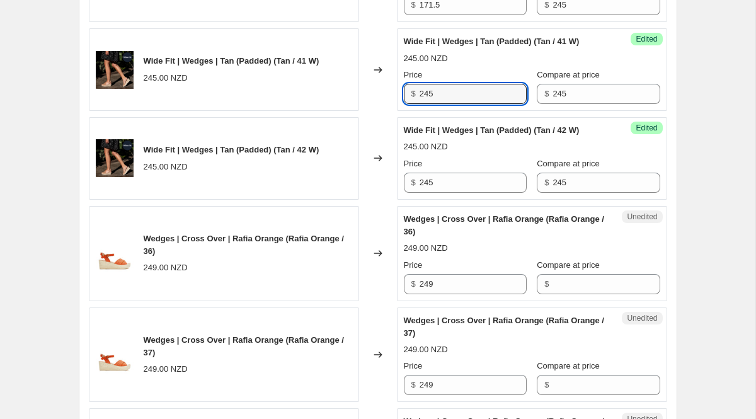
drag, startPoint x: 480, startPoint y: 226, endPoint x: 389, endPoint y: 226, distance: 90.1
click at [389, 111] on div "Wide Fit | Wedges | Tan (Padded) (Tan / 41 W) 245.00 NZD Changed to Success Edi…" at bounding box center [378, 69] width 579 height 83
drag, startPoint x: 464, startPoint y: 236, endPoint x: 366, endPoint y: 236, distance: 98.3
click at [379, 111] on div "Wide Fit | Wedges | Tan (Padded) (Tan / 41 W) 245.00 NZD Changed to Success Edi…" at bounding box center [378, 69] width 579 height 83
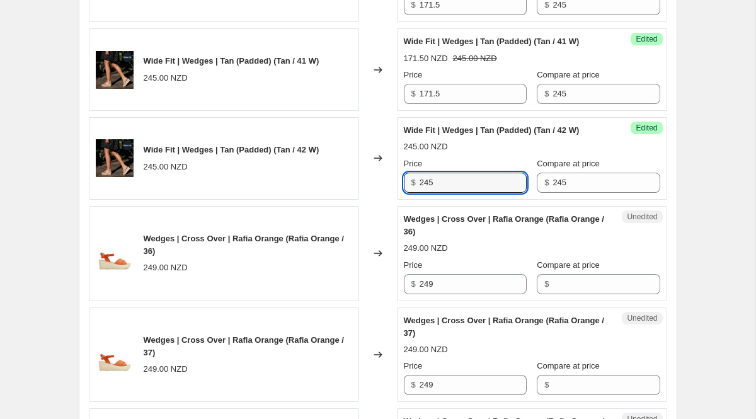
drag, startPoint x: 446, startPoint y: 336, endPoint x: 394, endPoint y: 329, distance: 52.1
click at [396, 200] on div "Wide Fit | Wedges | Tan (Padded) (Tan / 42 W) 245.00 NZD Changed to Success Edi…" at bounding box center [378, 158] width 579 height 83
click at [683, 291] on div "Create new price [MEDICAL_DATA]. This page is ready Create new price [MEDICAL_D…" at bounding box center [378, 218] width 629 height 3079
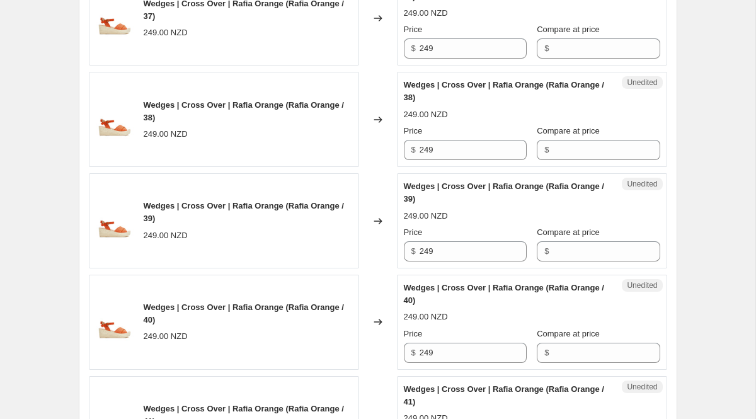
scroll to position [1666, 0]
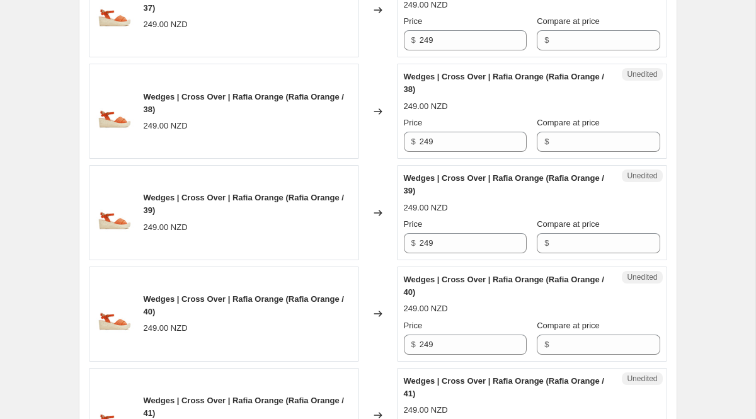
drag, startPoint x: 565, startPoint y: 96, endPoint x: 485, endPoint y: 85, distance: 80.1
click at [577, 50] on input "Compare at price" at bounding box center [606, 40] width 107 height 20
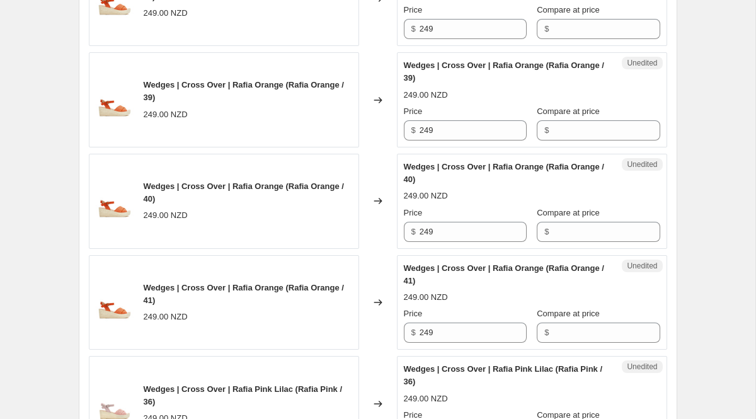
scroll to position [1802, 0]
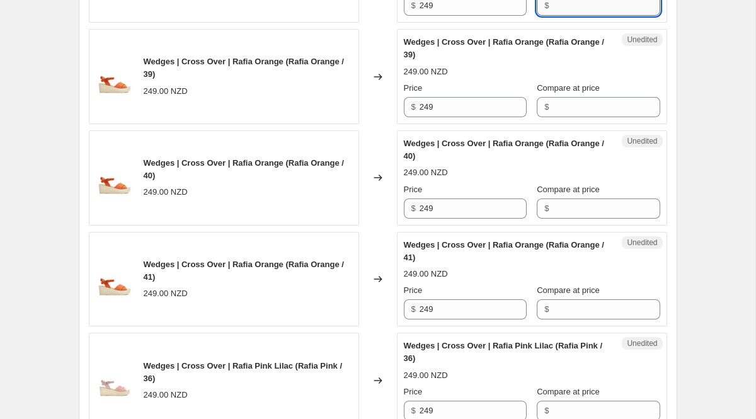
click at [553, 16] on input "Compare at price" at bounding box center [606, 6] width 107 height 20
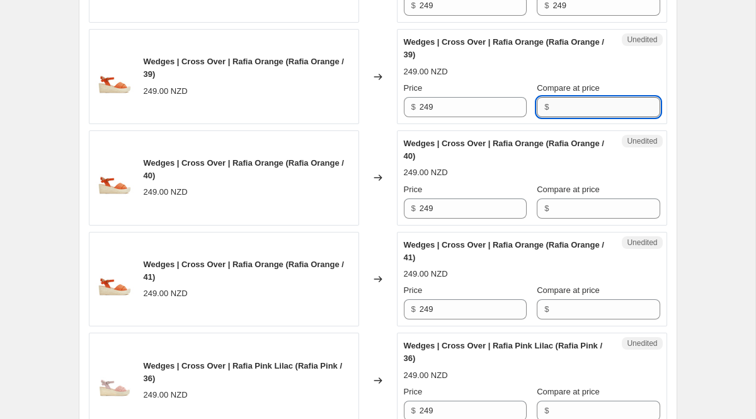
click at [585, 117] on input "Compare at price" at bounding box center [606, 107] width 107 height 20
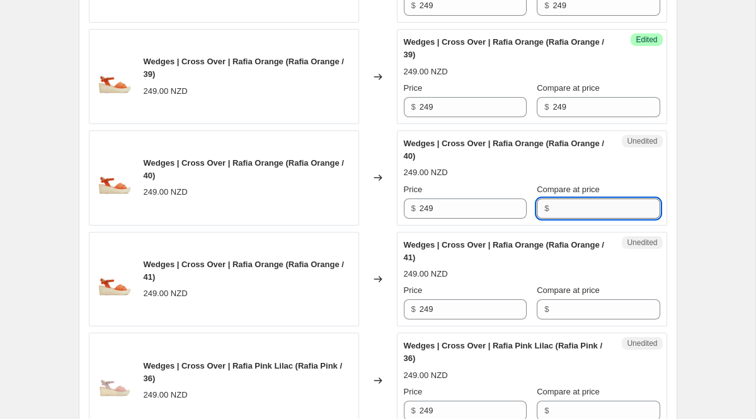
click at [584, 219] on input "Compare at price" at bounding box center [606, 209] width 107 height 20
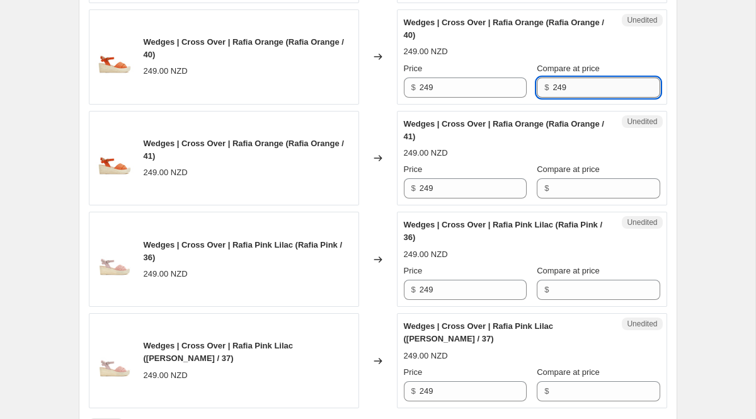
scroll to position [1977, 0]
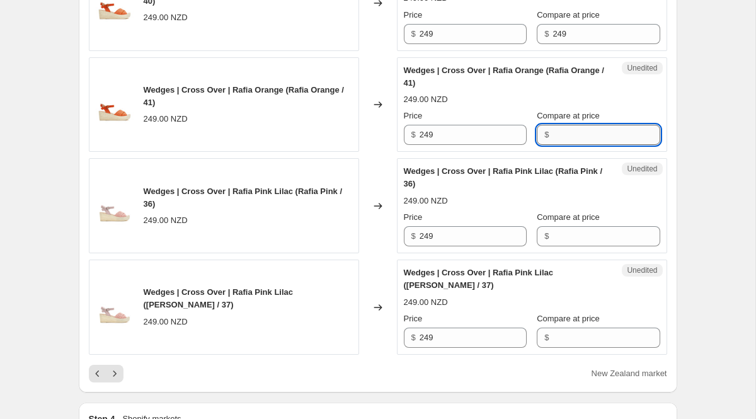
click at [568, 145] on input "Compare at price" at bounding box center [606, 135] width 107 height 20
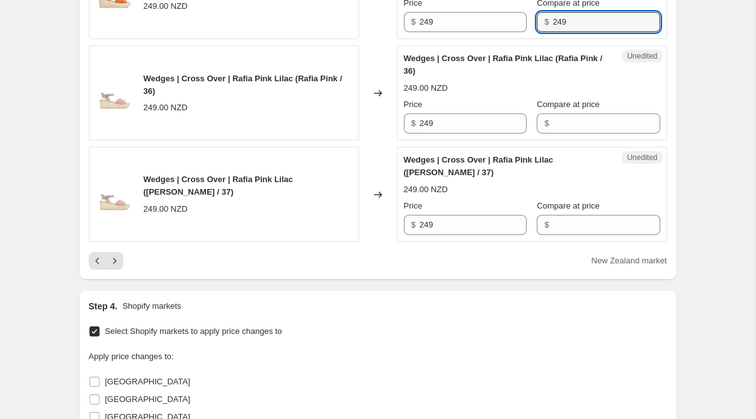
scroll to position [2135, 0]
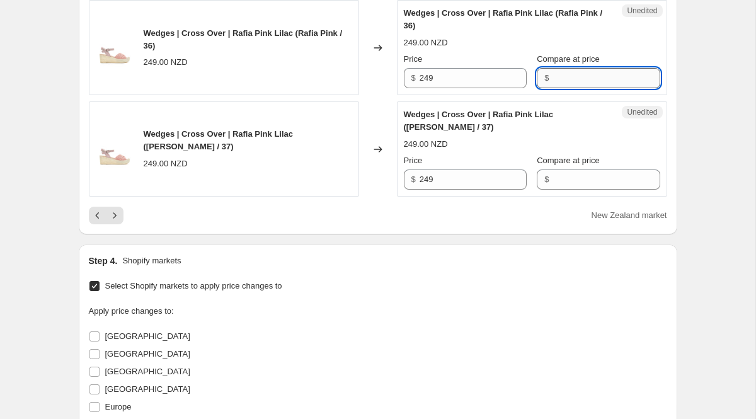
click at [570, 88] on input "Compare at price" at bounding box center [606, 78] width 107 height 20
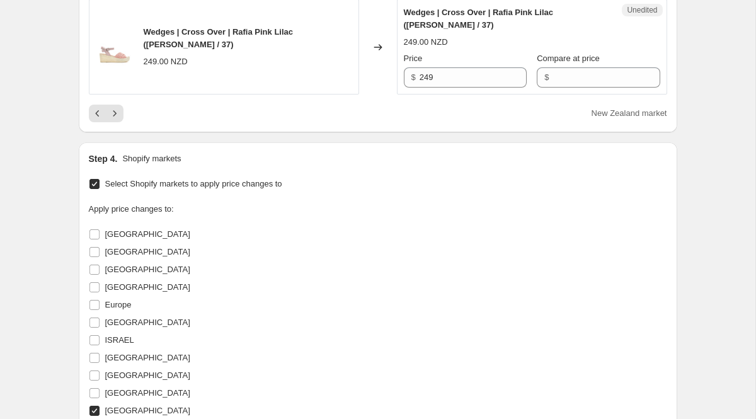
scroll to position [2267, 0]
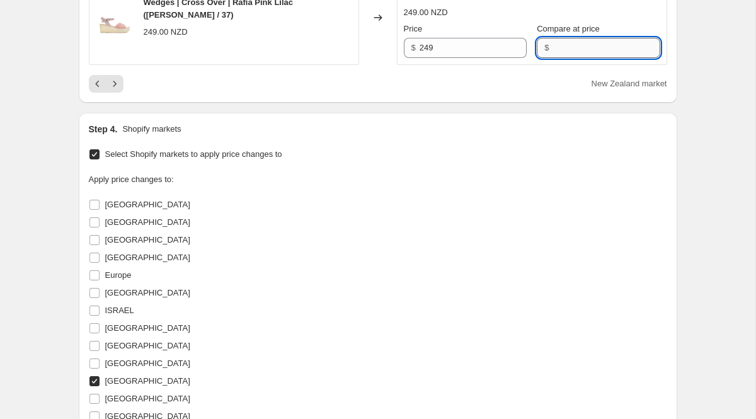
click at [568, 58] on input "Compare at price" at bounding box center [606, 48] width 107 height 20
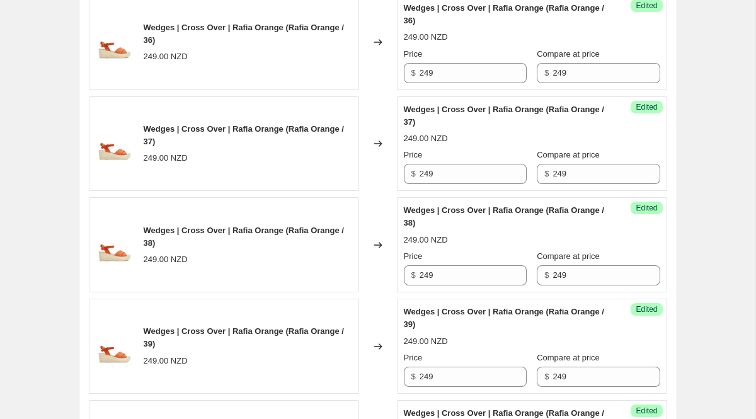
scroll to position [1498, 0]
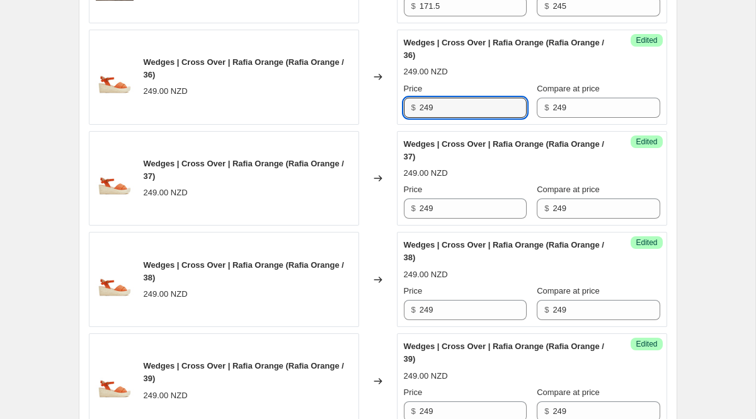
drag, startPoint x: 458, startPoint y: 255, endPoint x: 389, endPoint y: 224, distance: 75.6
click at [408, 118] on div "Wedges | Cross Over | Rafia Orange (Rafia Orange / 36) 249.00 NZD Price $ 249 C…" at bounding box center [532, 77] width 256 height 81
click at [705, 217] on div "Create new price [MEDICAL_DATA]. This page is ready Create new price [MEDICAL_D…" at bounding box center [378, 41] width 756 height 3079
drag, startPoint x: 451, startPoint y: 260, endPoint x: 364, endPoint y: 252, distance: 86.7
click at [364, 125] on div "Wedges | Cross Over | Rafia Orange (Rafia Orange / 36) 249.00 NZD Changed to Su…" at bounding box center [378, 77] width 579 height 95
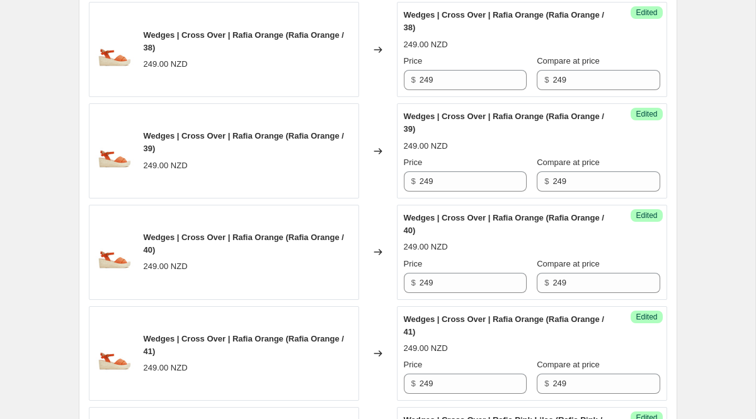
scroll to position [1741, 0]
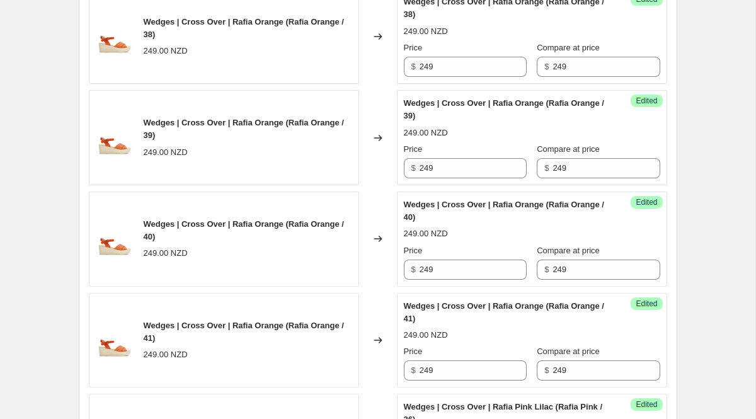
drag, startPoint x: 452, startPoint y: 119, endPoint x: 390, endPoint y: 118, distance: 61.8
drag, startPoint x: 449, startPoint y: 215, endPoint x: 227, endPoint y: 195, distance: 222.1
click at [259, 84] on div "Wedges | Cross Over | Rafia Orange (Rafia Orange / 38) 249.00 NZD Changed to Su…" at bounding box center [378, 36] width 579 height 95
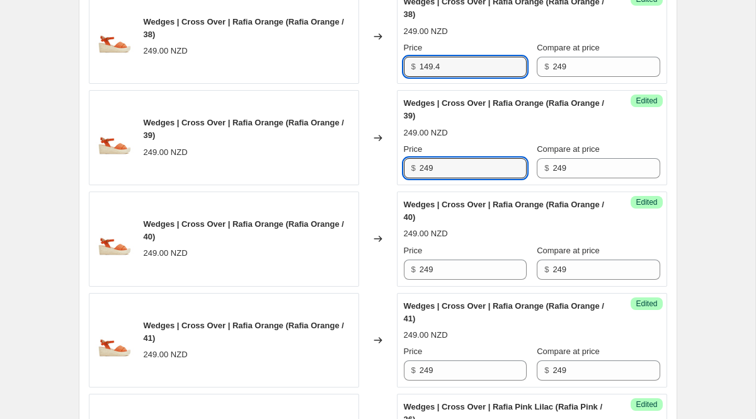
drag, startPoint x: 459, startPoint y: 323, endPoint x: 345, endPoint y: 316, distance: 114.9
click at [347, 185] on div "Wedges | Cross Over | Rafia Orange (Rafia Orange / 39) 249.00 NZD Changed to Su…" at bounding box center [378, 137] width 579 height 95
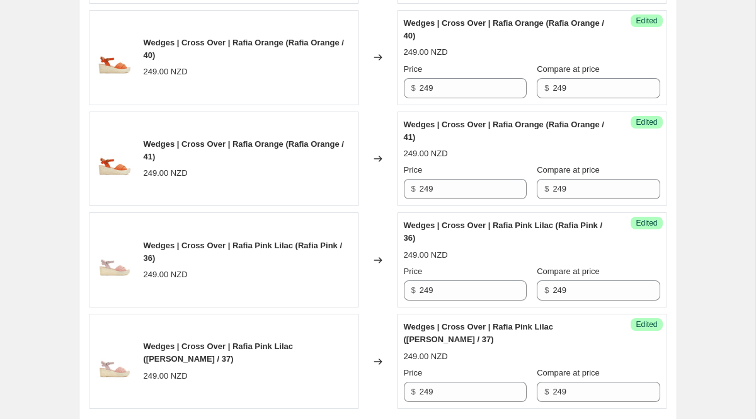
scroll to position [1993, 0]
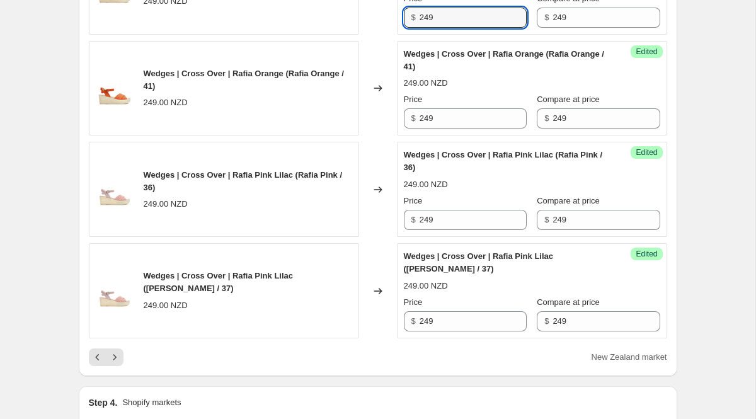
drag, startPoint x: 484, startPoint y: 166, endPoint x: 374, endPoint y: 166, distance: 109.7
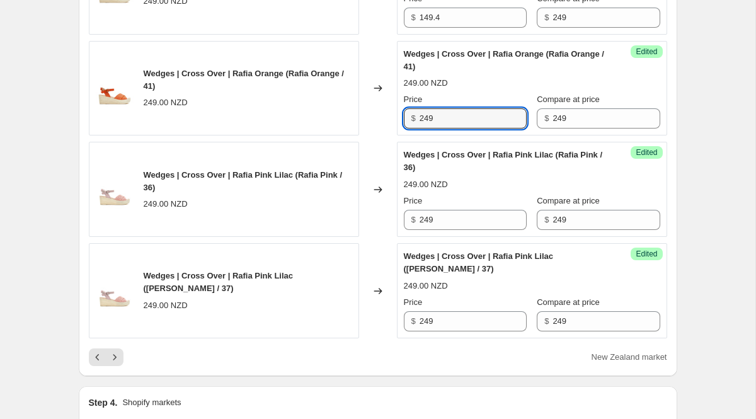
drag, startPoint x: 449, startPoint y: 275, endPoint x: 365, endPoint y: 243, distance: 90.0
click at [381, 136] on div "Wedges | Cross Over | Rafia Orange (Rafia Orange / 41) 249.00 NZD Changed to Su…" at bounding box center [378, 88] width 579 height 95
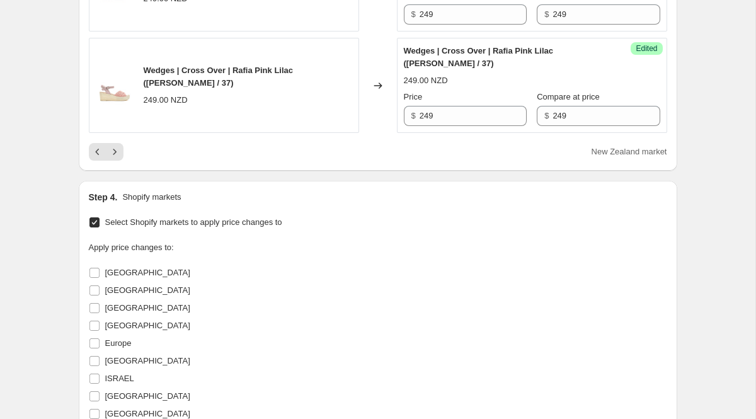
scroll to position [2290, 0]
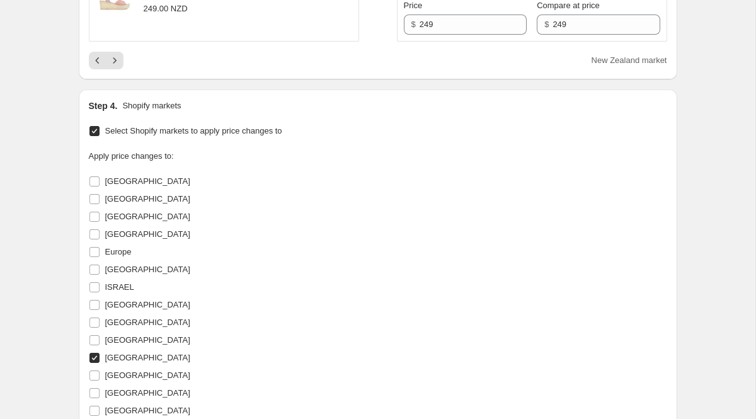
drag, startPoint x: 440, startPoint y: 74, endPoint x: 396, endPoint y: 74, distance: 44.1
drag, startPoint x: 463, startPoint y: 175, endPoint x: 396, endPoint y: 175, distance: 66.8
click at [417, 112] on div "Step 4. Shopify markets" at bounding box center [378, 106] width 579 height 13
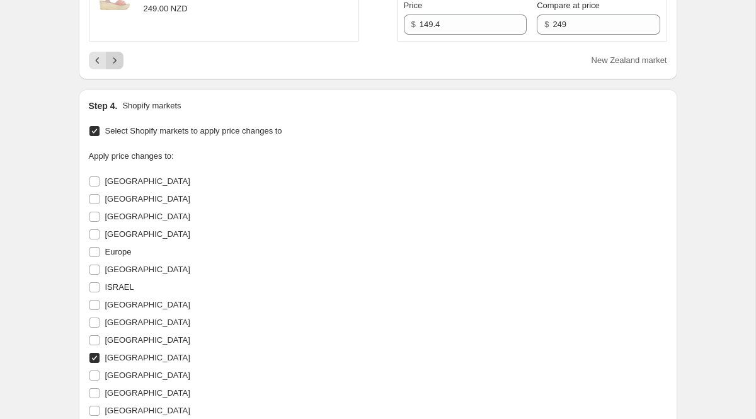
click at [115, 67] on icon "Next" at bounding box center [114, 60] width 13 height 13
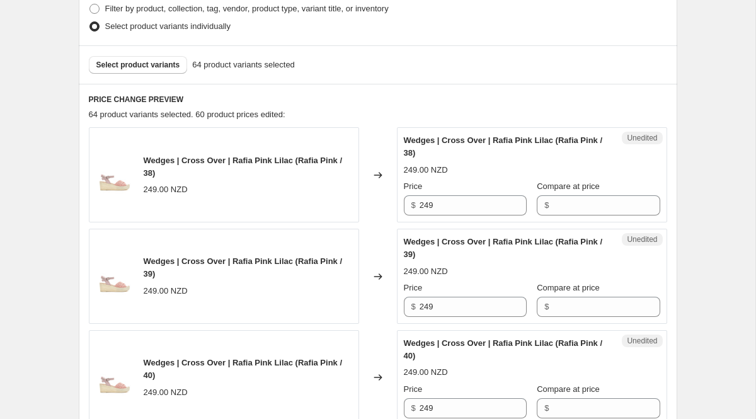
scroll to position [344, 0]
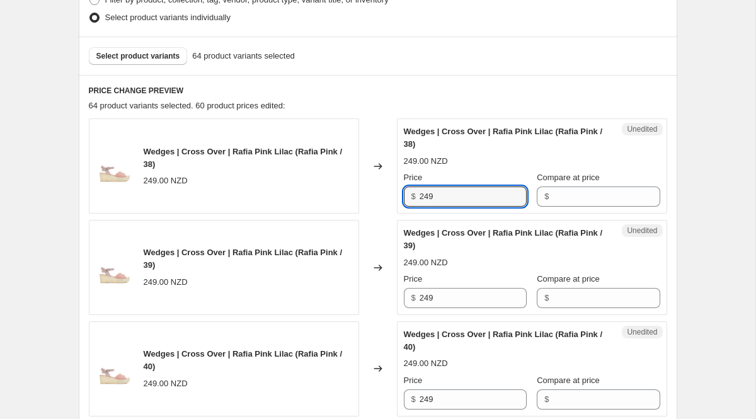
drag, startPoint x: 438, startPoint y: 195, endPoint x: 327, endPoint y: 181, distance: 111.8
click at [360, 192] on div "Wedges | Cross Over | Rafia Pink Lilac (Rafia Pink / 38) 249.00 NZD Changed to …" at bounding box center [378, 165] width 579 height 95
click at [578, 198] on input "Compare at price" at bounding box center [606, 197] width 107 height 20
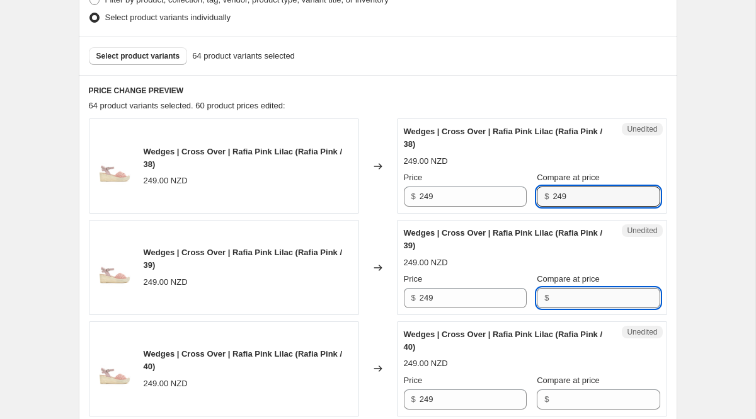
click at [614, 306] on input "Compare at price" at bounding box center [606, 298] width 107 height 20
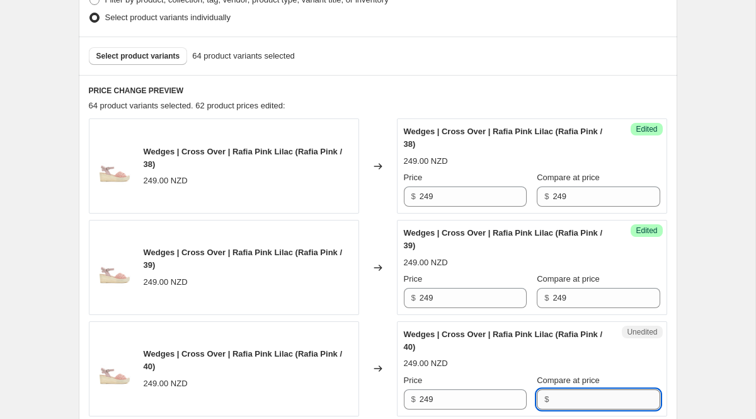
click at [602, 397] on input "Compare at price" at bounding box center [606, 399] width 107 height 20
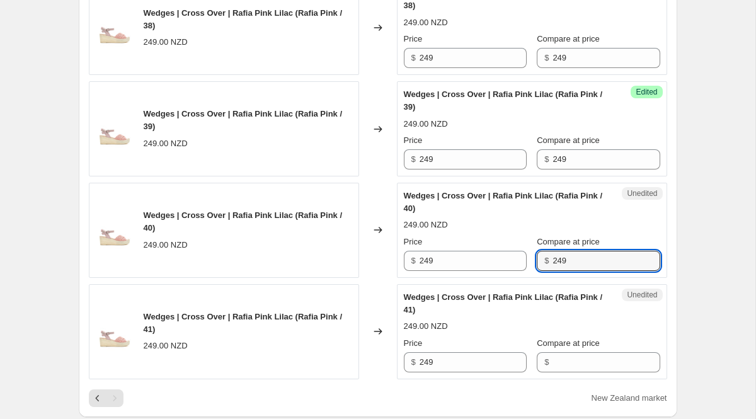
scroll to position [505, 0]
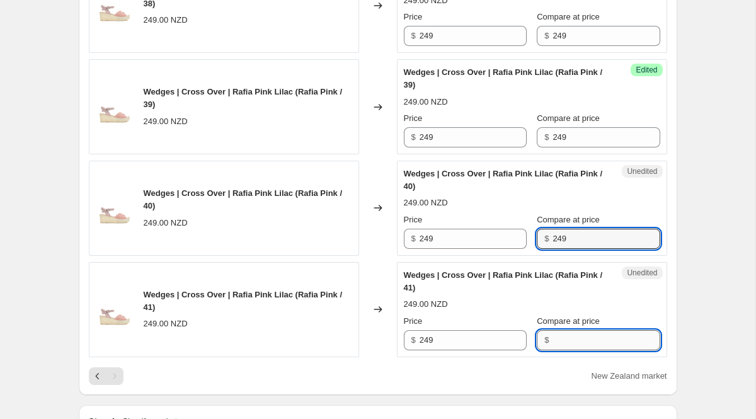
click at [575, 348] on input "Compare at price" at bounding box center [606, 340] width 107 height 20
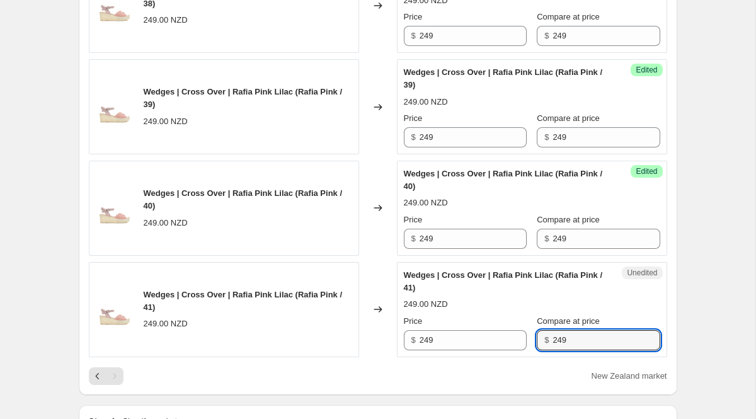
click at [690, 255] on div "Create new price [MEDICAL_DATA]. This page is ready Create new price [MEDICAL_D…" at bounding box center [378, 299] width 629 height 1609
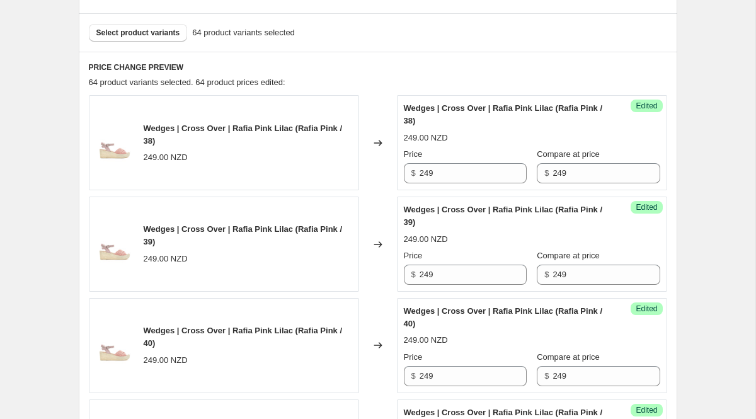
scroll to position [338, 0]
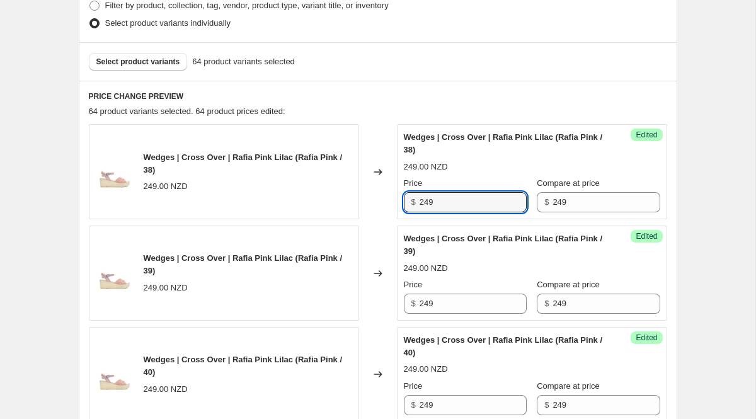
drag, startPoint x: 451, startPoint y: 199, endPoint x: 393, endPoint y: 198, distance: 58.0
click at [393, 198] on div "Wedges | Cross Over | Rafia Pink Lilac ([PERSON_NAME] / 38) 249.00 NZD Changed …" at bounding box center [378, 171] width 579 height 95
drag, startPoint x: 463, startPoint y: 202, endPoint x: 381, endPoint y: 202, distance: 81.3
click at [391, 202] on div "Wedges | Cross Over | Rafia Pink Lilac ([PERSON_NAME] / 38) 249.00 NZD Changed …" at bounding box center [378, 171] width 579 height 95
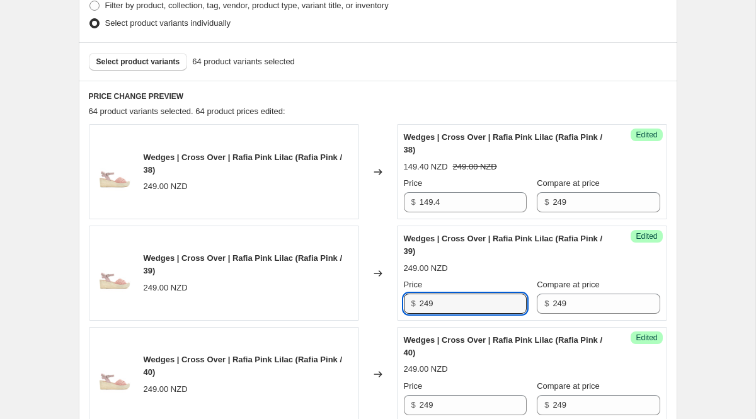
drag, startPoint x: 442, startPoint y: 302, endPoint x: 382, endPoint y: 292, distance: 61.3
click at [393, 295] on div "Wedges | Cross Over | Rafia Pink Lilac ([PERSON_NAME] / 39) 249.00 NZD Changed …" at bounding box center [378, 273] width 579 height 95
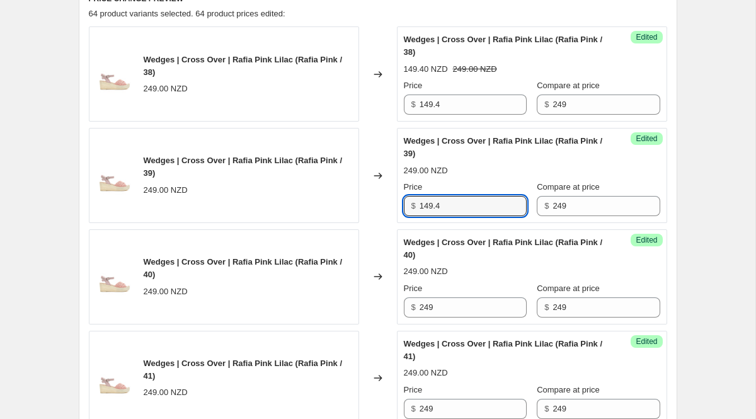
scroll to position [463, 0]
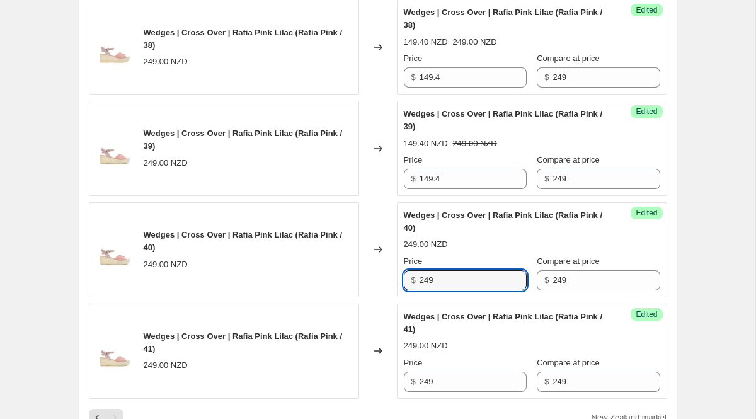
drag, startPoint x: 447, startPoint y: 279, endPoint x: 340, endPoint y: 237, distance: 115.2
click at [354, 245] on div "Wedges | Cross Over | Rafia Pink Lilac (Rafia Pink / 40) 249.00 NZD Changed to …" at bounding box center [378, 249] width 579 height 95
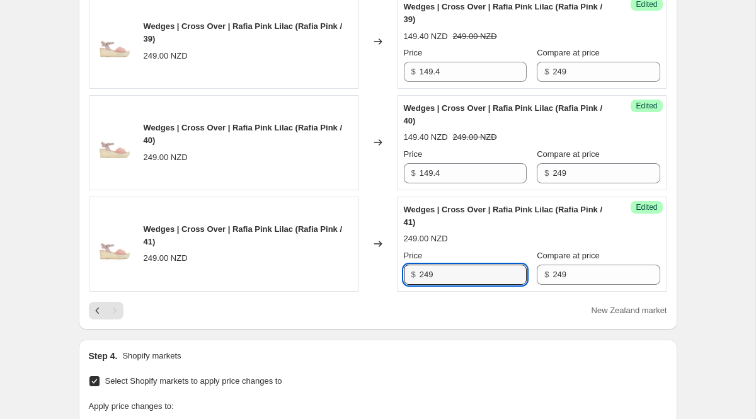
drag, startPoint x: 418, startPoint y: 271, endPoint x: 373, endPoint y: 267, distance: 45.5
click at [393, 270] on div "Wedges | Cross Over | Rafia Pink Lilac ([PERSON_NAME] / 41) 249.00 NZD Changed …" at bounding box center [378, 244] width 579 height 95
click at [446, 338] on div "Step 1. Optionally give your price [MEDICAL_DATA] a title (eg "March 30% off sa…" at bounding box center [373, 214] width 609 height 1495
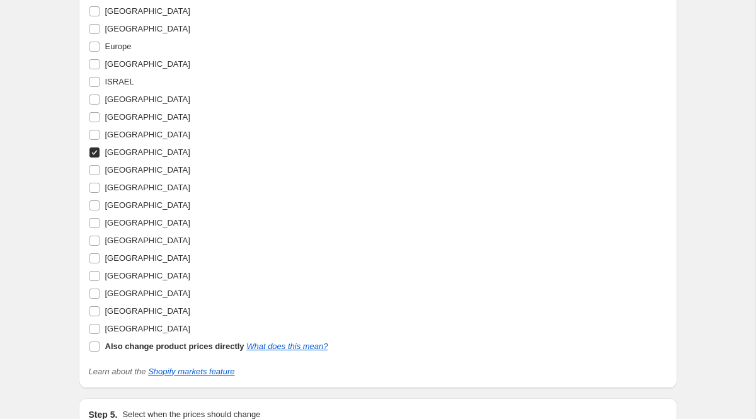
scroll to position [1190, 0]
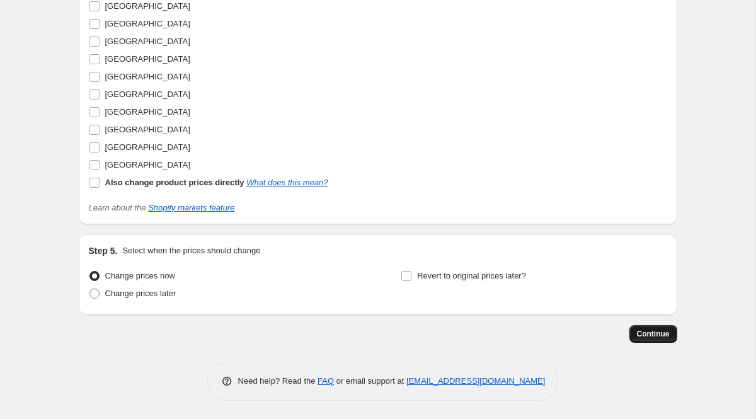
click at [653, 337] on span "Continue" at bounding box center [653, 334] width 33 height 10
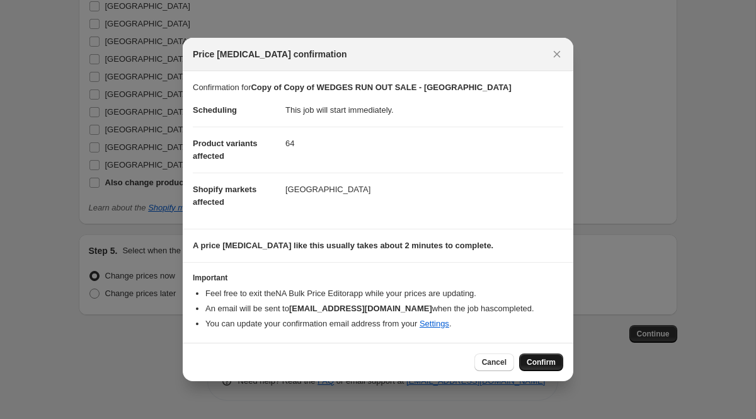
click at [542, 359] on span "Confirm" at bounding box center [541, 362] width 29 height 10
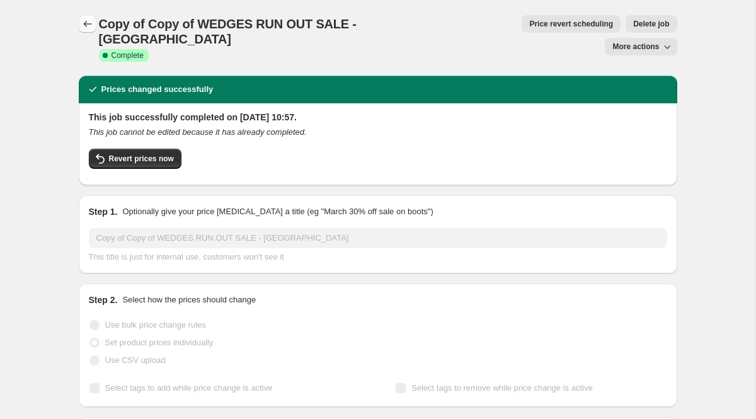
click at [84, 23] on icon "Price change jobs" at bounding box center [87, 24] width 13 height 13
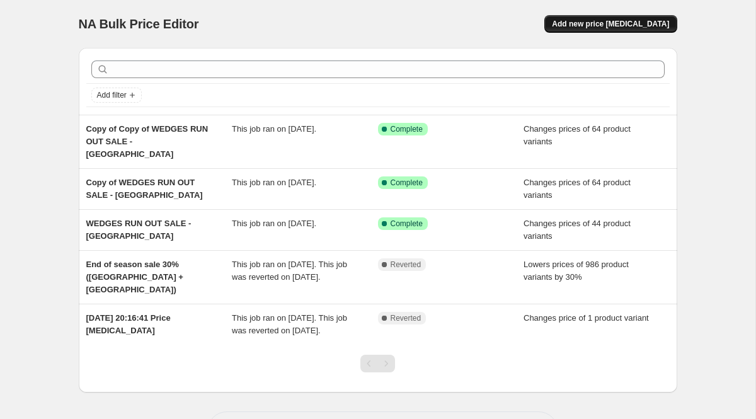
click at [621, 24] on span "Add new price [MEDICAL_DATA]" at bounding box center [610, 24] width 117 height 10
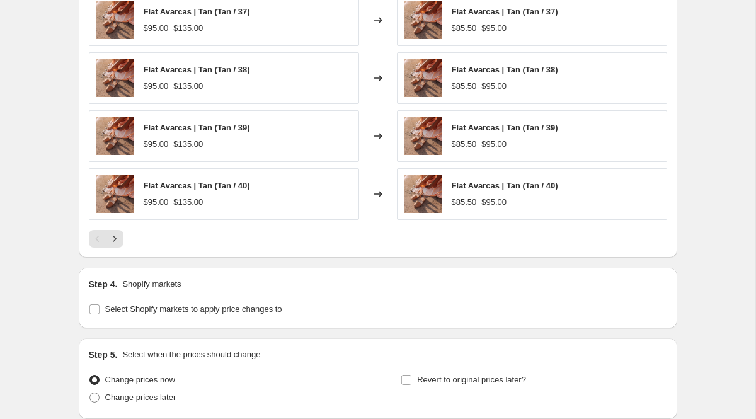
scroll to position [911, 0]
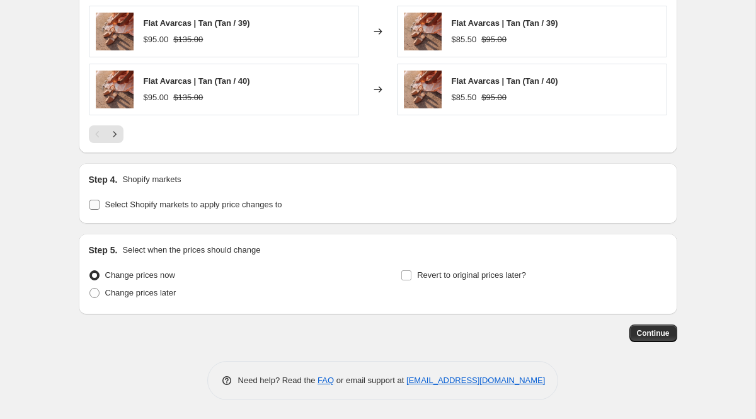
click at [116, 204] on span "Select Shopify markets to apply price changes to" at bounding box center [193, 204] width 177 height 9
click at [100, 204] on input "Select Shopify markets to apply price changes to" at bounding box center [94, 205] width 10 height 10
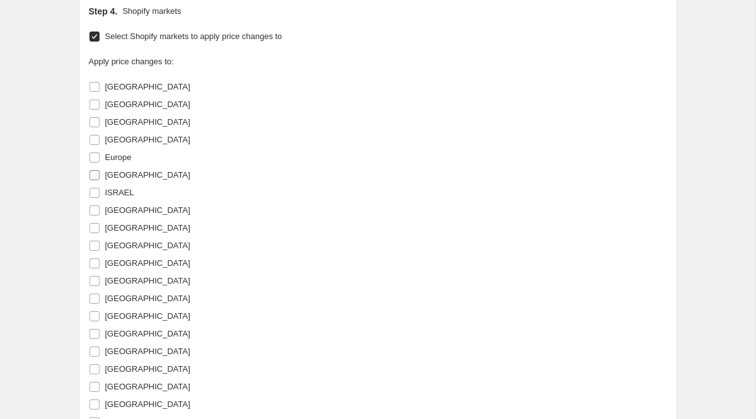
scroll to position [1082, 0]
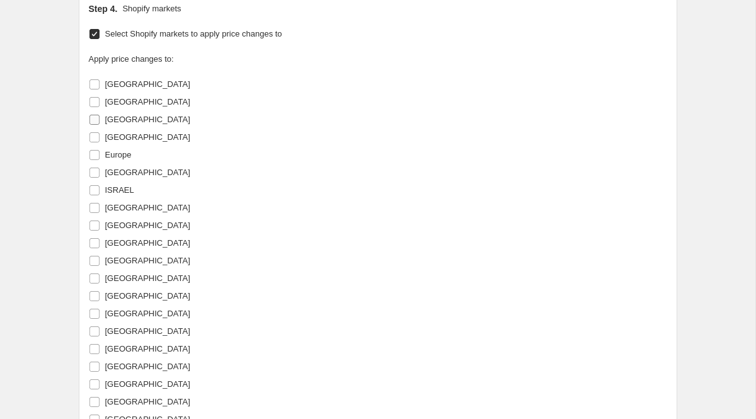
click at [99, 122] on span at bounding box center [94, 119] width 11 height 11
click at [99, 122] on input "[GEOGRAPHIC_DATA]" at bounding box center [94, 120] width 10 height 10
click at [98, 277] on input "[GEOGRAPHIC_DATA]" at bounding box center [94, 278] width 10 height 10
click at [96, 259] on input "[GEOGRAPHIC_DATA]" at bounding box center [94, 261] width 10 height 10
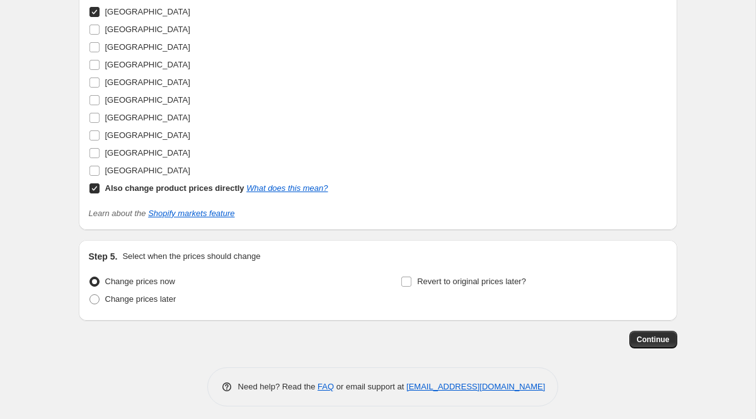
scroll to position [1373, 0]
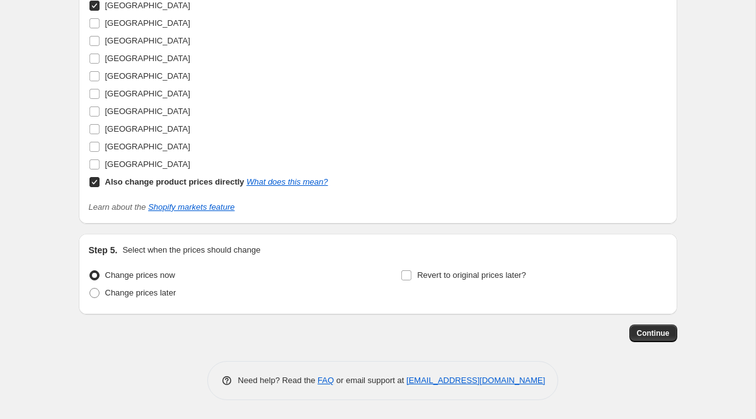
click at [92, 181] on input "Also change product prices directly What does this mean?" at bounding box center [94, 182] width 10 height 10
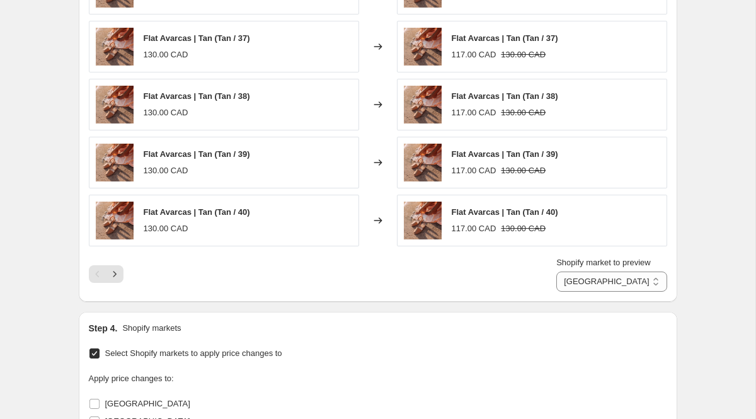
scroll to position [781, 0]
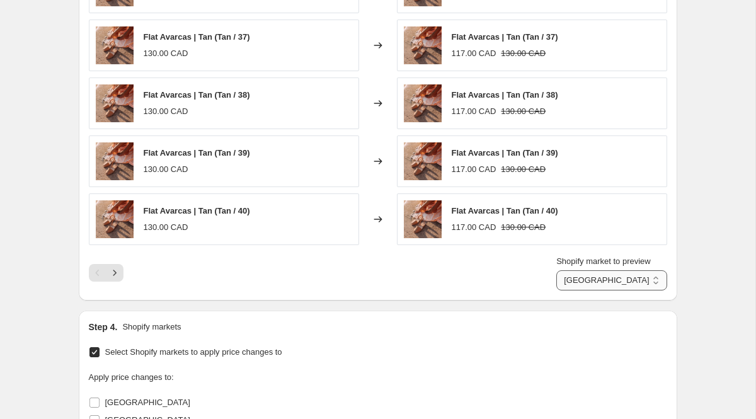
click at [654, 280] on select "[GEOGRAPHIC_DATA] [GEOGRAPHIC_DATA] [GEOGRAPHIC_DATA]" at bounding box center [611, 280] width 110 height 20
click at [118, 269] on icon "Next" at bounding box center [114, 273] width 13 height 13
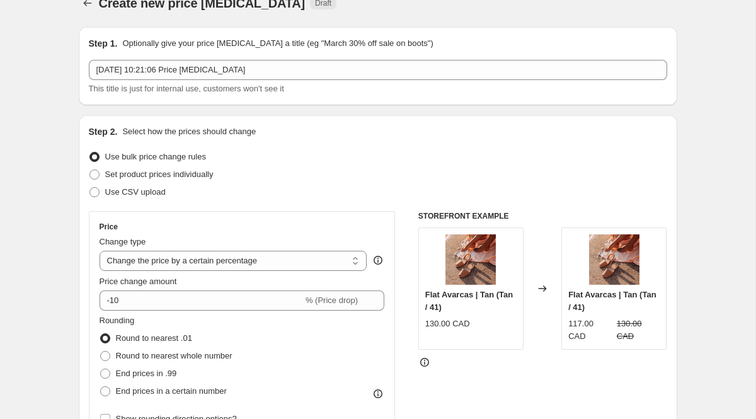
scroll to position [0, 0]
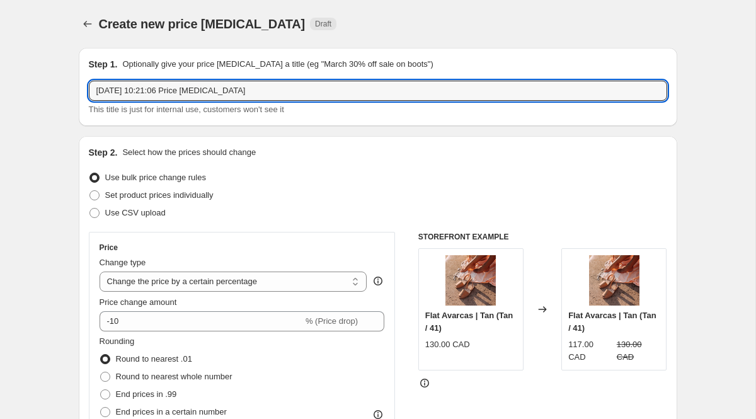
drag, startPoint x: 250, startPoint y: 91, endPoint x: 64, endPoint y: 84, distance: 186.1
click at [517, 57] on div "Step 1. Optionally give your price [MEDICAL_DATA] a title (eg "March 30% off sa…" at bounding box center [378, 87] width 599 height 78
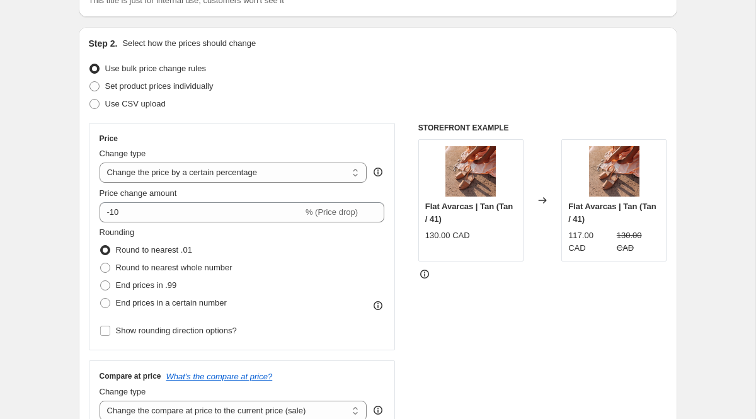
scroll to position [112, 0]
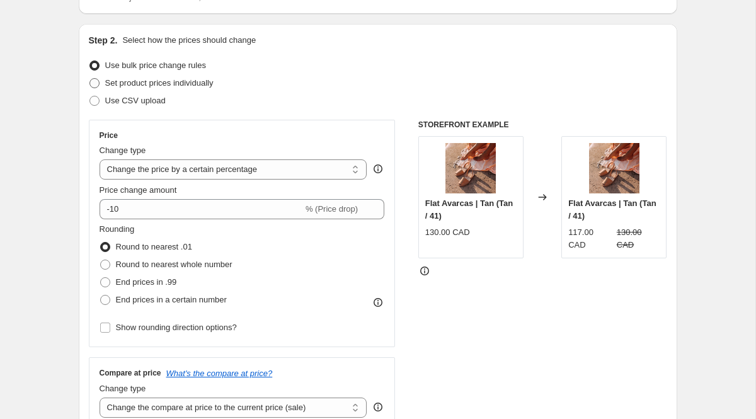
click at [113, 84] on span "Set product prices individually" at bounding box center [159, 82] width 108 height 9
click at [90, 79] on input "Set product prices individually" at bounding box center [89, 78] width 1 height 1
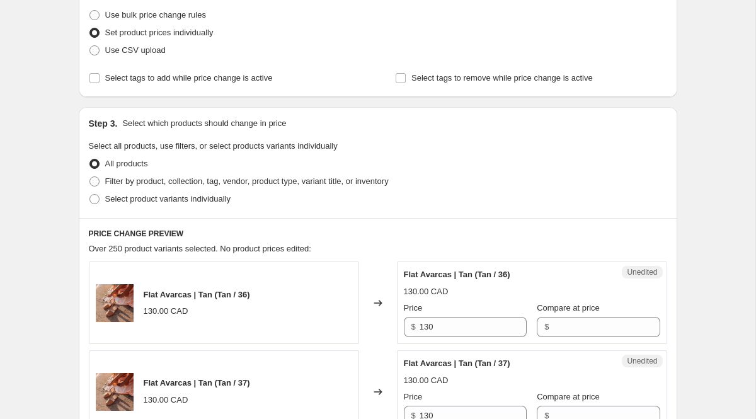
scroll to position [159, 0]
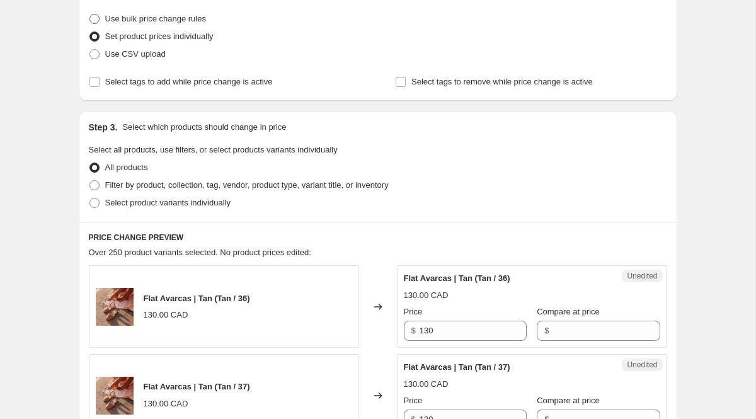
click at [137, 21] on span "Use bulk price change rules" at bounding box center [155, 18] width 101 height 9
click at [90, 14] on input "Use bulk price change rules" at bounding box center [89, 14] width 1 height 1
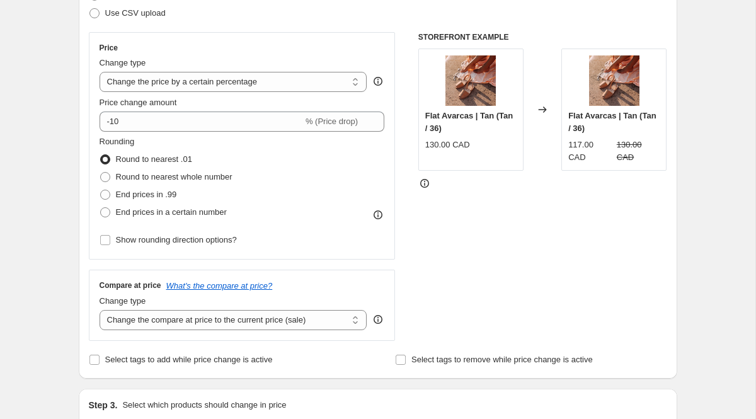
scroll to position [198, 0]
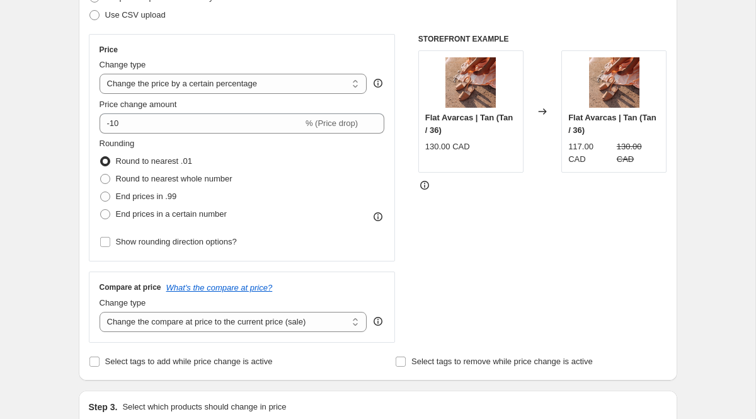
click at [601, 142] on div "117.00 CAD" at bounding box center [589, 153] width 43 height 25
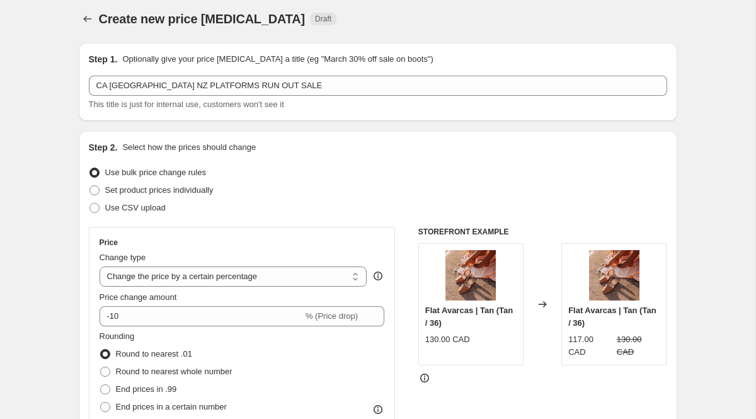
scroll to position [0, 0]
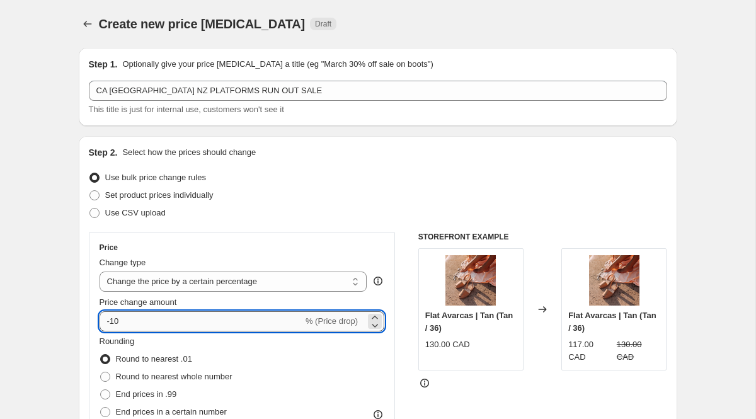
click at [174, 330] on input "-10" at bounding box center [202, 321] width 204 height 20
click at [108, 320] on input "30" at bounding box center [194, 321] width 189 height 20
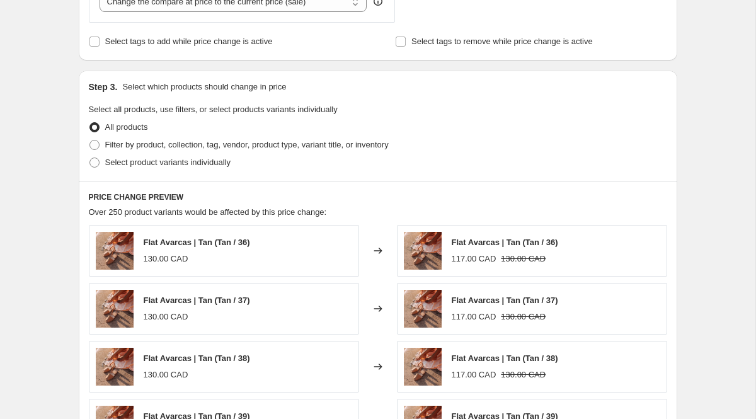
scroll to position [517, 0]
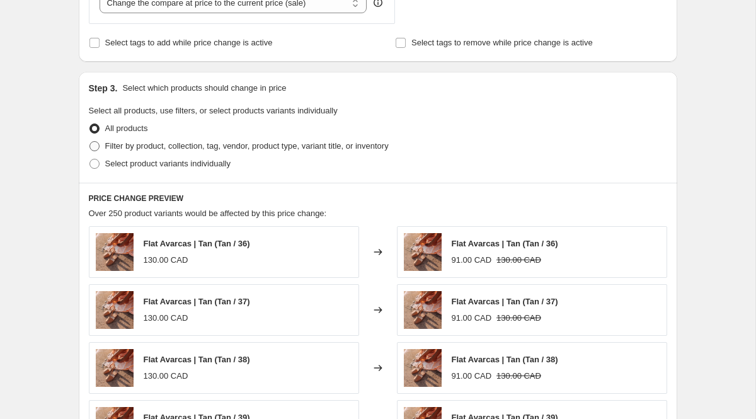
click at [96, 146] on span at bounding box center [94, 146] width 10 height 10
click at [90, 142] on input "Filter by product, collection, tag, vendor, product type, variant title, or inv…" at bounding box center [89, 141] width 1 height 1
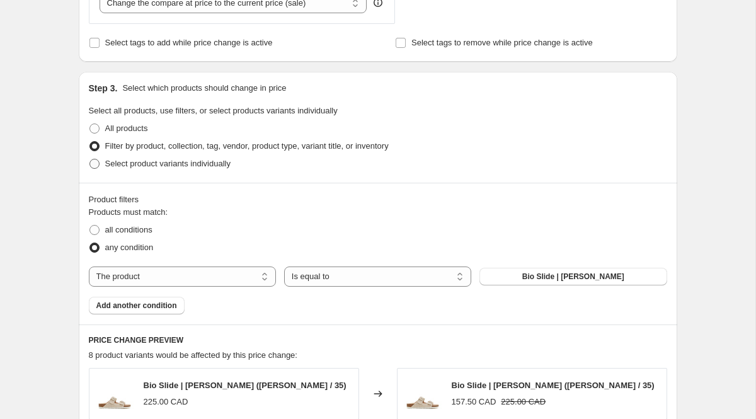
click at [142, 168] on span "Select product variants individually" at bounding box center [167, 163] width 125 height 9
click at [90, 159] on input "Select product variants individually" at bounding box center [89, 159] width 1 height 1
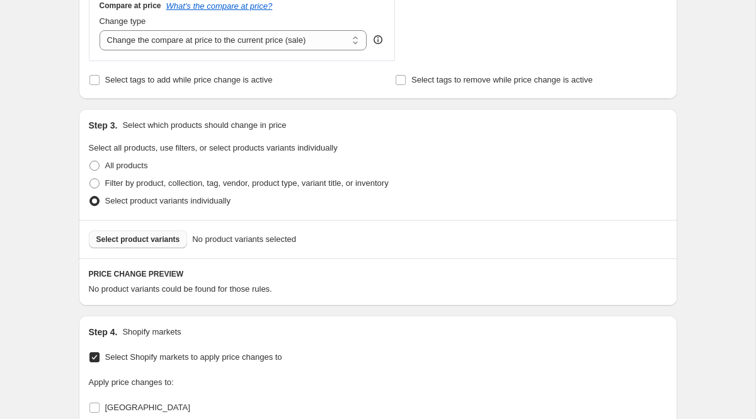
scroll to position [483, 0]
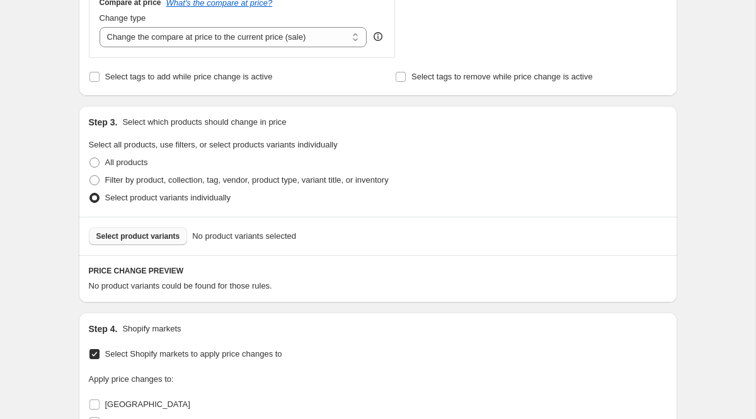
click at [156, 241] on span "Select product variants" at bounding box center [138, 236] width 84 height 10
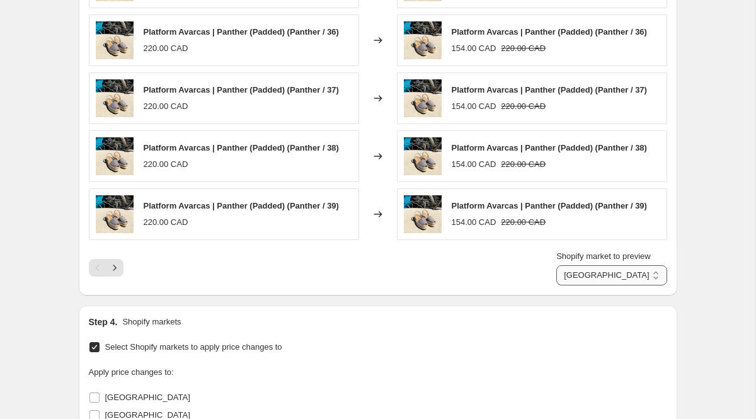
scroll to position [879, 0]
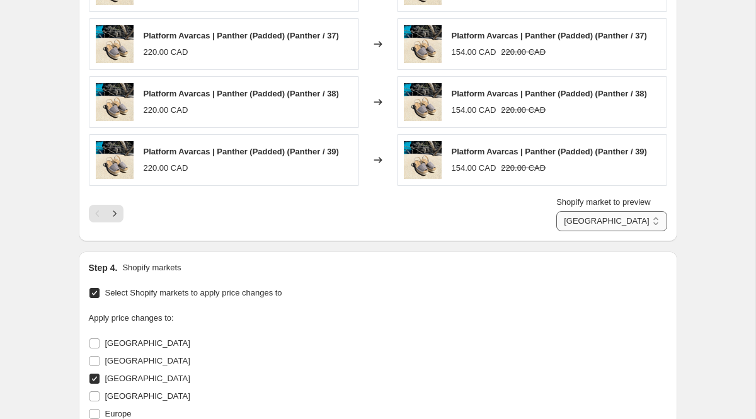
click at [652, 221] on select "[GEOGRAPHIC_DATA] [GEOGRAPHIC_DATA] [GEOGRAPHIC_DATA]" at bounding box center [611, 221] width 110 height 20
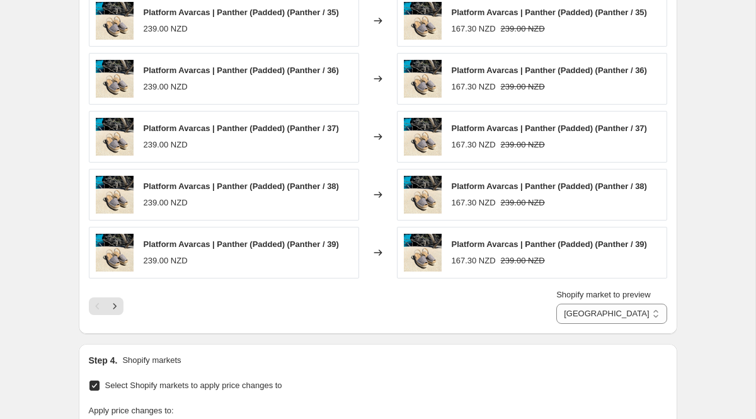
scroll to position [743, 0]
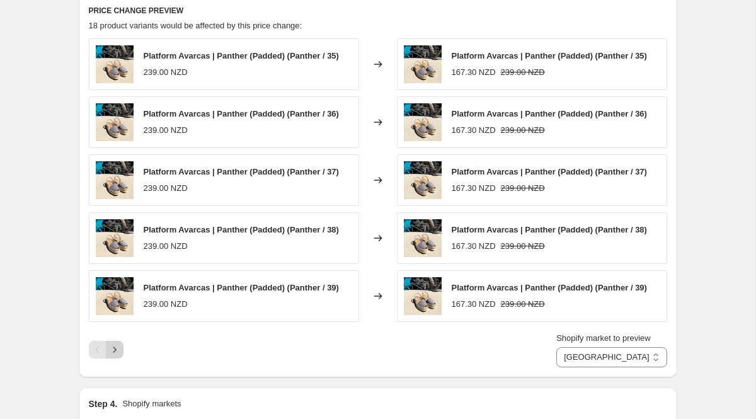
click at [115, 348] on icon "Next" at bounding box center [114, 349] width 13 height 13
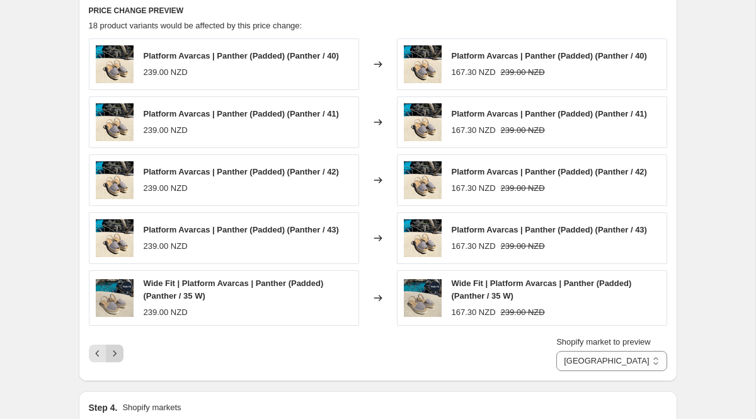
click at [112, 352] on icon "Next" at bounding box center [114, 353] width 13 height 13
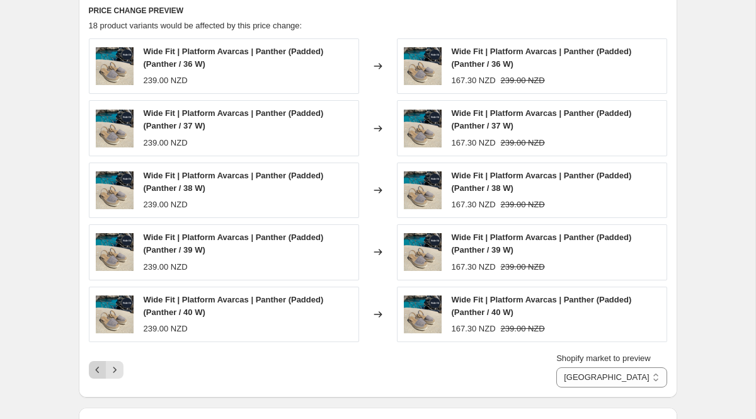
click at [97, 366] on icon "Previous" at bounding box center [97, 370] width 13 height 13
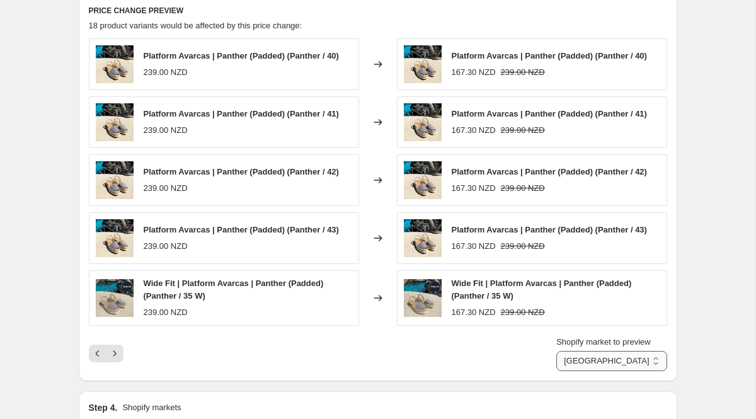
click at [653, 355] on select "[GEOGRAPHIC_DATA] [GEOGRAPHIC_DATA] [GEOGRAPHIC_DATA]" at bounding box center [611, 361] width 110 height 20
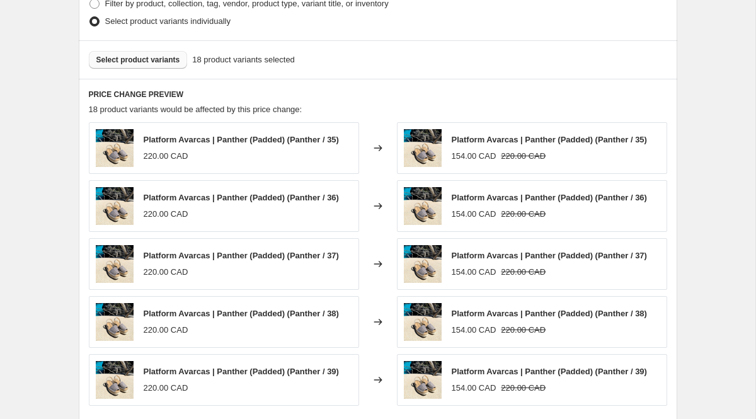
scroll to position [657, 0]
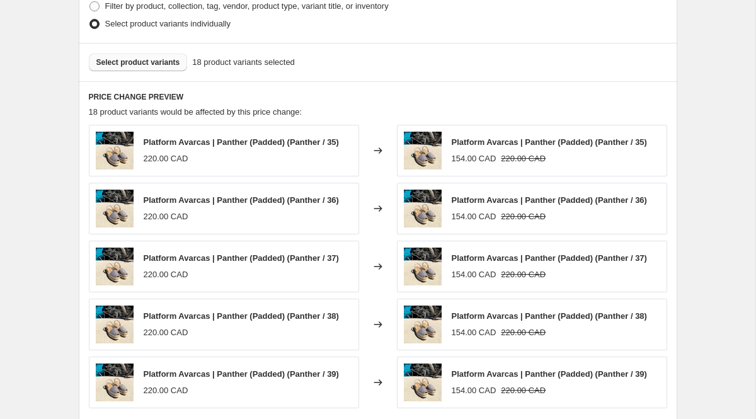
click at [147, 59] on span "Select product variants" at bounding box center [138, 62] width 84 height 10
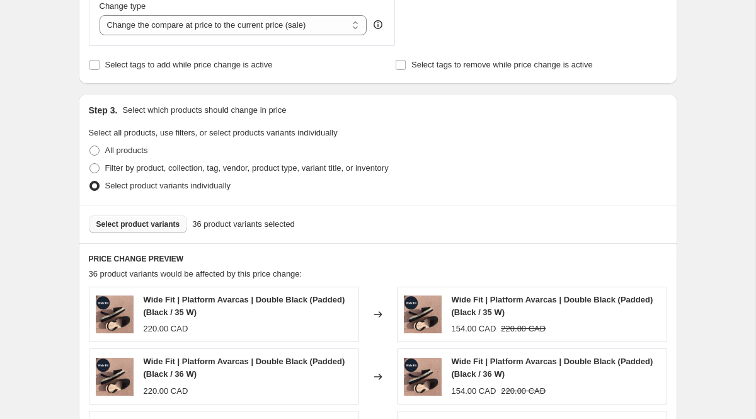
scroll to position [440, 0]
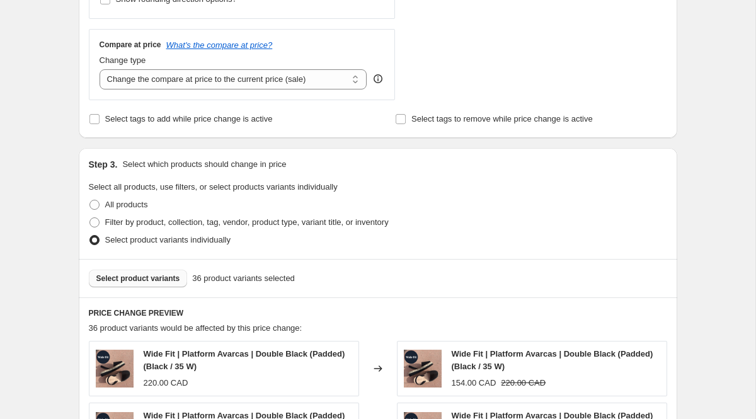
click at [131, 278] on span "Select product variants" at bounding box center [138, 278] width 84 height 10
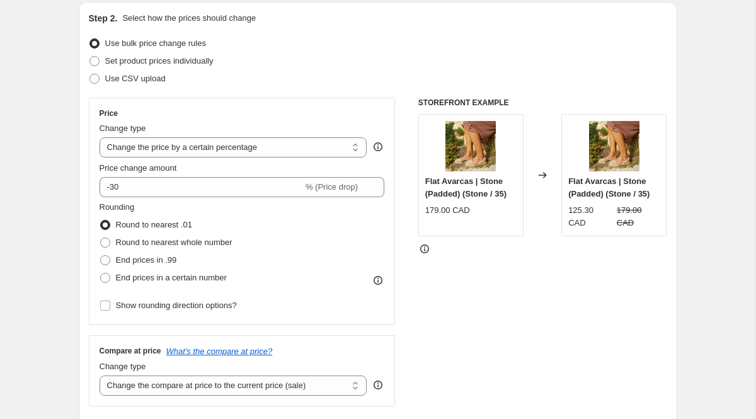
scroll to position [0, 0]
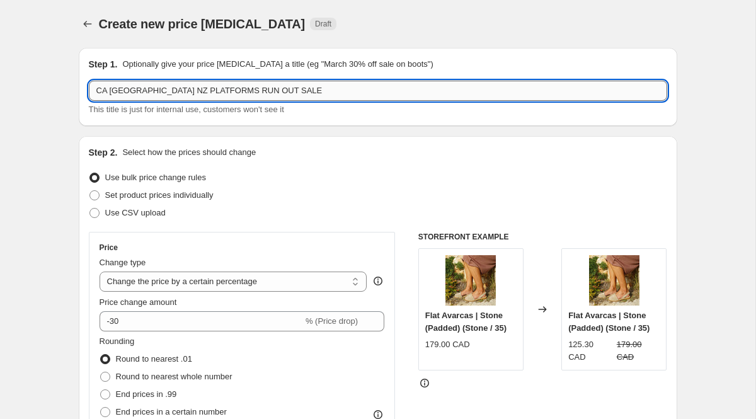
click at [144, 89] on input "CA [GEOGRAPHIC_DATA] NZ PLATFORMS RUN OUT SALE" at bounding box center [378, 91] width 579 height 20
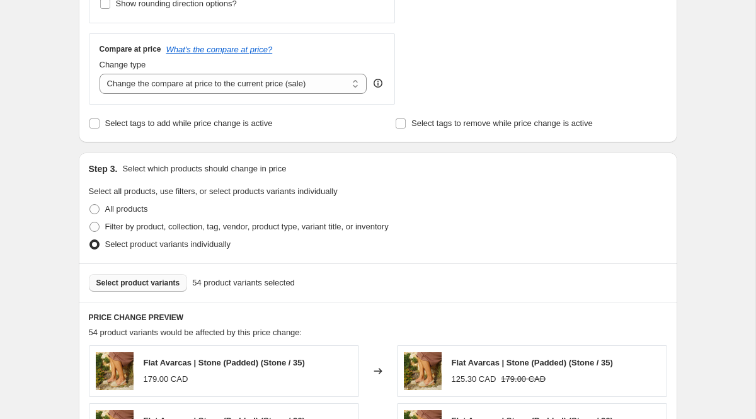
scroll to position [425, 0]
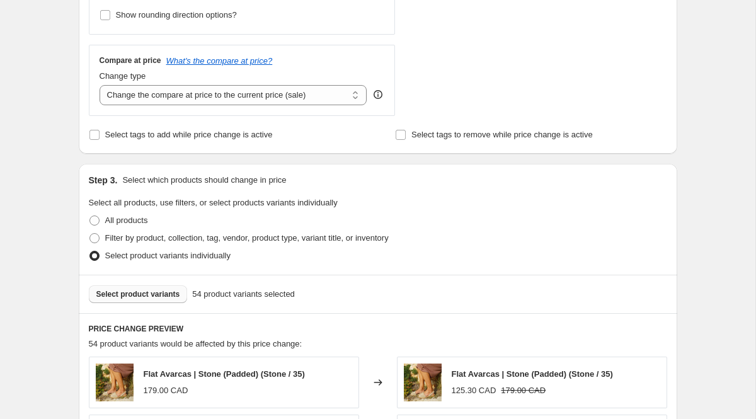
click at [153, 294] on span "Select product variants" at bounding box center [138, 294] width 84 height 10
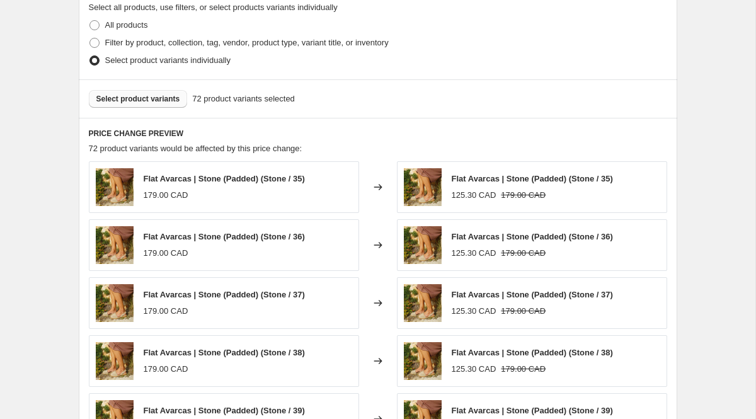
scroll to position [590, 0]
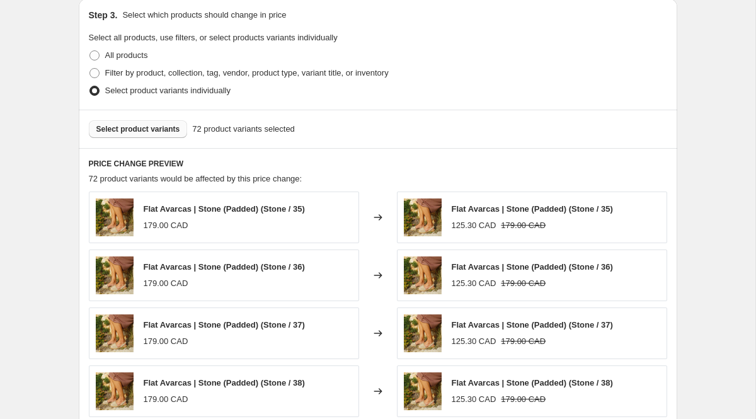
click at [159, 128] on span "Select product variants" at bounding box center [138, 129] width 84 height 10
click at [137, 127] on span "Select product variants" at bounding box center [138, 129] width 84 height 10
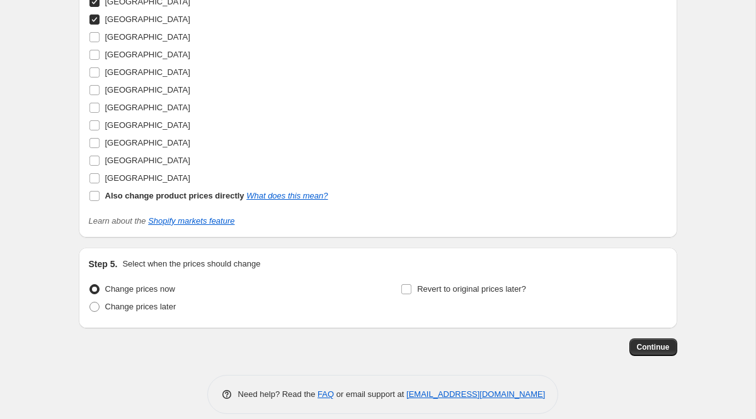
scroll to position [1411, 0]
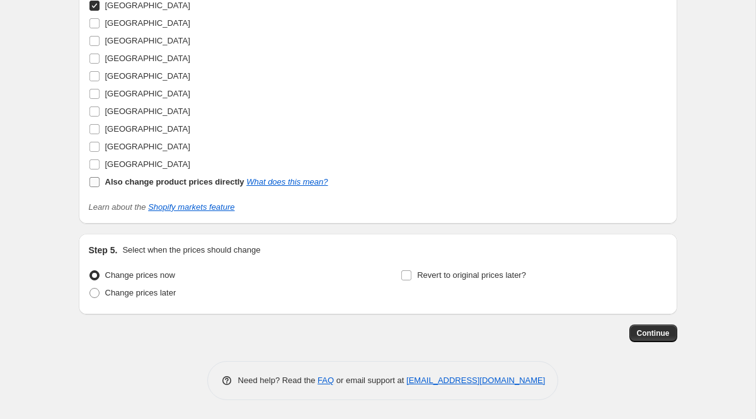
click at [94, 183] on input "Also change product prices directly What does this mean?" at bounding box center [94, 182] width 10 height 10
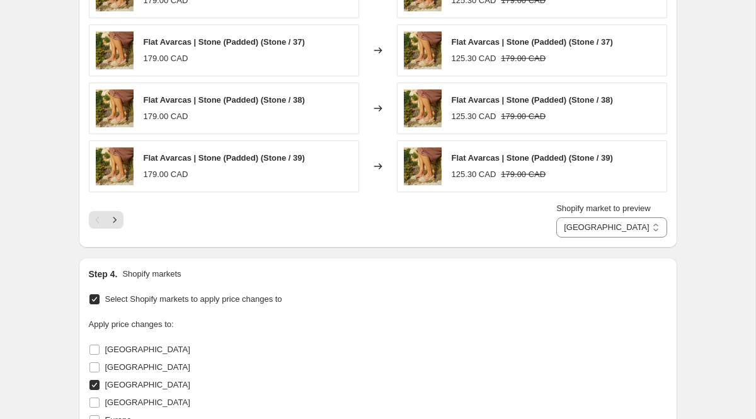
scroll to position [852, 0]
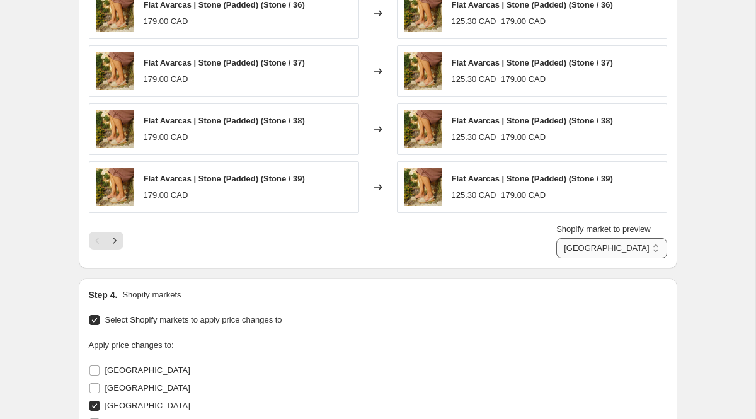
click at [654, 247] on select "Direct prices [GEOGRAPHIC_DATA] [GEOGRAPHIC_DATA] [GEOGRAPHIC_DATA]" at bounding box center [611, 248] width 110 height 20
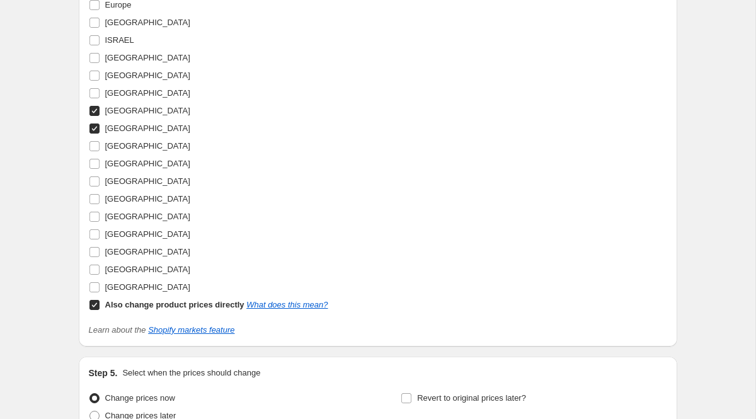
scroll to position [1291, 0]
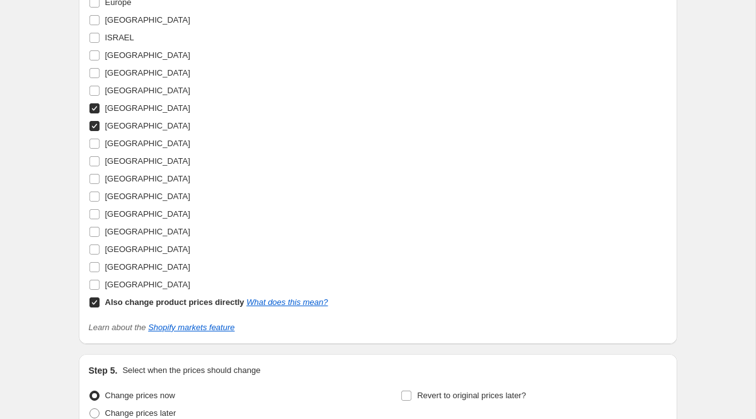
click at [97, 301] on input "Also change product prices directly What does this mean?" at bounding box center [94, 302] width 10 height 10
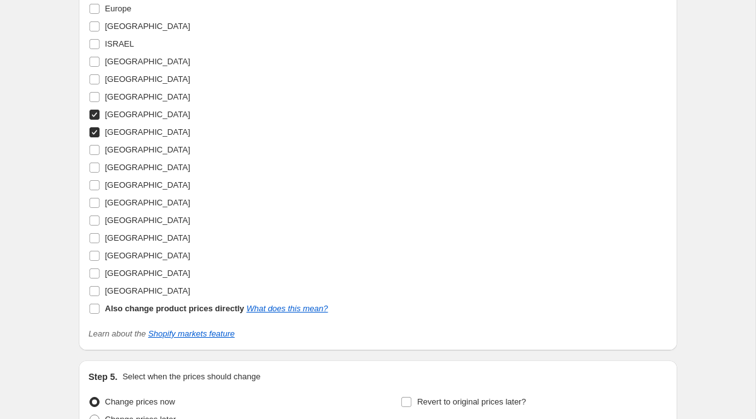
scroll to position [1411, 0]
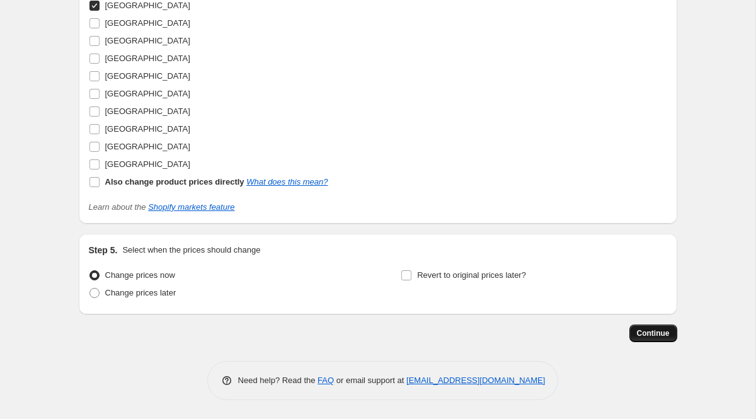
click at [660, 328] on button "Continue" at bounding box center [654, 334] width 48 height 18
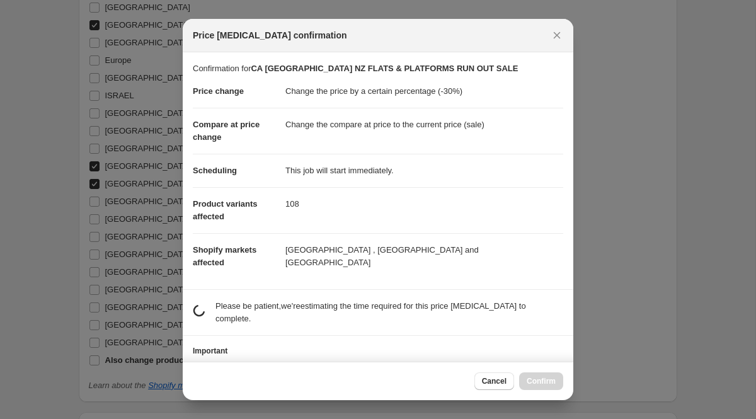
scroll to position [0, 0]
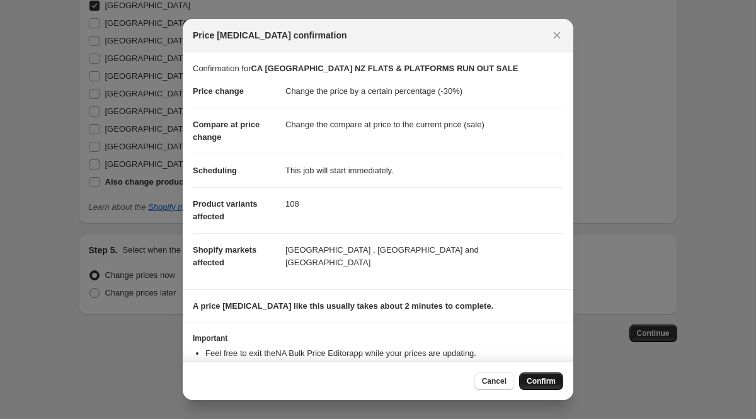
click at [535, 381] on span "Confirm" at bounding box center [541, 381] width 29 height 10
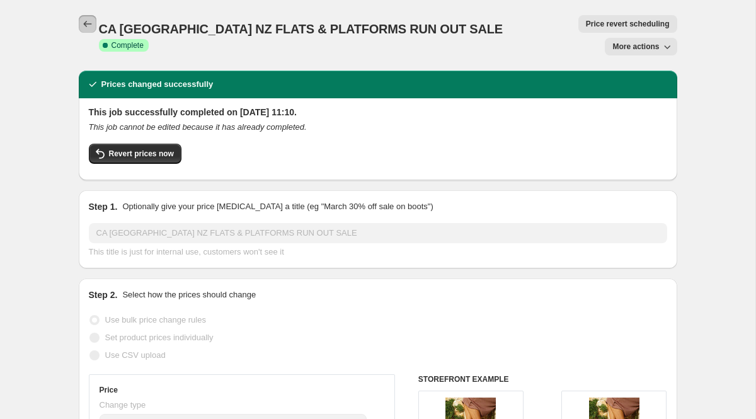
click at [83, 24] on icon "Price change jobs" at bounding box center [87, 24] width 8 height 6
